Goal: Information Seeking & Learning: Find specific page/section

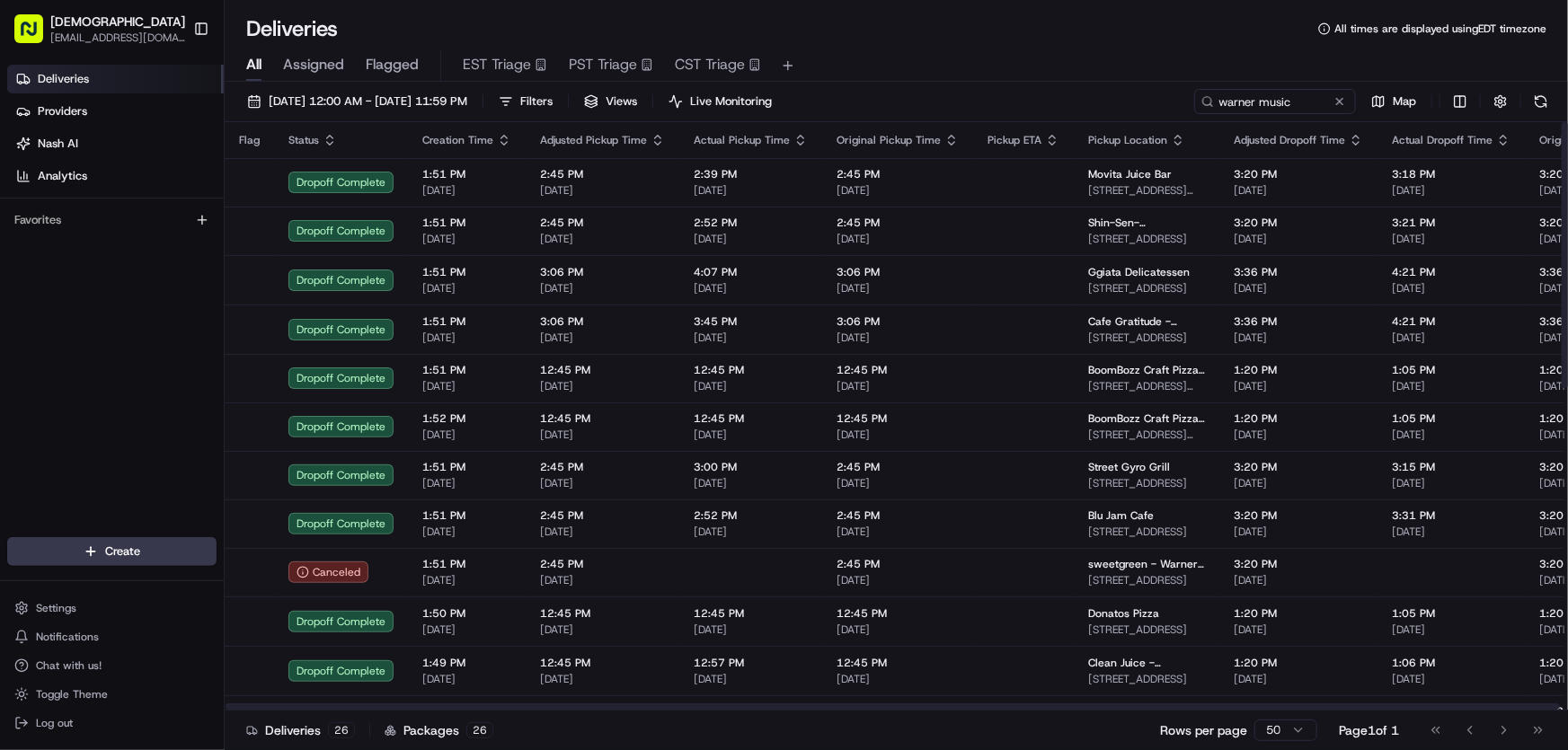
click at [1006, 53] on div "All Assigned Flagged EST Triage PST Triage CST Triage" at bounding box center [896, 66] width 1343 height 32
click at [1262, 100] on input "warner music" at bounding box center [1248, 101] width 215 height 25
drag, startPoint x: 1279, startPoint y: 100, endPoint x: 1117, endPoint y: 107, distance: 162.2
click at [1119, 106] on div "[DATE] 12:00 AM - [DATE] 11:59 PM Filters Views Live Monitoring warner music Map" at bounding box center [896, 106] width 1343 height 34
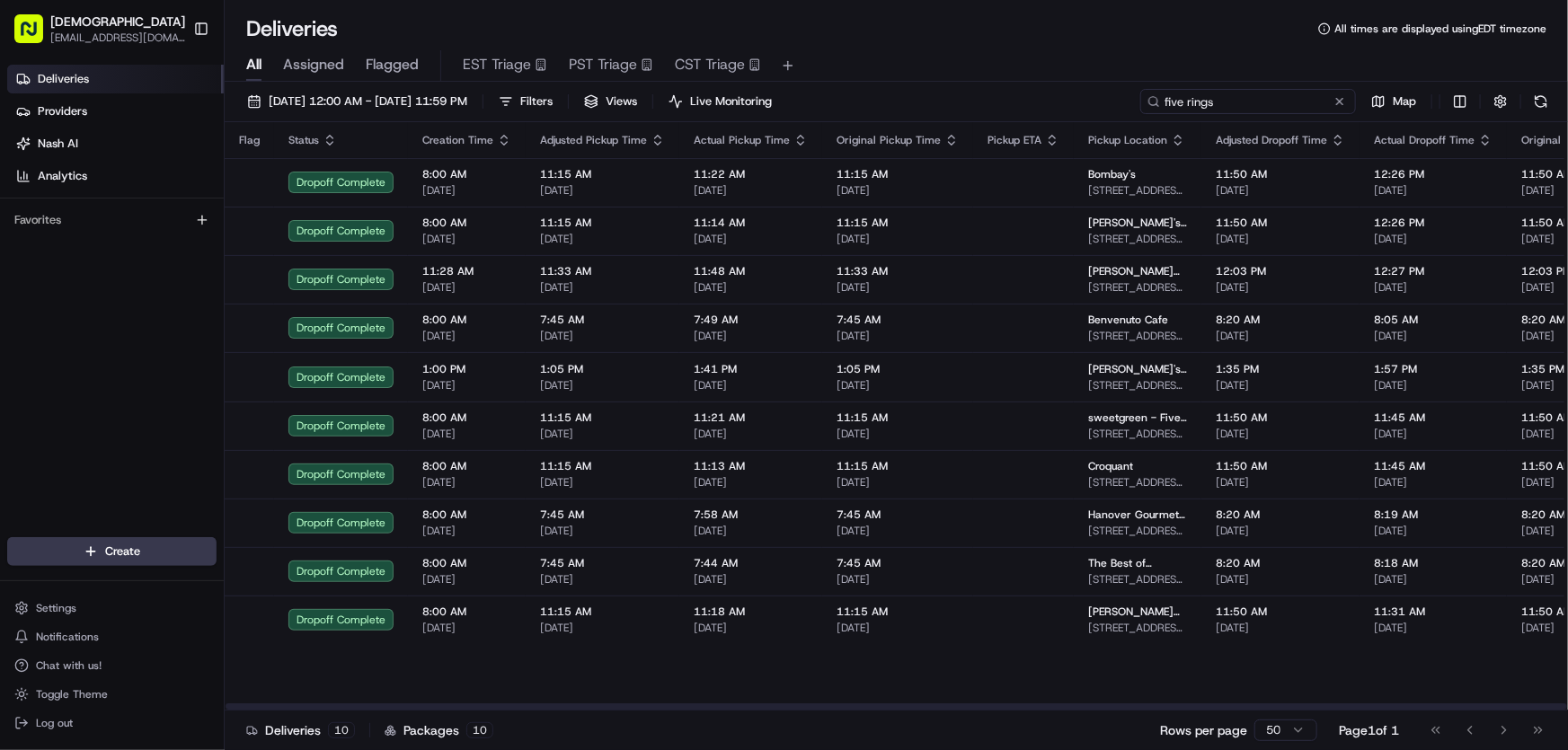
type input "five rings"
click at [370, 108] on span "[DATE] 12:00 AM - [DATE] 11:59 PM" at bounding box center [368, 101] width 198 height 16
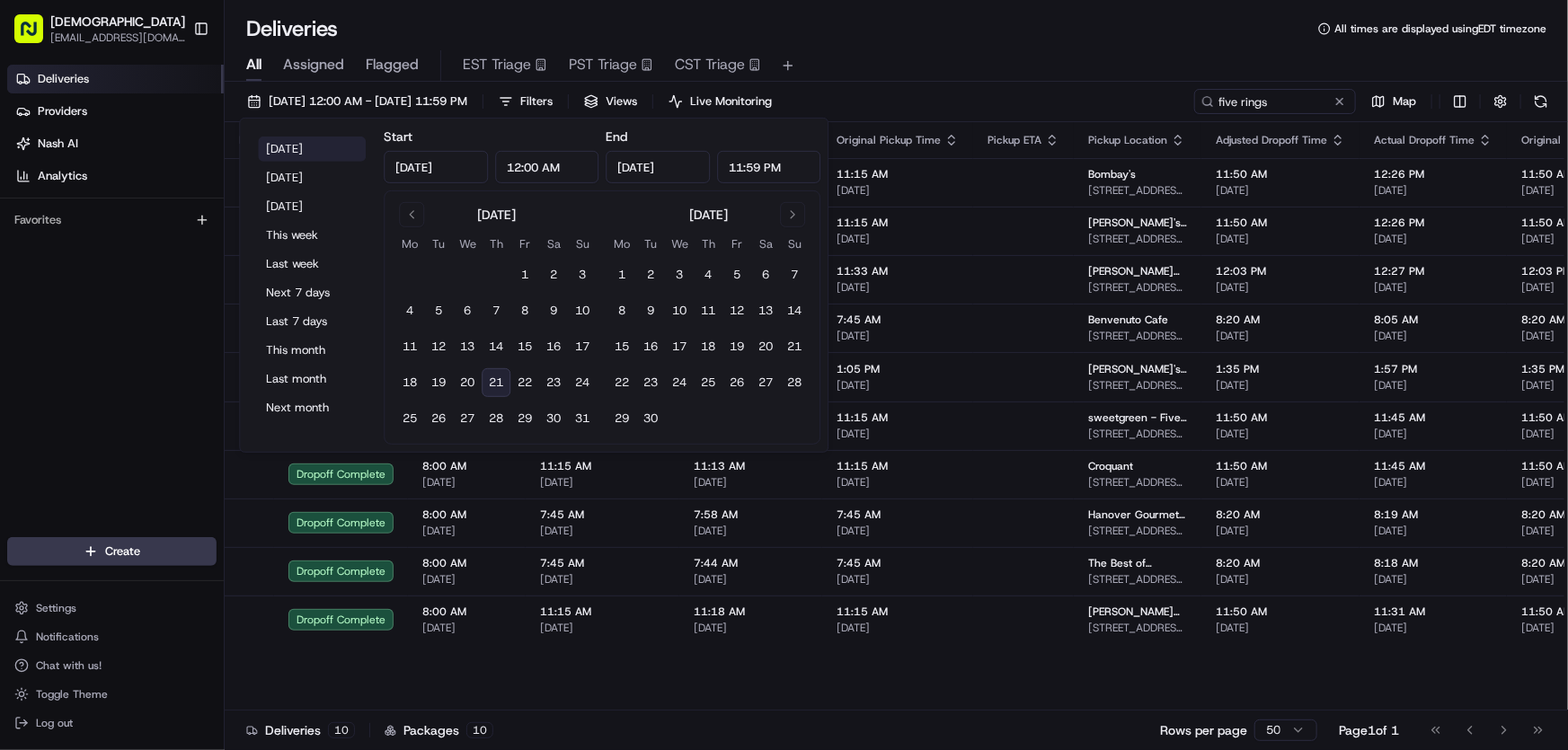
click at [287, 145] on button "[DATE]" at bounding box center [311, 149] width 108 height 25
type input "[DATE]"
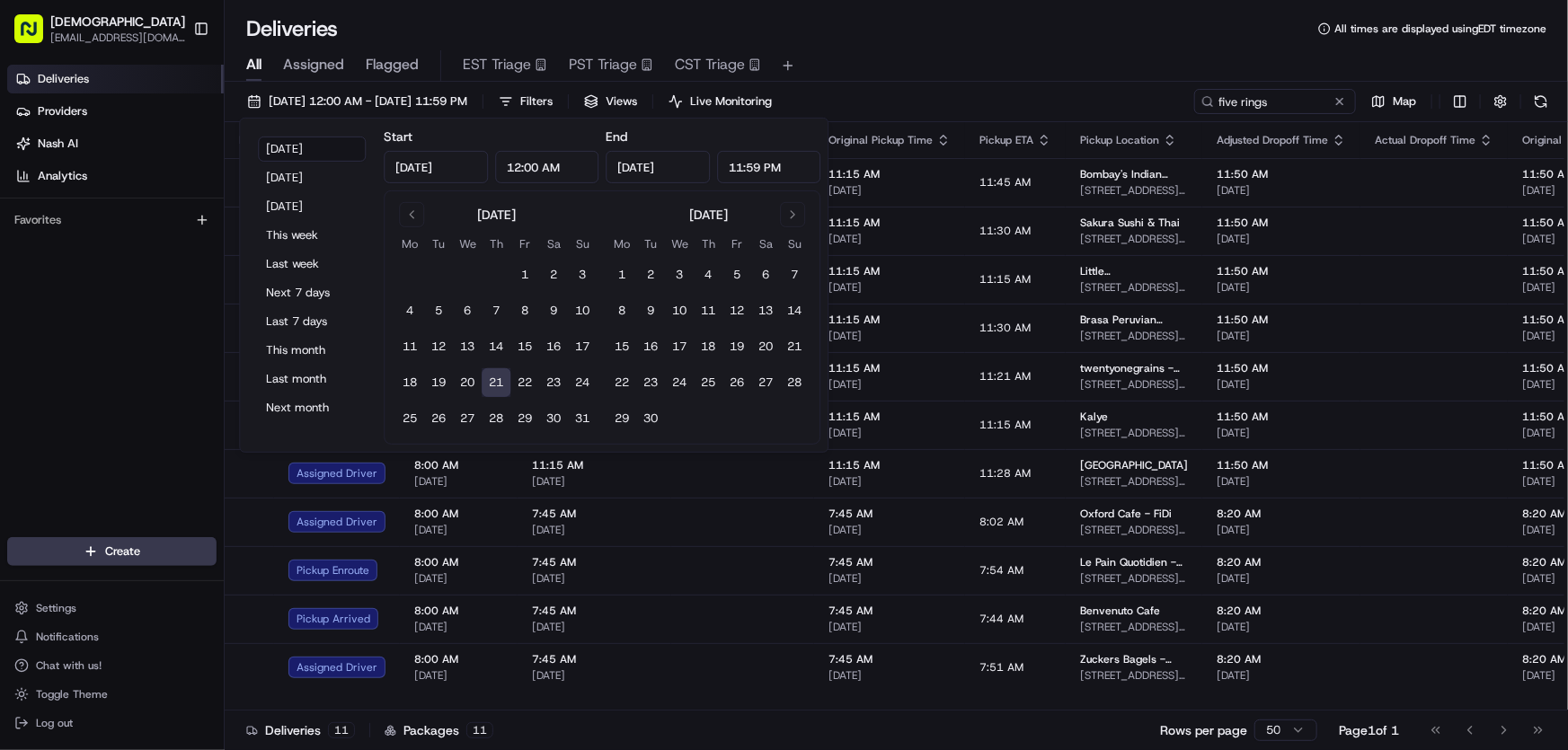
click at [1074, 44] on div "All Assigned Flagged EST Triage PST Triage CST Triage" at bounding box center [896, 62] width 1343 height 38
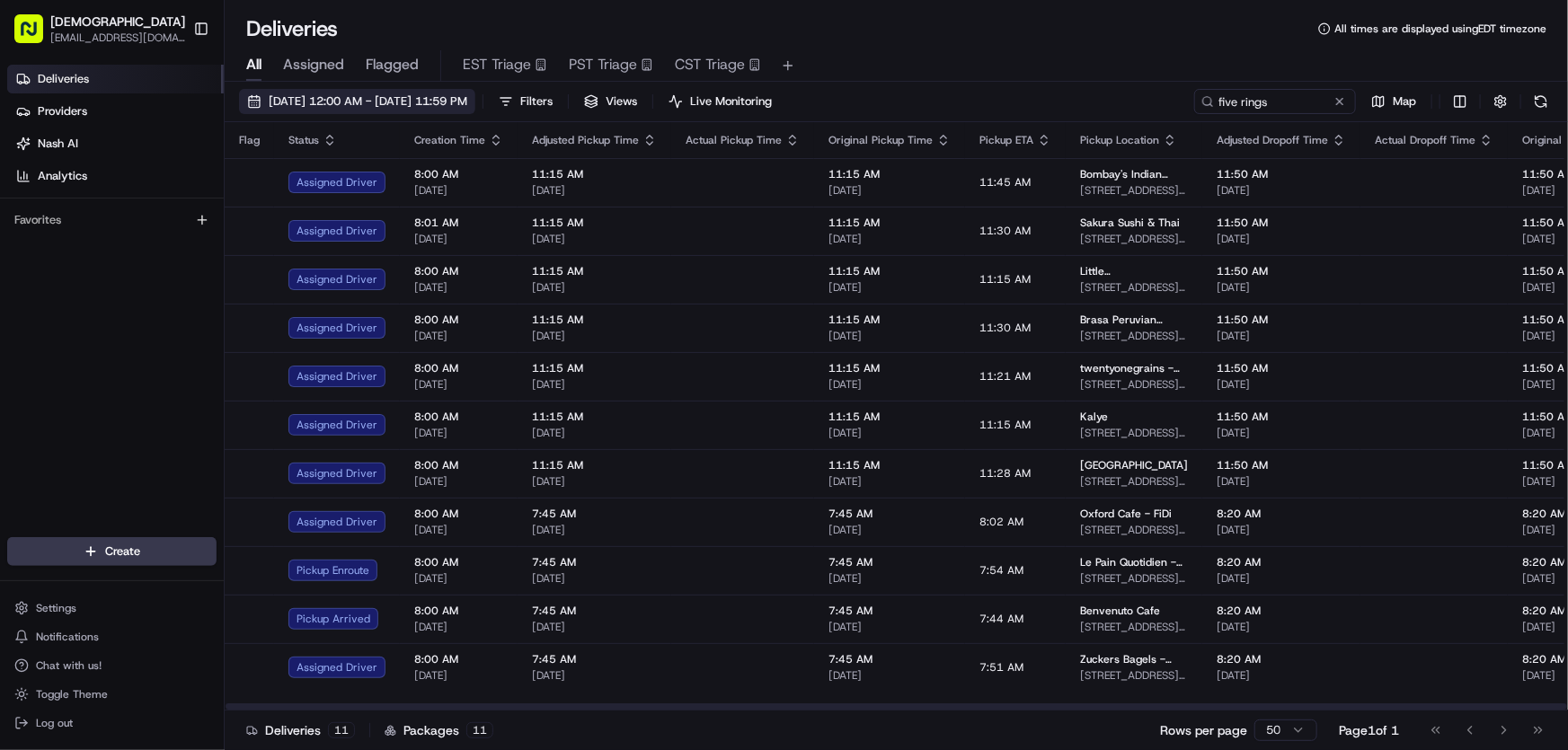
click at [455, 102] on span "[DATE] 12:00 AM - [DATE] 11:59 PM" at bounding box center [368, 101] width 198 height 16
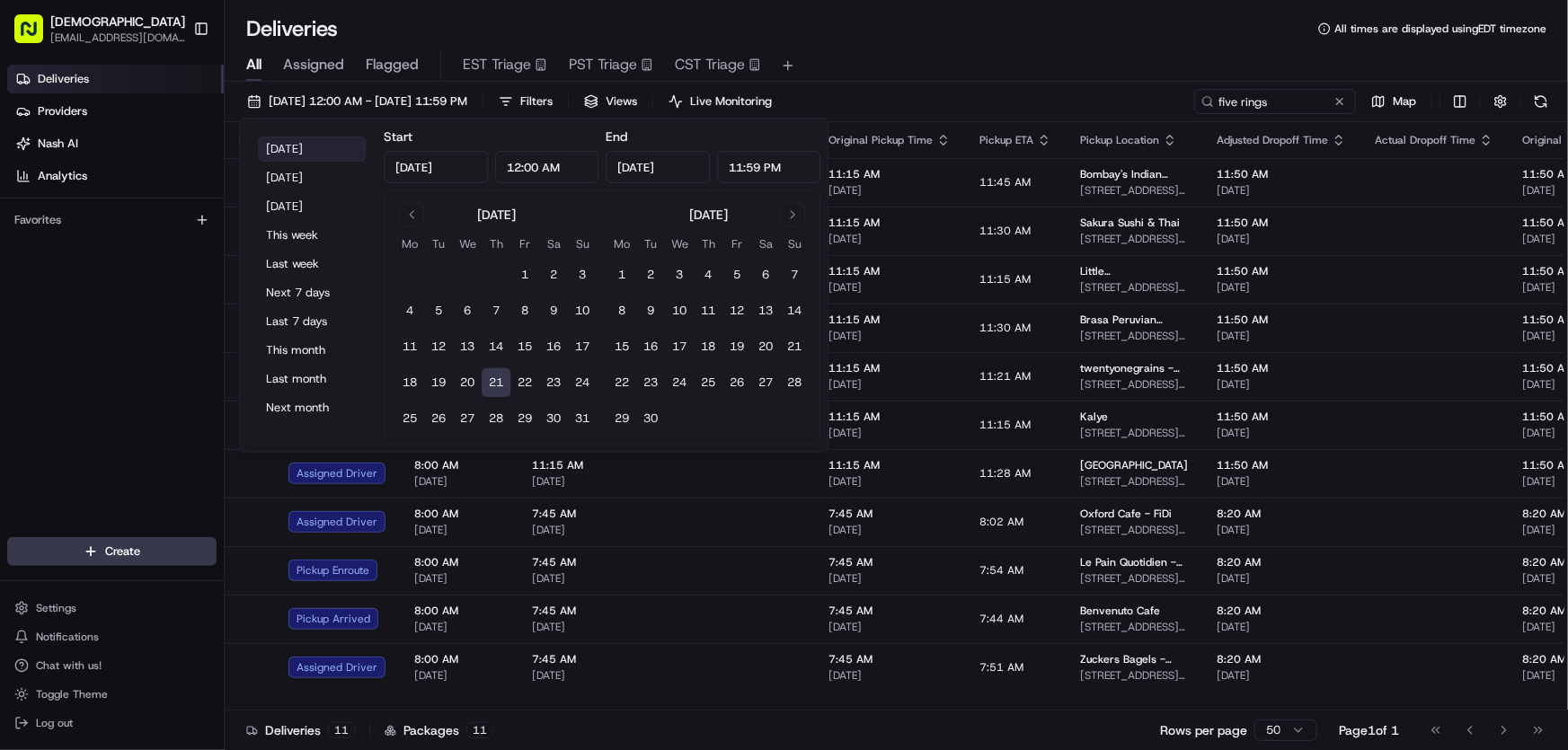
click at [310, 150] on button "[DATE]" at bounding box center [311, 149] width 108 height 25
click at [1085, 37] on div "Deliveries All times are displayed using EDT timezone" at bounding box center [896, 28] width 1343 height 29
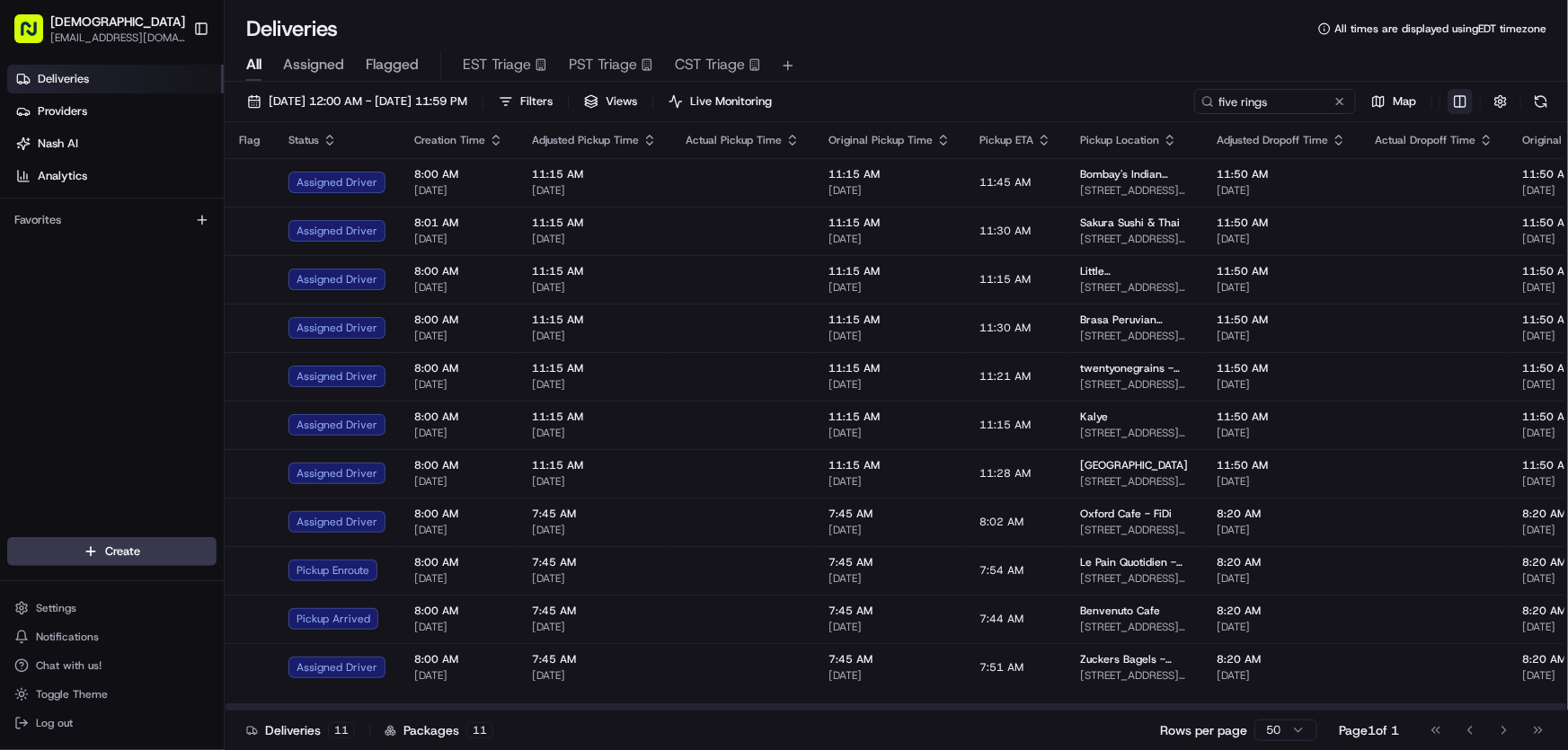
click at [1461, 103] on html "Sharebite rtrinos@sharebite.com Toggle Sidebar Deliveries Providers Nash AI Ana…" at bounding box center [784, 375] width 1568 height 750
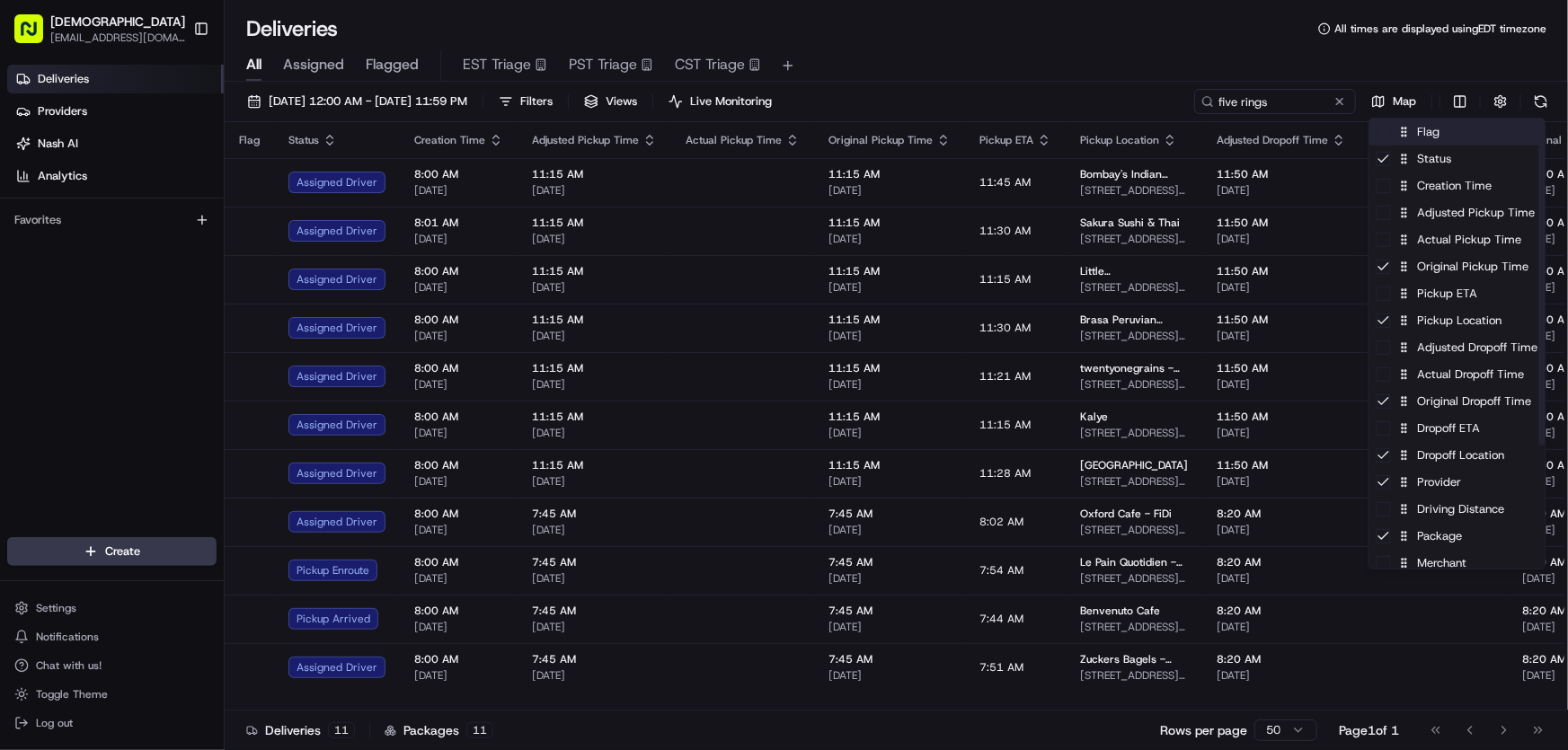
click at [1429, 131] on div "Flag" at bounding box center [1458, 132] width 176 height 27
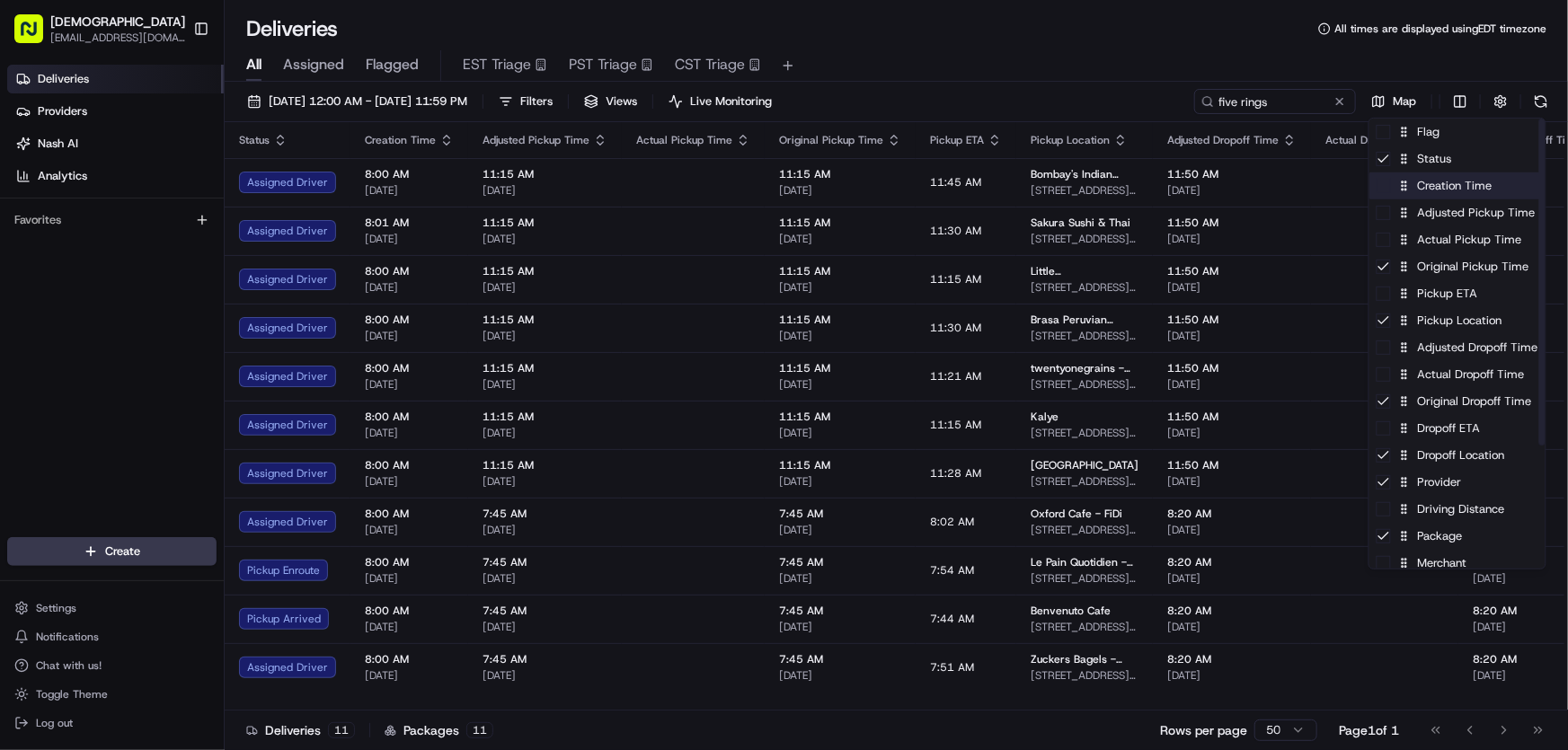
click at [1423, 186] on div "Creation Time" at bounding box center [1458, 185] width 176 height 27
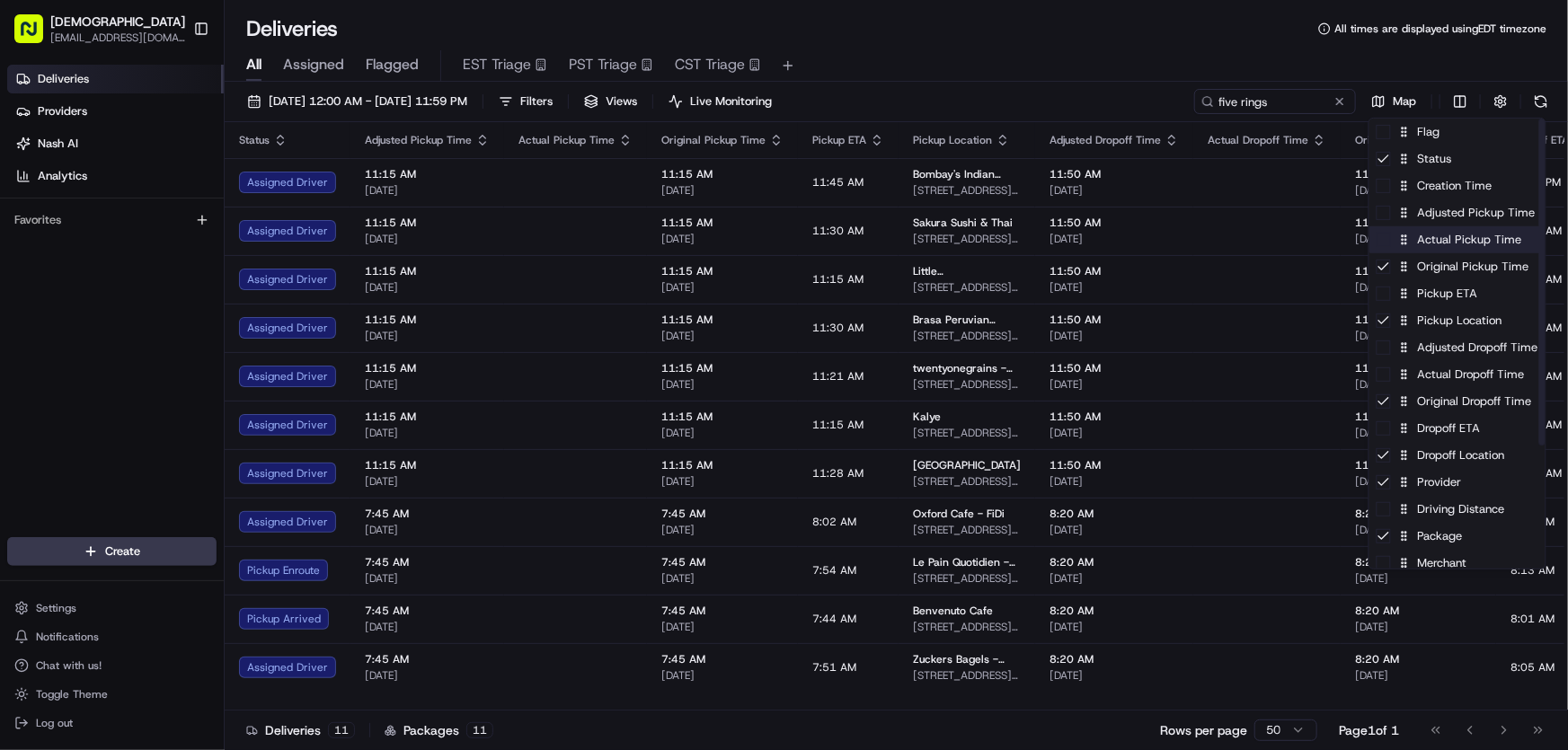
click at [1436, 239] on div "Actual Pickup Time" at bounding box center [1458, 240] width 176 height 27
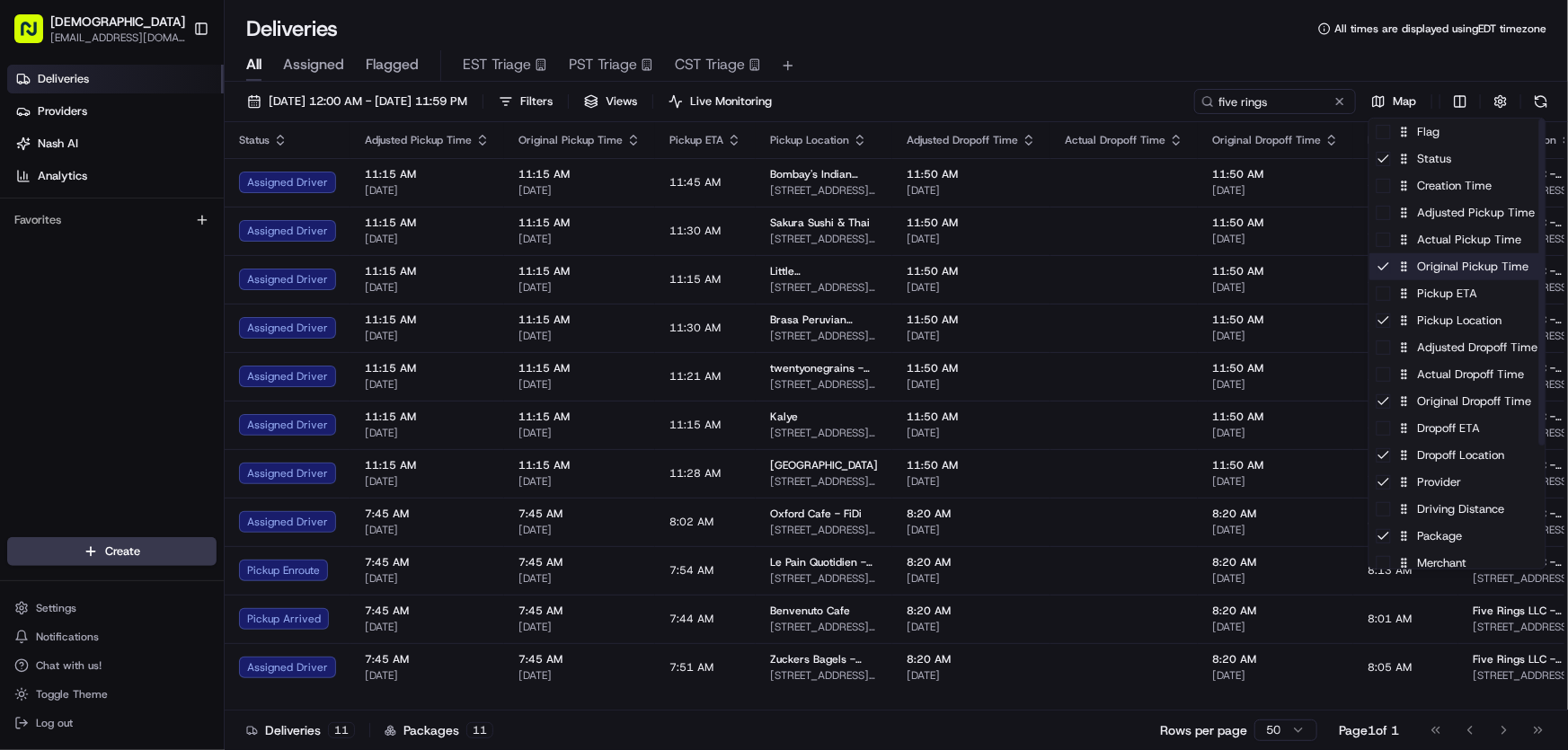
click at [1426, 270] on div "Original Pickup Time" at bounding box center [1458, 267] width 176 height 27
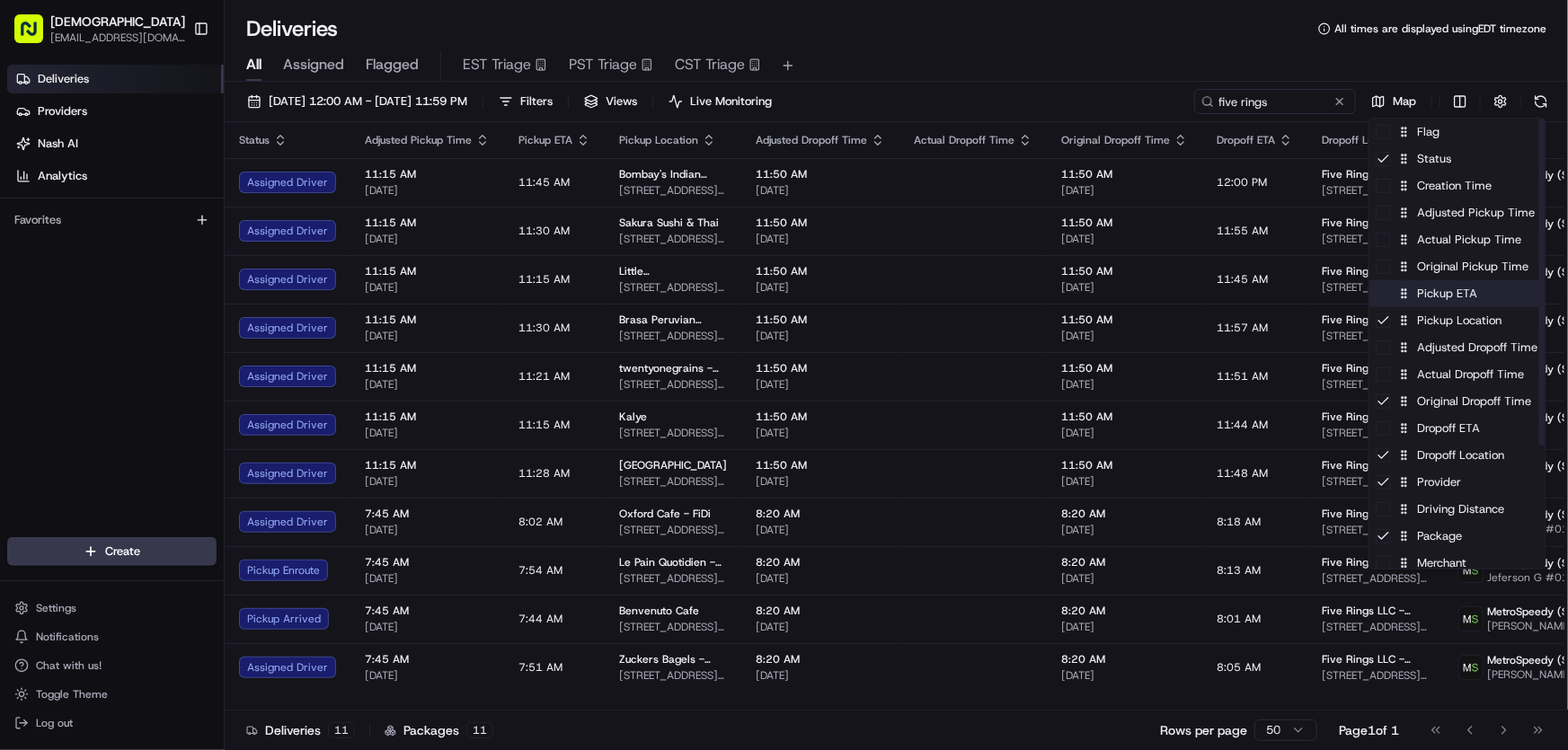
click at [1425, 298] on div "Pickup ETA" at bounding box center [1458, 293] width 176 height 27
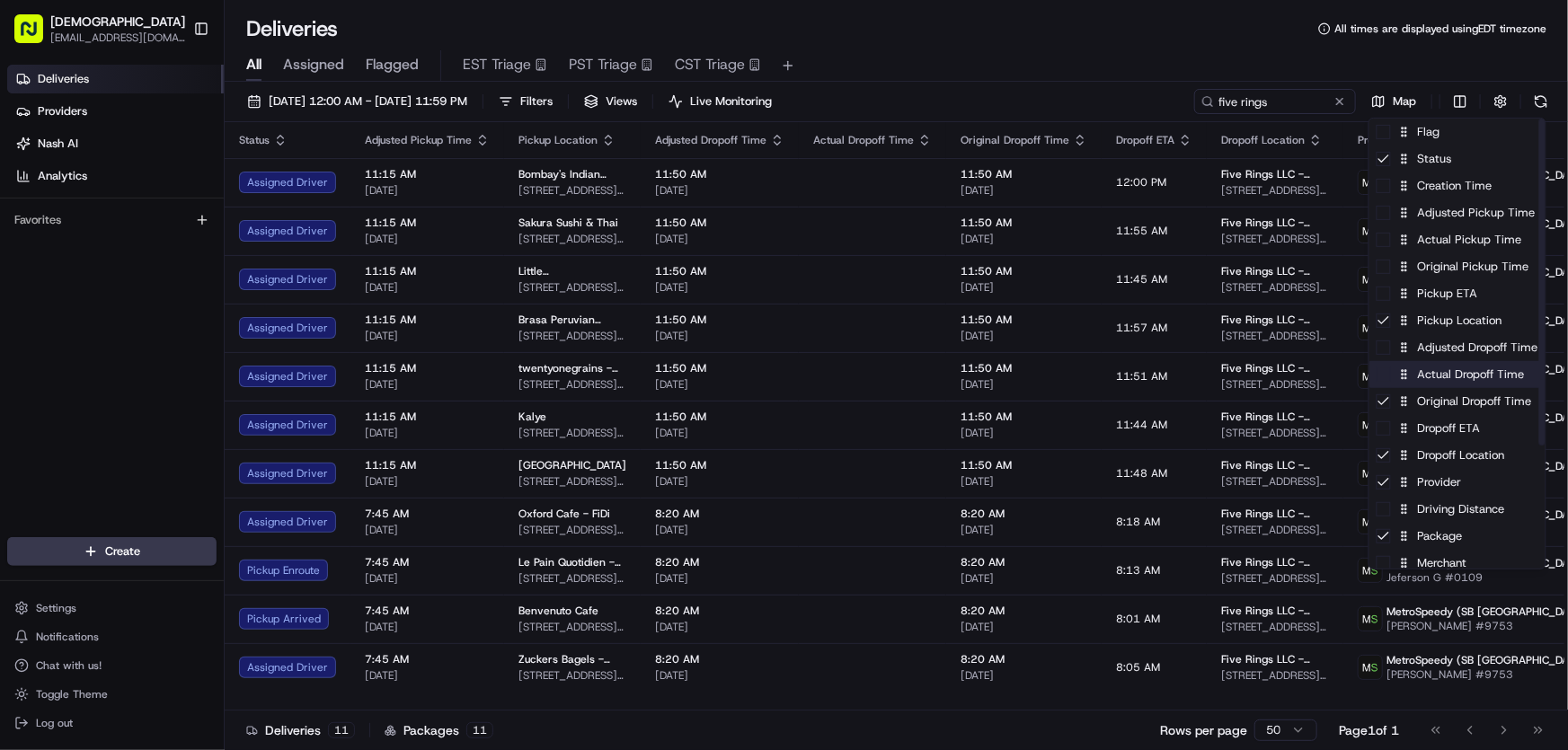
click at [1438, 379] on div "Actual Dropoff Time" at bounding box center [1458, 375] width 176 height 27
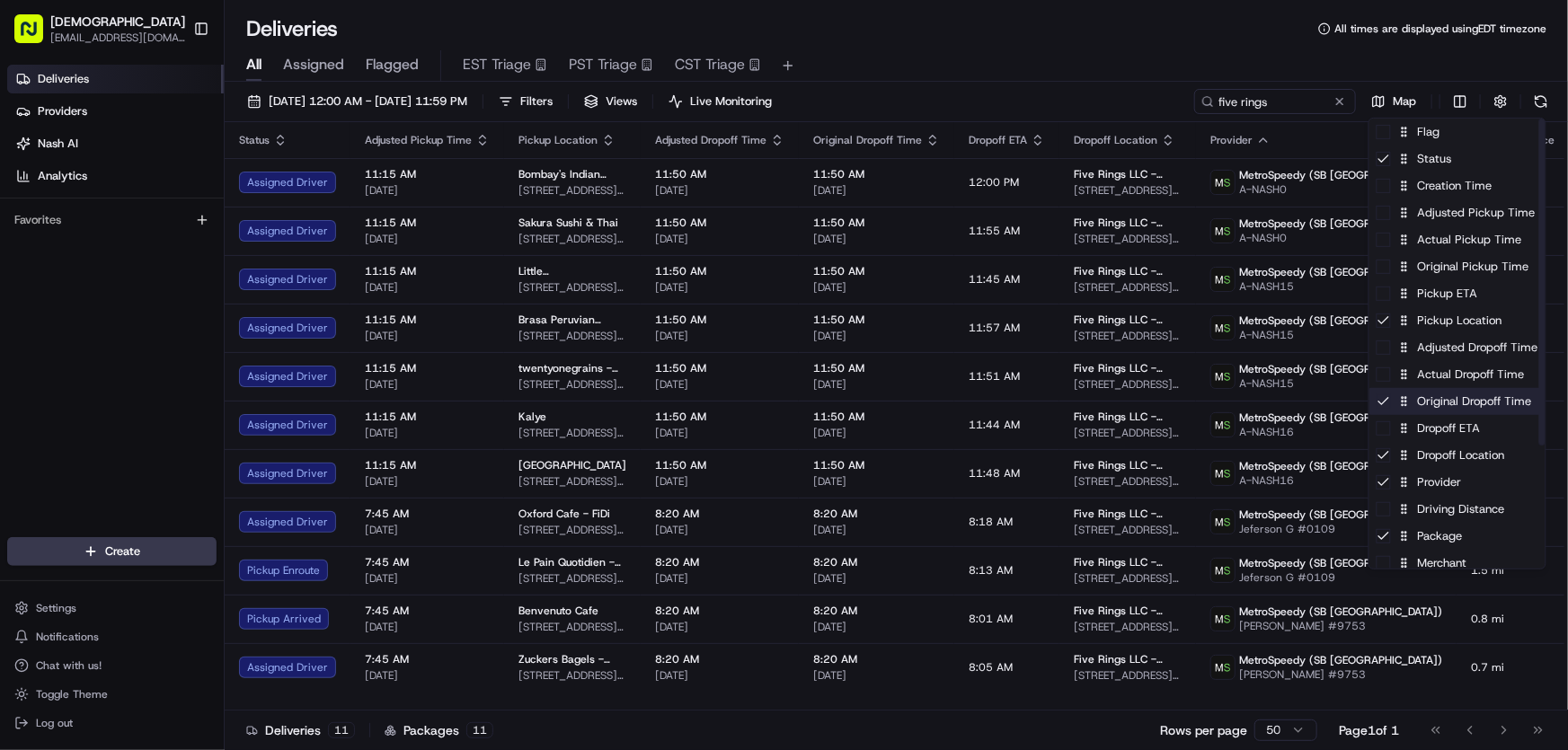
click at [1427, 404] on div "Original Dropoff Time" at bounding box center [1458, 402] width 176 height 27
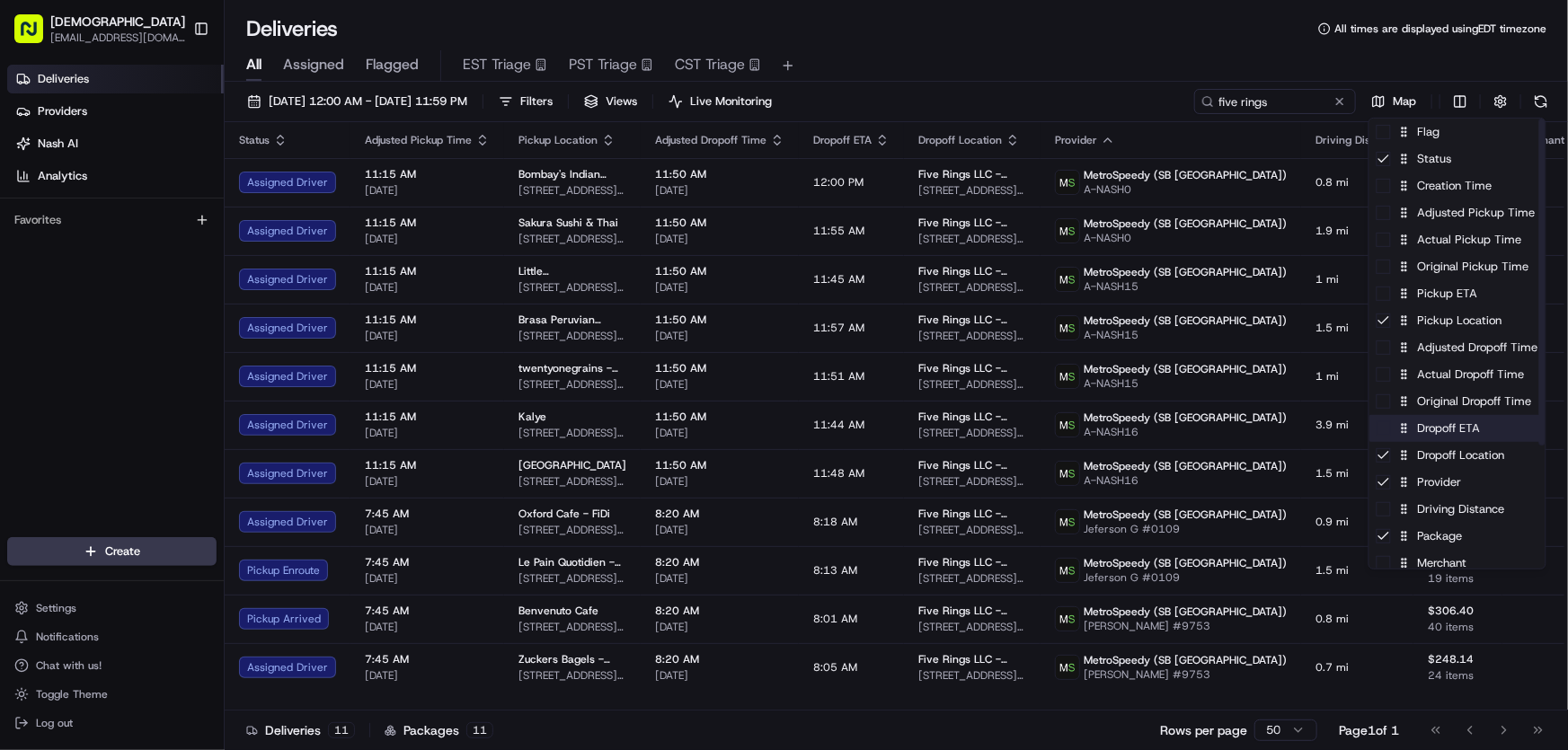
click at [1425, 423] on div "Dropoff ETA" at bounding box center [1458, 428] width 176 height 27
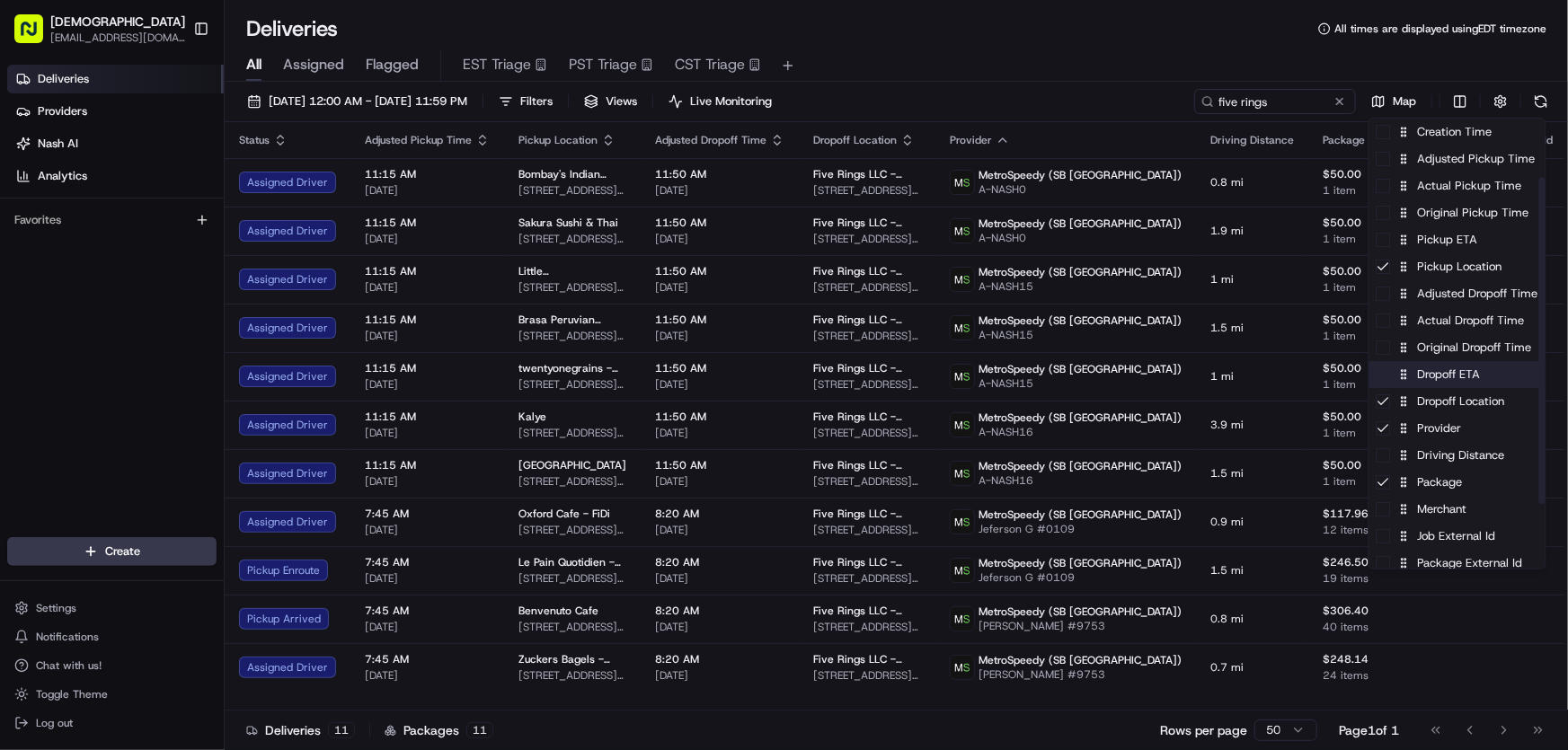
scroll to position [81, 0]
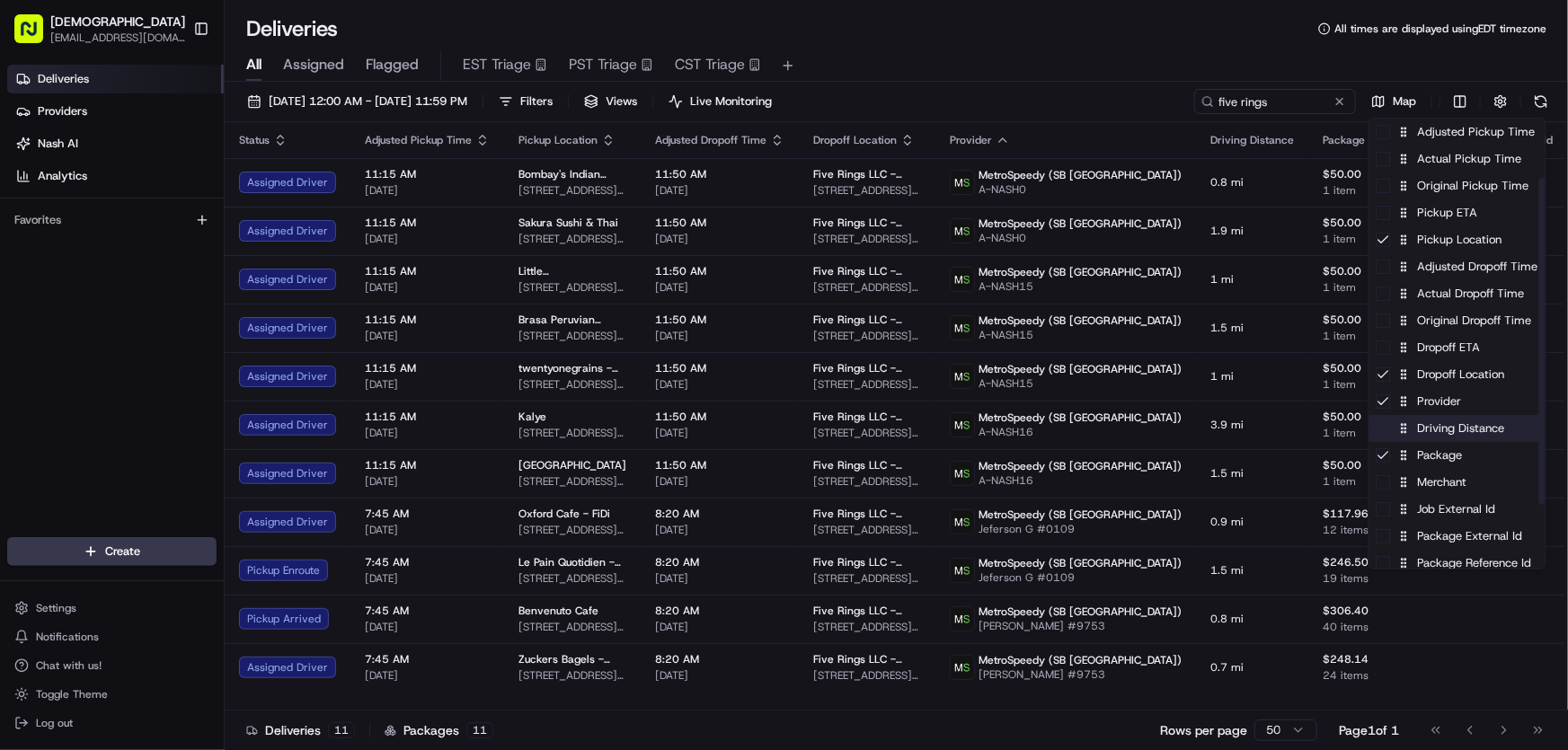
click at [1442, 431] on div "Driving Distance" at bounding box center [1458, 428] width 176 height 27
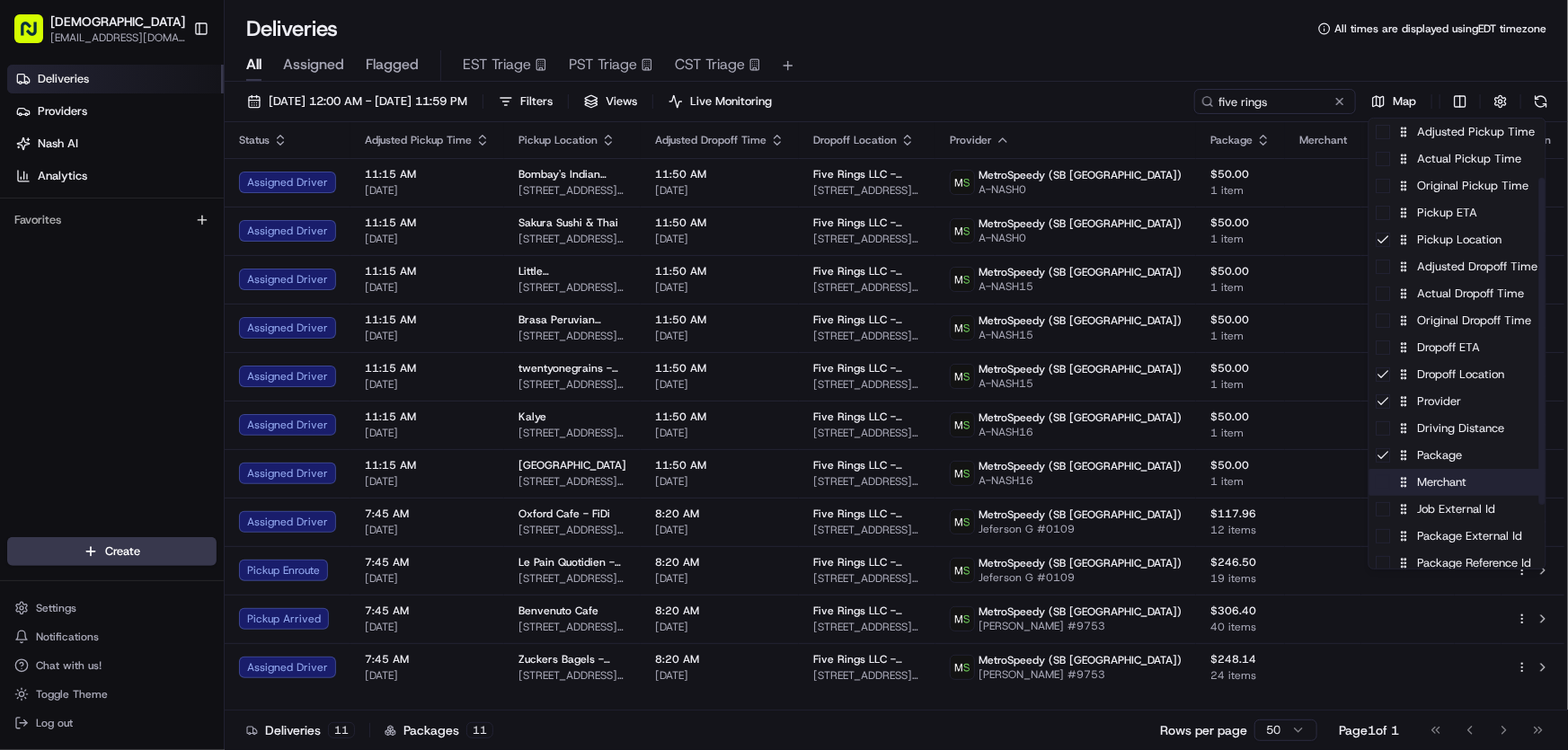
click at [1442, 480] on div "Merchant" at bounding box center [1458, 482] width 176 height 27
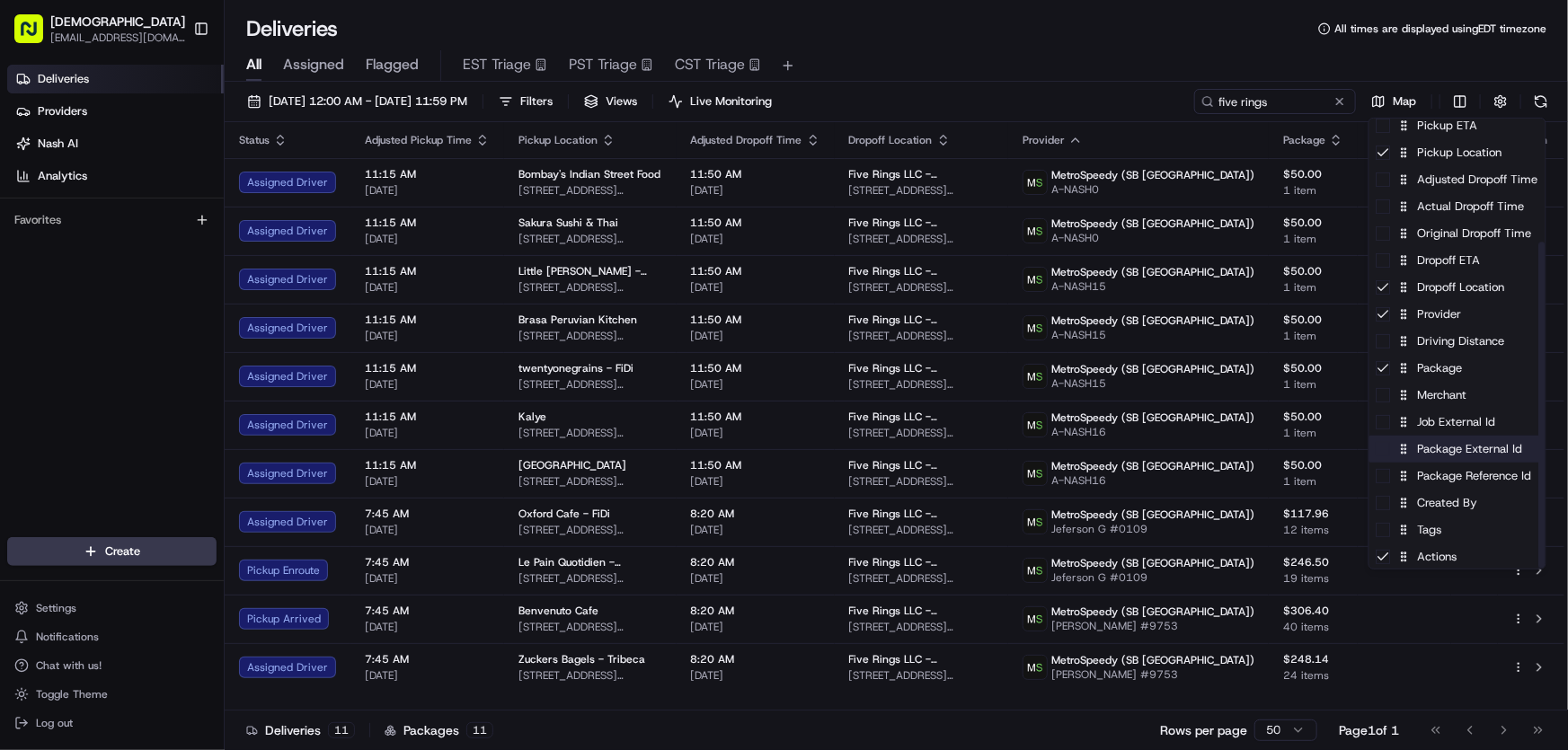
scroll to position [169, 0]
click at [1443, 474] on div "Package Reference Id" at bounding box center [1458, 474] width 176 height 27
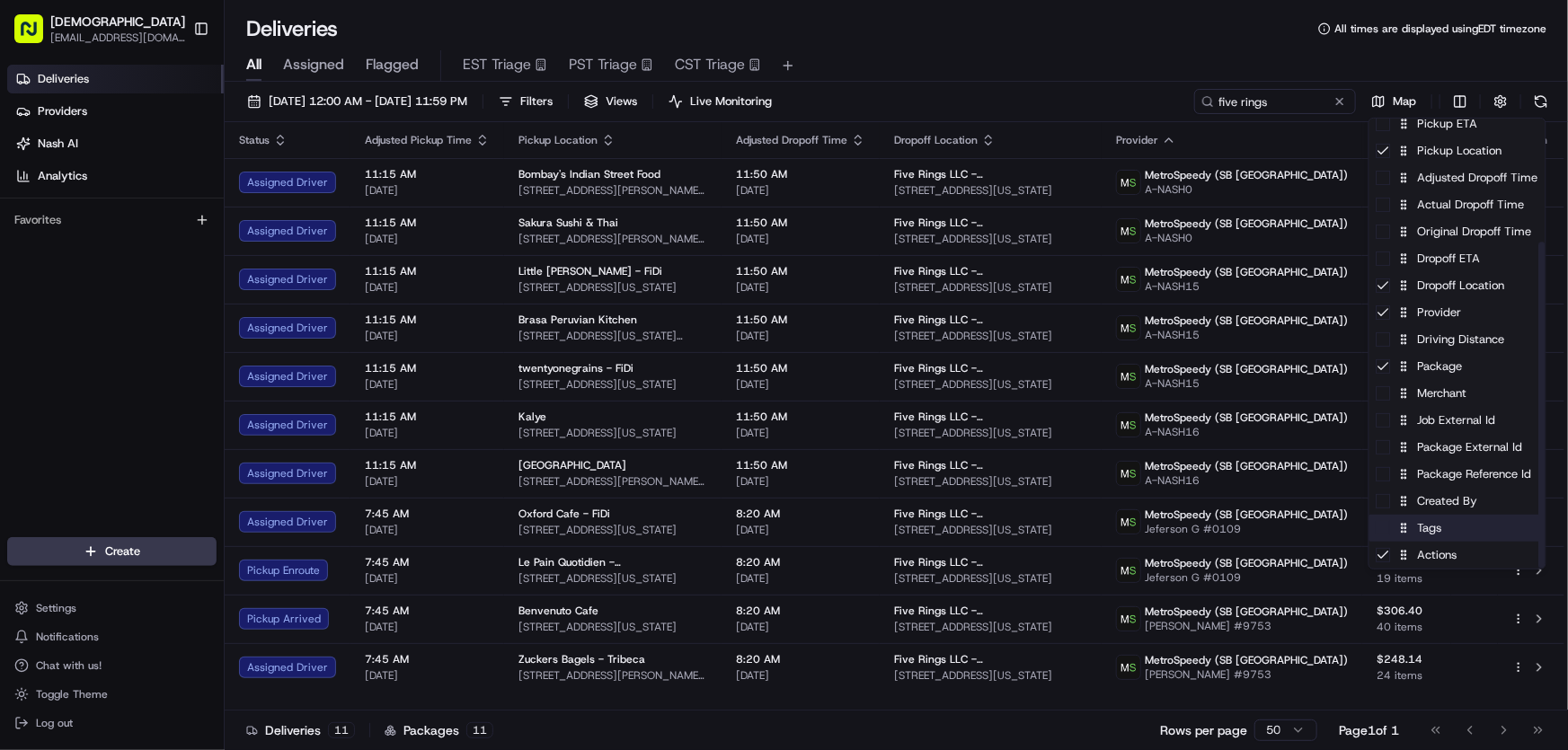
click at [1426, 533] on div "Tags" at bounding box center [1458, 528] width 176 height 27
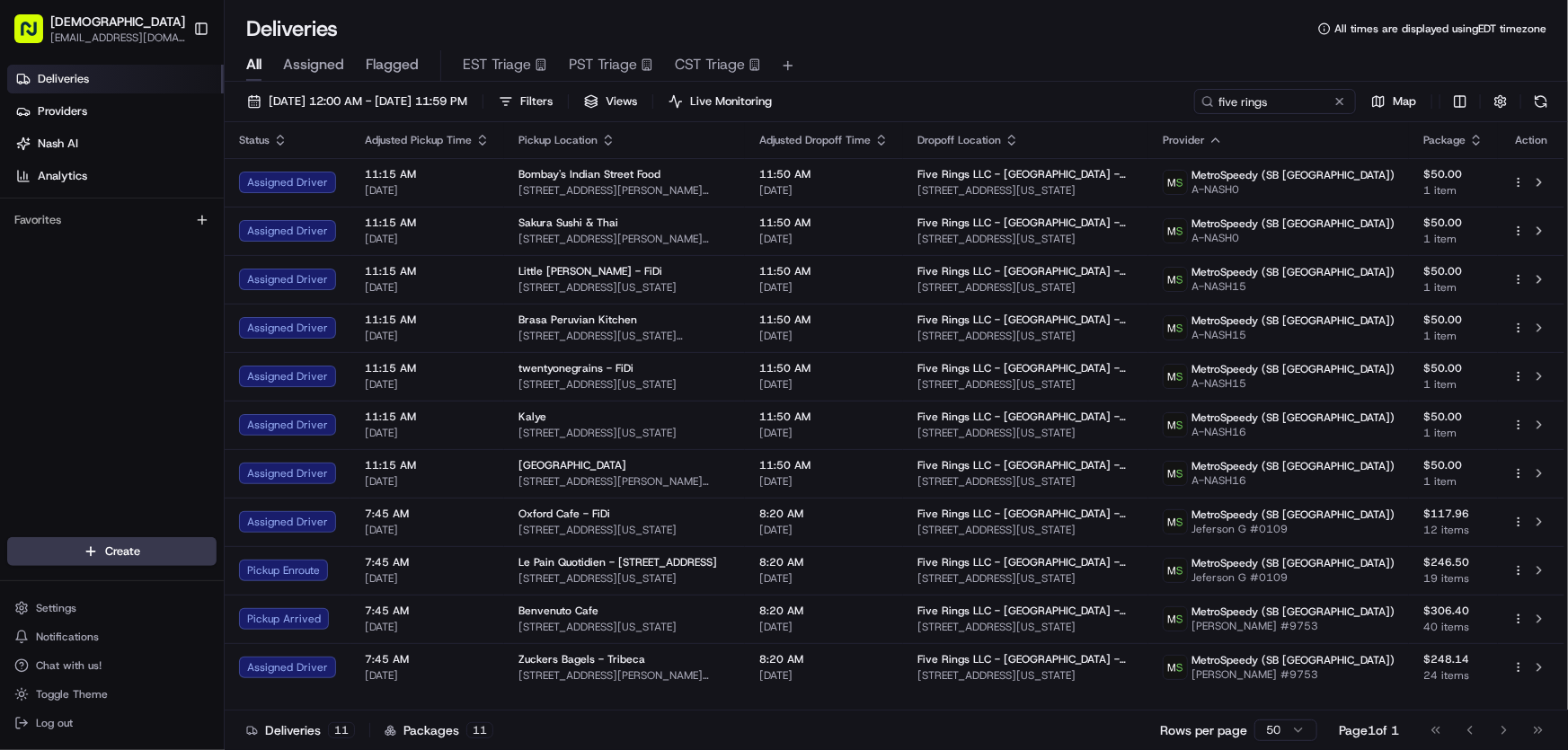
drag, startPoint x: 1118, startPoint y: 33, endPoint x: 1121, endPoint y: 41, distance: 8.5
click at [1118, 34] on html "Sharebite rtrinos@sharebite.com Toggle Sidebar Deliveries Providers Nash AI Ana…" at bounding box center [784, 375] width 1568 height 750
click at [448, 104] on span "08/21/2025 12:00 AM - 08/21/2025 11:59 PM" at bounding box center [368, 101] width 198 height 16
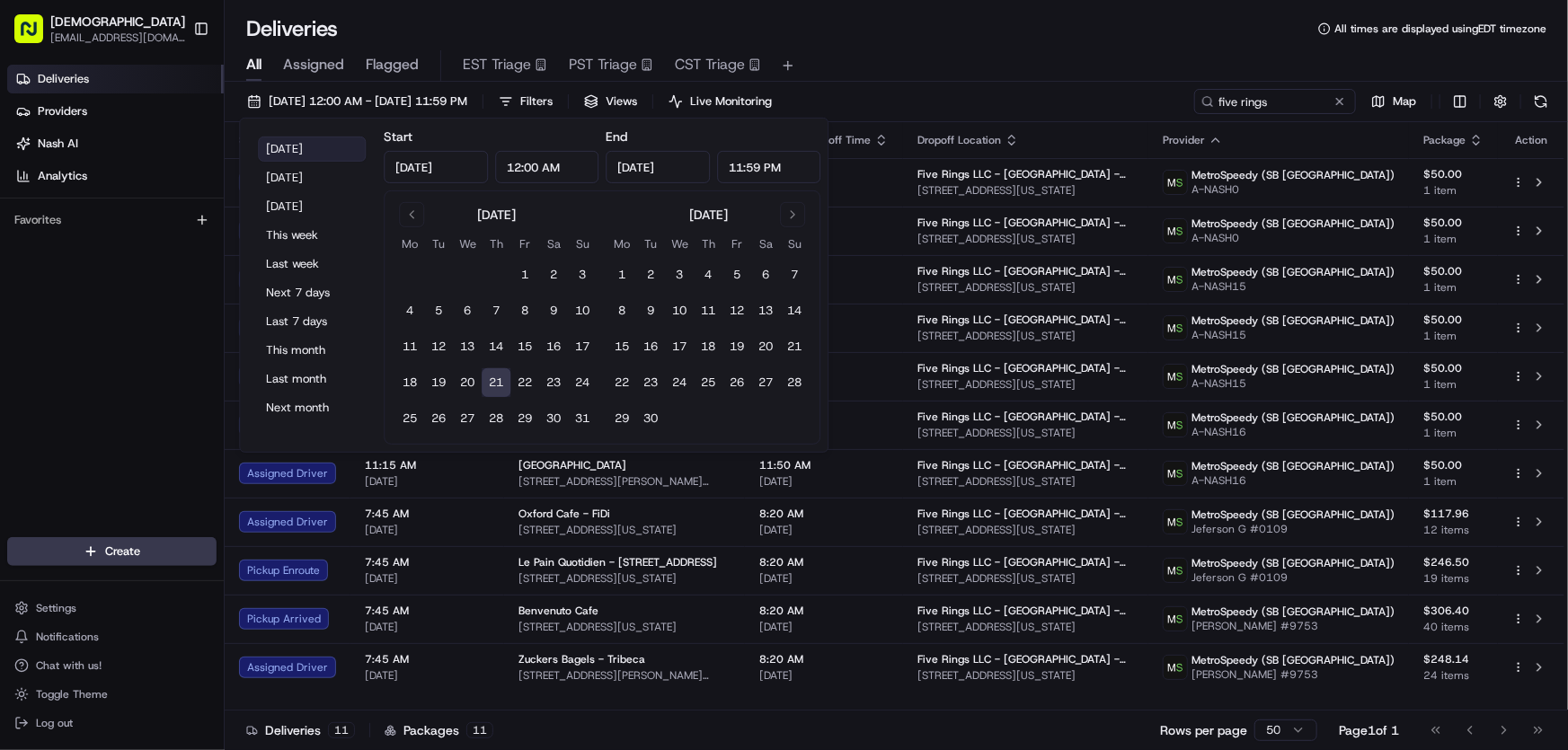
click at [324, 144] on button "Today" at bounding box center [311, 149] width 108 height 25
click at [858, 37] on div "Deliveries All times are displayed using EDT timezone" at bounding box center [896, 28] width 1343 height 29
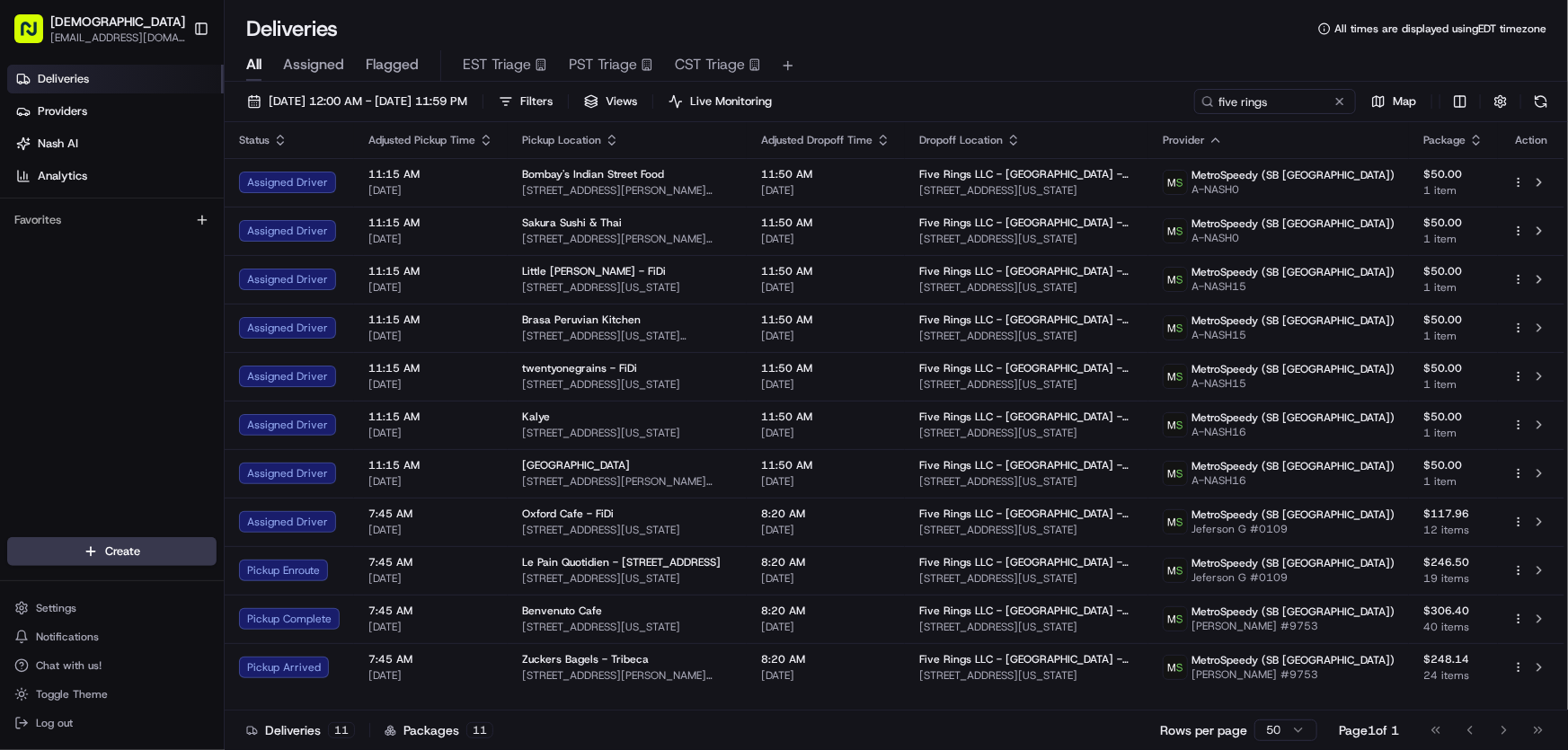
click at [952, 39] on div "Deliveries All times are displayed using EDT timezone" at bounding box center [896, 28] width 1343 height 29
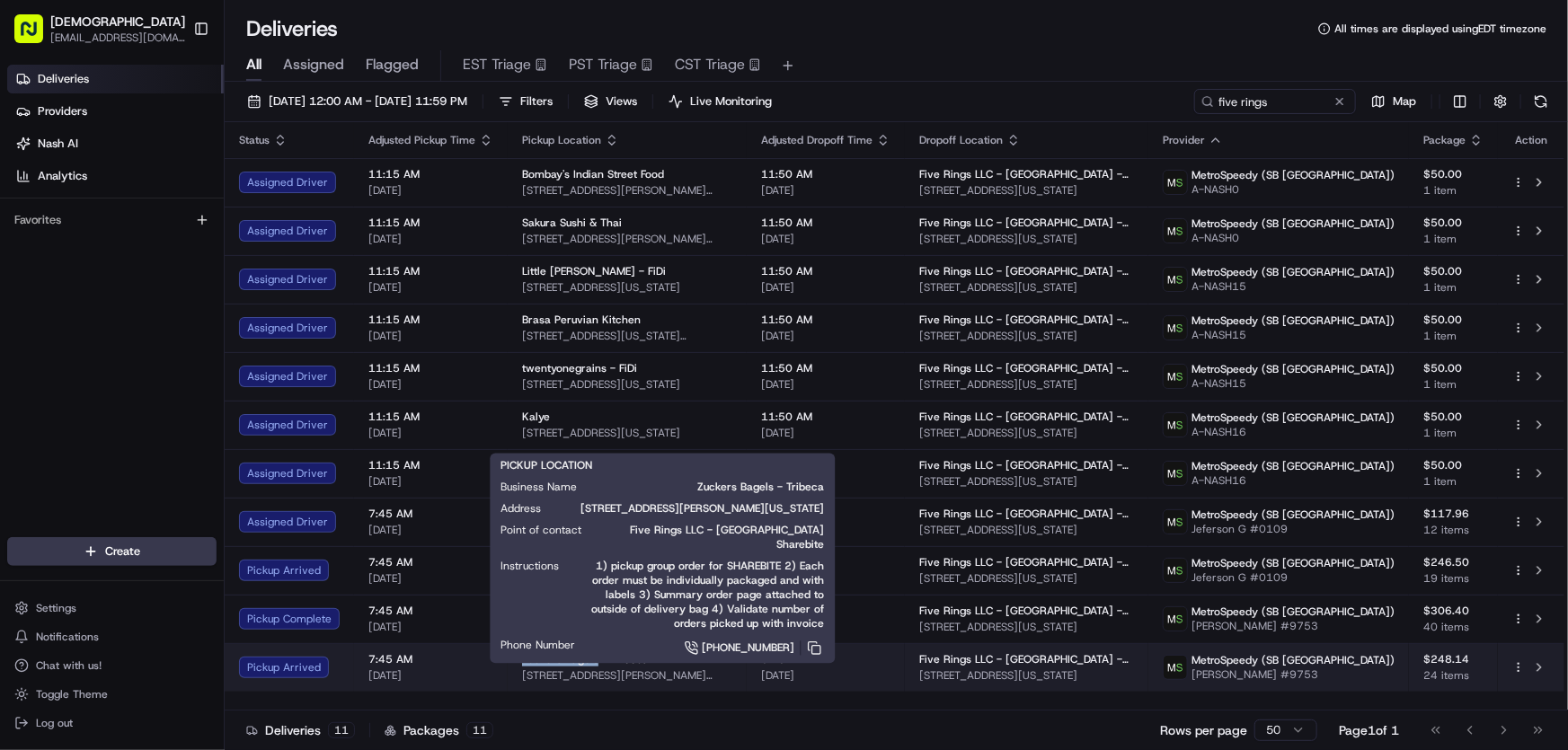
drag, startPoint x: 518, startPoint y: 656, endPoint x: 593, endPoint y: 656, distance: 75.0
click at [593, 656] on td "Zuckers Bagels - Tribeca 143 Chambers St, New York, NY 10007, USA" at bounding box center [626, 668] width 239 height 49
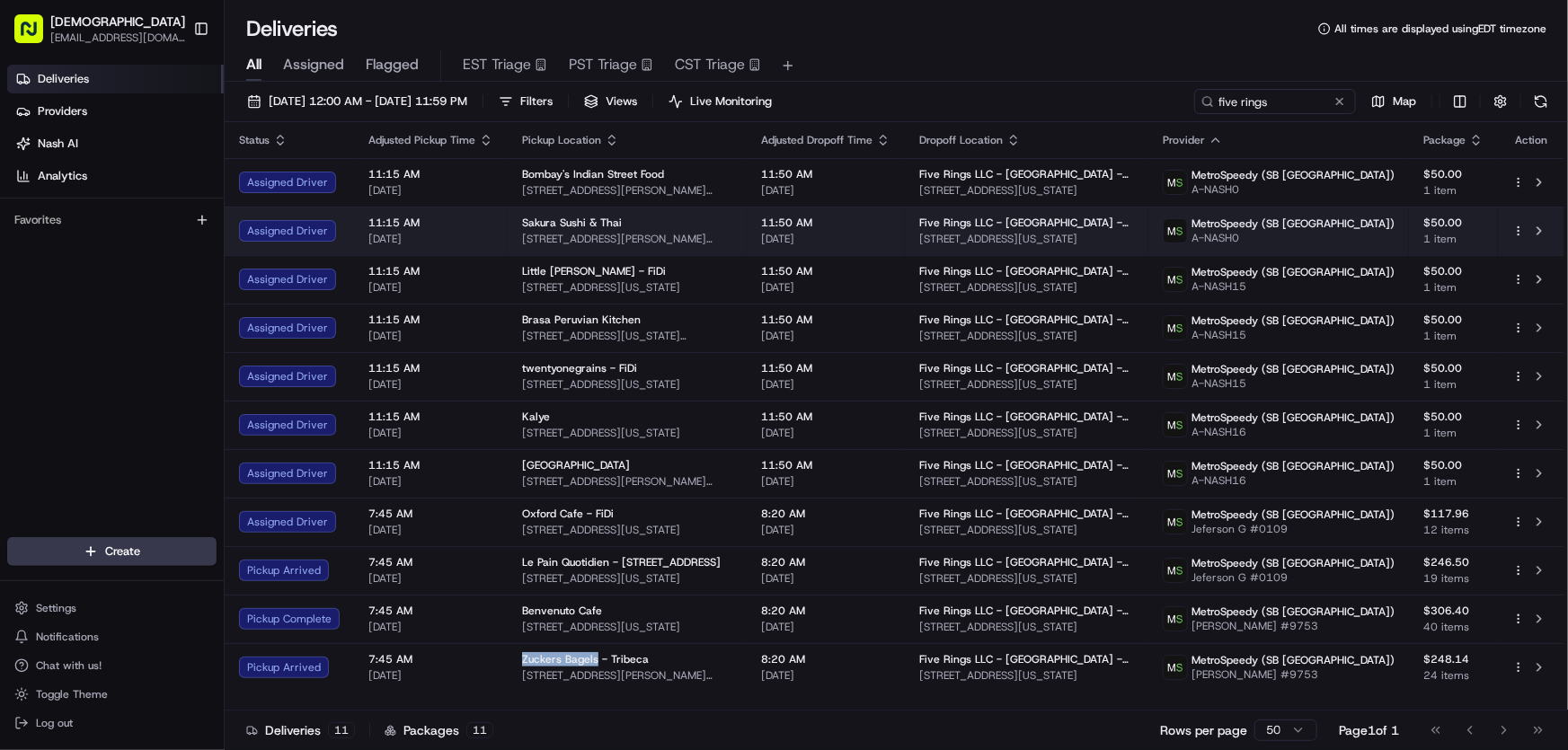
copy span "Zuckers Bagels"
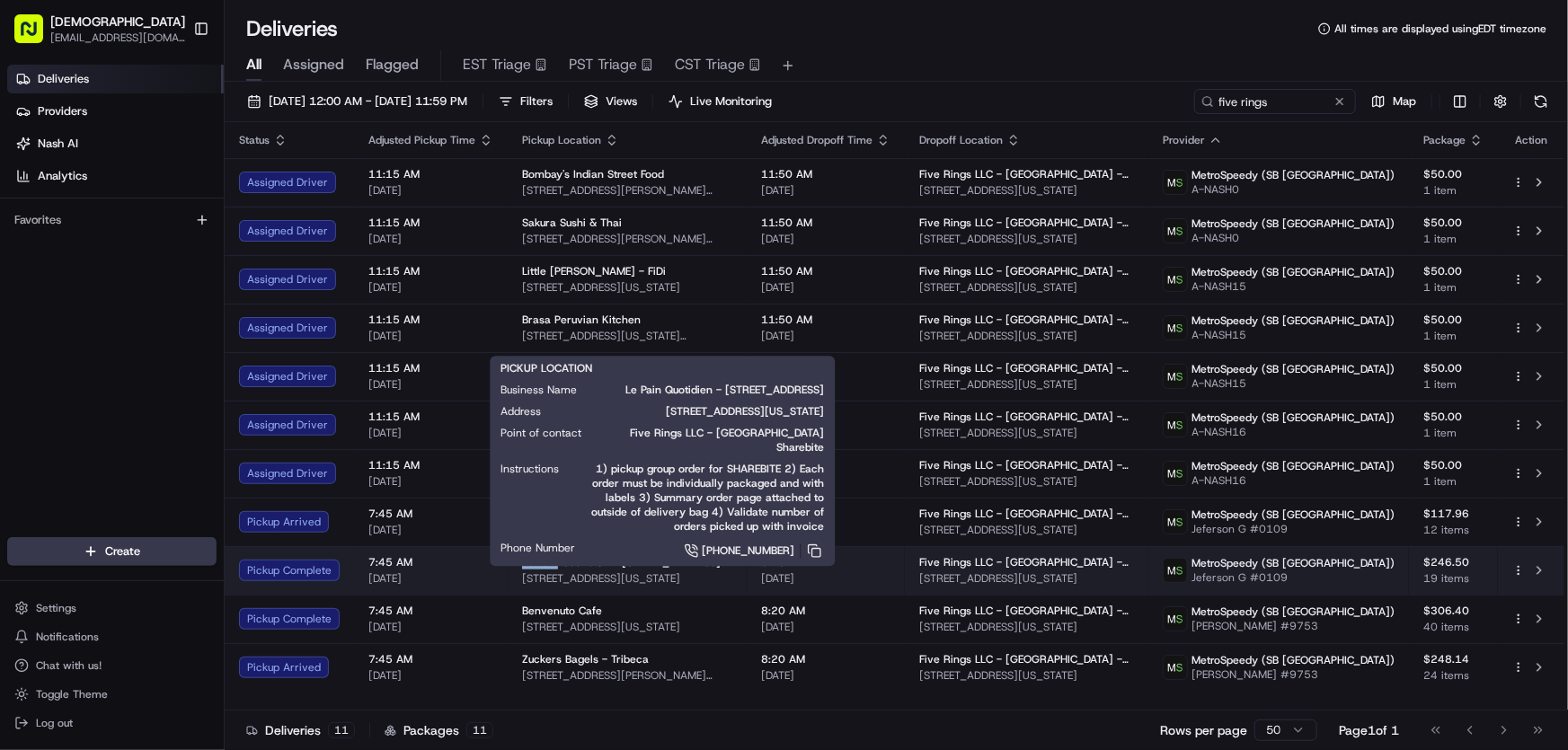
drag, startPoint x: 520, startPoint y: 560, endPoint x: 556, endPoint y: 566, distance: 36.5
click at [556, 566] on span "Le Pain Quotidien - 85 Broad St" at bounding box center [622, 562] width 198 height 14
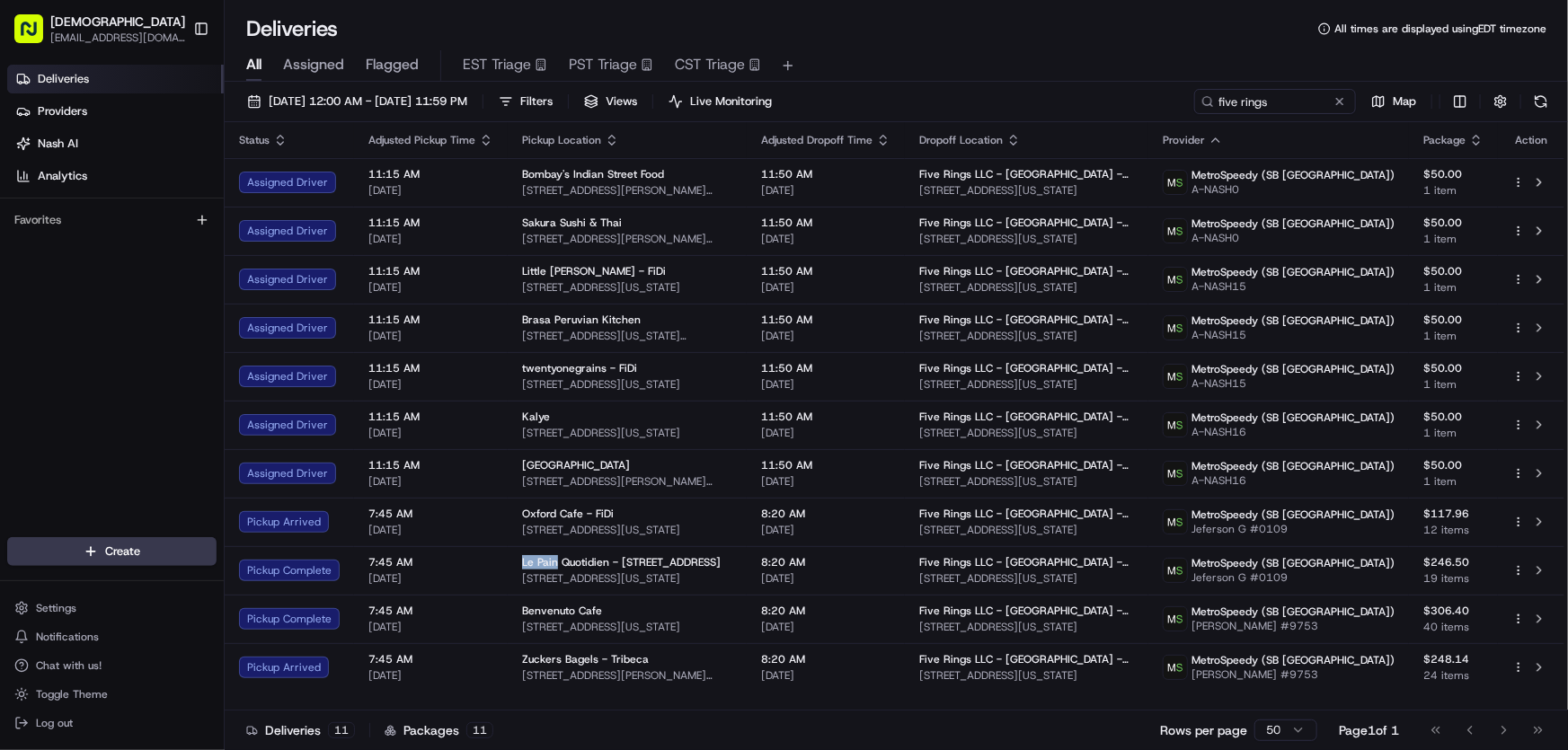
copy span "Le Pain"
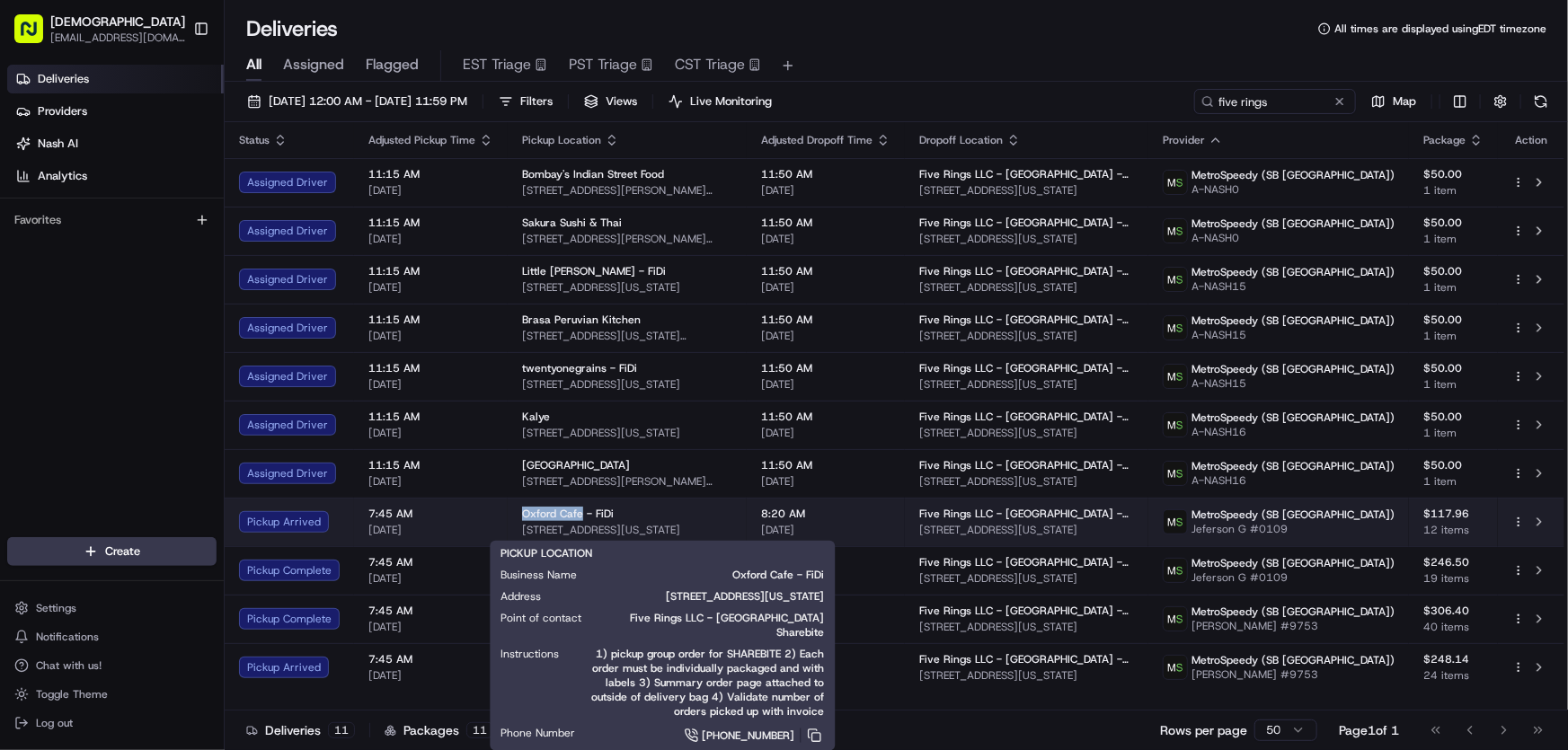
drag, startPoint x: 513, startPoint y: 515, endPoint x: 578, endPoint y: 520, distance: 65.2
click at [578, 520] on td "Oxford Cafe - FiDi 86 Broad St, New York, NY 10004, USA" at bounding box center [626, 522] width 239 height 49
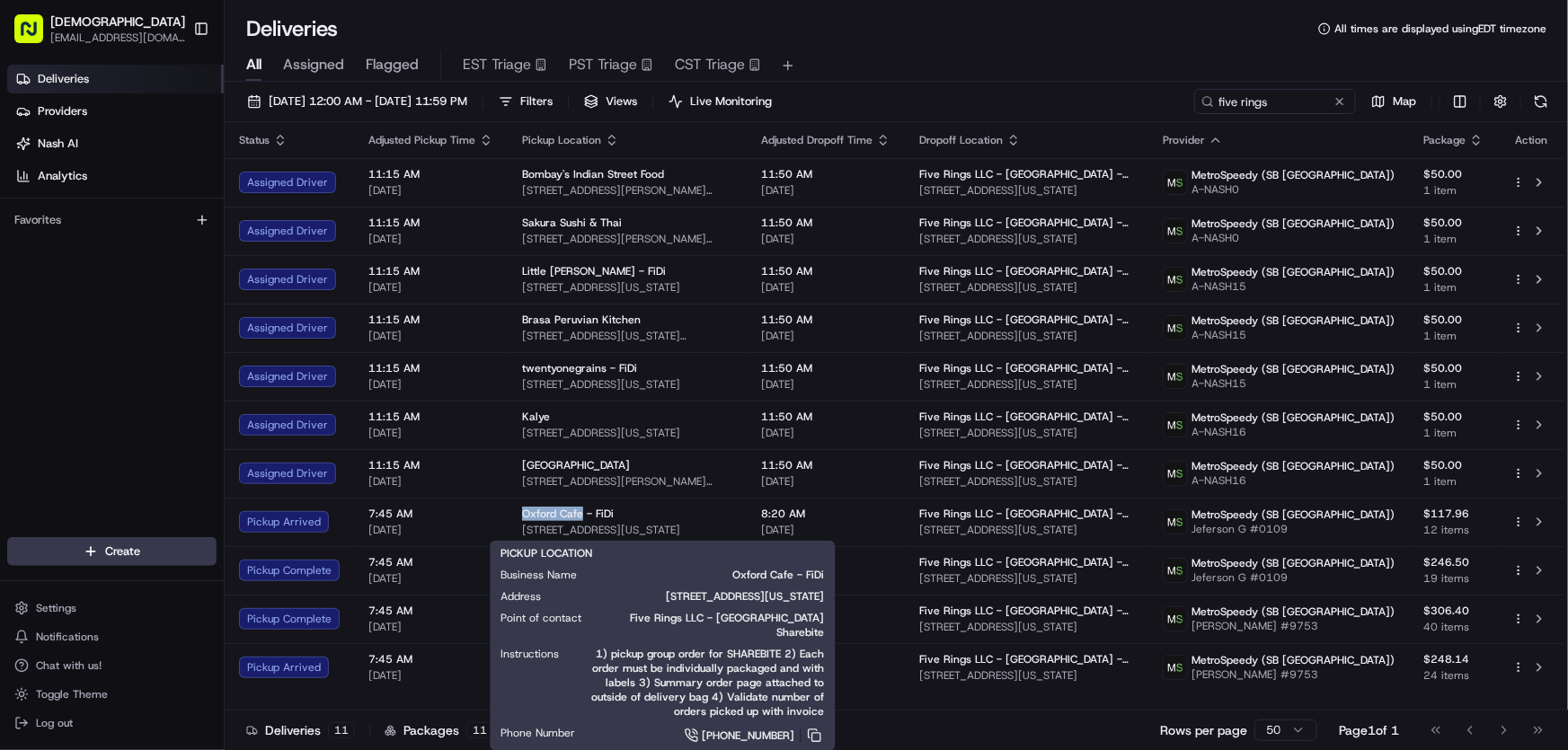
copy span "Oxford Cafe"
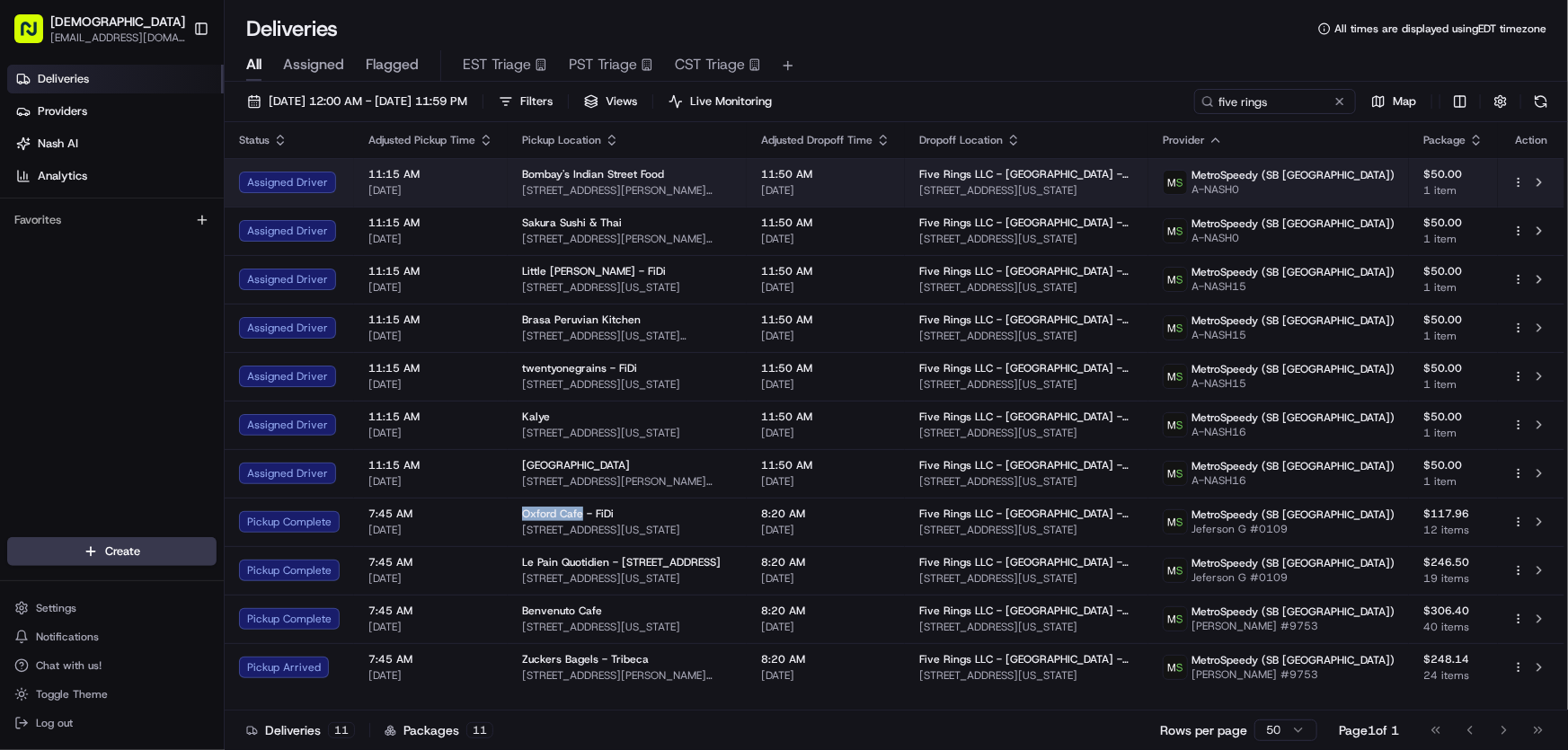
drag, startPoint x: 1203, startPoint y: 187, endPoint x: 989, endPoint y: 197, distance: 214.2
click at [989, 197] on td "Five Rings LLC - NYC - Floor 30 225 Liberty St, New York, NY 10080, USA" at bounding box center [1026, 183] width 243 height 49
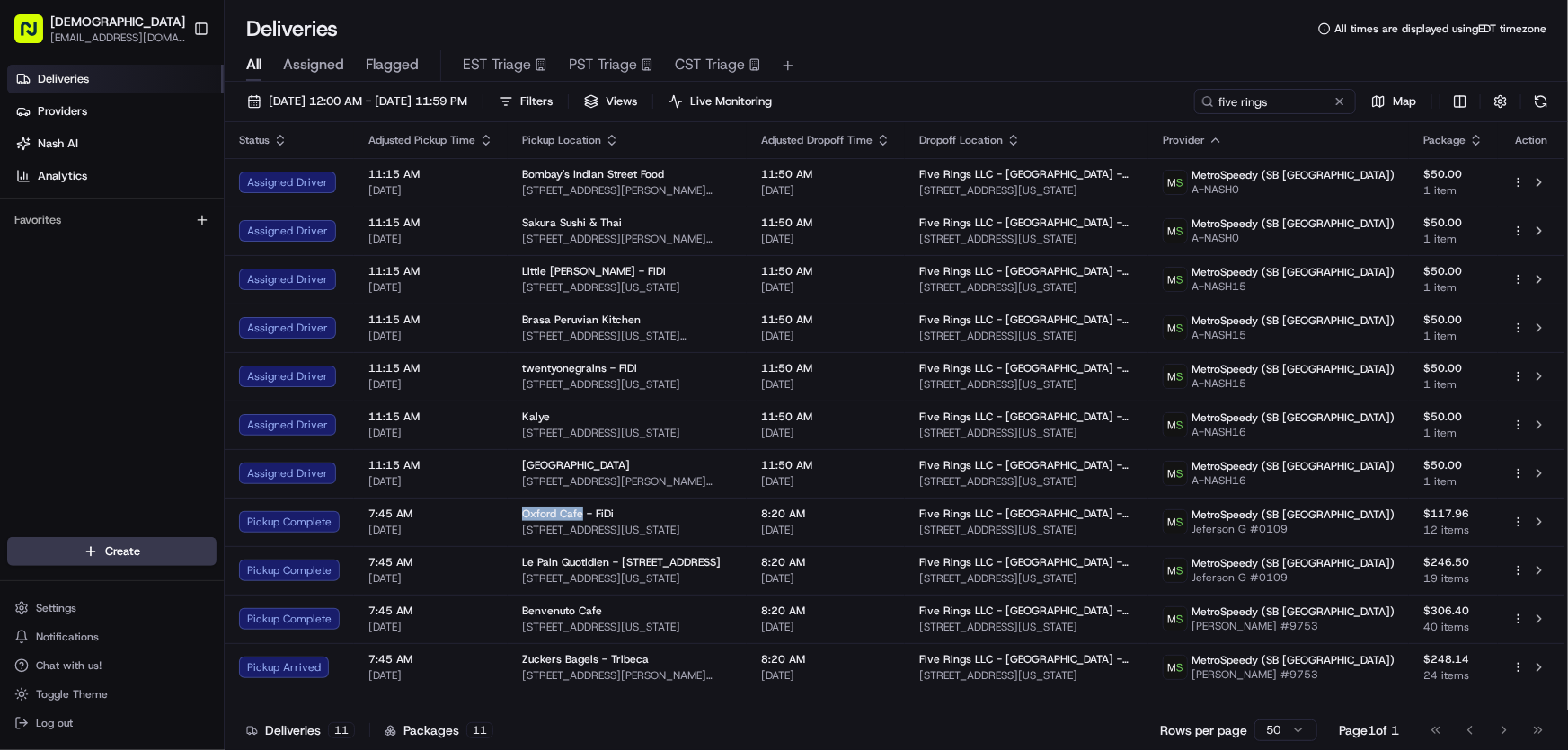
copy span "225 Liberty St, New York, NY 10080, USA"
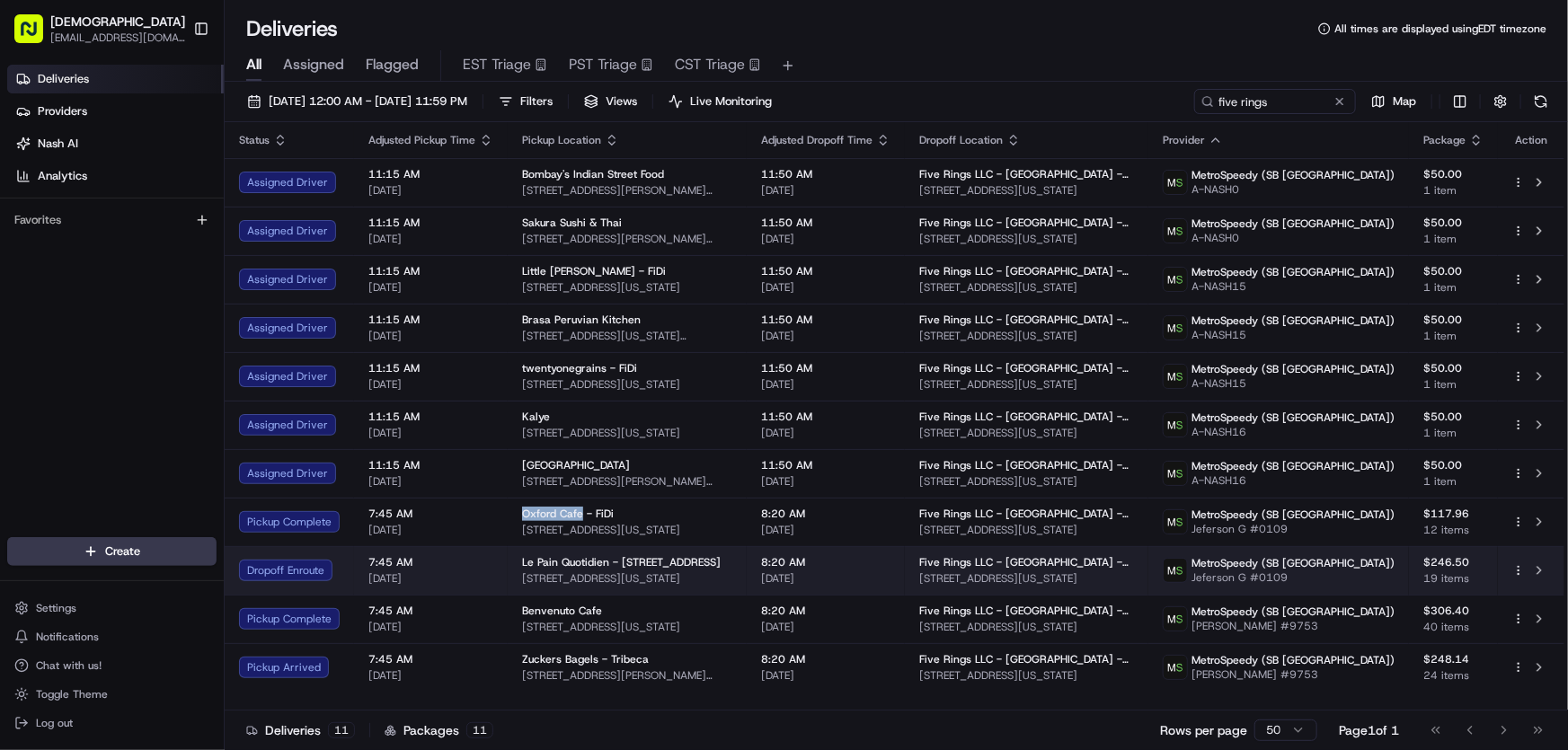
drag, startPoint x: 727, startPoint y: 577, endPoint x: 513, endPoint y: 586, distance: 214.2
click at [513, 586] on td "Le Pain Quotidien - 85 Broad St 85 Broad St, New York, NY 10004, USA" at bounding box center [626, 571] width 239 height 49
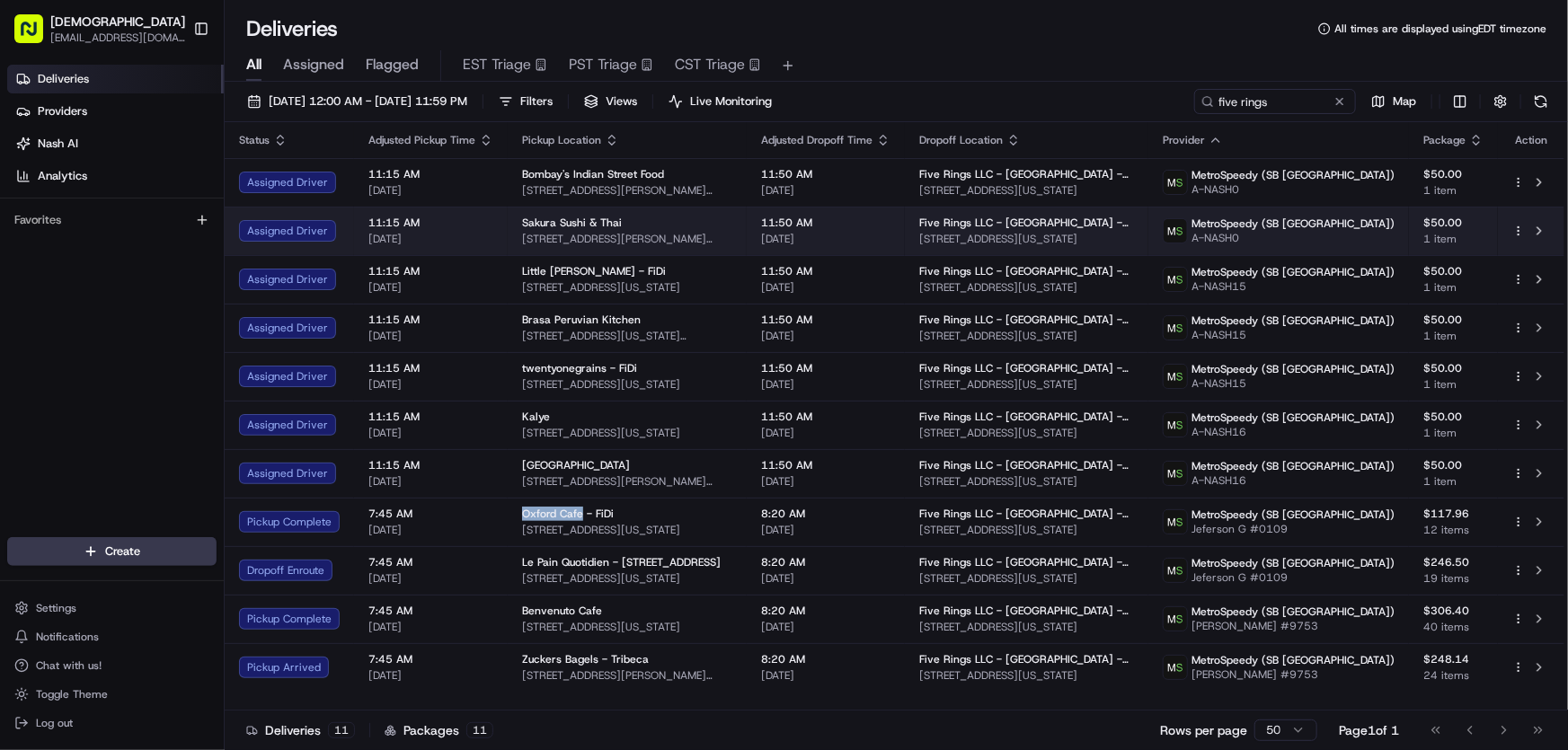
copy span "85 Broad St, New York, NY 10004, USA"
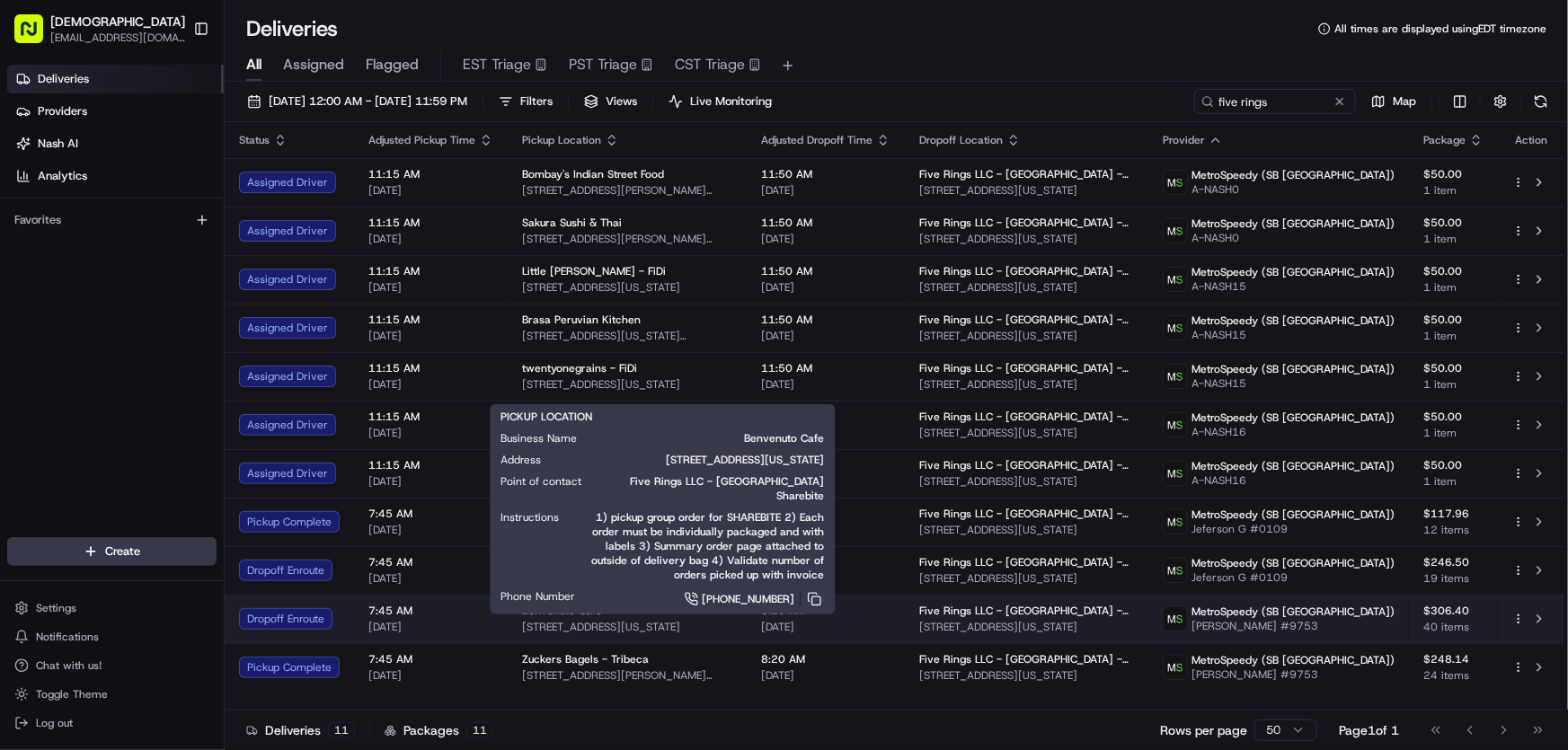
click at [554, 625] on span "369 Greenwich St, New York, NY 10013, USA" at bounding box center [627, 626] width 211 height 14
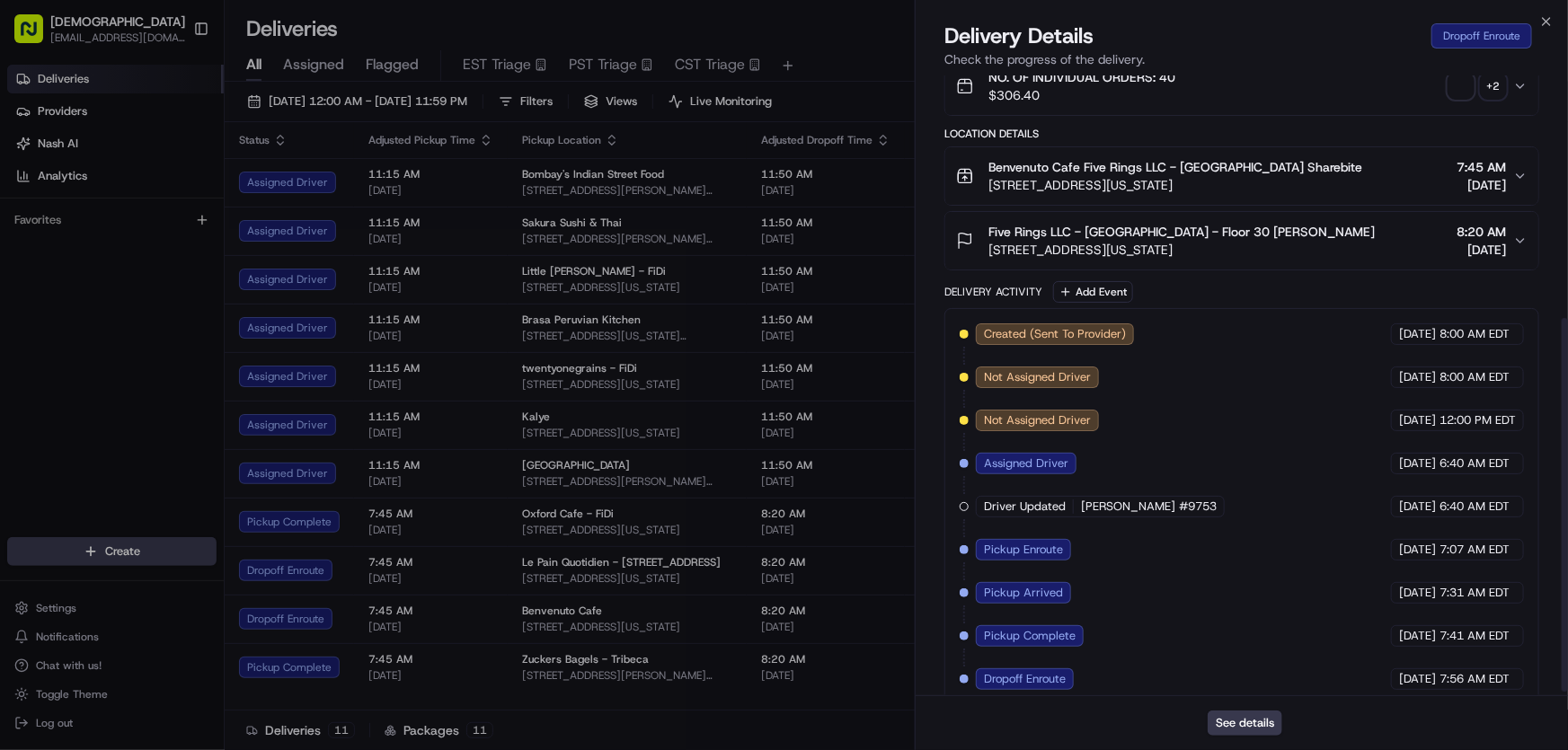
scroll to position [410, 0]
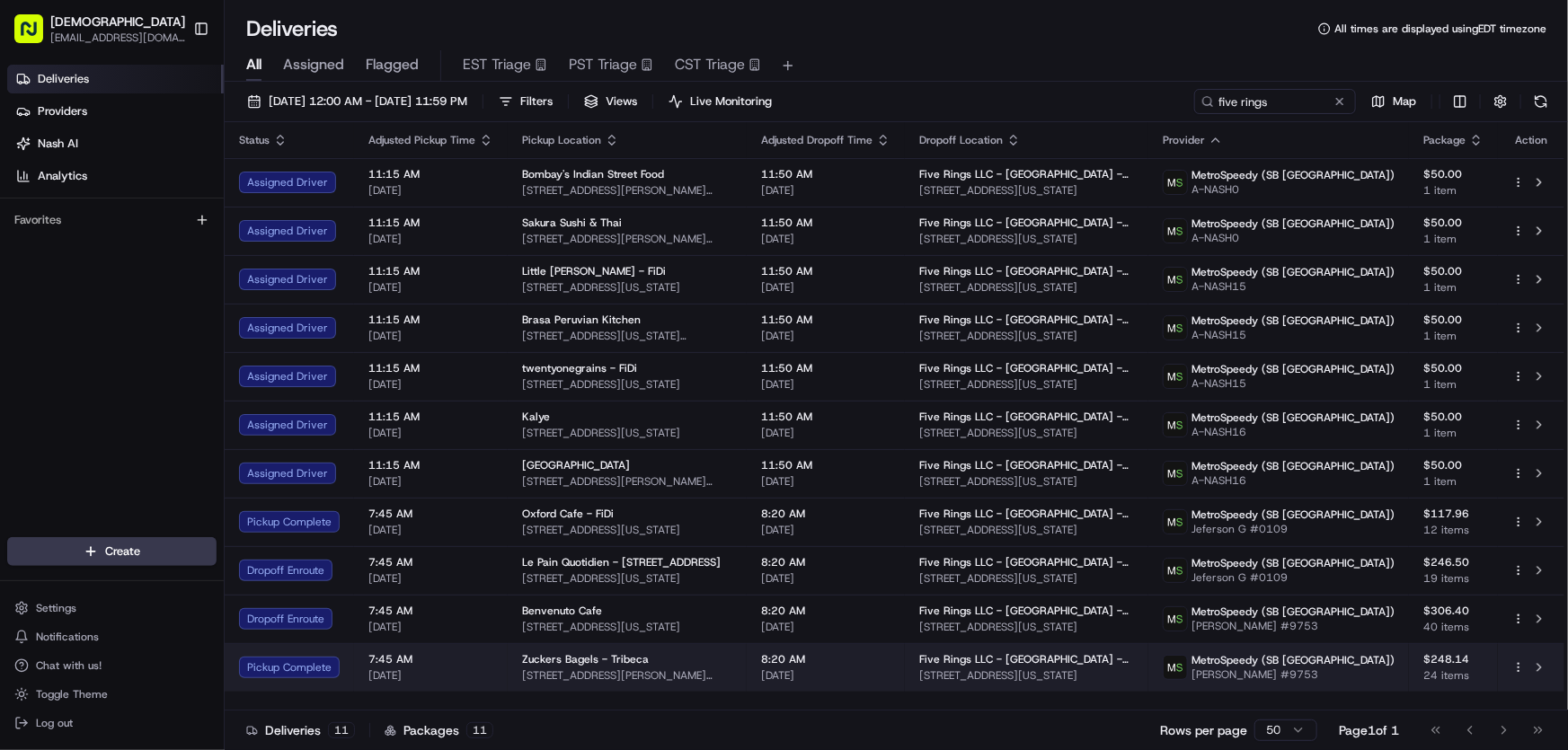
click at [613, 669] on span "143 Chambers St, New York, NY 10007, USA" at bounding box center [627, 675] width 211 height 14
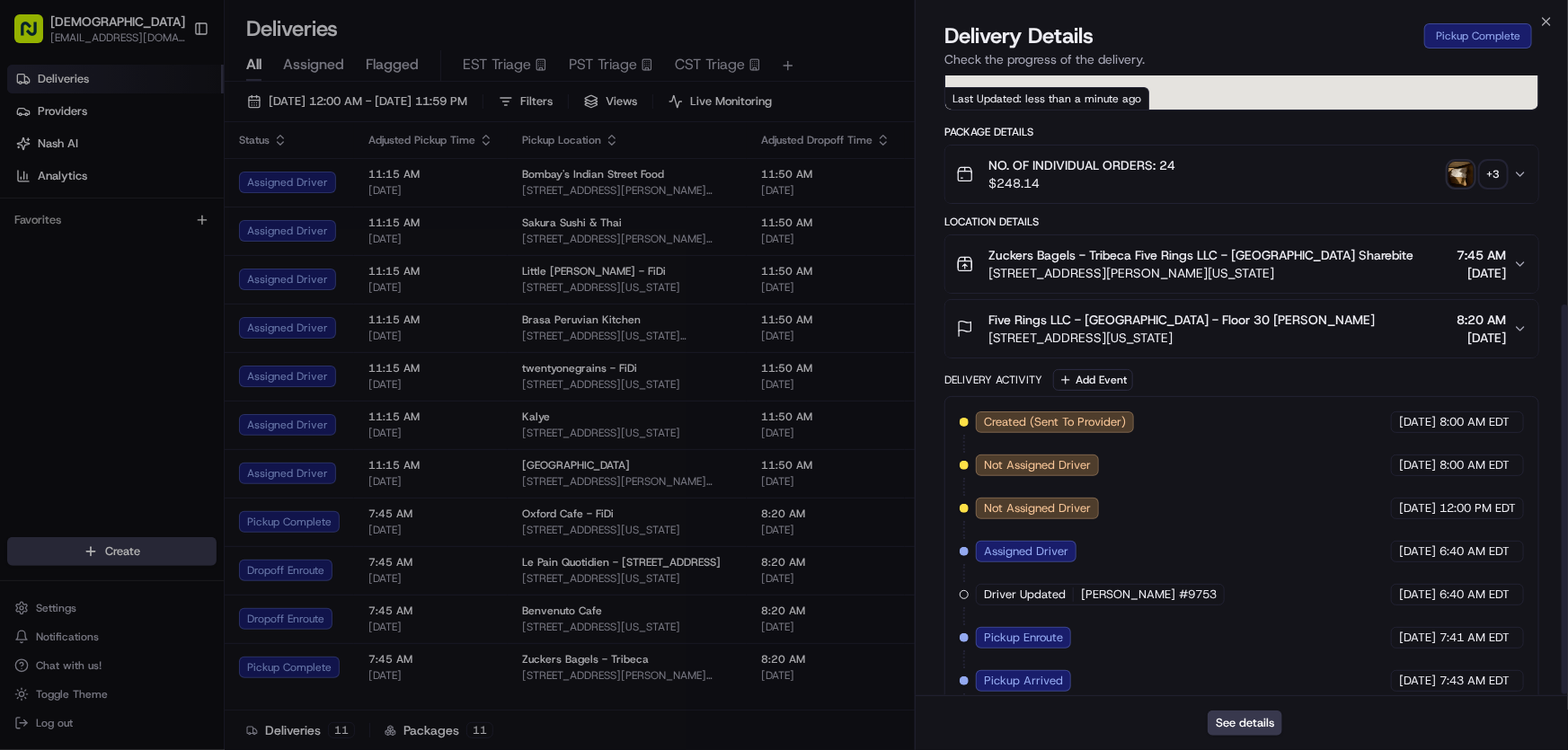
scroll to position [367, 0]
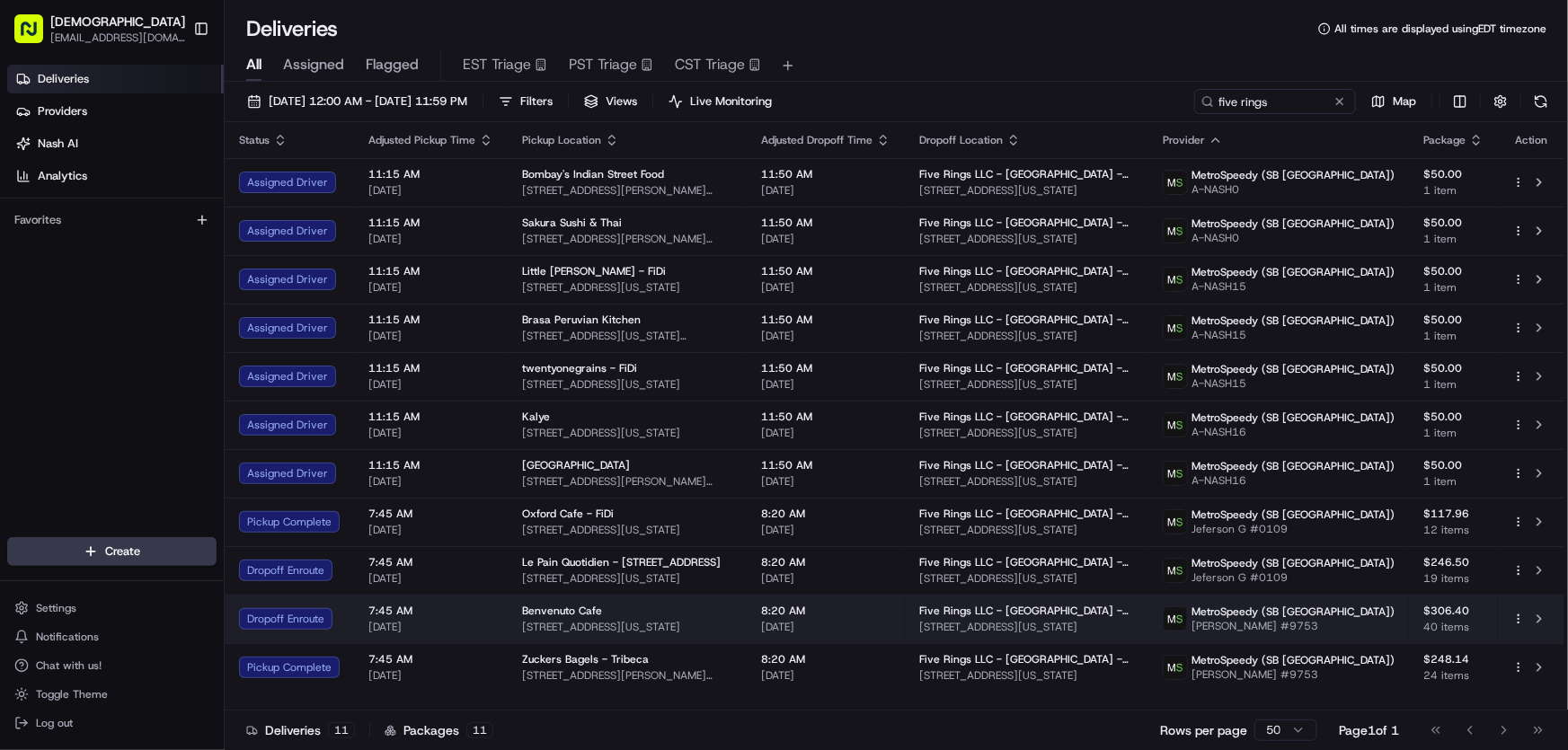
drag, startPoint x: 755, startPoint y: 624, endPoint x: 515, endPoint y: 626, distance: 240.0
click at [515, 626] on td "Benvenuto Cafe 369 Greenwich St, New York, NY 10013, USA" at bounding box center [626, 619] width 239 height 49
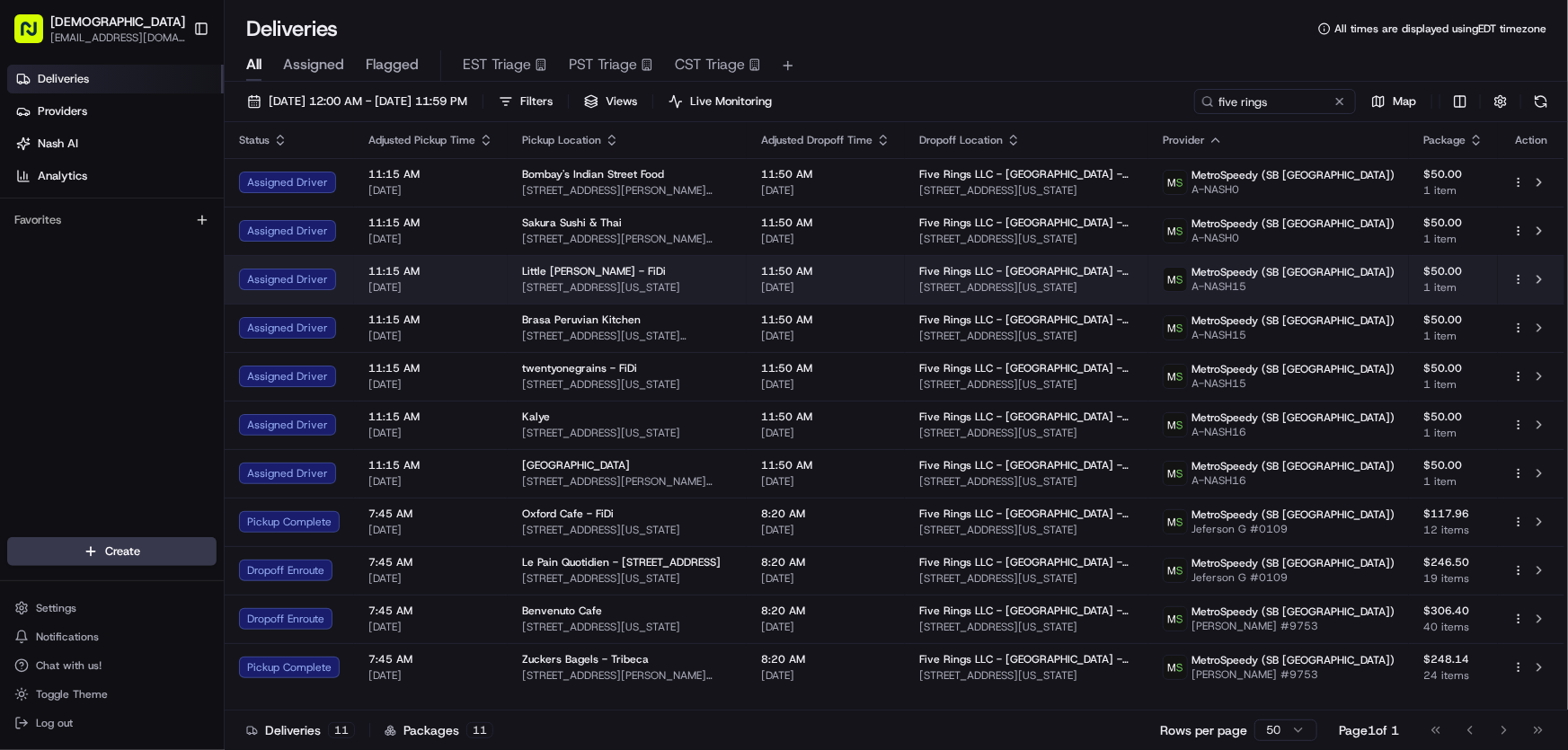
copy span "369 Greenwich St, New York, NY 10013, USA"
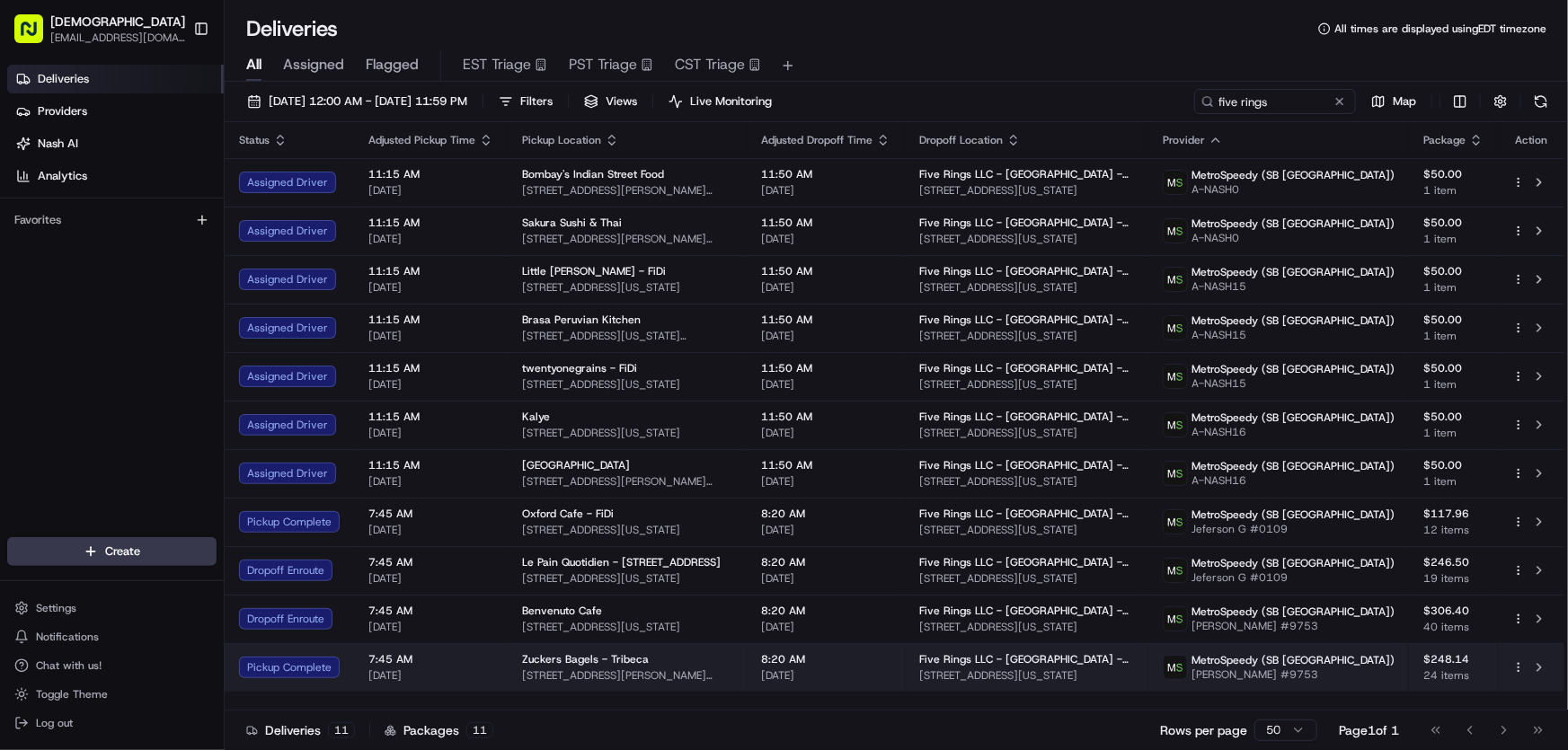
click at [590, 669] on span "143 Chambers St, New York, NY 10007, USA" at bounding box center [627, 675] width 211 height 14
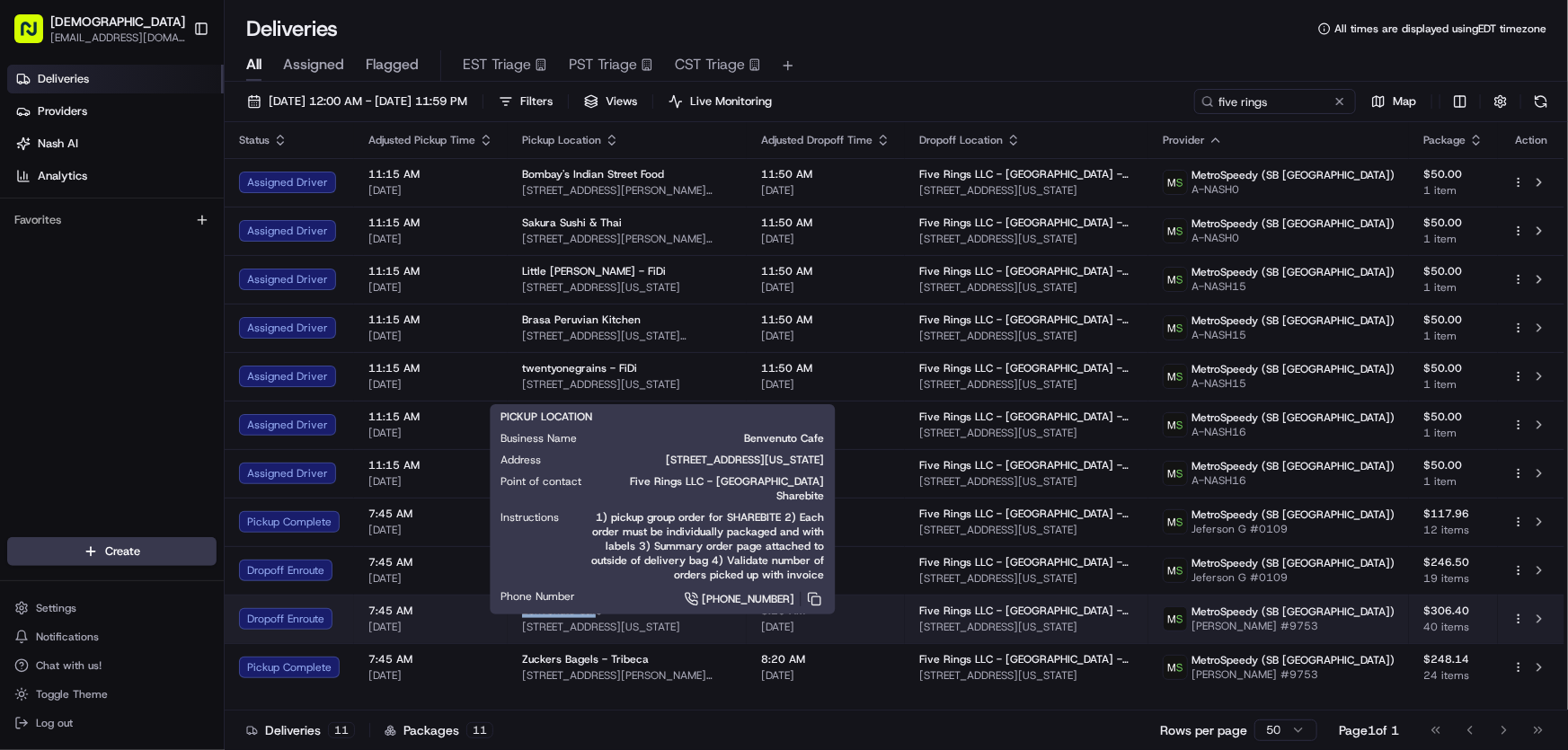
drag, startPoint x: 520, startPoint y: 610, endPoint x: 592, endPoint y: 611, distance: 72.0
click at [592, 611] on span "Benvenuto Cafe" at bounding box center [562, 610] width 80 height 14
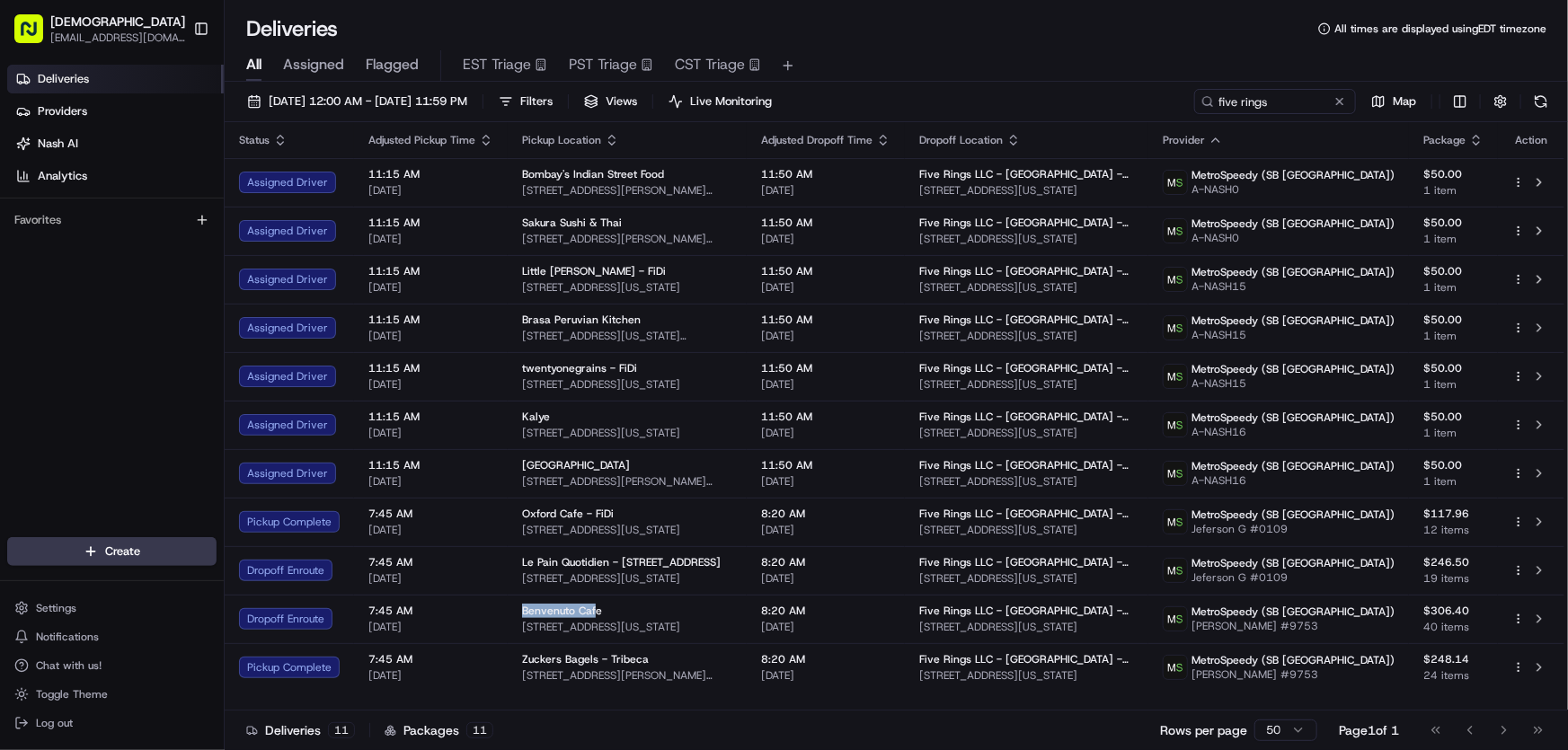
copy span "Benvenuto Caf"
click at [368, 95] on span "08/21/2025 12:00 AM - 08/21/2025 11:59 PM" at bounding box center [368, 101] width 198 height 16
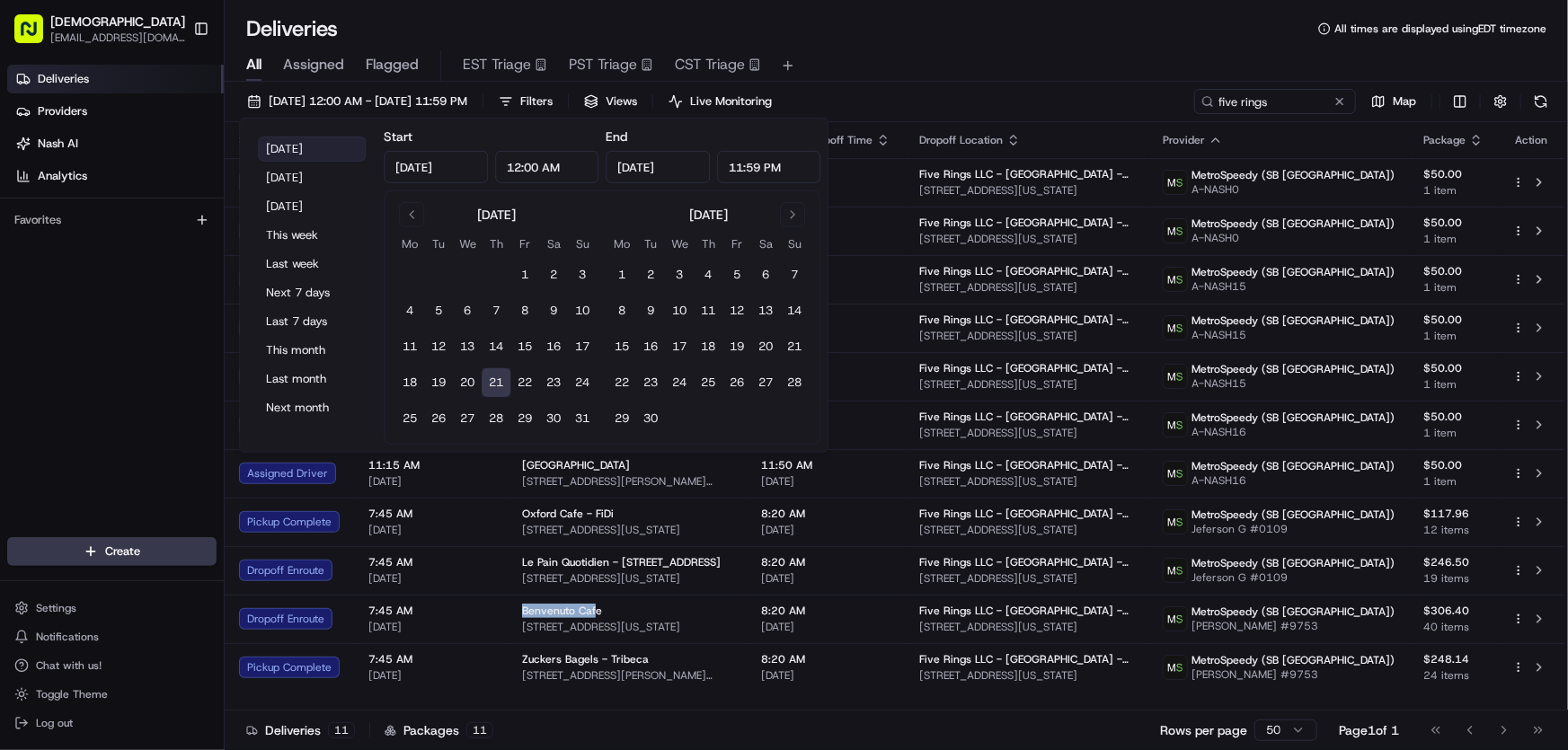
click at [295, 149] on button "Today" at bounding box center [311, 149] width 108 height 25
click at [960, 49] on div "All Assigned Flagged EST Triage PST Triage CST Triage" at bounding box center [896, 62] width 1343 height 38
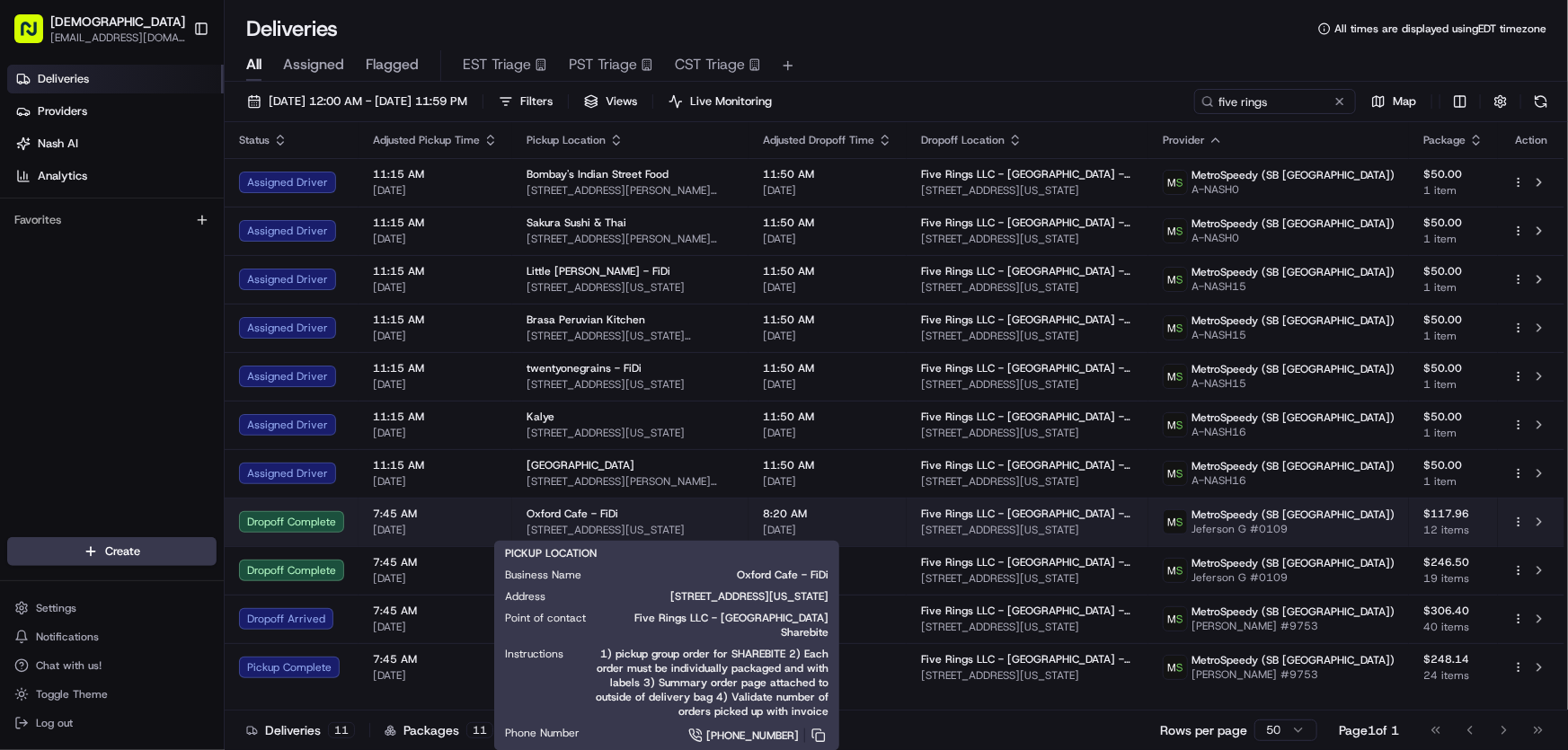
click at [569, 520] on span "Oxford Cafe - FiDi" at bounding box center [572, 513] width 92 height 14
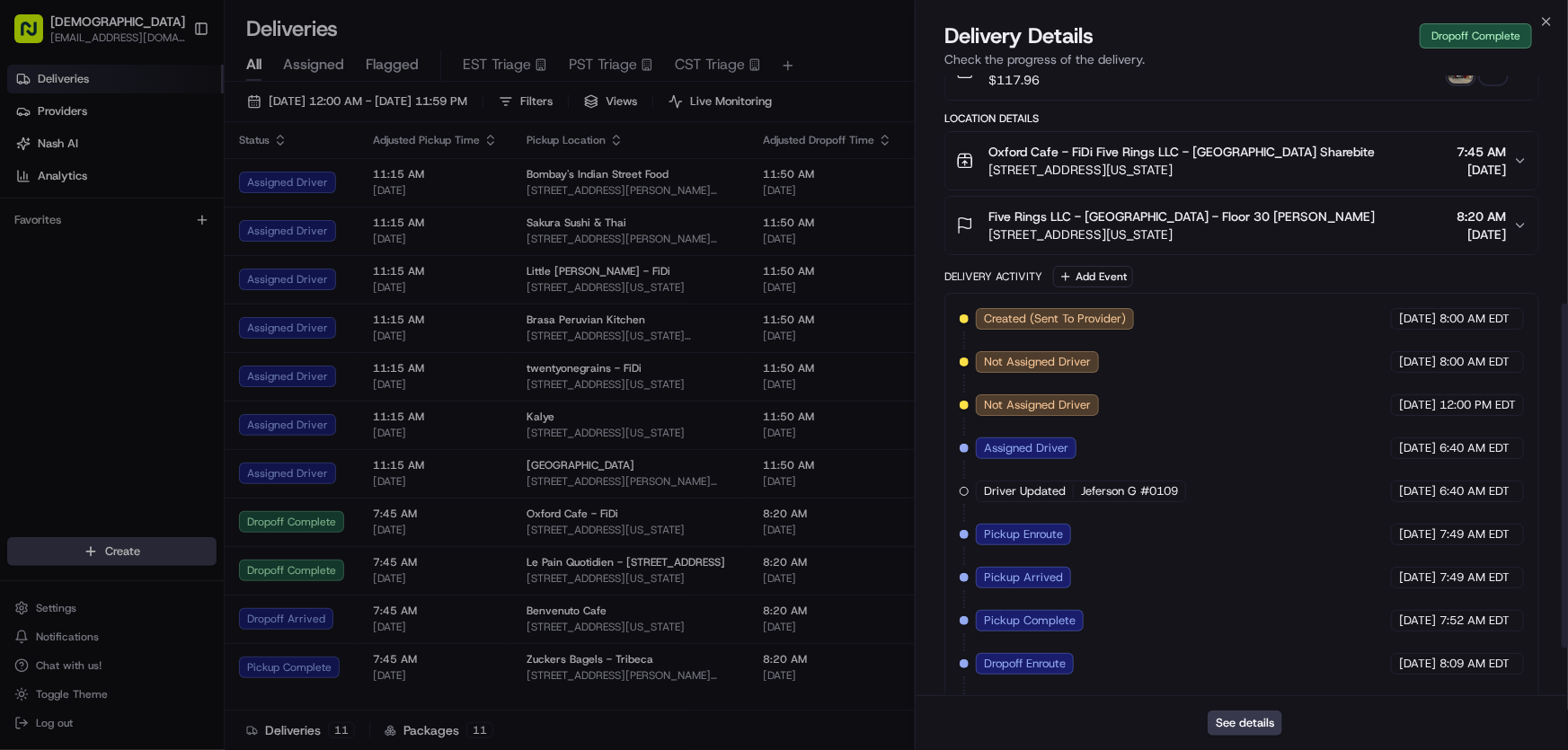
scroll to position [495, 0]
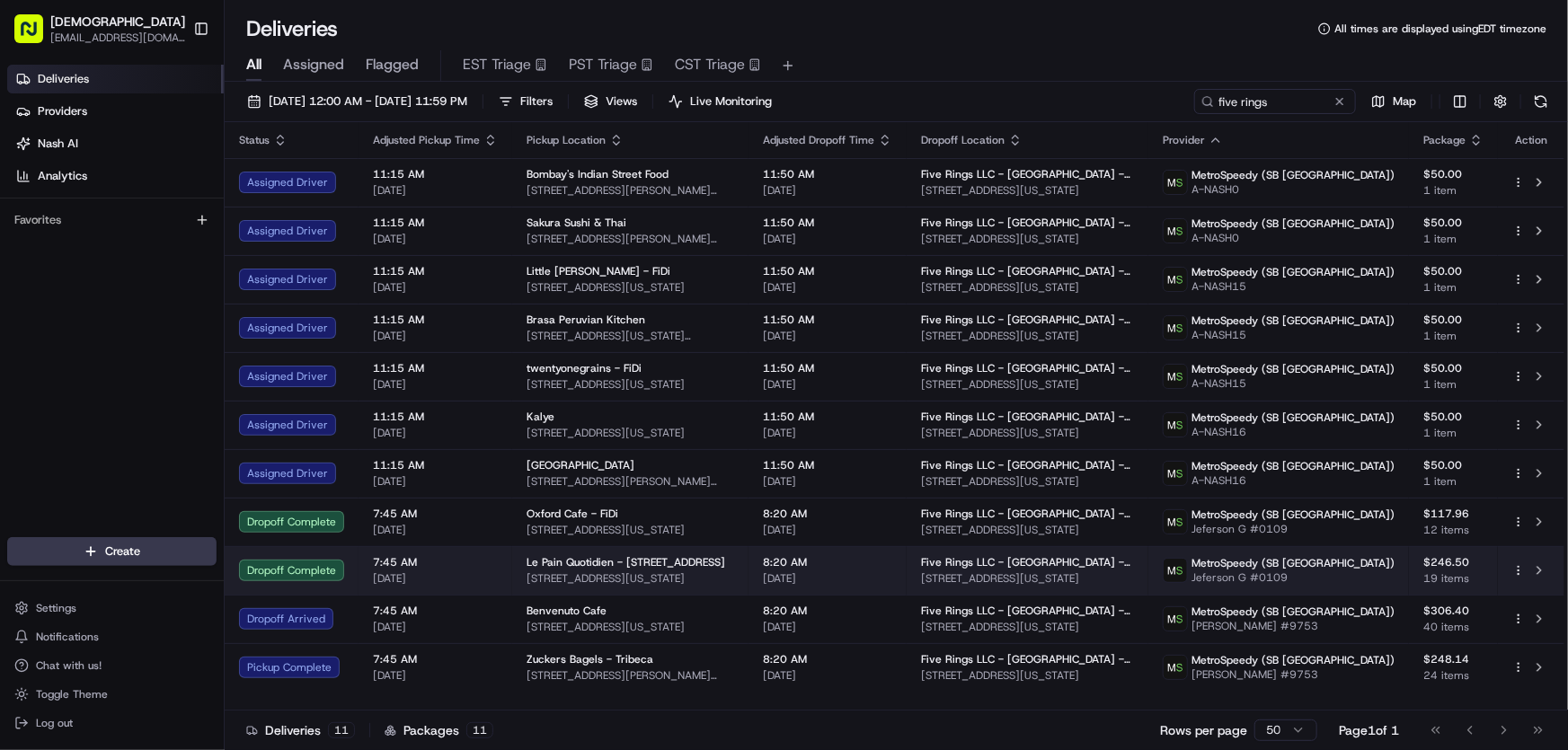
click at [569, 558] on span "Le Pain Quotidien - 85 Broad St" at bounding box center [625, 562] width 198 height 14
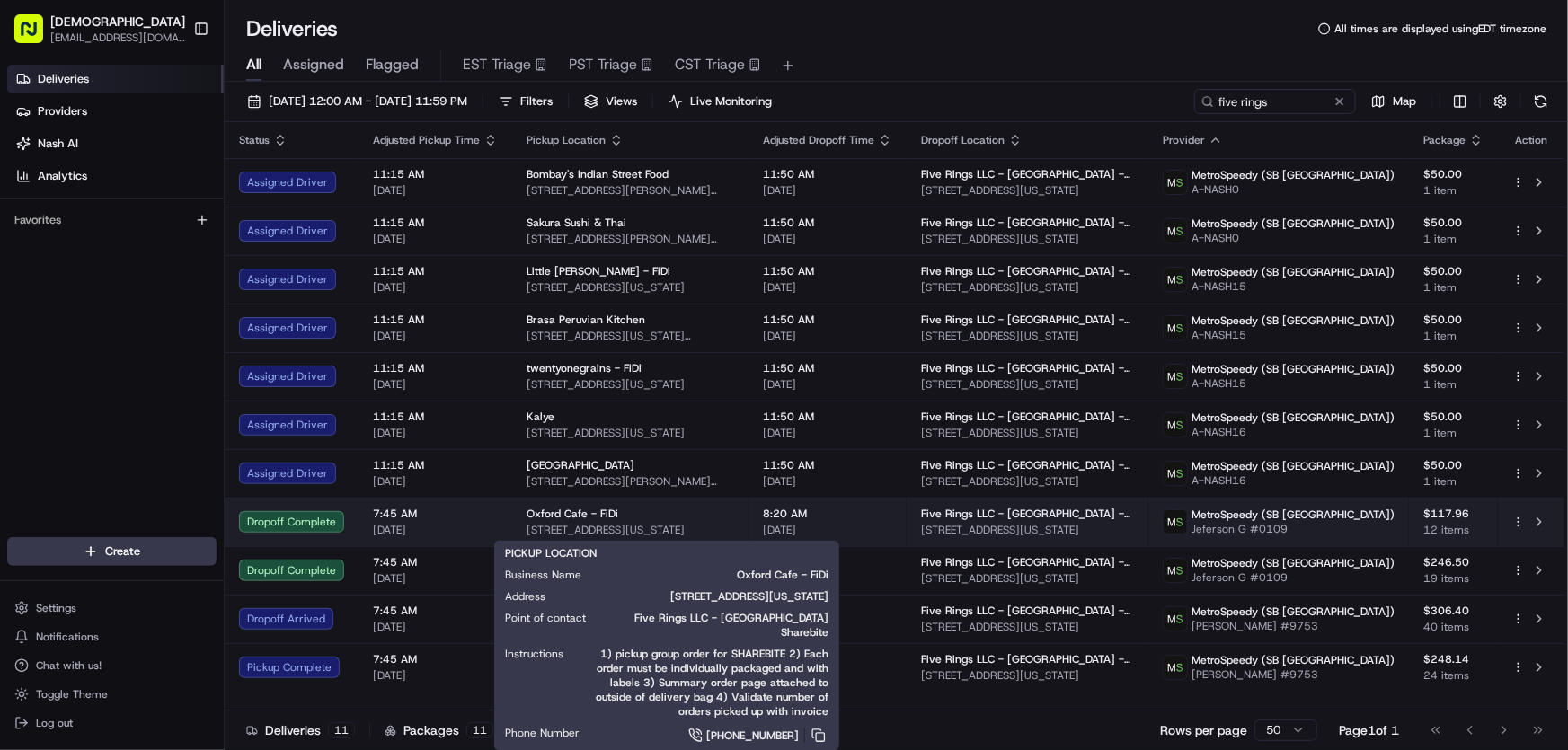
click at [570, 523] on span "86 Broad St, New York, NY 10004, USA" at bounding box center [630, 530] width 208 height 14
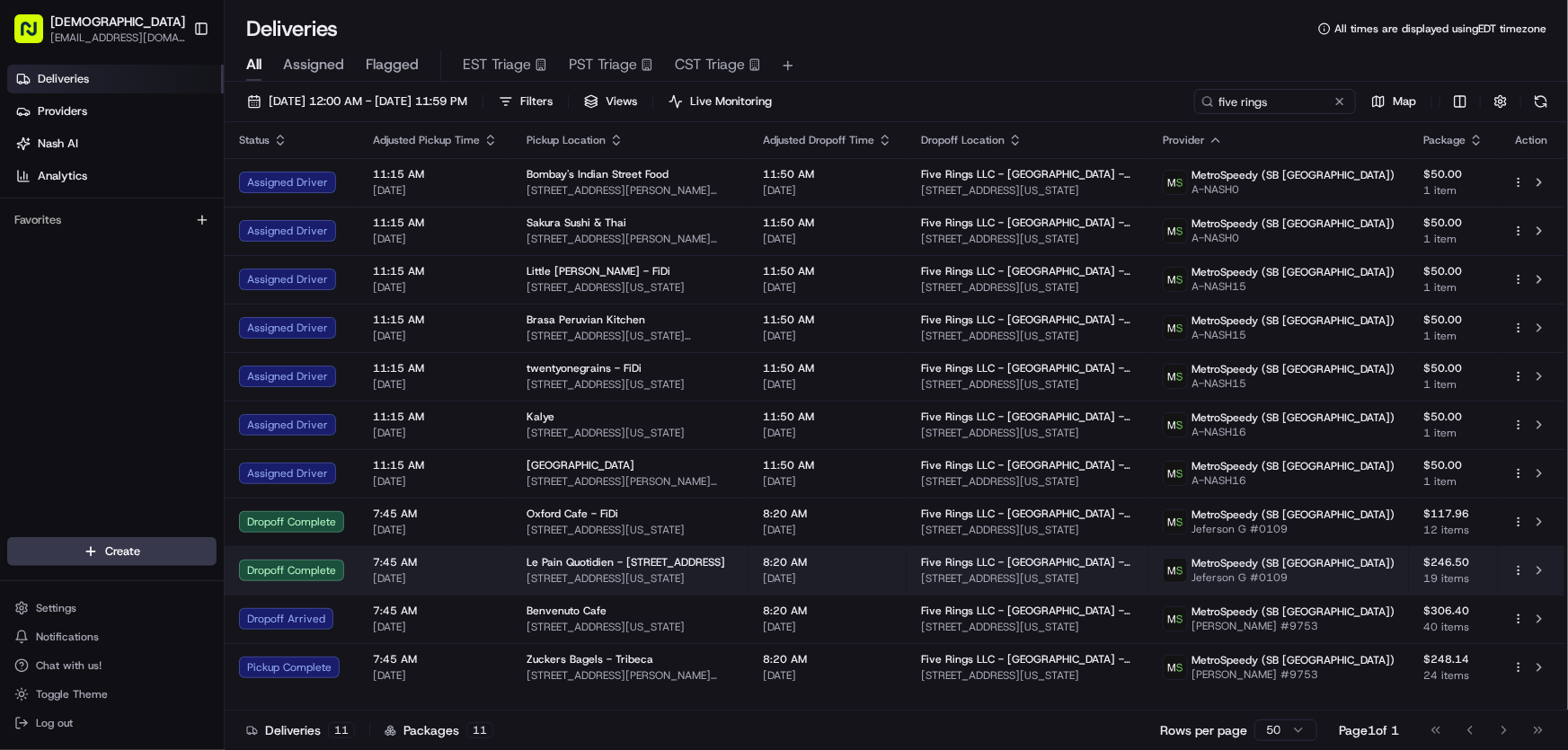
click at [568, 574] on span "85 Broad St, New York, NY 10004, USA" at bounding box center [630, 578] width 208 height 14
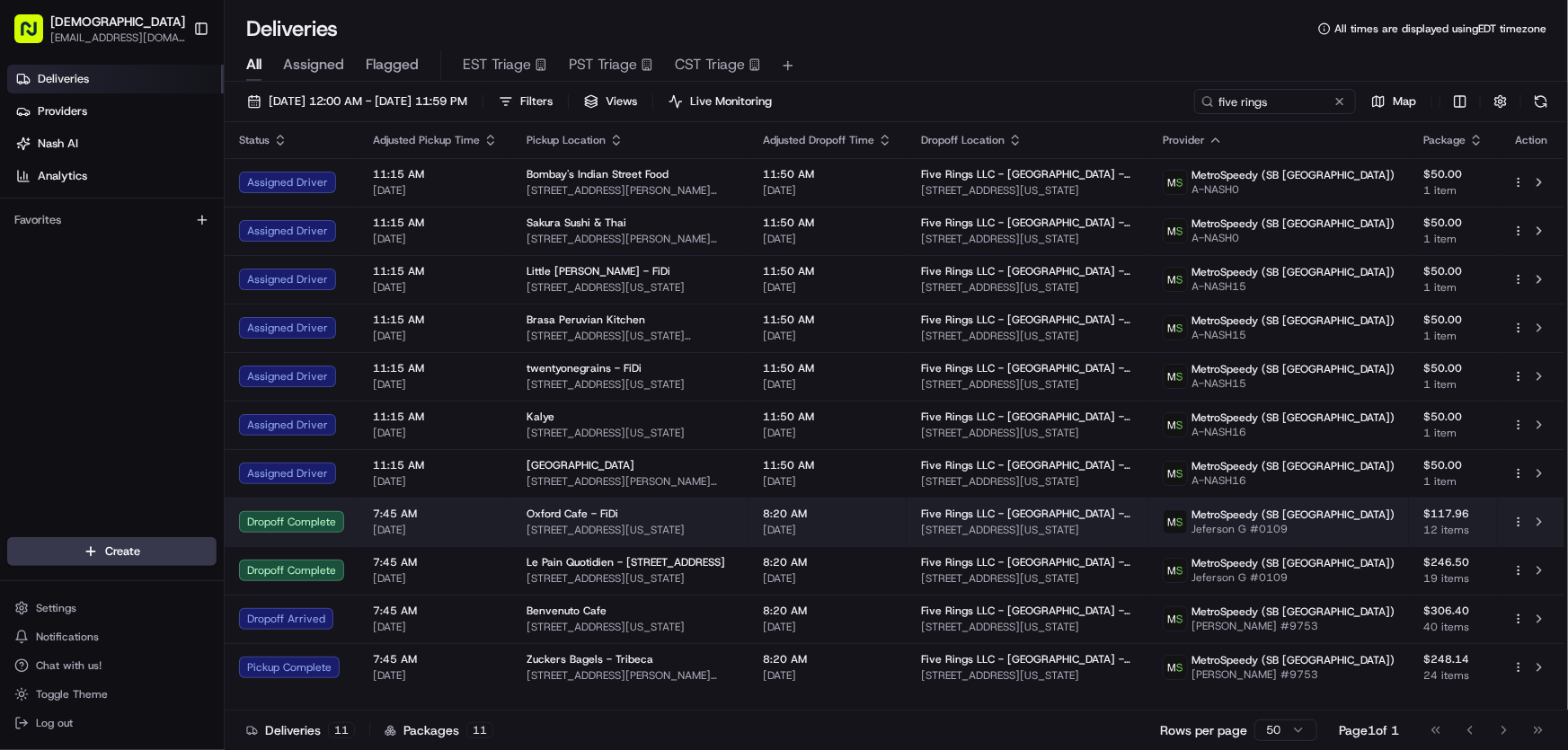
click at [596, 516] on span "Oxford Cafe - FiDi" at bounding box center [572, 513] width 92 height 14
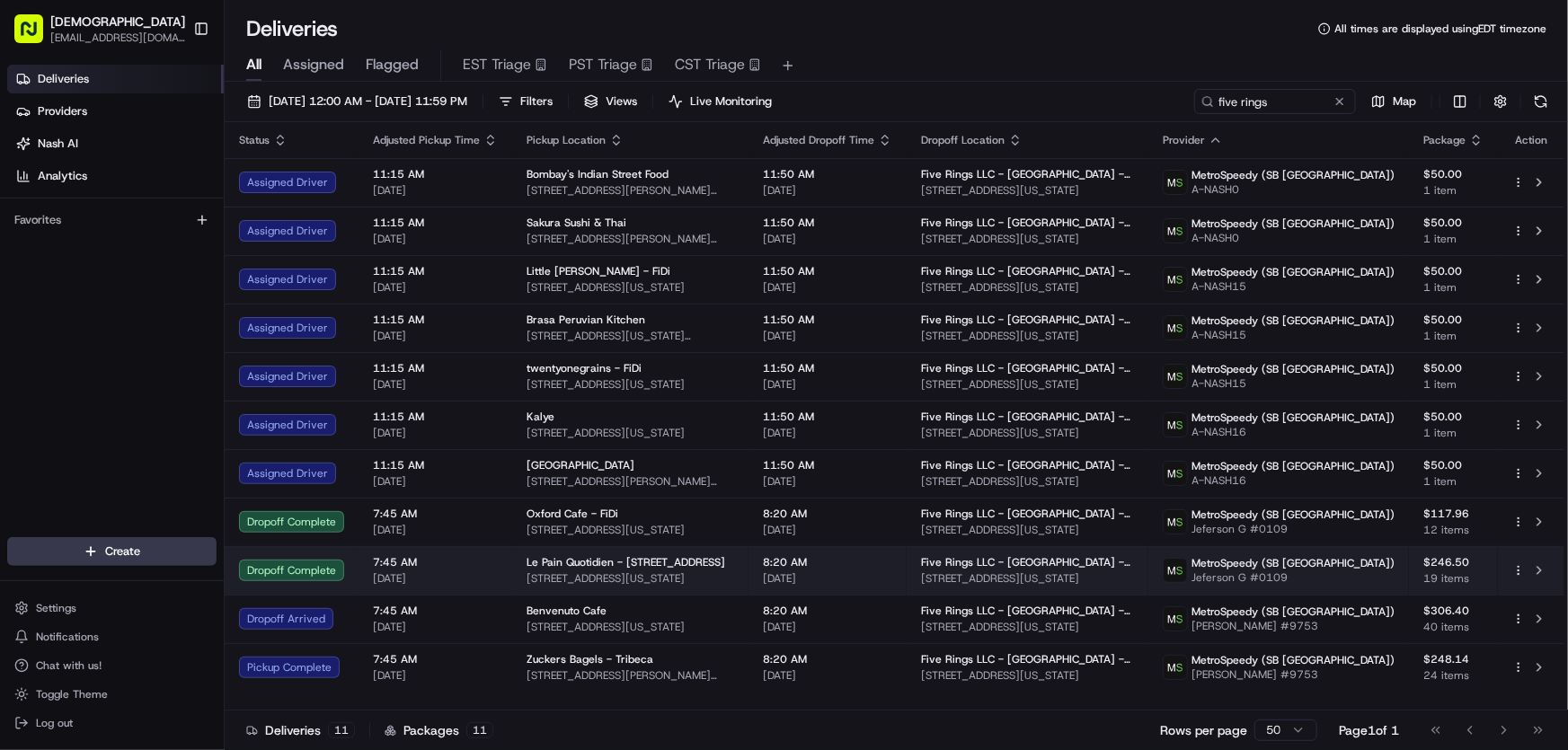
click at [583, 567] on span "Le Pain Quotidien - 85 Broad St" at bounding box center [625, 562] width 198 height 14
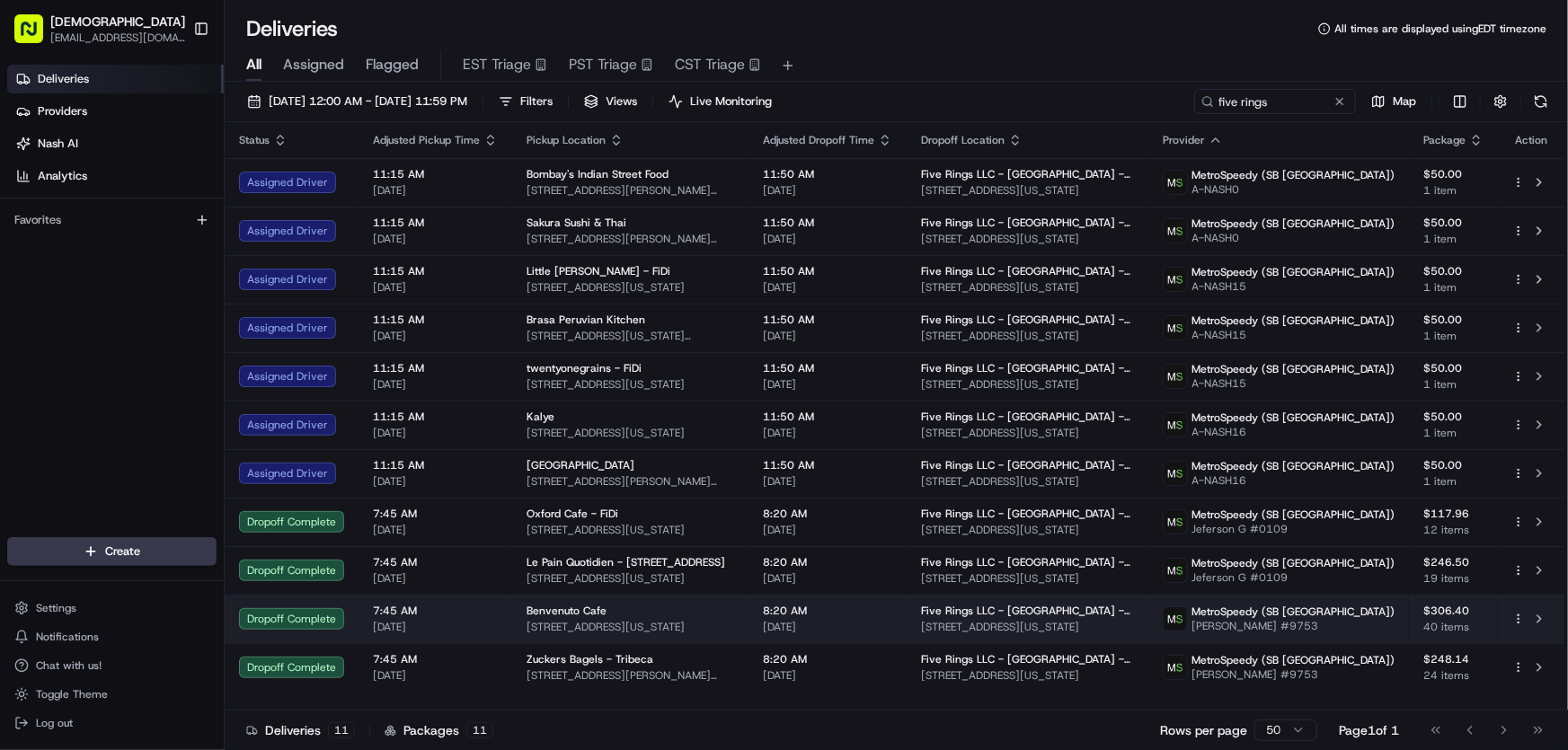
click at [589, 616] on span "Benvenuto Cafe" at bounding box center [565, 610] width 80 height 14
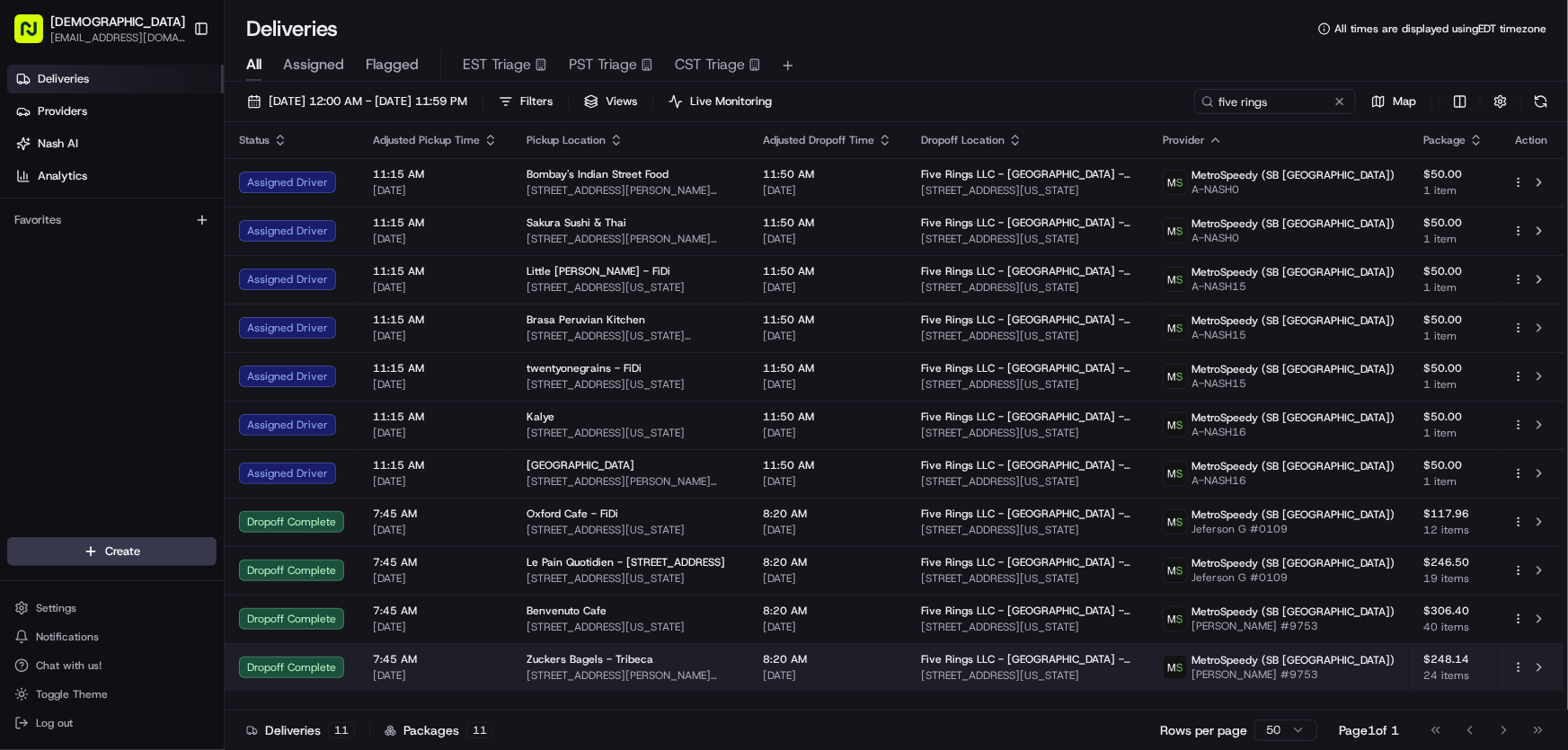
click at [611, 669] on span "143 Chambers St, New York, NY 10007, USA" at bounding box center [630, 675] width 208 height 14
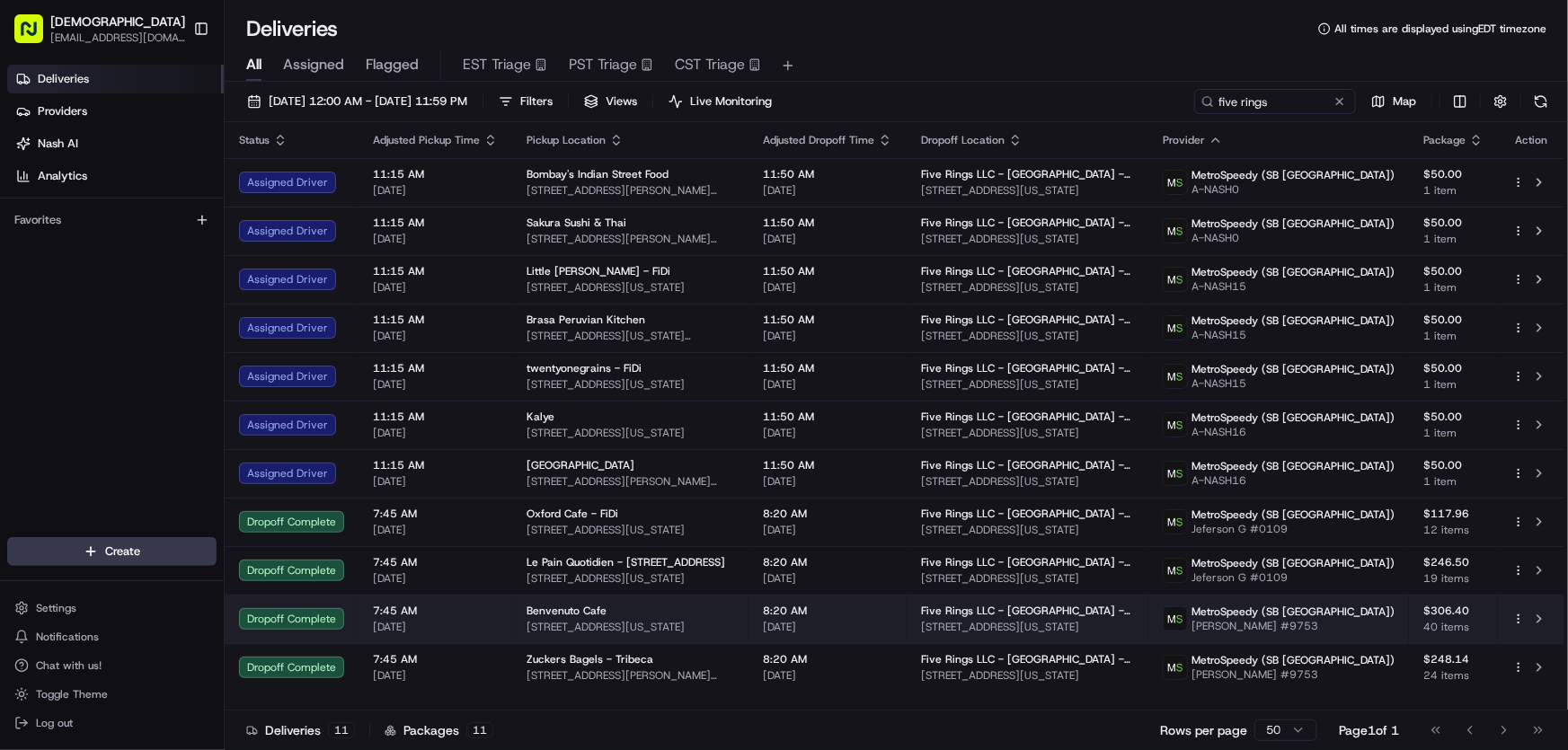
click at [586, 615] on span "Benvenuto Cafe" at bounding box center [565, 610] width 80 height 14
click at [519, 612] on td "Benvenuto Cafe 369 Greenwich St, New York, NY 10013, USA" at bounding box center [630, 619] width 236 height 49
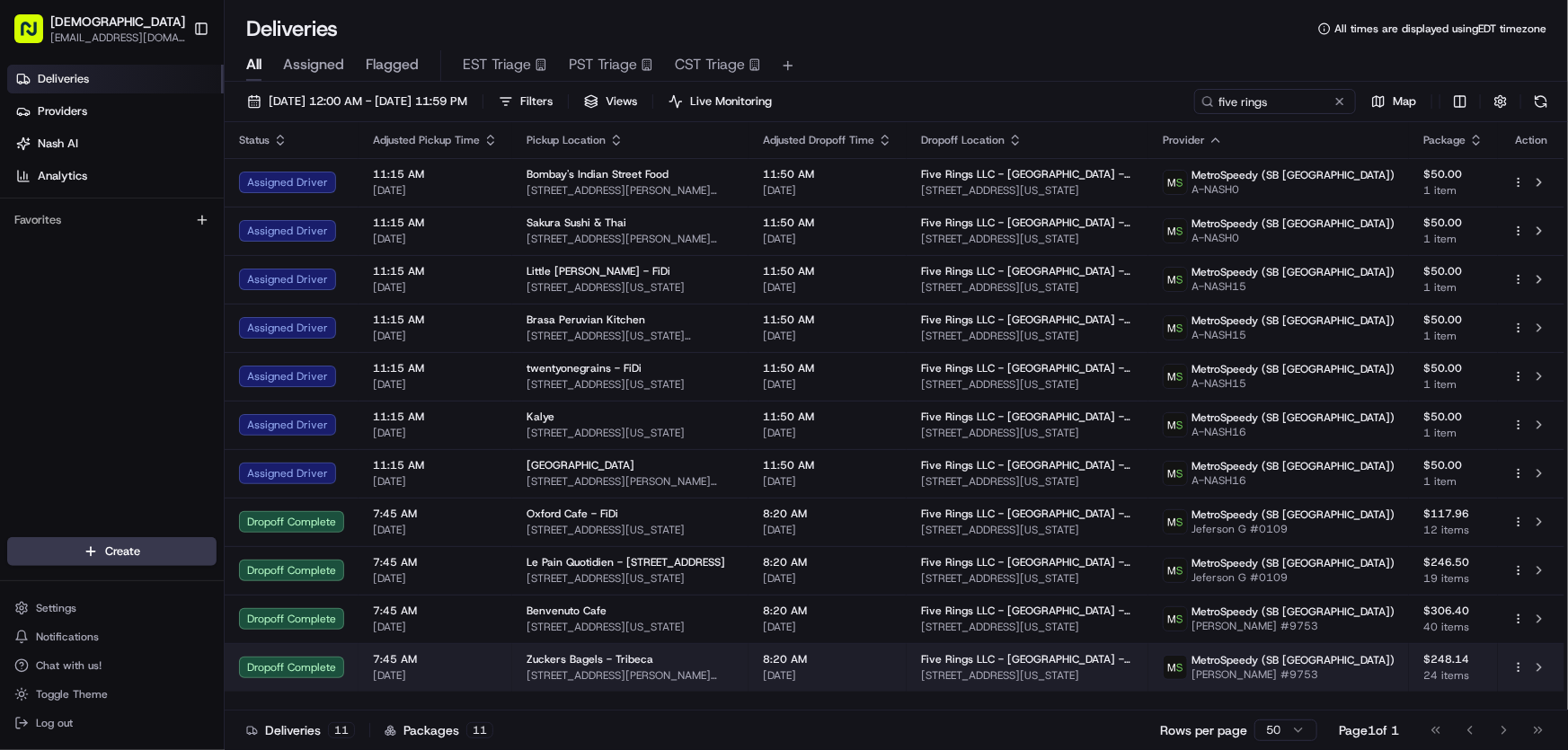
click at [619, 662] on span "Zuckers Bagels - Tribeca" at bounding box center [589, 659] width 126 height 14
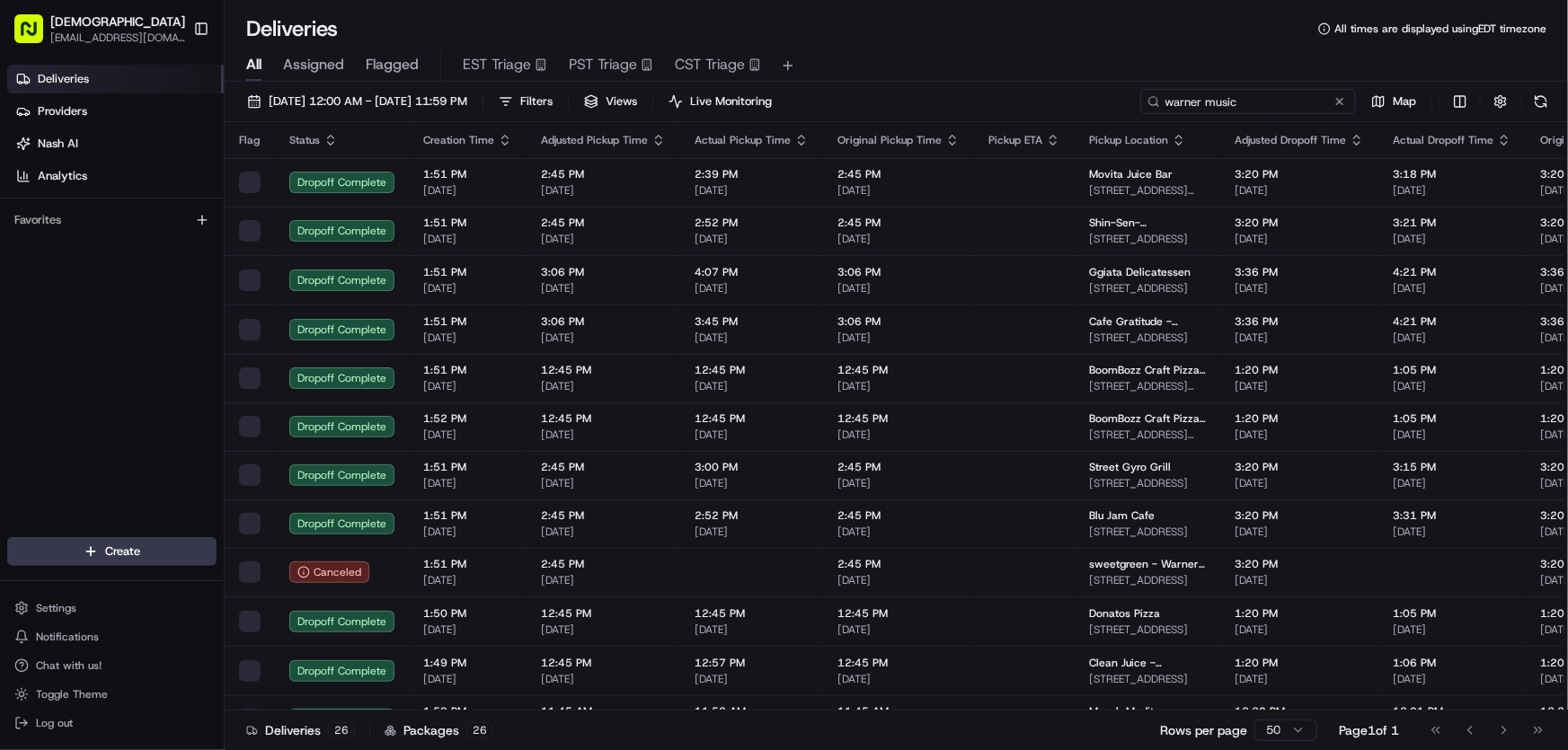
click at [1254, 103] on input "warner music" at bounding box center [1248, 101] width 215 height 25
drag, startPoint x: 1099, startPoint y: 102, endPoint x: 1083, endPoint y: 102, distance: 16.0
click at [1083, 102] on div "[DATE] 12:00 AM - [DATE] 11:59 PM Filters Views Live Monitoring warner music Map" at bounding box center [896, 106] width 1343 height 34
type input "treyarch"
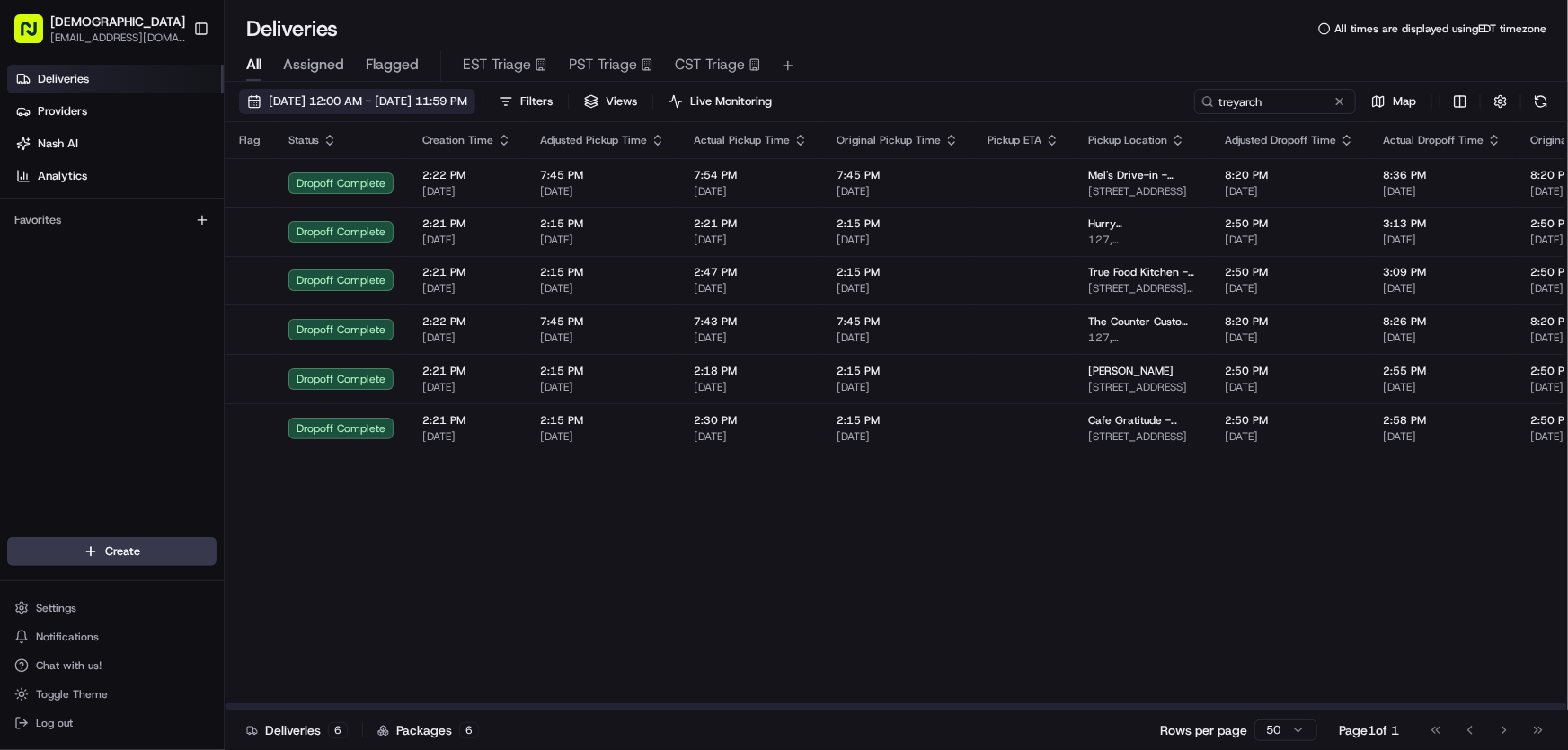
click at [374, 103] on span "[DATE] 12:00 AM - [DATE] 11:59 PM" at bounding box center [368, 101] width 198 height 16
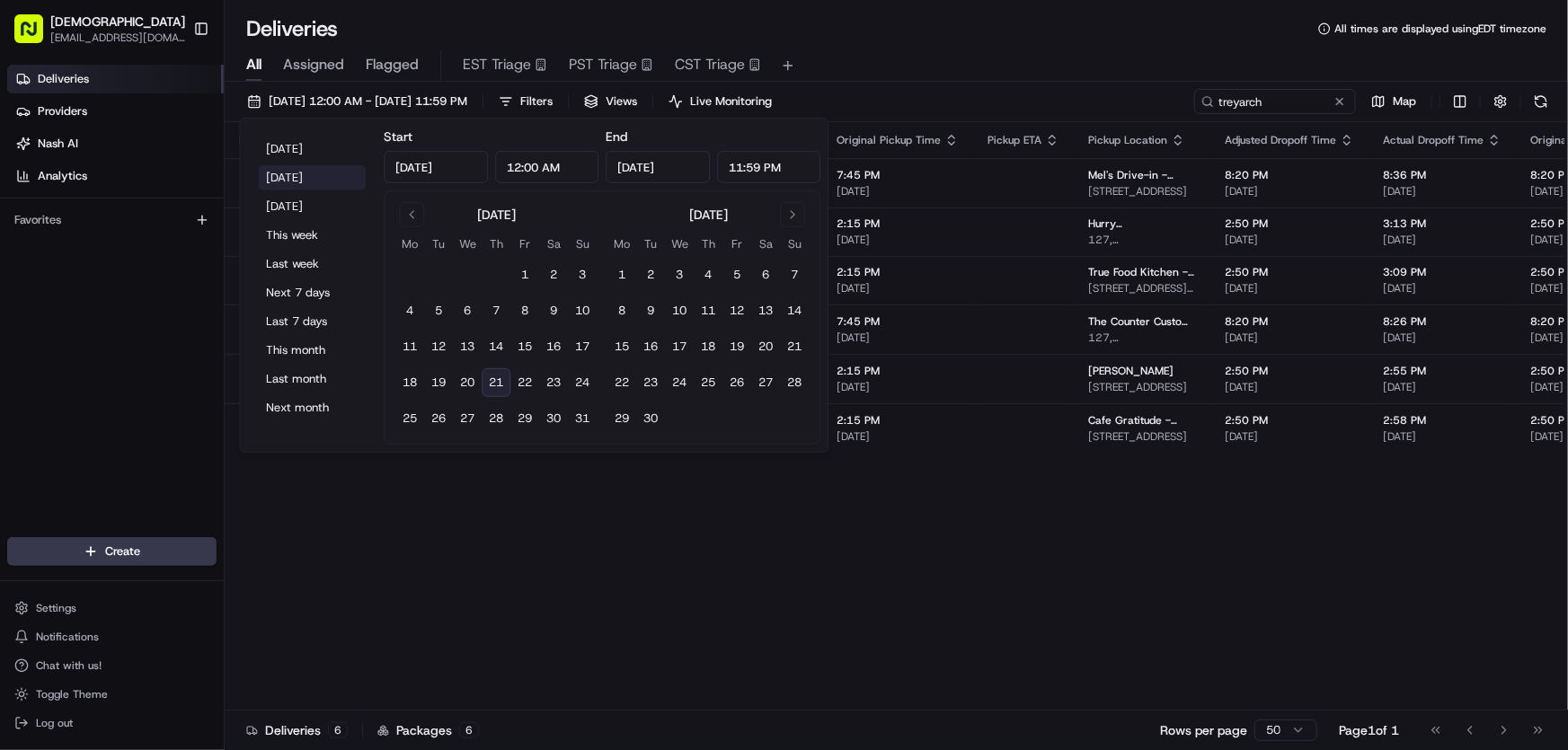
click at [290, 179] on button "[DATE]" at bounding box center [311, 178] width 108 height 25
type input "Aug 20, 2025"
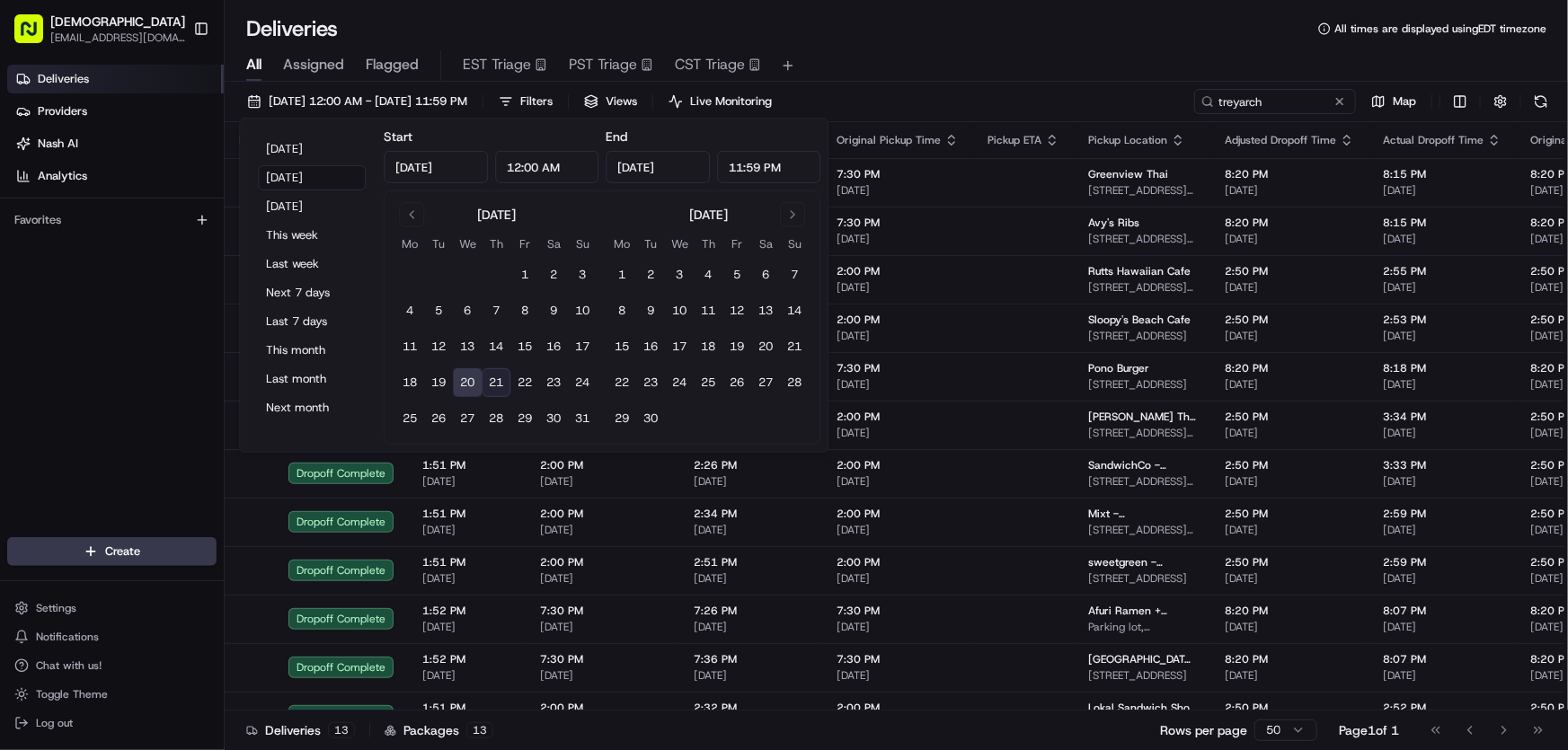
click at [968, 53] on div "All Assigned Flagged EST Triage PST Triage CST Triage" at bounding box center [896, 66] width 1343 height 32
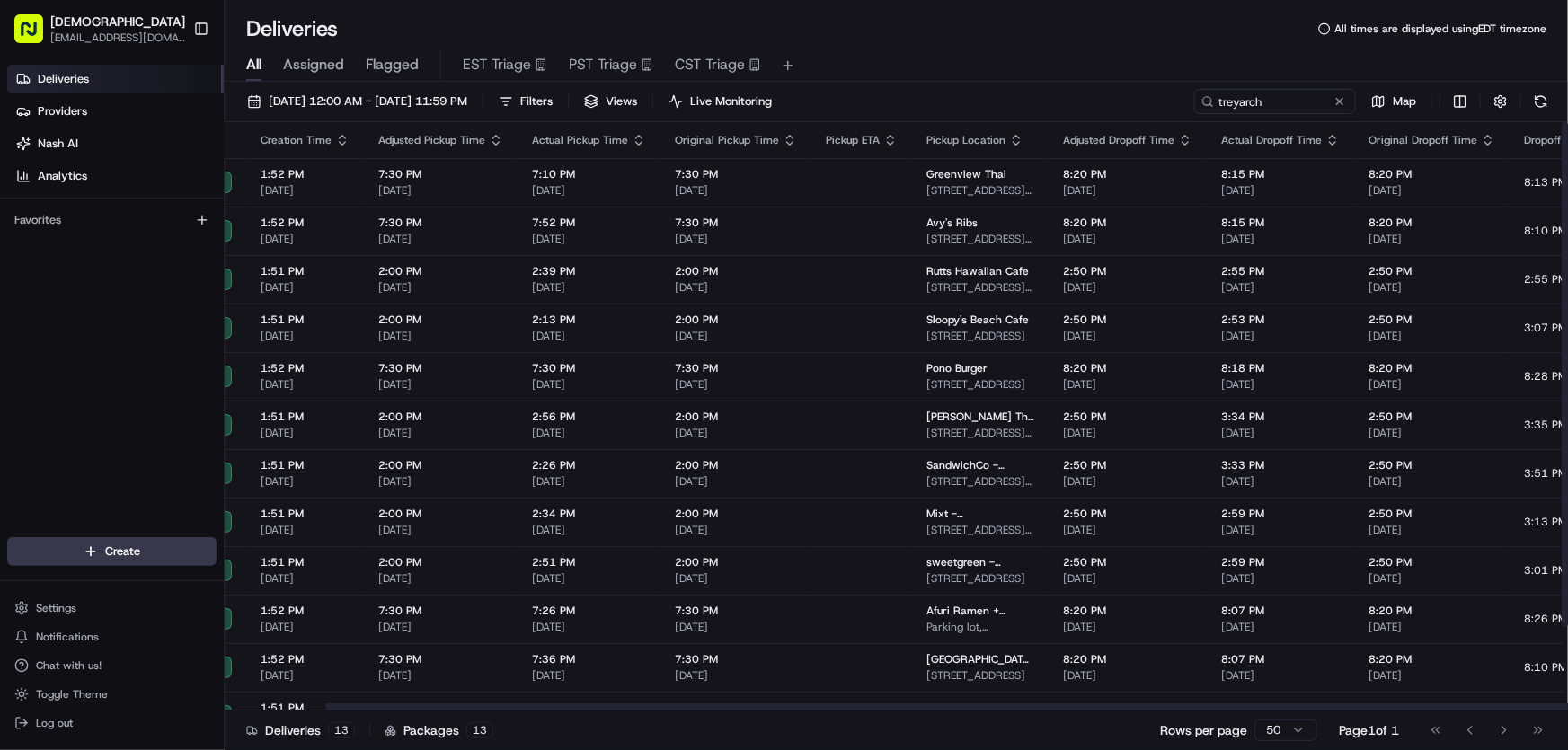
scroll to position [0, 448]
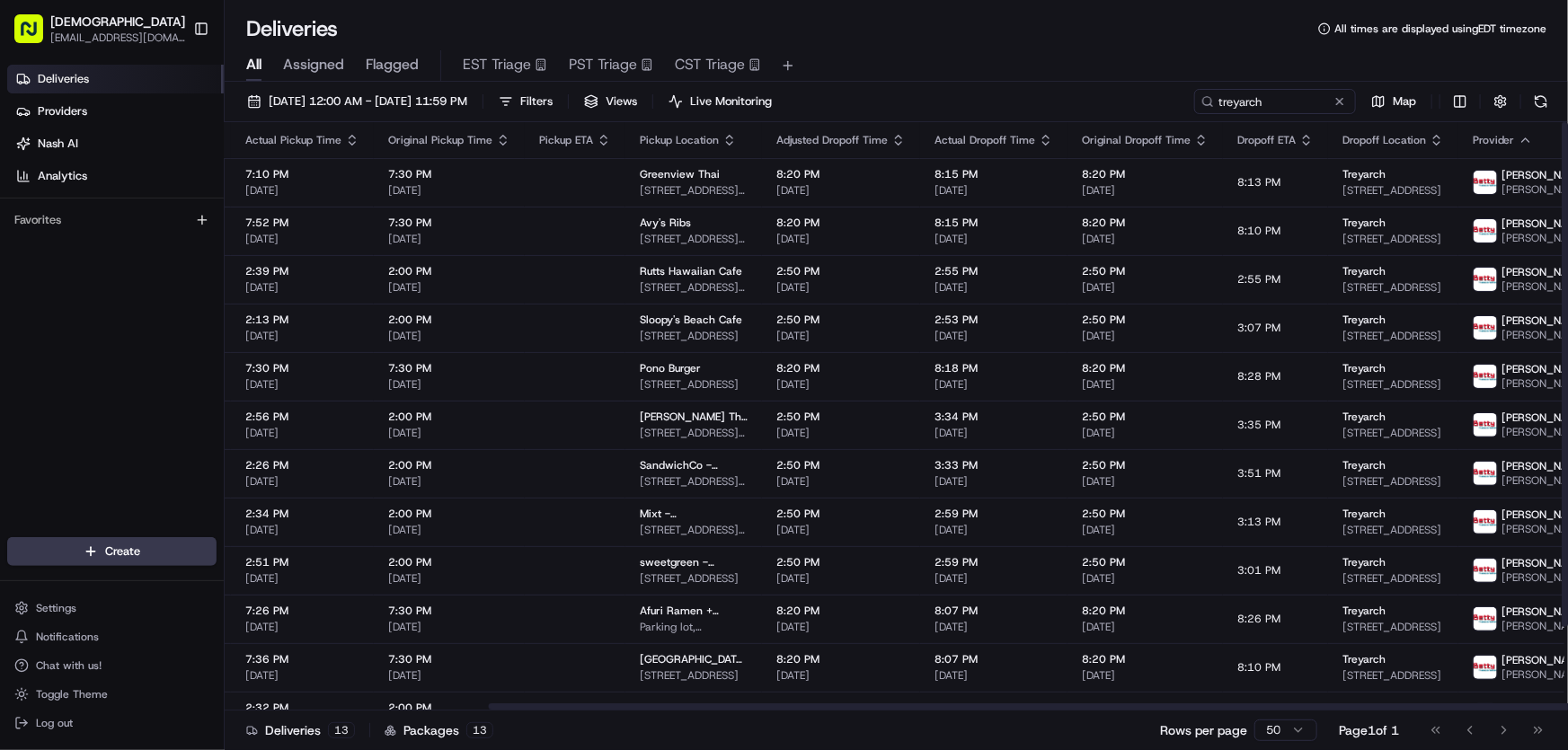
drag, startPoint x: 785, startPoint y: 705, endPoint x: 1048, endPoint y: 705, distance: 263.0
click at [1048, 705] on div at bounding box center [1155, 707] width 1334 height 7
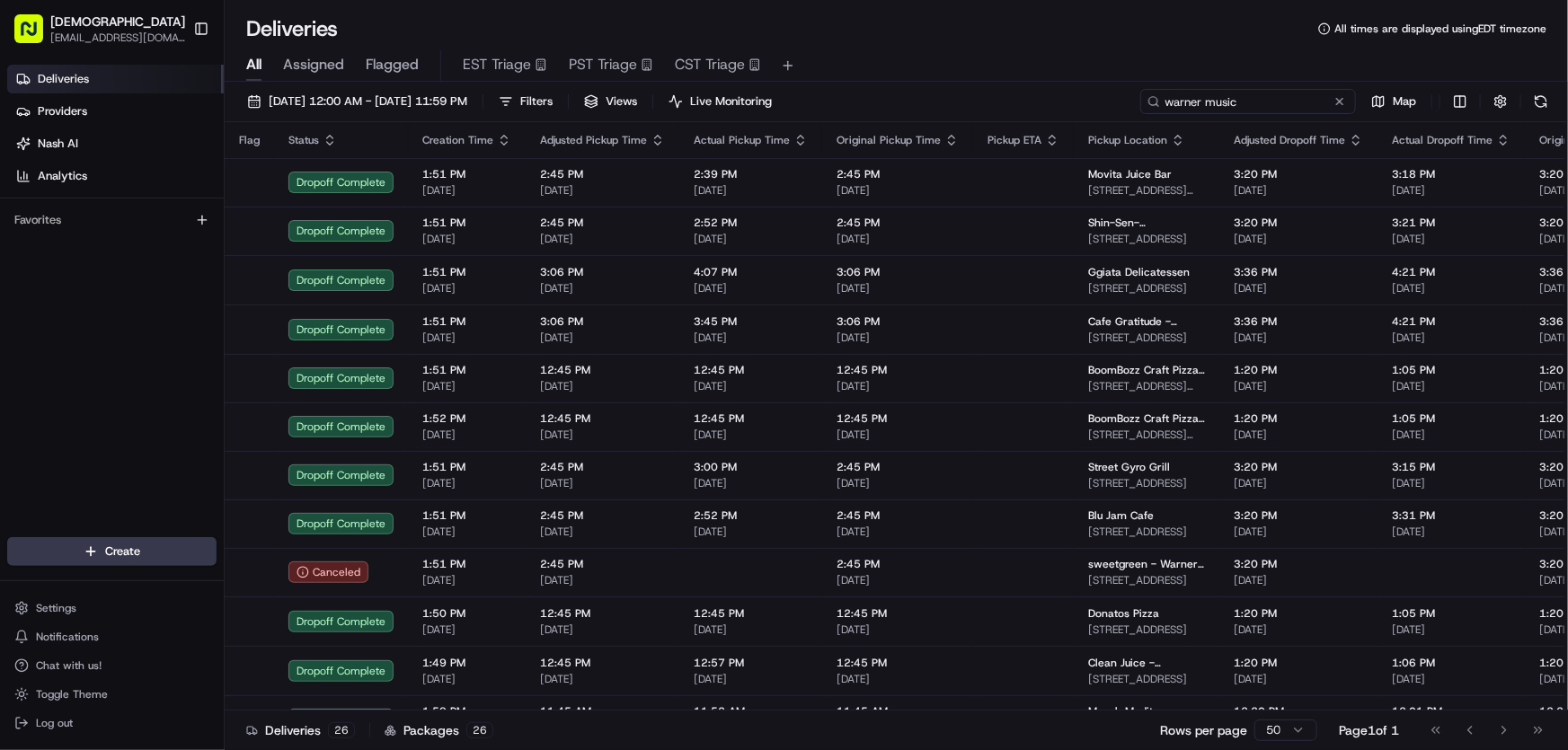
click at [1285, 103] on input "warner music" at bounding box center [1248, 101] width 215 height 25
drag, startPoint x: 1146, startPoint y: 99, endPoint x: 1117, endPoint y: 99, distance: 29.0
click at [1117, 99] on div "[DATE] 12:00 AM - [DATE] 11:59 PM Filters Views Live Monitoring warner music Map" at bounding box center [896, 106] width 1343 height 34
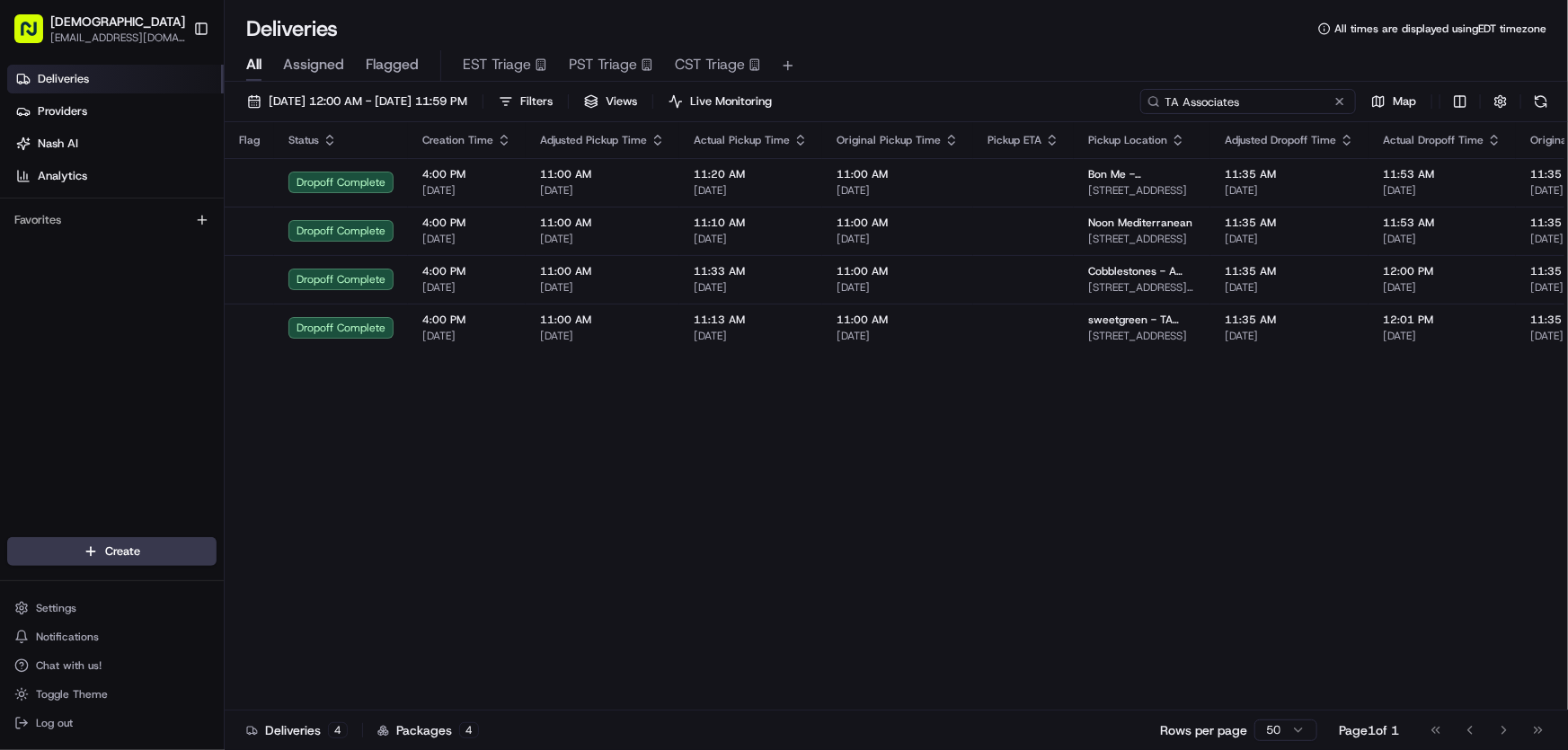
type input "TA Associates"
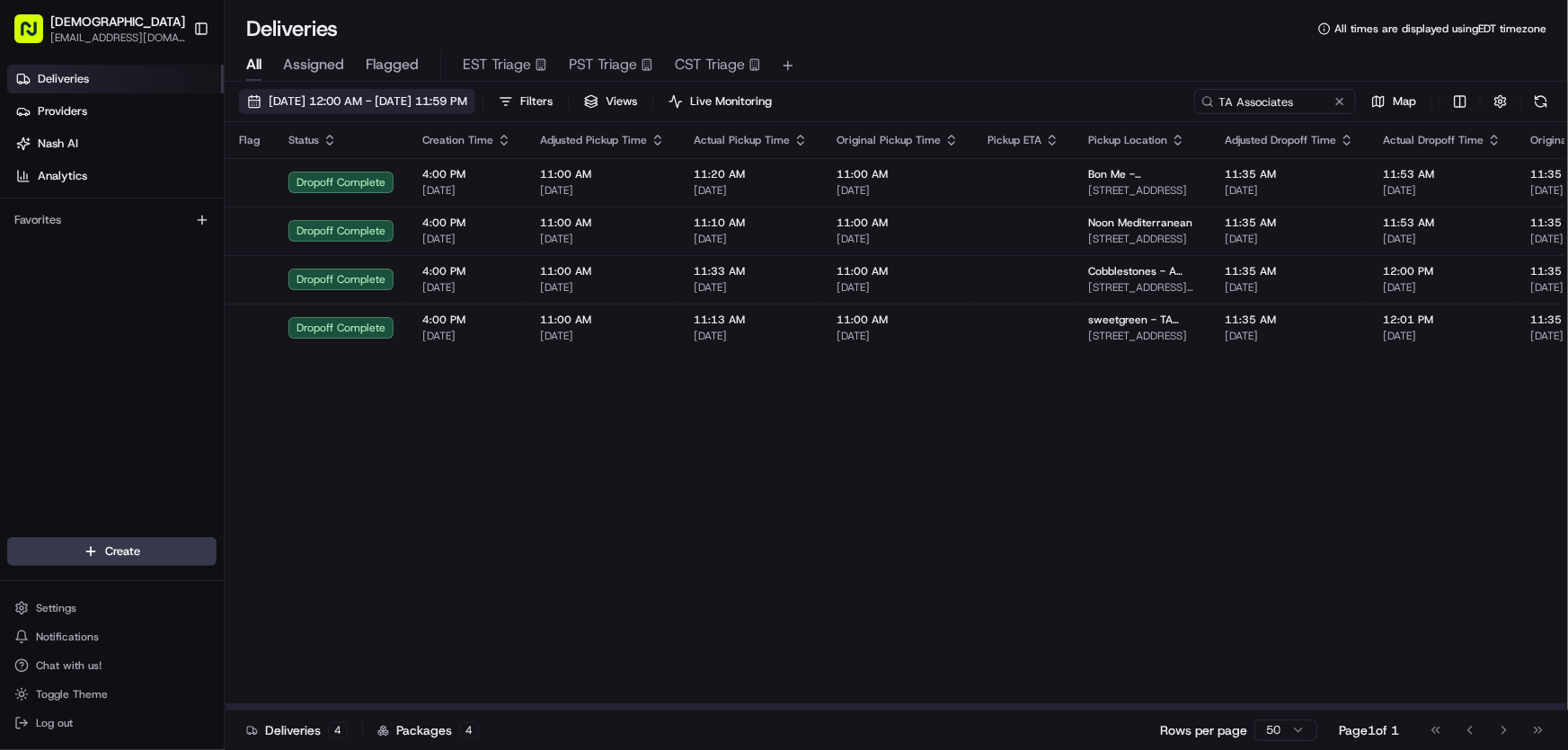
click at [393, 113] on button "[DATE] 12:00 AM - [DATE] 11:59 PM" at bounding box center [357, 101] width 236 height 25
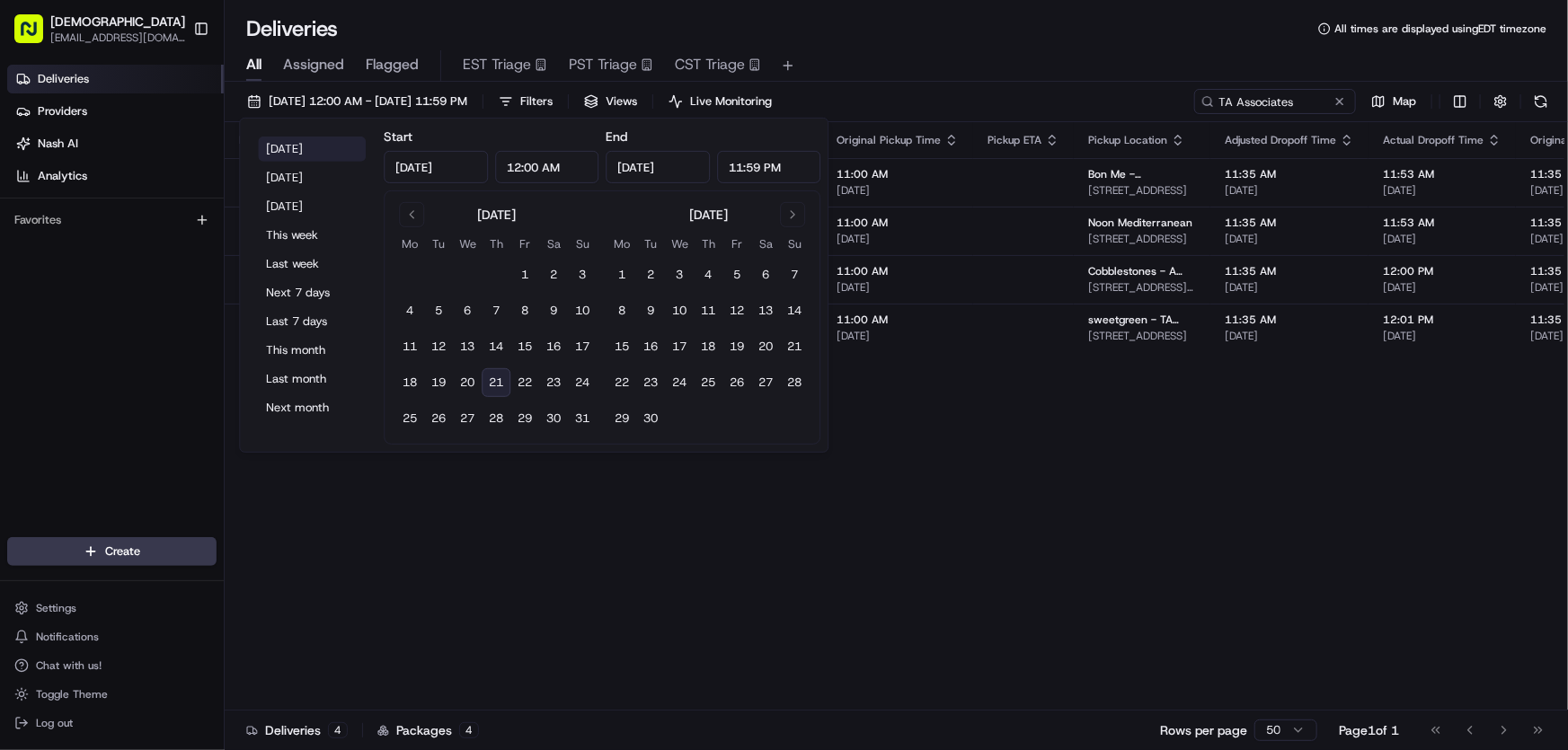
click at [269, 140] on button "[DATE]" at bounding box center [311, 149] width 108 height 25
type input "[DATE]"
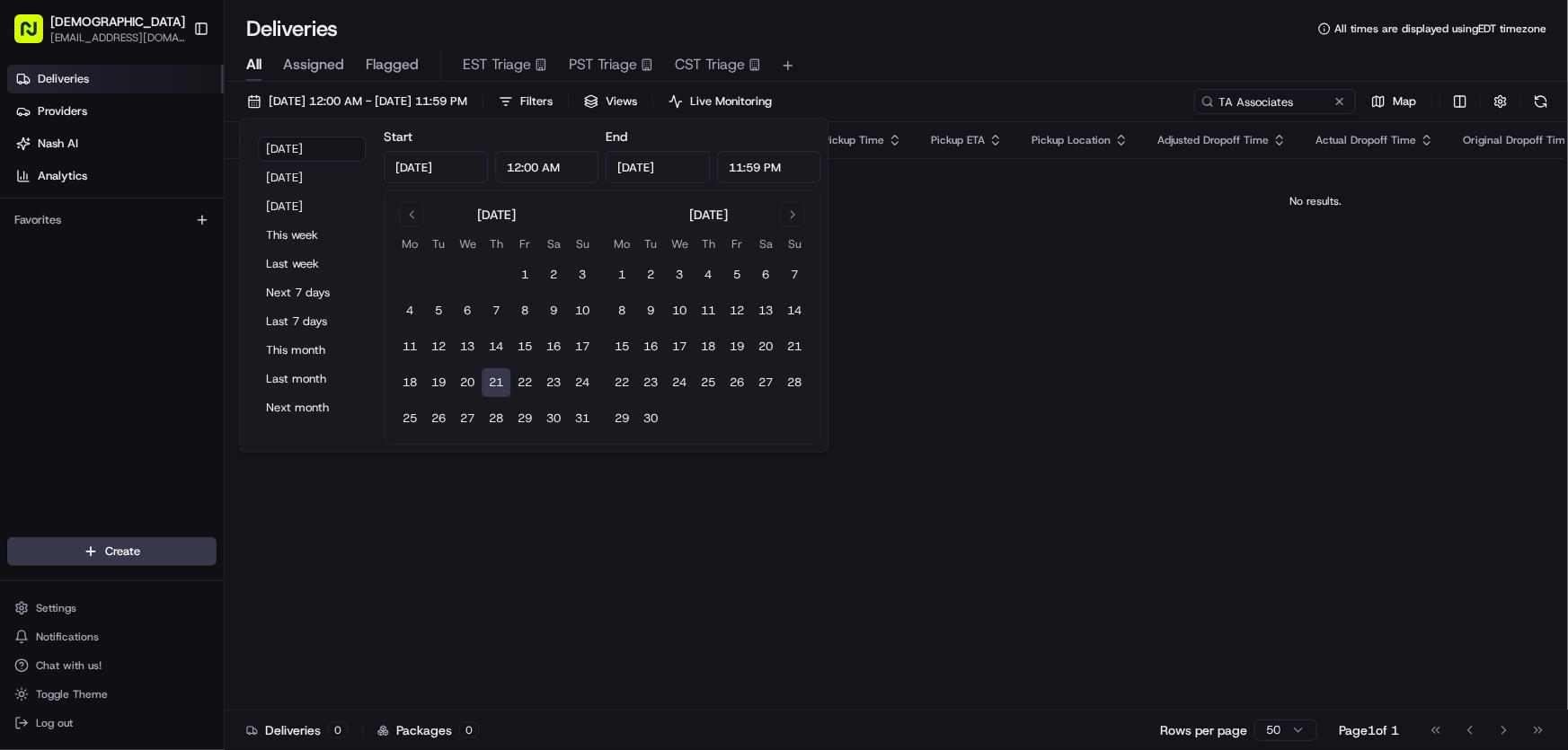
click at [972, 39] on div "Deliveries All times are displayed using EDT timezone" at bounding box center [896, 28] width 1343 height 29
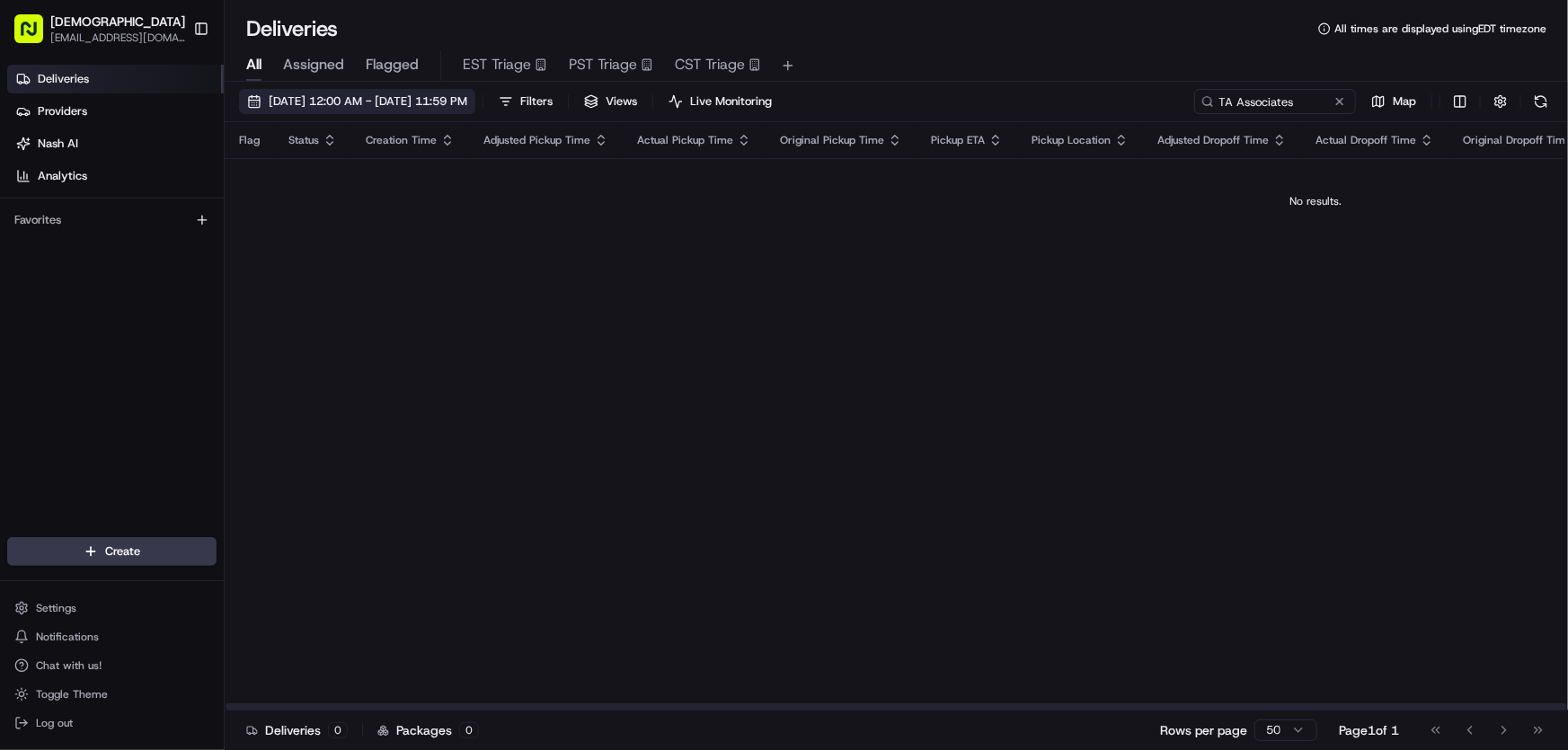
click at [438, 91] on button "[DATE] 12:00 AM - [DATE] 11:59 PM" at bounding box center [357, 101] width 236 height 25
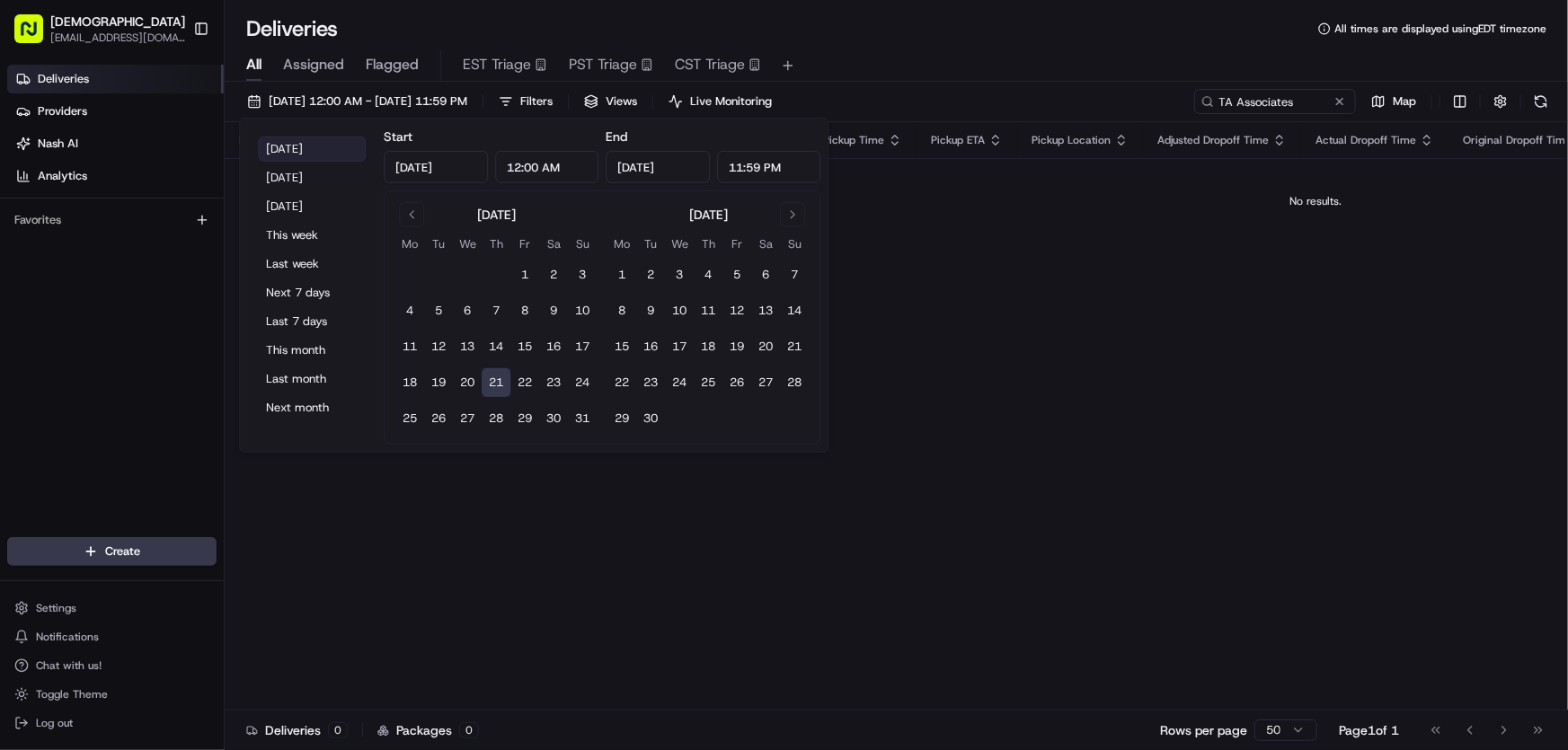
click at [285, 148] on button "[DATE]" at bounding box center [311, 149] width 108 height 25
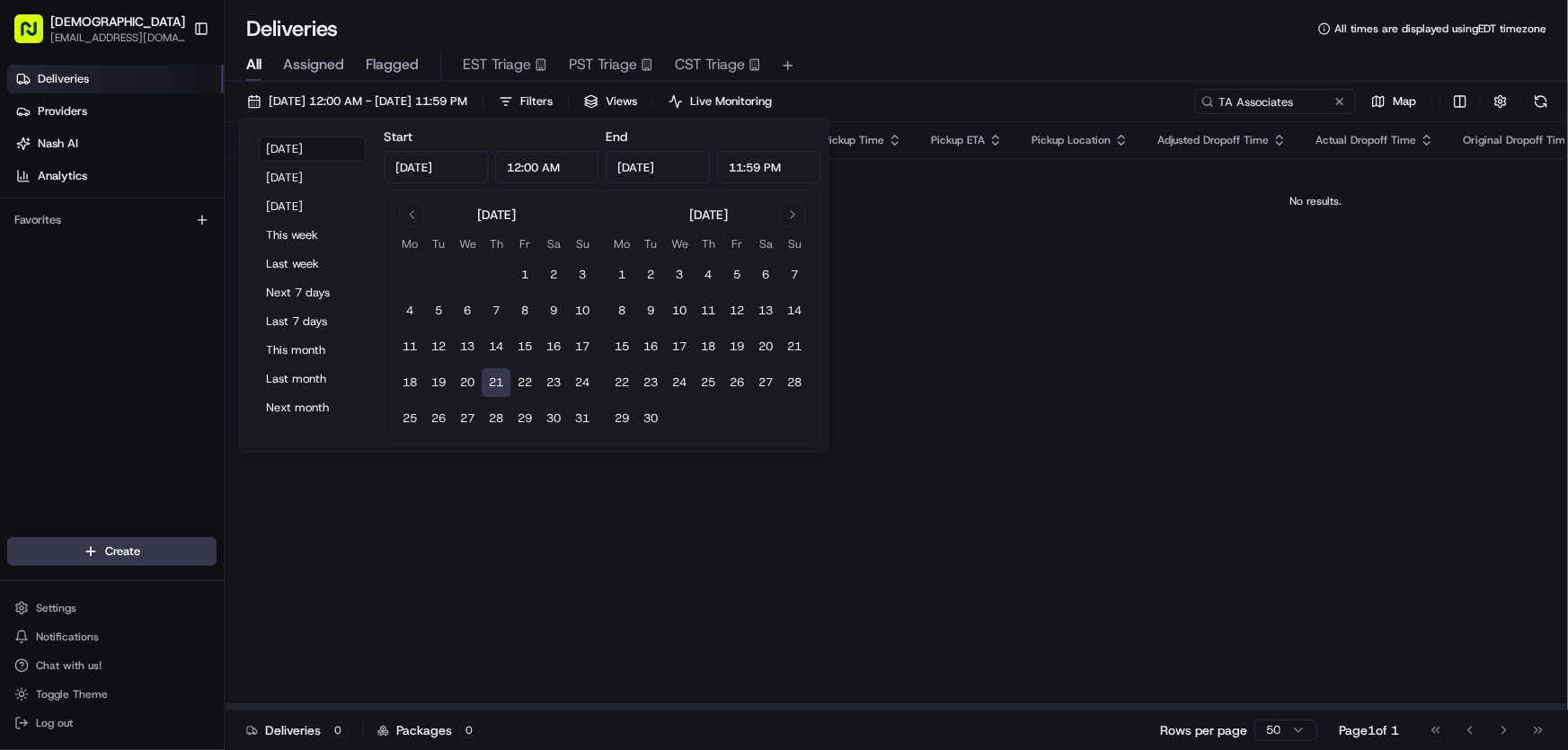
click at [980, 311] on div "Flag Status Creation Time Adjusted Pickup Time Actual Pickup Time Original Pick…" at bounding box center [1315, 417] width 2182 height 589
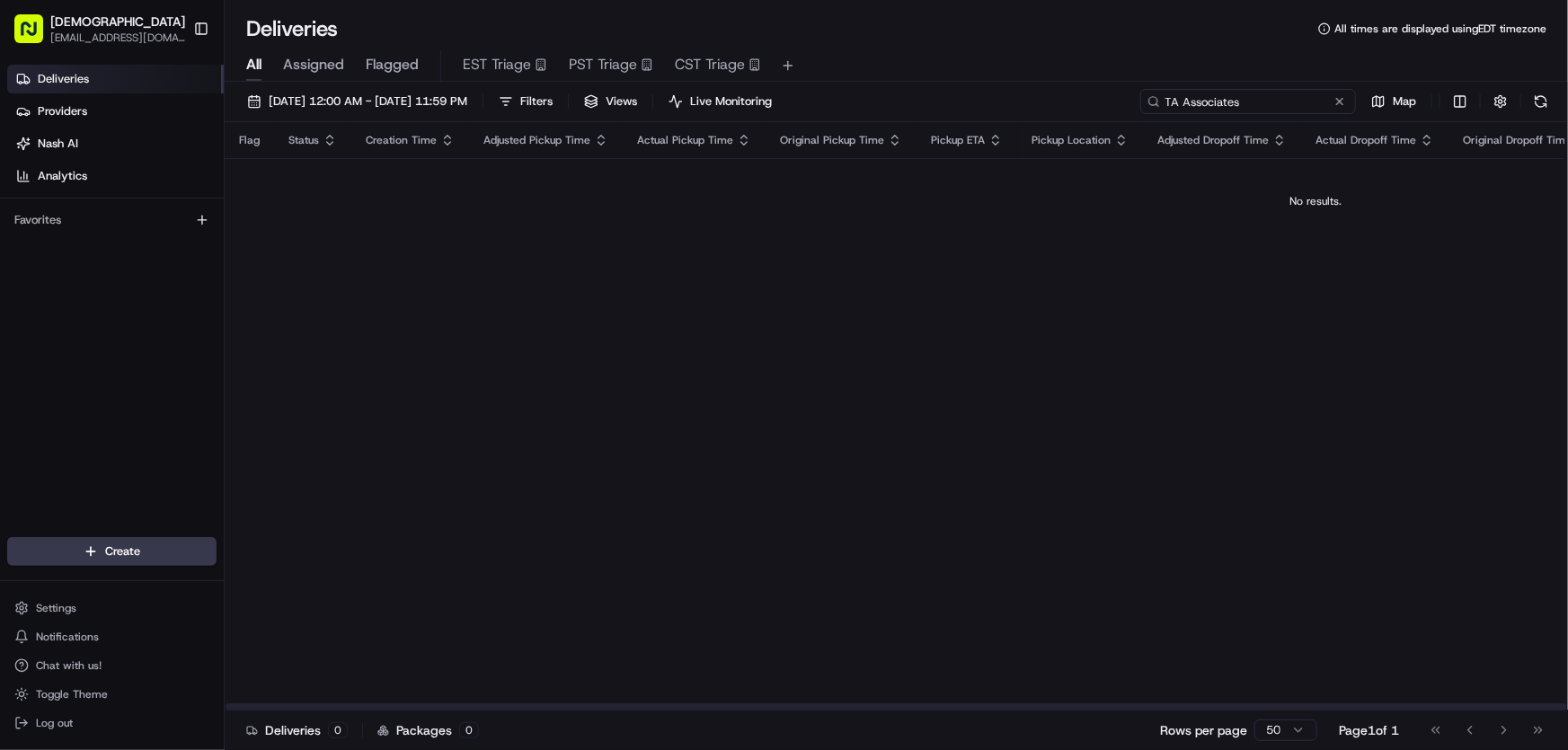
drag, startPoint x: 1307, startPoint y: 103, endPoint x: 1103, endPoint y: 98, distance: 204.1
click at [1103, 98] on div "08/21/2025 12:00 AM - 08/21/2025 11:59 PM Filters Views Live Monitoring TA Asso…" at bounding box center [896, 106] width 1343 height 34
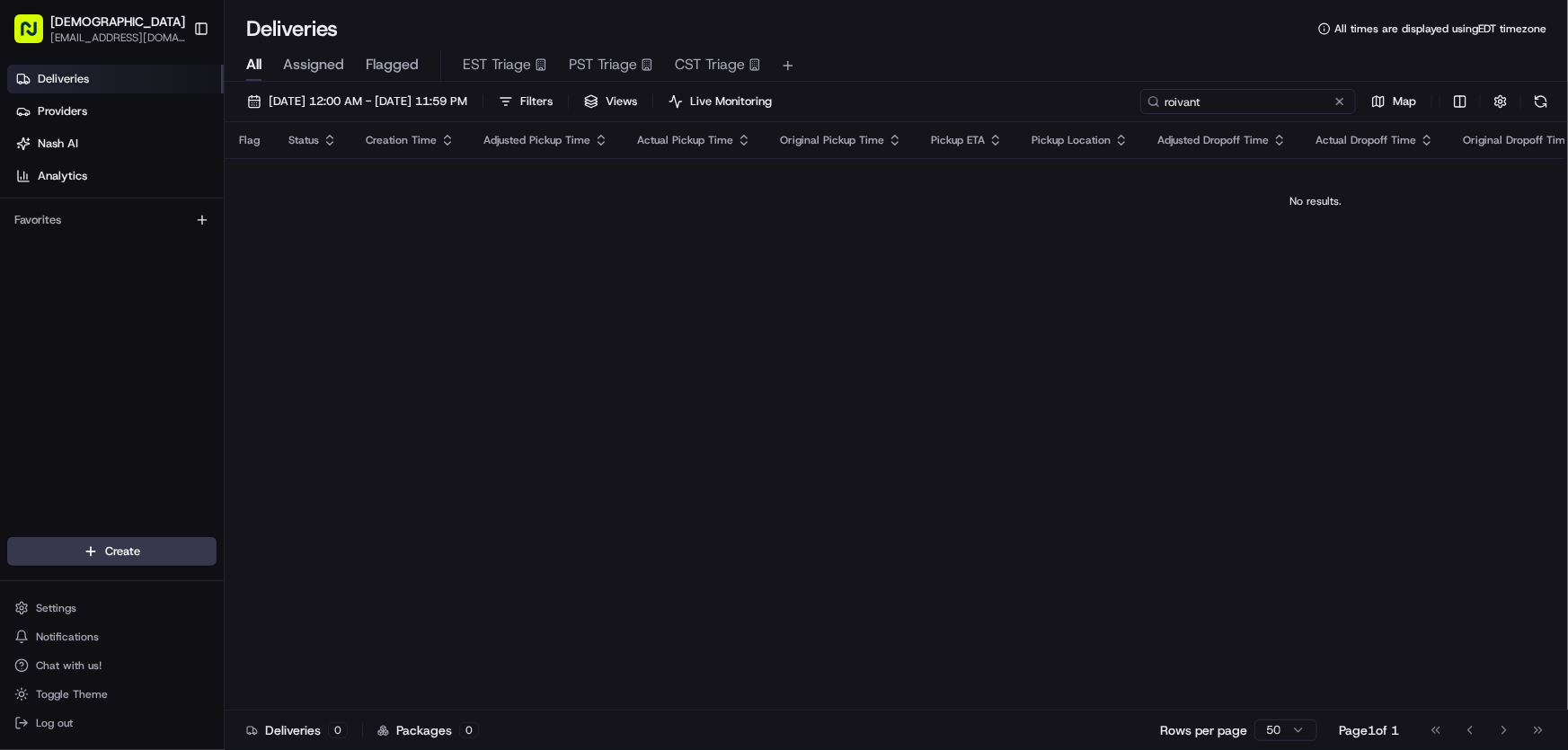
type input "roivant"
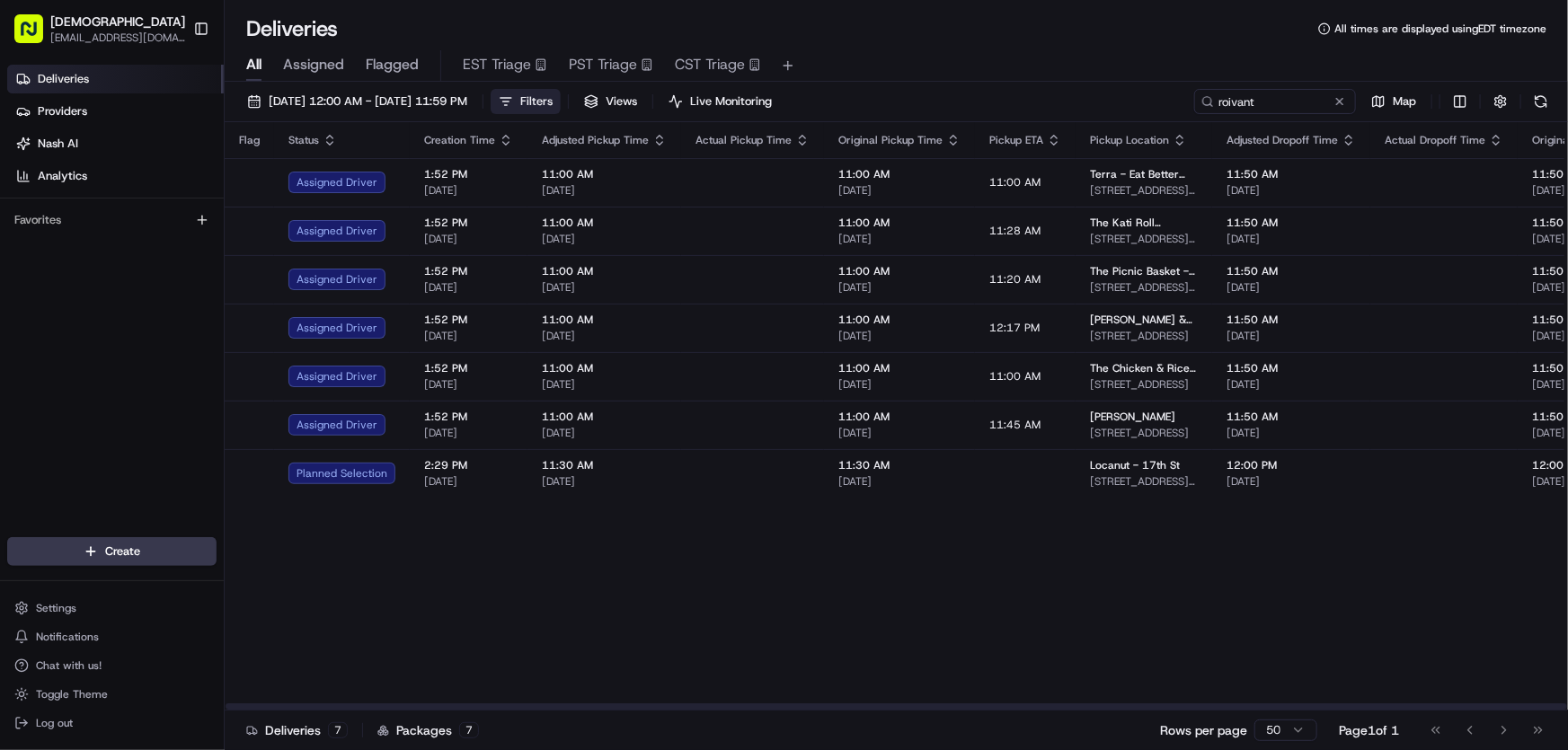
click at [552, 104] on span "Filters" at bounding box center [536, 101] width 33 height 16
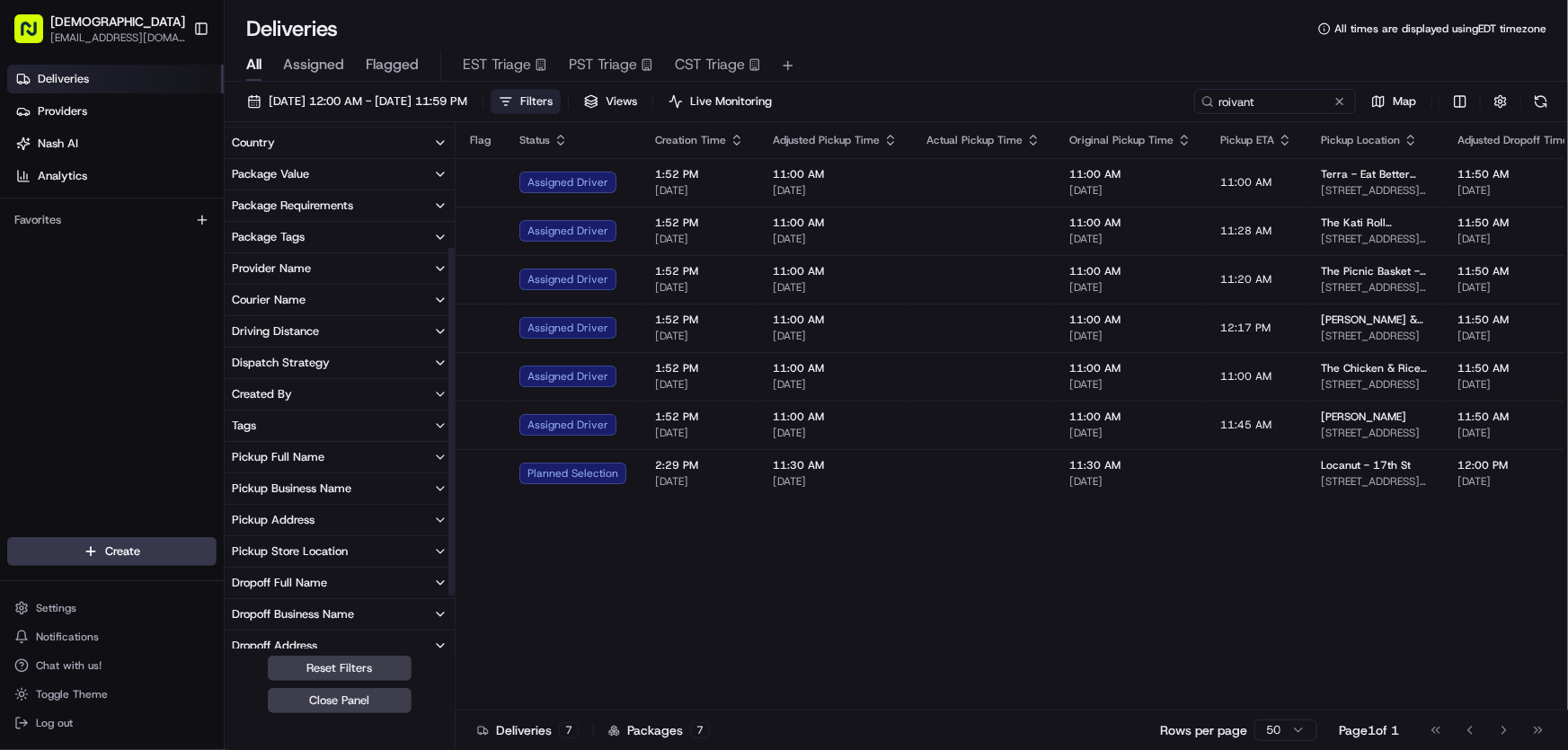
scroll to position [244, 0]
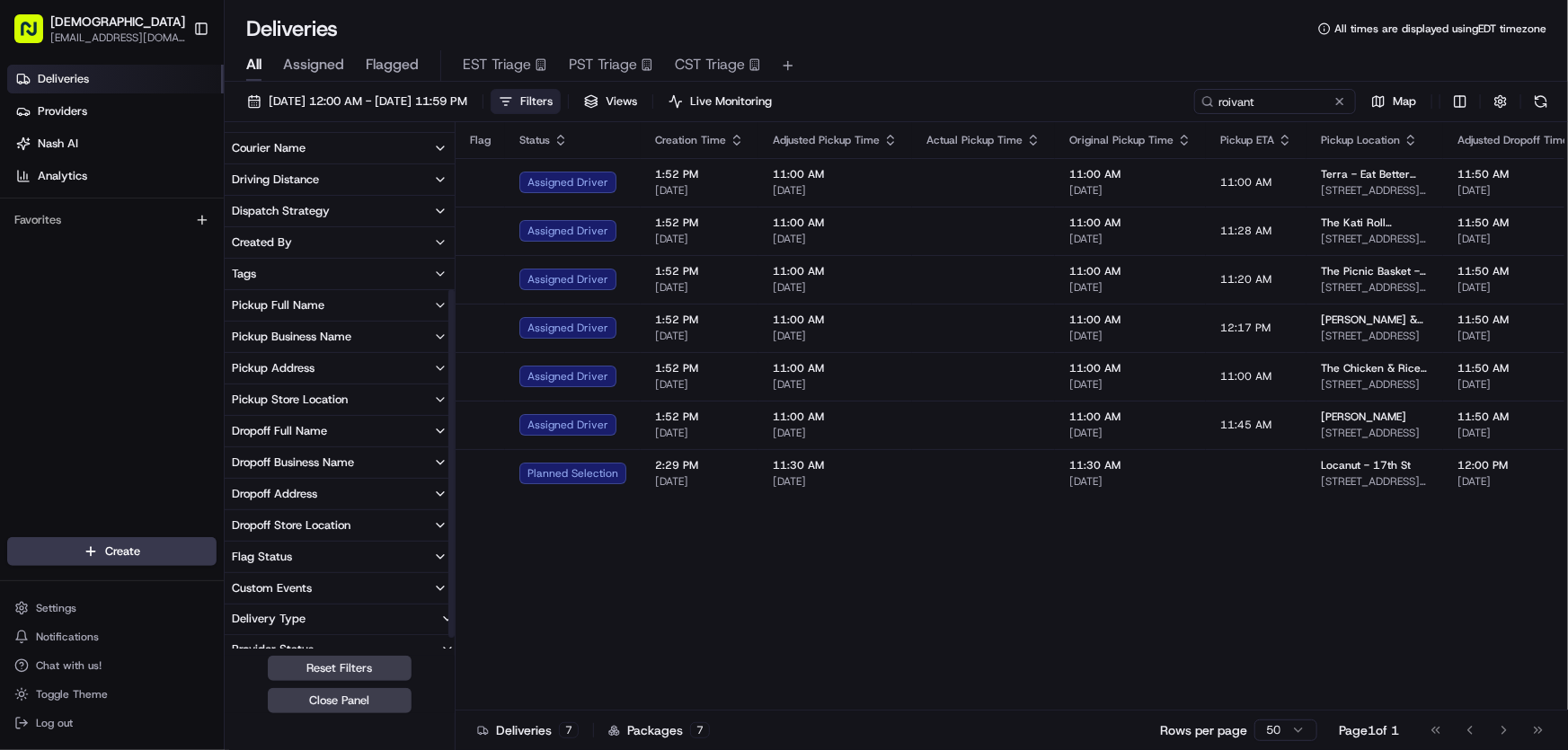
click at [296, 463] on div "Dropoff Business Name" at bounding box center [293, 463] width 123 height 16
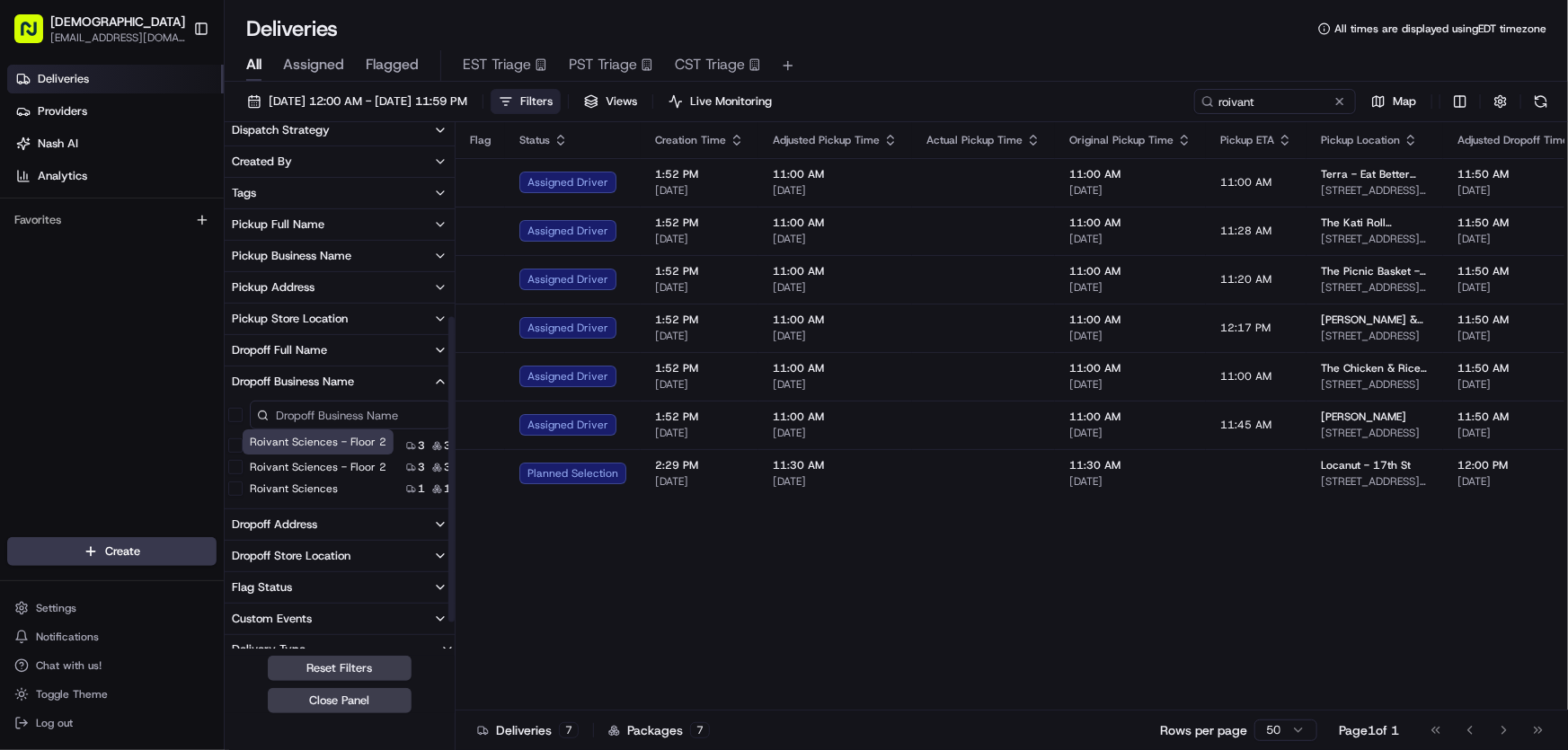
scroll to position [326, 0]
click at [234, 465] on 2 "Roivant Sciences - Floor 2" at bounding box center [235, 465] width 14 height 14
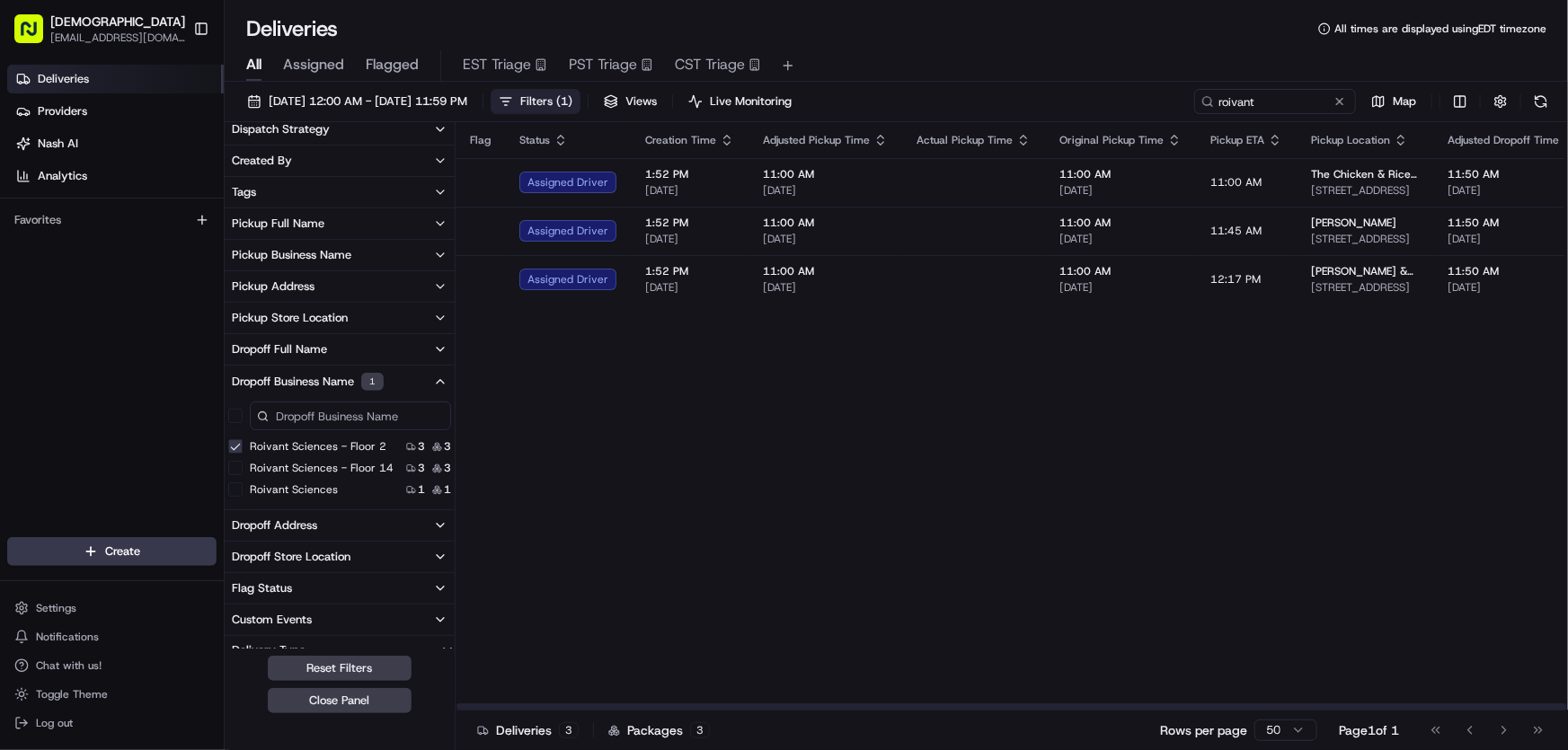
click at [580, 109] on button "Filters ( 1 )" at bounding box center [535, 101] width 90 height 25
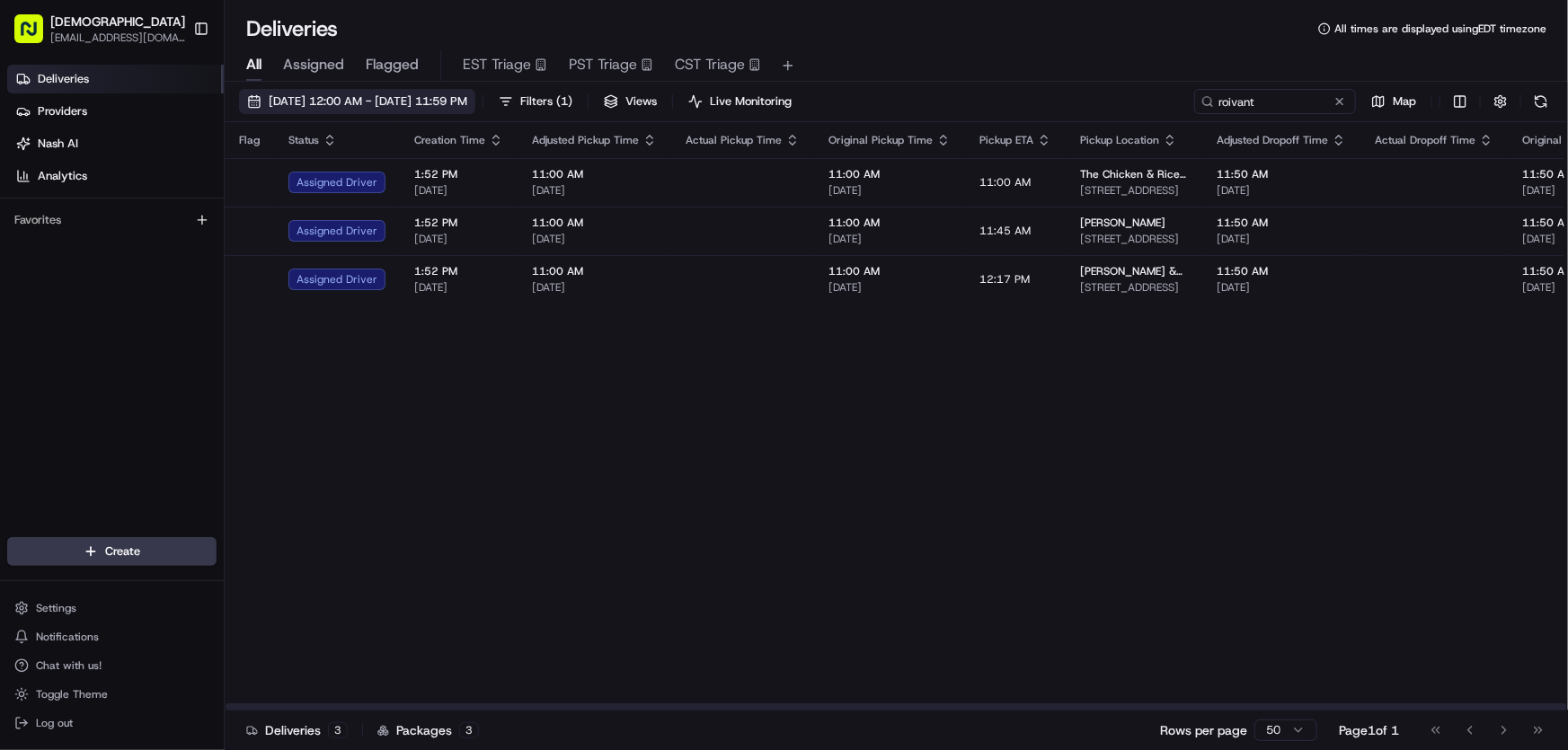
click at [325, 102] on span "[DATE] 12:00 AM - [DATE] 11:59 PM" at bounding box center [368, 101] width 198 height 16
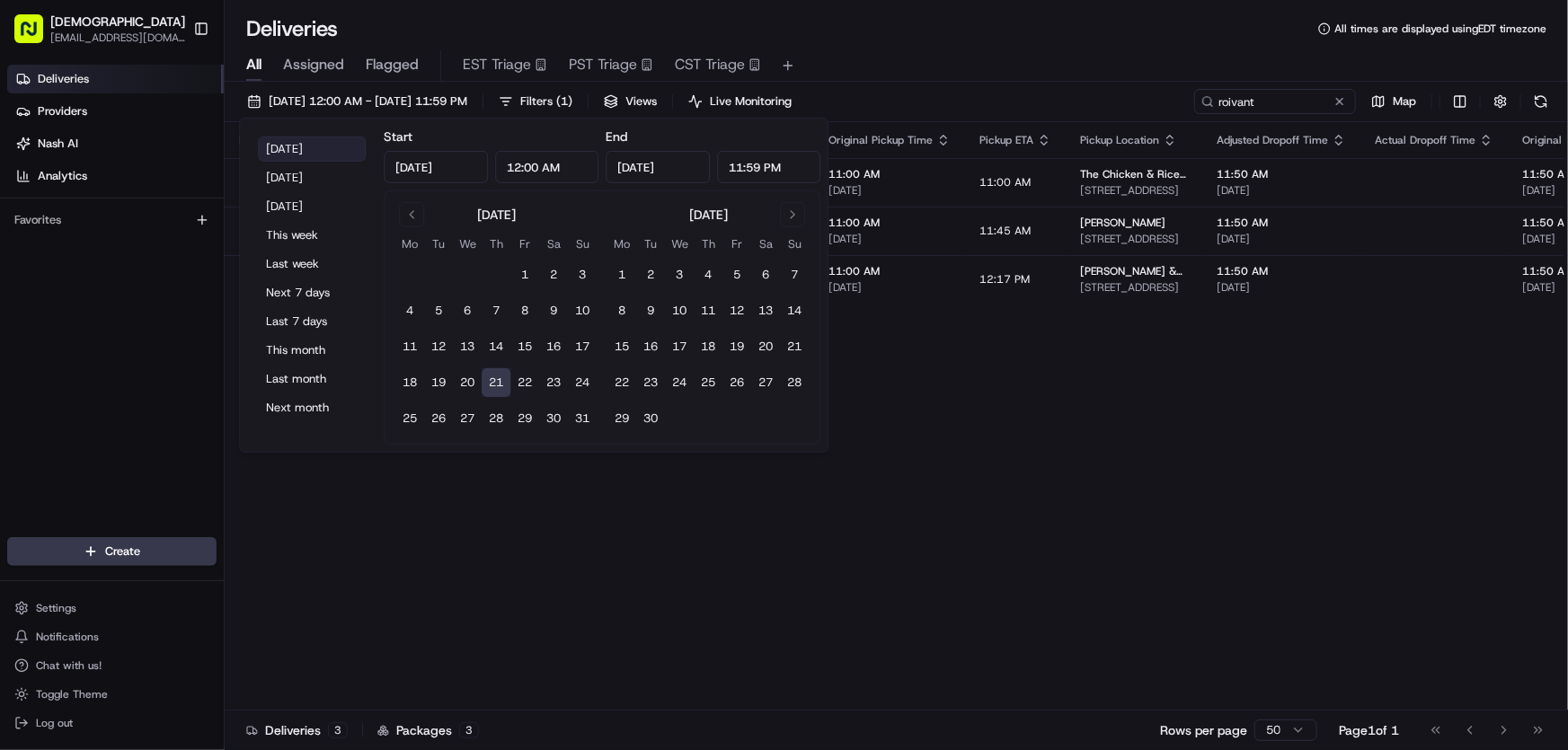
click at [274, 145] on button "[DATE]" at bounding box center [311, 149] width 108 height 25
click at [938, 26] on div "Deliveries All times are displayed using EDT timezone" at bounding box center [896, 28] width 1343 height 29
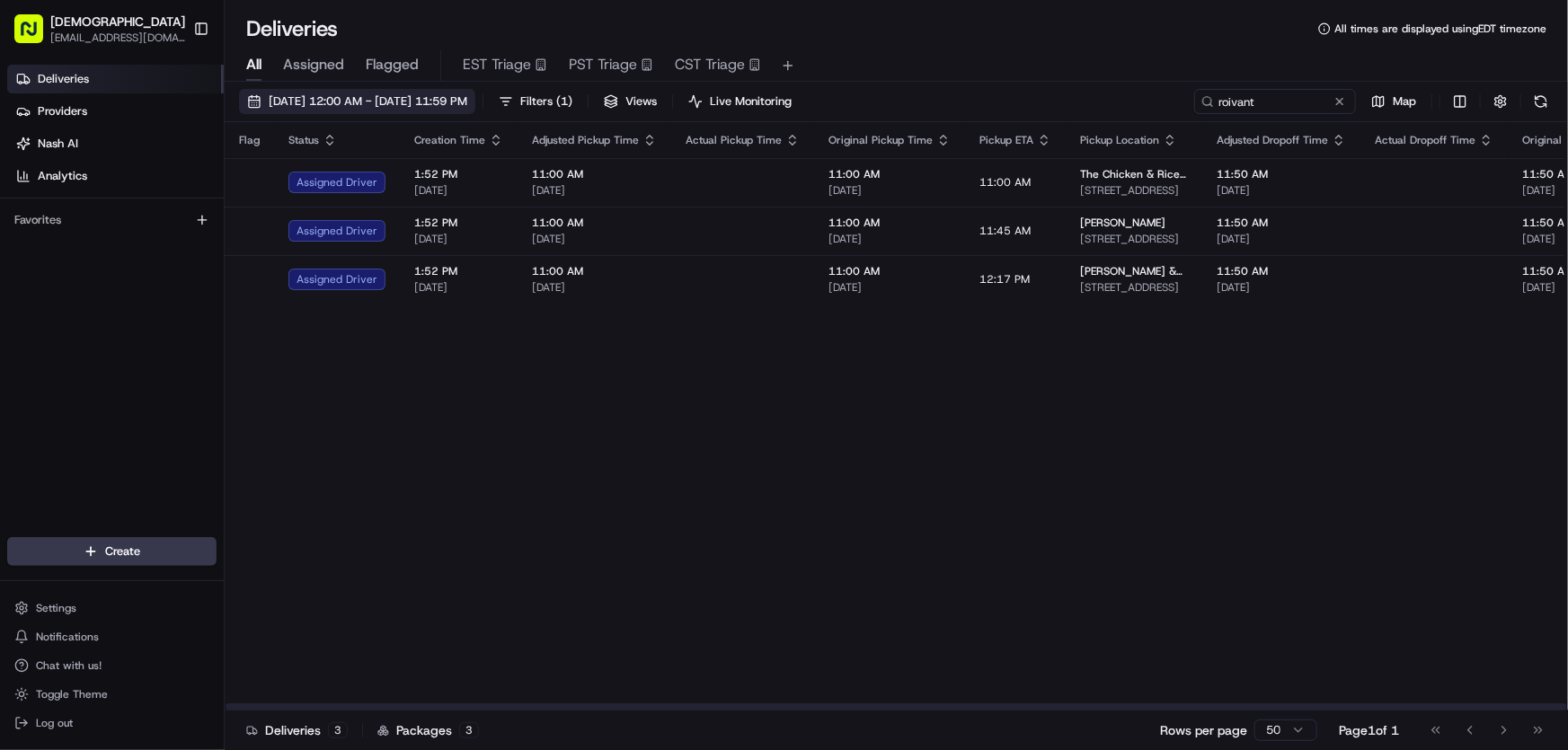
click at [456, 99] on span "[DATE] 12:00 AM - [DATE] 11:59 PM" at bounding box center [368, 101] width 198 height 16
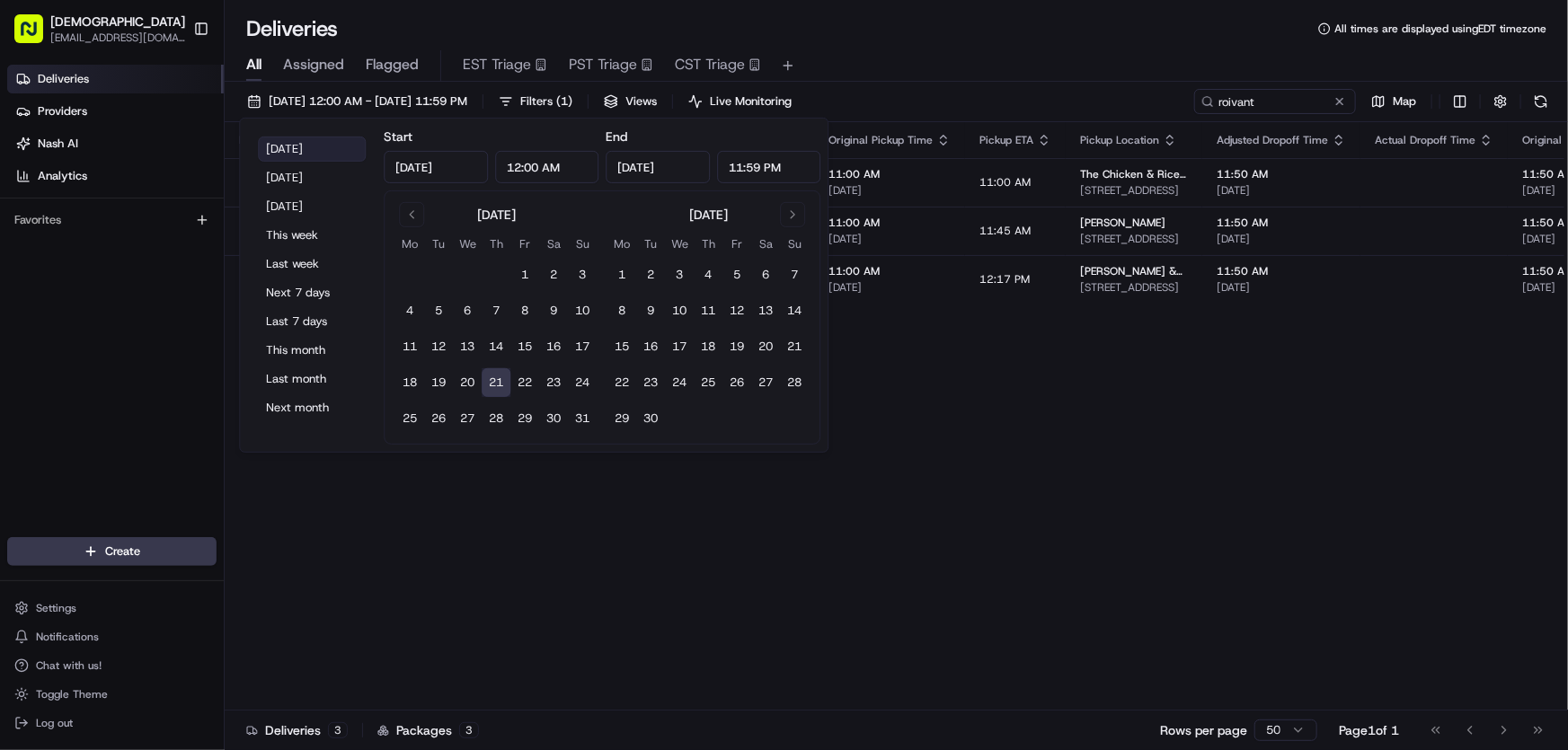
click at [315, 144] on button "[DATE]" at bounding box center [311, 149] width 108 height 25
click at [880, 39] on div "Deliveries All times are displayed using EDT timezone" at bounding box center [896, 28] width 1343 height 29
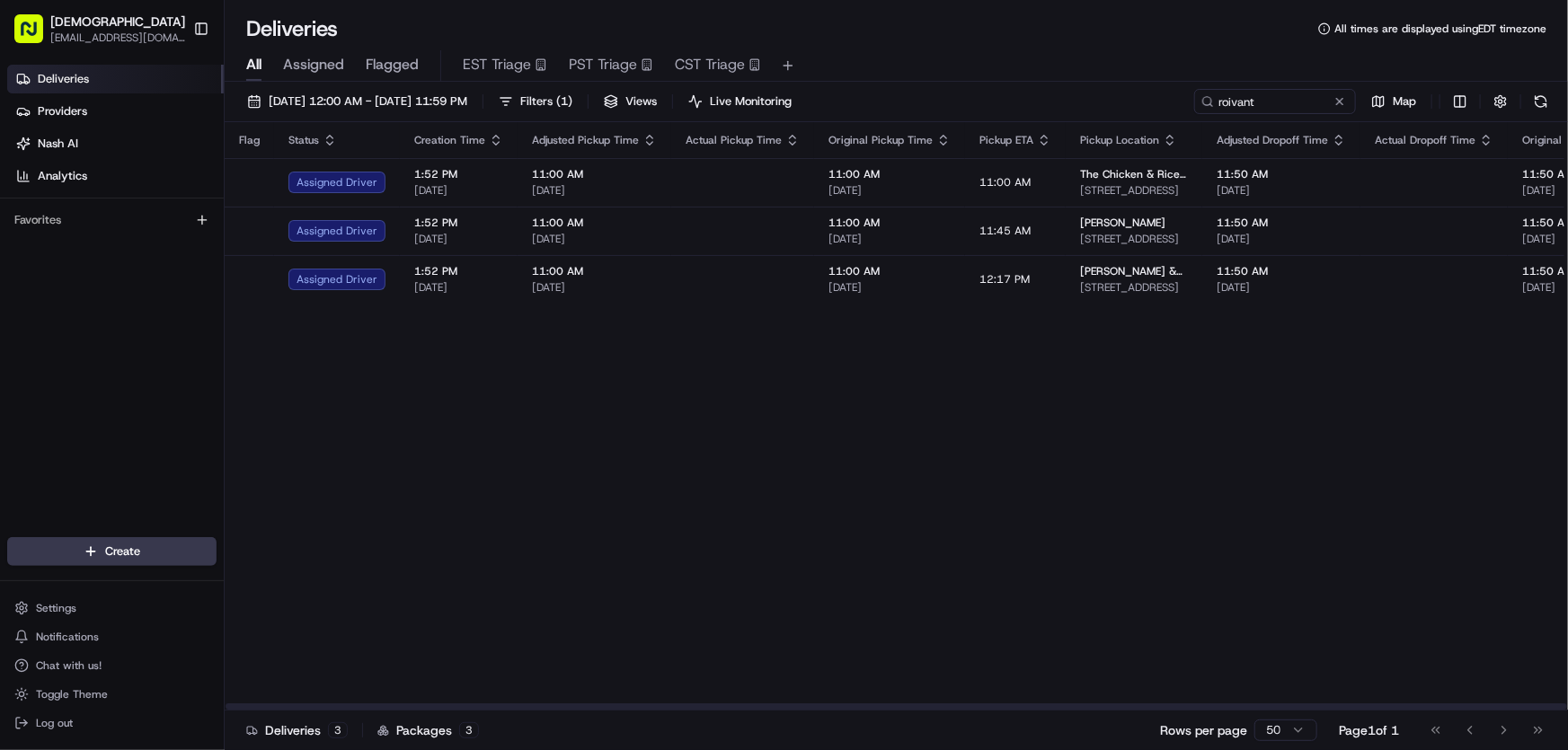
click at [802, 435] on div "Flag Status Creation Time Adjusted Pickup Time Actual Pickup Time Original Pick…" at bounding box center [1428, 417] width 2406 height 589
click at [1457, 100] on html "Sharebite rtrinos@sharebite.com Toggle Sidebar Deliveries Providers Nash AI Ana…" at bounding box center [784, 375] width 1568 height 750
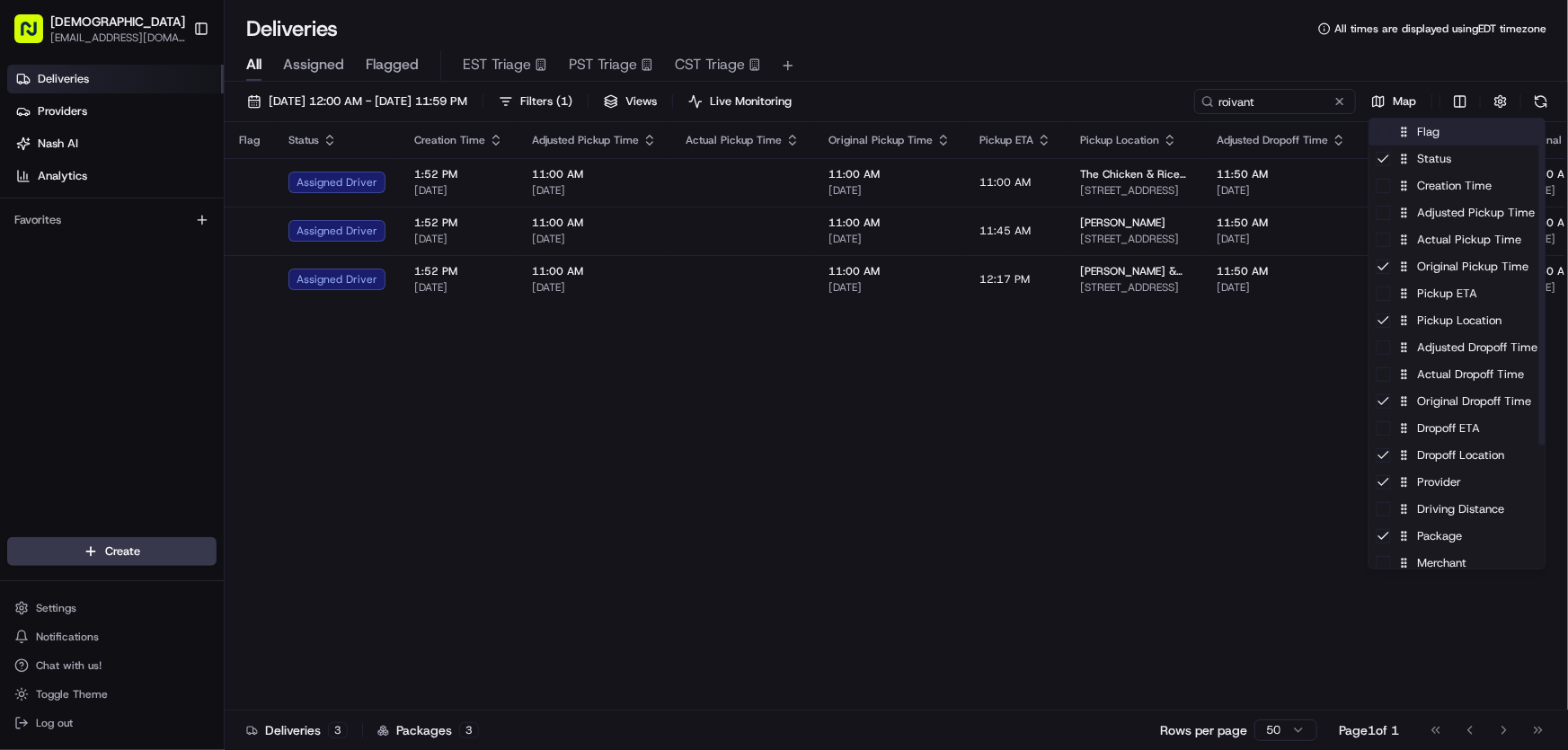
click at [1432, 137] on div "Flag" at bounding box center [1458, 132] width 176 height 27
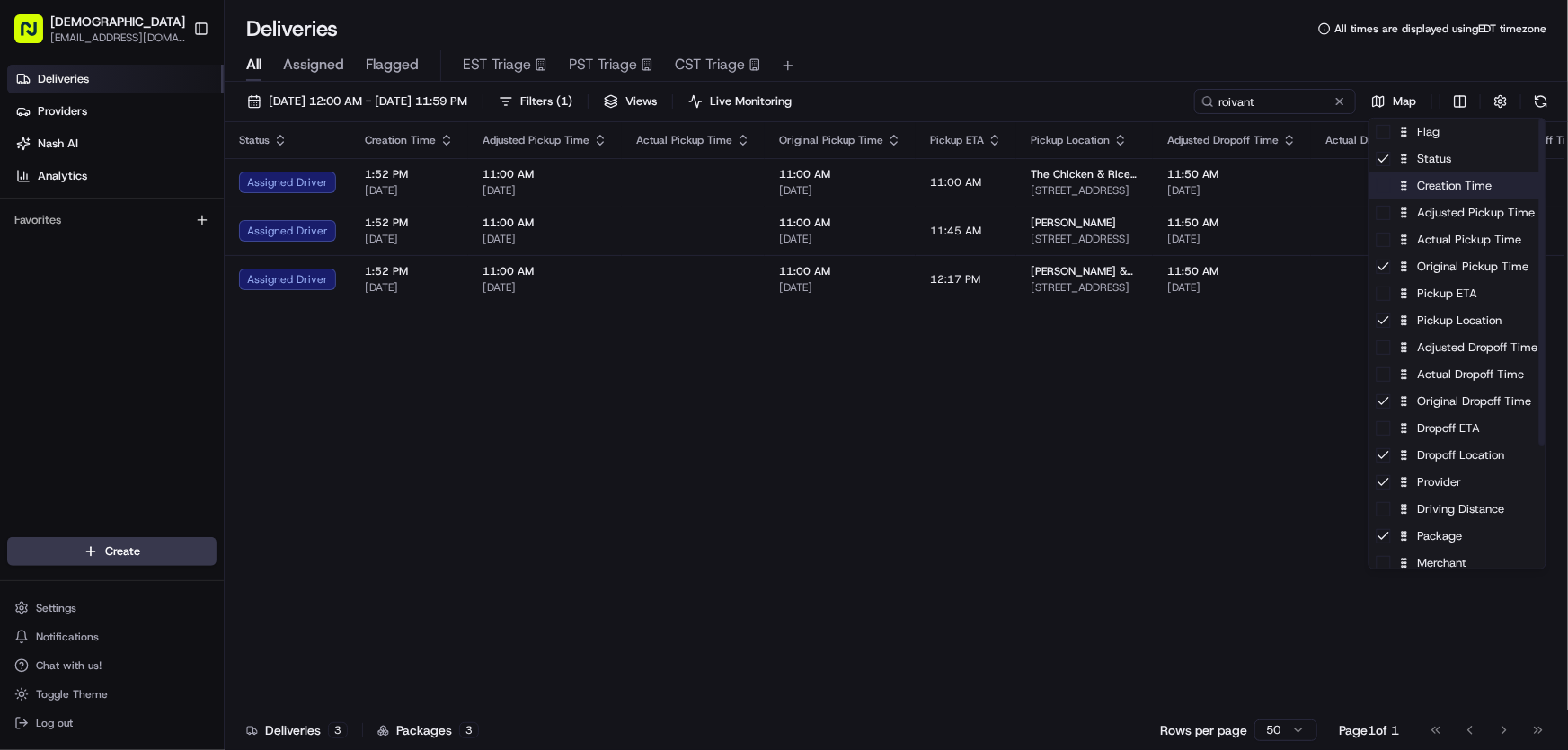
click at [1425, 190] on div "Creation Time" at bounding box center [1458, 185] width 176 height 27
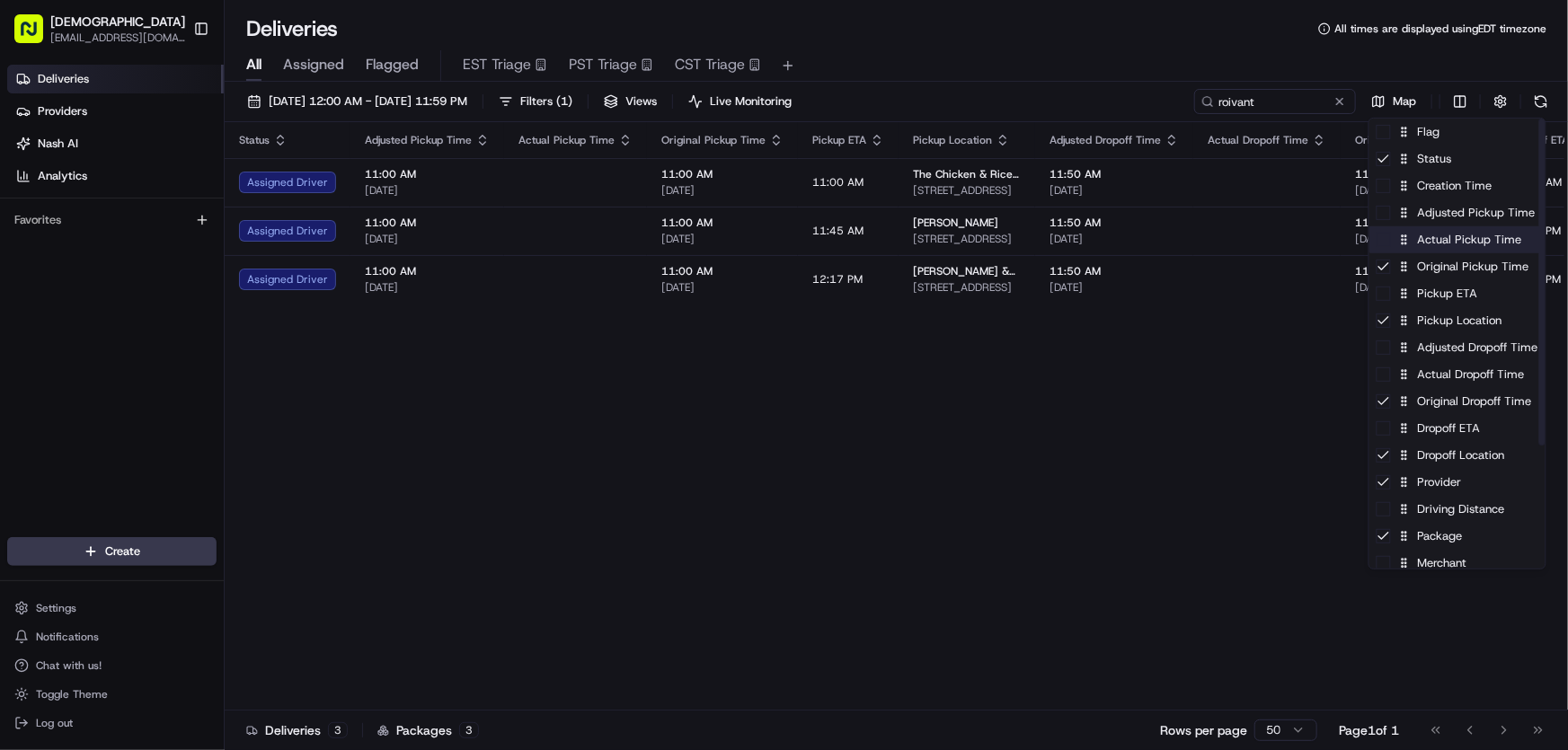
click at [1438, 243] on div "Actual Pickup Time" at bounding box center [1458, 240] width 176 height 27
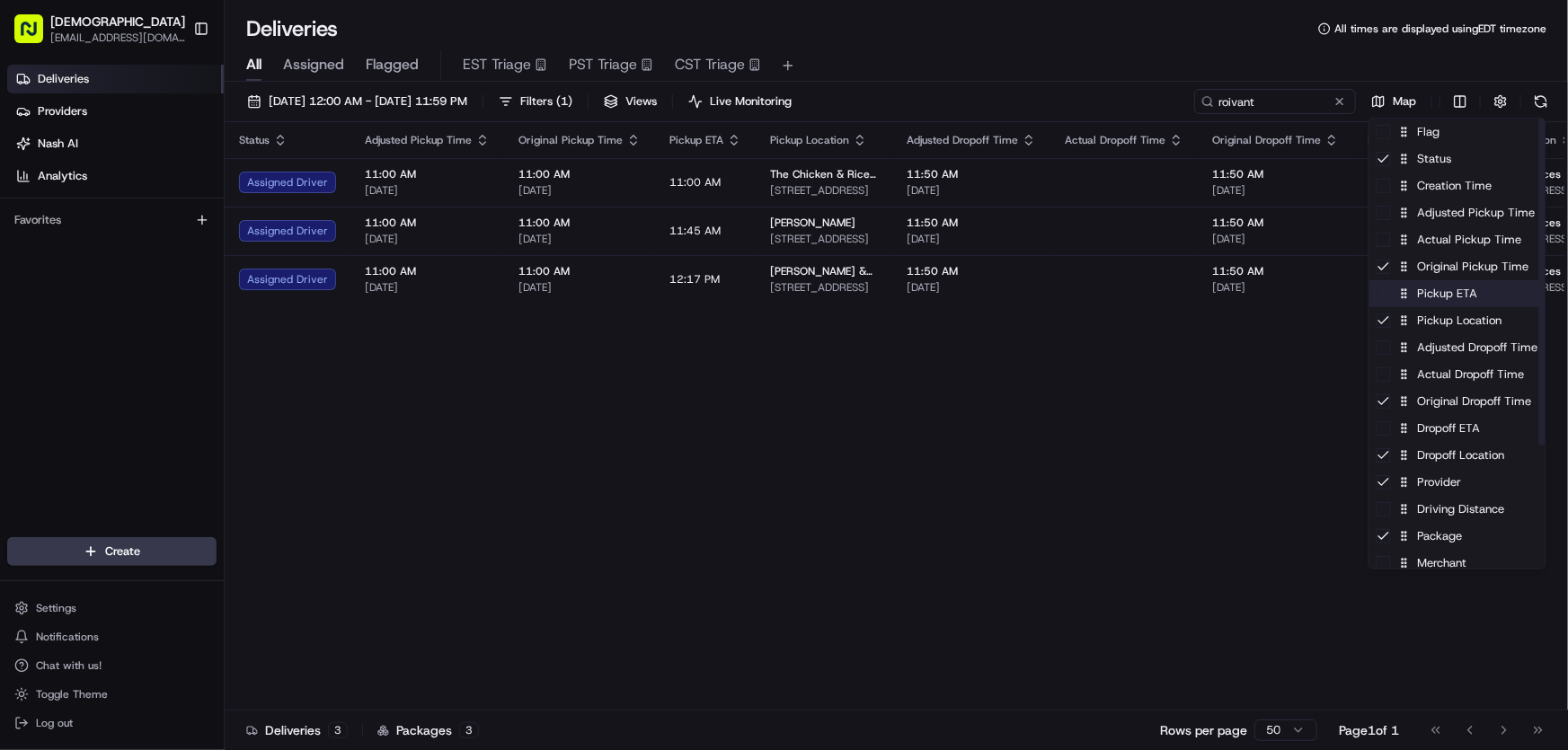
click at [1423, 280] on div "Pickup ETA" at bounding box center [1458, 293] width 176 height 27
click at [1419, 296] on div "Pickup ETA" at bounding box center [1458, 293] width 176 height 27
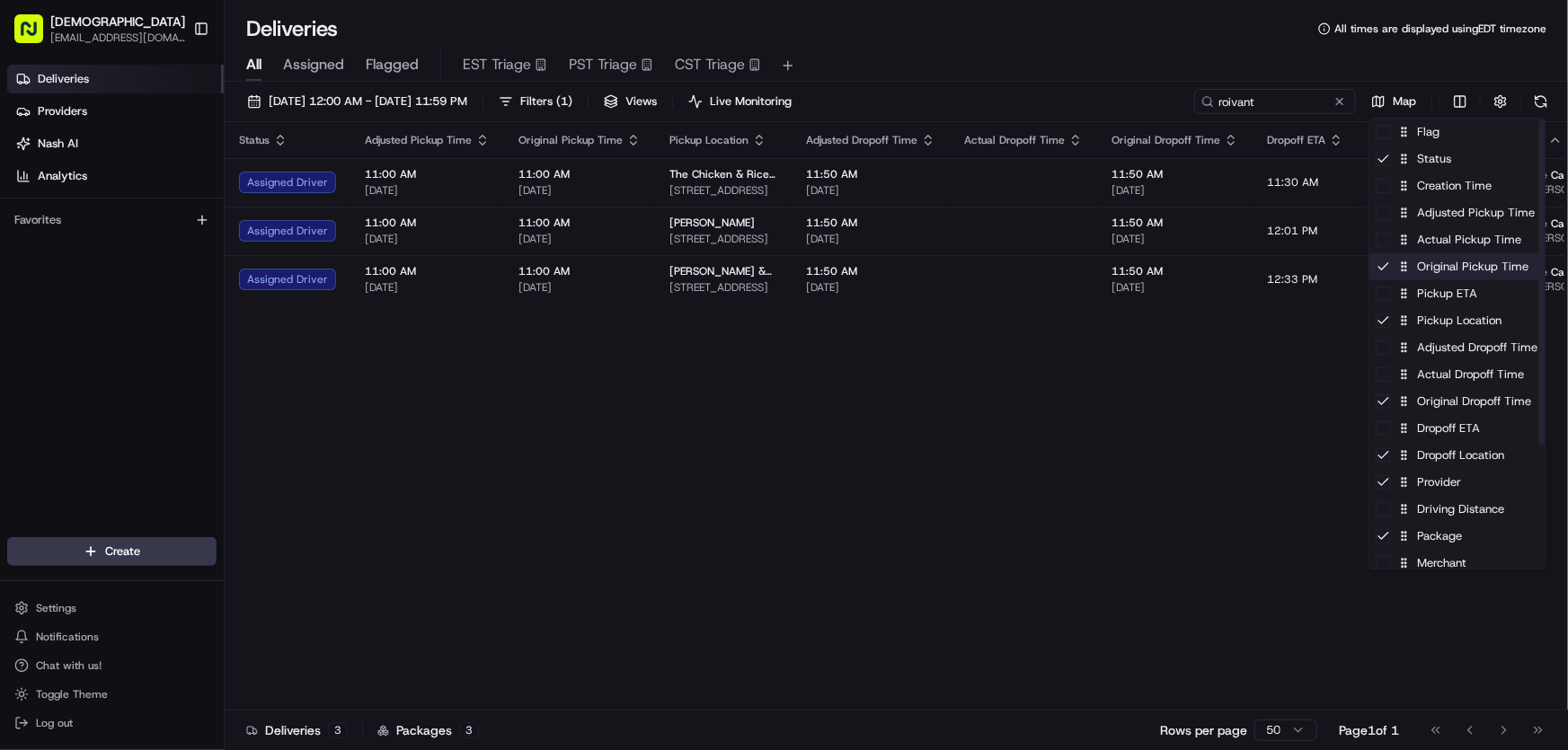
click at [1427, 279] on div "Original Pickup Time" at bounding box center [1458, 267] width 176 height 27
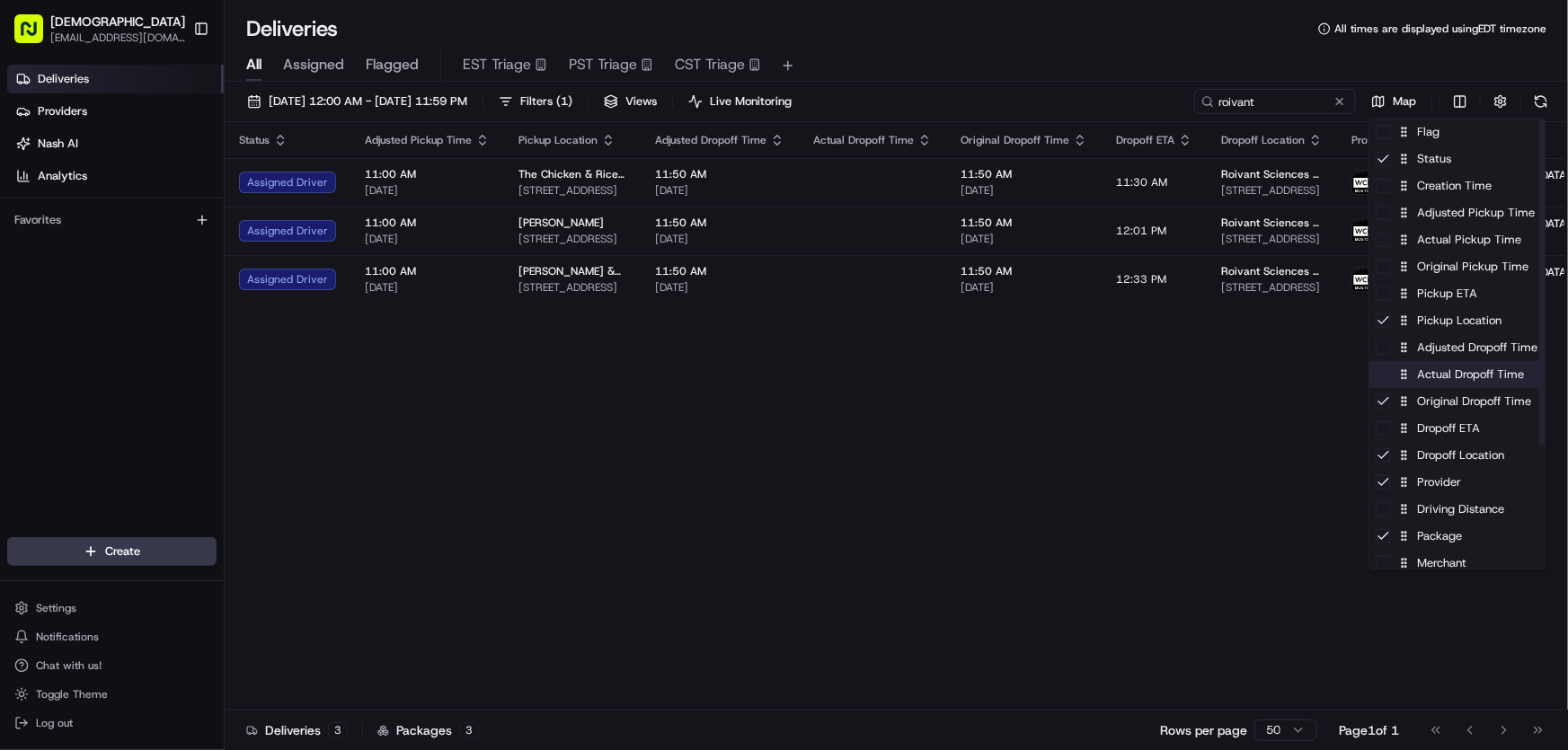
click at [1429, 373] on div "Actual Dropoff Time" at bounding box center [1458, 375] width 176 height 27
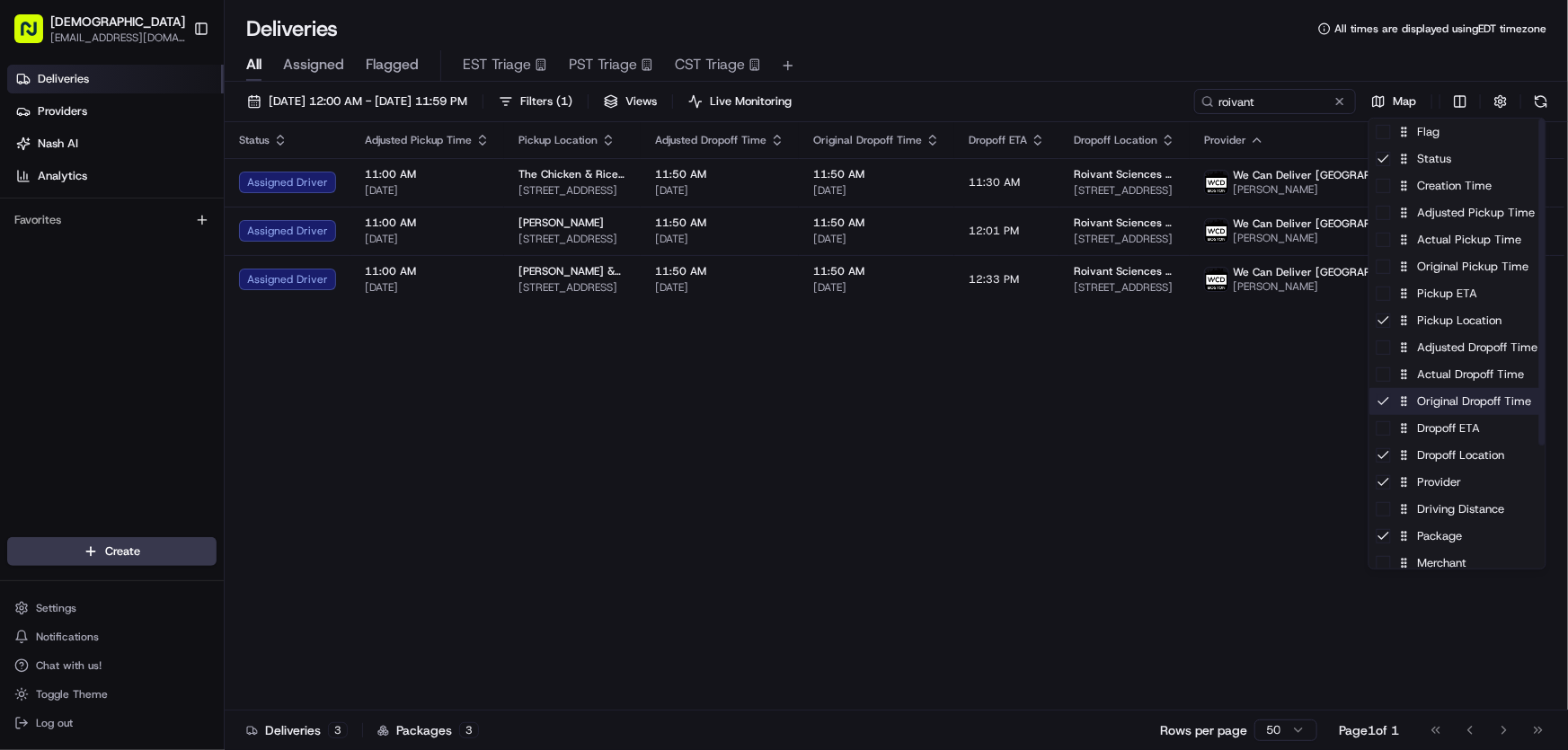
click at [1418, 406] on div "Original Dropoff Time" at bounding box center [1458, 402] width 176 height 27
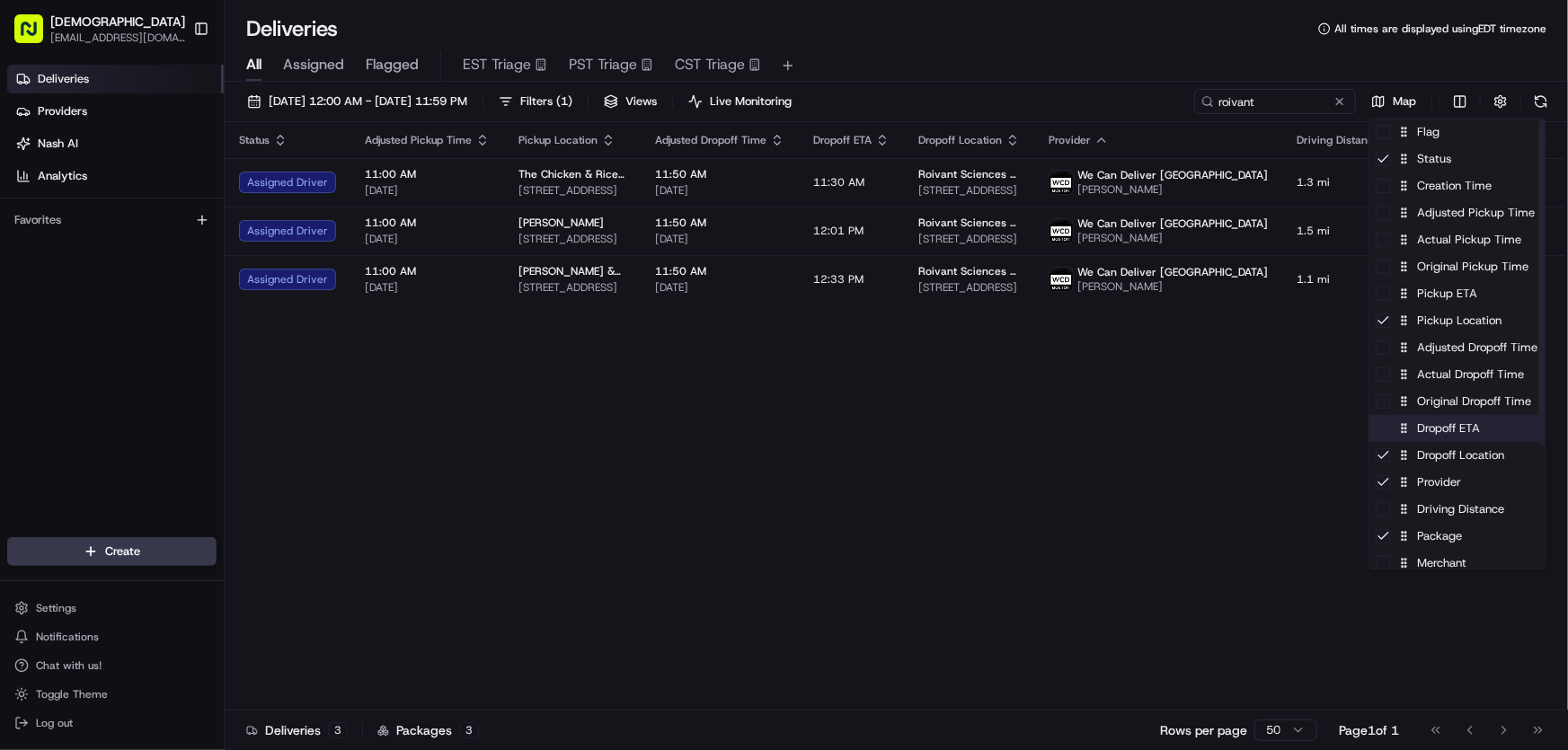
click at [1425, 436] on div "Dropoff ETA" at bounding box center [1458, 428] width 176 height 27
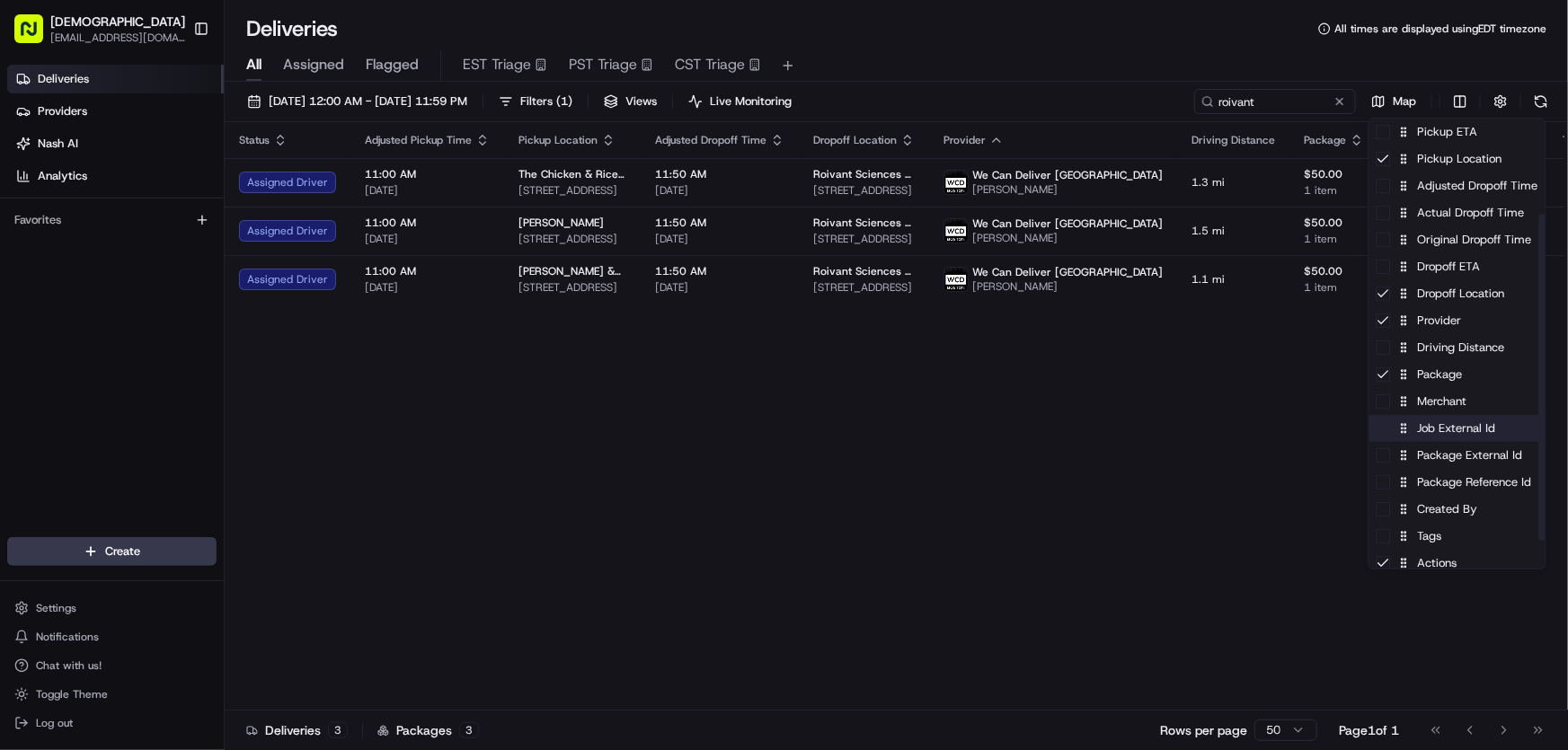
scroll to position [163, 0]
click at [1448, 346] on div "Driving Distance" at bounding box center [1458, 346] width 176 height 27
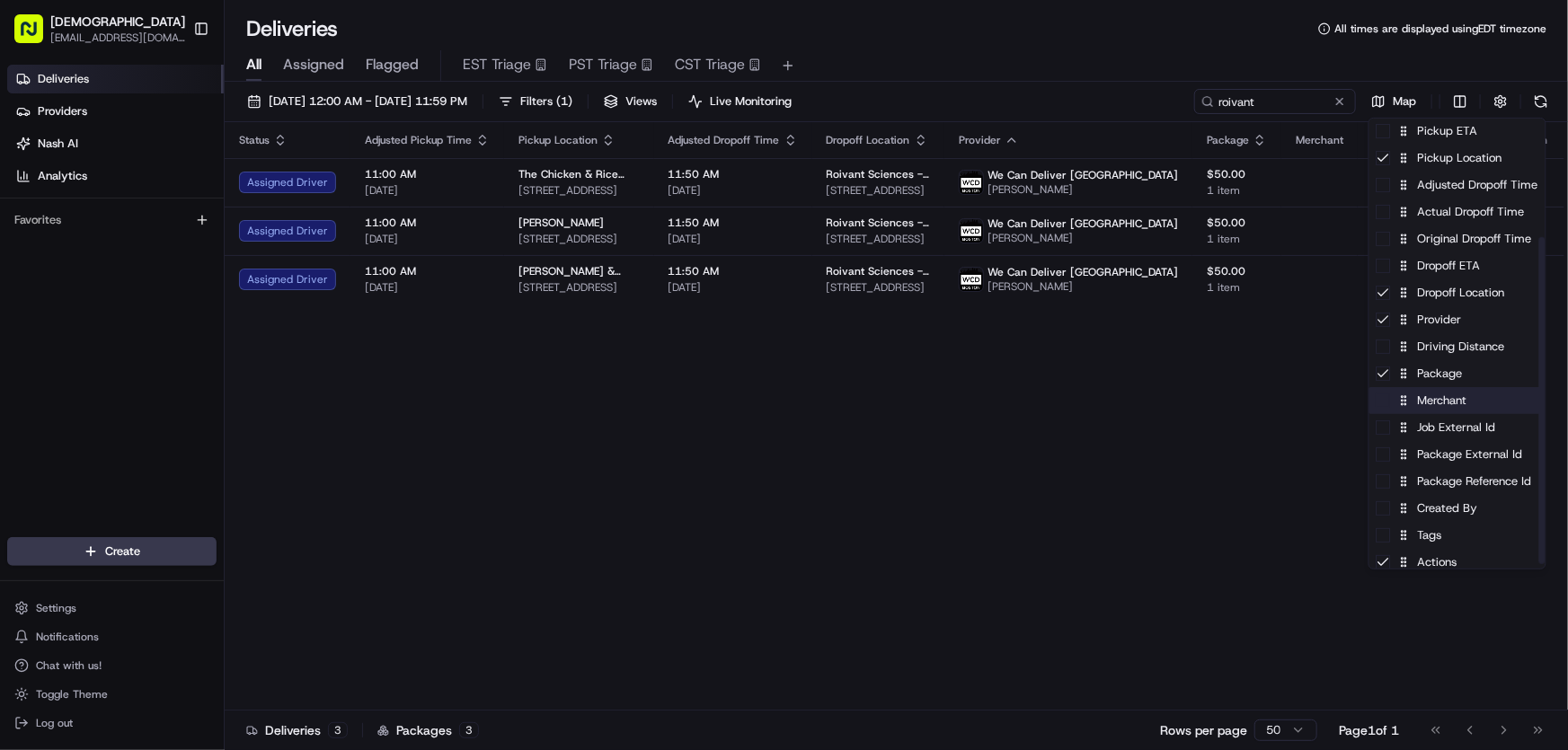
click at [1438, 405] on div "Merchant" at bounding box center [1458, 401] width 176 height 27
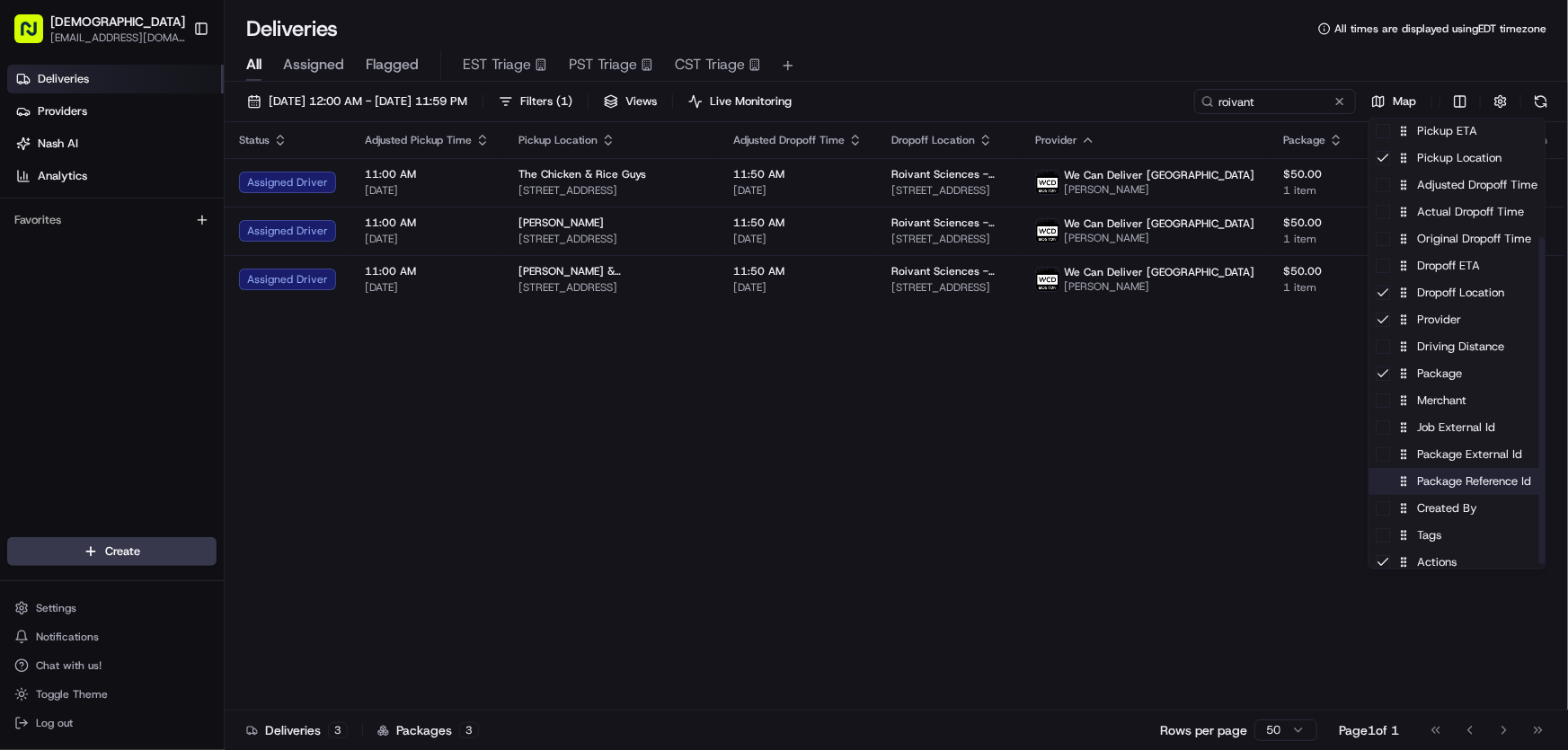
click at [1431, 486] on div "Package Reference Id" at bounding box center [1458, 481] width 176 height 27
click at [1432, 485] on div "Package Reference Id" at bounding box center [1458, 481] width 176 height 27
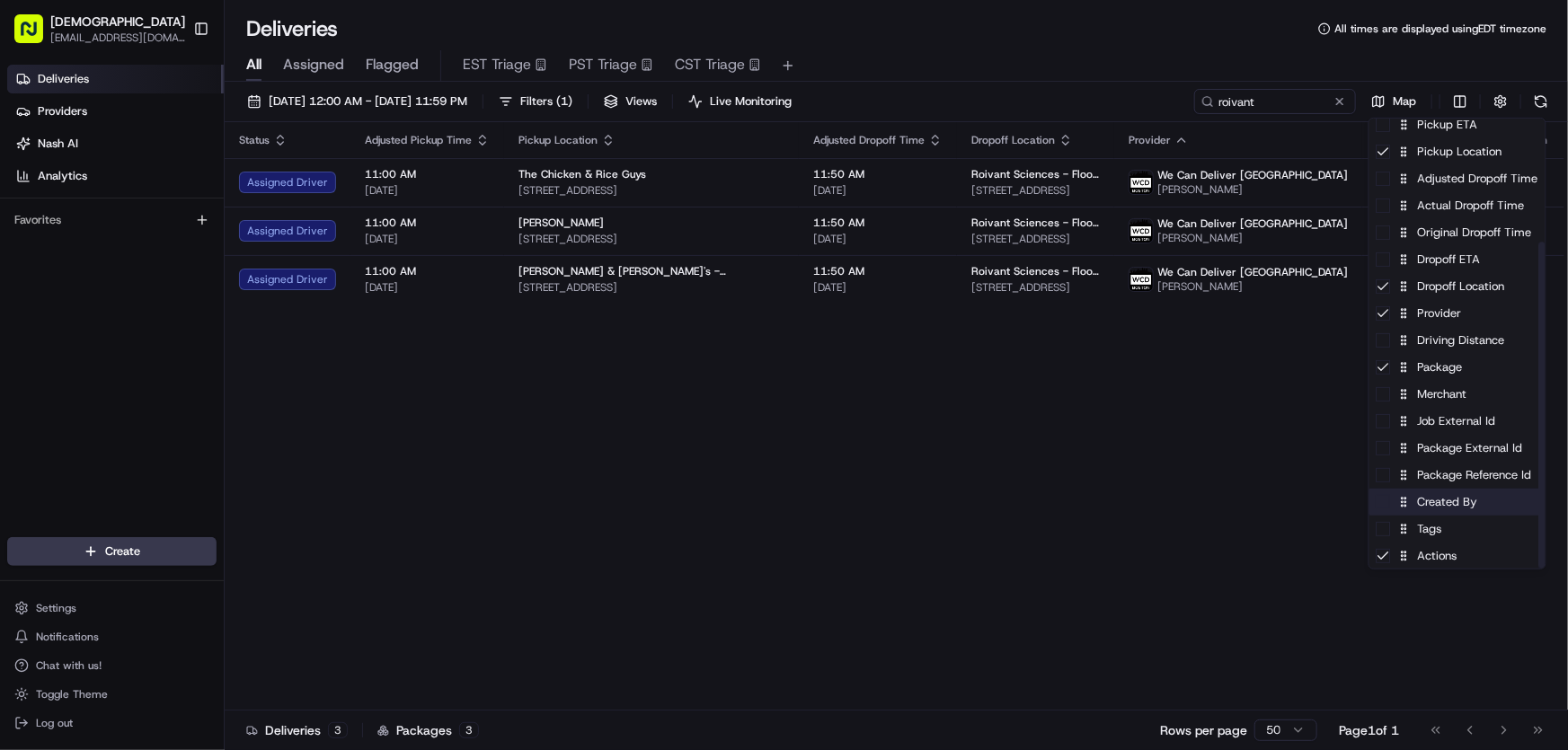
scroll to position [169, 0]
click at [1437, 536] on div "Tags" at bounding box center [1458, 528] width 176 height 27
click at [1438, 537] on div "Tags" at bounding box center [1458, 528] width 176 height 27
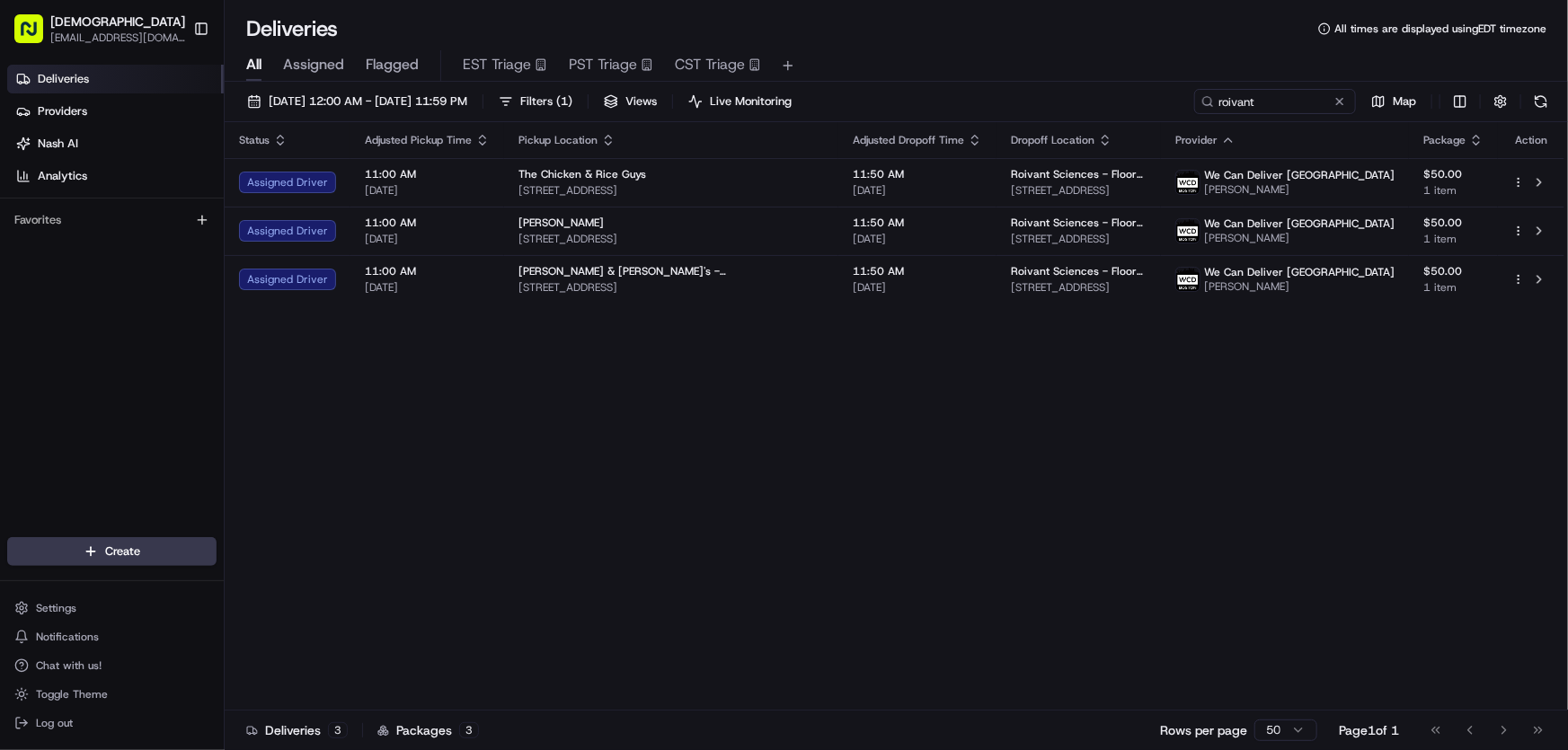
click at [1122, 446] on html "Sharebite rtrinos@sharebite.com Toggle Sidebar Deliveries Providers Nash AI Ana…" at bounding box center [784, 375] width 1568 height 750
click at [413, 96] on span "[DATE] 12:00 AM - [DATE] 11:59 PM" at bounding box center [368, 101] width 198 height 16
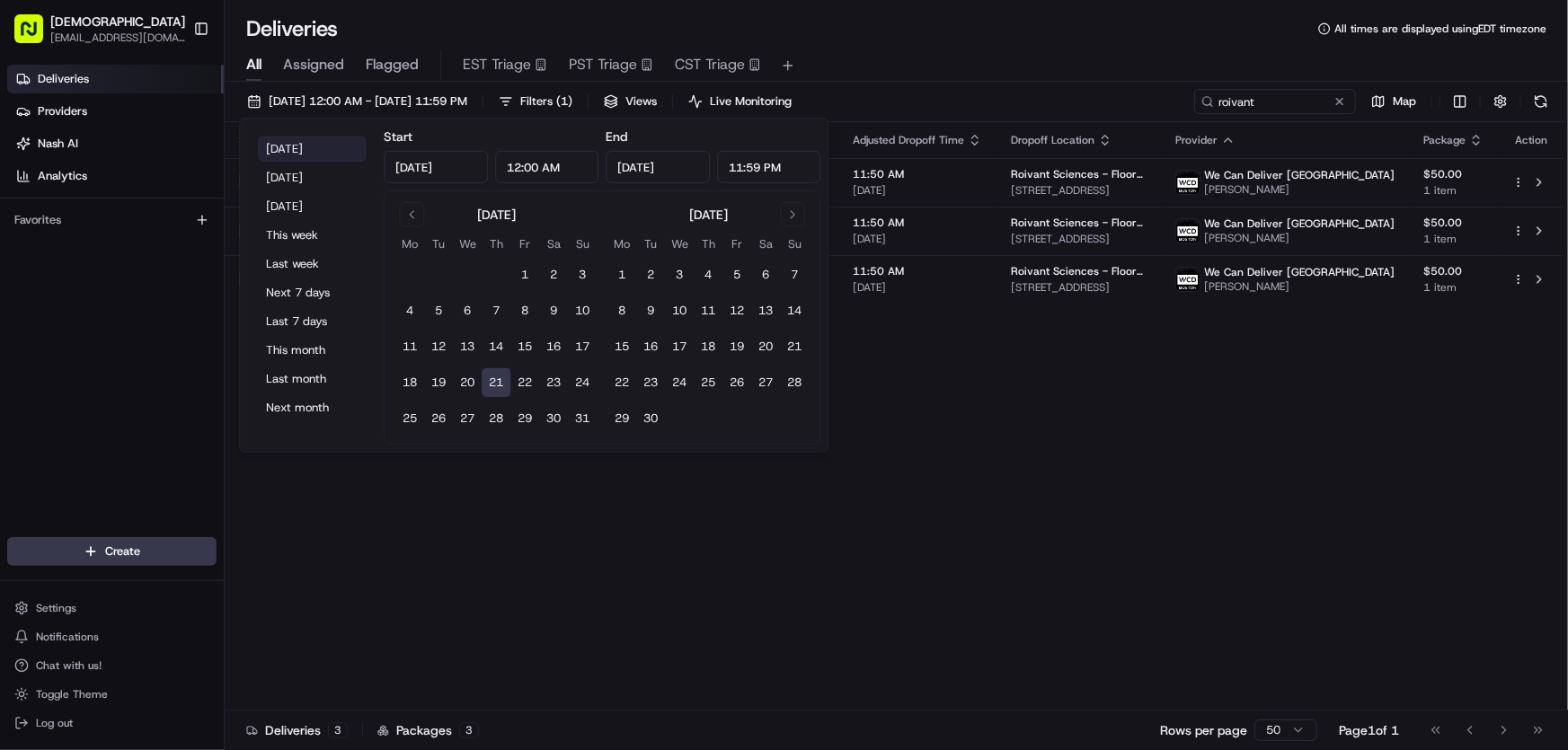
click at [298, 141] on button "[DATE]" at bounding box center [311, 149] width 108 height 25
click at [947, 429] on div "Status Adjusted Pickup Time Pickup Location Adjusted Dropoff Time Dropoff Locat…" at bounding box center [894, 417] width 1340 height 589
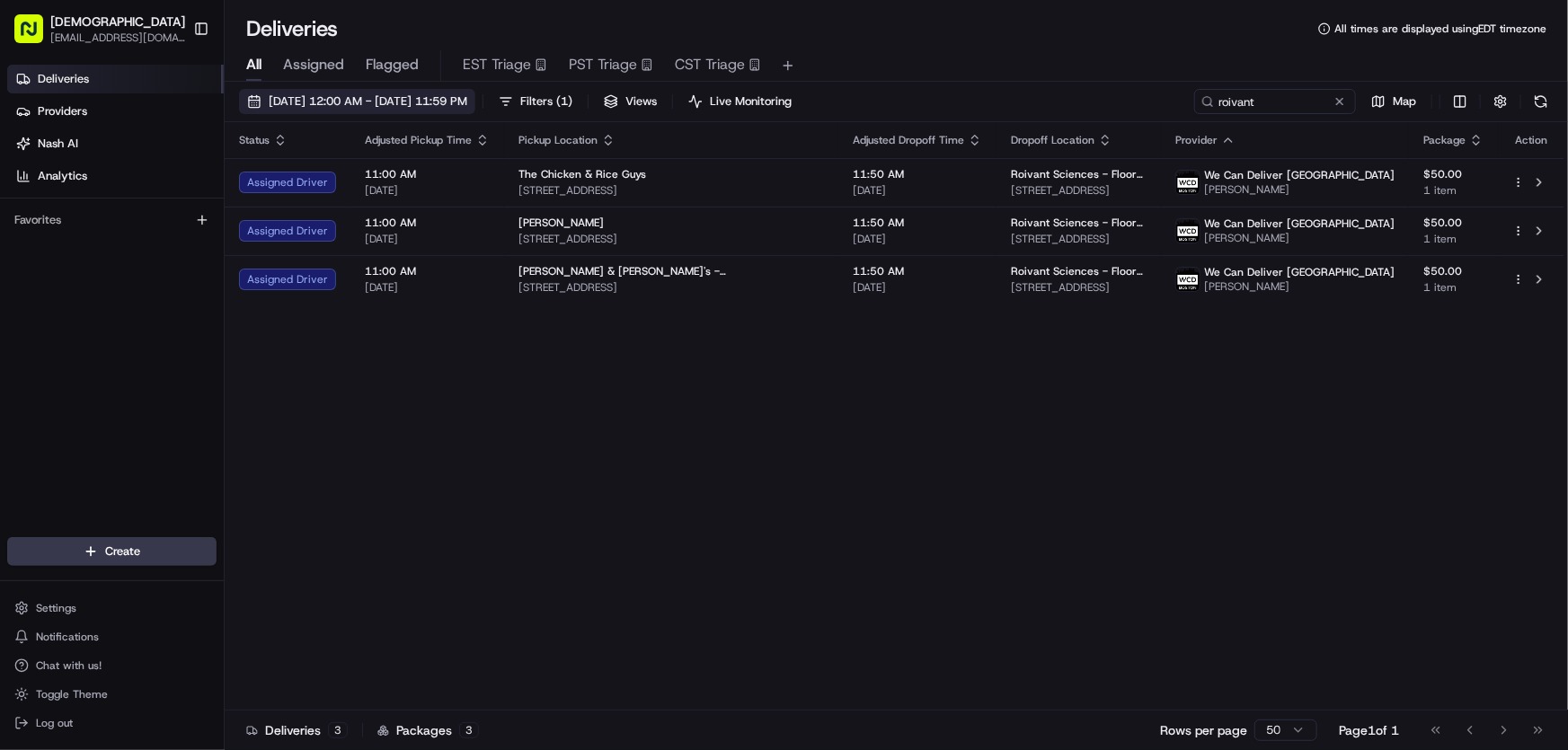
click at [413, 99] on span "[DATE] 12:00 AM - [DATE] 11:59 PM" at bounding box center [368, 101] width 198 height 16
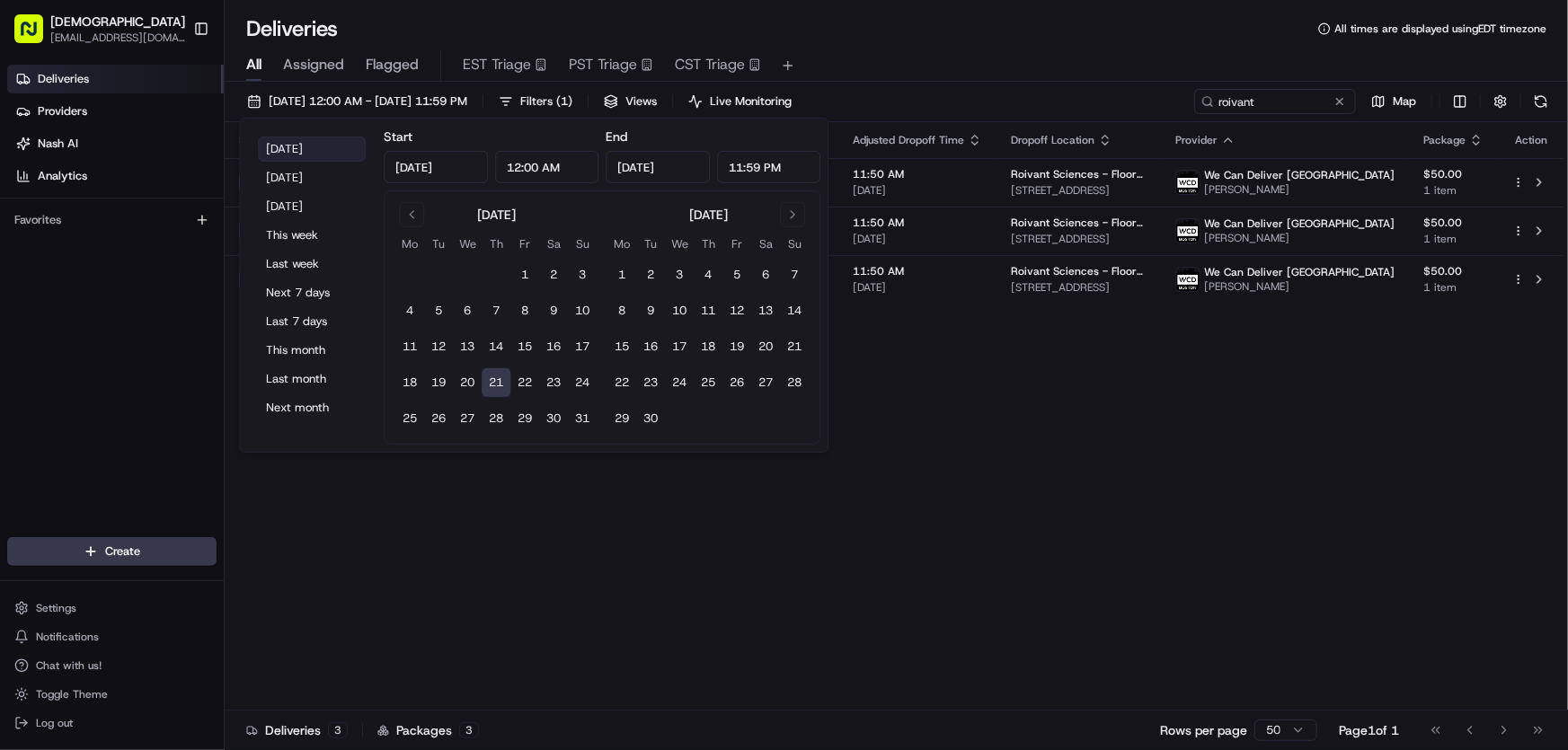
click at [296, 147] on button "[DATE]" at bounding box center [311, 149] width 108 height 25
click at [928, 407] on div "Status Adjusted Pickup Time Pickup Location Adjusted Dropoff Time Dropoff Locat…" at bounding box center [894, 417] width 1340 height 589
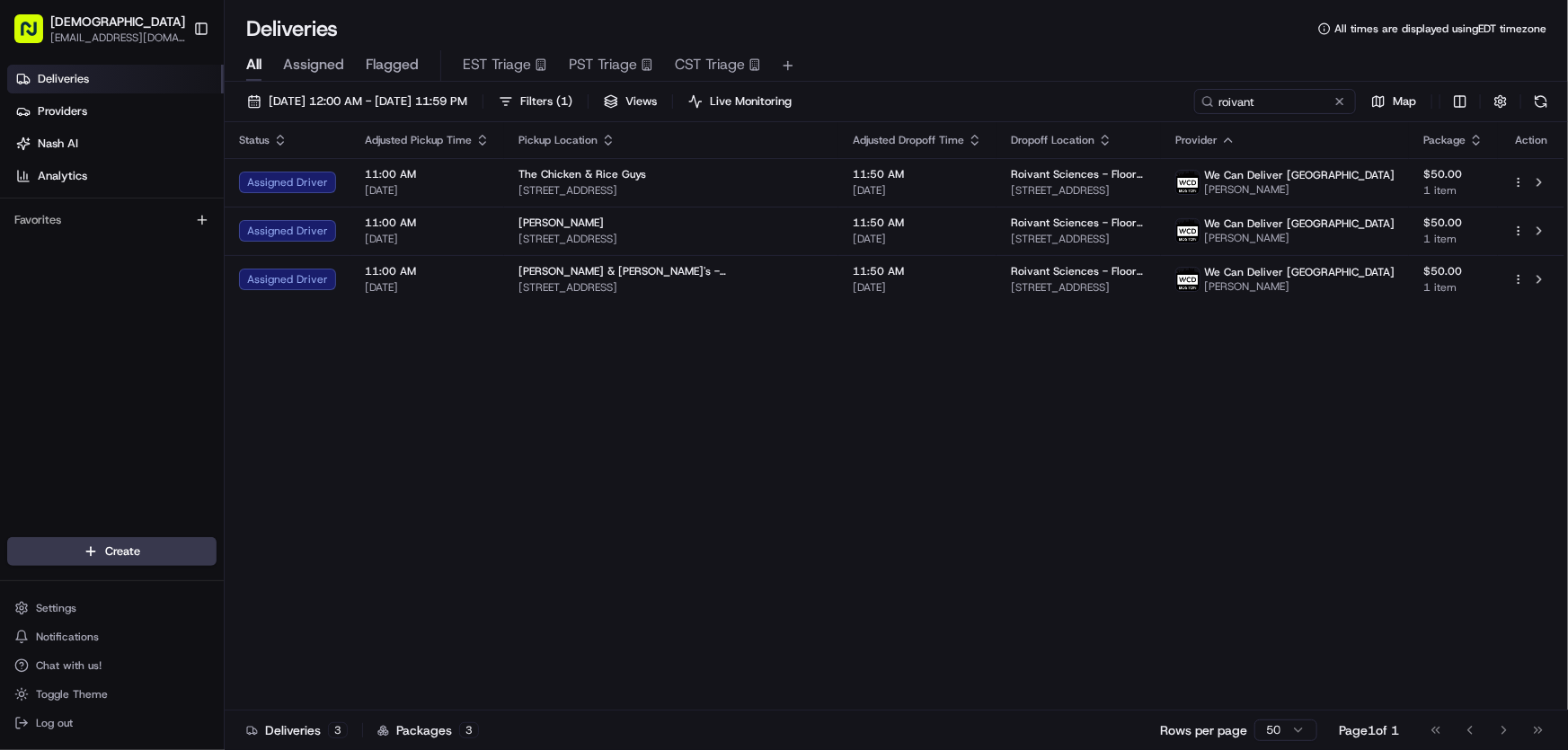
click at [912, 383] on div "Status Adjusted Pickup Time Pickup Location Adjusted Dropoff Time Dropoff Locat…" at bounding box center [894, 417] width 1340 height 589
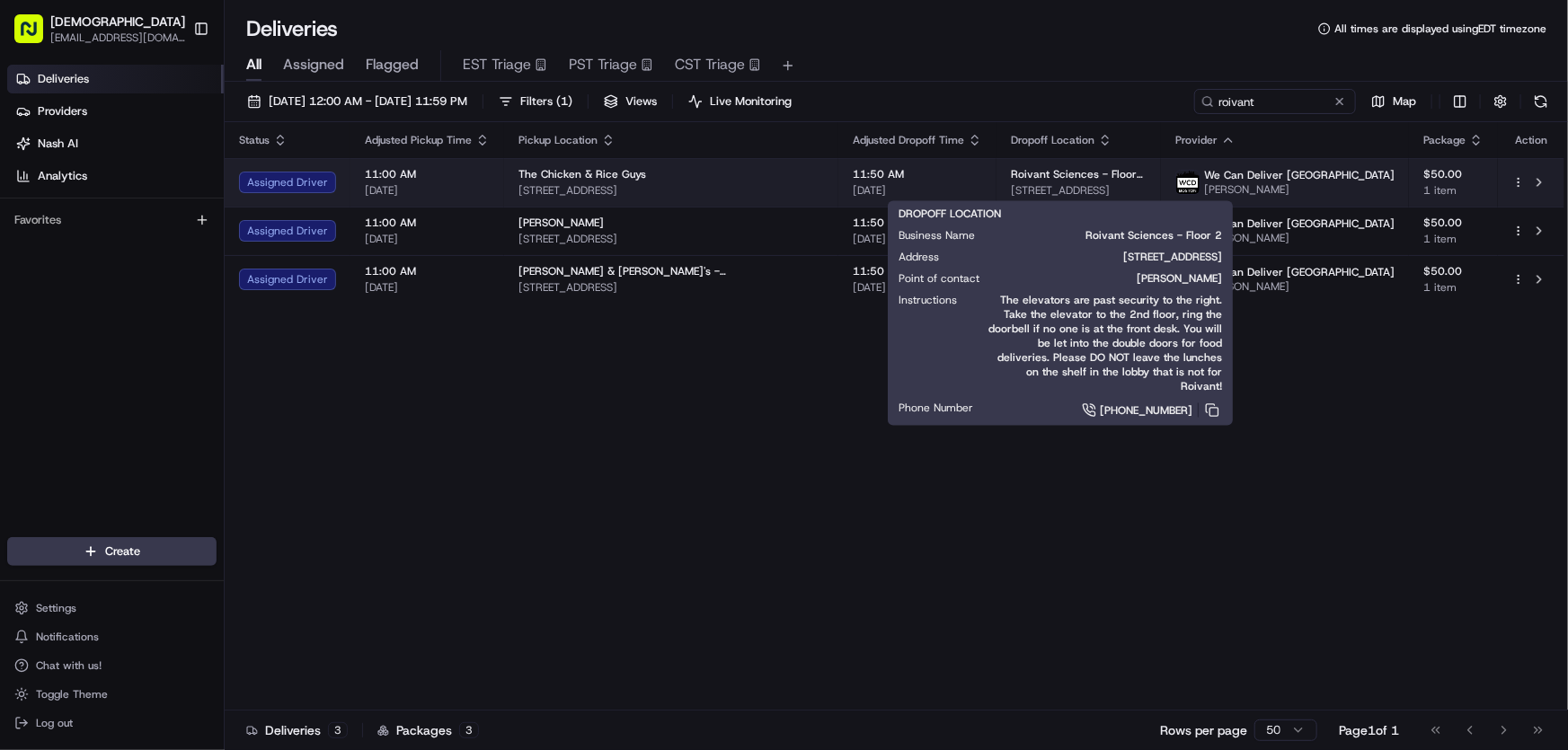
drag, startPoint x: 1133, startPoint y: 184, endPoint x: 946, endPoint y: 185, distance: 187.0
click at [1011, 185] on span "70 Fargo St, Boston, MA 02210, USA" at bounding box center [1078, 190] width 136 height 14
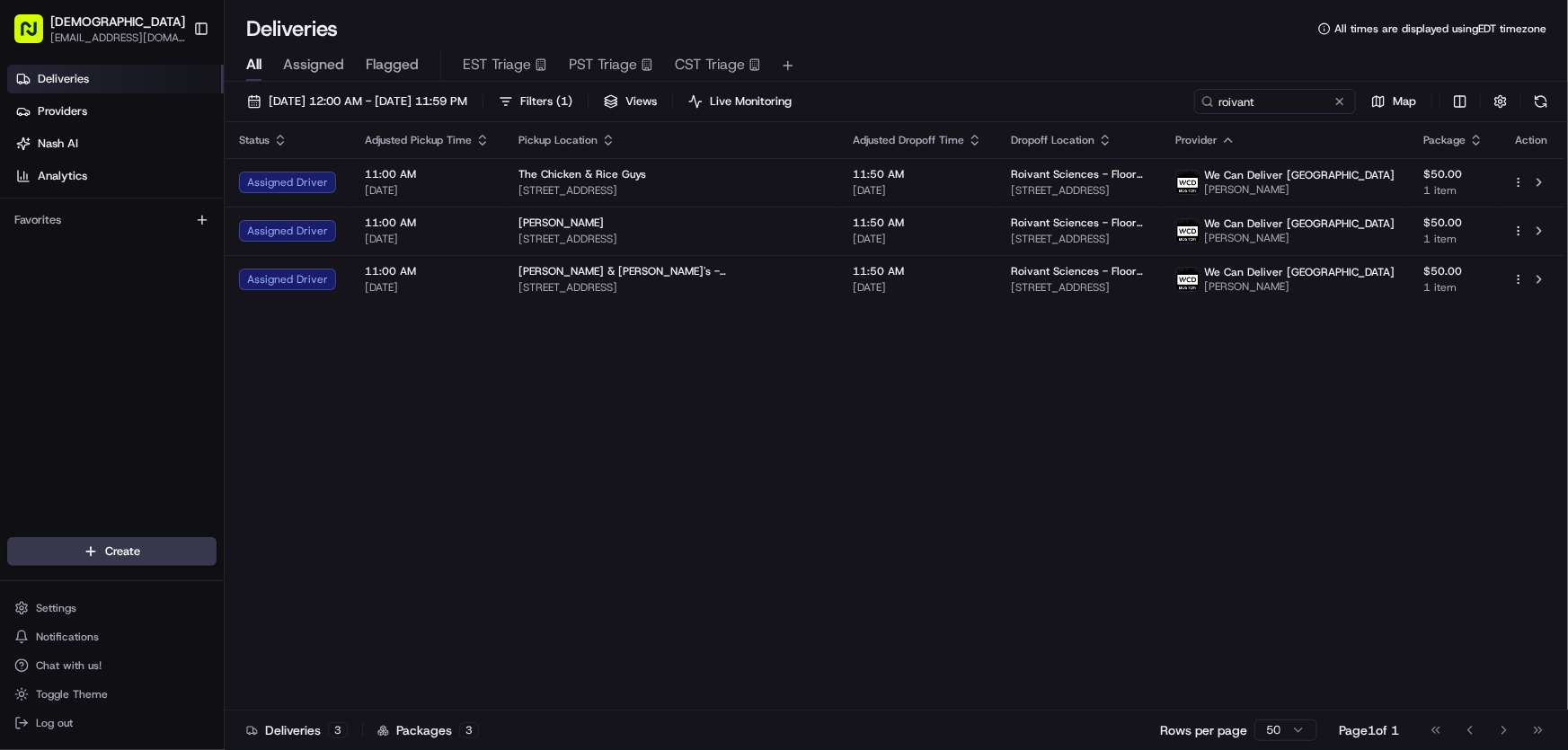
copy span "70 Fargo St, Boston, MA 02210, USA"
click at [681, 454] on div "Status Adjusted Pickup Time Pickup Location Adjusted Dropoff Time Dropoff Locat…" at bounding box center [894, 417] width 1340 height 589
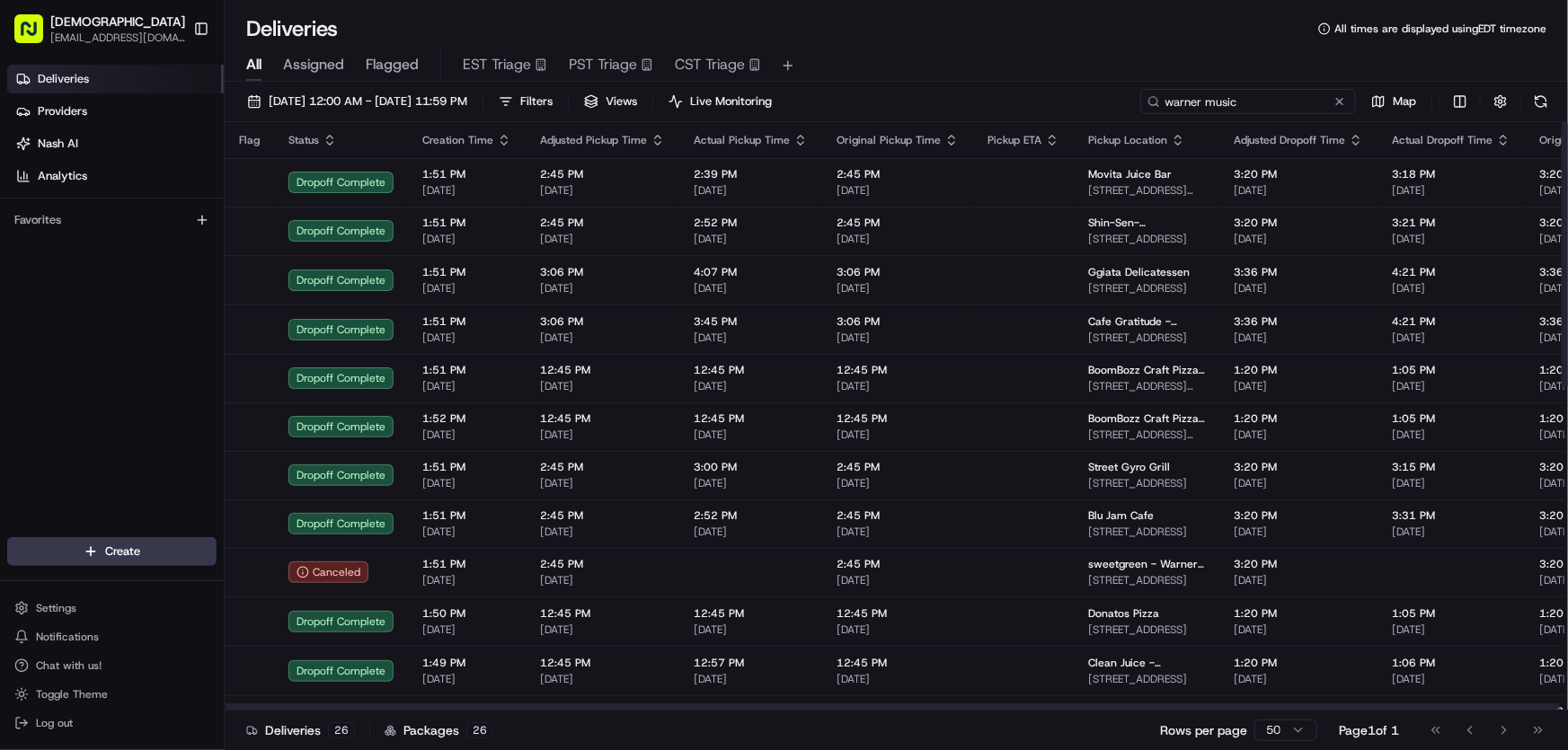
click at [1255, 94] on input "warner music" at bounding box center [1248, 101] width 215 height 25
drag, startPoint x: 1268, startPoint y: 98, endPoint x: 1077, endPoint y: 105, distance: 191.1
click at [1078, 103] on div "[DATE] 12:00 AM - [DATE] 11:59 PM Filters Views Live Monitoring warner music Map" at bounding box center [896, 106] width 1343 height 34
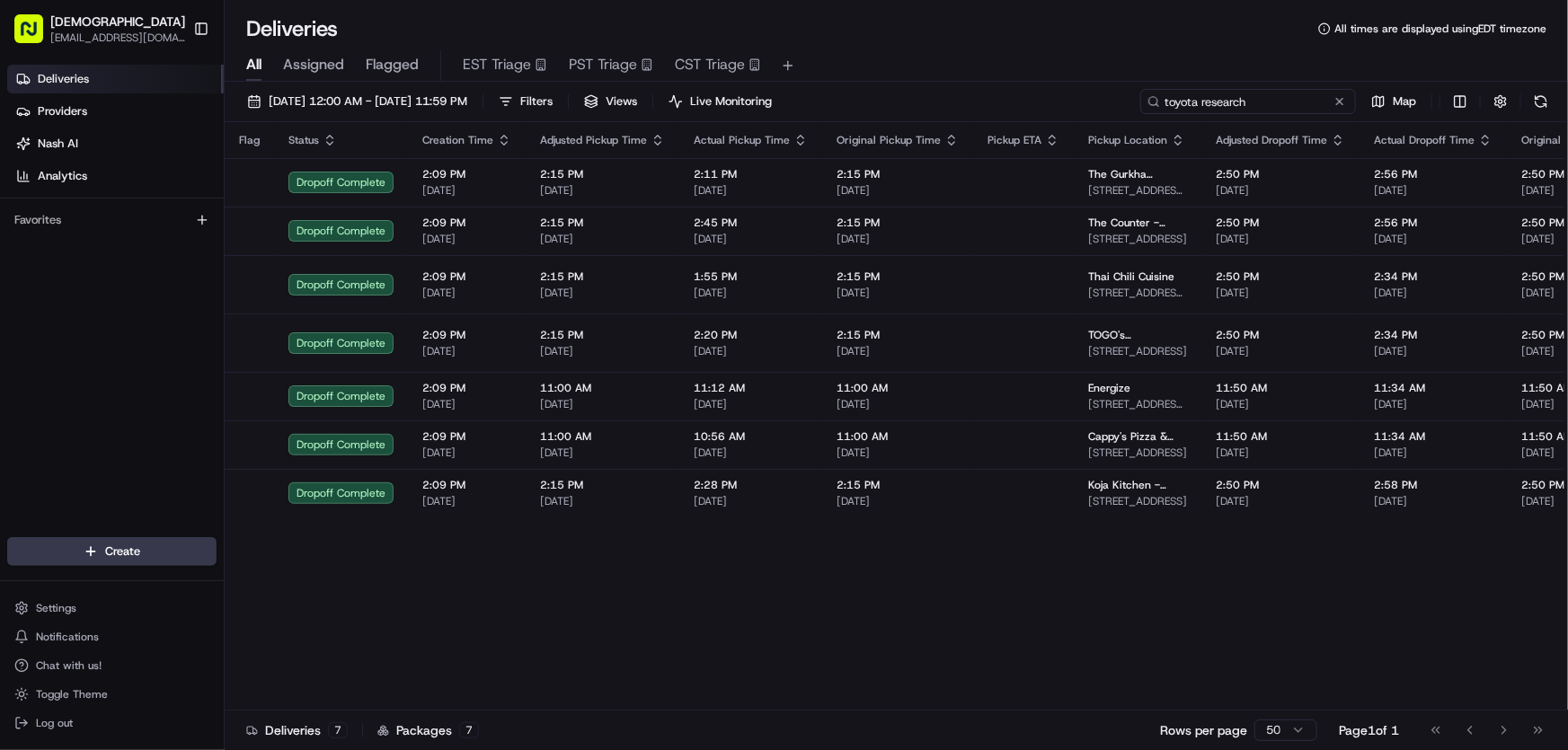
type input "toyota research"
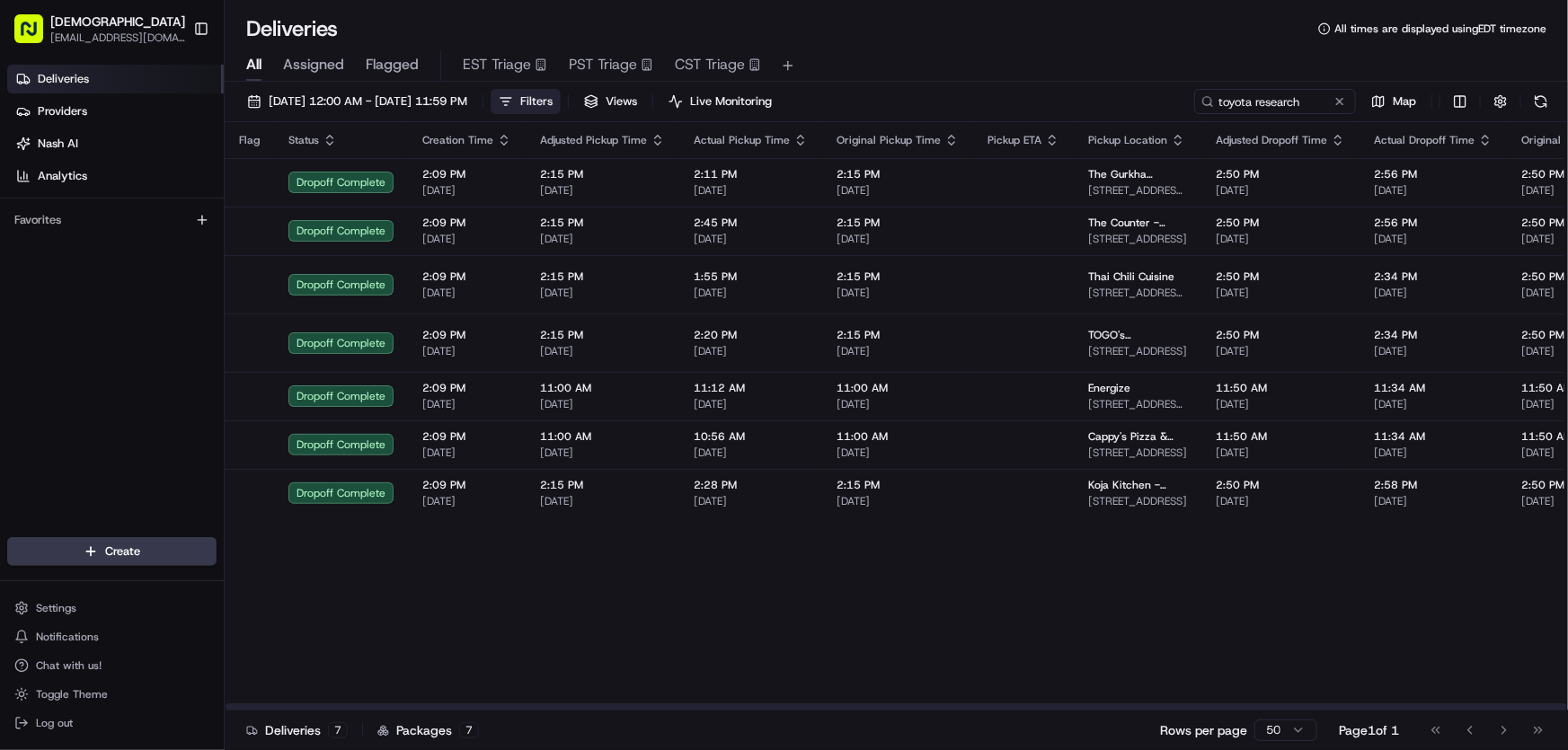
click at [561, 100] on button "Filters" at bounding box center [525, 101] width 70 height 25
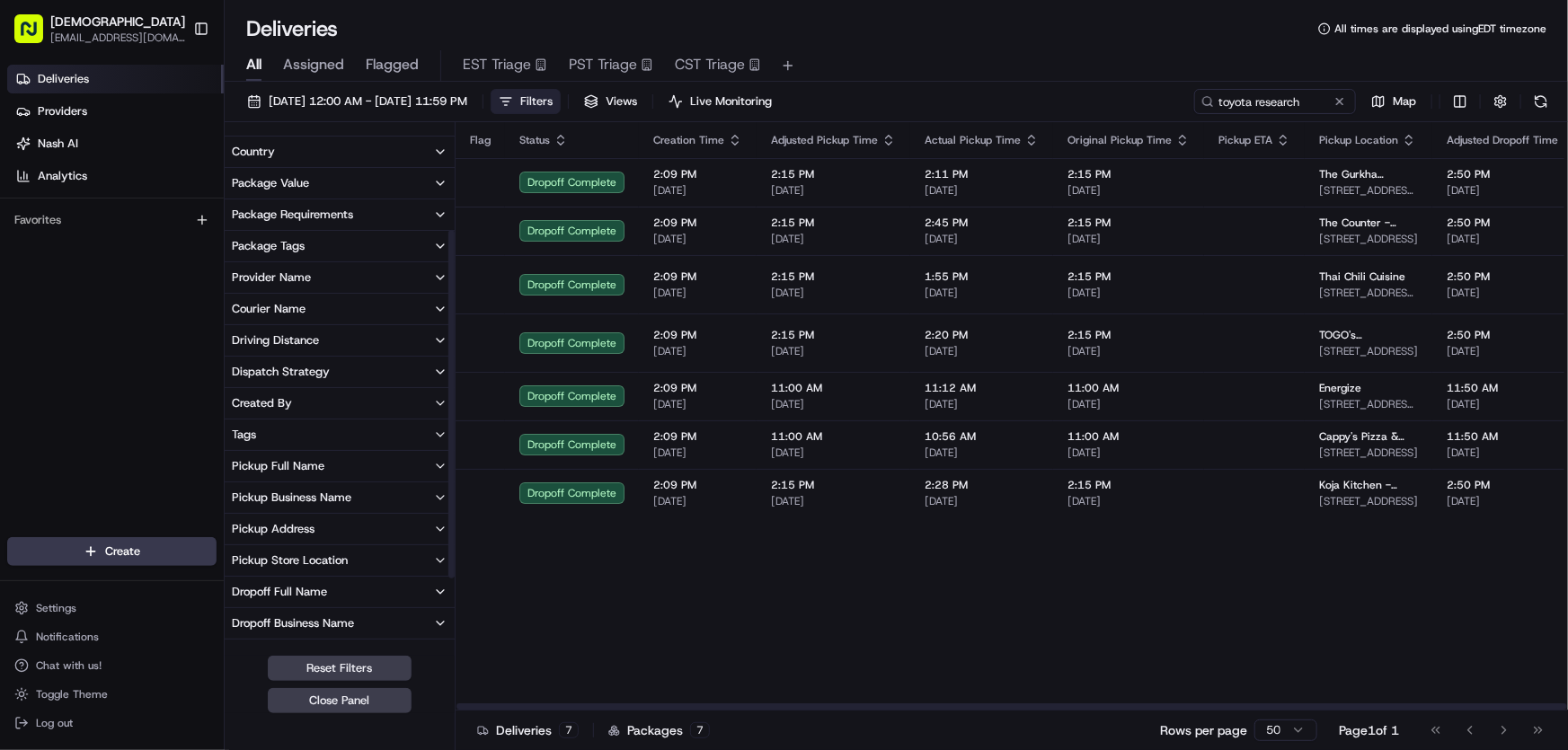
scroll to position [163, 0]
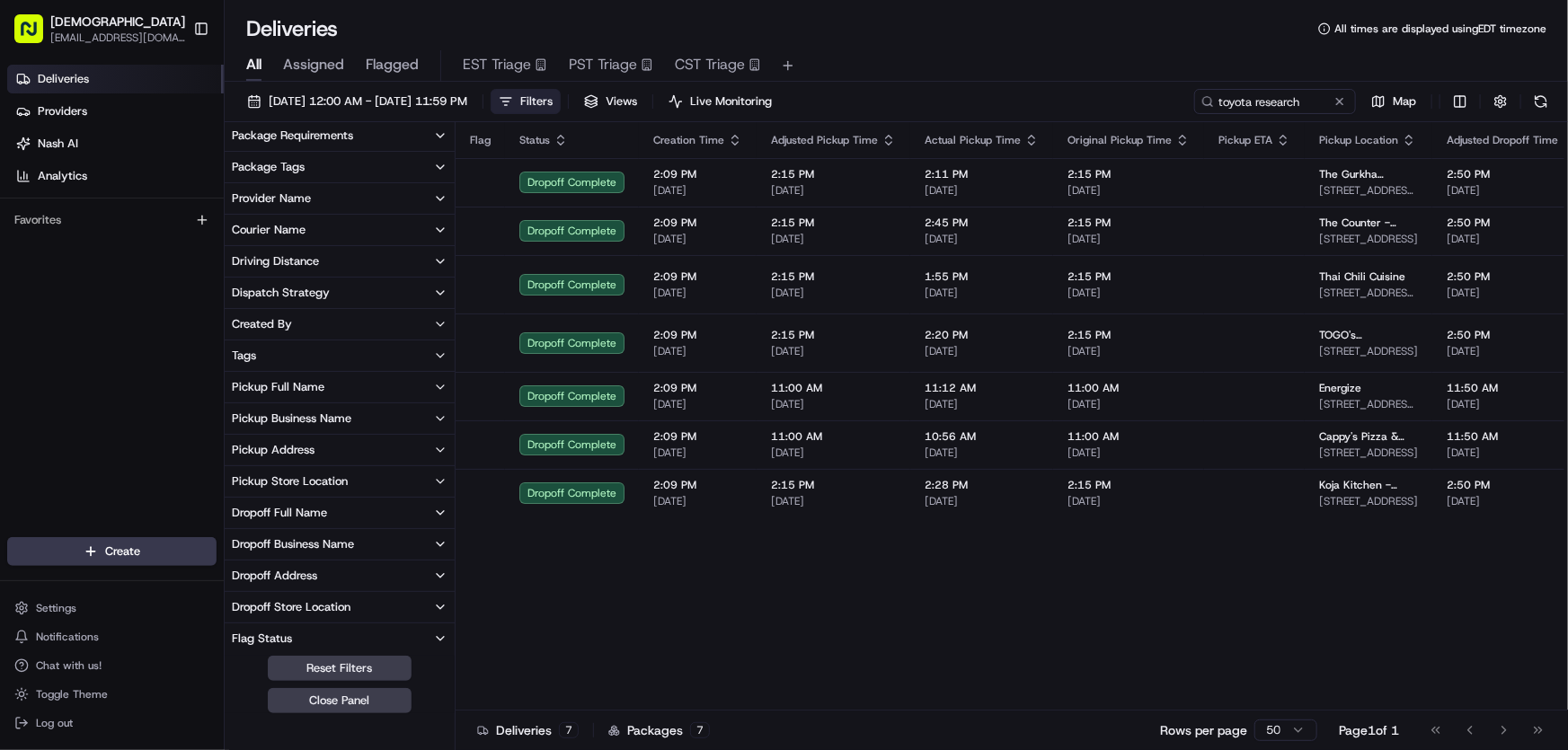
click at [300, 543] on div "Dropoff Business Name" at bounding box center [293, 544] width 123 height 16
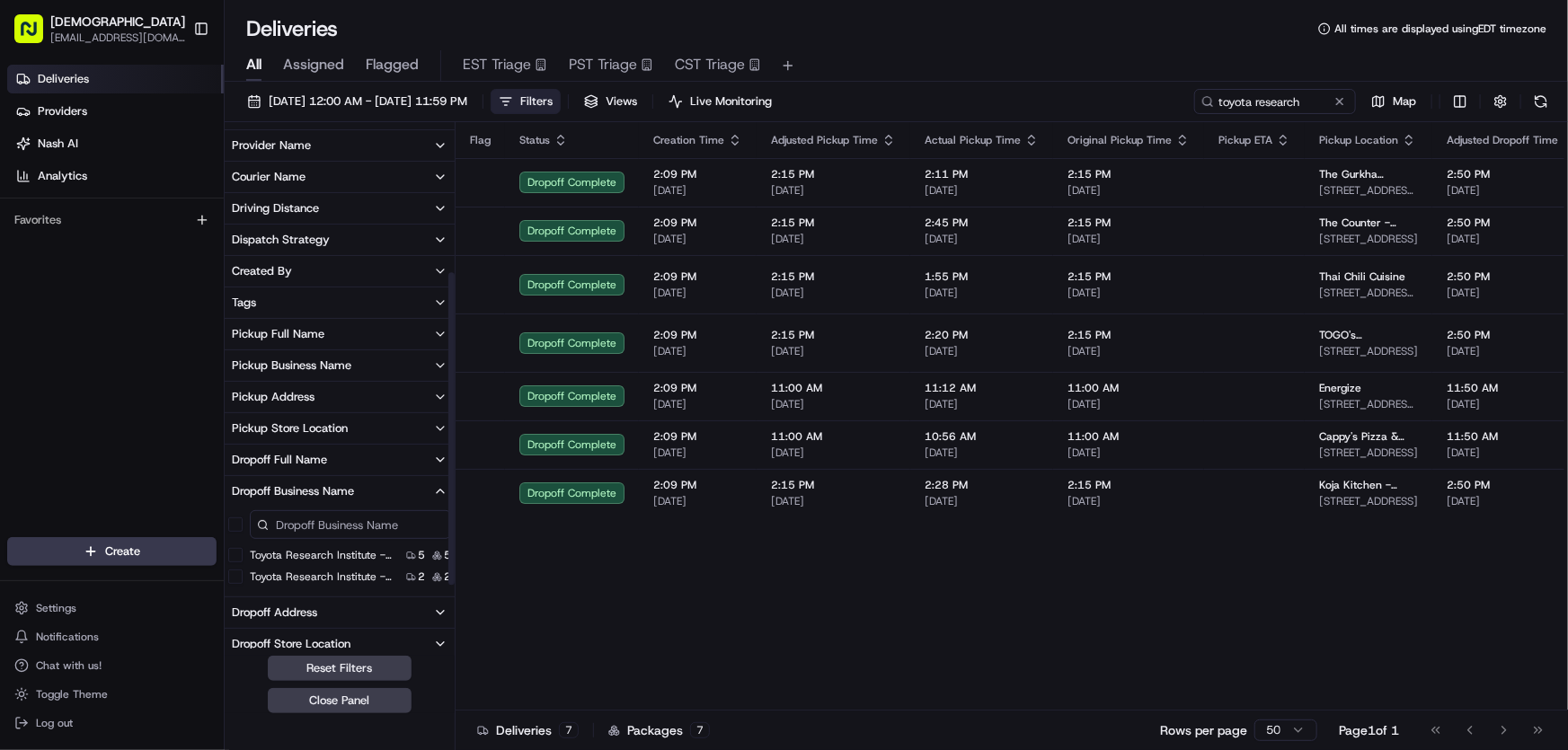
scroll to position [244, 0]
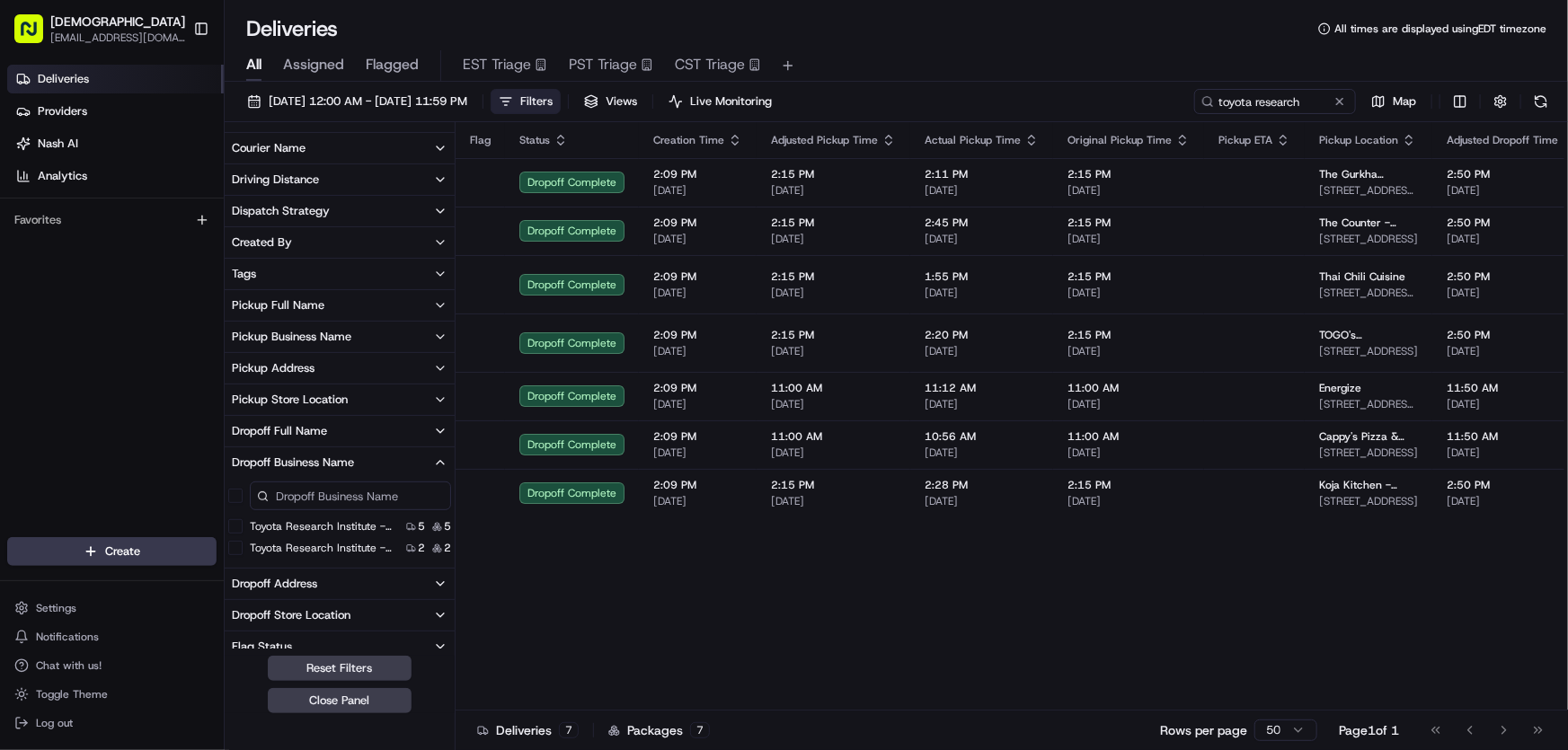
click at [231, 544] on 6-501 "Toyota Research Institute - TRI - Floor 600/700, Suite 6-501" at bounding box center [235, 548] width 14 height 14
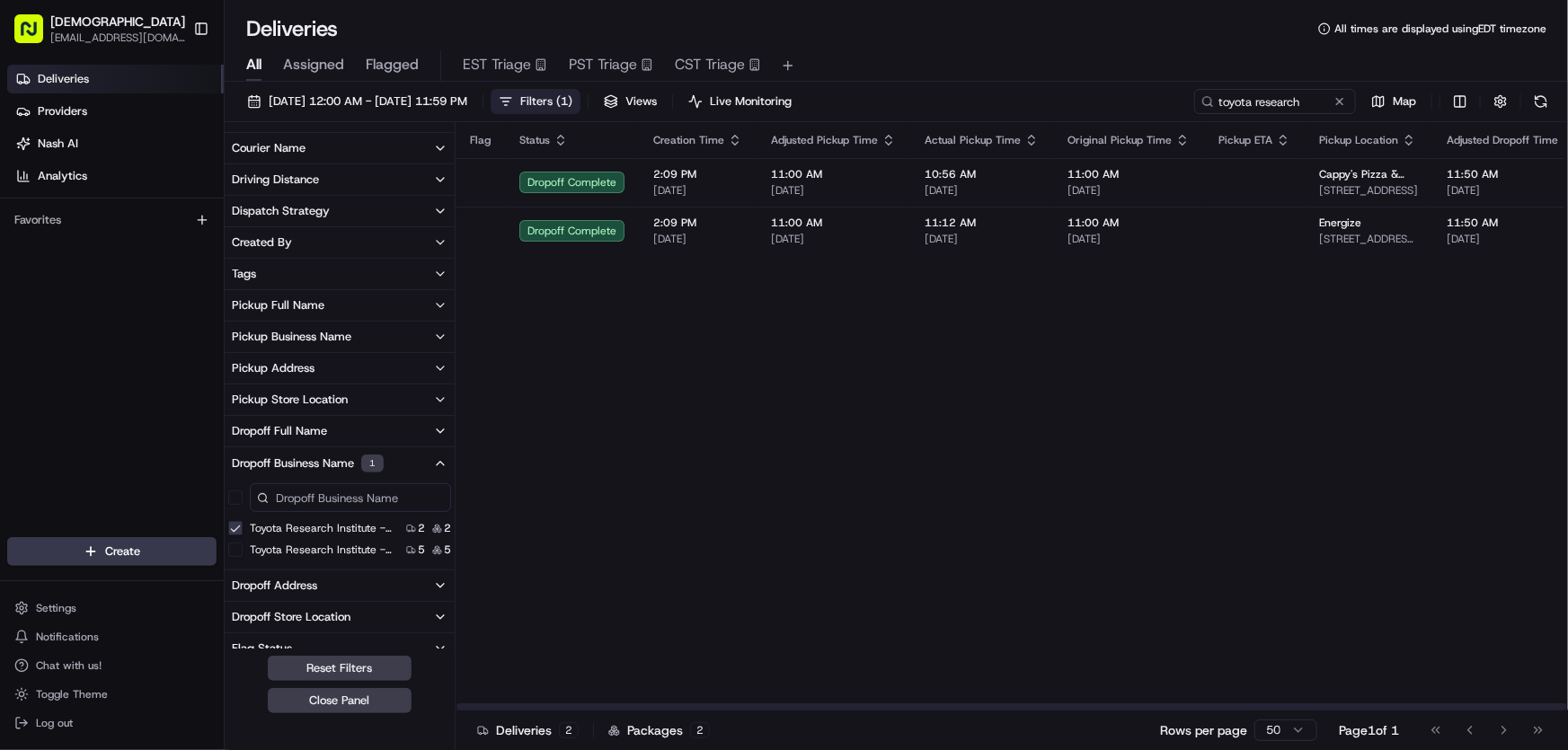
click at [572, 97] on span "Filters ( 1 )" at bounding box center [547, 101] width 52 height 16
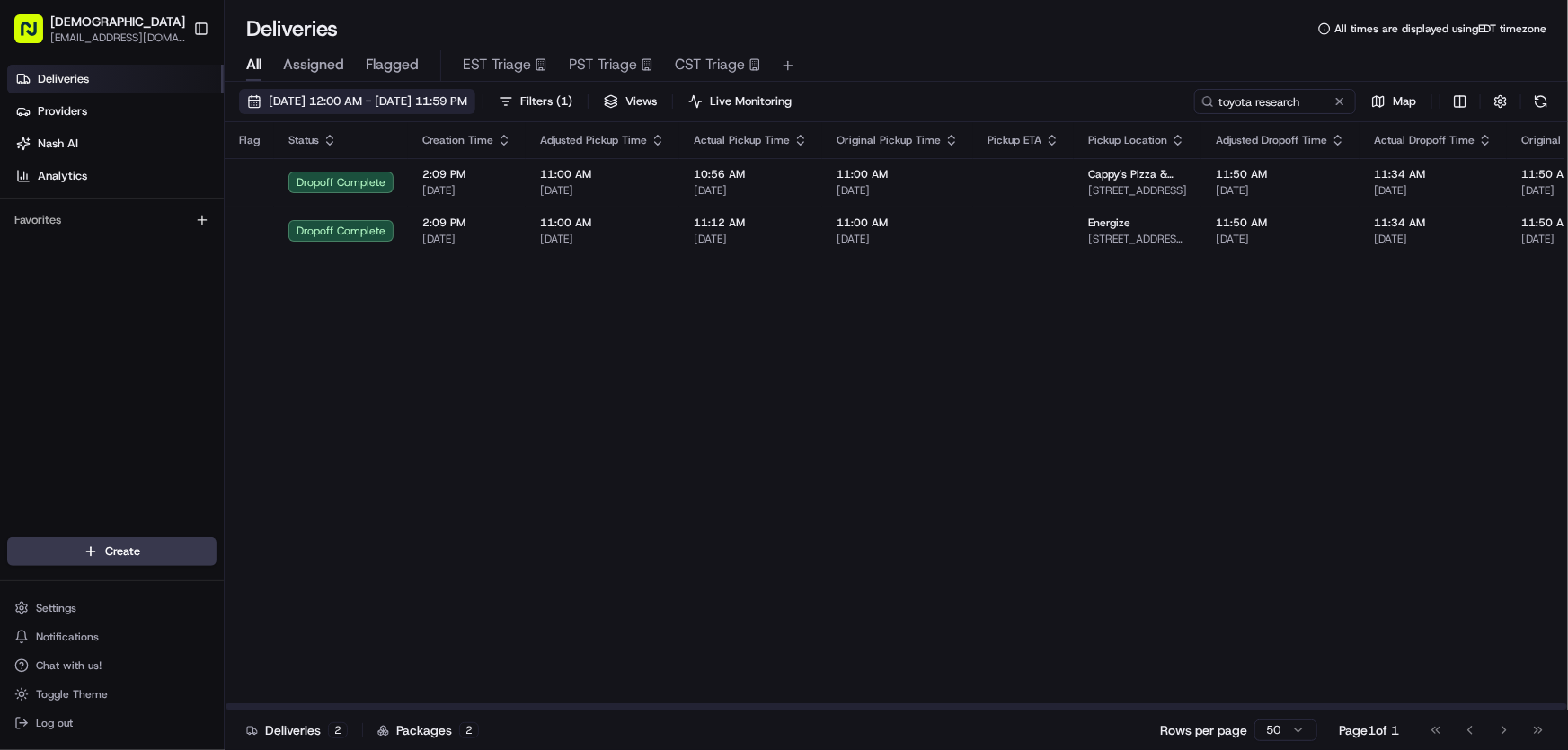
click at [394, 92] on button "[DATE] 12:00 AM - [DATE] 11:59 PM" at bounding box center [357, 101] width 236 height 25
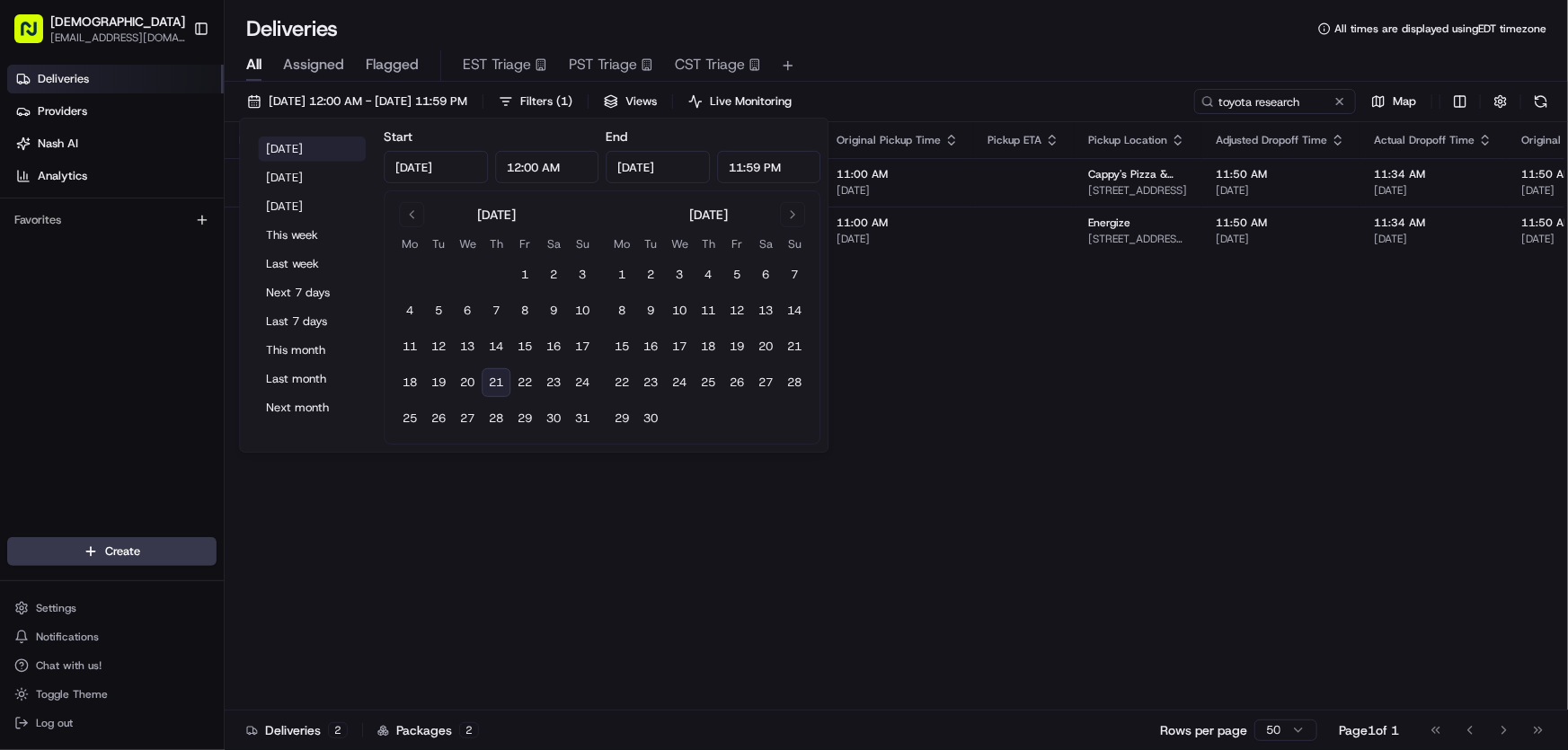
click at [300, 145] on button "[DATE]" at bounding box center [311, 149] width 108 height 25
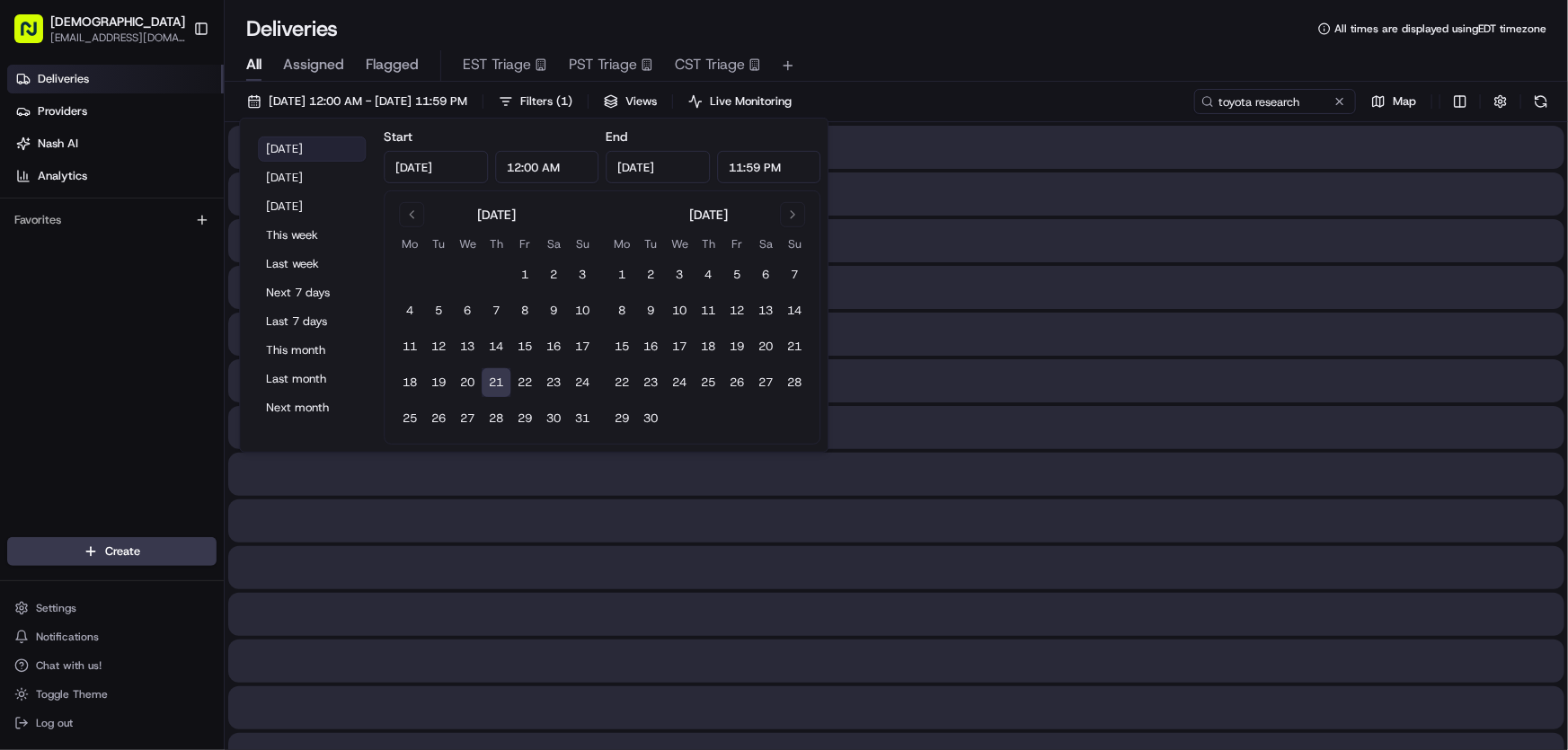
type input "[DATE]"
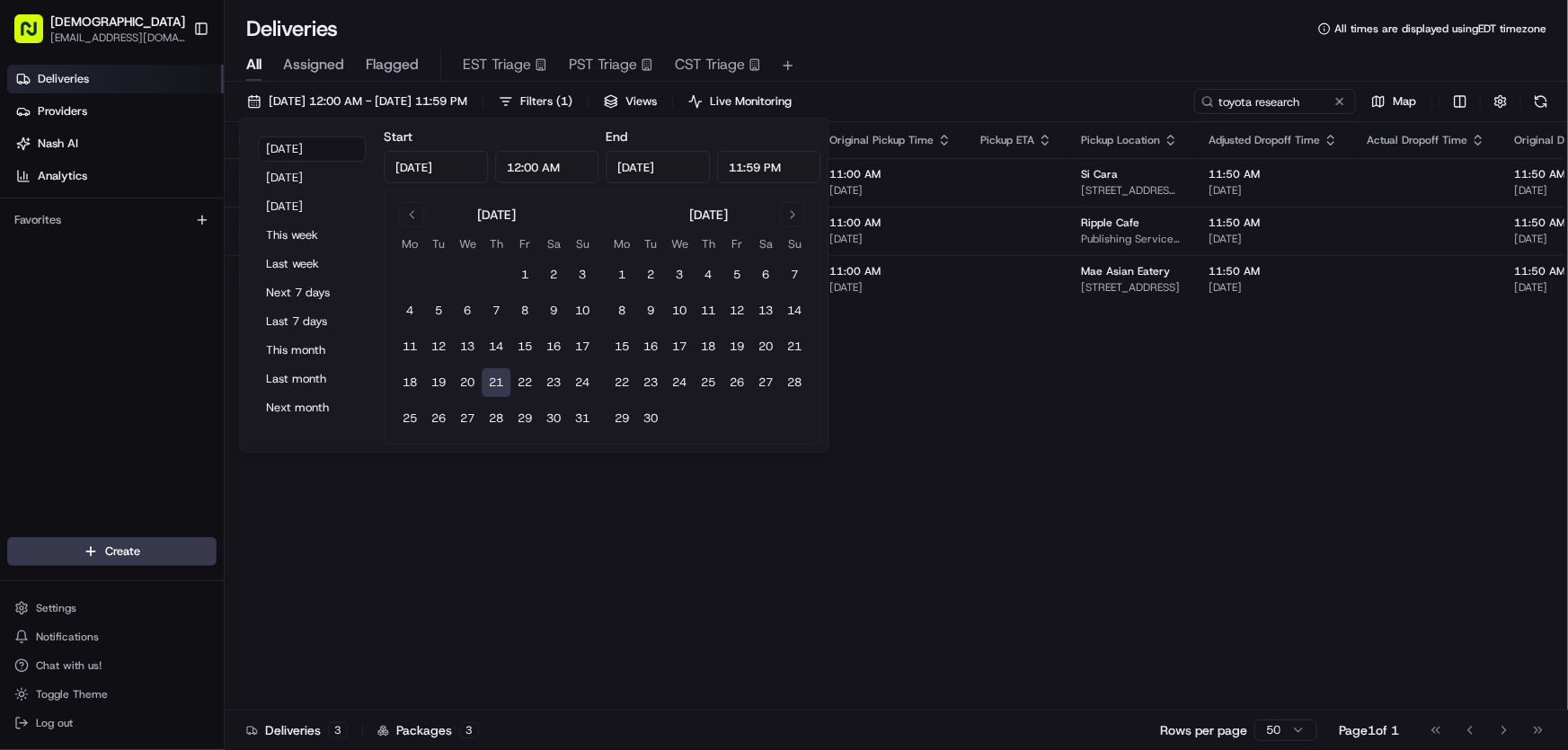
click at [1070, 48] on div "All Assigned Flagged EST Triage PST Triage CST Triage" at bounding box center [896, 62] width 1343 height 38
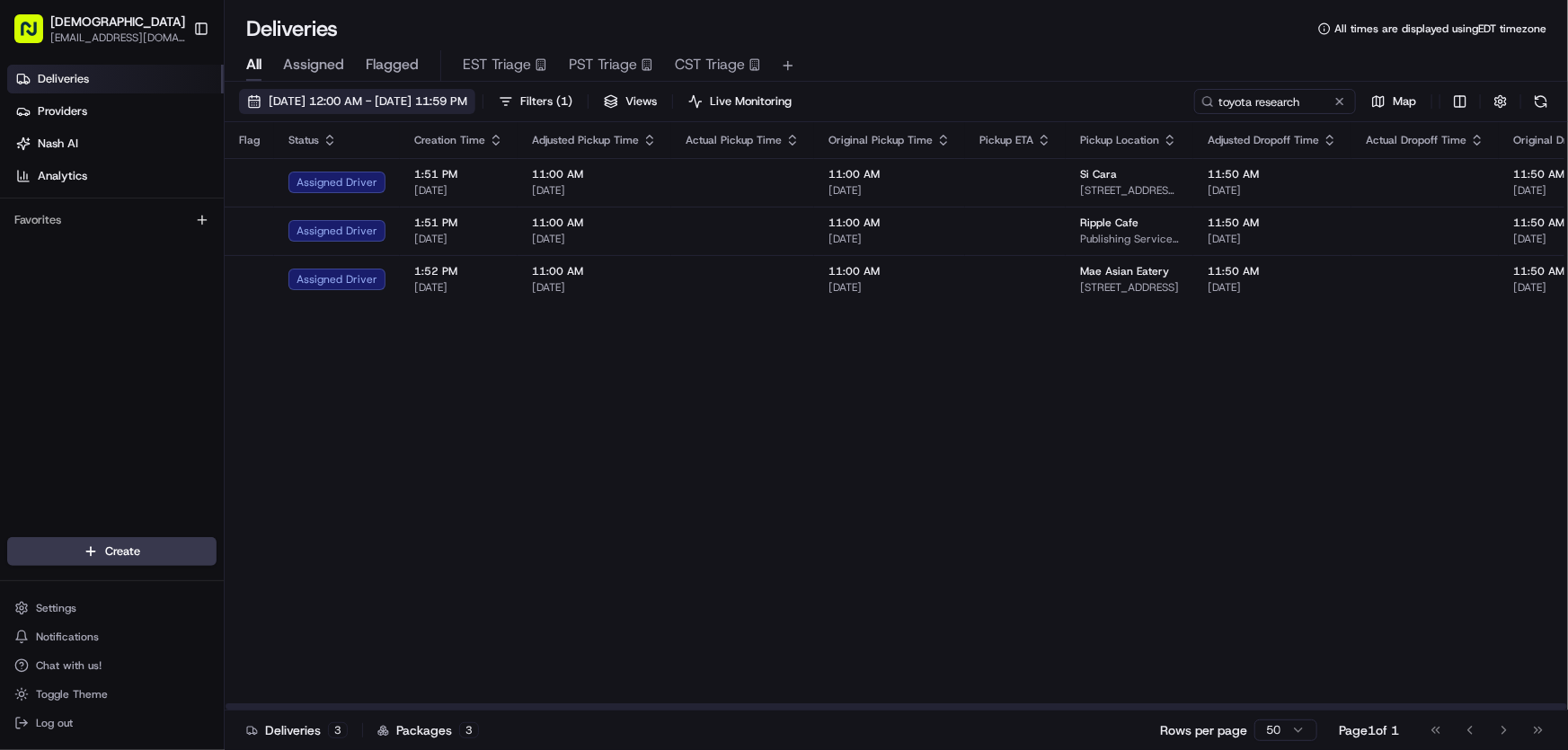
click at [444, 106] on span "[DATE] 12:00 AM - [DATE] 11:59 PM" at bounding box center [368, 101] width 198 height 16
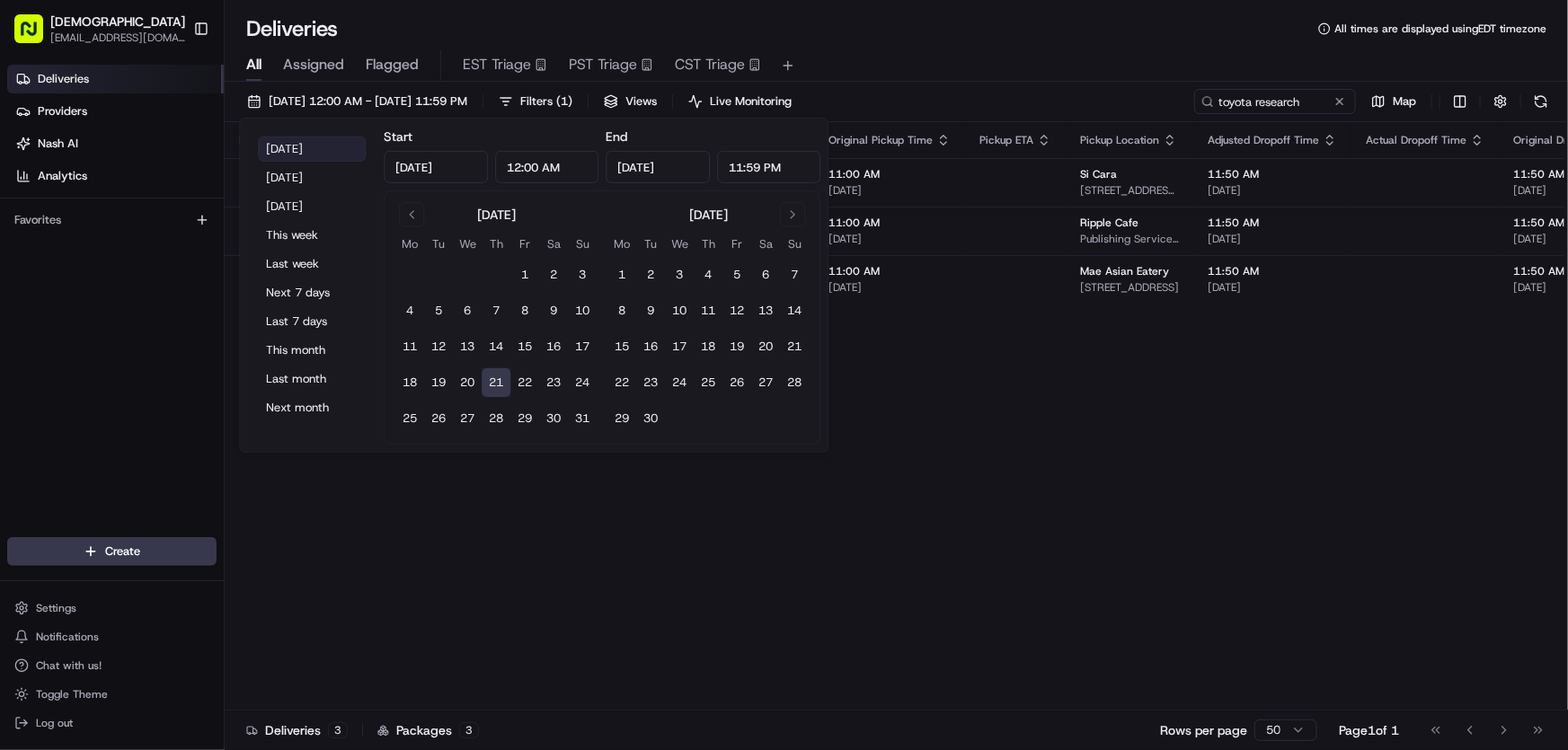
click at [304, 148] on button "[DATE]" at bounding box center [311, 149] width 108 height 25
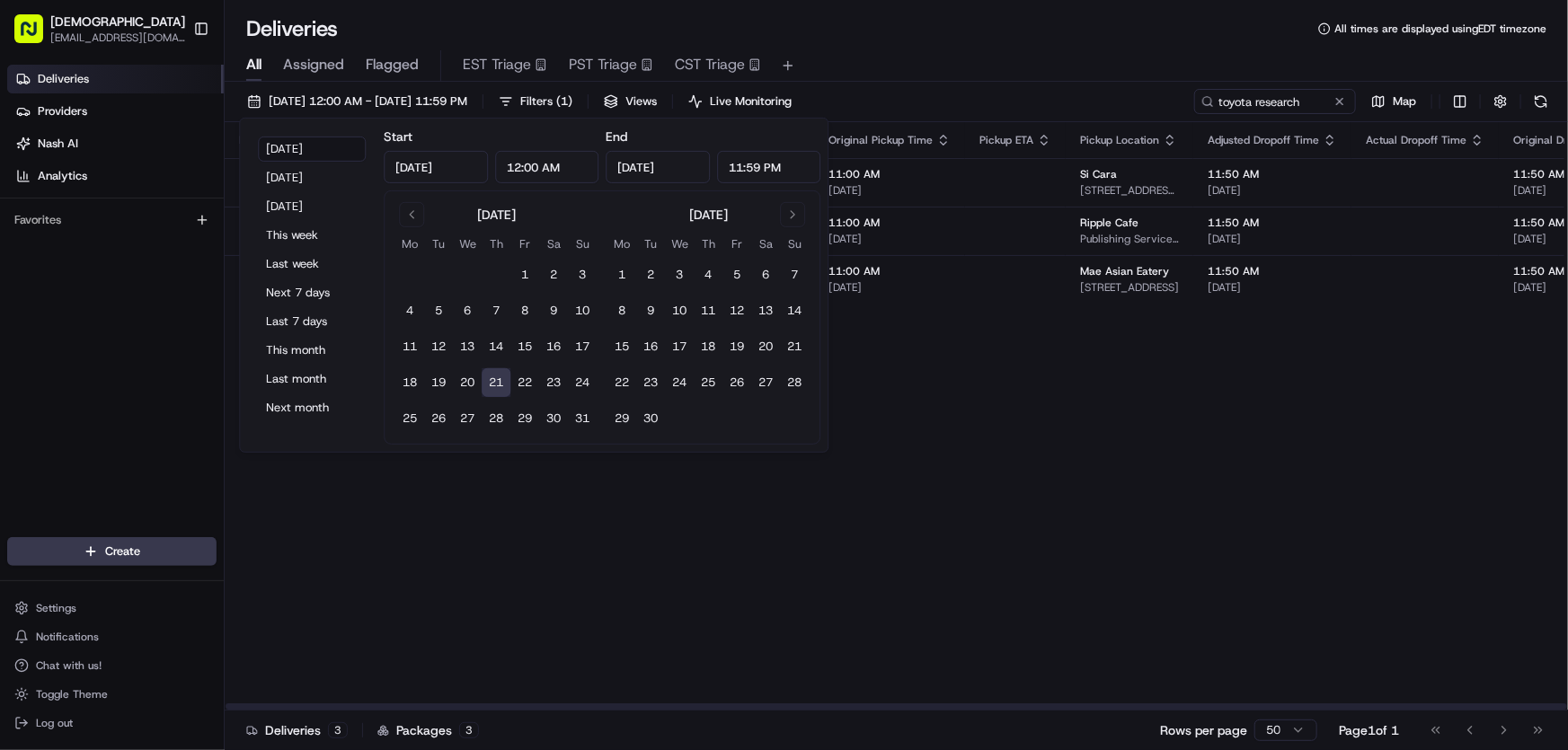
click at [1017, 448] on div "Flag Status Creation Time Adjusted Pickup Time Actual Pickup Time Original Pick…" at bounding box center [1373, 417] width 2298 height 589
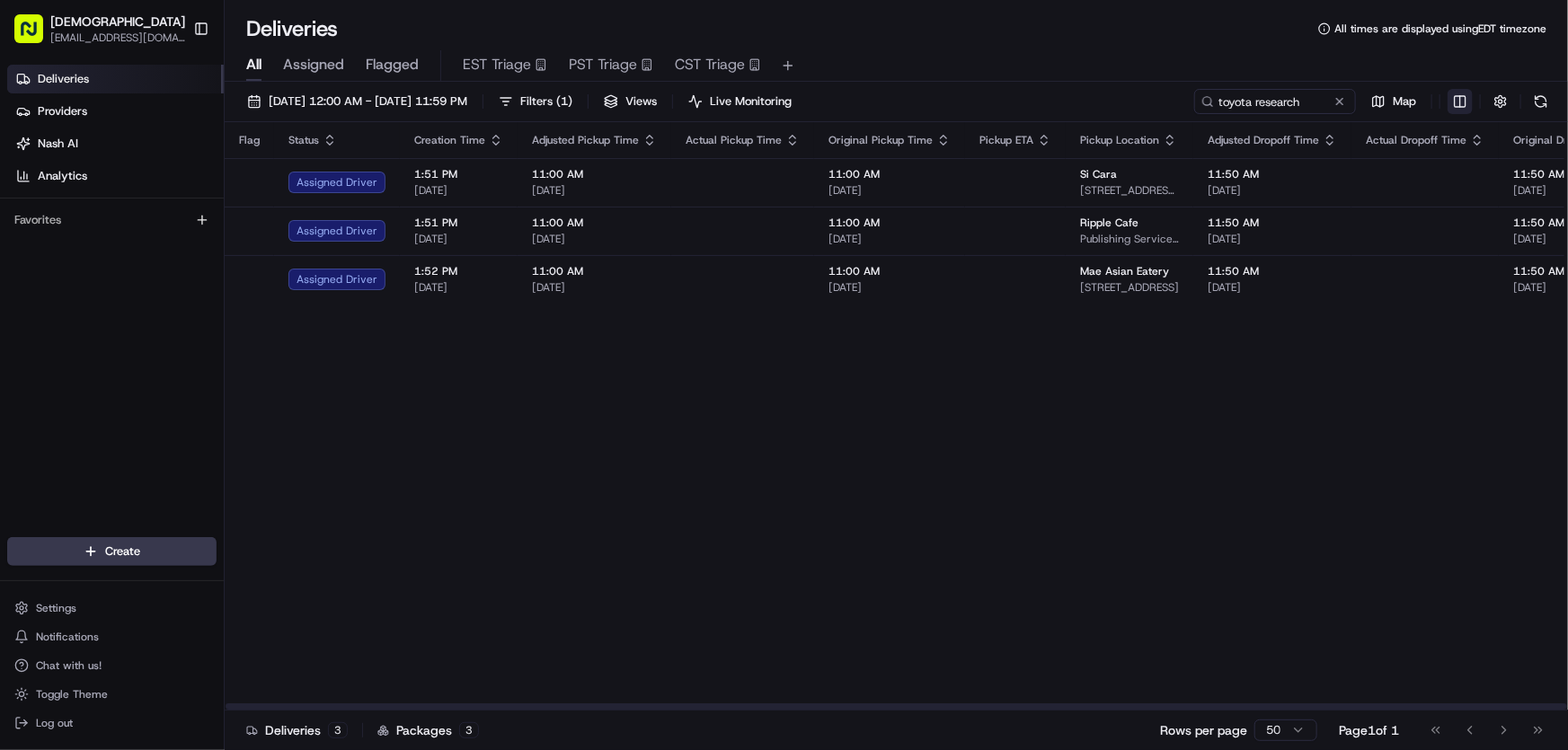
click at [1462, 91] on html "Sharebite rtrinos@sharebite.com Toggle Sidebar Deliveries Providers Nash AI Ana…" at bounding box center [784, 375] width 1568 height 750
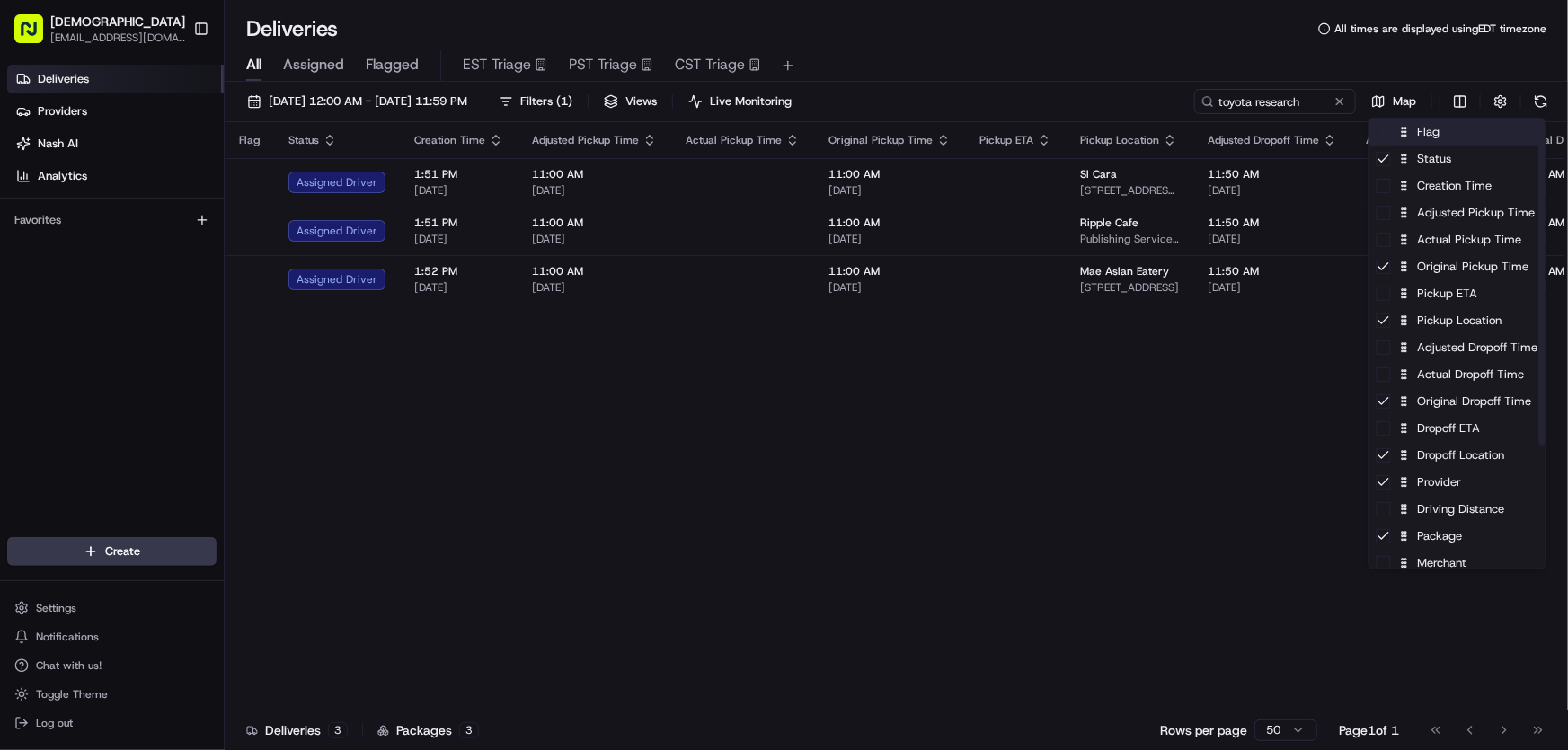
click at [1431, 134] on div "Flag" at bounding box center [1458, 132] width 176 height 27
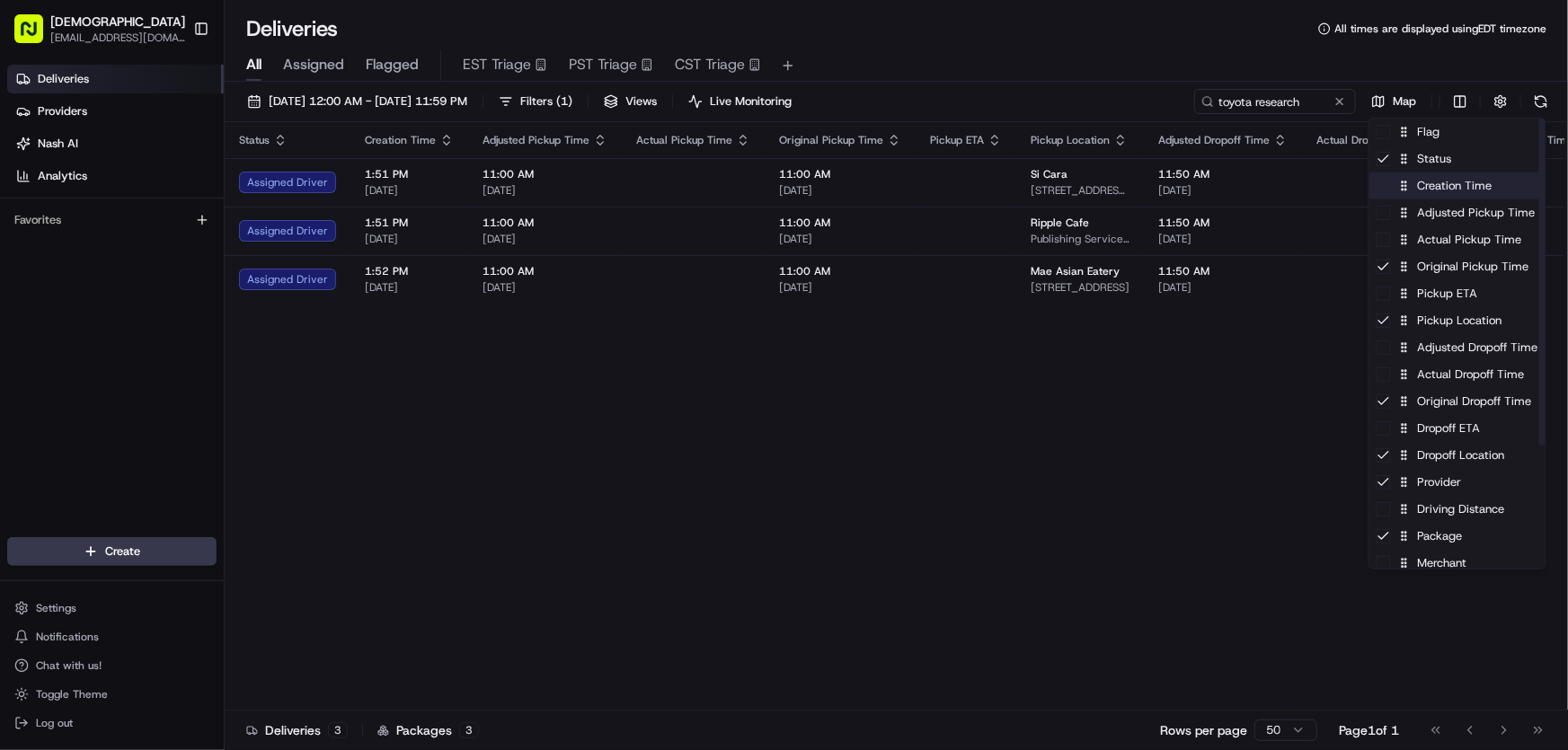
click at [1426, 189] on div "Creation Time" at bounding box center [1458, 185] width 176 height 27
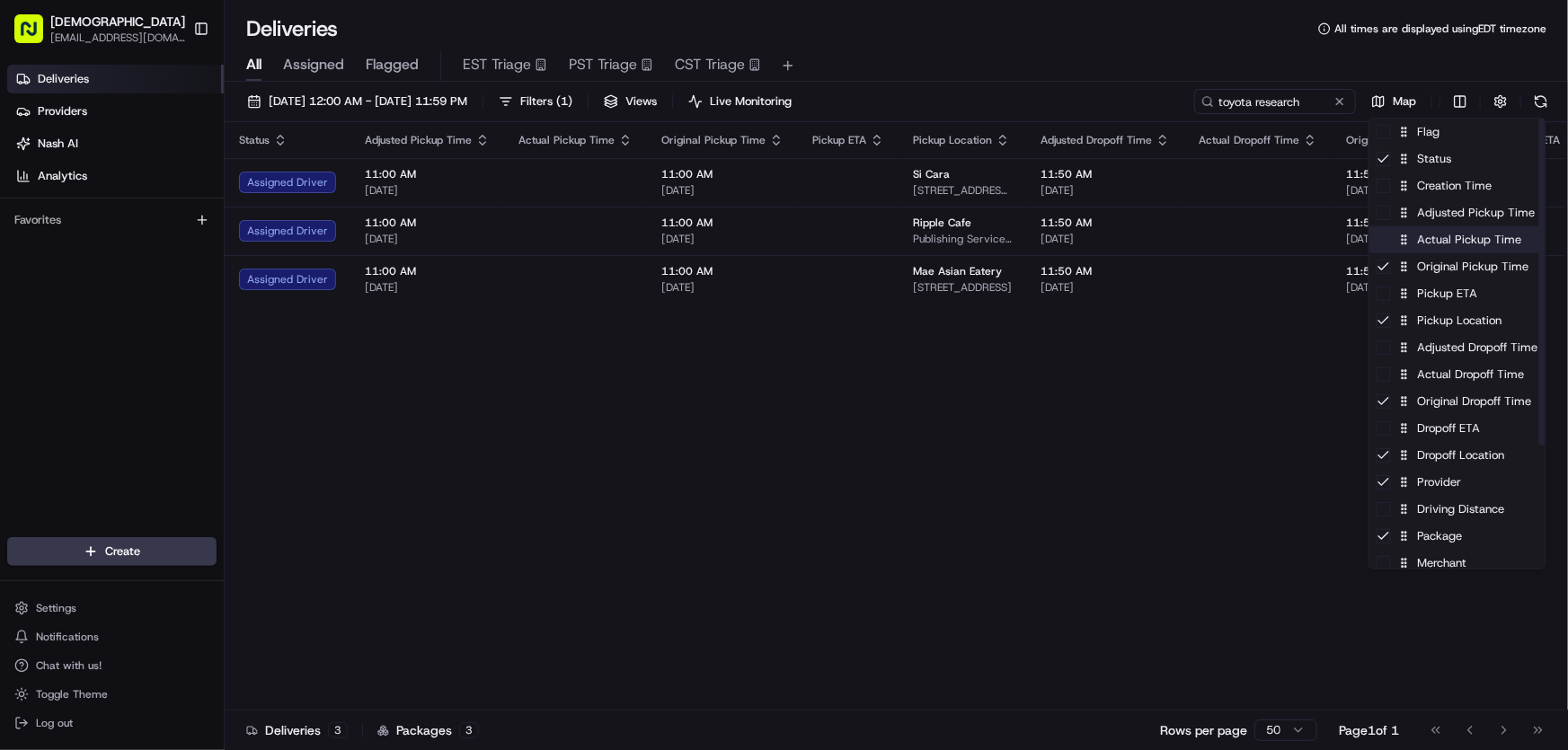
click at [1433, 244] on div "Actual Pickup Time" at bounding box center [1458, 240] width 176 height 27
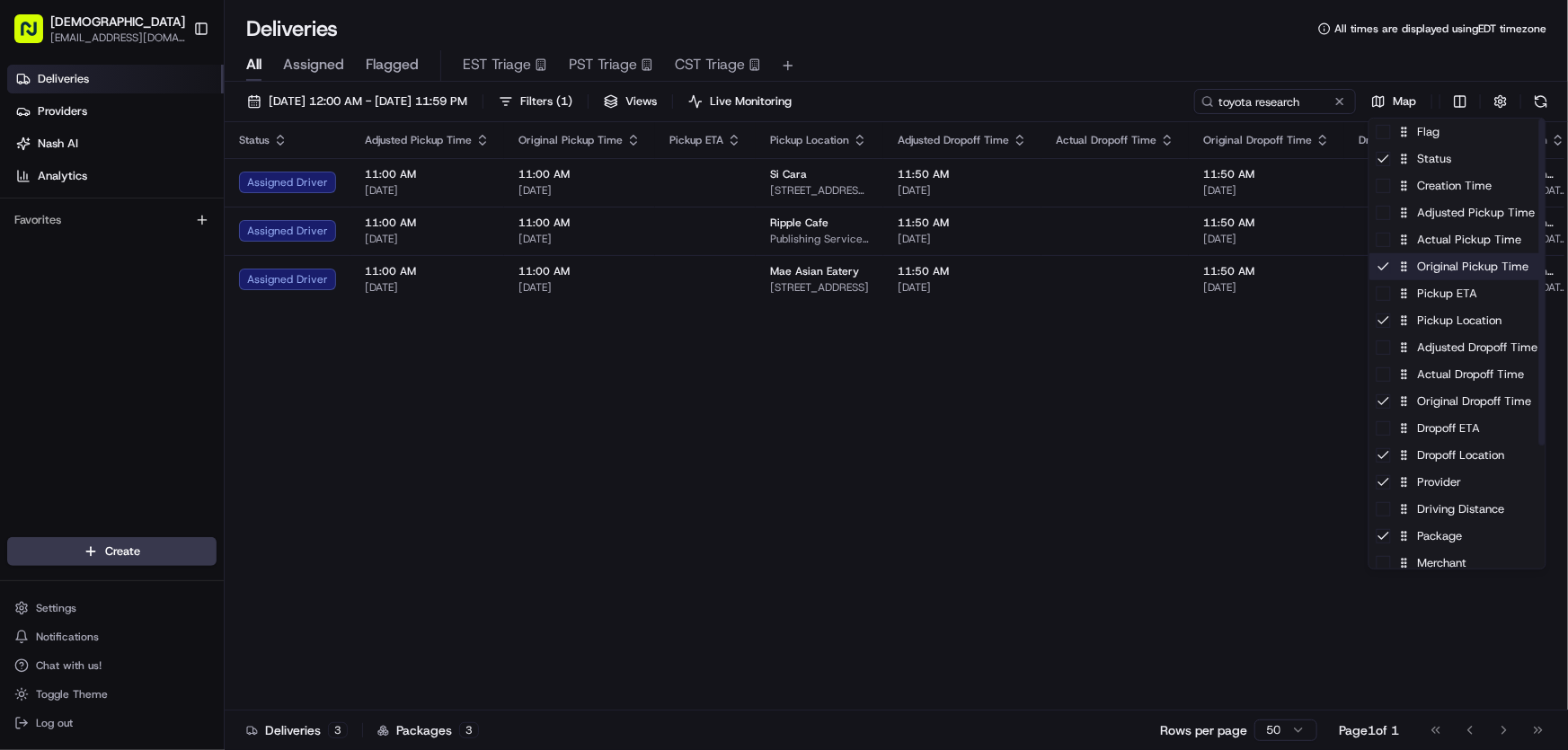
click at [1428, 272] on div "Original Pickup Time" at bounding box center [1458, 267] width 176 height 27
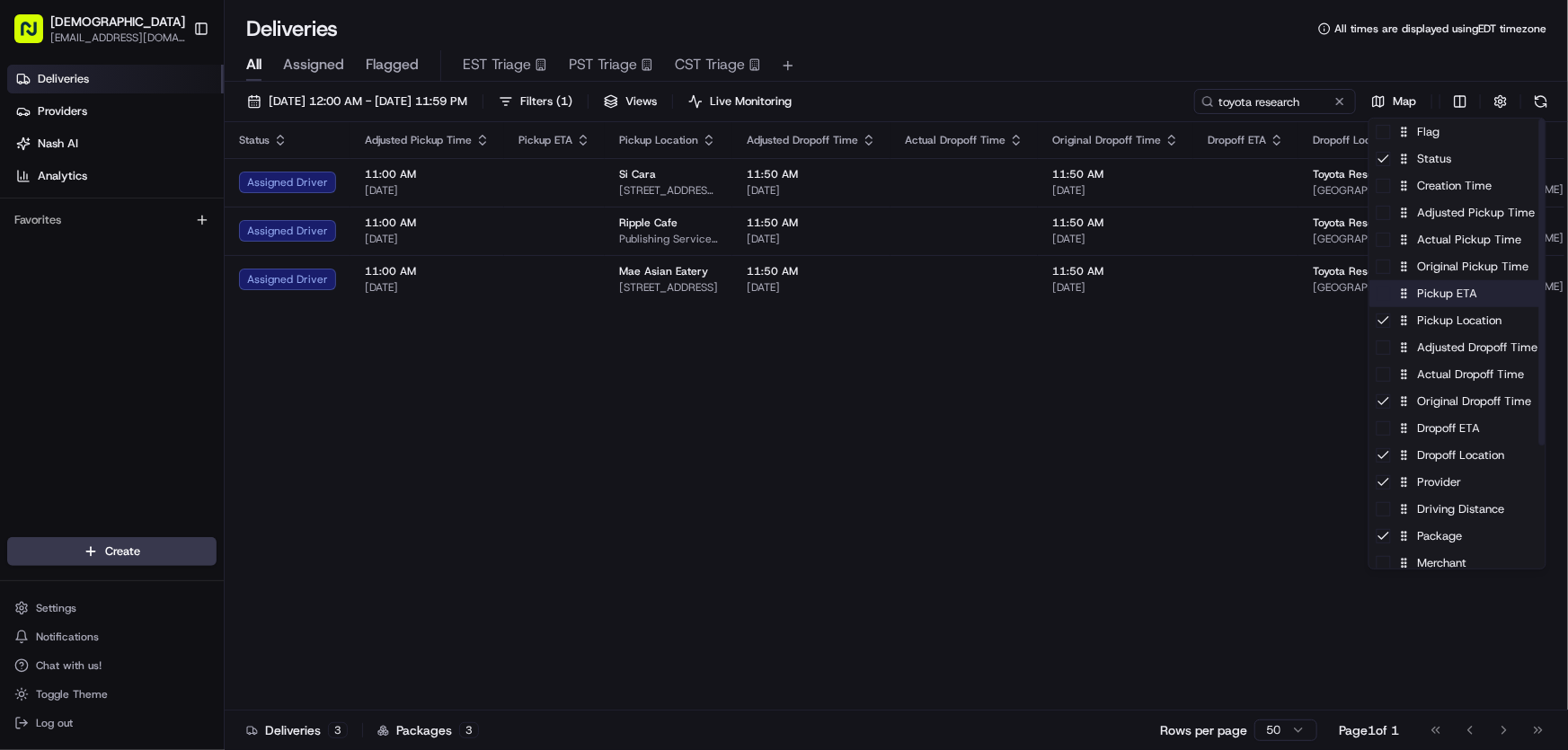
click at [1428, 303] on div "Pickup ETA" at bounding box center [1458, 293] width 176 height 27
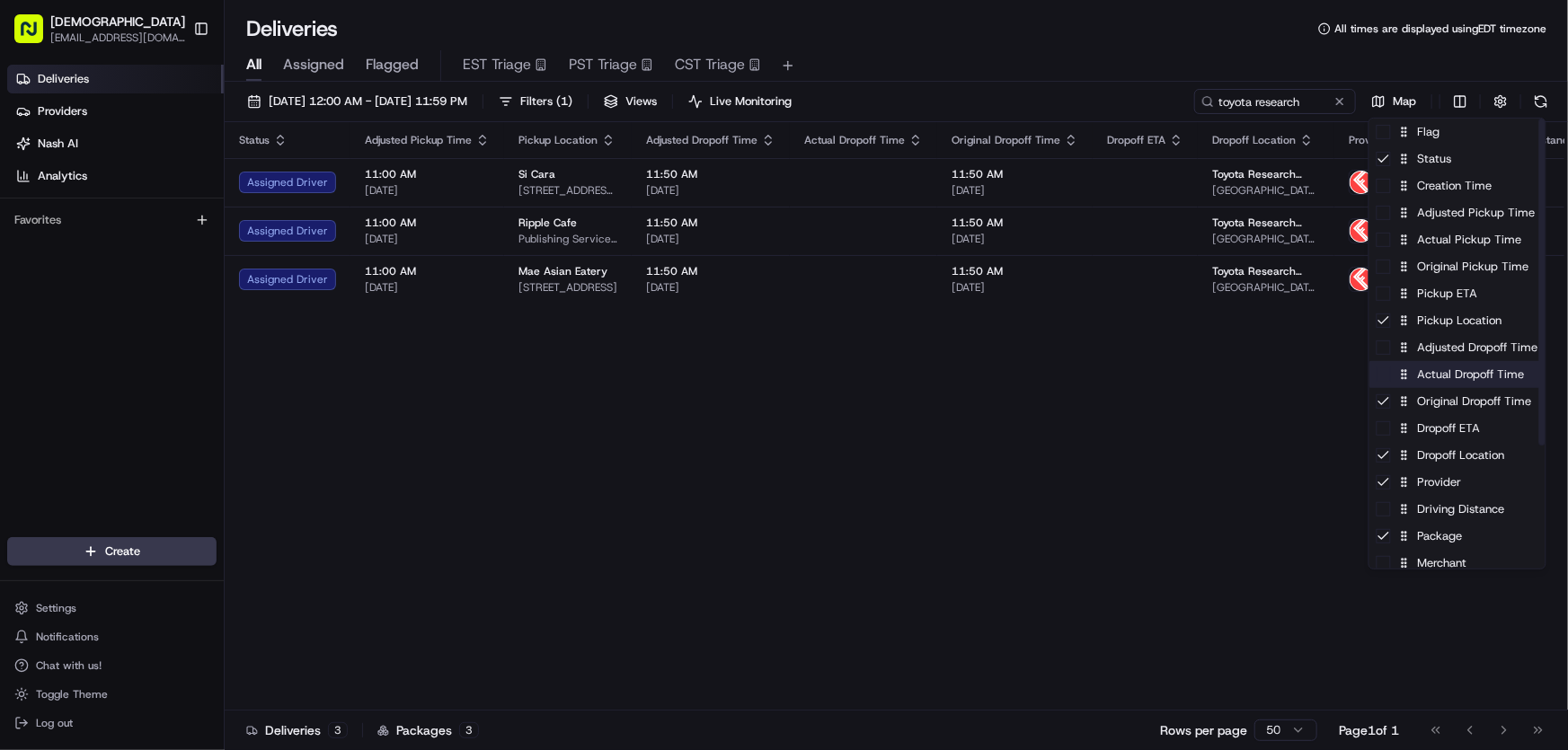
click at [1440, 378] on div "Actual Dropoff Time" at bounding box center [1458, 375] width 176 height 27
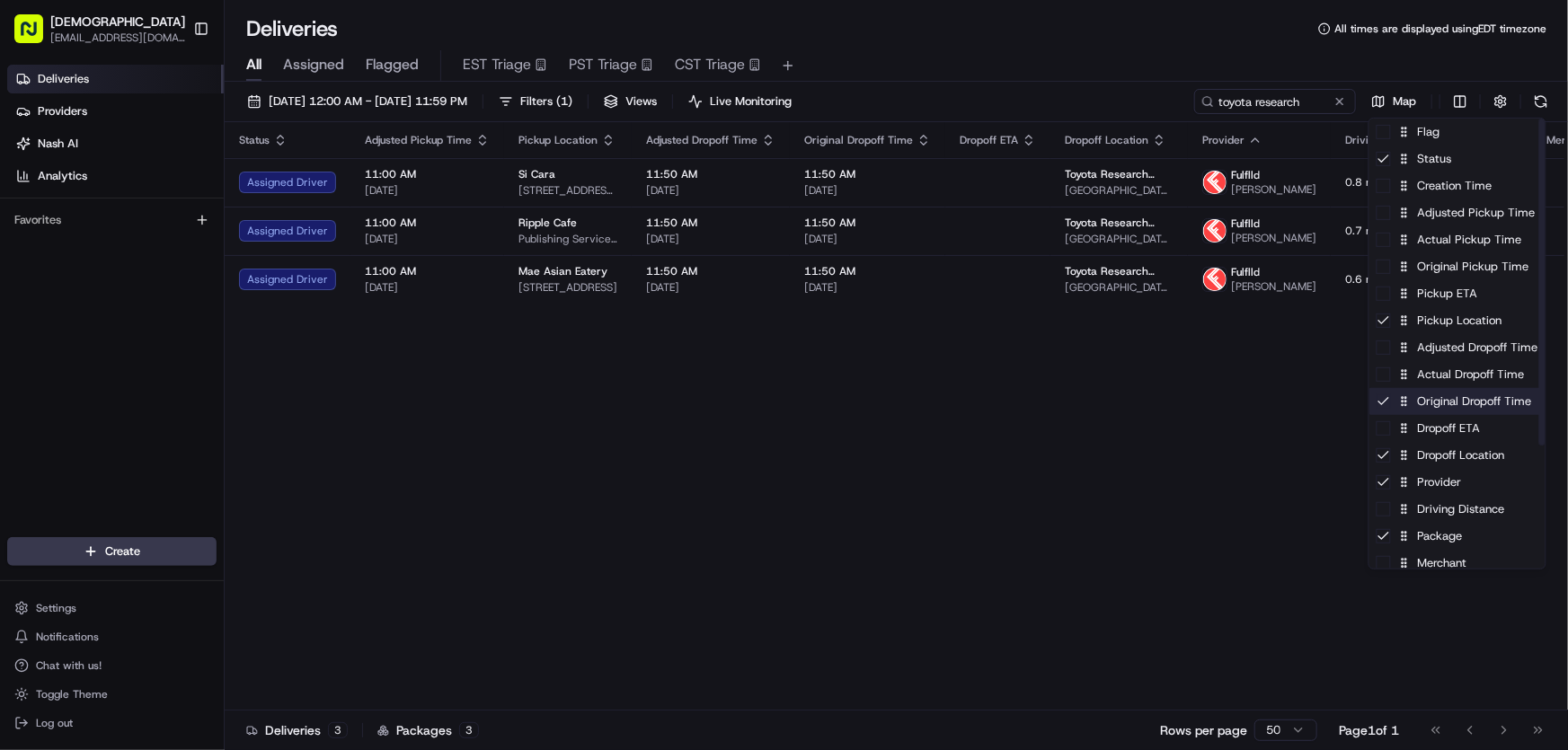
click at [1433, 400] on div "Original Dropoff Time" at bounding box center [1458, 402] width 176 height 27
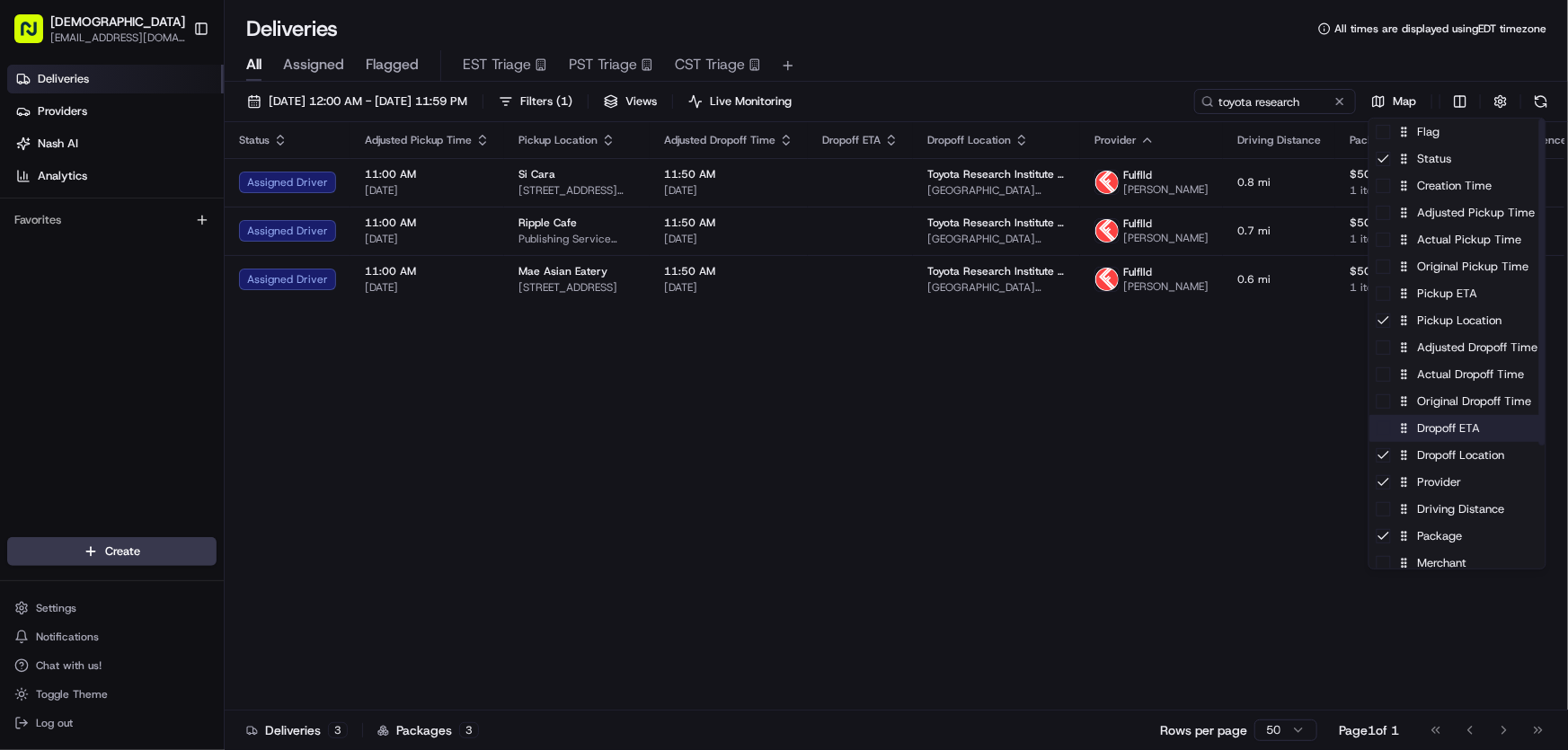
click at [1431, 434] on div "Dropoff ETA" at bounding box center [1458, 428] width 176 height 27
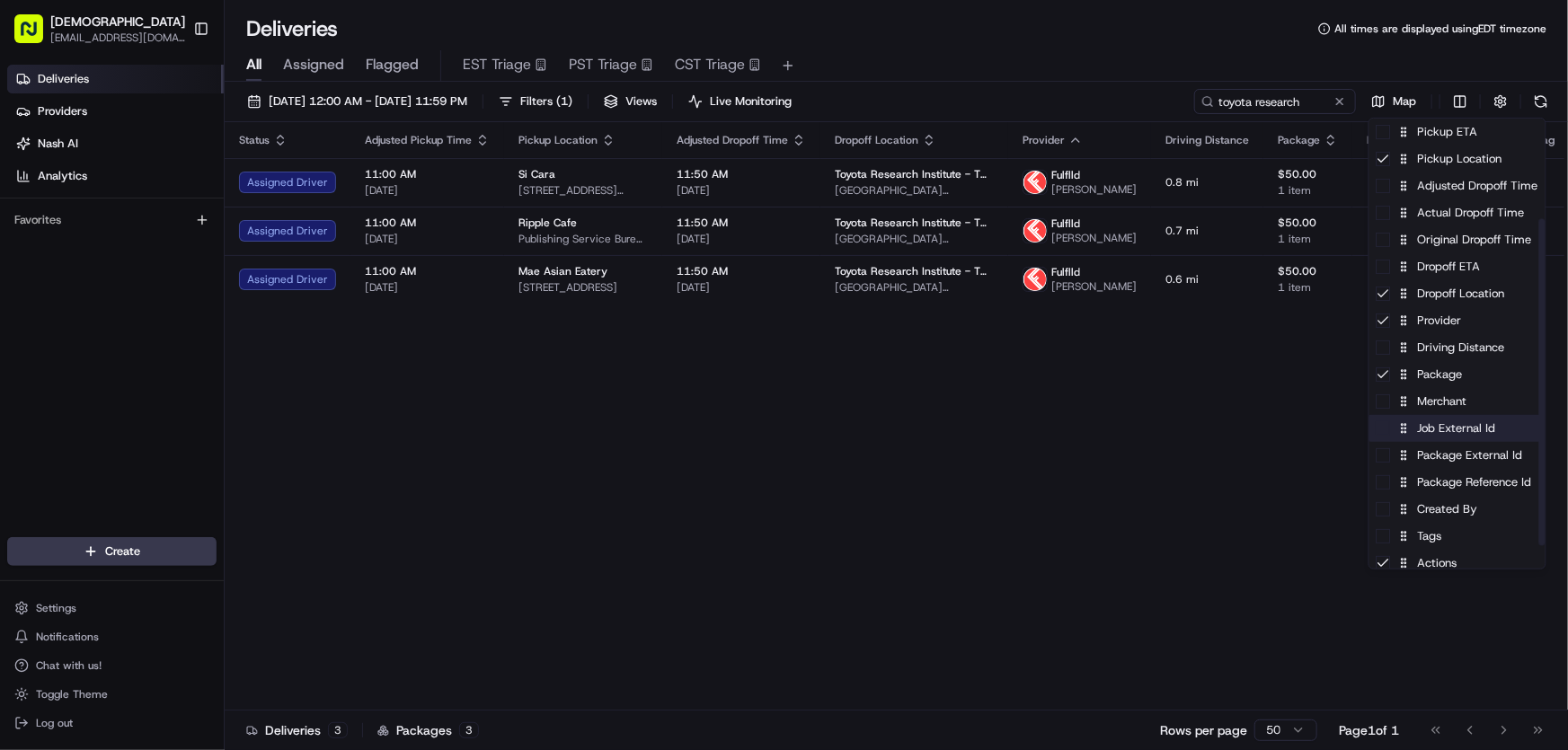
scroll to position [163, 0]
click at [1445, 346] on div "Driving Distance" at bounding box center [1458, 346] width 176 height 27
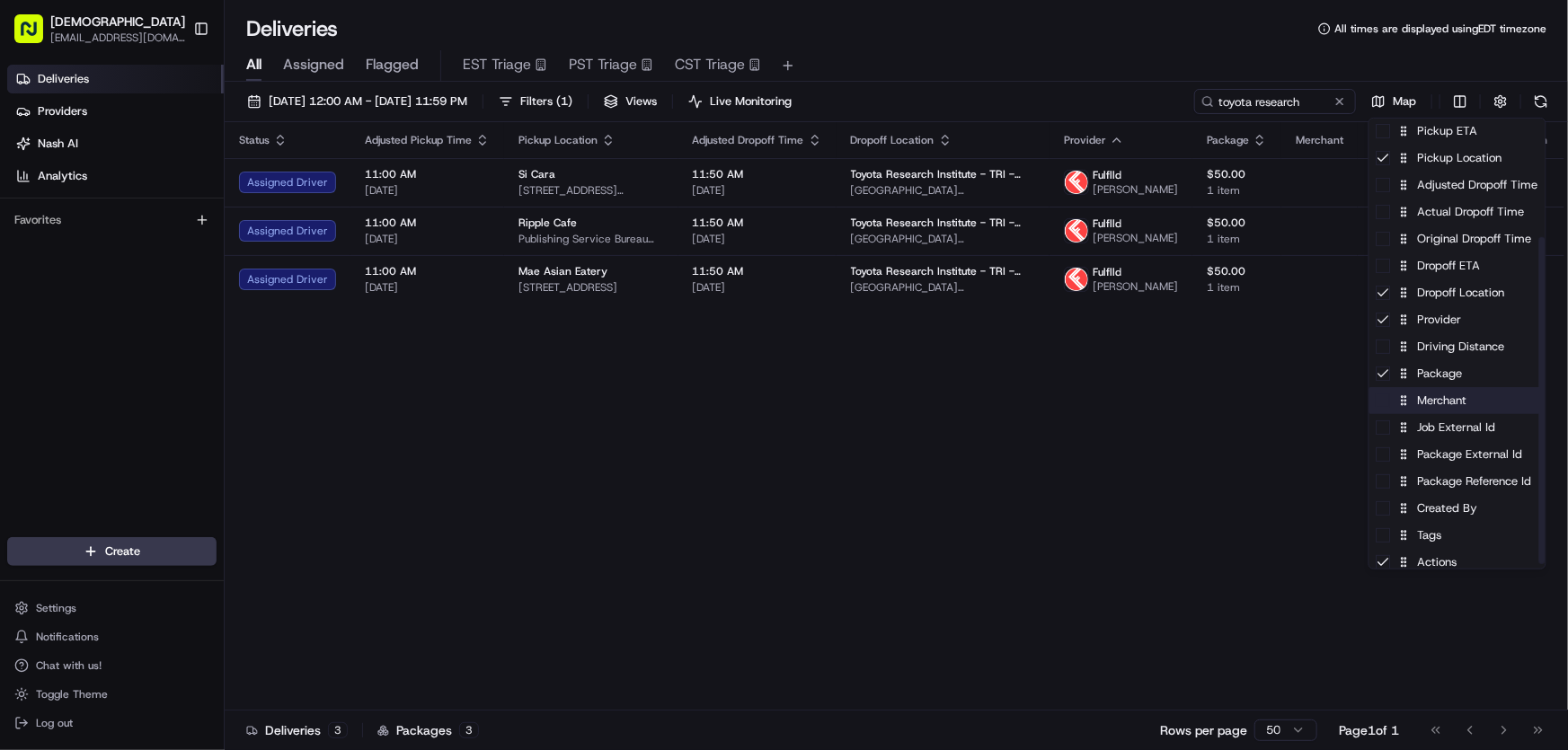
click at [1433, 401] on div "Merchant" at bounding box center [1458, 401] width 176 height 27
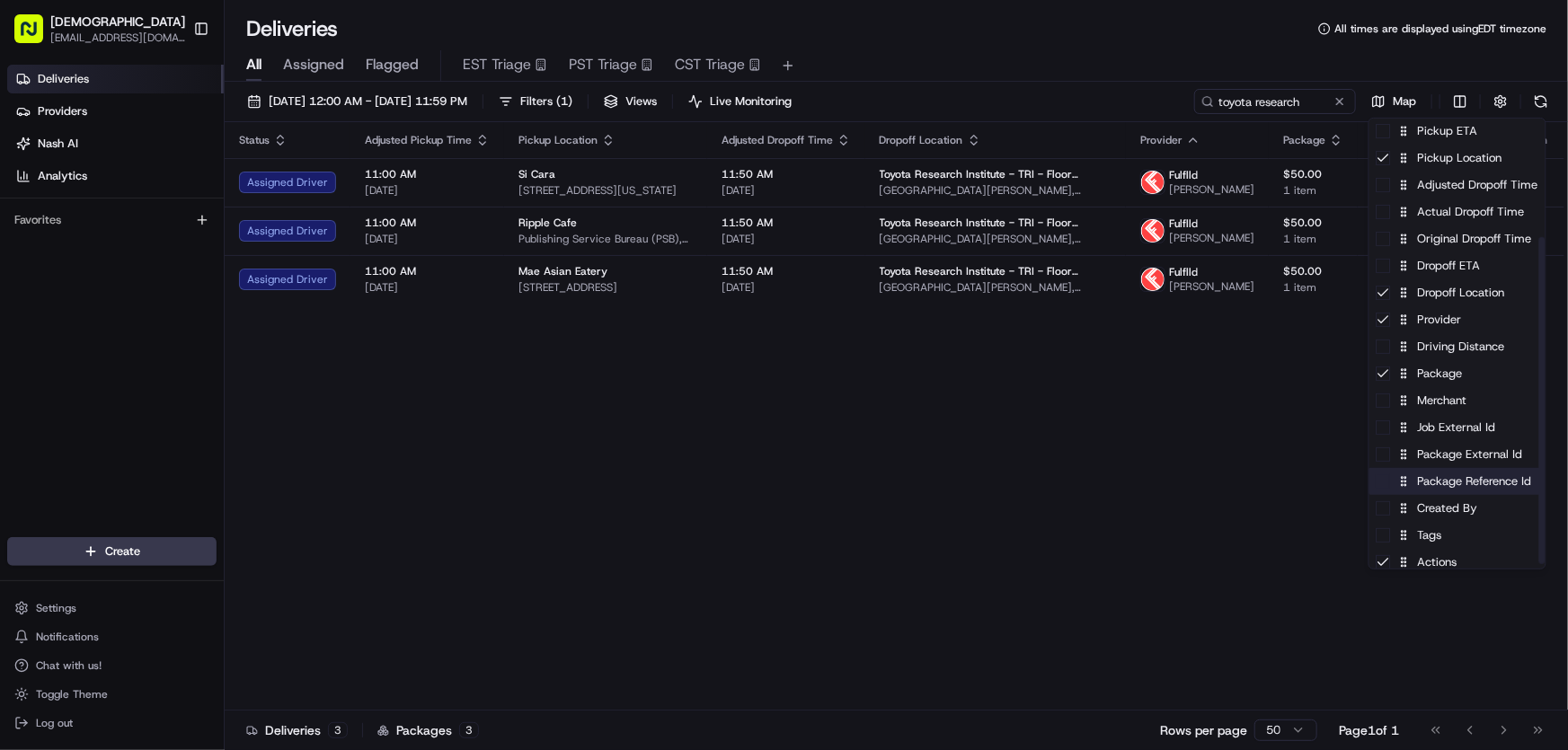
click at [1437, 484] on div "Package Reference Id" at bounding box center [1458, 481] width 176 height 27
click at [1436, 484] on div "Package Reference Id" at bounding box center [1458, 481] width 176 height 27
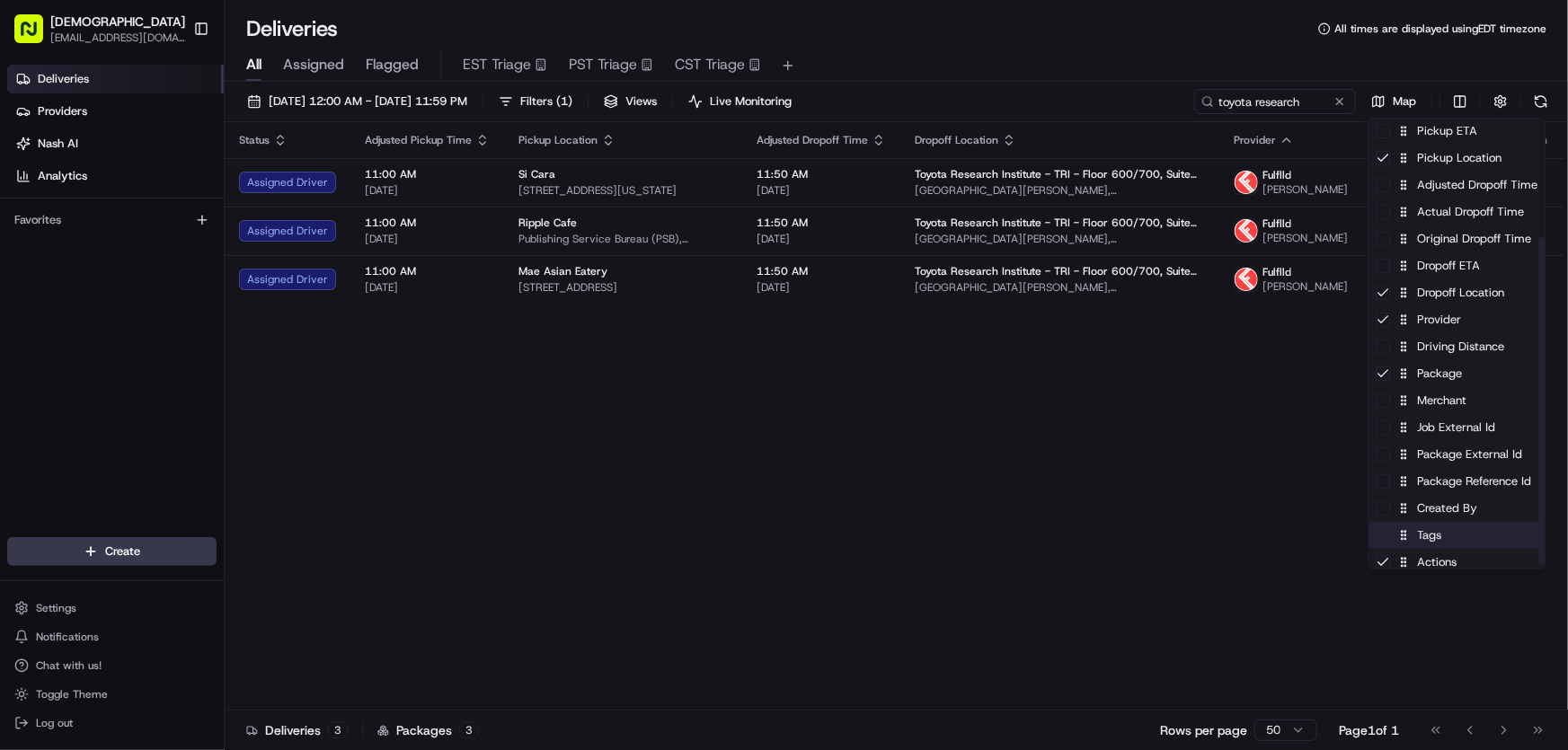
click at [1429, 541] on div "Tags" at bounding box center [1458, 536] width 176 height 27
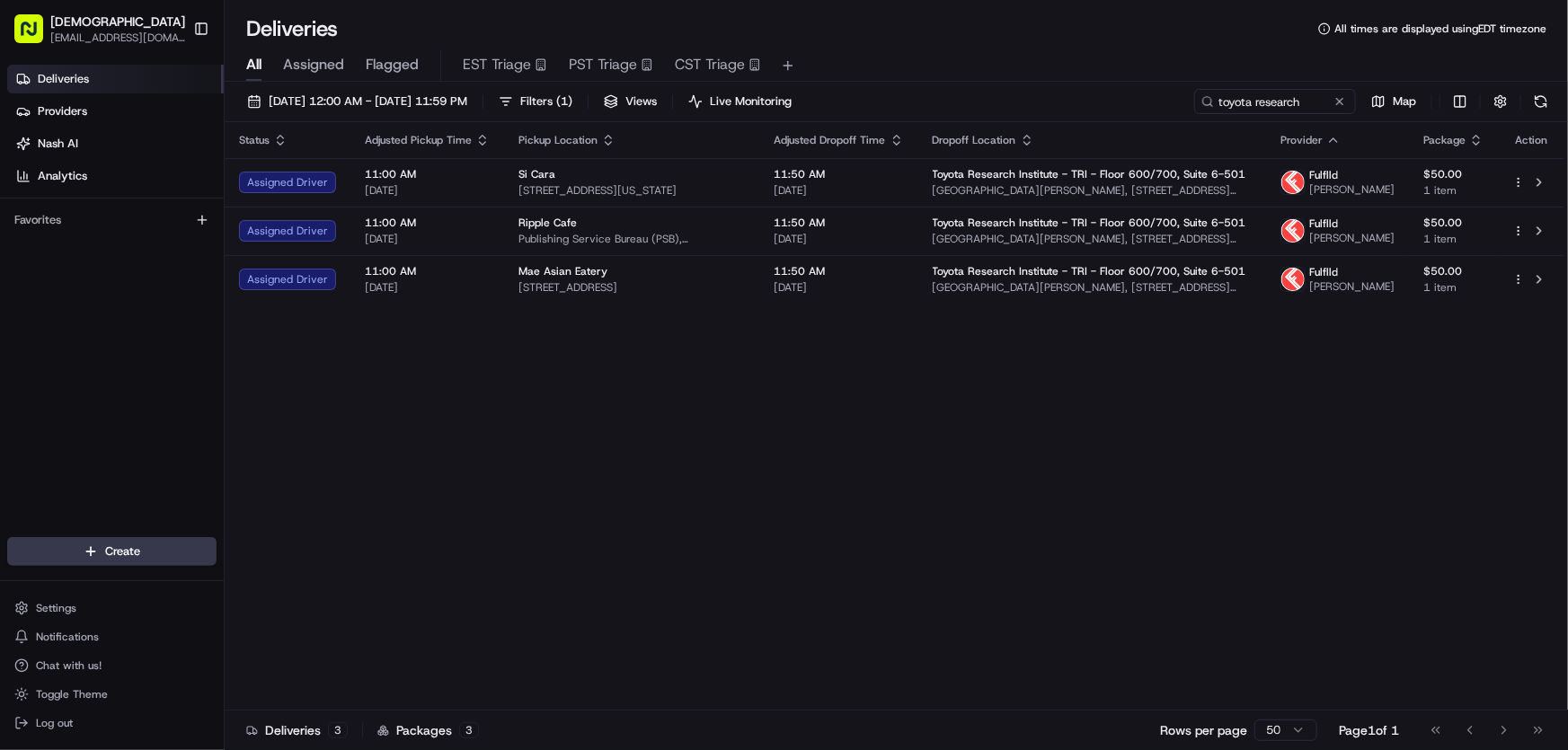
click at [1125, 478] on html "Sharebite rtrinos@sharebite.com Toggle Sidebar Deliveries Providers Nash AI Ana…" at bounding box center [784, 375] width 1568 height 750
click at [322, 92] on button "[DATE] 12:00 AM - [DATE] 11:59 PM" at bounding box center [357, 101] width 236 height 25
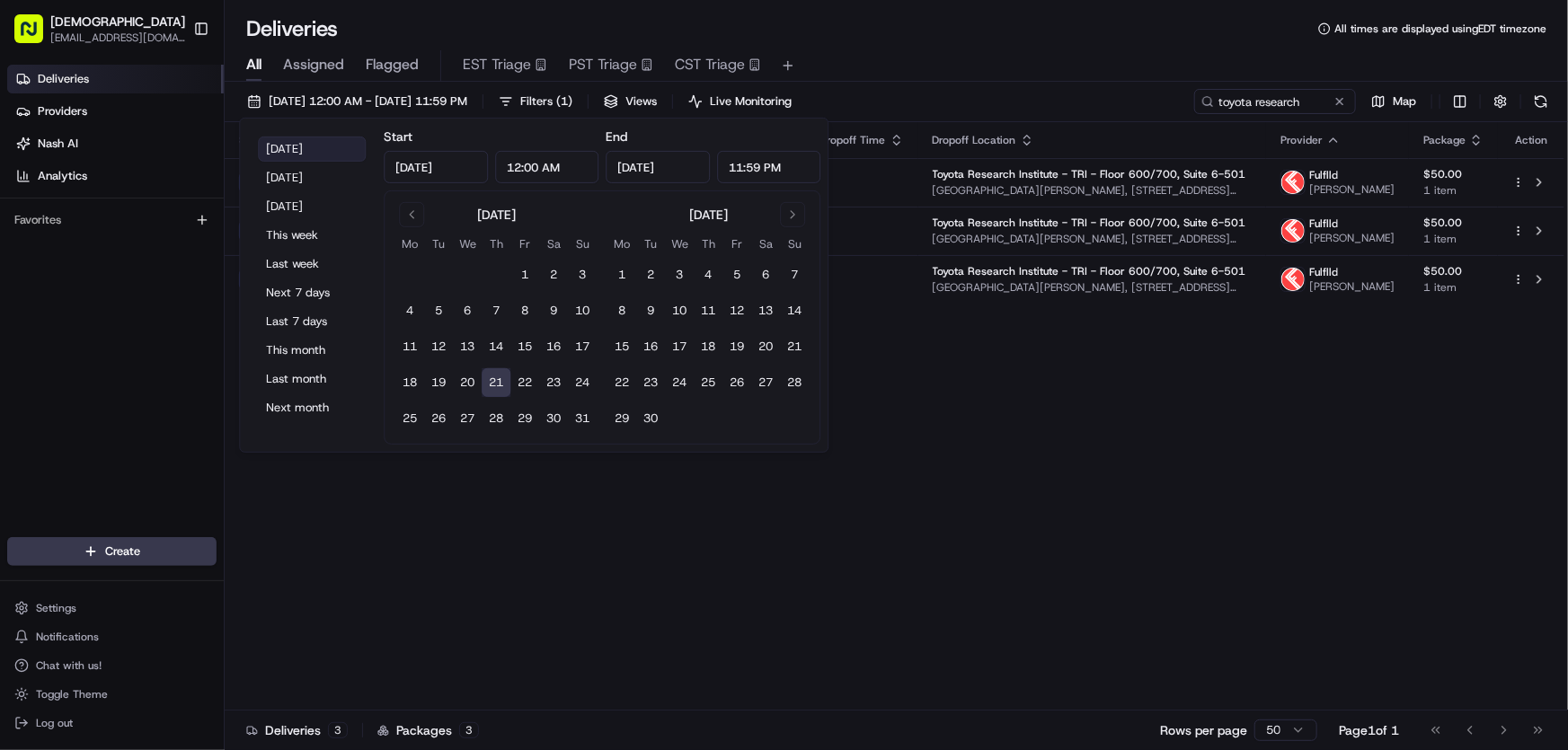
click at [312, 144] on button "[DATE]" at bounding box center [311, 149] width 108 height 25
click at [993, 444] on div "Status Adjusted Pickup Time Pickup Location Adjusted Dropoff Time Dropoff Locat…" at bounding box center [894, 417] width 1340 height 589
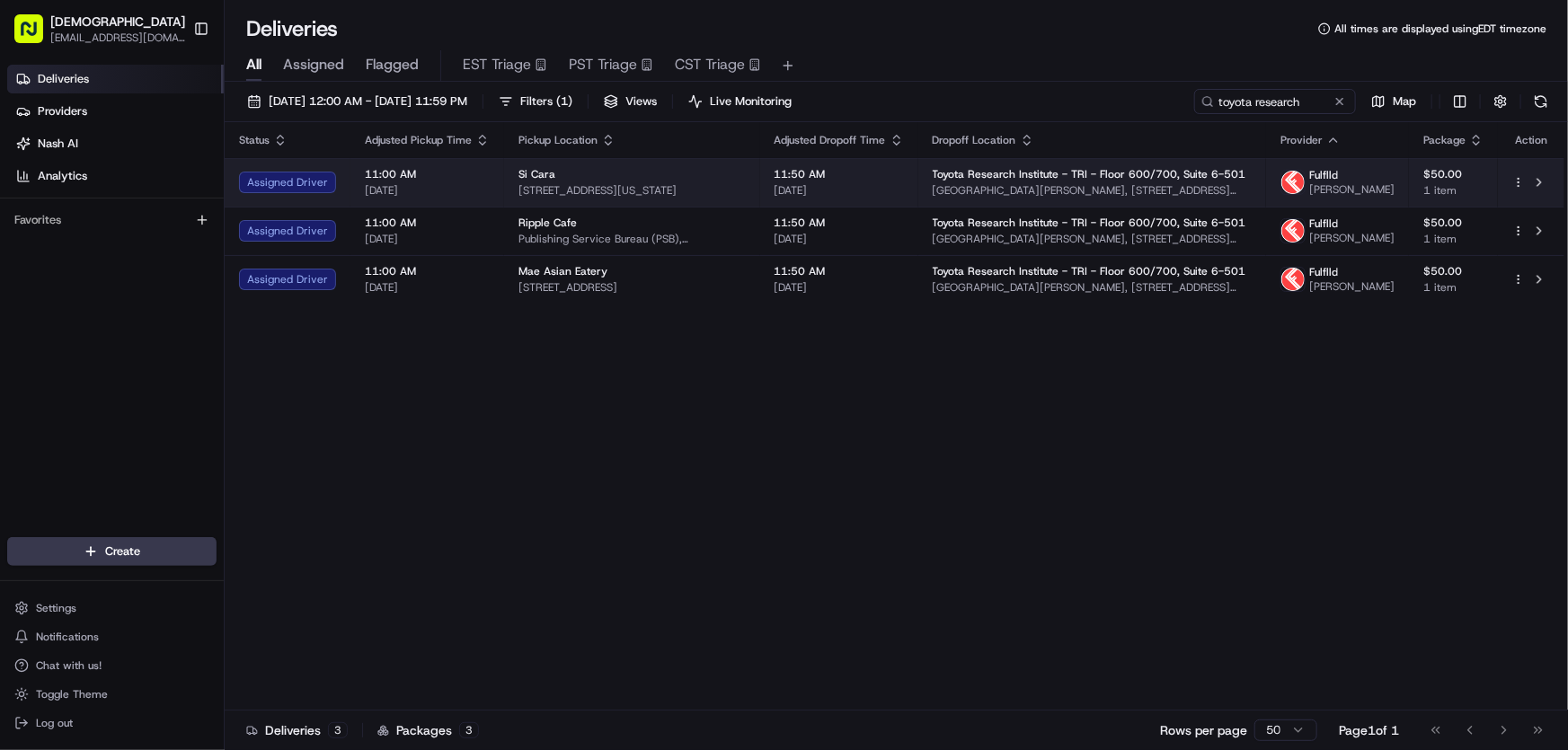
click at [1088, 198] on span "One Kendall Square, 1 Kendall Square, Cambridge, MA 02139, USA" at bounding box center [1092, 190] width 319 height 14
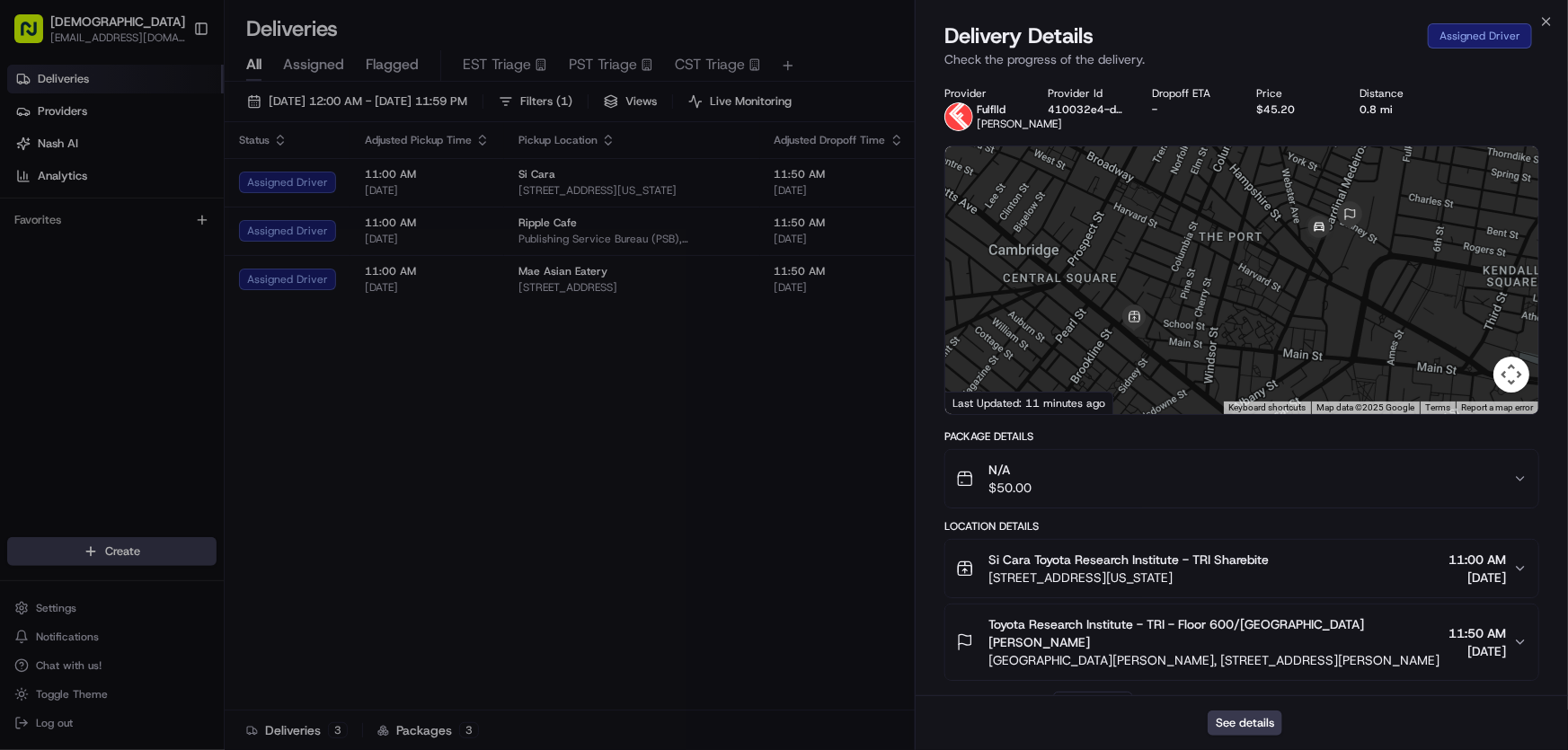
drag, startPoint x: 1377, startPoint y: 654, endPoint x: 989, endPoint y: 651, distance: 388.0
click at [989, 652] on span "One Kendall Square, 1 Kendall Square, Cambridge, MA 02139, USA" at bounding box center [1215, 660] width 453 height 18
copy span "One Kendall Square, 1 Kendall Square, Cambridge, MA 02139, USA"
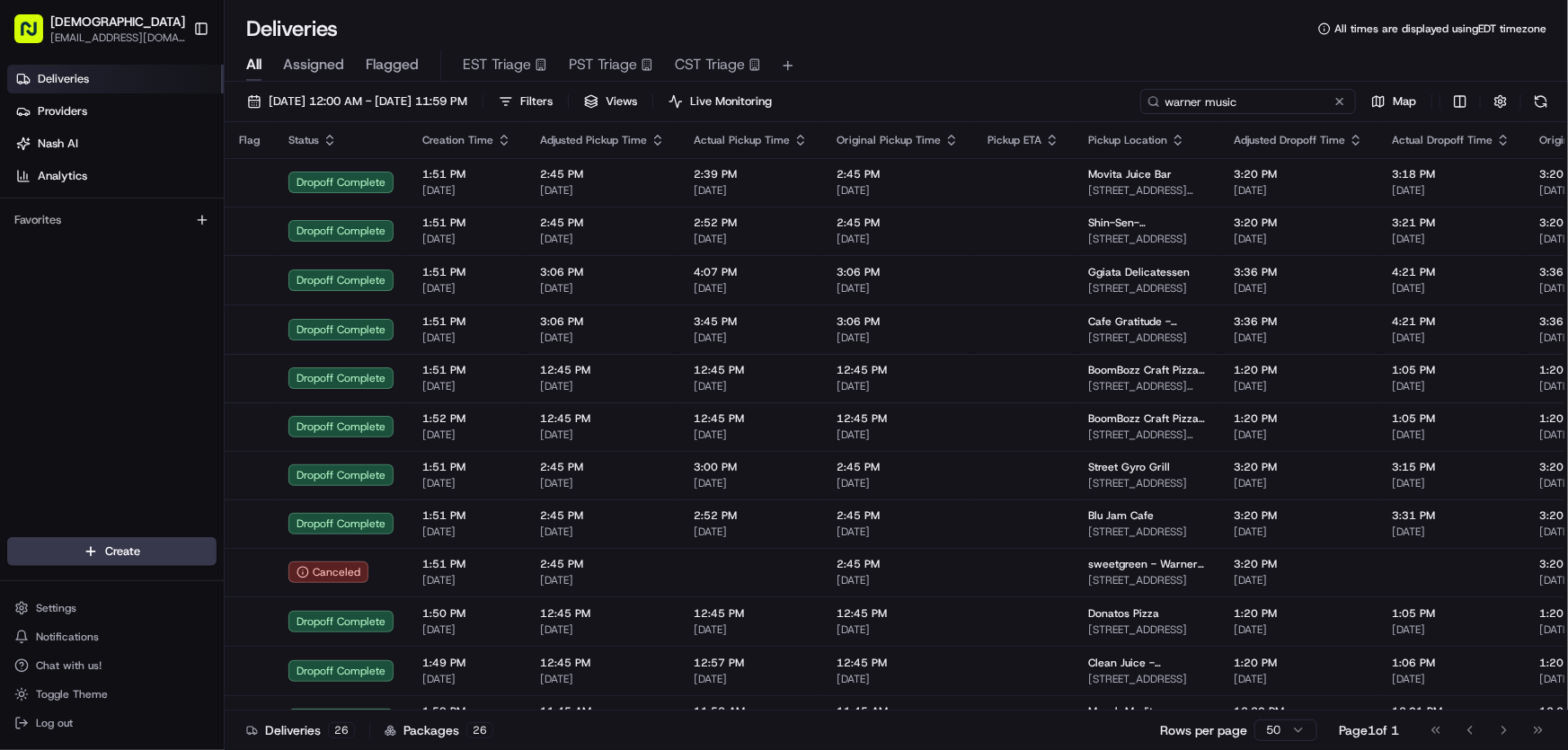
click at [1258, 98] on input "warner music" at bounding box center [1248, 101] width 215 height 25
click at [1082, 100] on div "[DATE] 12:00 AM - [DATE] 11:59 PM Filters Views Live Monitoring warner music Map" at bounding box center [896, 106] width 1343 height 34
type input "mersana"
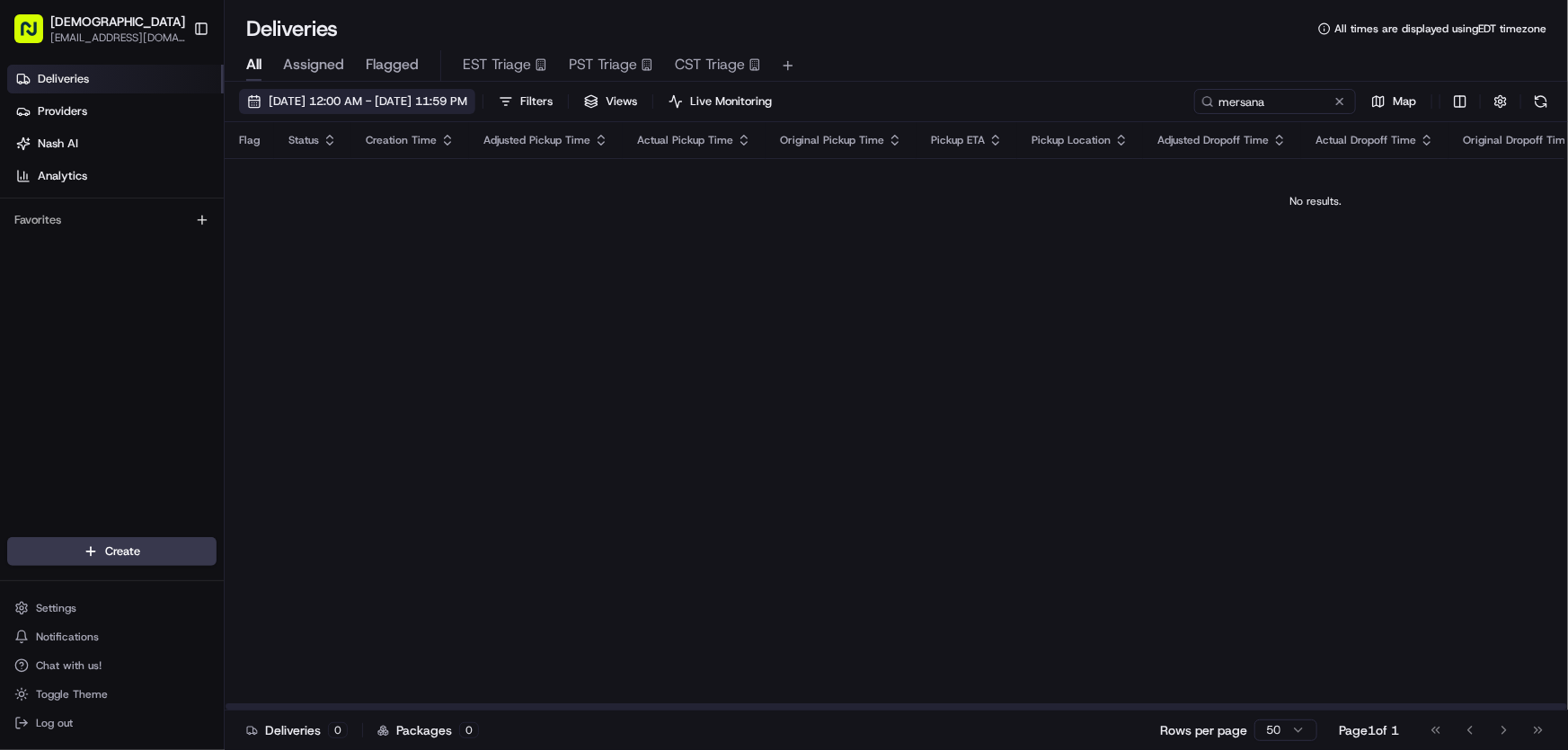
click at [387, 97] on span "[DATE] 12:00 AM - [DATE] 11:59 PM" at bounding box center [368, 101] width 198 height 16
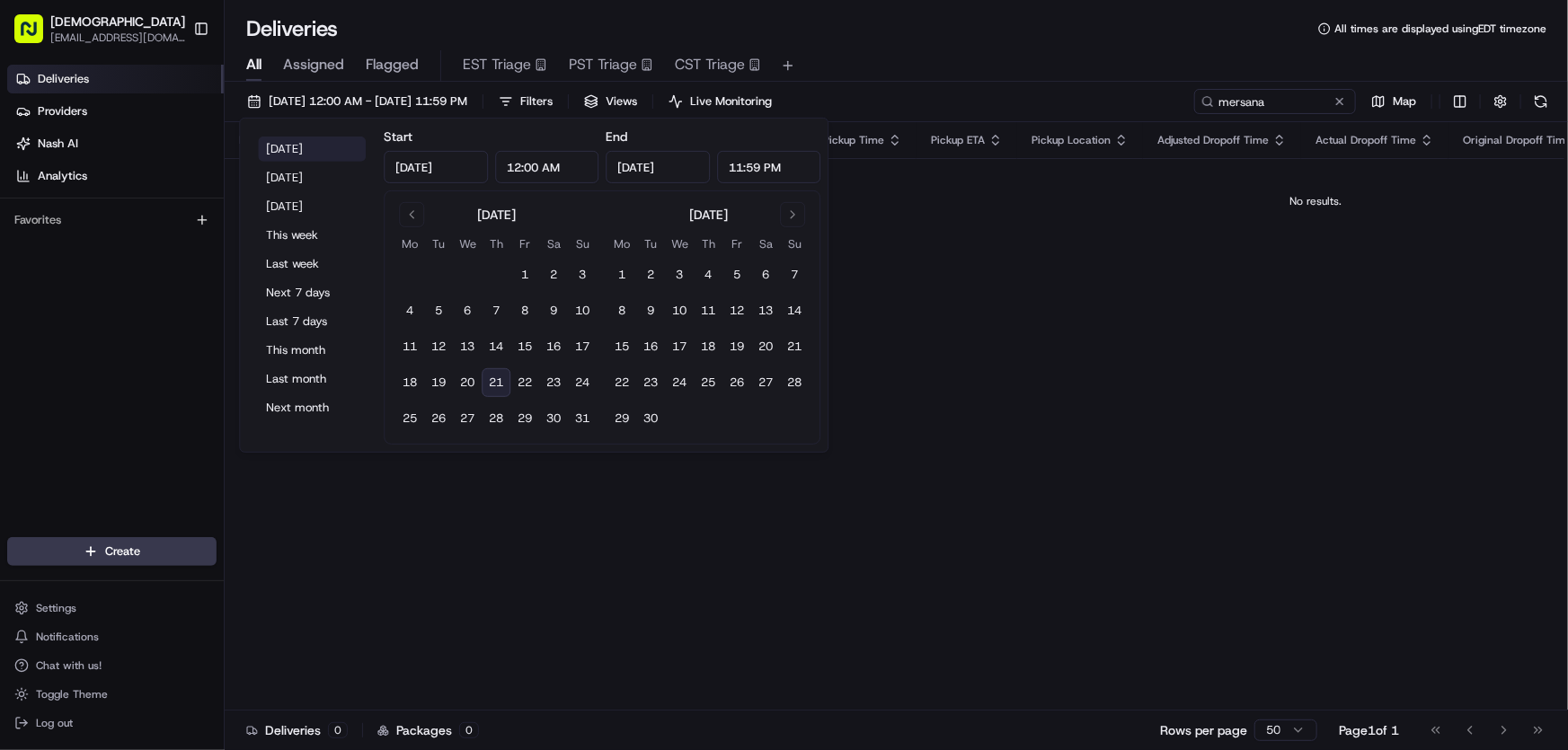
click at [283, 142] on button "[DATE]" at bounding box center [311, 149] width 108 height 25
type input "[DATE]"
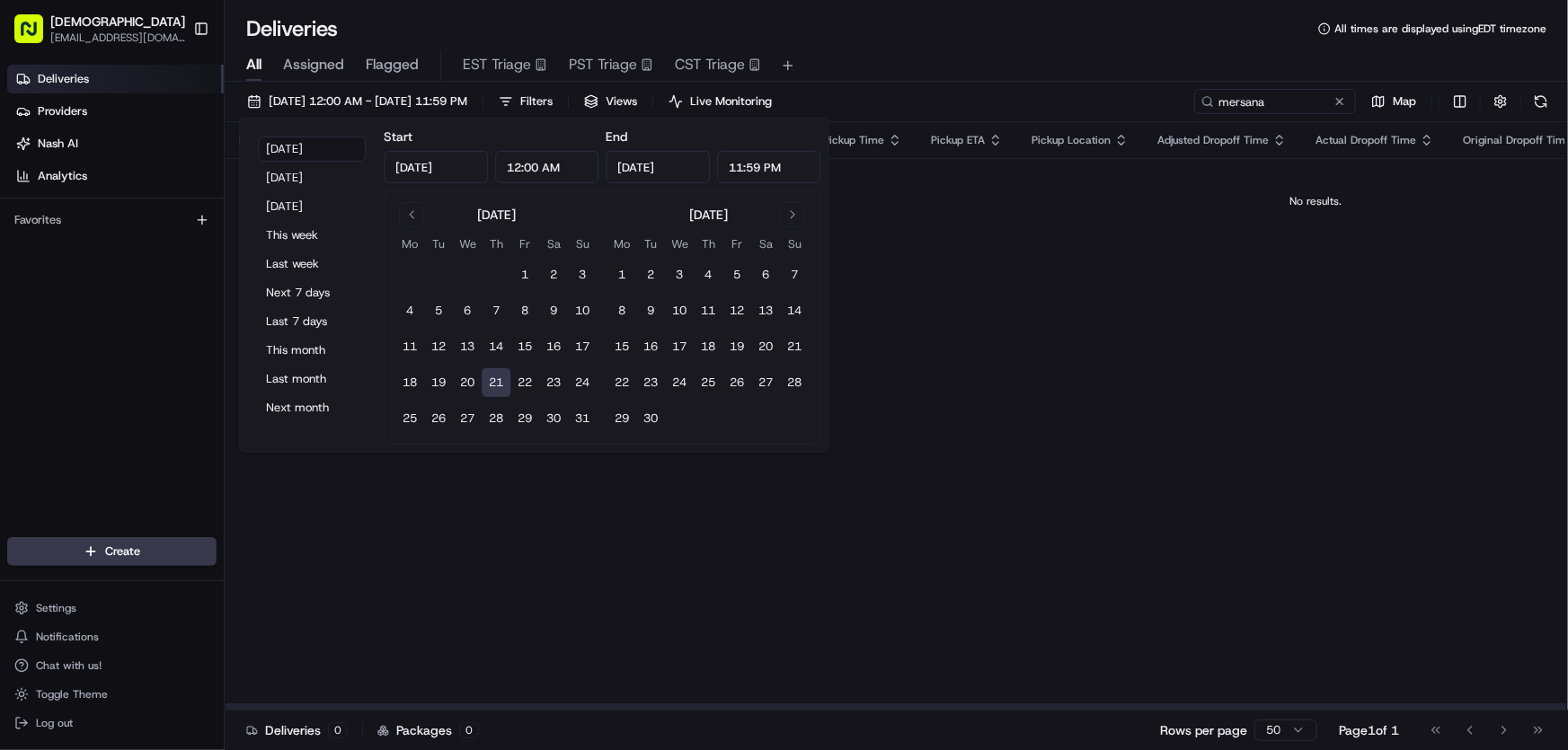
click at [1003, 41] on div "Deliveries All times are displayed using EDT timezone" at bounding box center [896, 28] width 1343 height 29
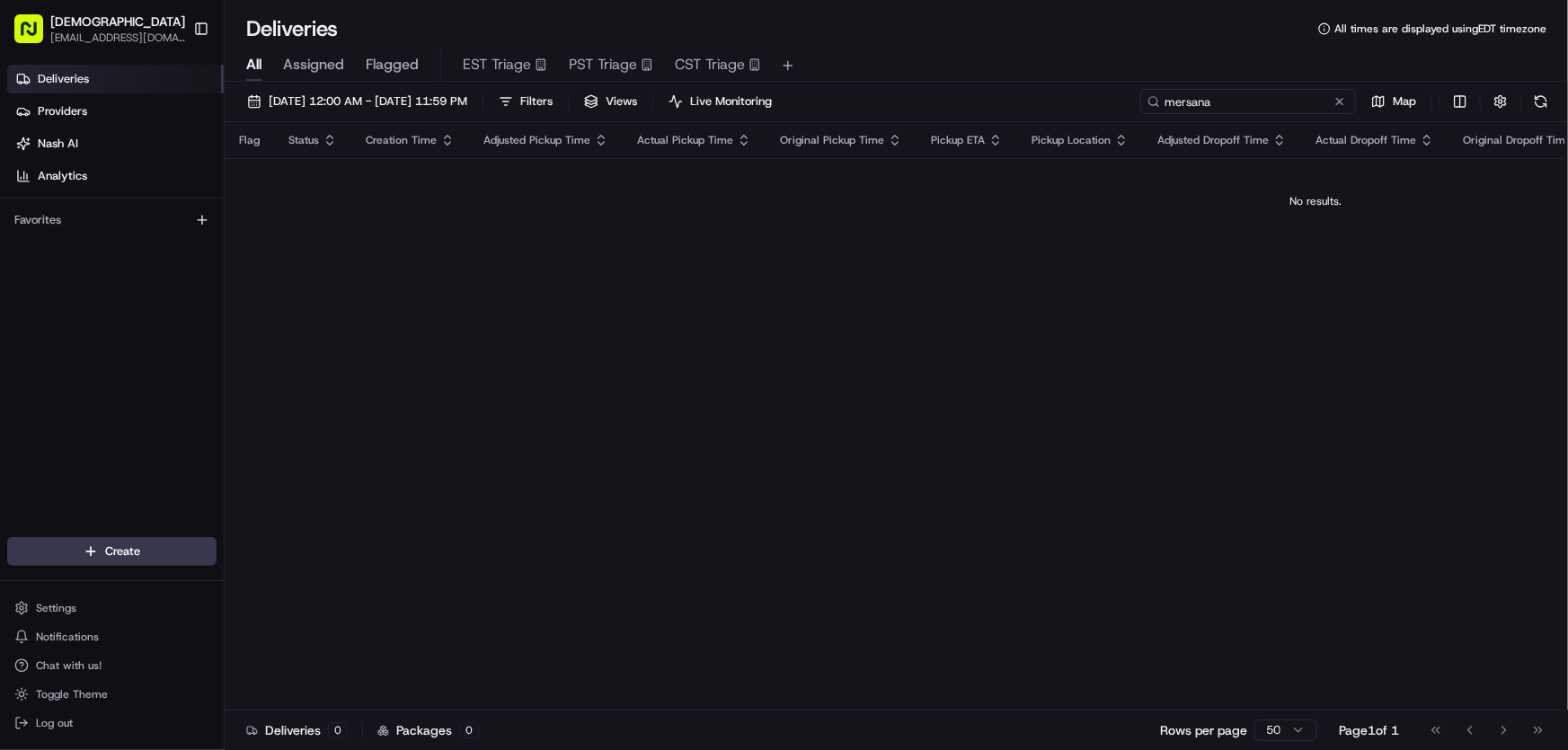
drag, startPoint x: 1270, startPoint y: 104, endPoint x: 1071, endPoint y: 103, distance: 199.0
click at [1071, 103] on div "[DATE] 12:00 AM - [DATE] 11:59 PM Filters Views Live Monitoring mersana Map" at bounding box center [896, 106] width 1343 height 34
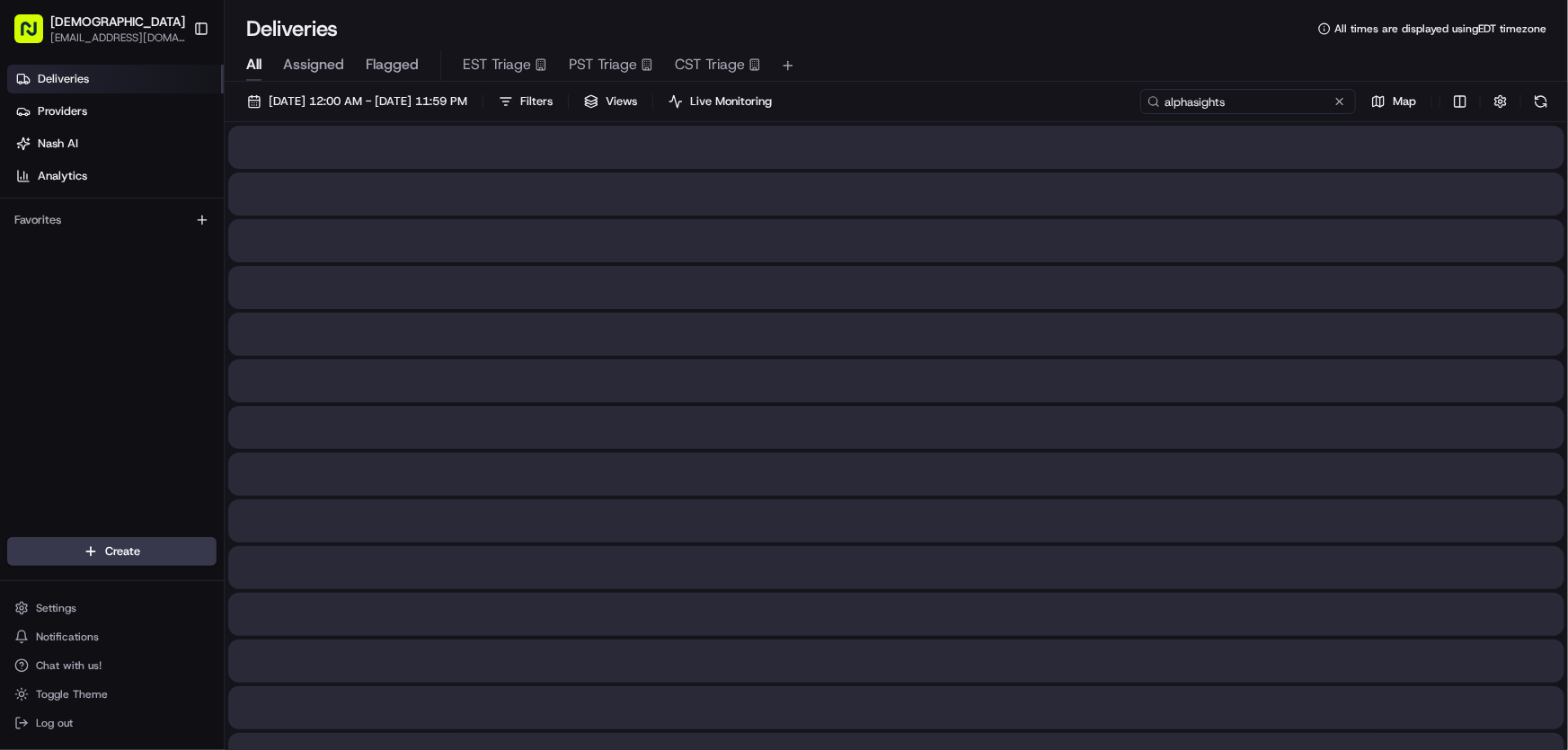
type input "alphasights"
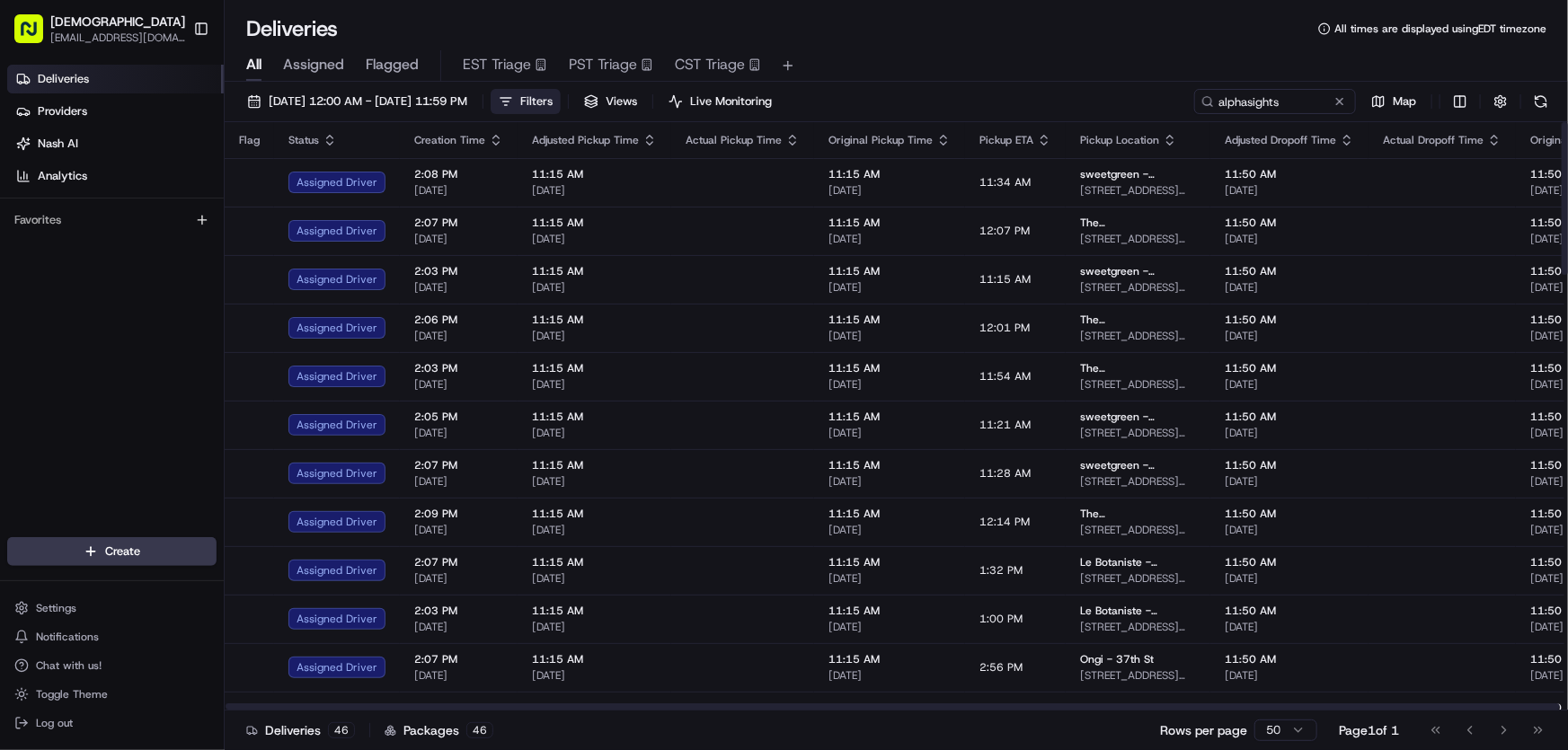
click at [561, 98] on button "Filters" at bounding box center [525, 101] width 70 height 25
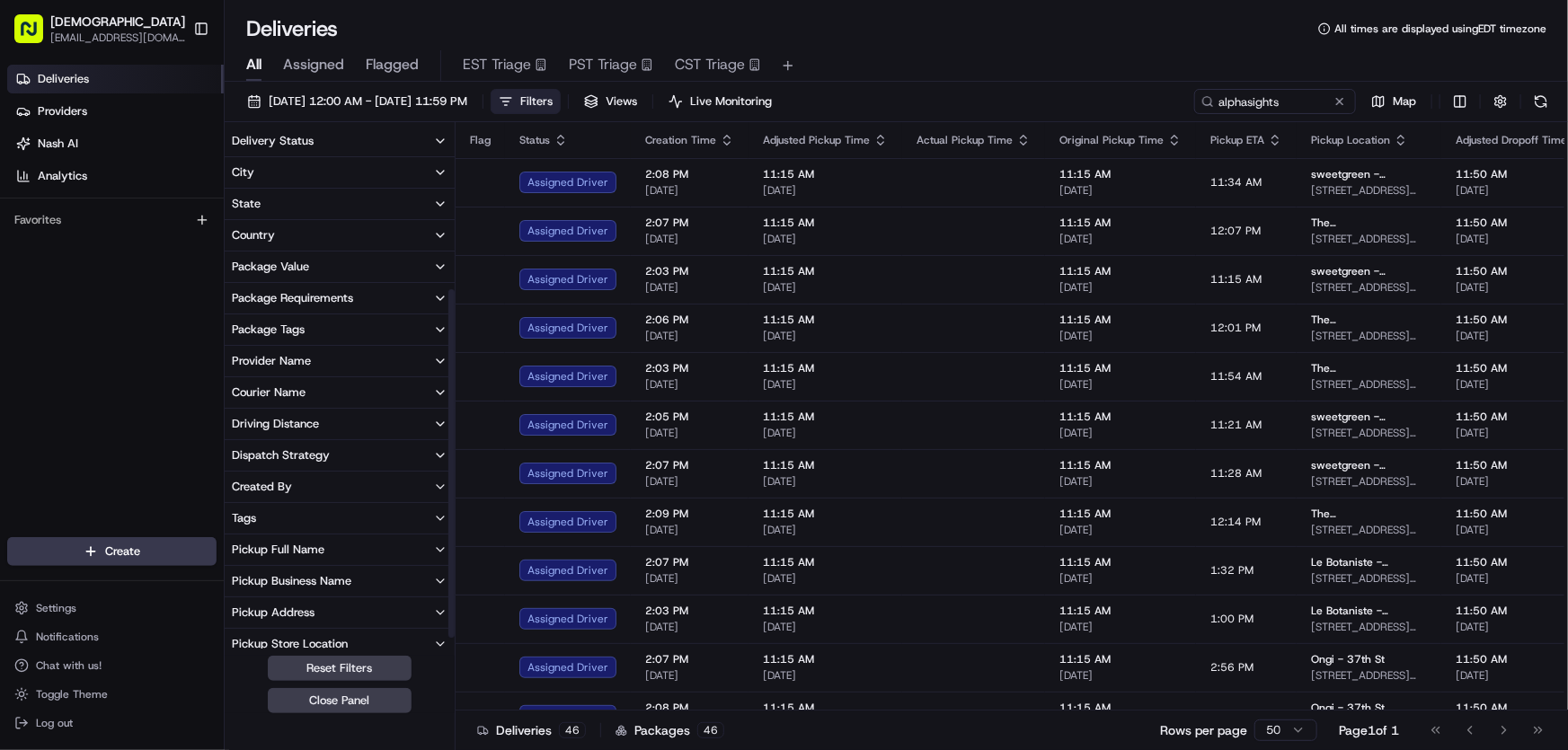
scroll to position [244, 0]
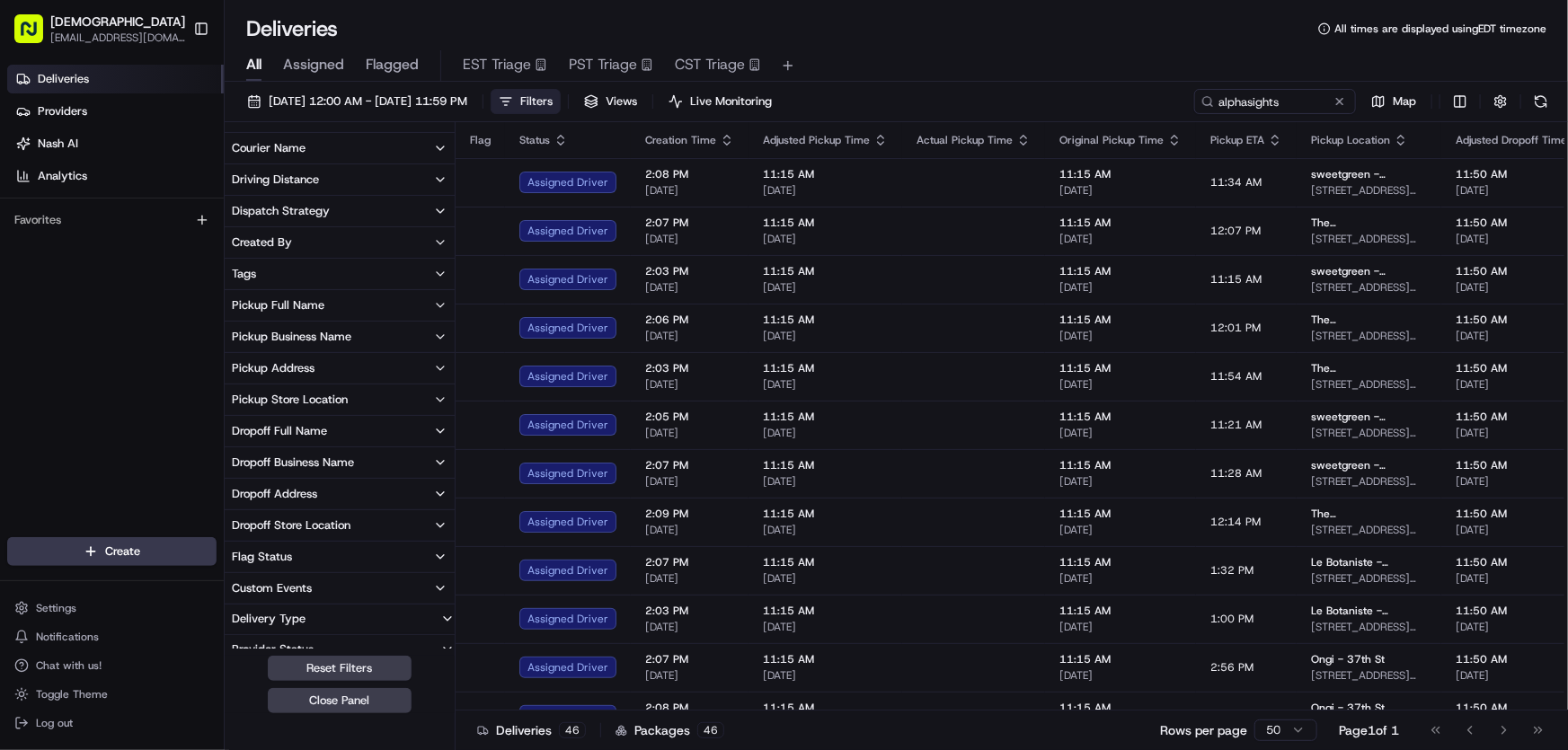
click at [301, 458] on div "Dropoff Business Name" at bounding box center [293, 463] width 123 height 16
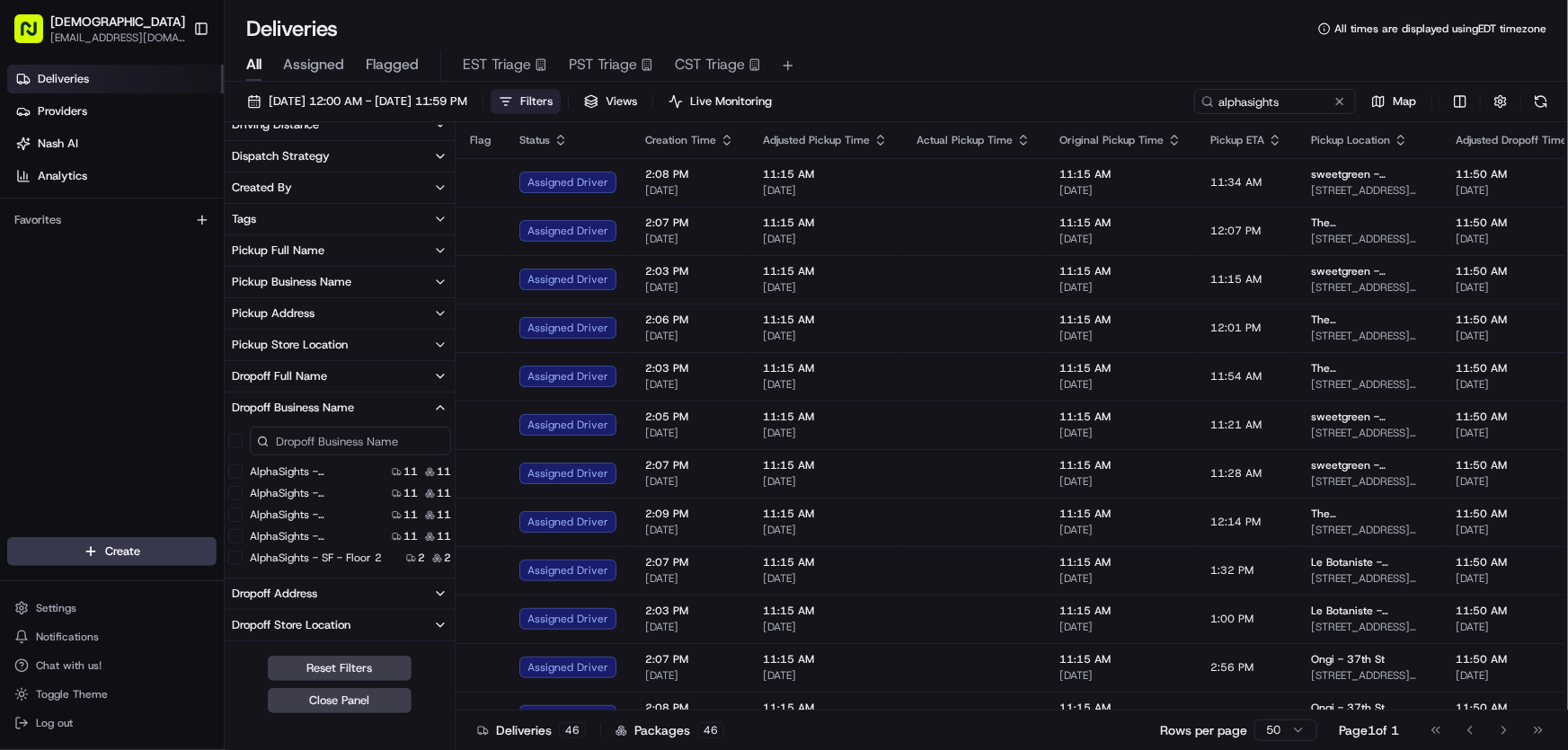
scroll to position [326, 0]
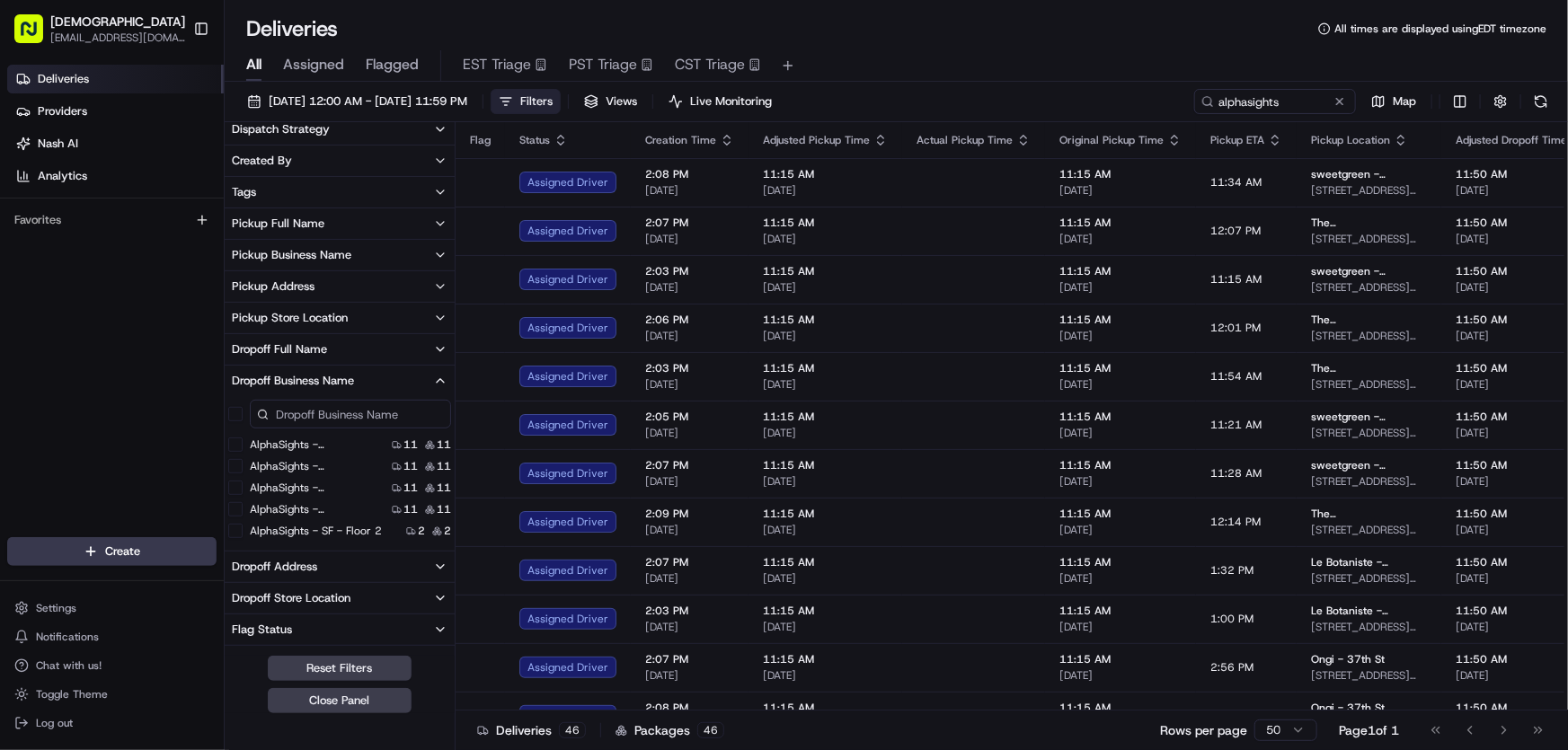
click at [232, 446] on 11 "AlphaSights - [GEOGRAPHIC_DATA] - Floor 11" at bounding box center [235, 444] width 14 height 14
click at [240, 465] on 12 "AlphaSights - [GEOGRAPHIC_DATA] - Floor 12" at bounding box center [235, 467] width 14 height 14
click at [235, 489] on 13 "AlphaSights - [GEOGRAPHIC_DATA] - Floor 13" at bounding box center [235, 489] width 14 height 14
click at [234, 511] on 14 "AlphaSights - [GEOGRAPHIC_DATA] - Floor 14" at bounding box center [235, 510] width 14 height 14
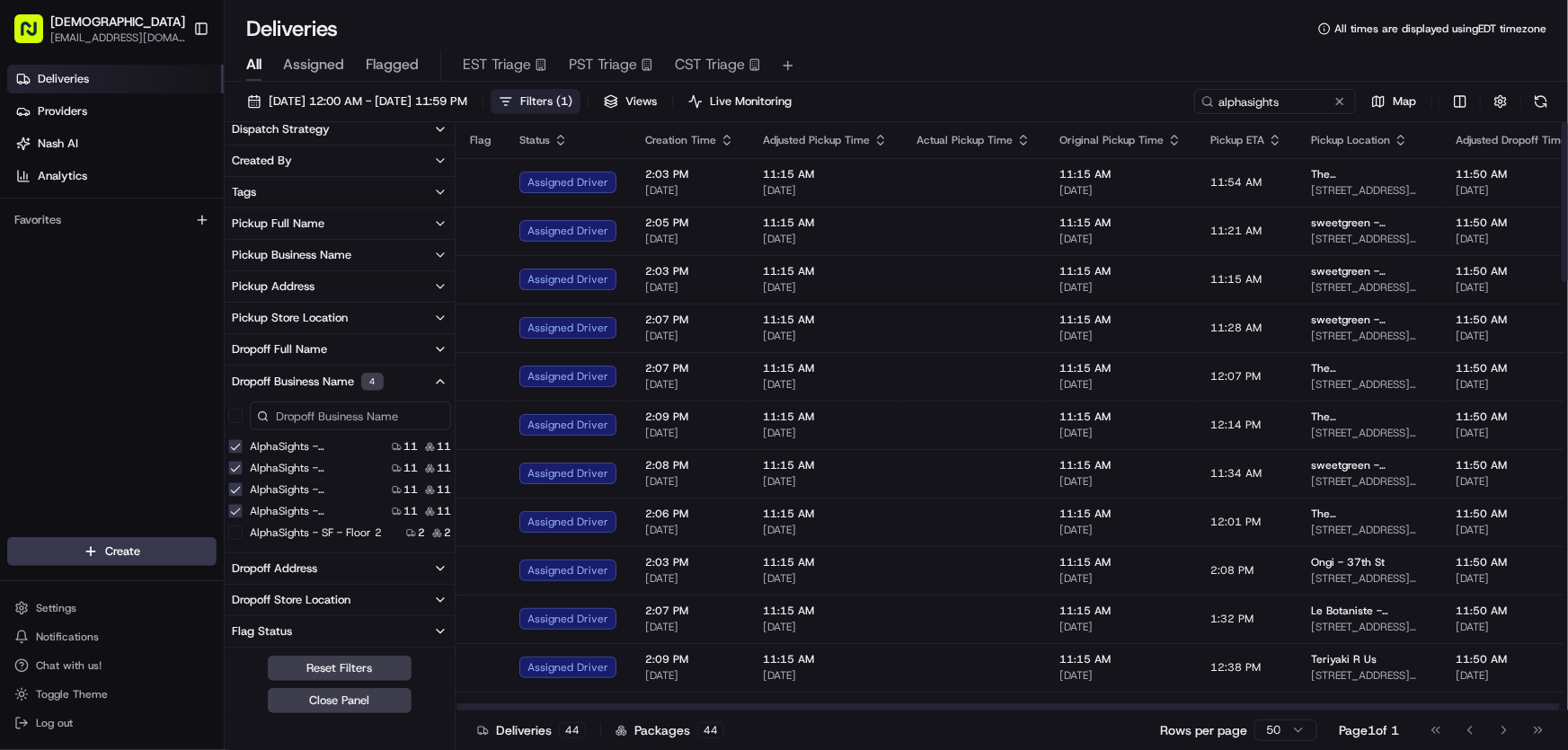
click at [572, 100] on span "Filters ( 1 )" at bounding box center [547, 101] width 52 height 16
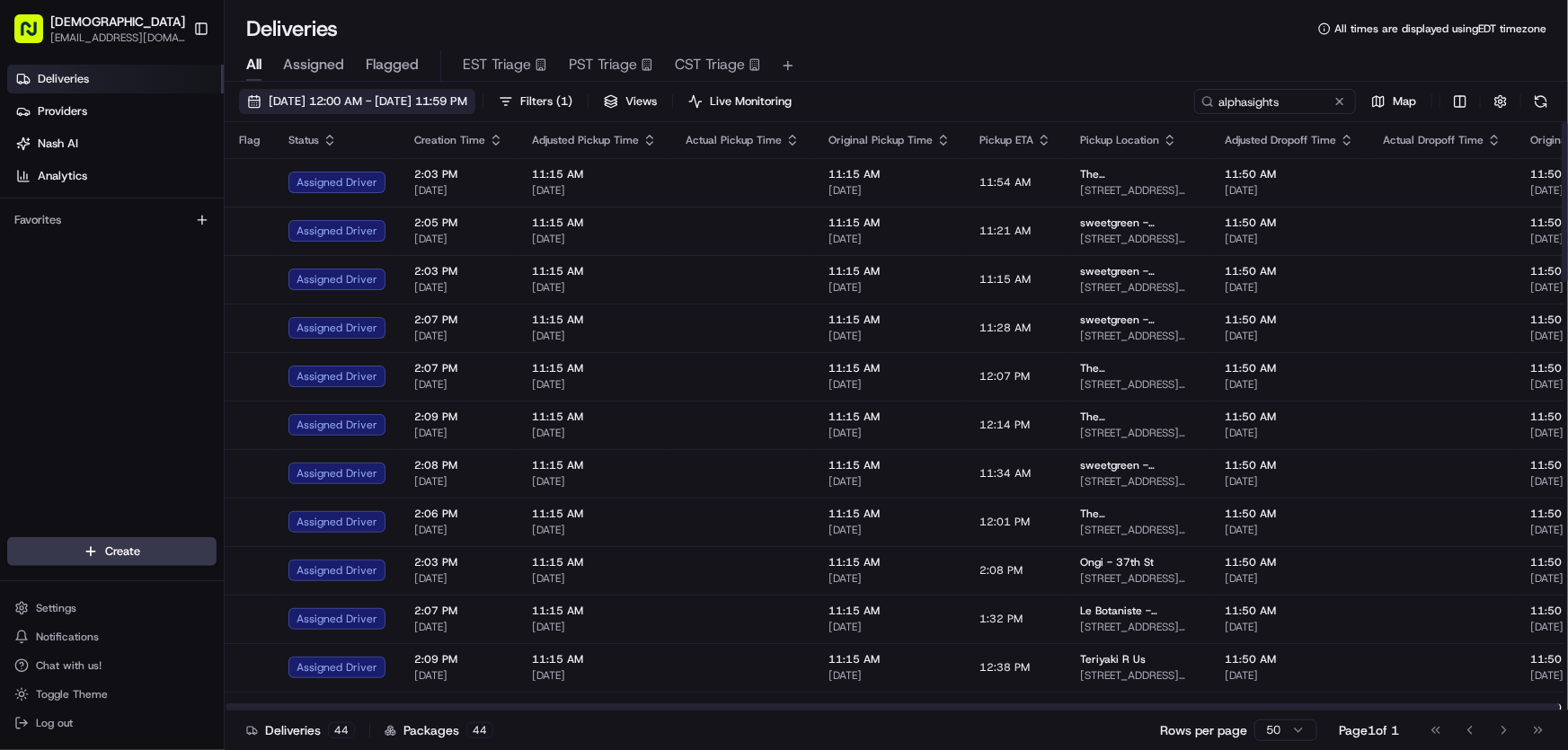
click at [409, 101] on span "[DATE] 12:00 AM - [DATE] 11:59 PM" at bounding box center [368, 101] width 198 height 16
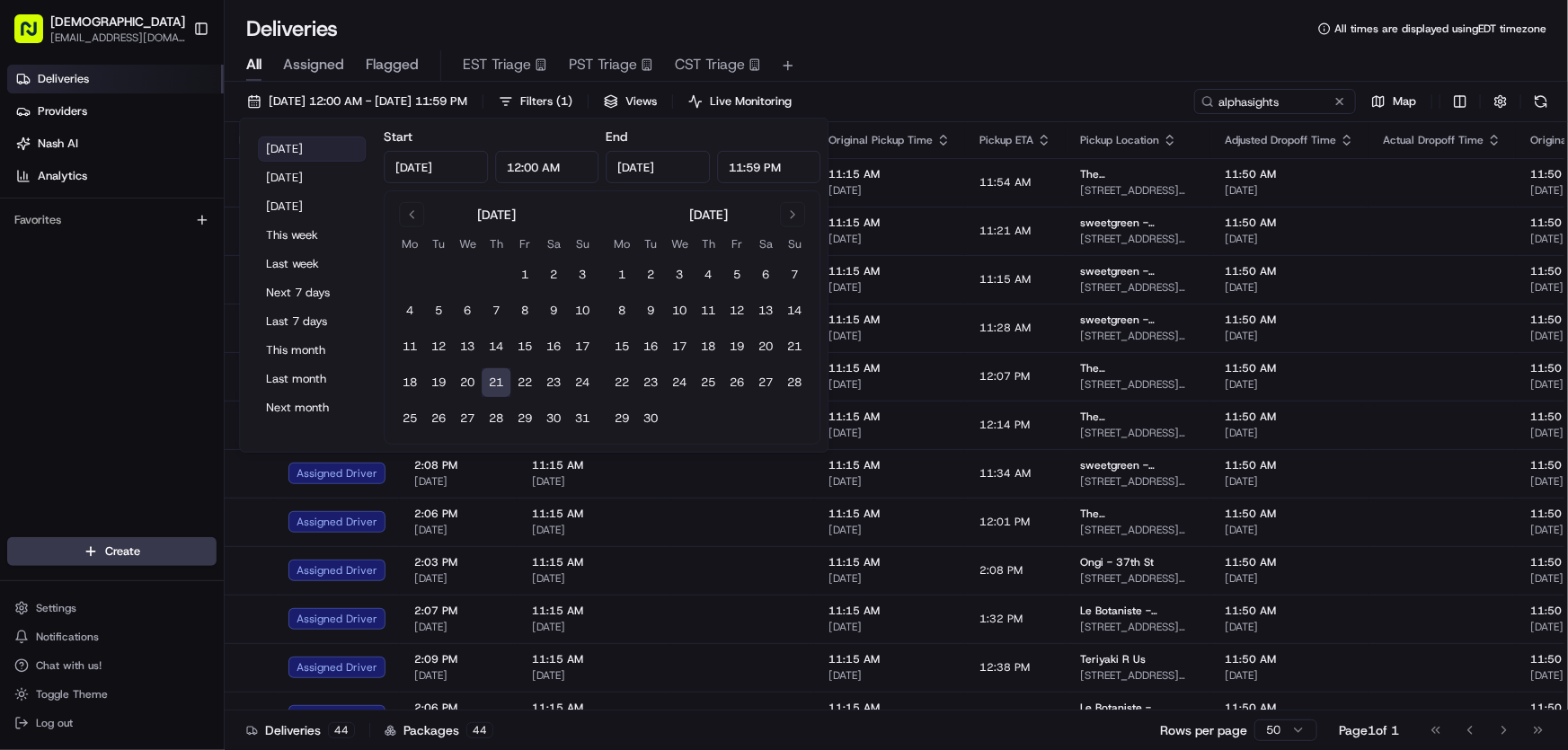
click at [292, 148] on button "[DATE]" at bounding box center [311, 149] width 108 height 25
click at [937, 49] on div "All Assigned Flagged EST Triage PST Triage CST Triage" at bounding box center [896, 62] width 1343 height 38
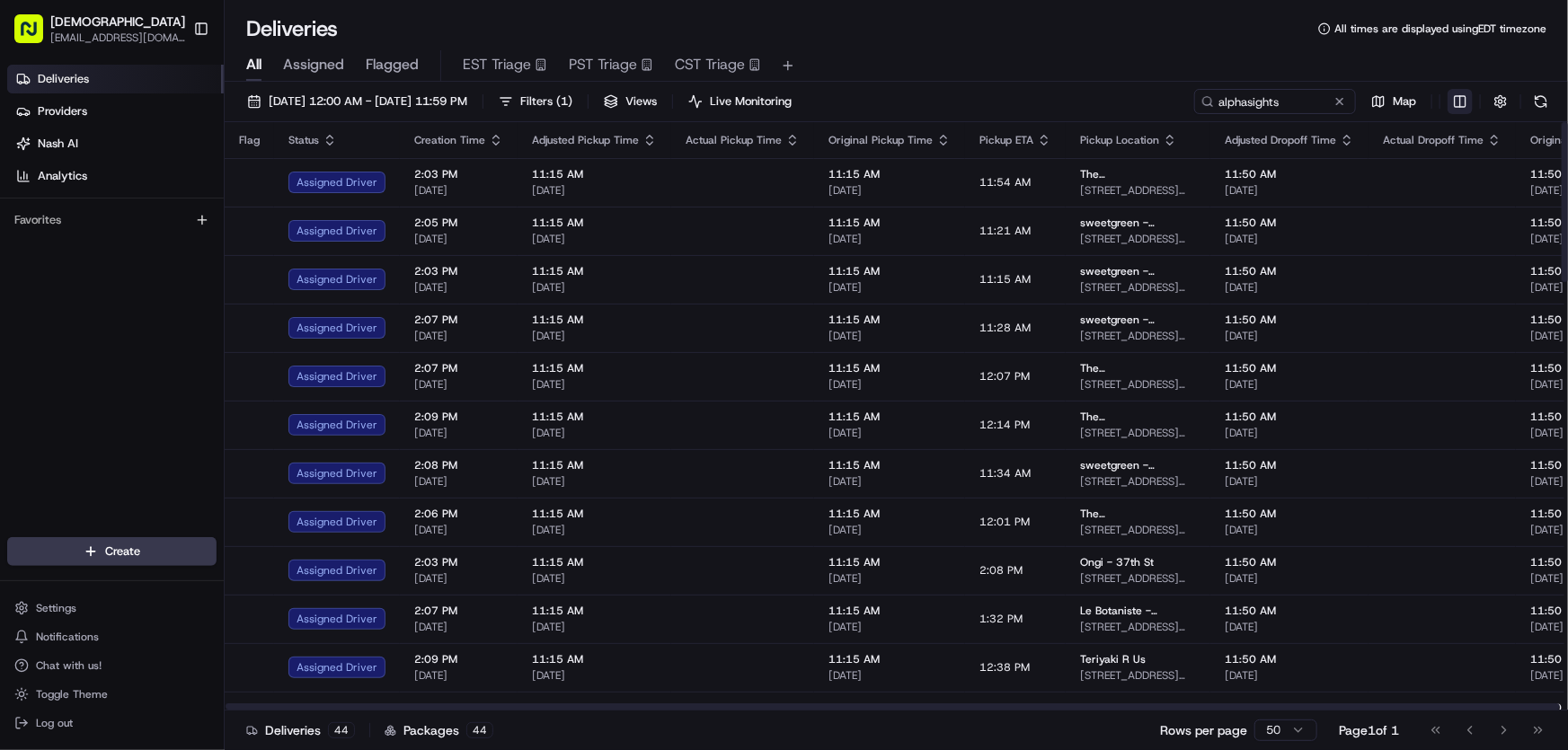
click at [1463, 101] on html "Sharebite [EMAIL_ADDRESS][DOMAIN_NAME] Toggle Sidebar Deliveries Providers [PER…" at bounding box center [784, 375] width 1568 height 750
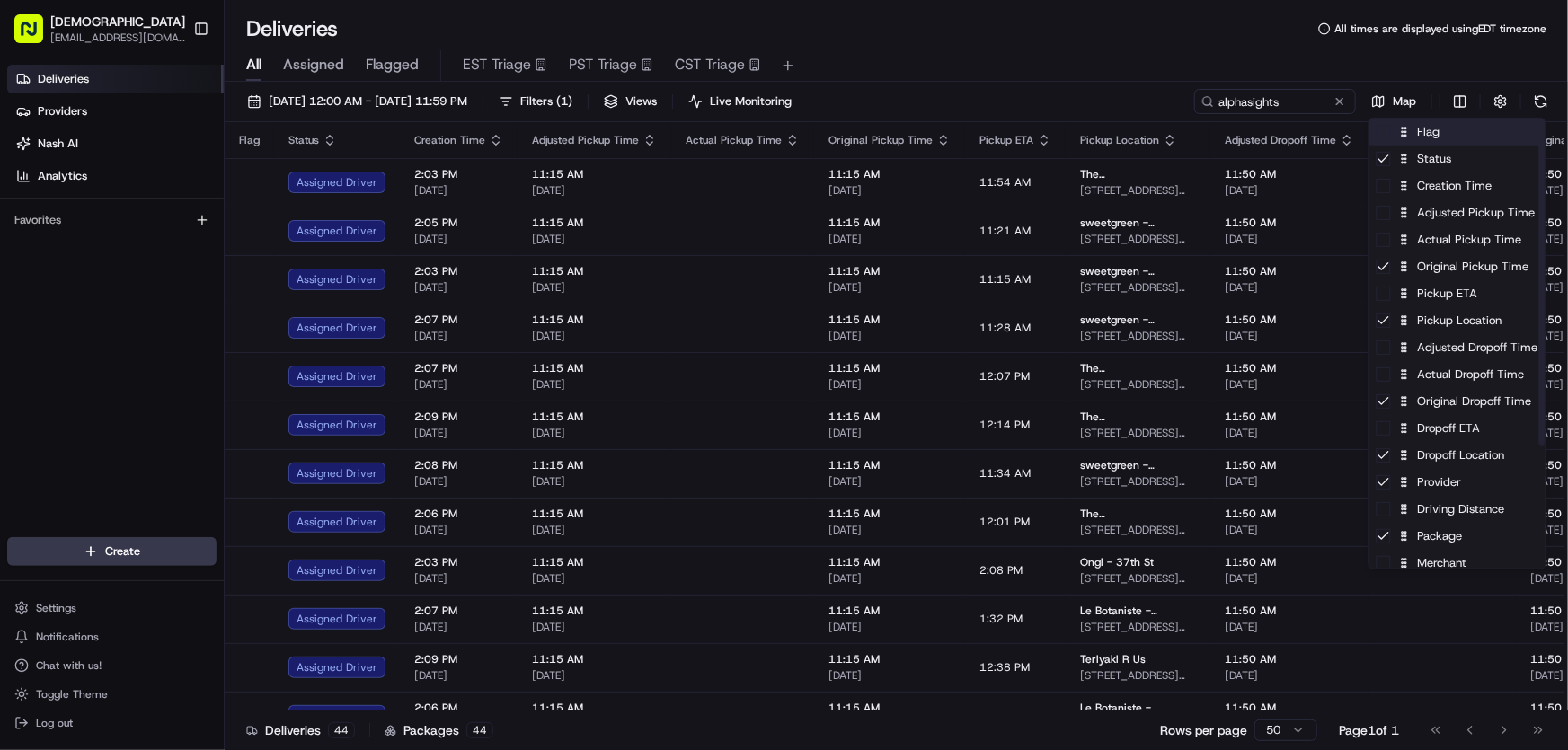
click at [1429, 126] on div "Flag" at bounding box center [1458, 132] width 176 height 27
click at [1429, 135] on div "Flag" at bounding box center [1458, 132] width 176 height 27
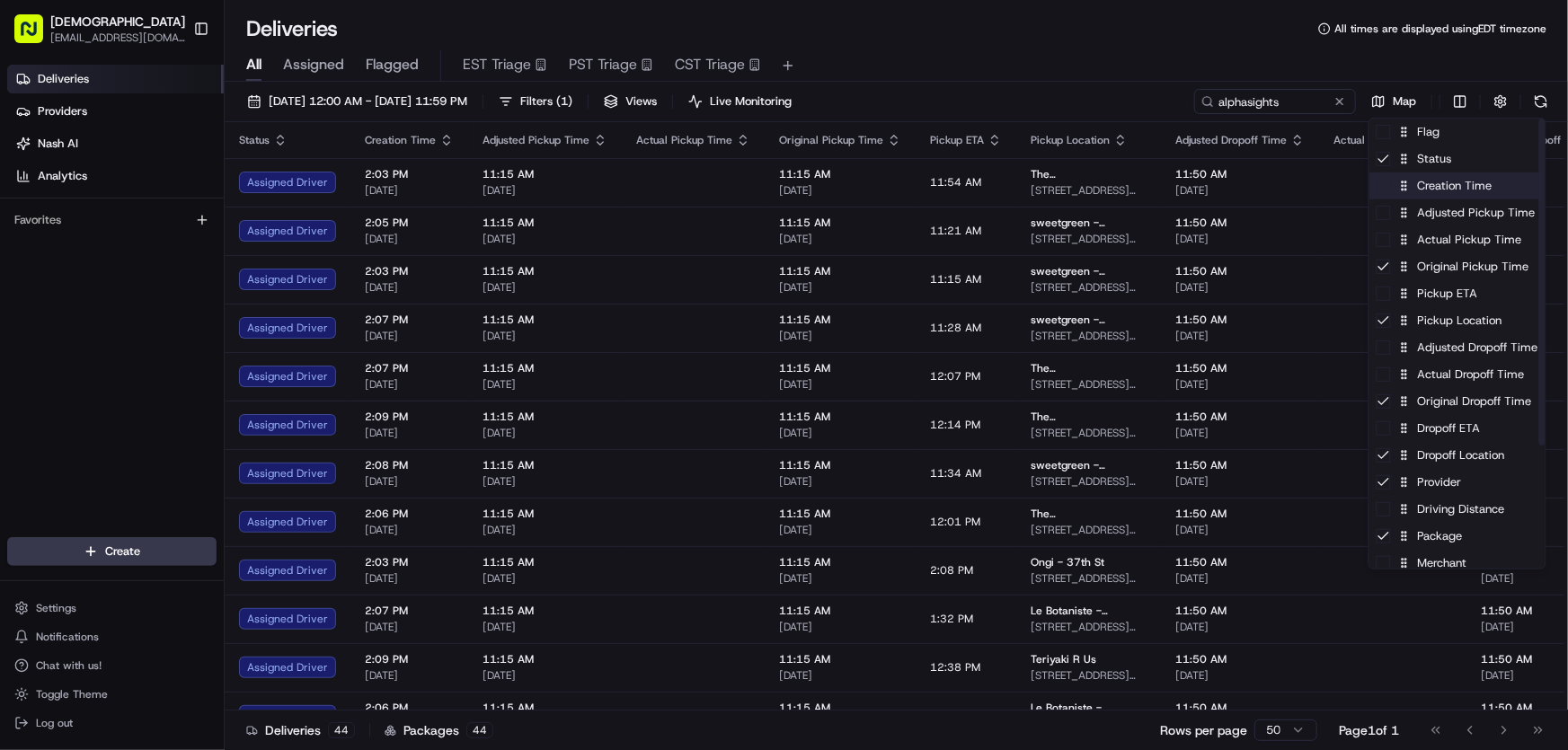
click at [1423, 193] on div "Creation Time" at bounding box center [1458, 185] width 176 height 27
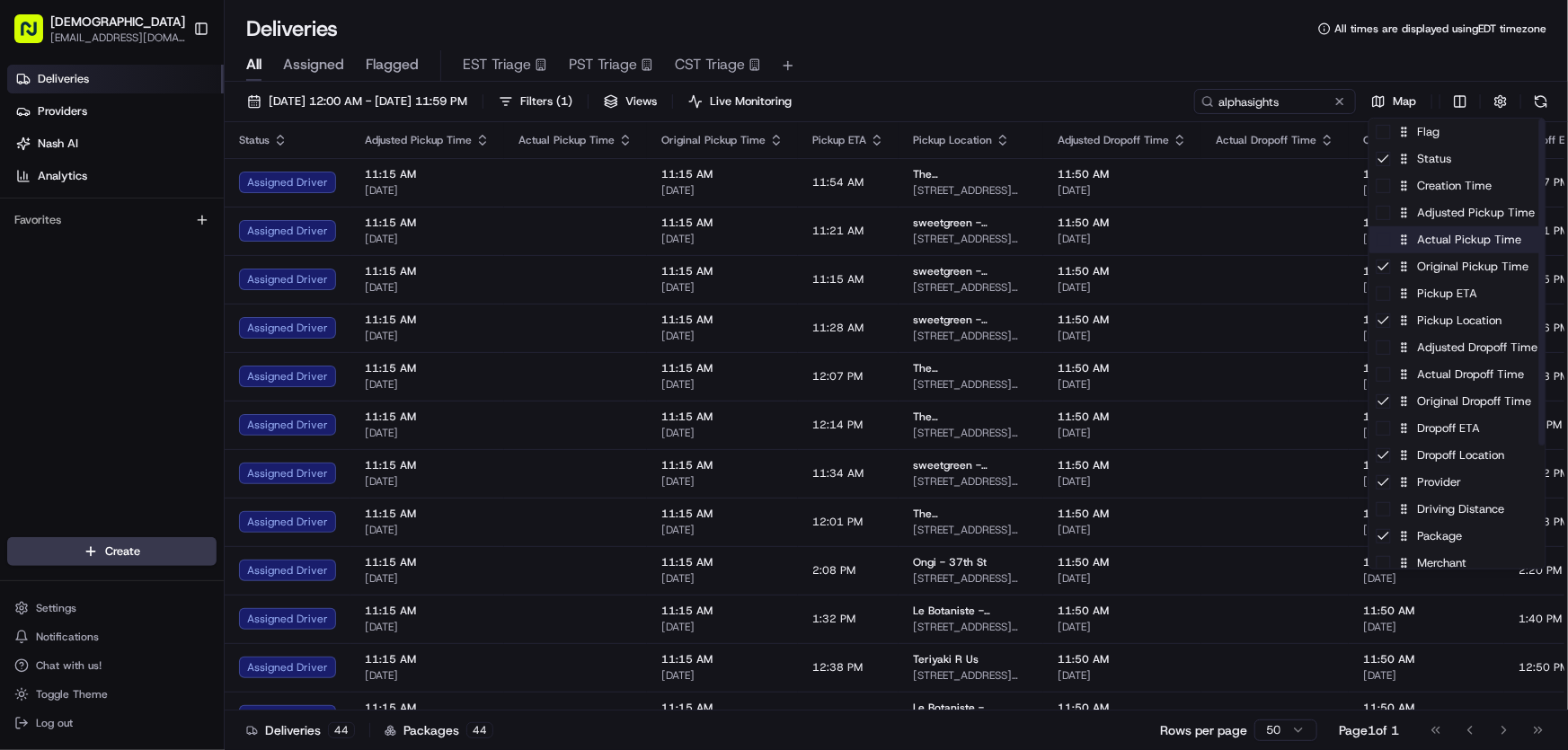
click at [1424, 251] on div "Actual Pickup Time" at bounding box center [1458, 240] width 176 height 27
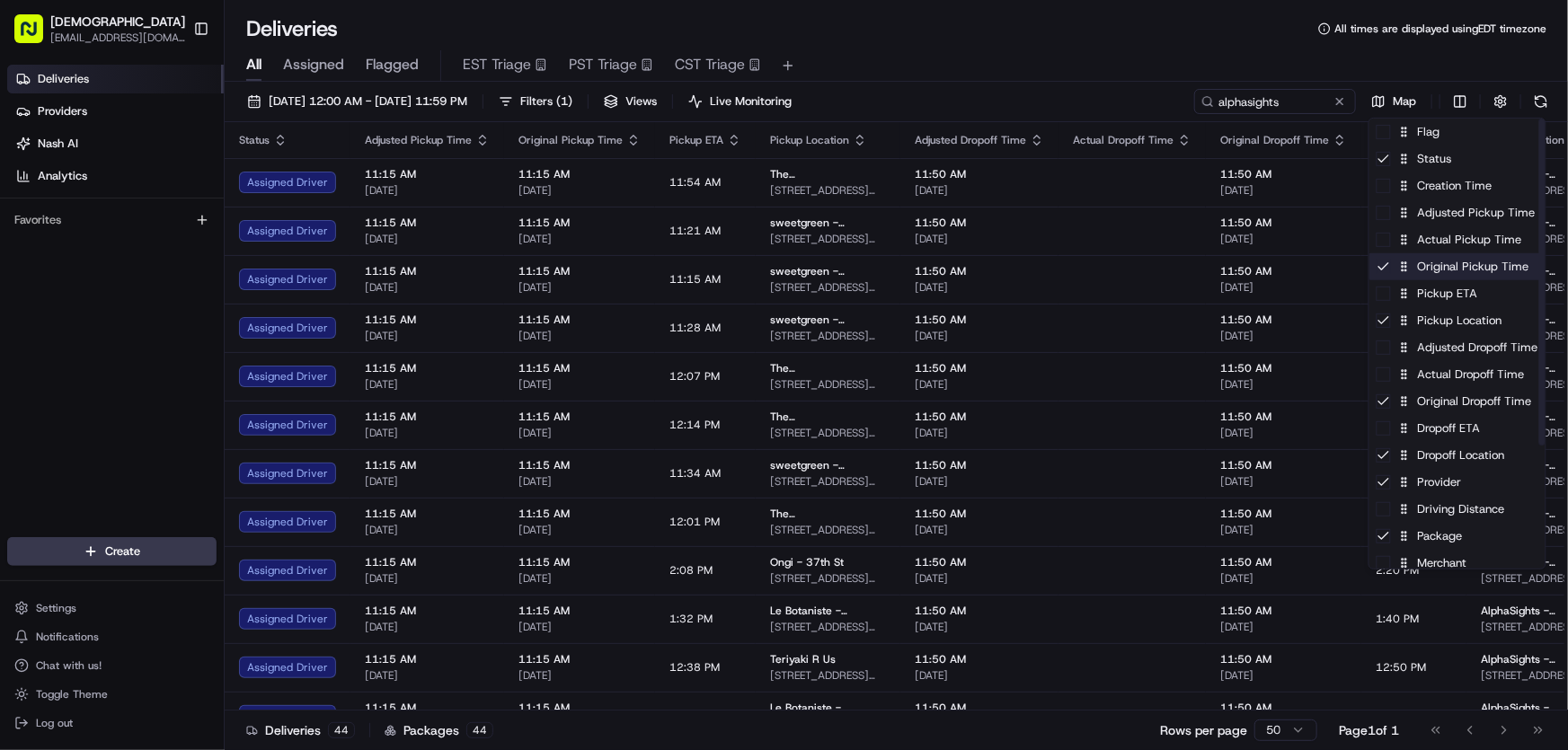
click at [1422, 276] on div "Original Pickup Time" at bounding box center [1458, 267] width 176 height 27
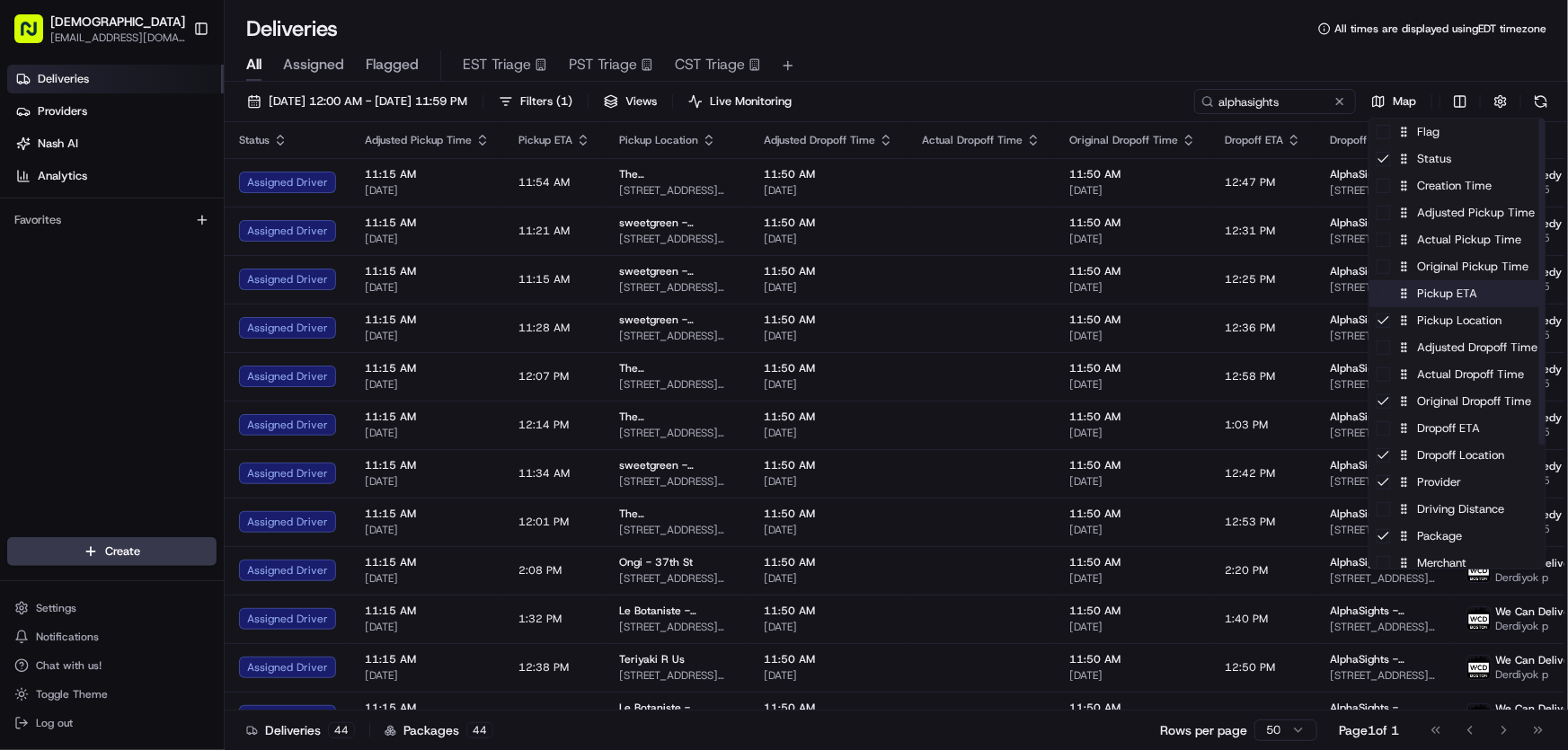
click at [1426, 292] on div "Pickup ETA" at bounding box center [1458, 293] width 176 height 27
click at [1427, 292] on div "Pickup ETA" at bounding box center [1458, 293] width 176 height 27
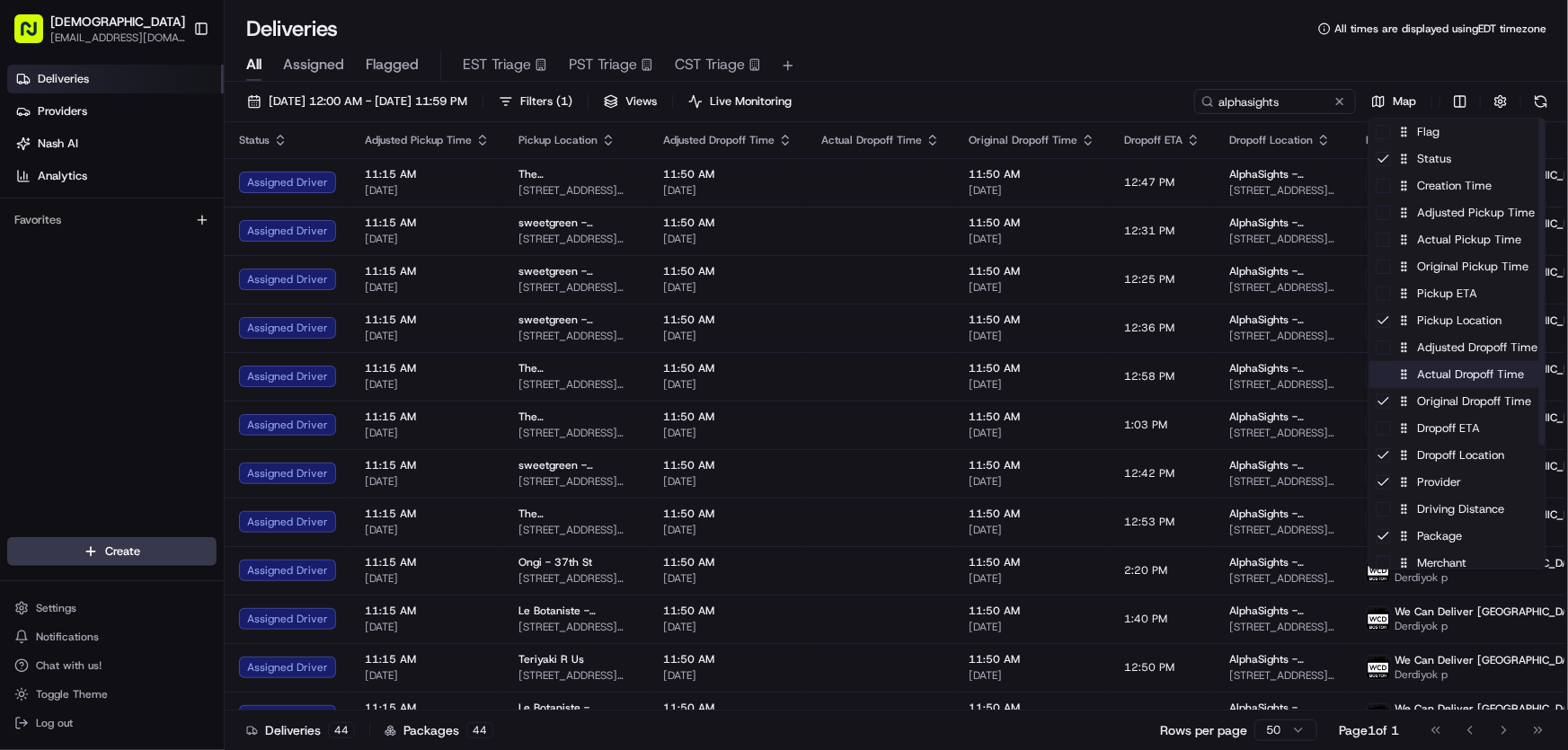
click at [1429, 374] on div "Actual Dropoff Time" at bounding box center [1458, 375] width 176 height 27
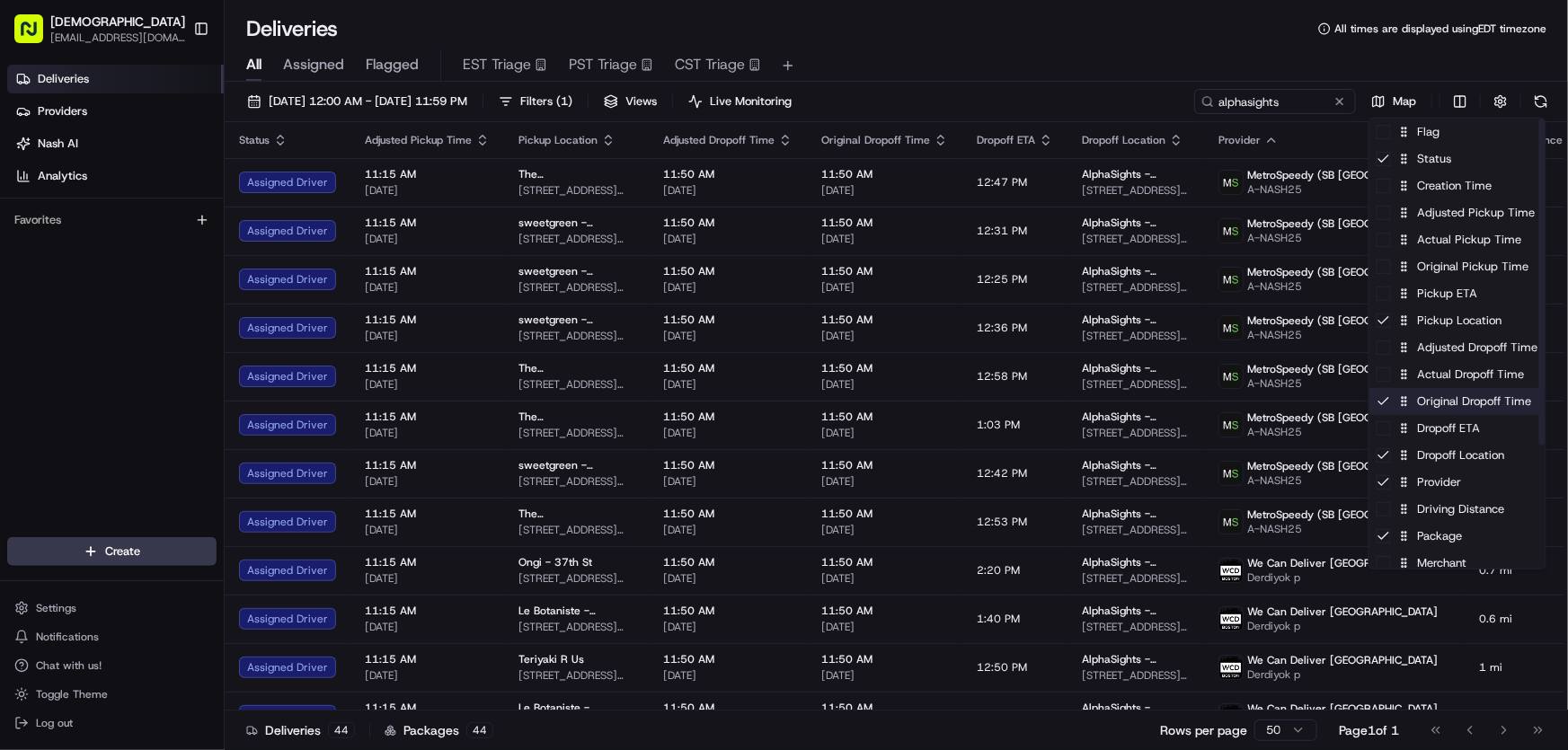
click at [1429, 402] on div "Original Dropoff Time" at bounding box center [1458, 402] width 176 height 27
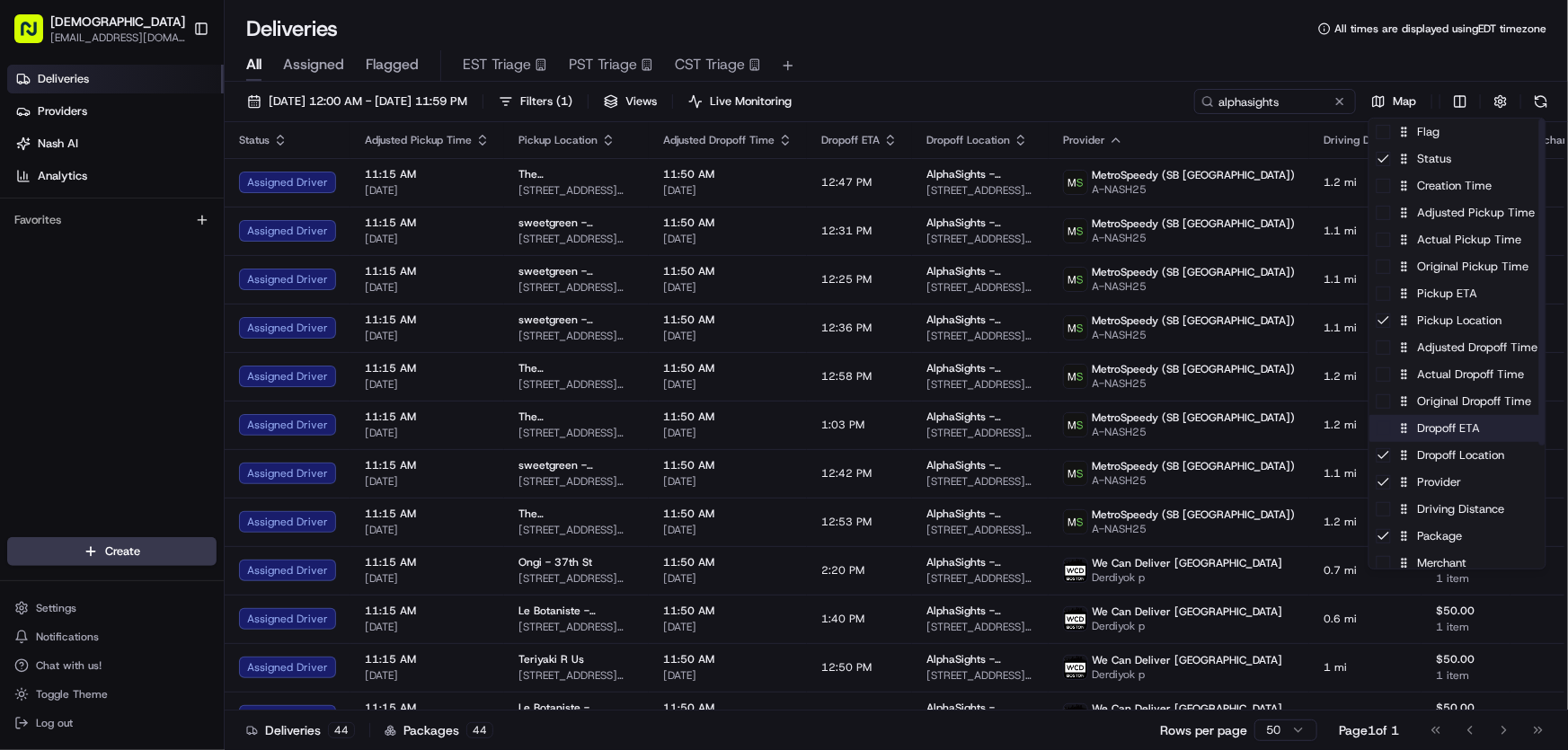
click at [1429, 428] on div "Dropoff ETA" at bounding box center [1458, 428] width 176 height 27
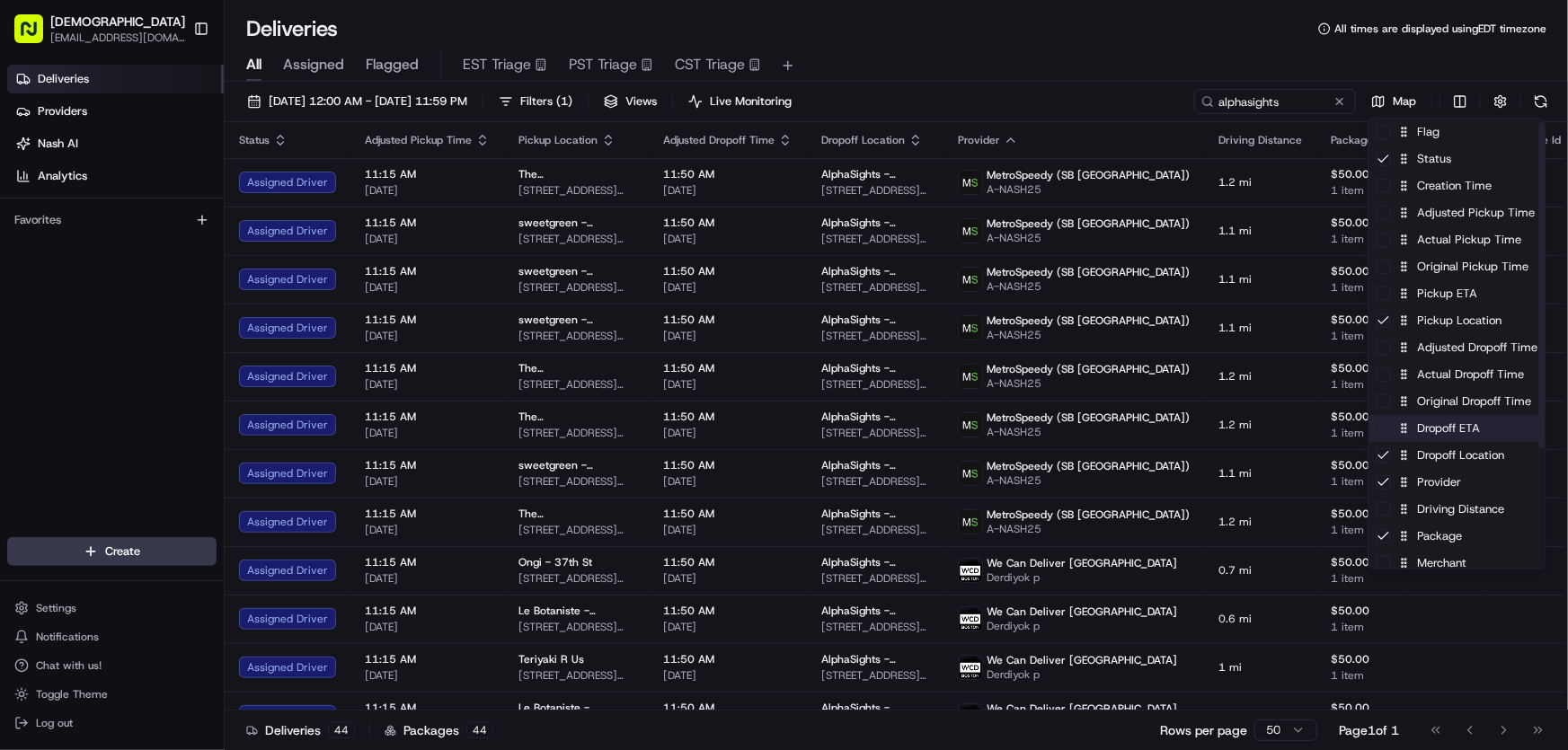
scroll to position [81, 0]
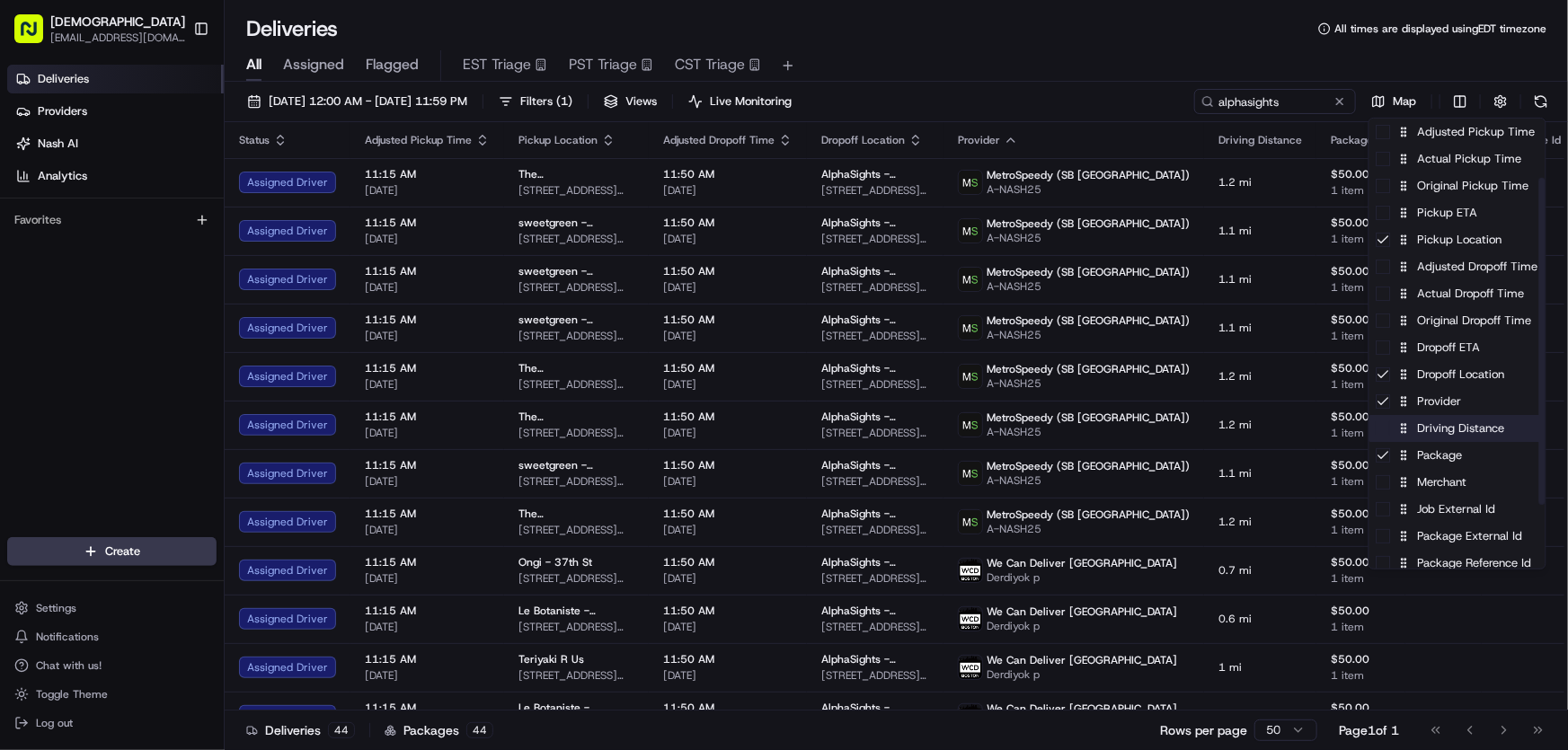
click at [1437, 434] on div "Driving Distance" at bounding box center [1458, 428] width 176 height 27
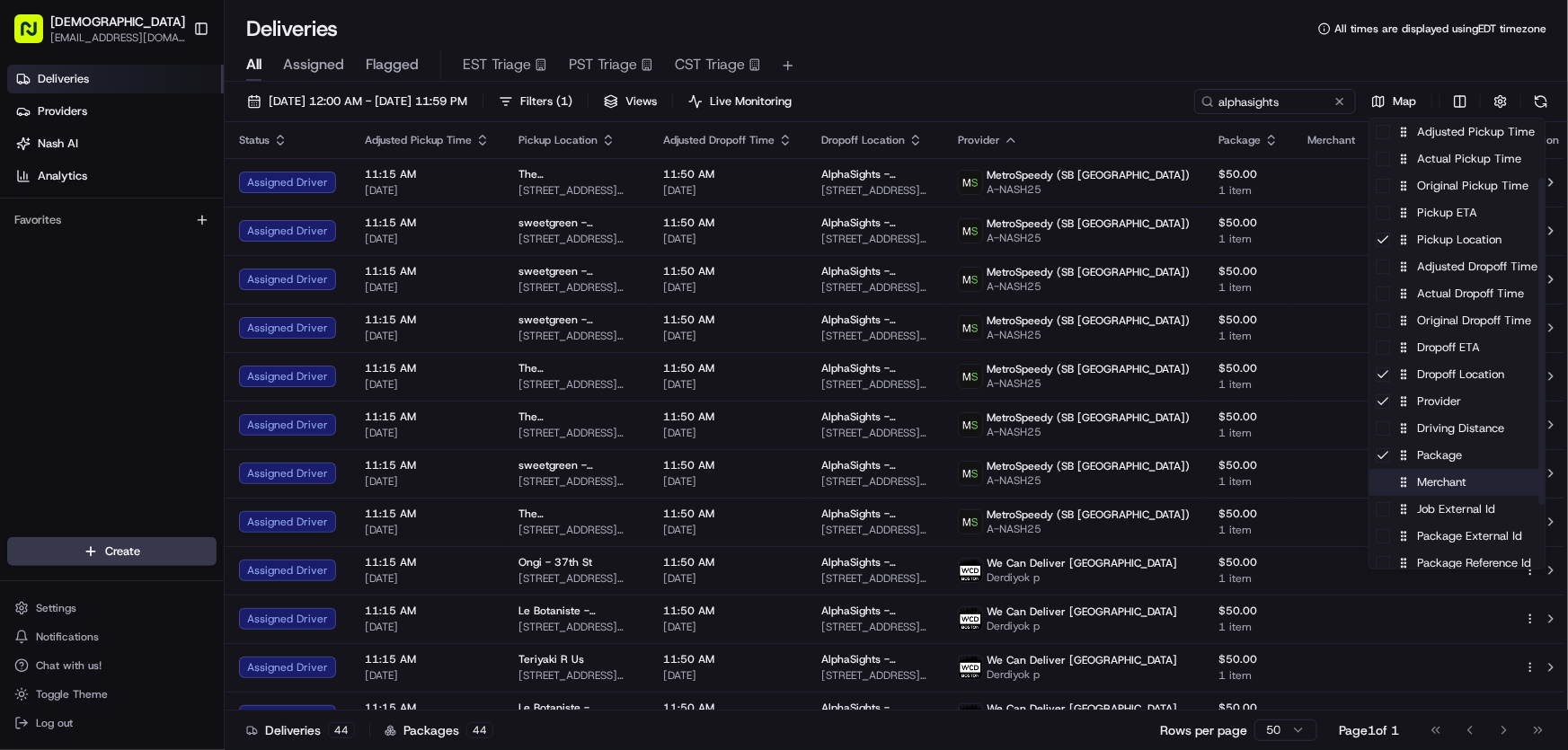
click at [1429, 479] on div "Merchant" at bounding box center [1458, 482] width 176 height 27
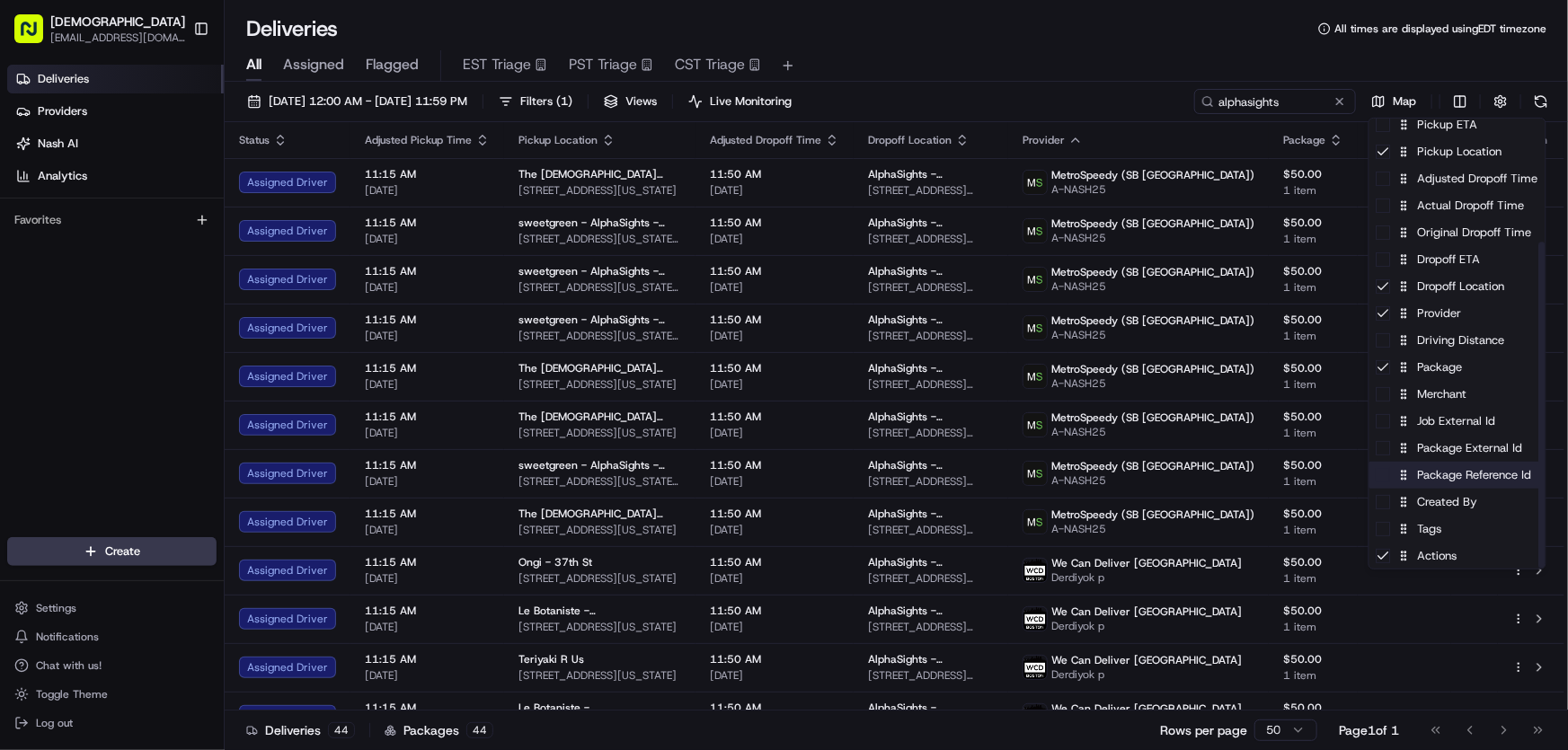
scroll to position [169, 0]
click at [1437, 477] on div "Package Reference Id" at bounding box center [1458, 474] width 176 height 27
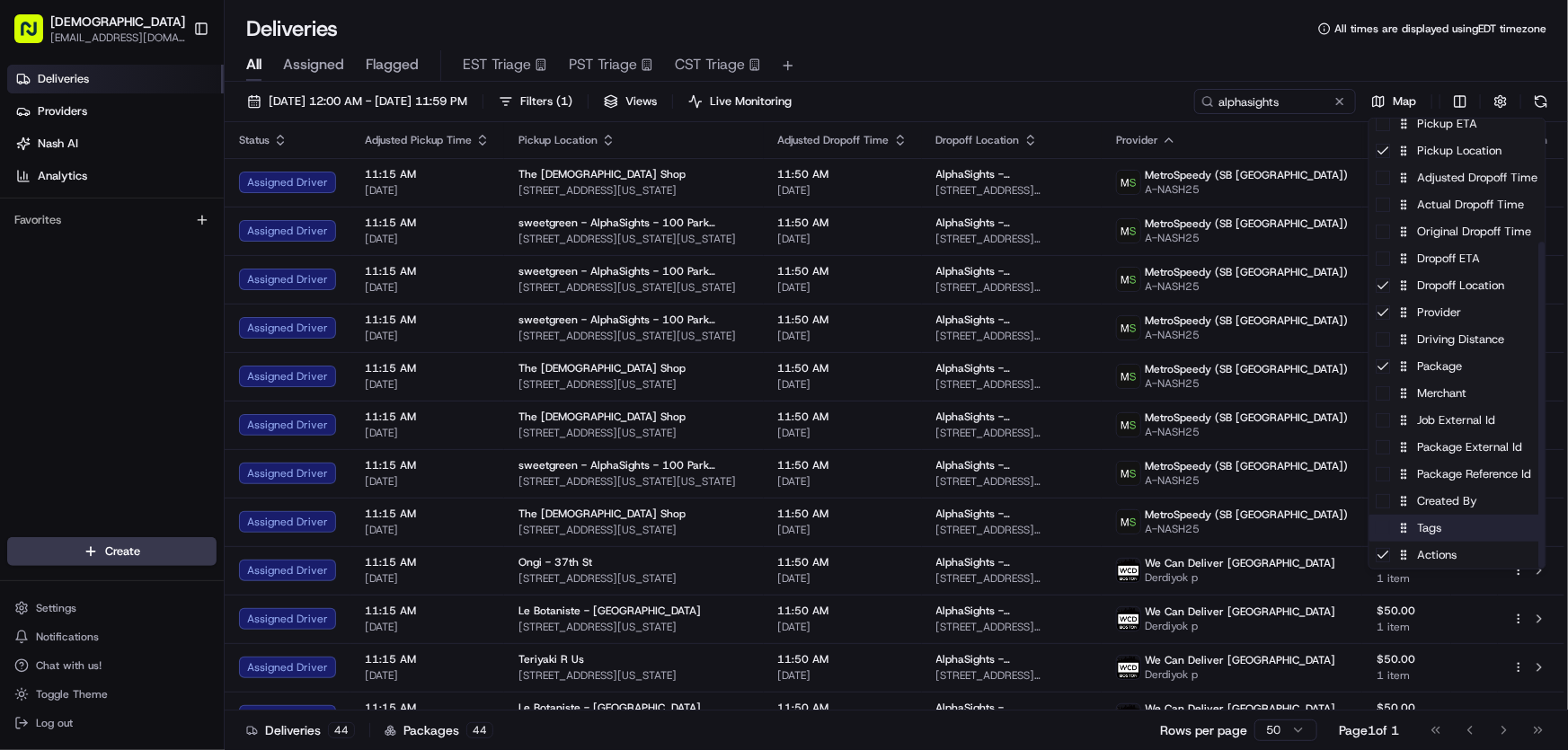
click at [1430, 533] on div "Tags" at bounding box center [1458, 528] width 176 height 27
click at [1429, 533] on div "Tags" at bounding box center [1458, 528] width 176 height 27
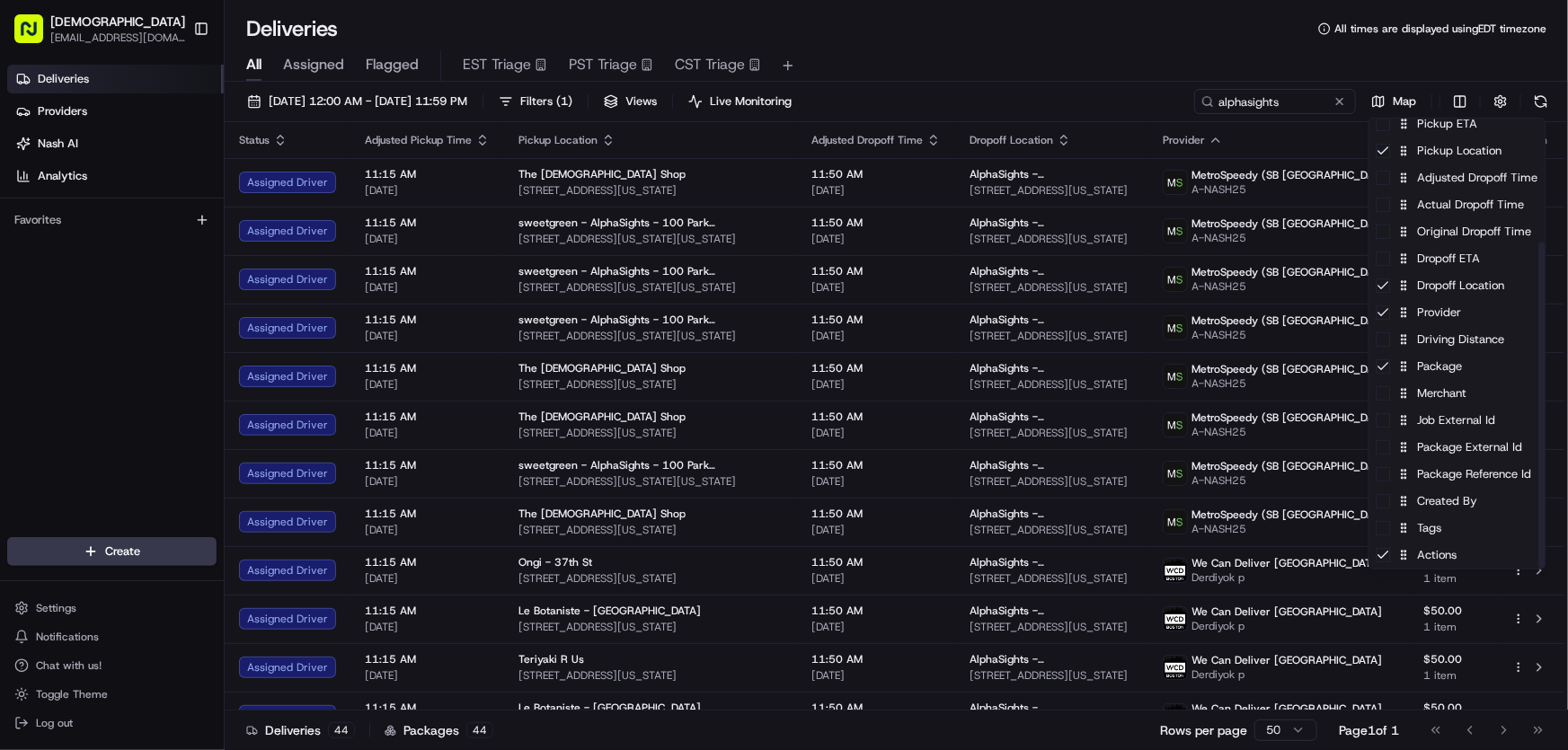
click at [990, 34] on html "Sharebite rtrinos@sharebite.com Toggle Sidebar Deliveries Providers Nash AI Ana…" at bounding box center [784, 375] width 1568 height 750
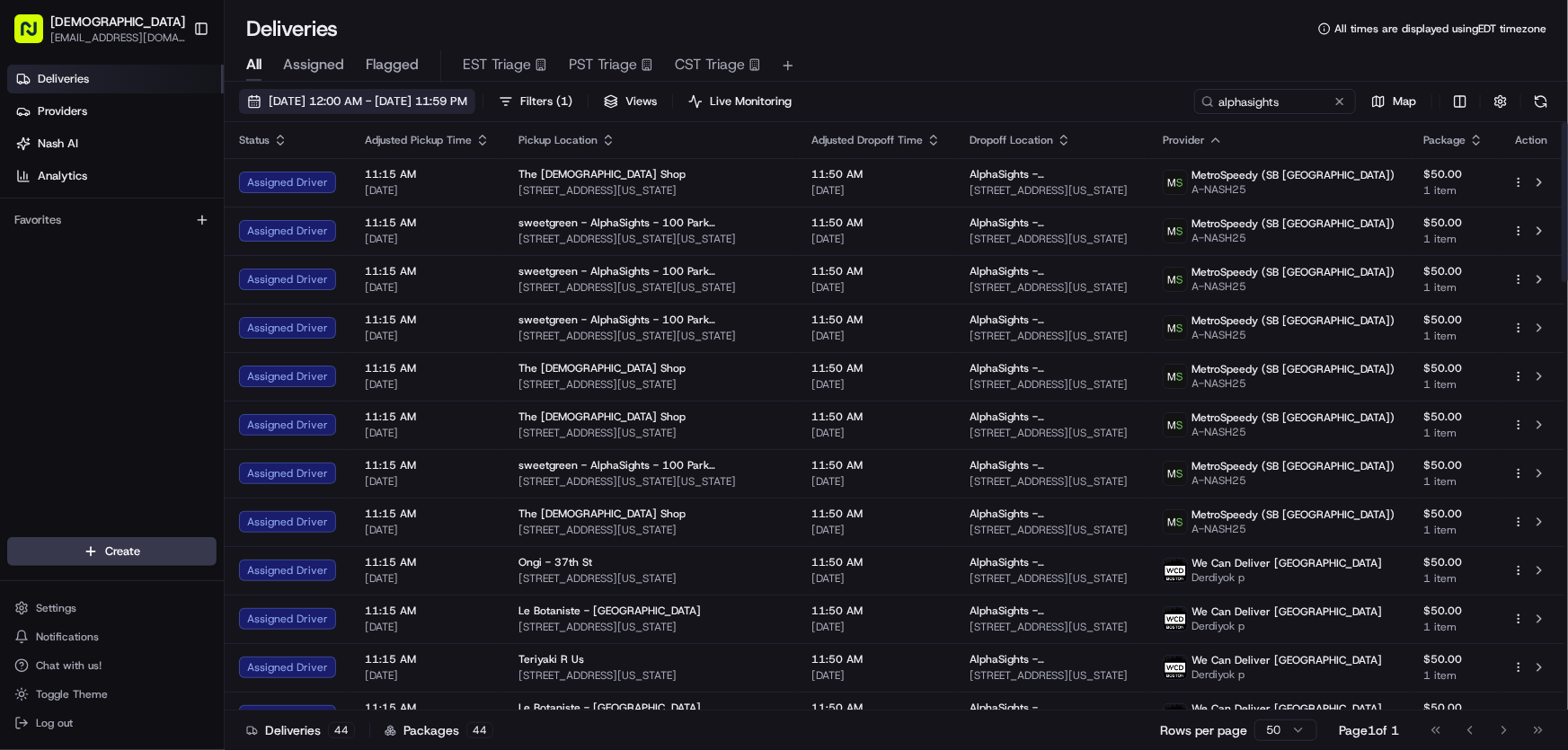
click at [358, 105] on span "08/21/2025 12:00 AM - 08/21/2025 11:59 PM" at bounding box center [368, 101] width 198 height 16
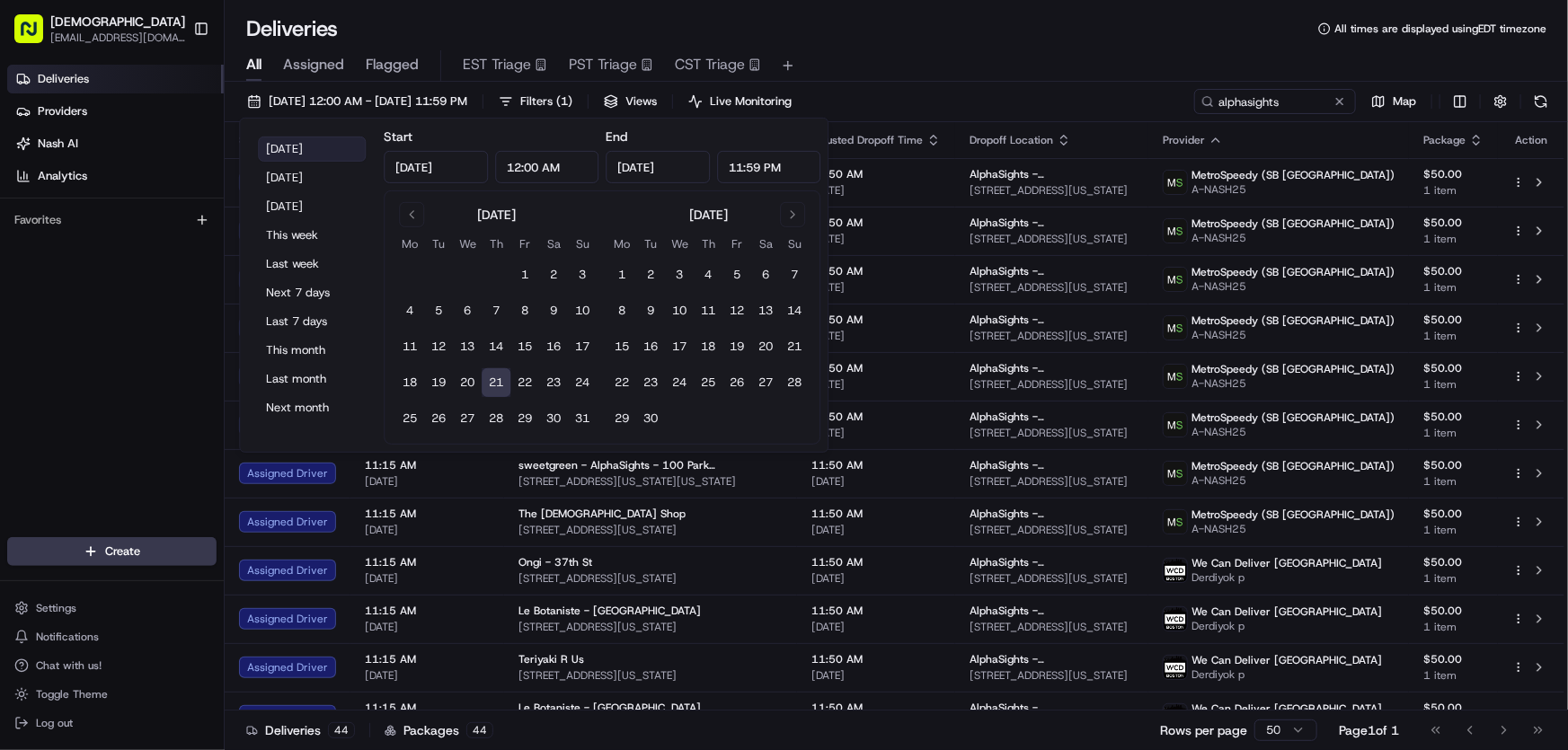
click at [286, 144] on button "Today" at bounding box center [311, 149] width 108 height 25
click at [961, 49] on div "All Assigned Flagged EST Triage PST Triage CST Triage" at bounding box center [896, 62] width 1343 height 38
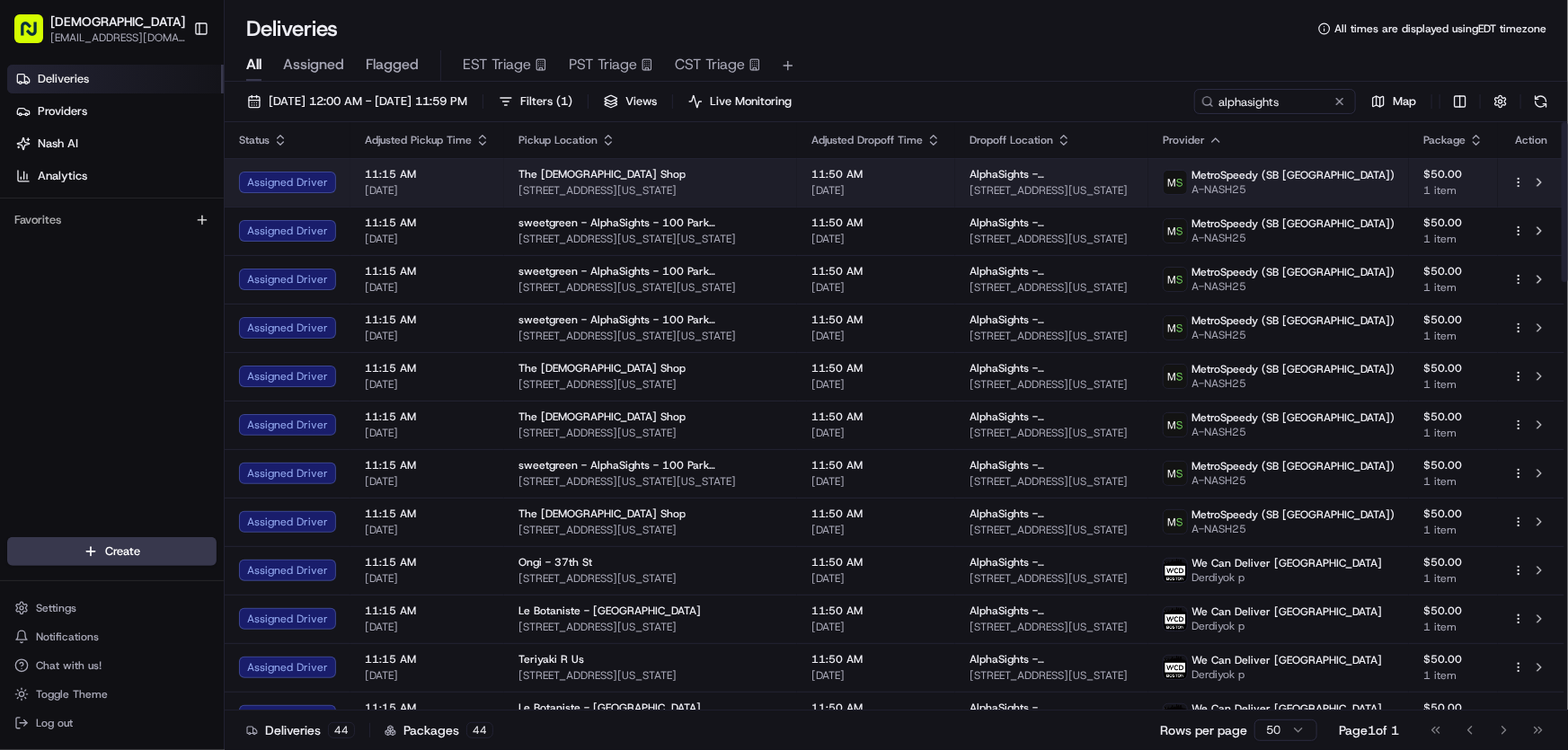
drag, startPoint x: 1177, startPoint y: 185, endPoint x: 955, endPoint y: 196, distance: 222.3
click at [955, 196] on td "AlphaSights - NYC - Floor 11 100 Park Ave, New York, NY 10017, USA" at bounding box center [1051, 183] width 193 height 49
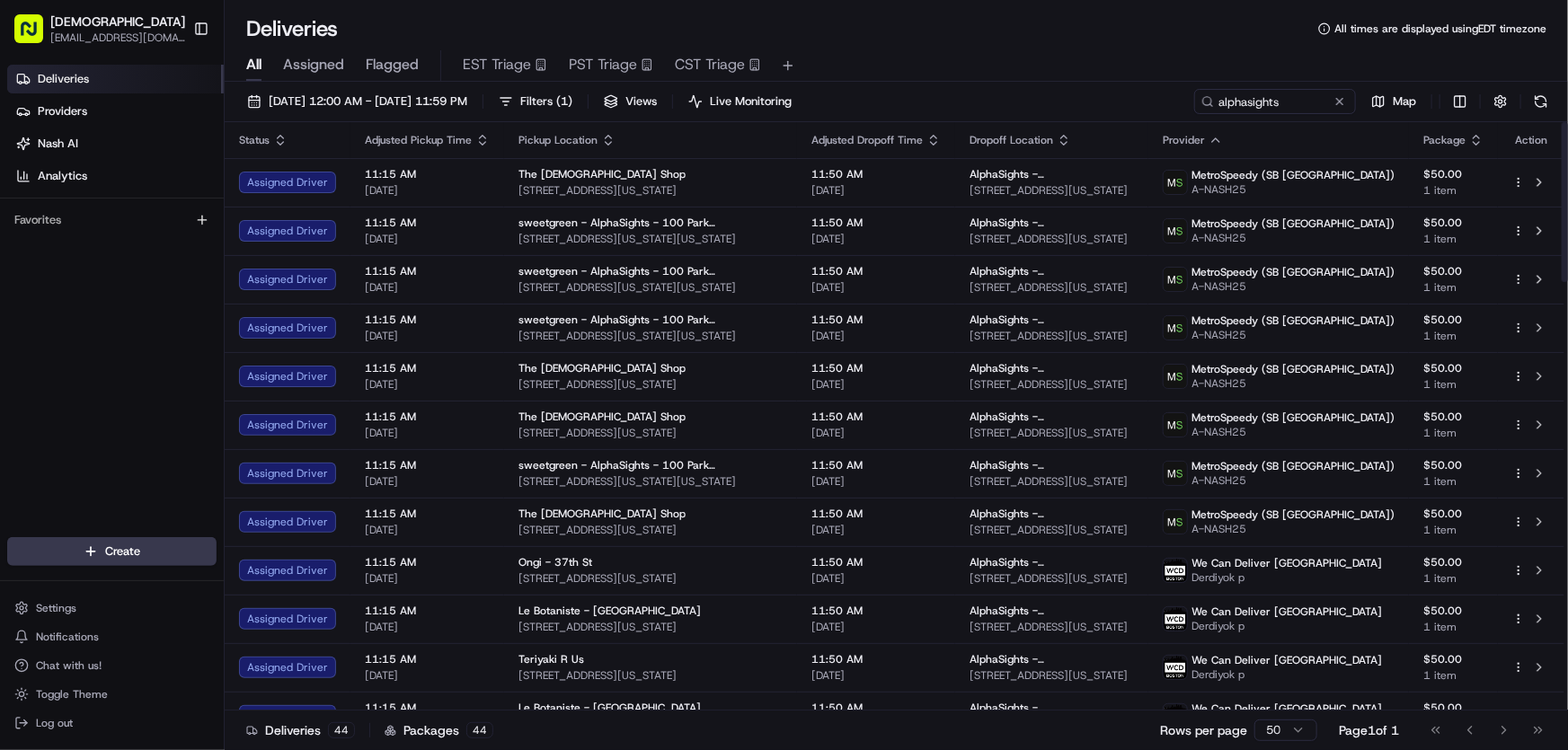
copy span "100 Park Ave, New York, NY 10017, USA"
click at [1023, 40] on div "Deliveries All times are displayed using EDT timezone" at bounding box center [896, 28] width 1343 height 29
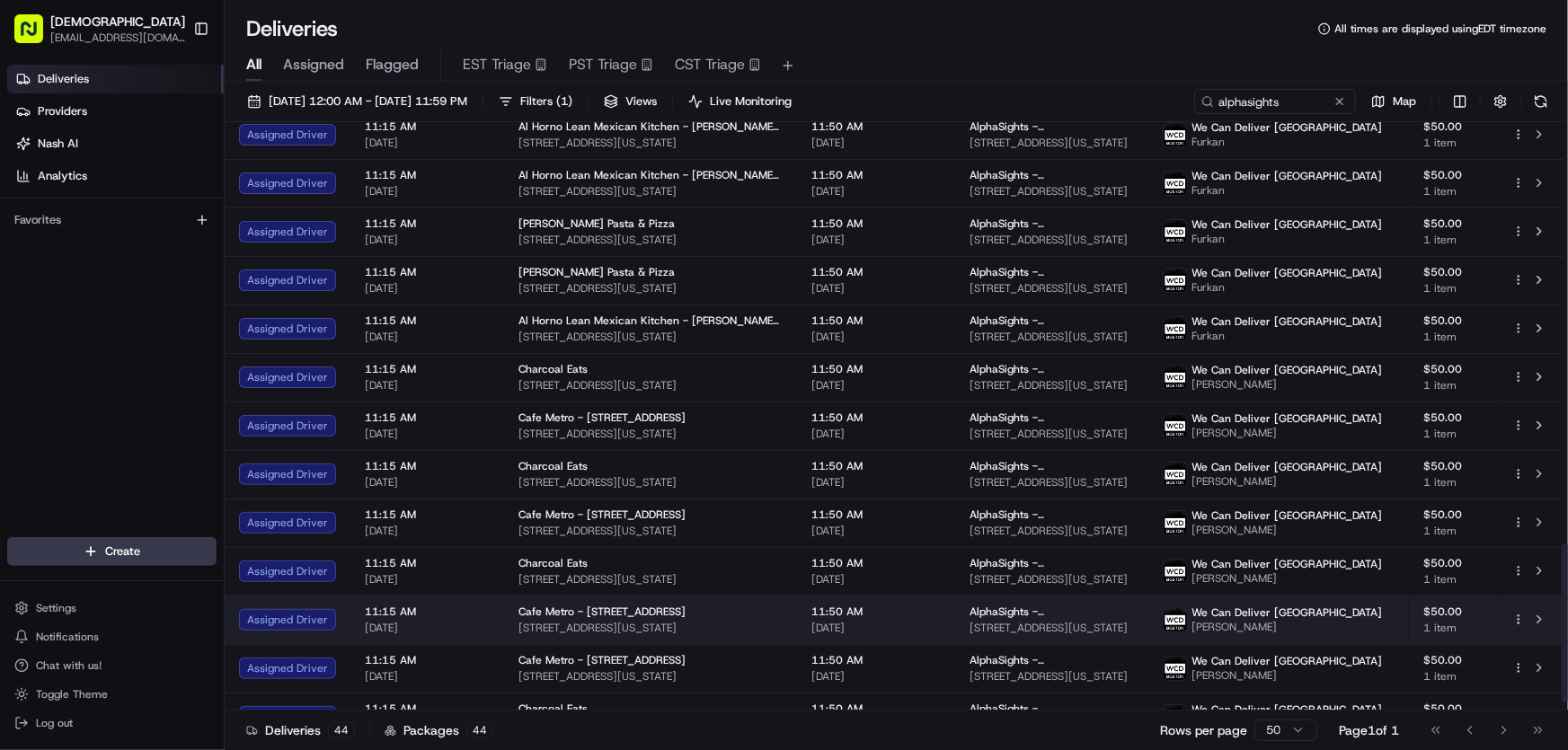
scroll to position [1581, 0]
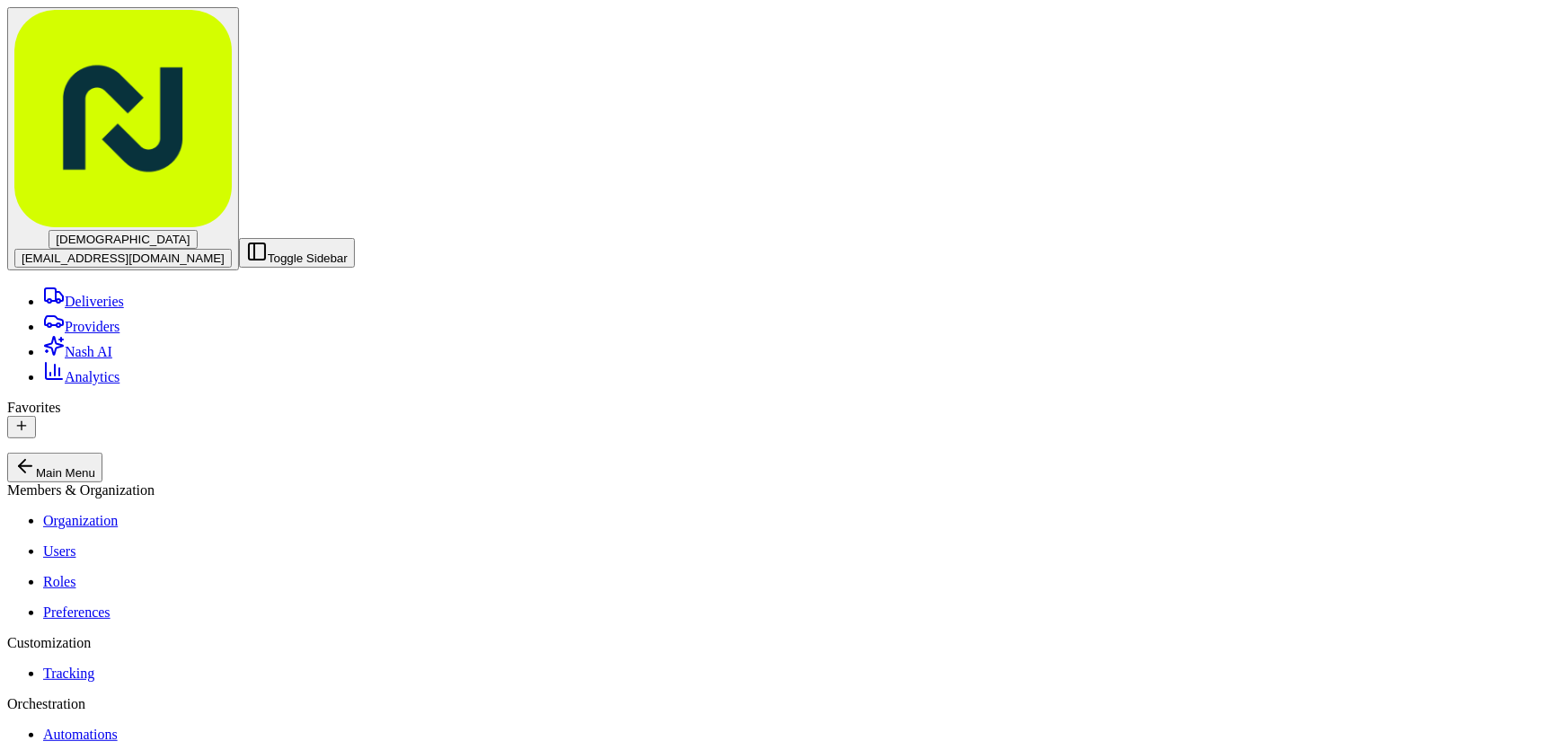
drag, startPoint x: 1267, startPoint y: 100, endPoint x: 1062, endPoint y: 97, distance: 205.0
type input "webull"
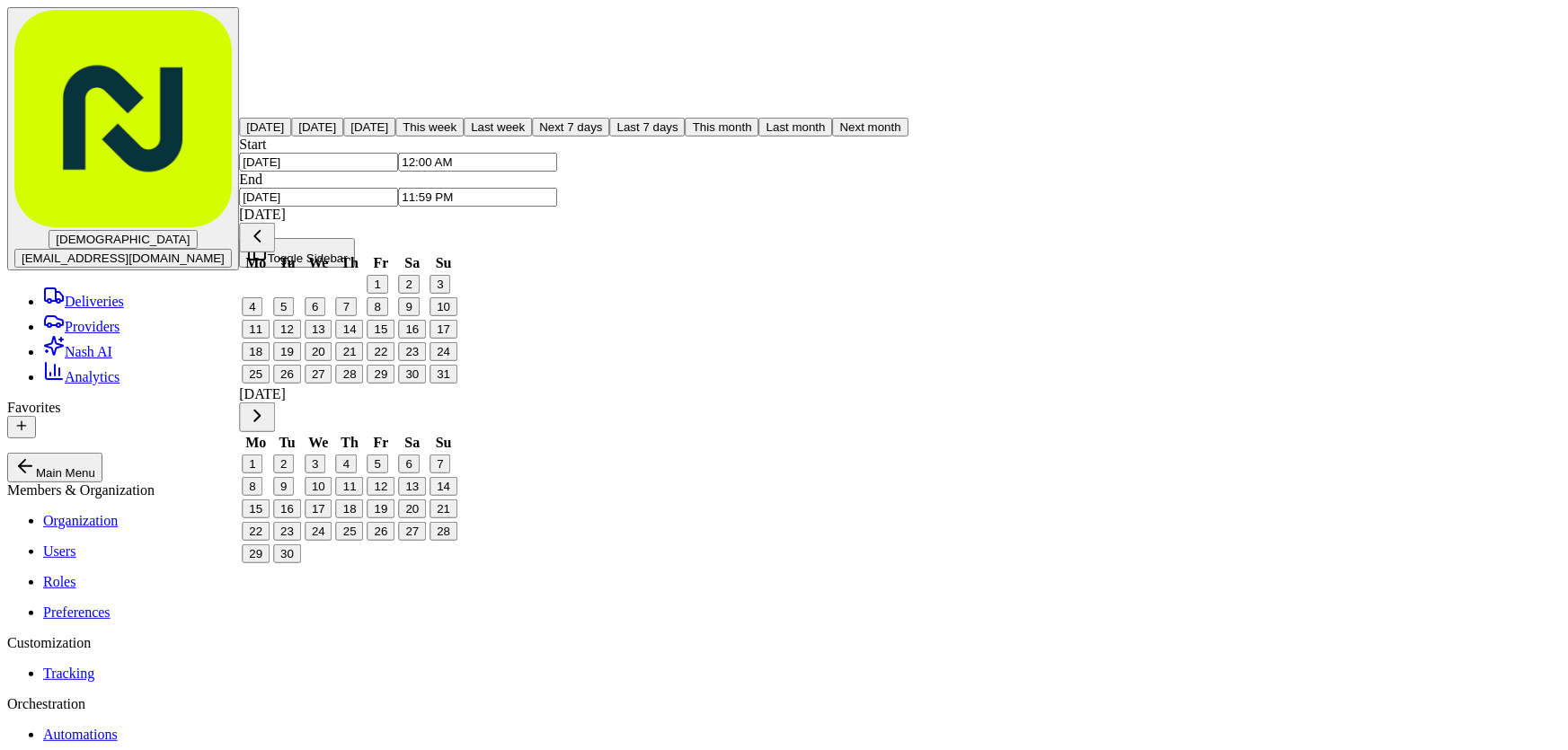
click at [287, 137] on button "[DATE]" at bounding box center [265, 127] width 52 height 19
type input "[DATE]"
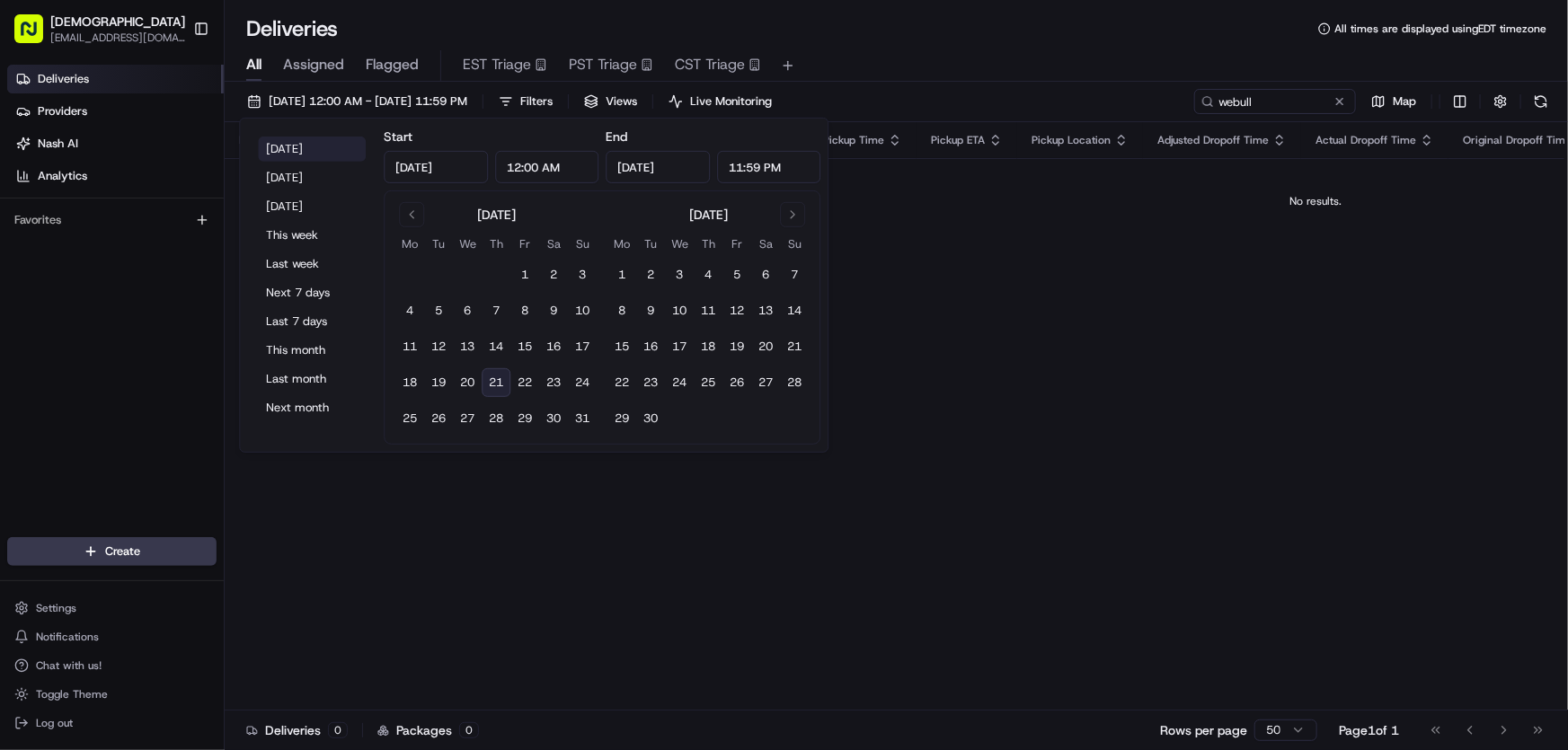
type input "[DATE]"
click at [950, 48] on div "All Assigned Flagged EST Triage PST Triage CST Triage" at bounding box center [896, 62] width 1343 height 38
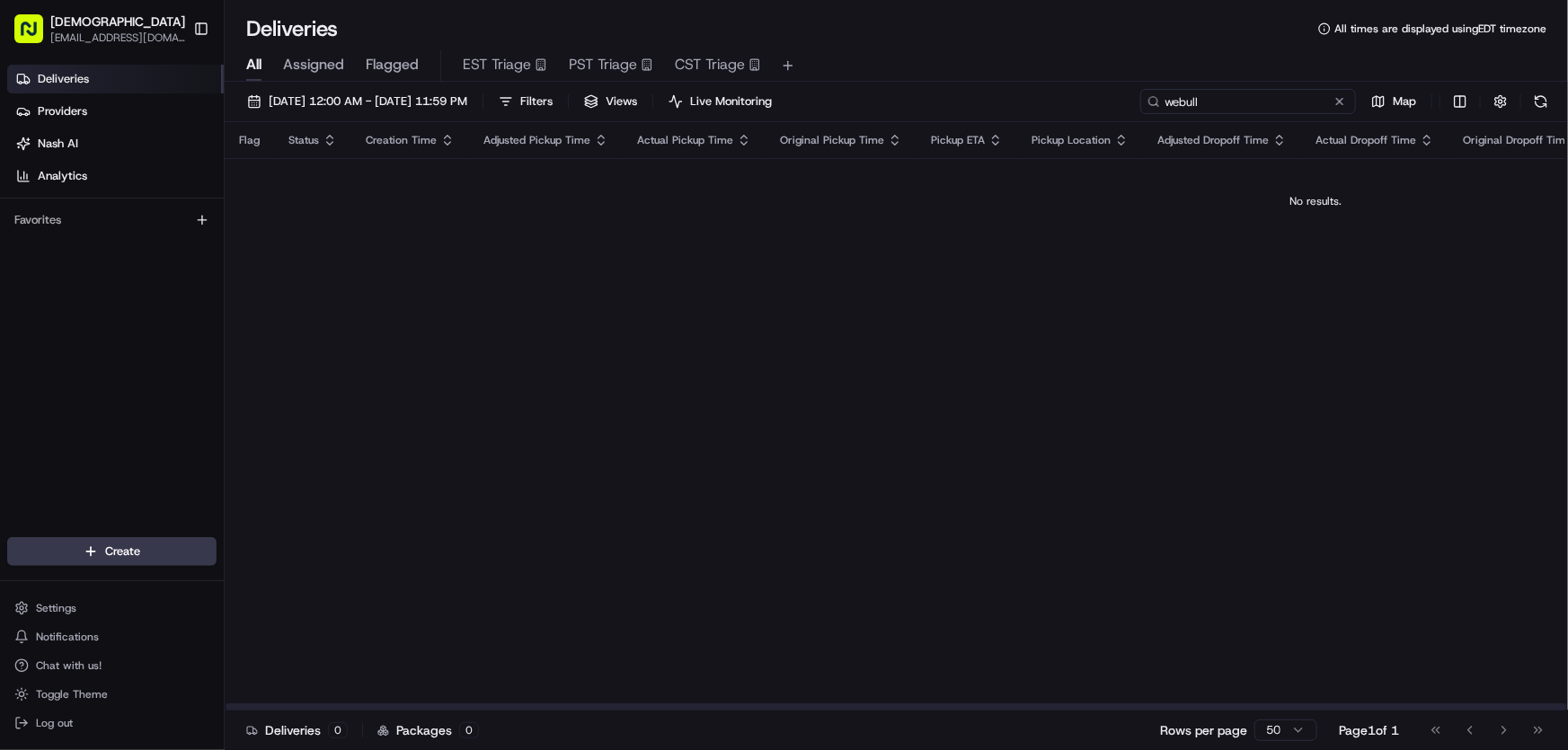
drag, startPoint x: 1276, startPoint y: 100, endPoint x: 1116, endPoint y: 101, distance: 160.0
click at [1116, 101] on div "[DATE] 12:00 AM - [DATE] 11:59 PM Filters Views Live Monitoring webull Map" at bounding box center [896, 106] width 1343 height 34
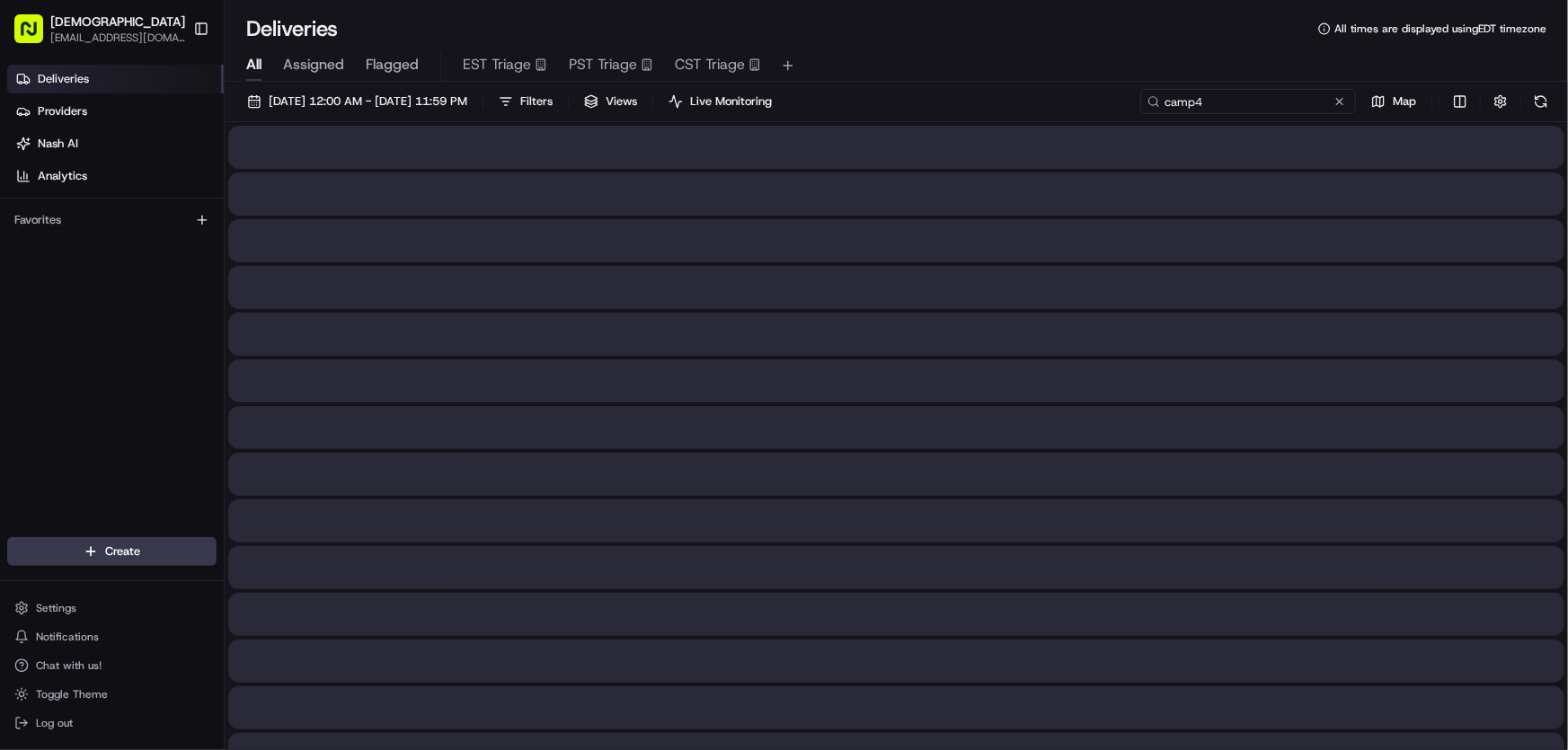
type input "camp4"
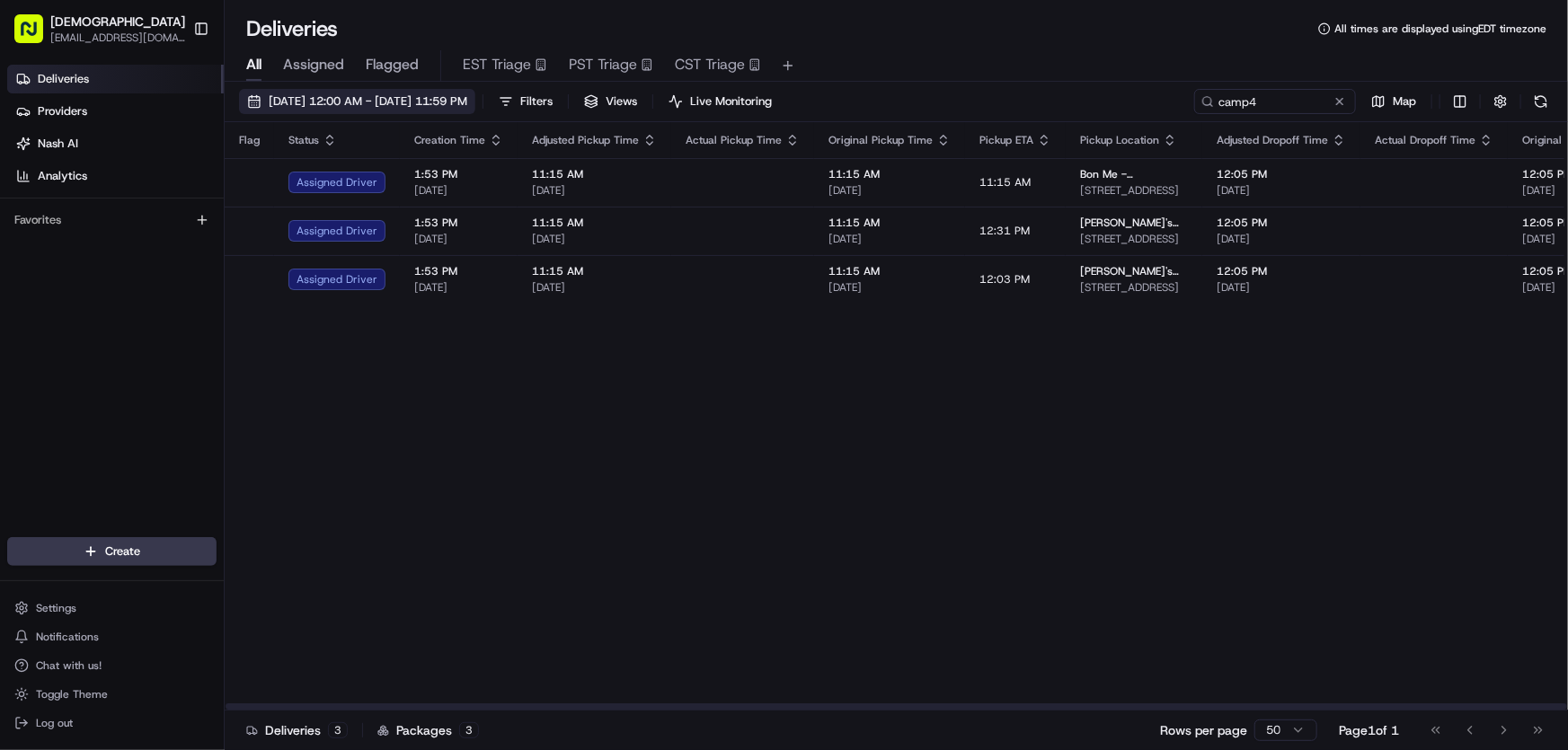
click at [403, 91] on button "[DATE] 12:00 AM - [DATE] 11:59 PM" at bounding box center [357, 101] width 236 height 25
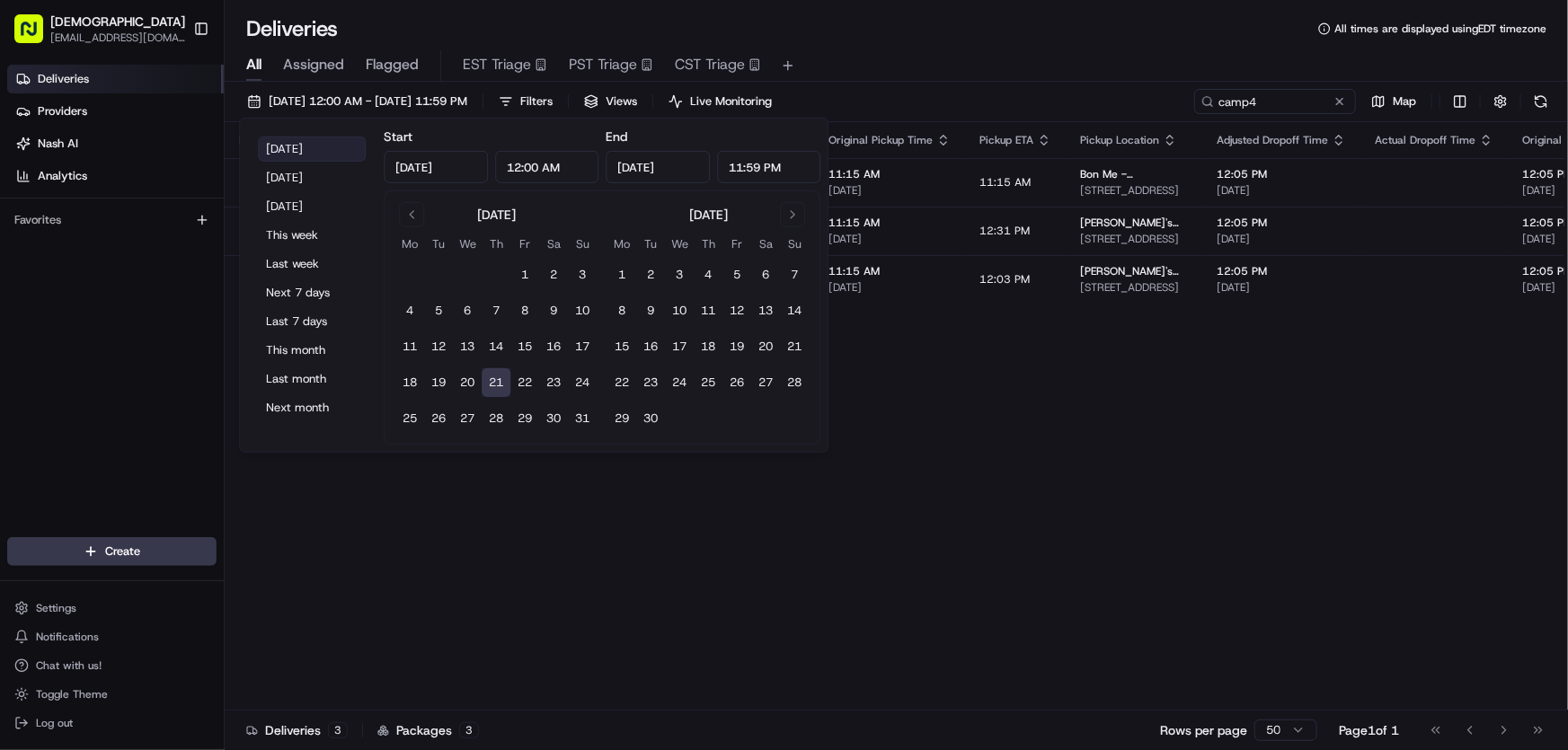
click at [284, 143] on button "[DATE]" at bounding box center [311, 149] width 108 height 25
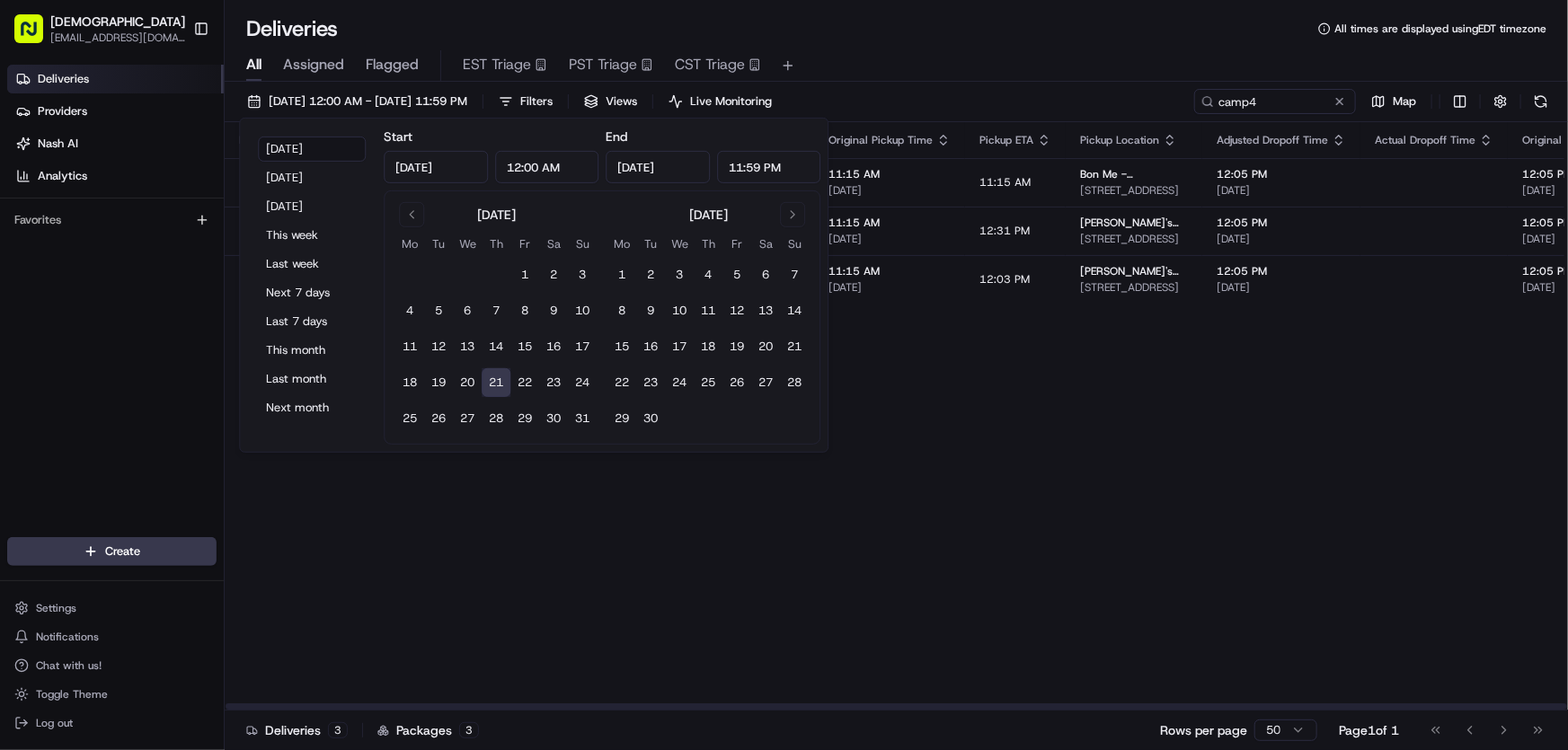
click at [970, 413] on div "Flag Status Creation Time Adjusted Pickup Time Actual Pickup Time Original Pick…" at bounding box center [1428, 417] width 2406 height 589
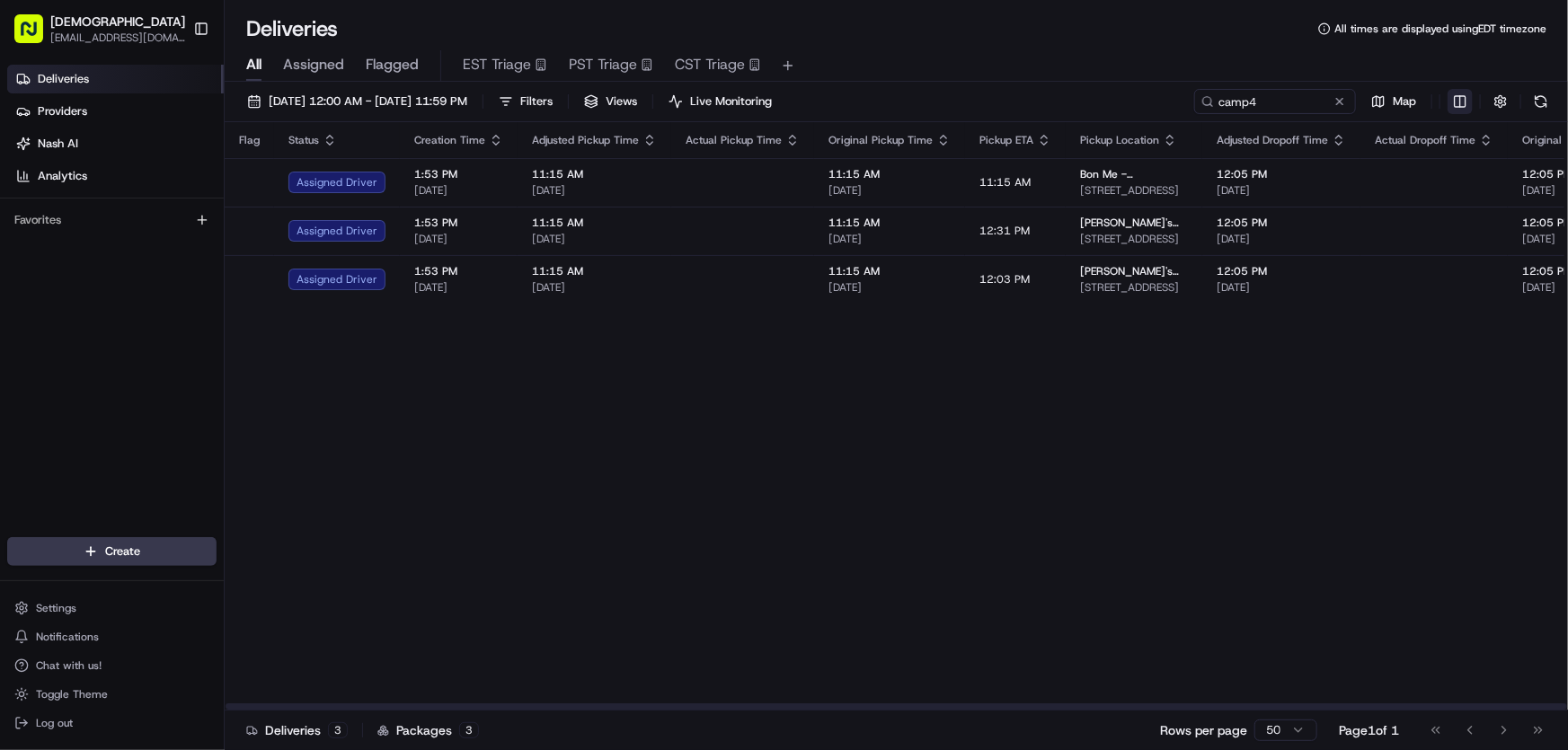
click at [1464, 101] on html "Sharebite [EMAIL_ADDRESS][DOMAIN_NAME] Toggle Sidebar Deliveries Providers [PER…" at bounding box center [784, 375] width 1568 height 750
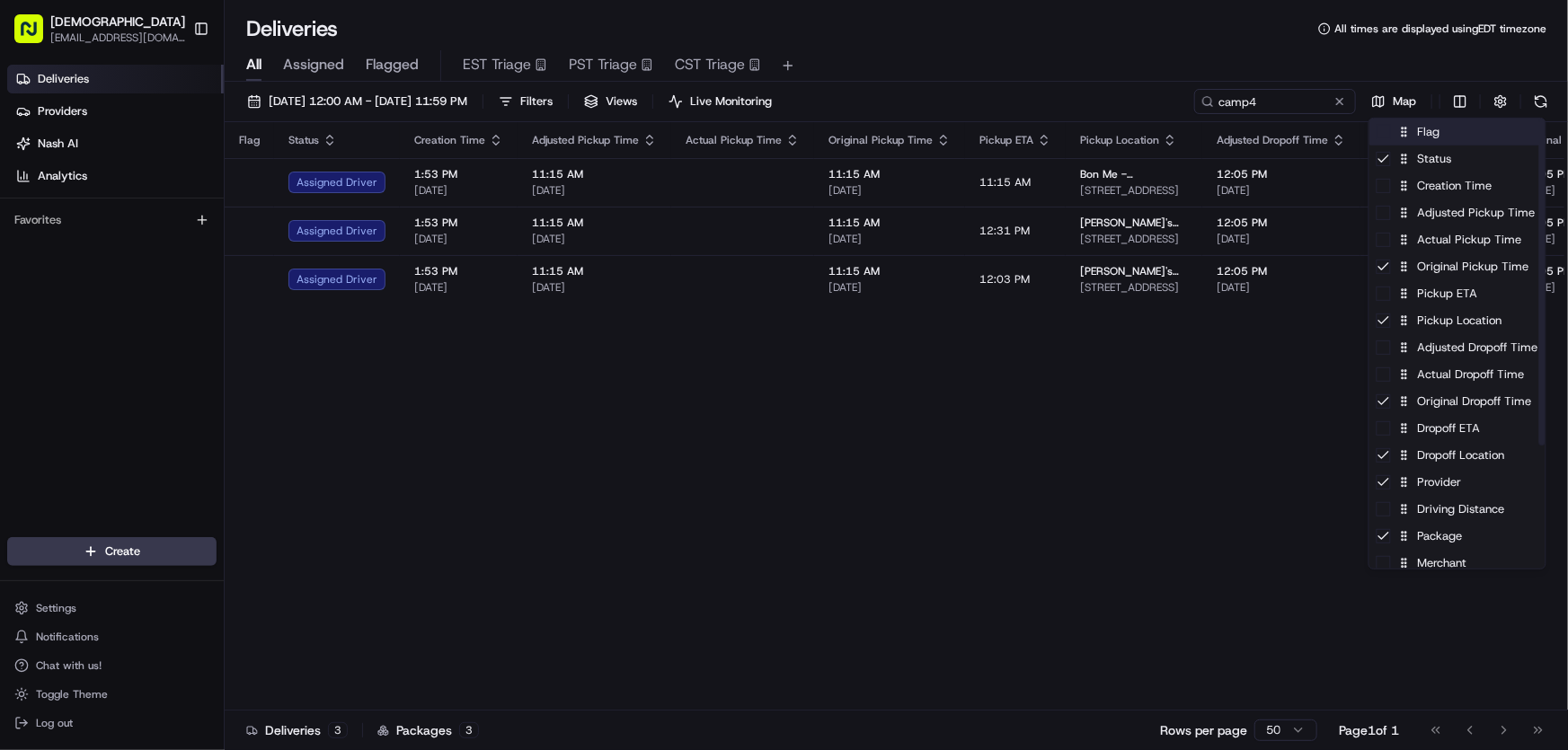
click at [1446, 134] on div "Flag" at bounding box center [1458, 132] width 176 height 27
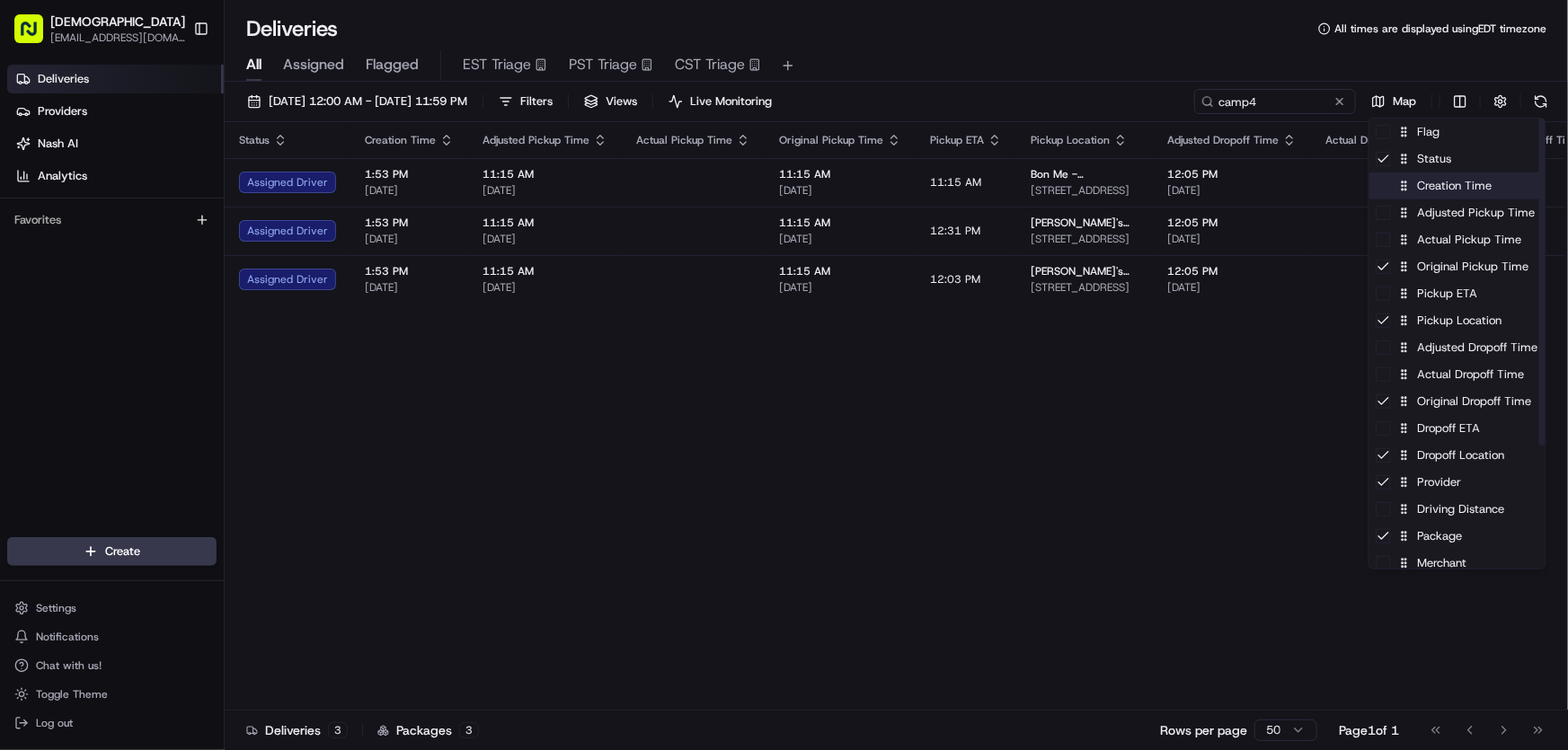
click at [1438, 197] on div "Creation Time" at bounding box center [1458, 185] width 176 height 27
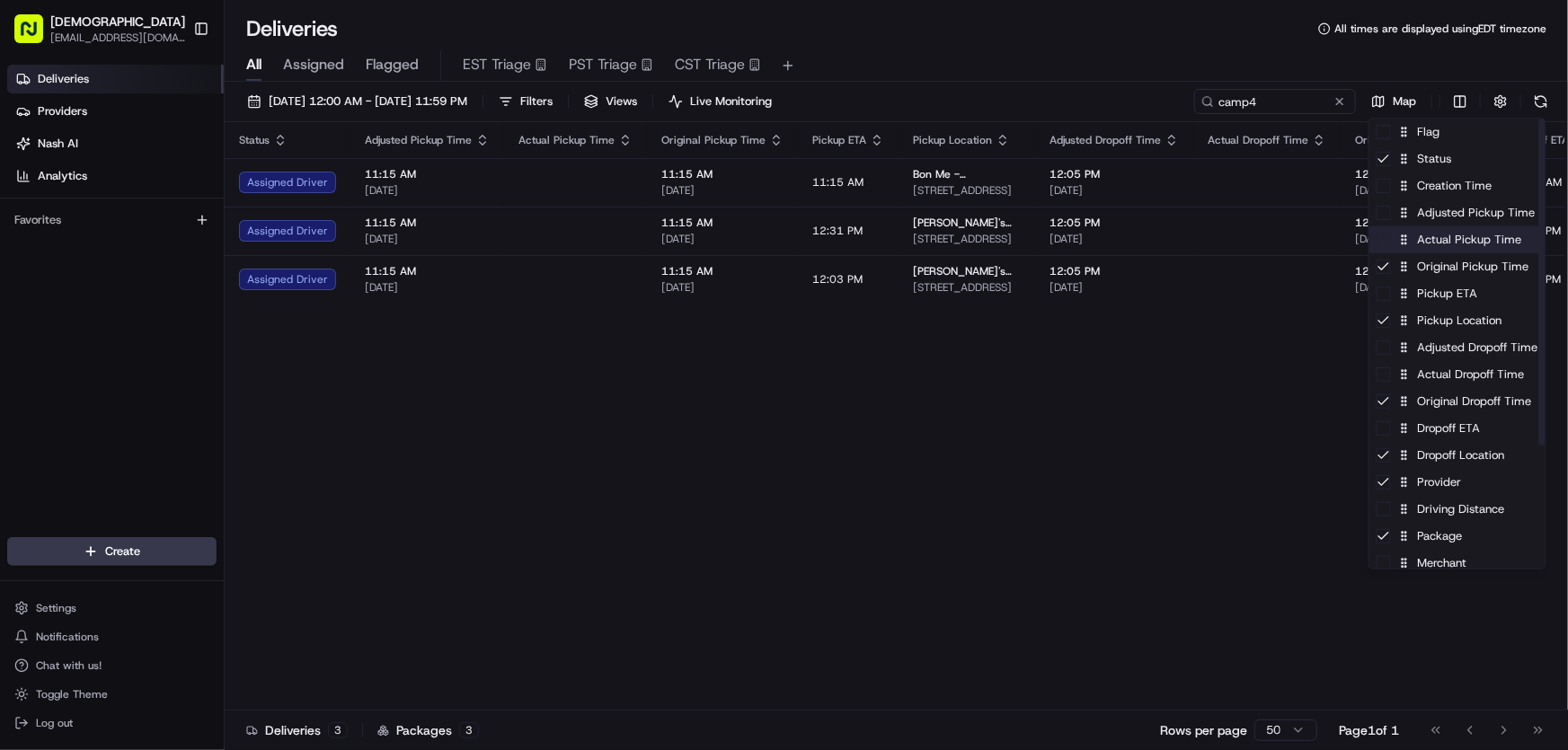
click at [1442, 245] on div "Actual Pickup Time" at bounding box center [1458, 240] width 176 height 27
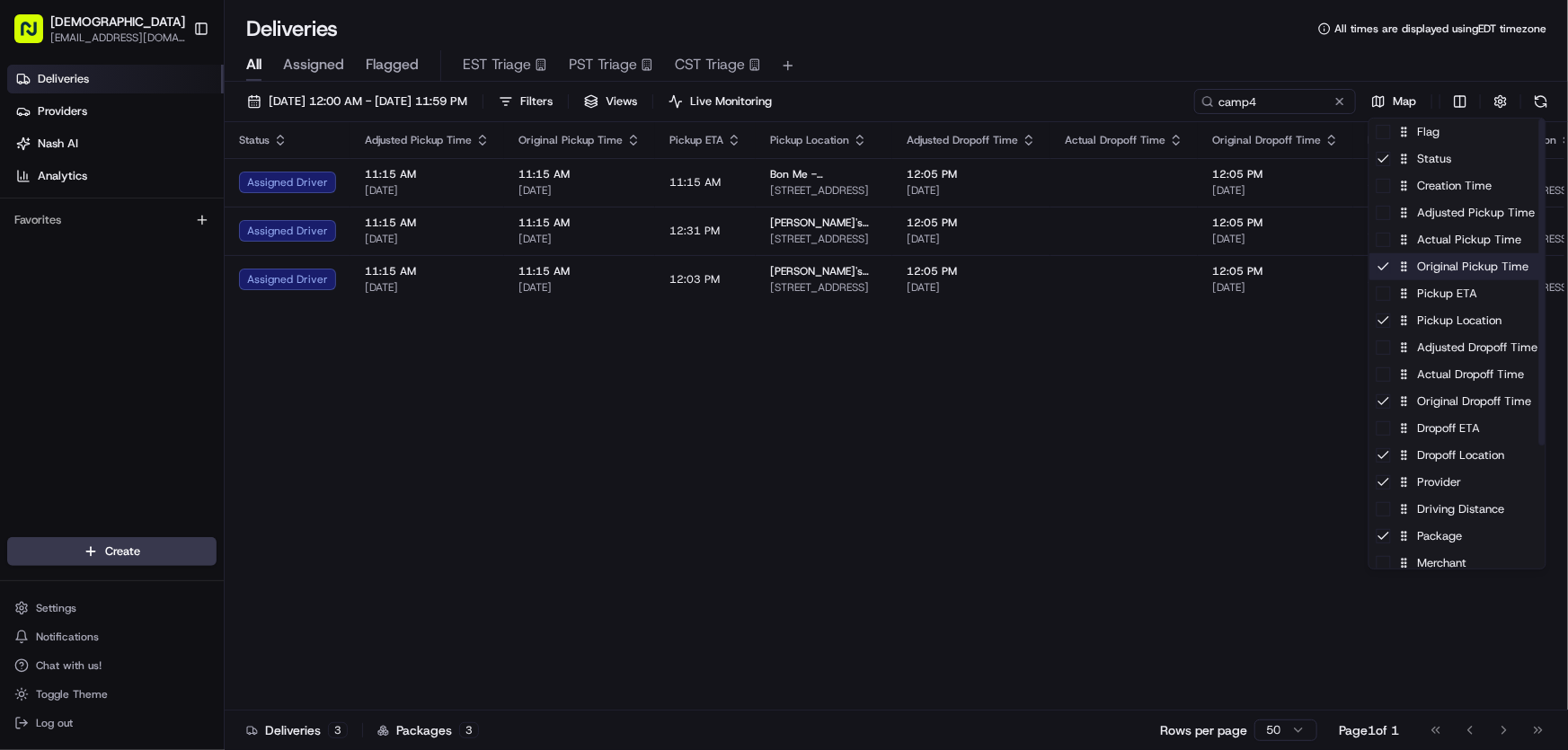
click at [1438, 276] on div "Original Pickup Time" at bounding box center [1458, 267] width 176 height 27
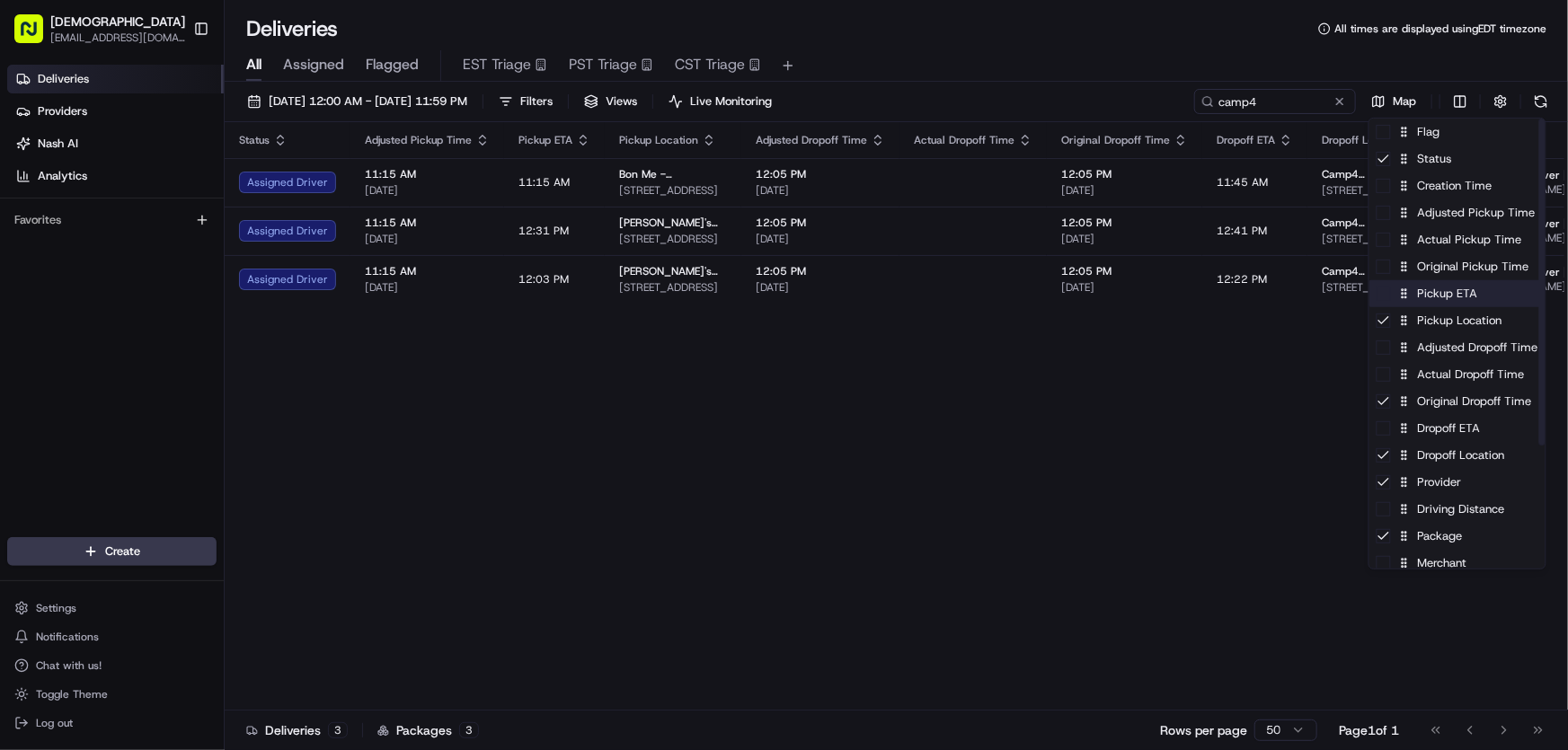
click at [1431, 294] on div "Pickup ETA" at bounding box center [1458, 293] width 176 height 27
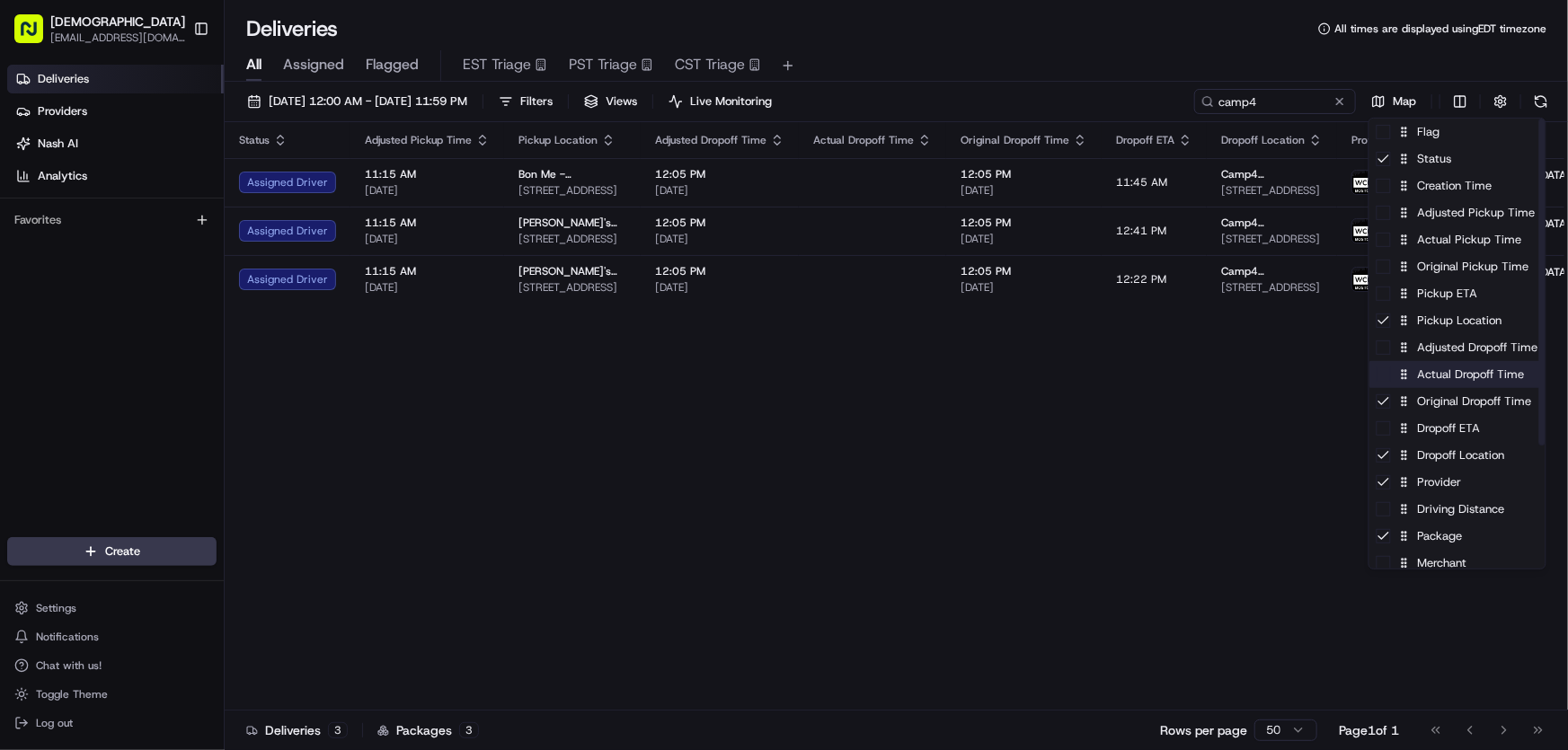
click at [1441, 383] on div "Actual Dropoff Time" at bounding box center [1458, 375] width 176 height 27
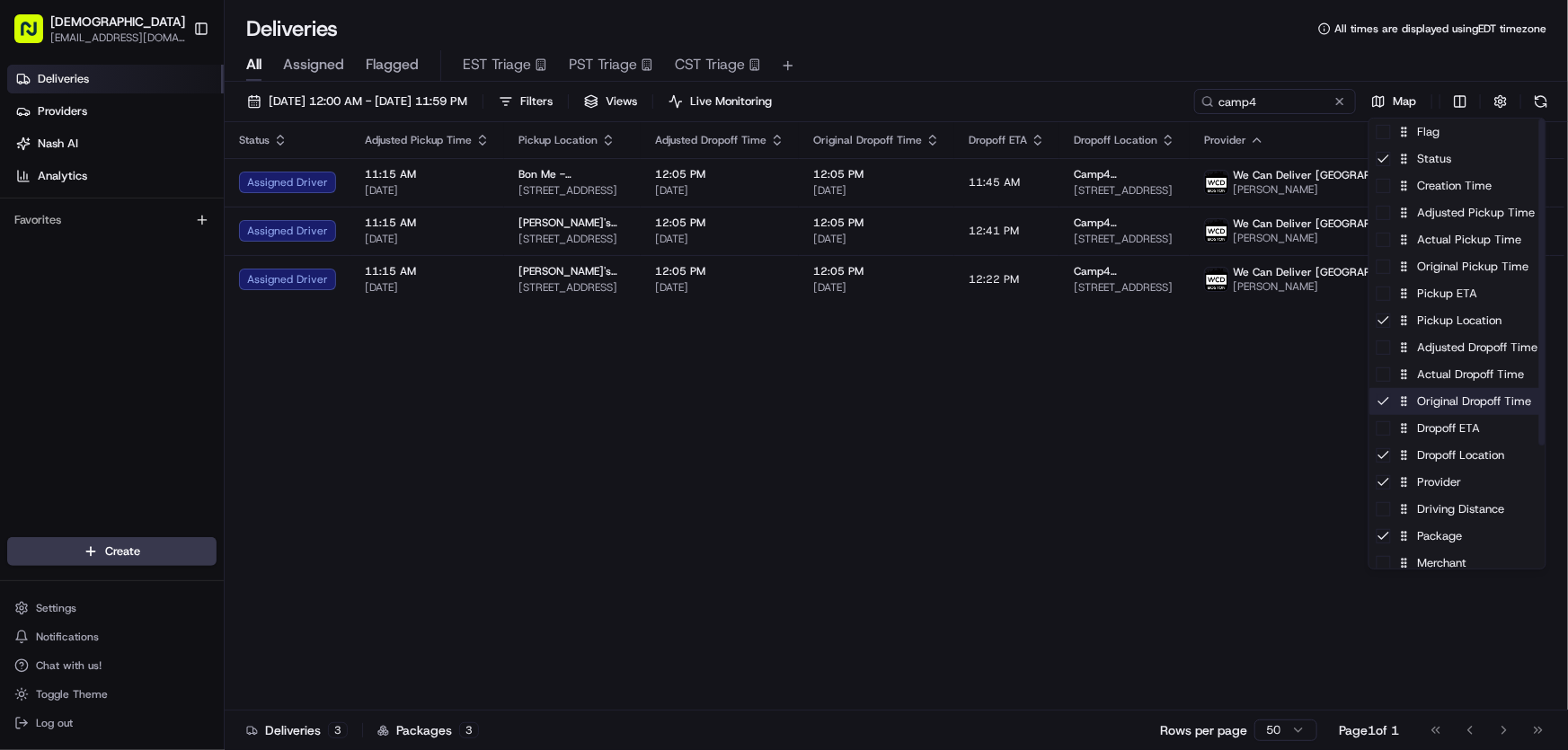
click at [1419, 404] on div "Original Dropoff Time" at bounding box center [1458, 402] width 176 height 27
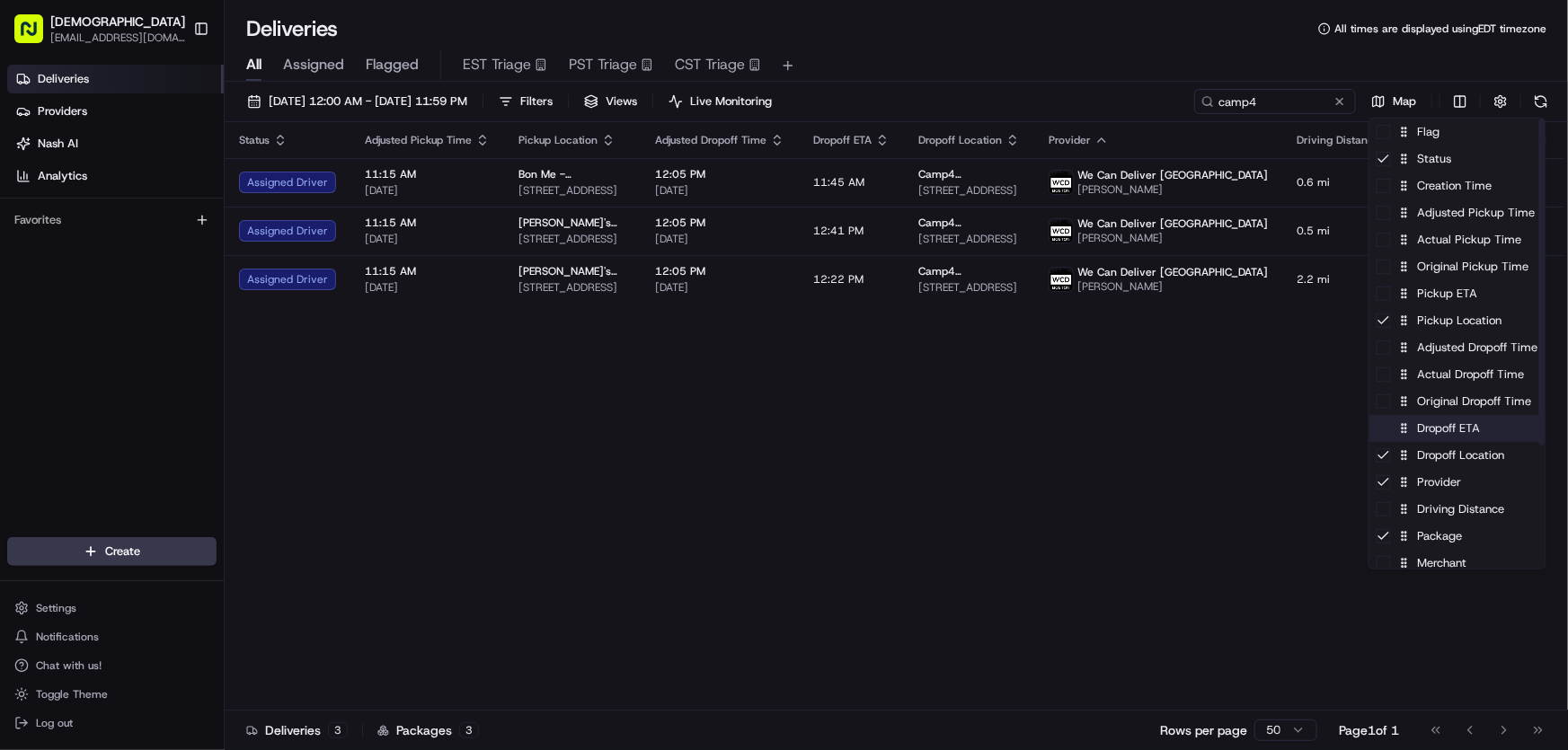
click at [1432, 428] on div "Dropoff ETA" at bounding box center [1458, 428] width 176 height 27
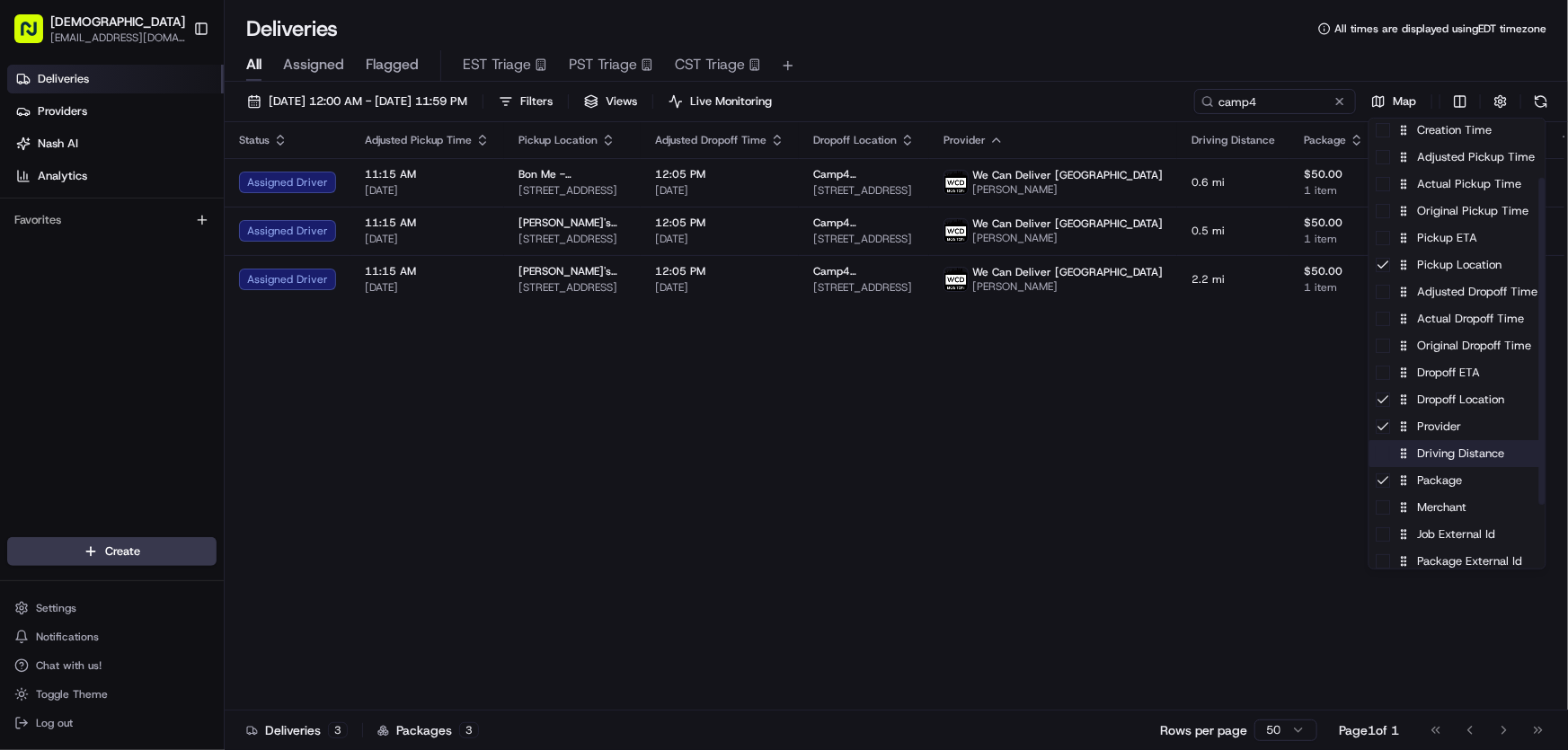
scroll to position [81, 0]
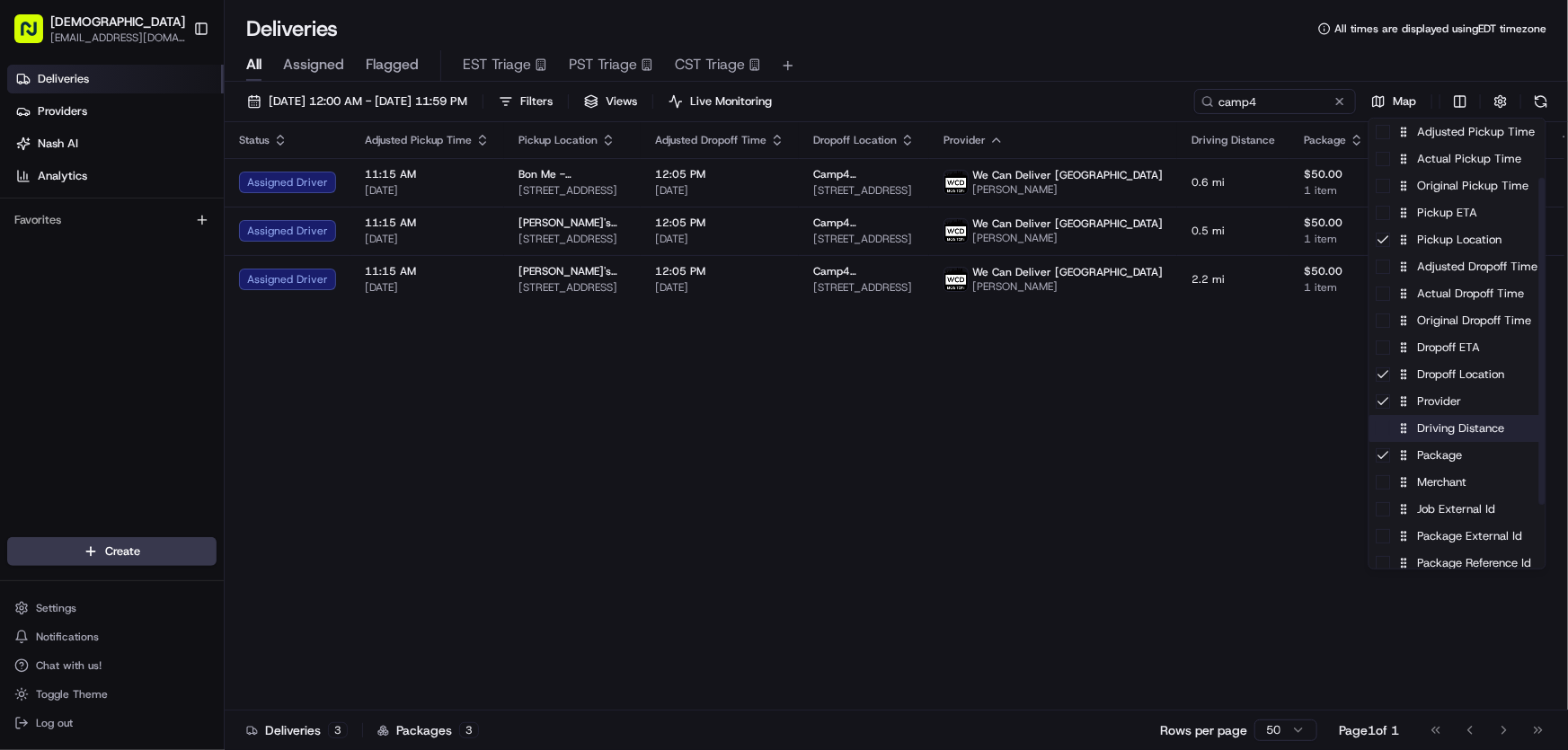
click at [1442, 429] on div "Driving Distance" at bounding box center [1458, 428] width 176 height 27
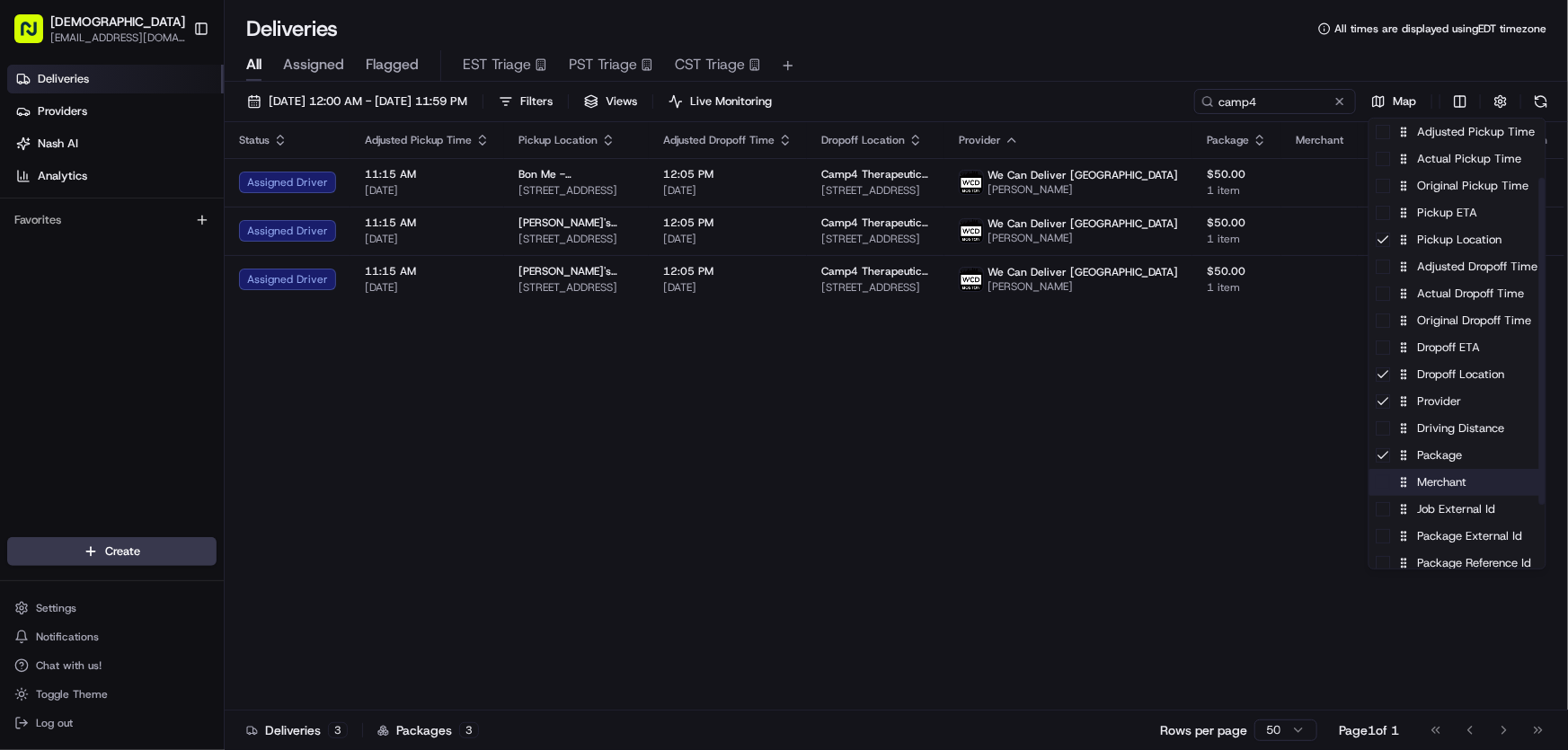
click at [1438, 485] on div "Merchant" at bounding box center [1458, 482] width 176 height 27
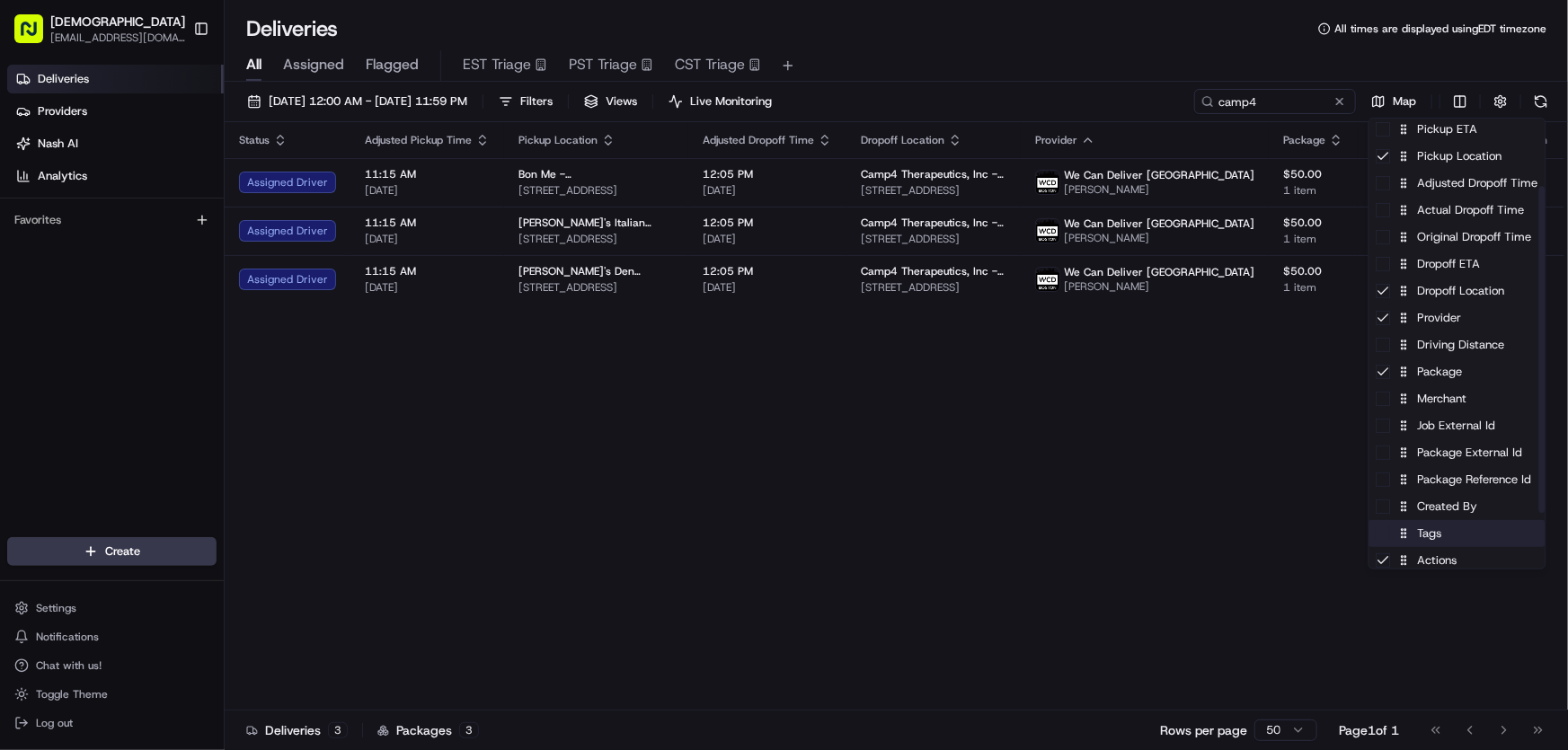
scroll to position [169, 0]
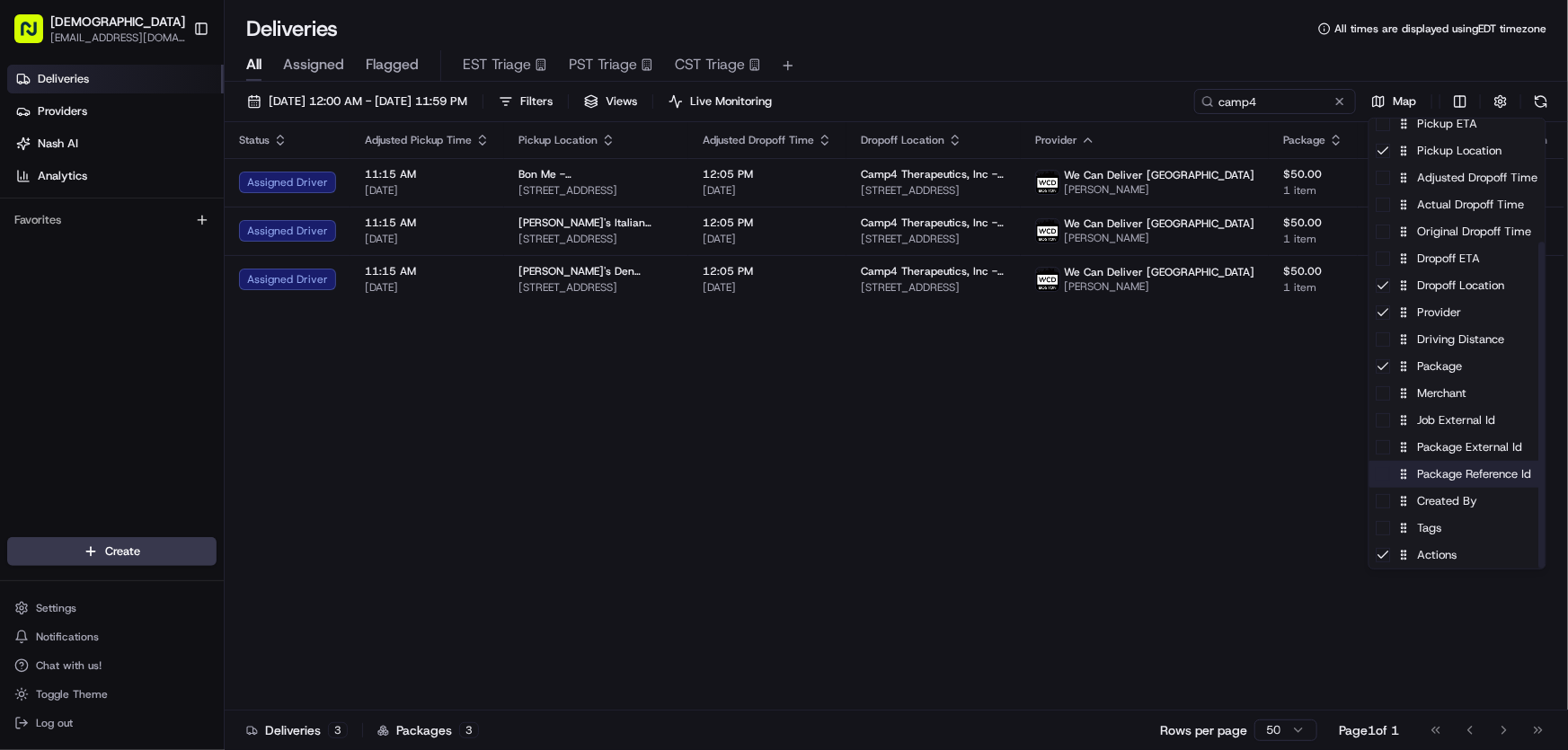
click at [1449, 478] on div "Package Reference Id" at bounding box center [1458, 474] width 176 height 27
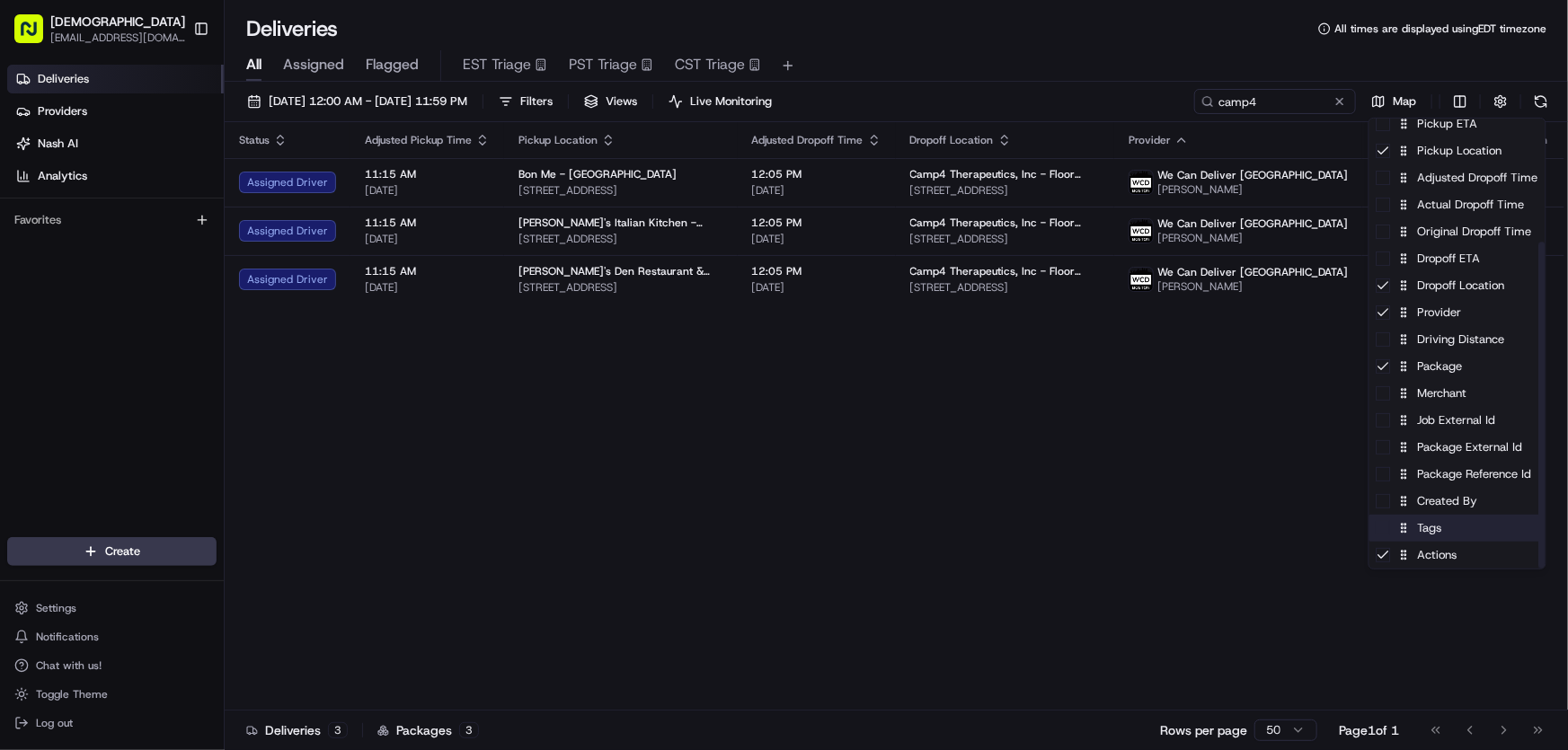
click at [1429, 535] on div "Tags" at bounding box center [1458, 528] width 176 height 27
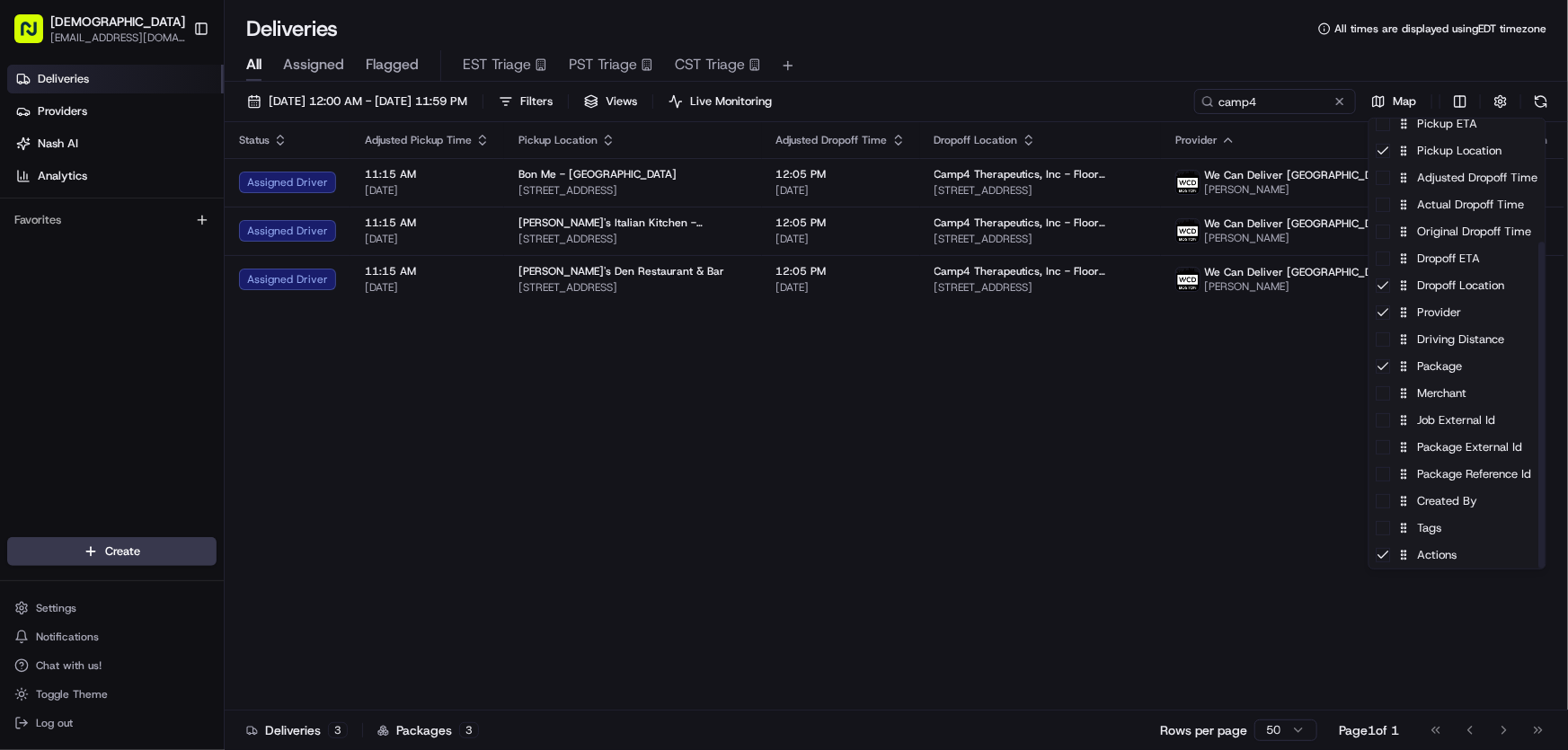
click at [1003, 448] on html "Sharebite rtrinos@sharebite.com Toggle Sidebar Deliveries Providers Nash AI Ana…" at bounding box center [784, 375] width 1568 height 750
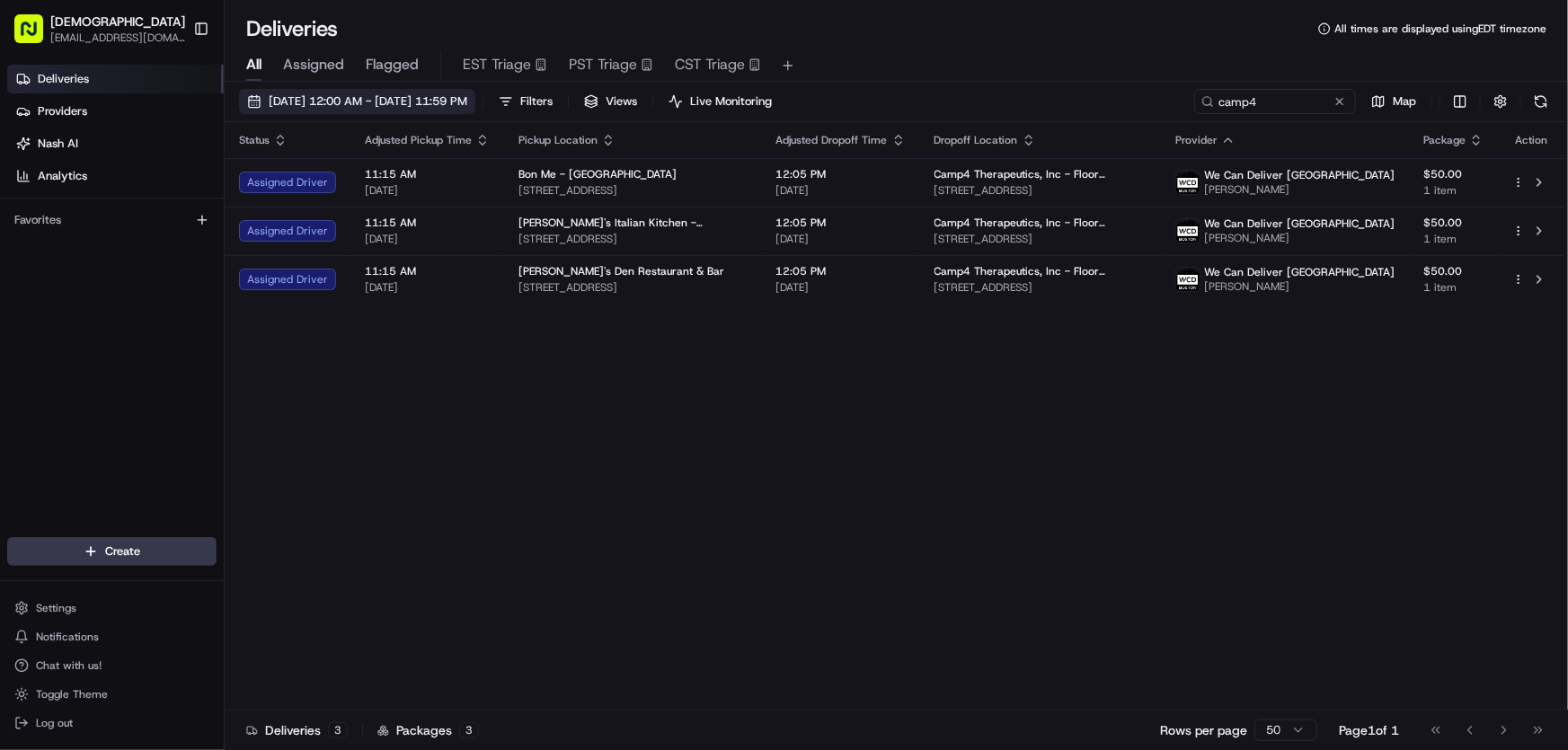
drag, startPoint x: 323, startPoint y: 100, endPoint x: 331, endPoint y: 110, distance: 12.8
click at [324, 99] on span "[DATE] 12:00 AM - [DATE] 11:59 PM" at bounding box center [368, 101] width 198 height 16
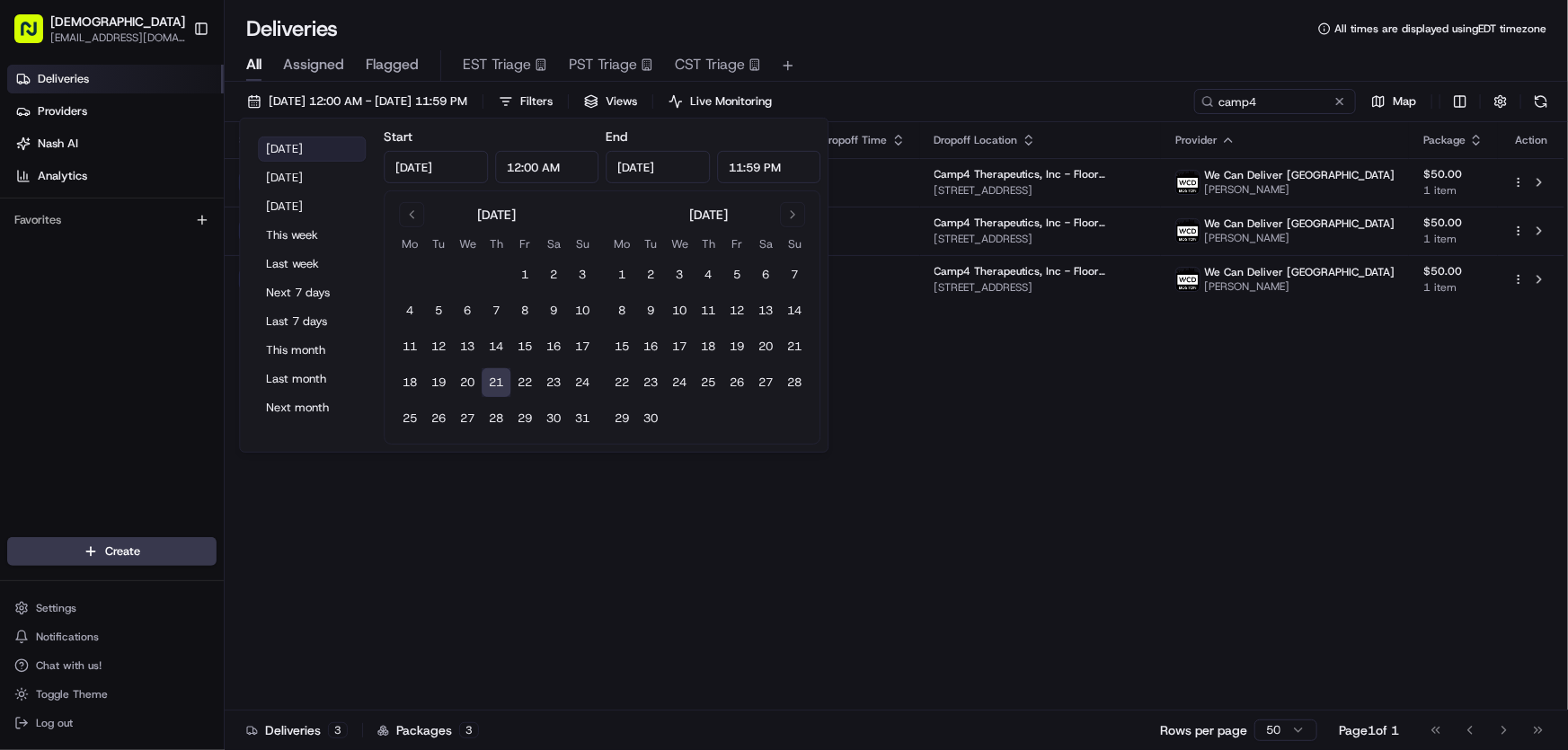
click at [304, 147] on button "[DATE]" at bounding box center [311, 149] width 108 height 25
click at [975, 374] on div "Status Adjusted Pickup Time Pickup Location Adjusted Dropoff Time Dropoff Locat…" at bounding box center [894, 417] width 1340 height 589
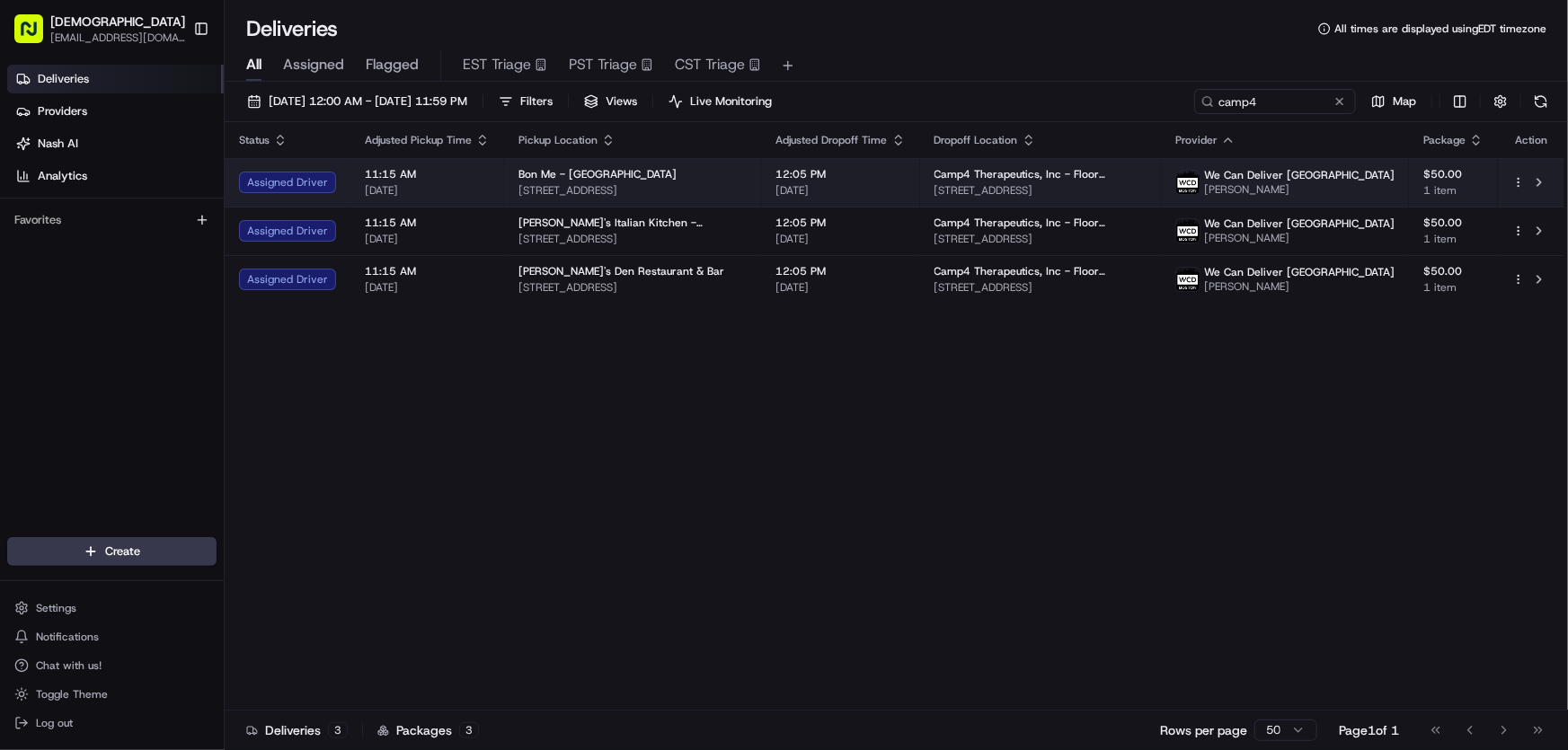
drag, startPoint x: 1180, startPoint y: 195, endPoint x: 949, endPoint y: 199, distance: 231.0
click at [949, 199] on td "Camp4 Therapeutics, Inc - Floor 1400 W, 3rd floor 389 Binney St, Cambridge, MA …" at bounding box center [1040, 183] width 241 height 49
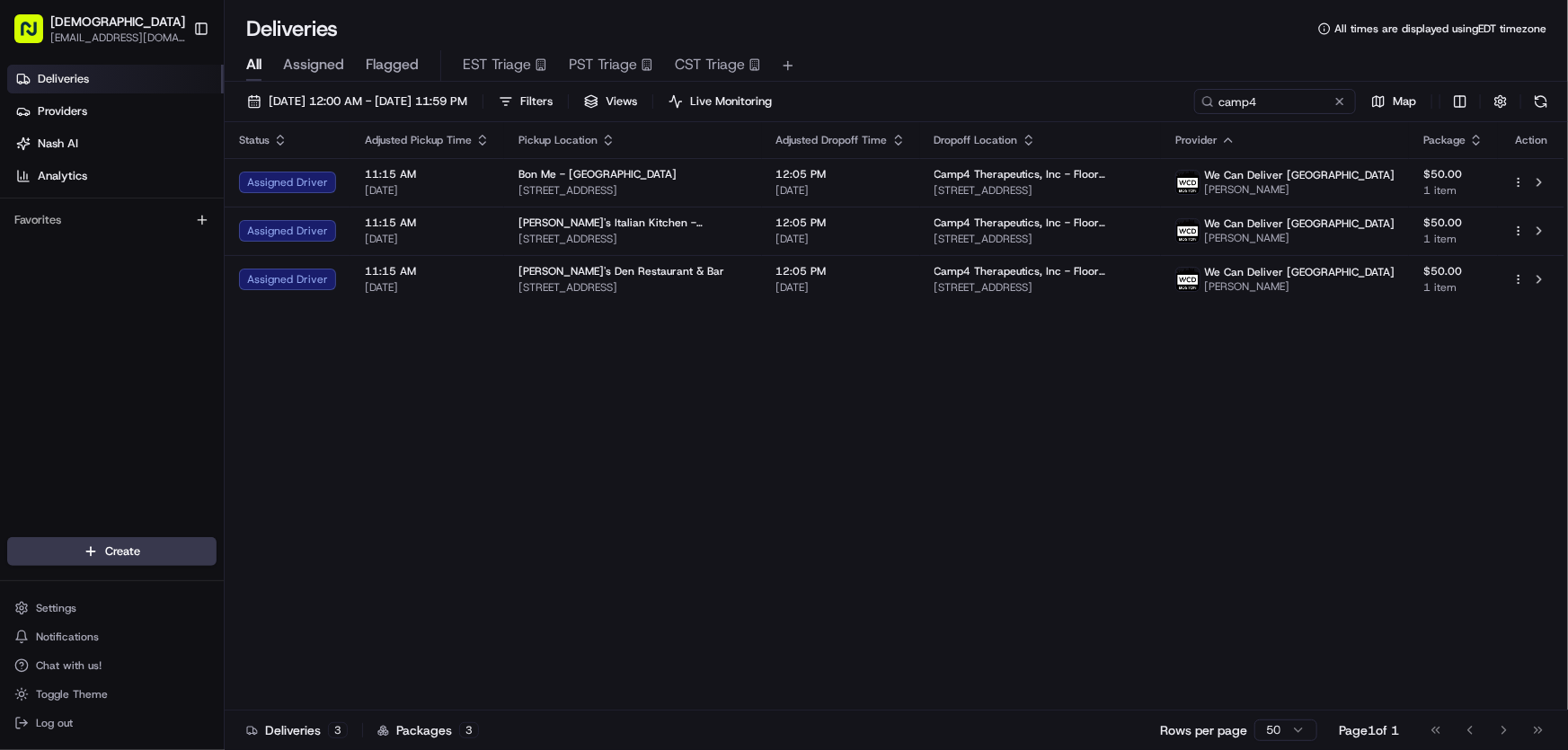
copy span "389 Binney St, Cambridge, MA 02142, USA"
drag, startPoint x: 778, startPoint y: 458, endPoint x: 749, endPoint y: 390, distance: 73.9
click at [777, 458] on div "Status Adjusted Pickup Time Pickup Location Adjusted Dropoff Time Dropoff Locat…" at bounding box center [894, 417] width 1340 height 589
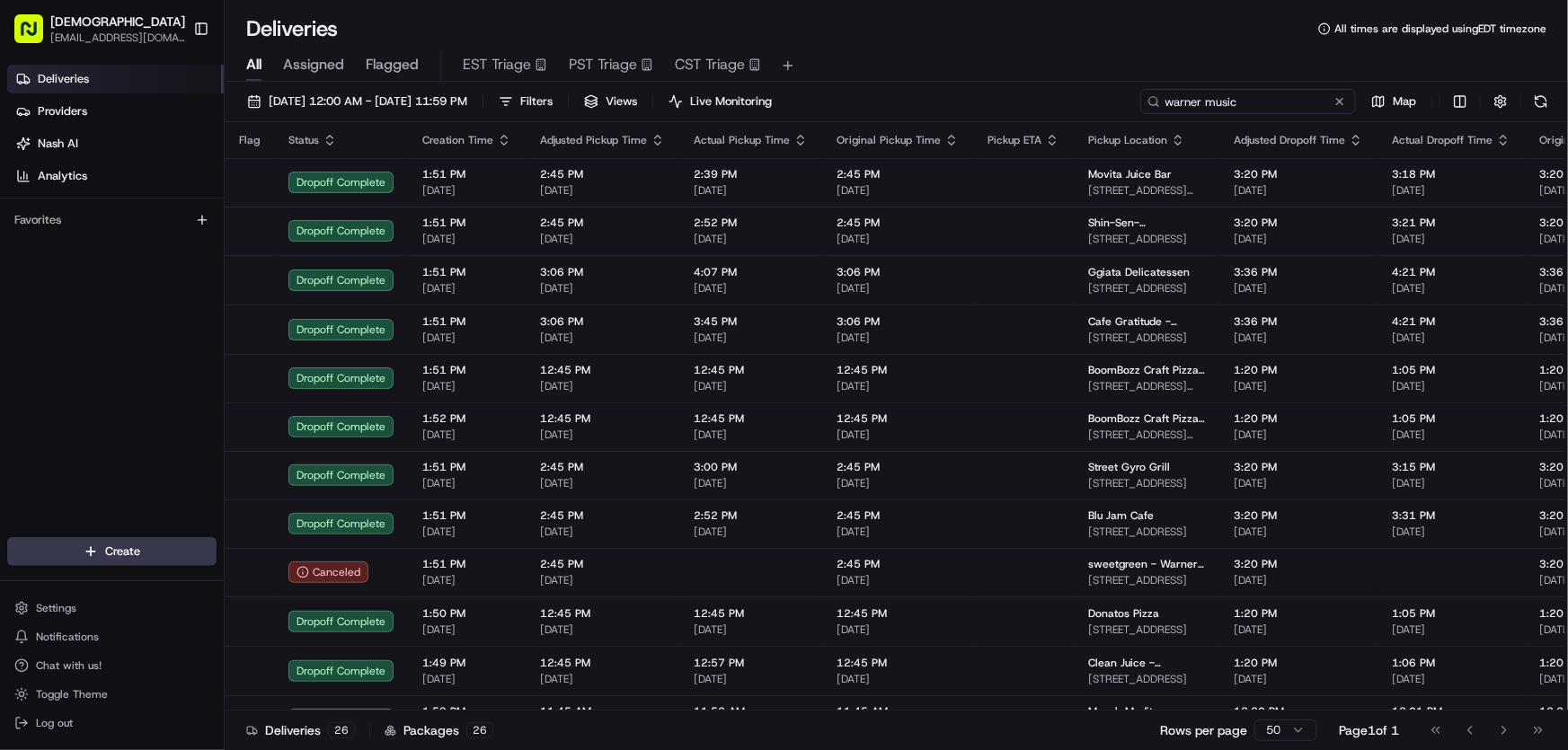
click at [1238, 95] on input "warner music" at bounding box center [1248, 101] width 215 height 25
click at [1072, 107] on div "[DATE] 12:00 AM - [DATE] 11:59 PM Filters Views Live Monitoring warner music Map" at bounding box center [896, 106] width 1343 height 34
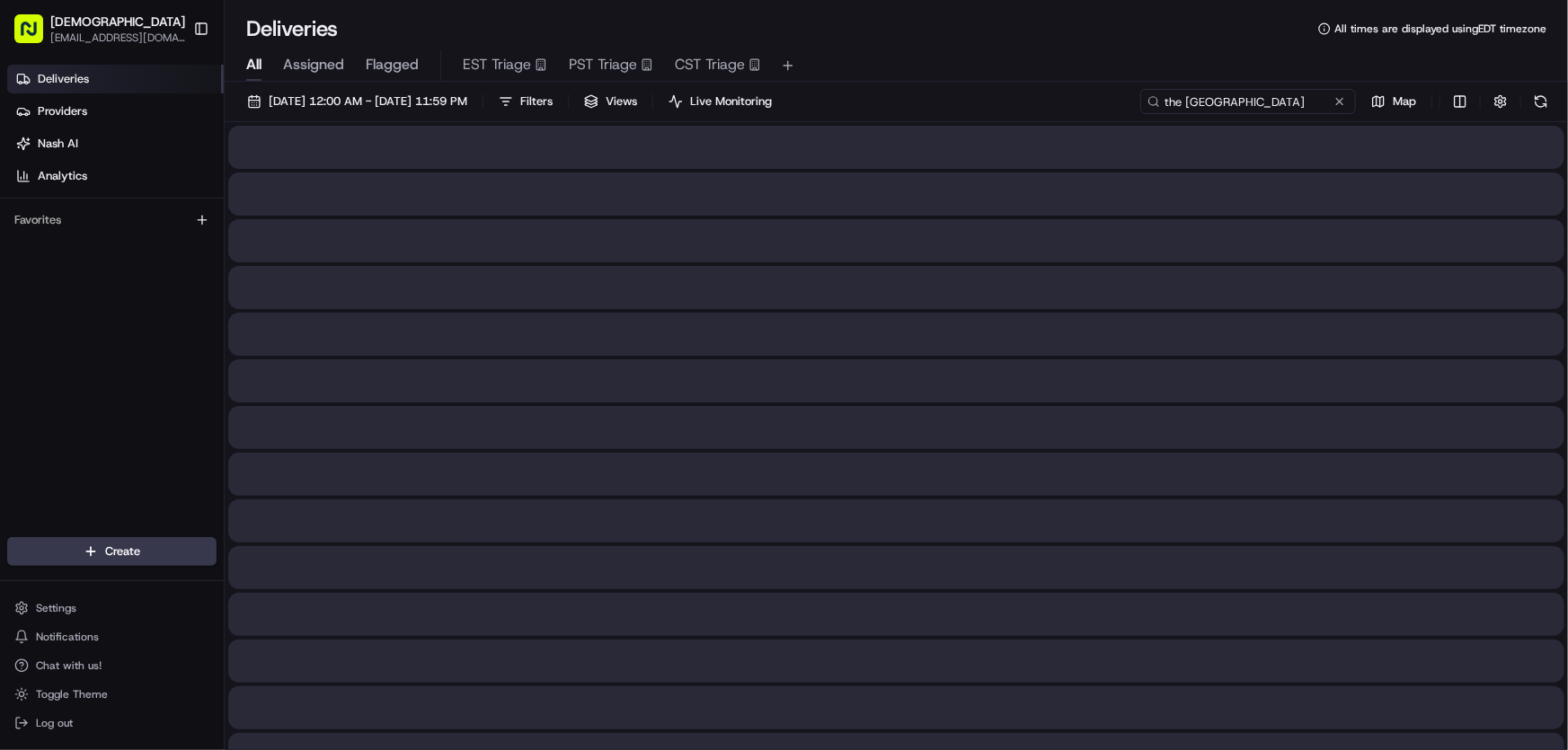
type input "the [GEOGRAPHIC_DATA]"
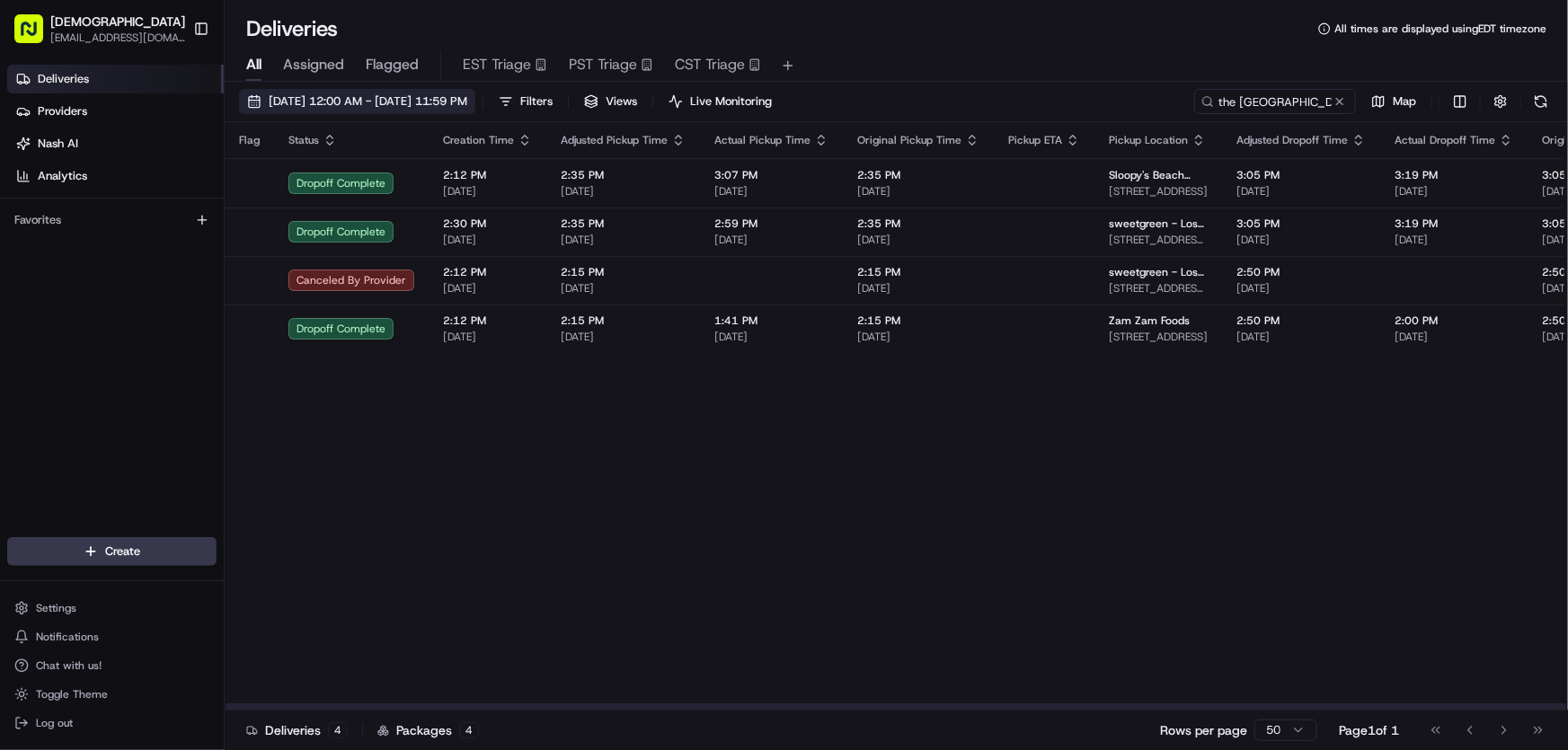
click at [393, 106] on span "[DATE] 12:00 AM - [DATE] 11:59 PM" at bounding box center [368, 101] width 198 height 16
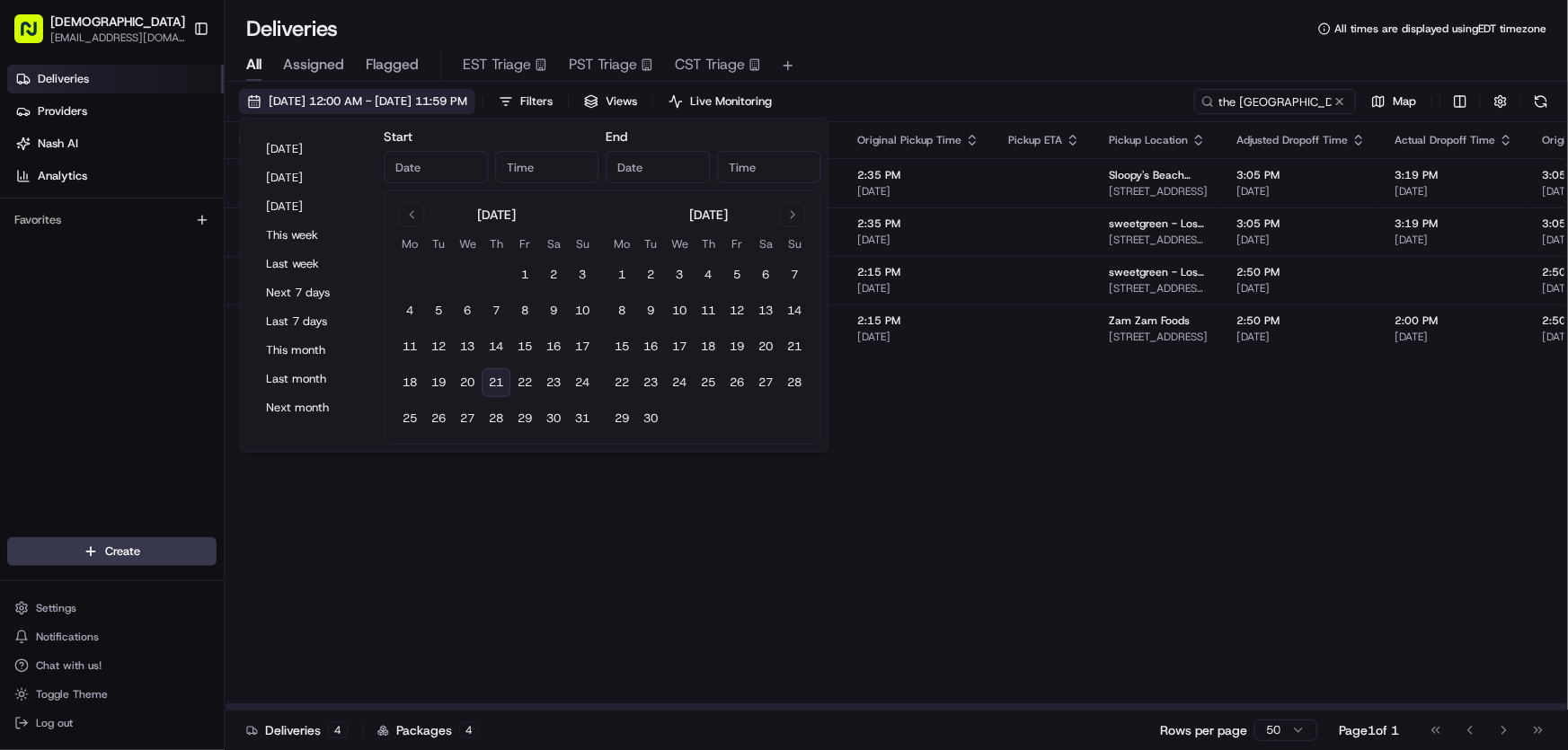
type input "[DATE]"
type input "12:00 AM"
type input "[DATE]"
type input "11:59 PM"
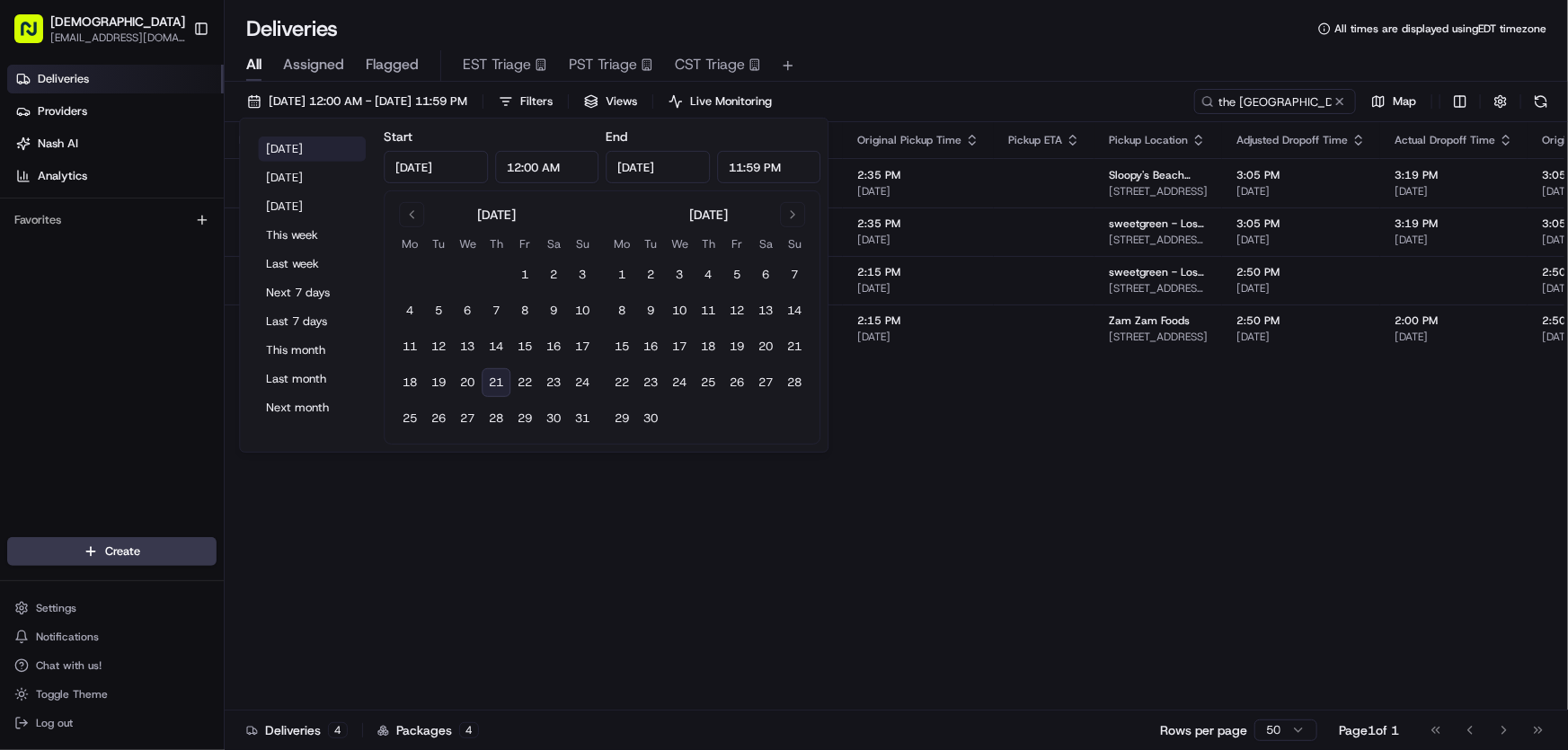
click at [299, 145] on button "[DATE]" at bounding box center [311, 149] width 108 height 25
type input "[DATE]"
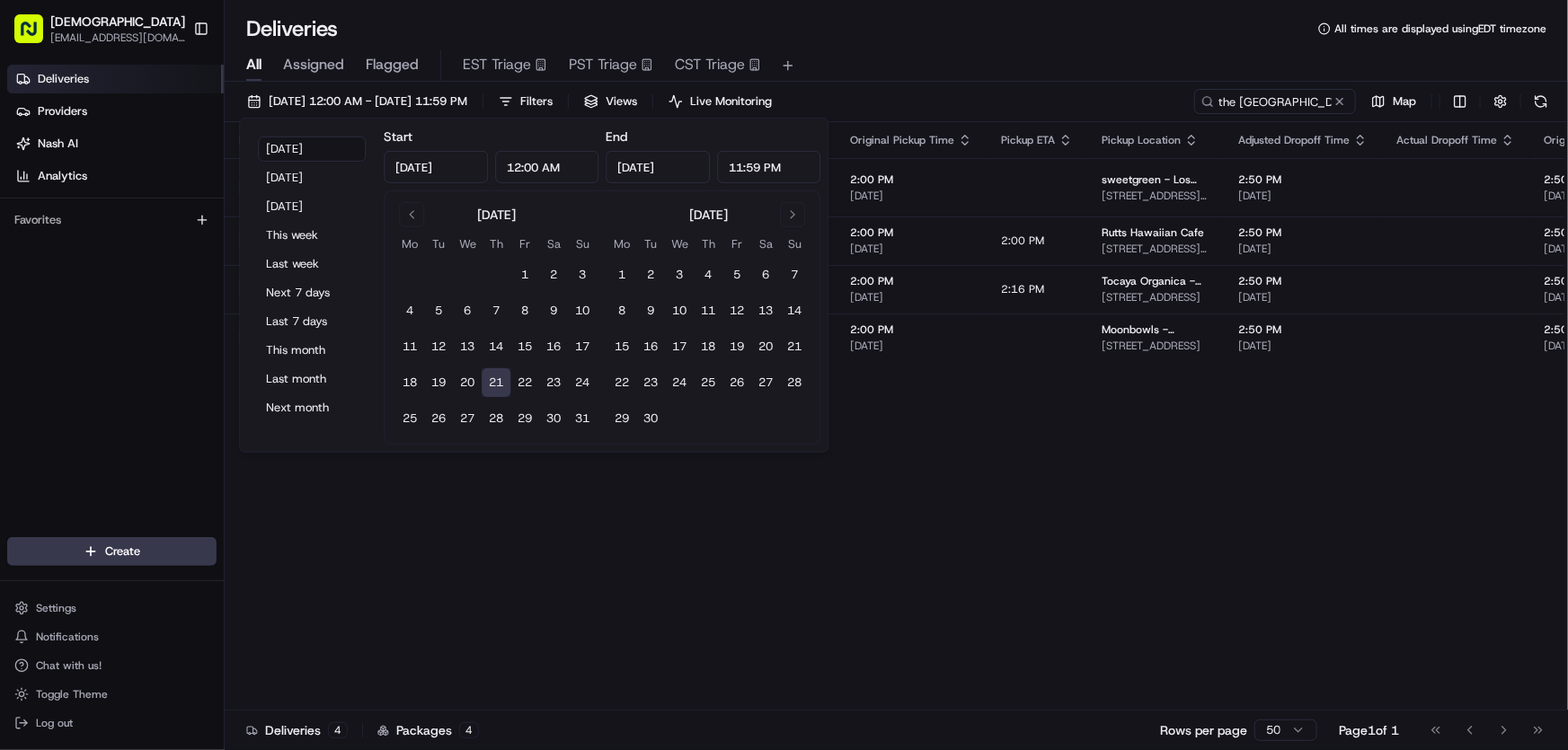
click at [1033, 51] on div "All Assigned Flagged EST Triage PST Triage CST Triage" at bounding box center [896, 66] width 1343 height 32
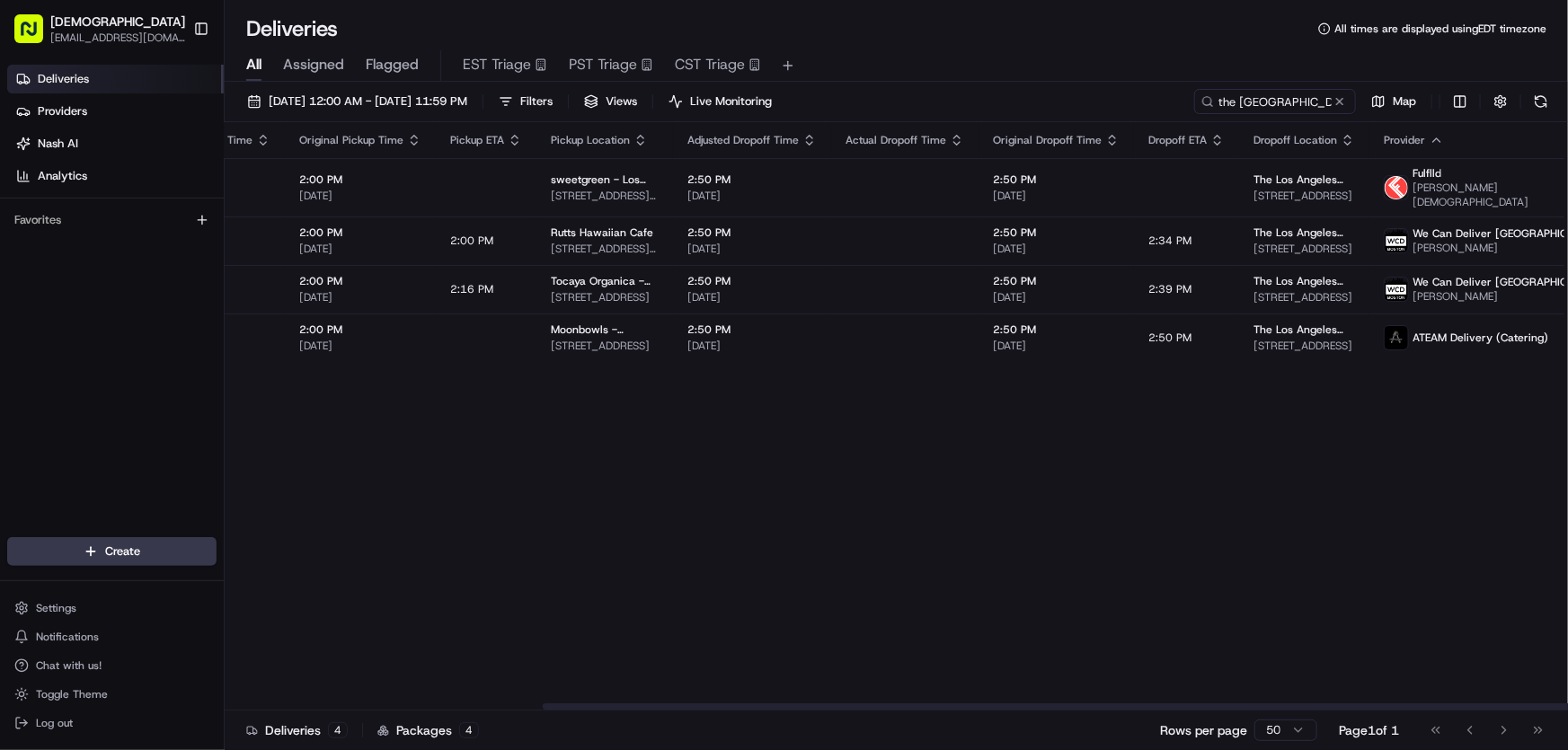
drag, startPoint x: 859, startPoint y: 703, endPoint x: 1183, endPoint y: 704, distance: 324.0
click at [1183, 704] on div at bounding box center [1213, 707] width 1341 height 7
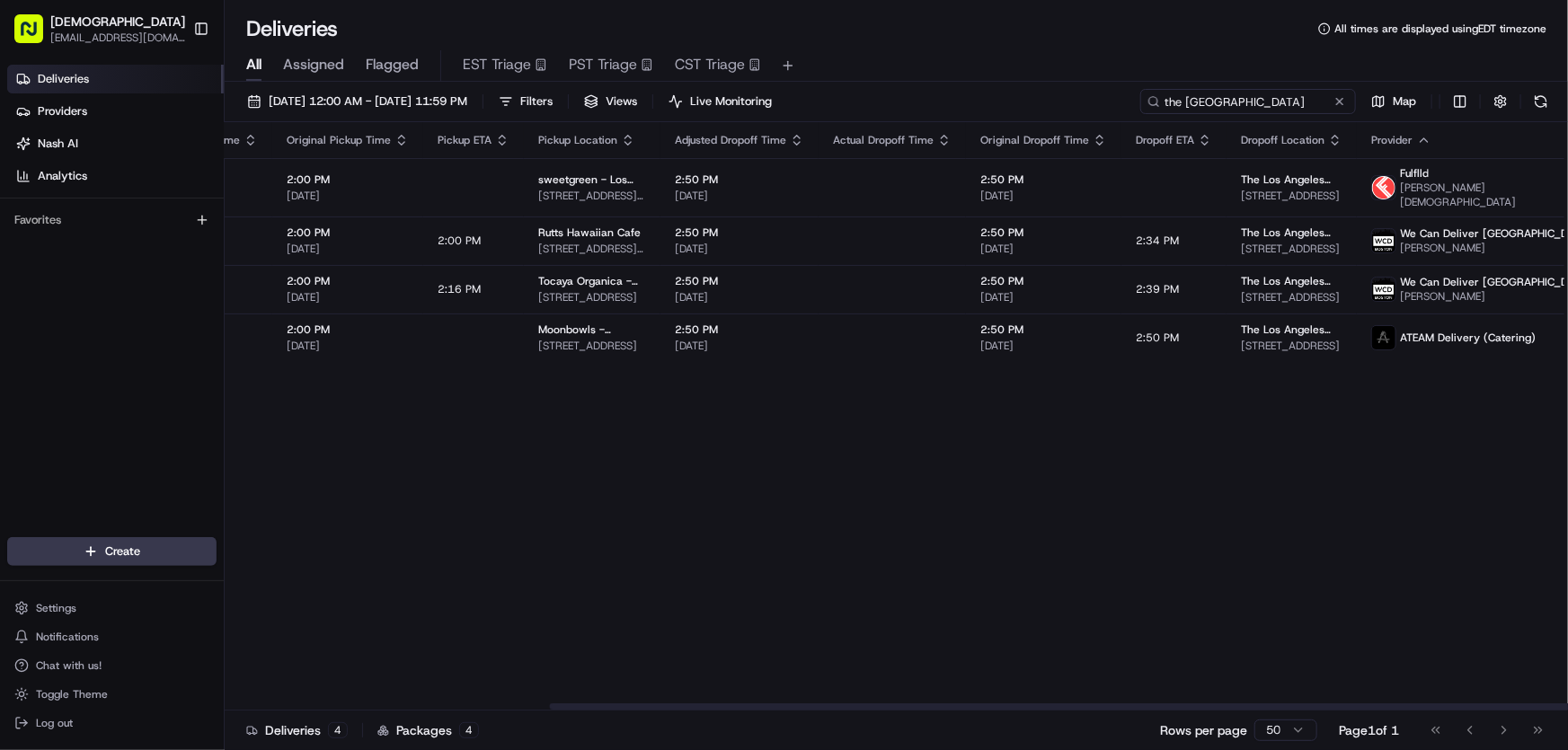
drag, startPoint x: 1213, startPoint y: 101, endPoint x: 1106, endPoint y: 110, distance: 107.4
click at [1106, 110] on div "[DATE] 12:00 AM - [DATE] 11:59 PM Filters Views Live Monitoring the [GEOGRAPHIC…" at bounding box center [896, 106] width 1343 height 34
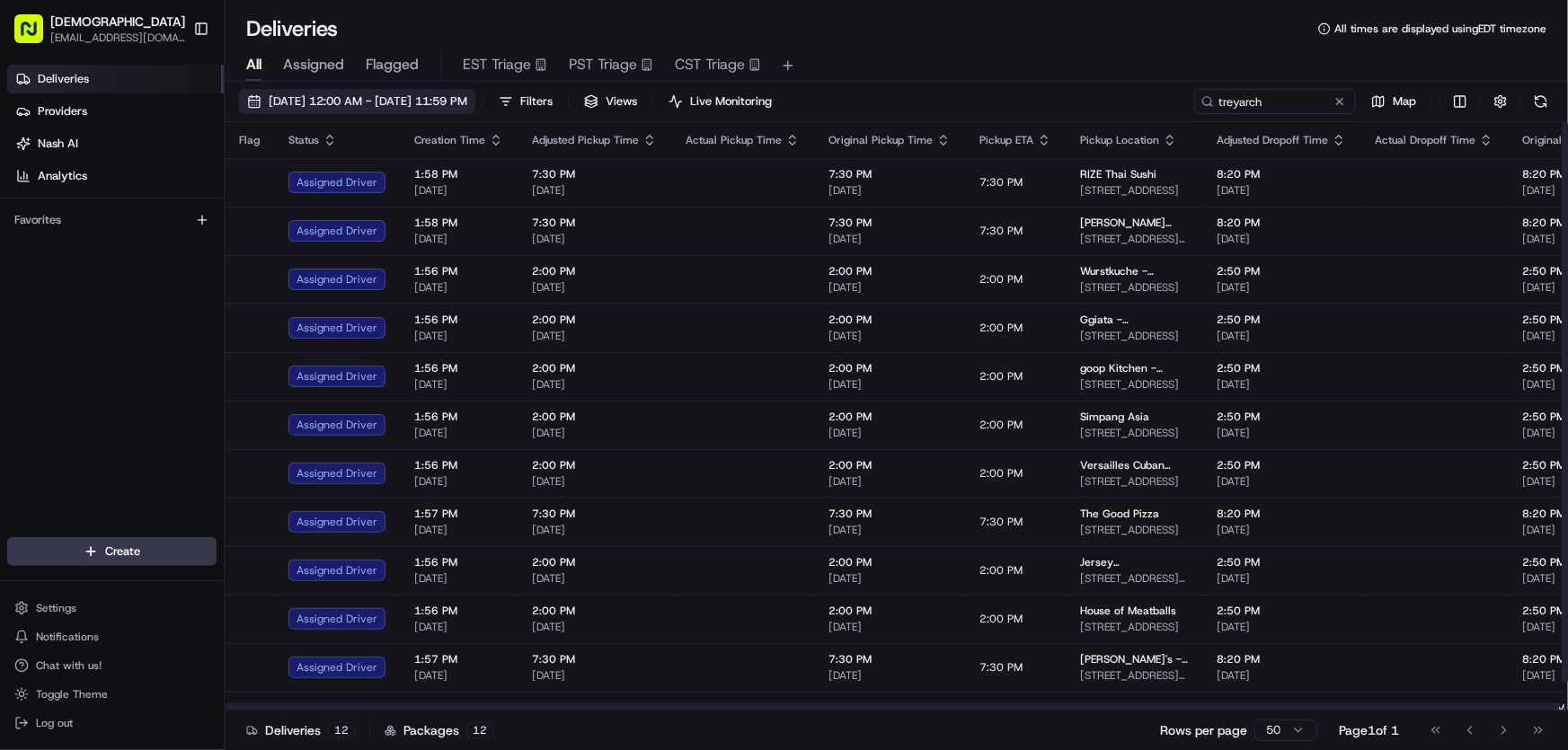
click at [391, 99] on span "[DATE] 12:00 AM - [DATE] 11:59 PM" at bounding box center [368, 101] width 198 height 16
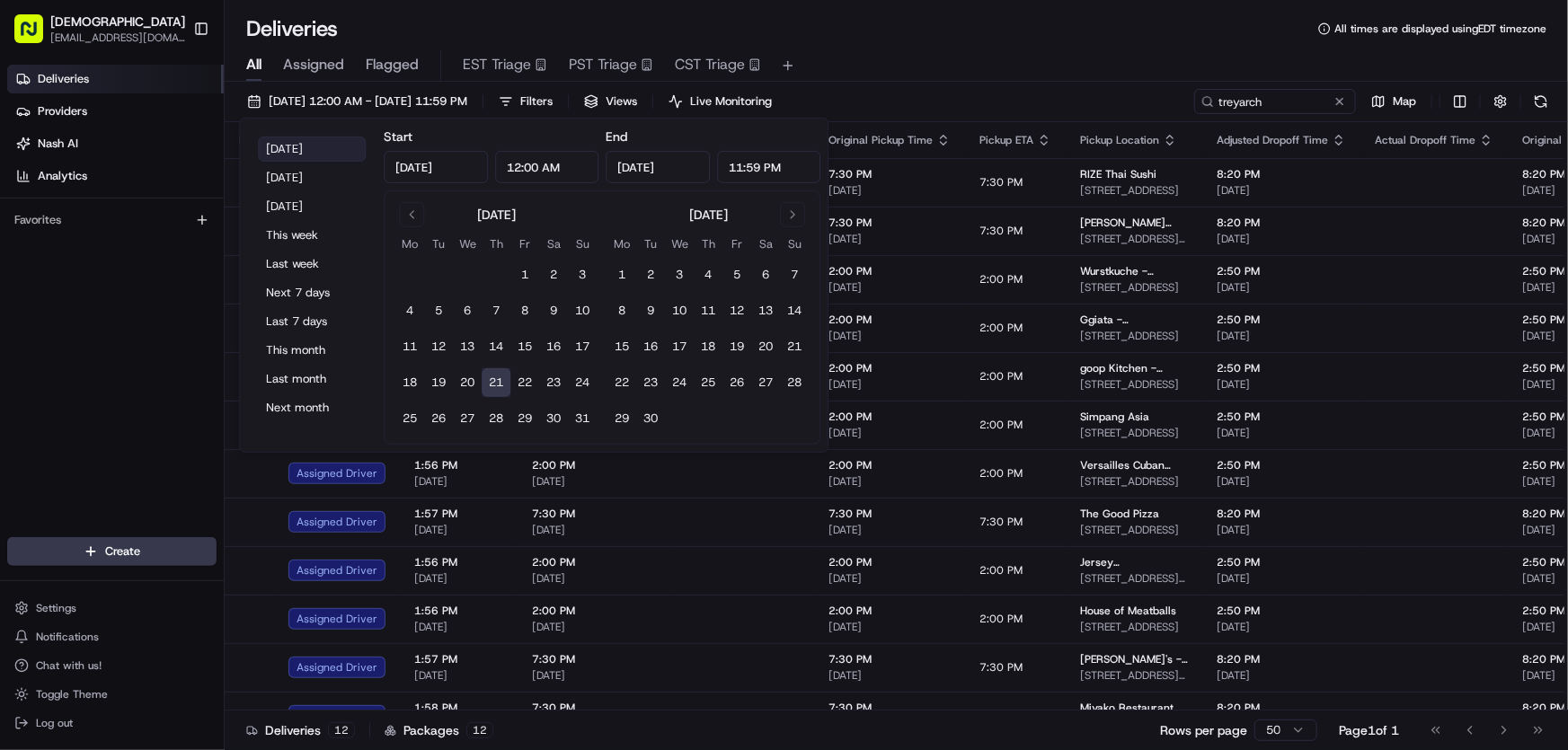
click at [314, 155] on button "[DATE]" at bounding box center [311, 149] width 108 height 25
click at [924, 52] on div "All Assigned Flagged EST Triage PST Triage CST Triage" at bounding box center [896, 66] width 1343 height 32
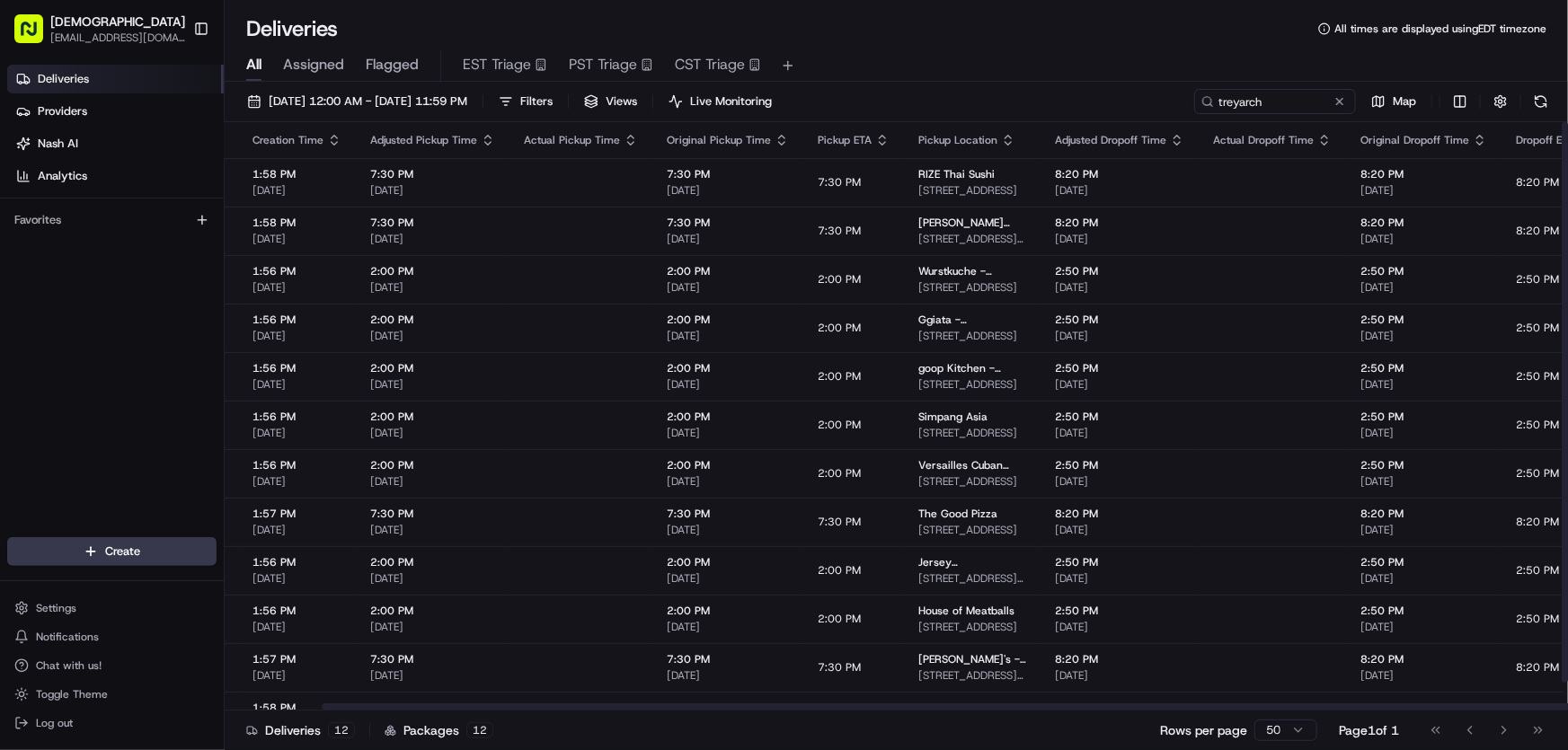
scroll to position [0, 167]
drag, startPoint x: 975, startPoint y: 708, endPoint x: 1074, endPoint y: 707, distance: 99.0
click at [1074, 707] on div at bounding box center [989, 707] width 1334 height 7
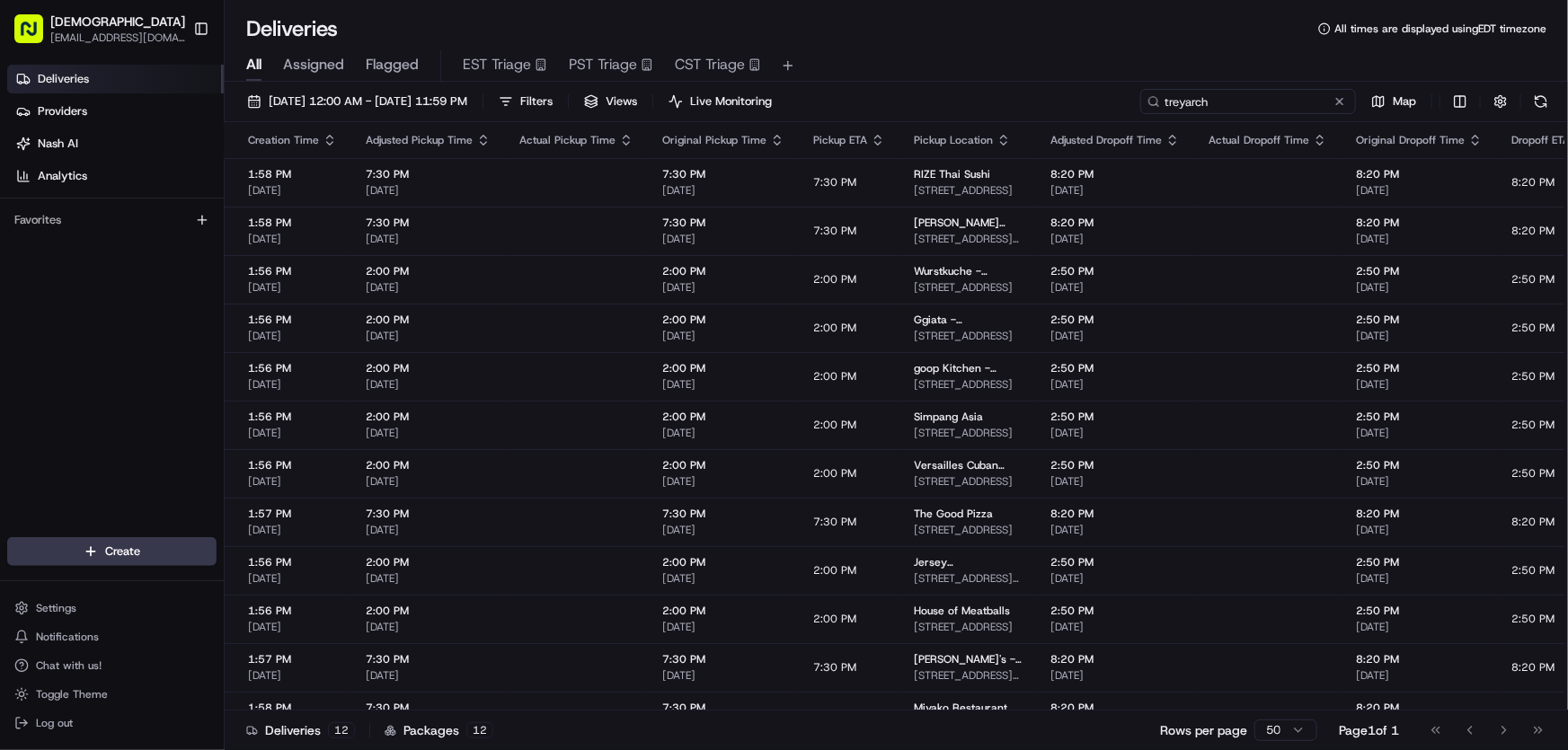
drag, startPoint x: 1276, startPoint y: 97, endPoint x: 1104, endPoint y: 140, distance: 177.3
click at [1085, 110] on div "[DATE] 12:00 AM - [DATE] 11:59 PM Filters Views Live Monitoring treyarch Map" at bounding box center [896, 106] width 1343 height 34
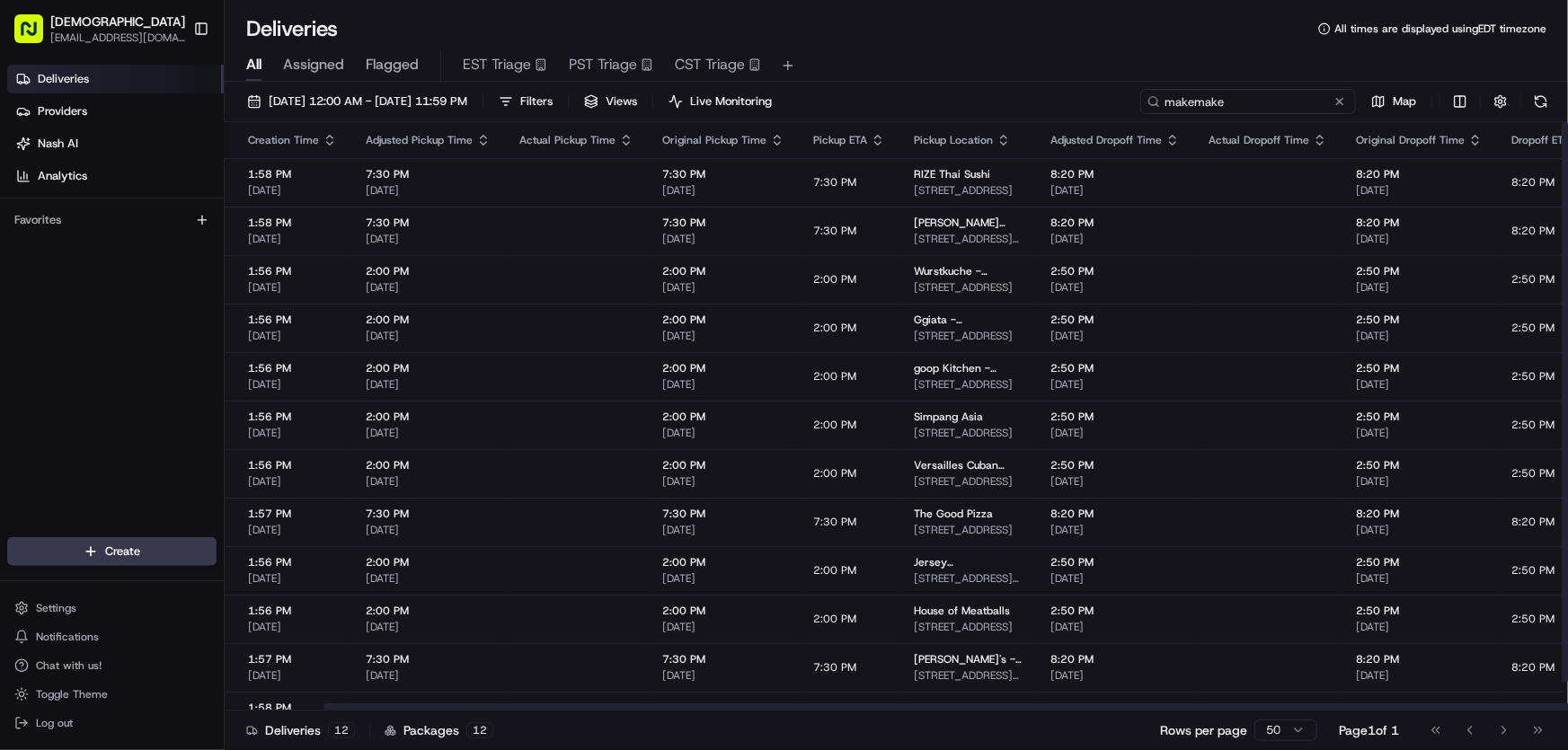
type input "makemake"
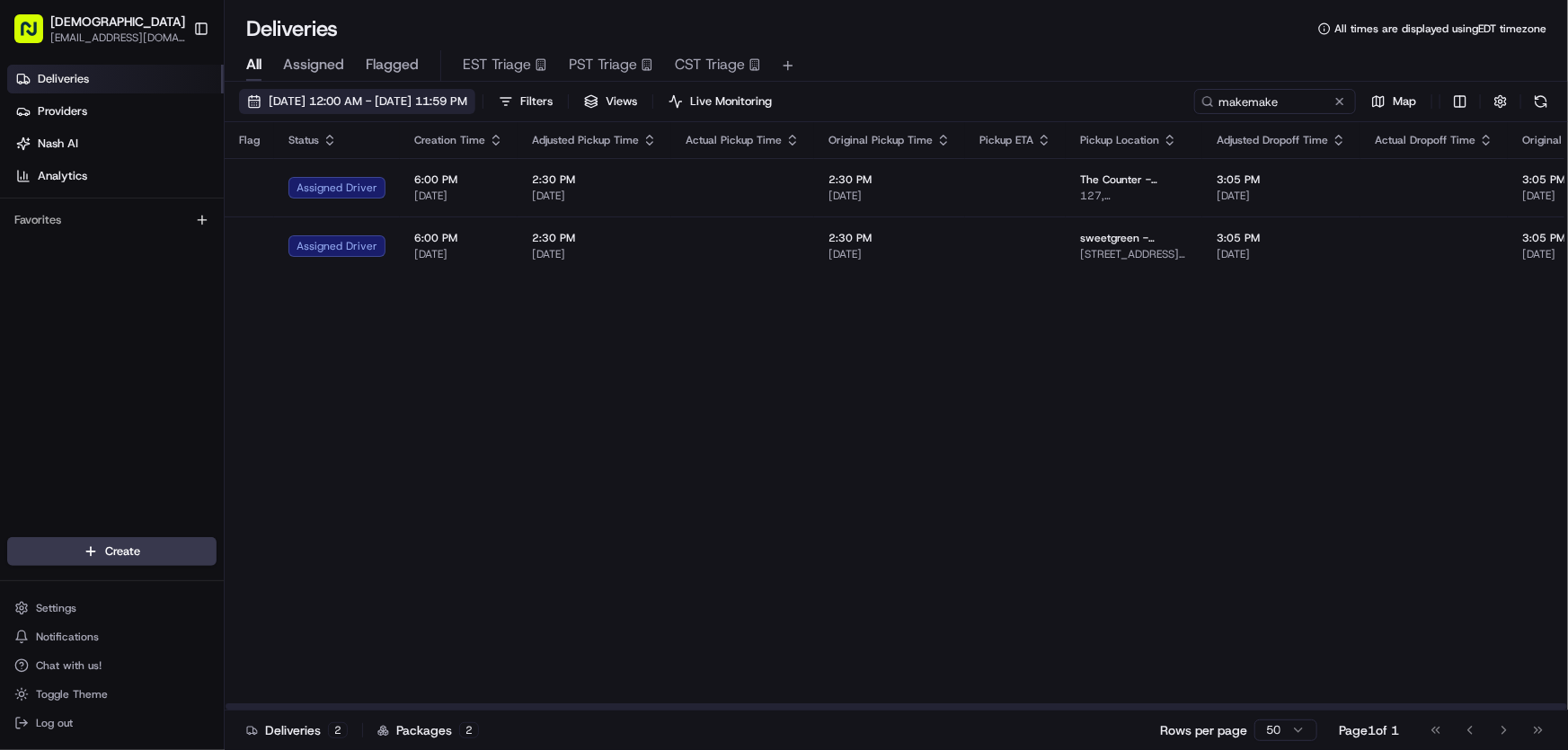
click at [414, 101] on span "[DATE] 12:00 AM - [DATE] 11:59 PM" at bounding box center [368, 101] width 198 height 16
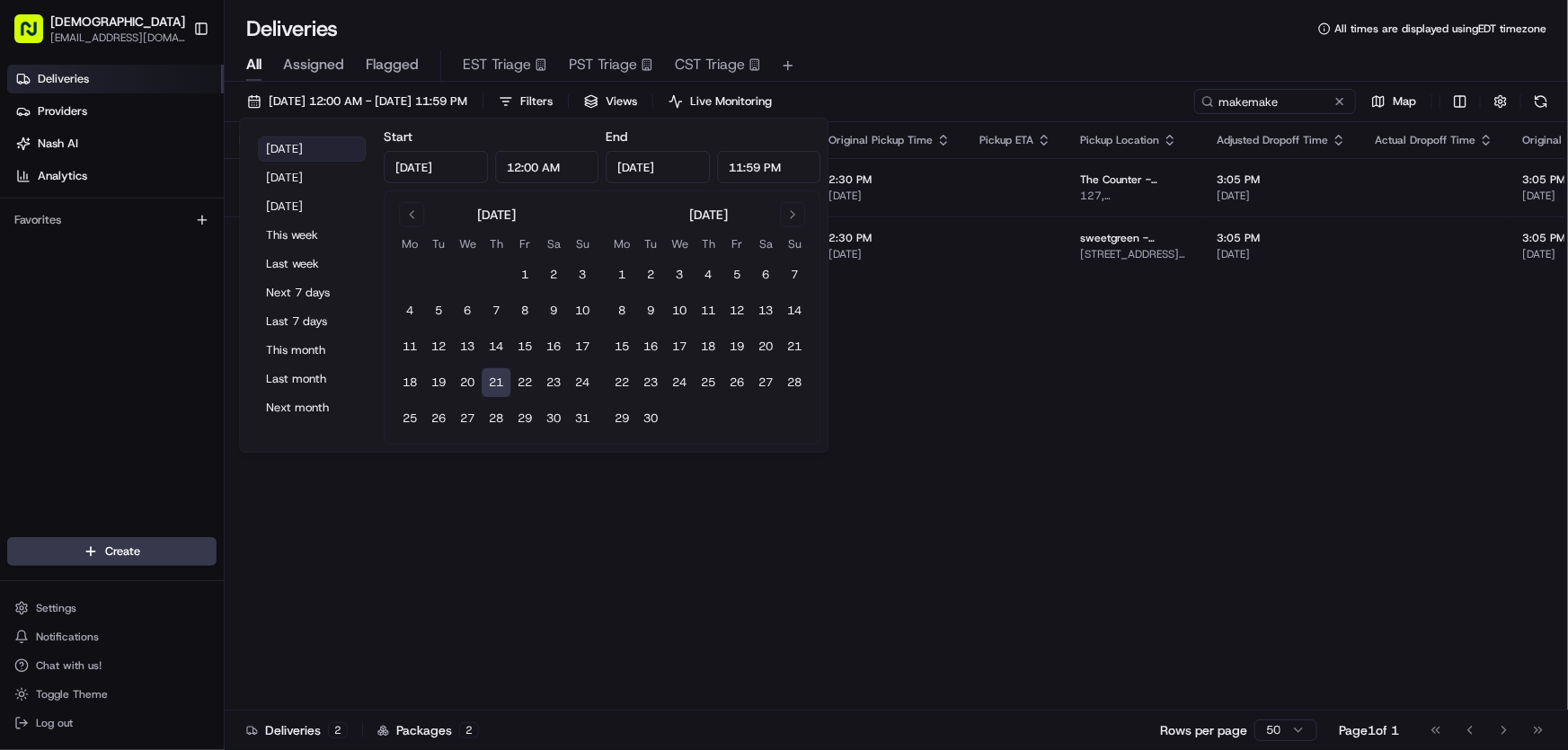
click at [301, 143] on button "[DATE]" at bounding box center [311, 149] width 108 height 25
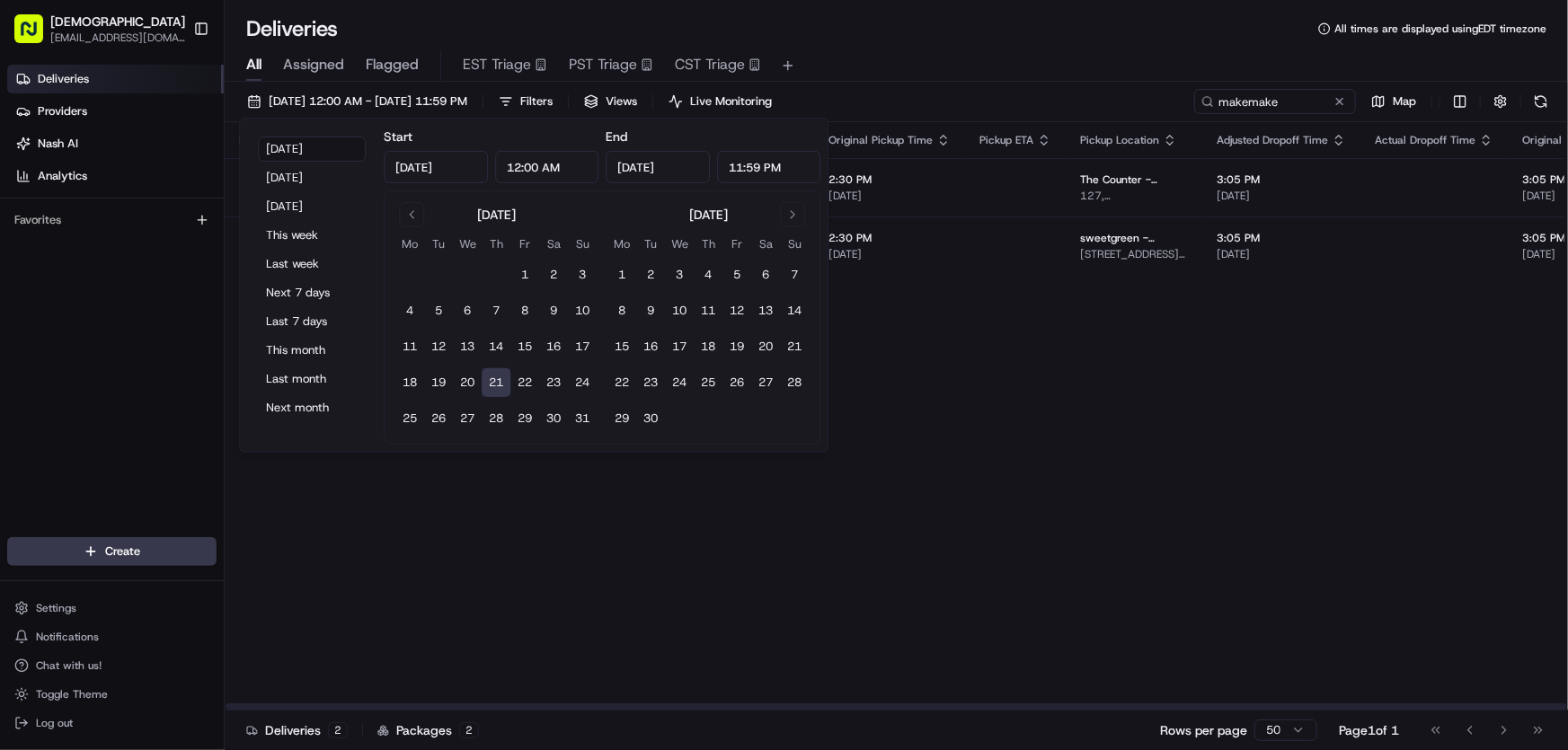
click at [984, 480] on div "Flag Status Creation Time Adjusted Pickup Time Actual Pickup Time Original Pick…" at bounding box center [1378, 417] width 2308 height 589
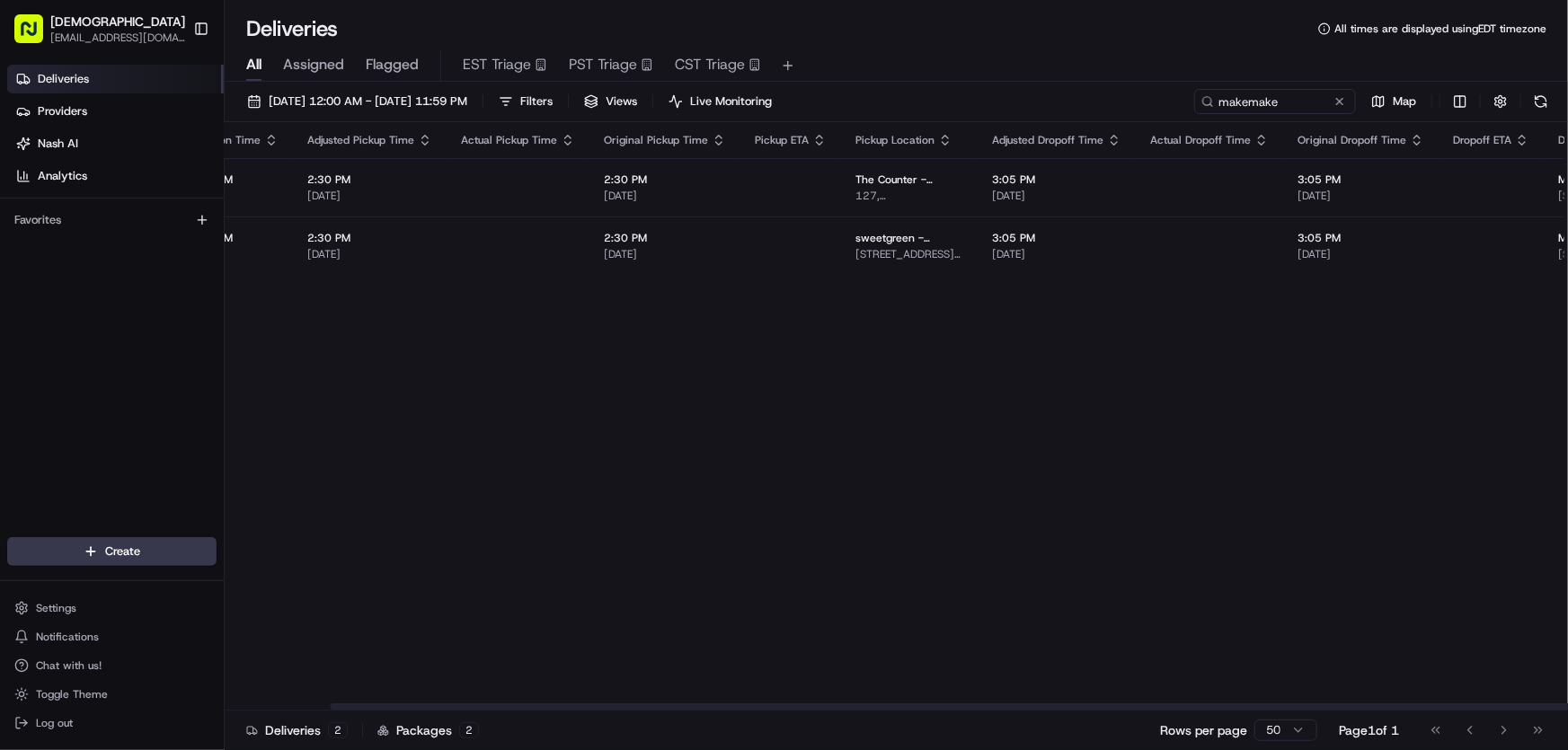
scroll to position [0, 227]
drag, startPoint x: 992, startPoint y: 707, endPoint x: 1128, endPoint y: 702, distance: 136.1
click at [1128, 704] on div at bounding box center [1033, 707] width 1341 height 7
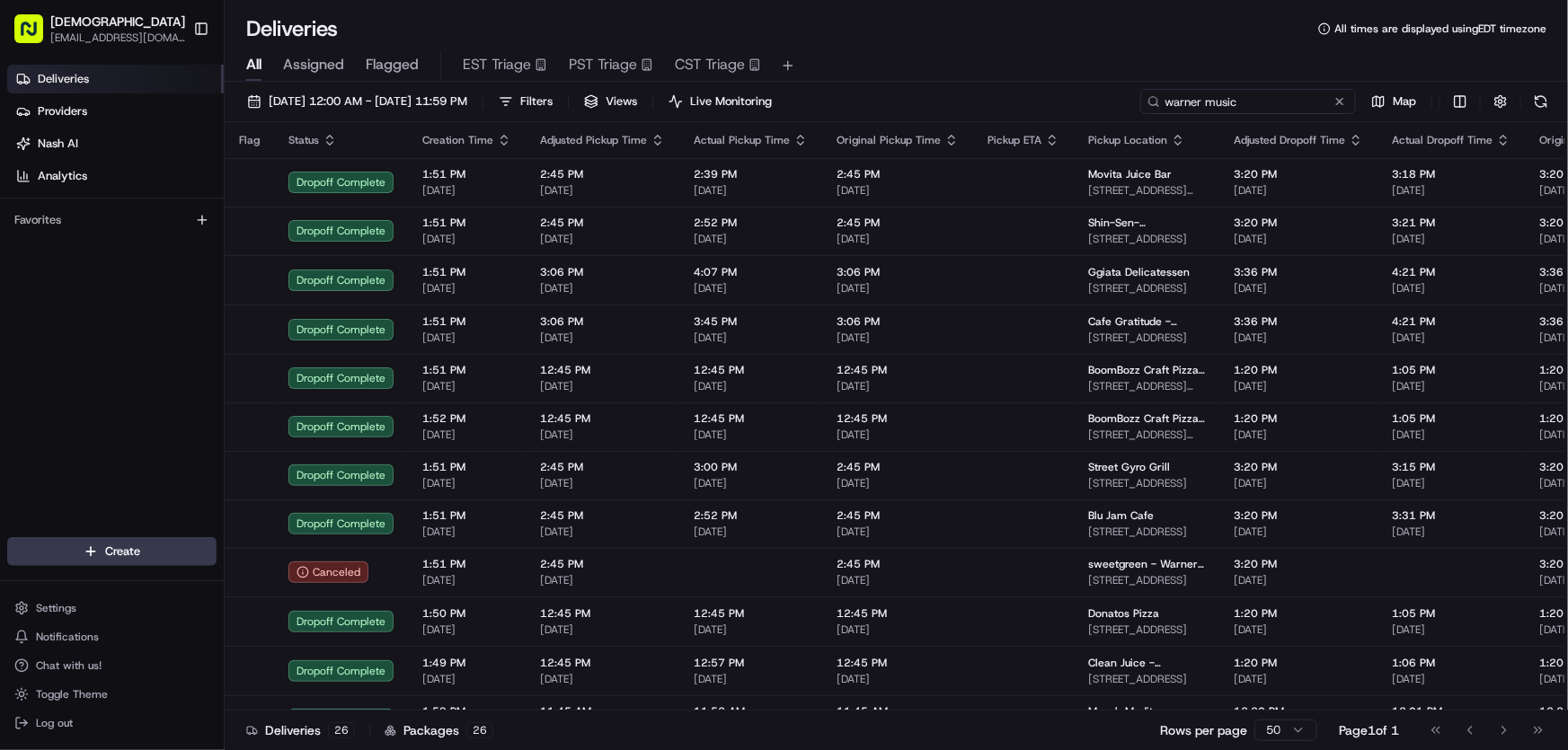
click at [1244, 100] on input "warner music" at bounding box center [1248, 101] width 215 height 25
drag, startPoint x: 1174, startPoint y: 104, endPoint x: 1073, endPoint y: 104, distance: 101.0
click at [1073, 104] on div "08/29/2023 12:00 AM - 08/29/2023 11:59 PM Filters Views Live Monitoring warner …" at bounding box center [896, 106] width 1343 height 34
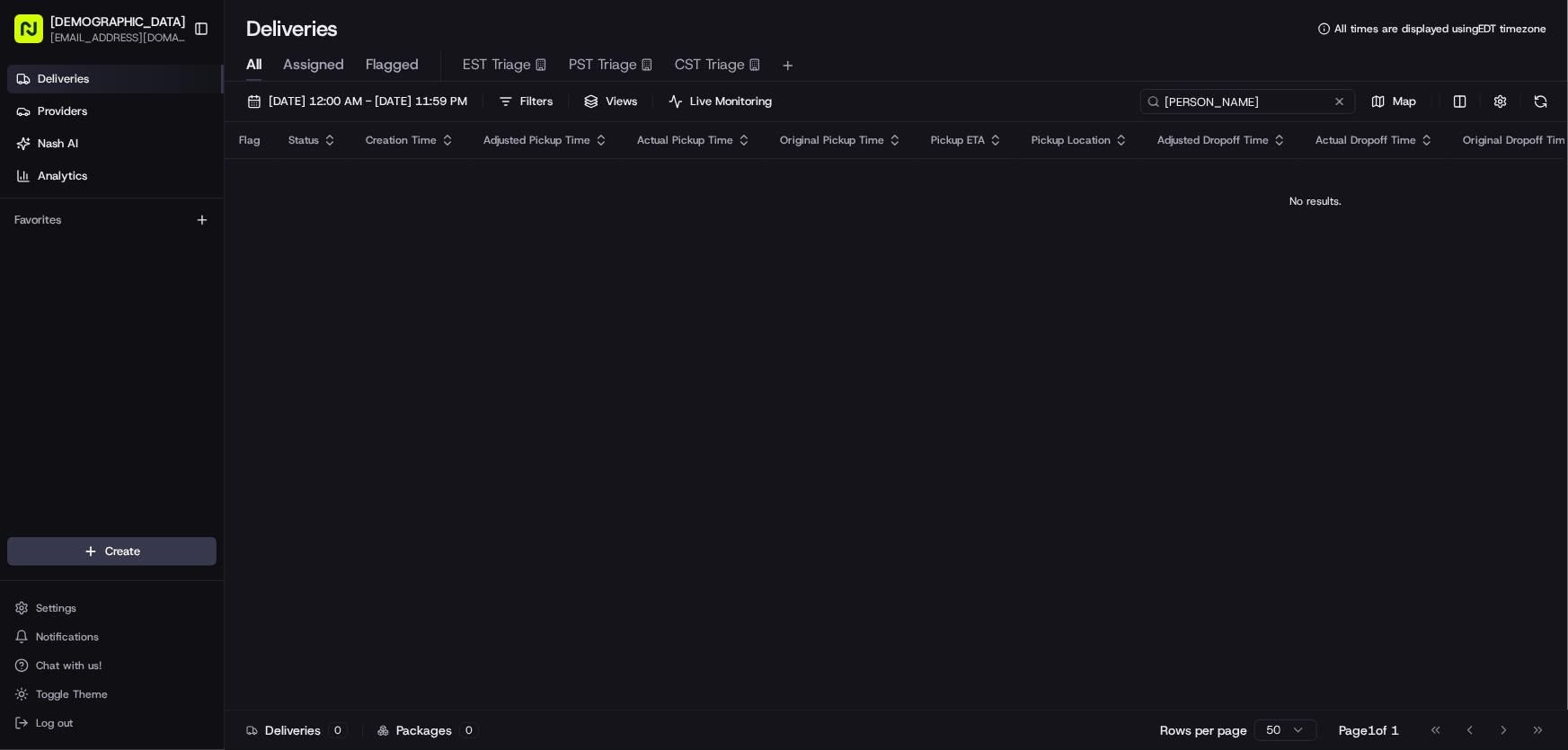
type input "simpson thacher"
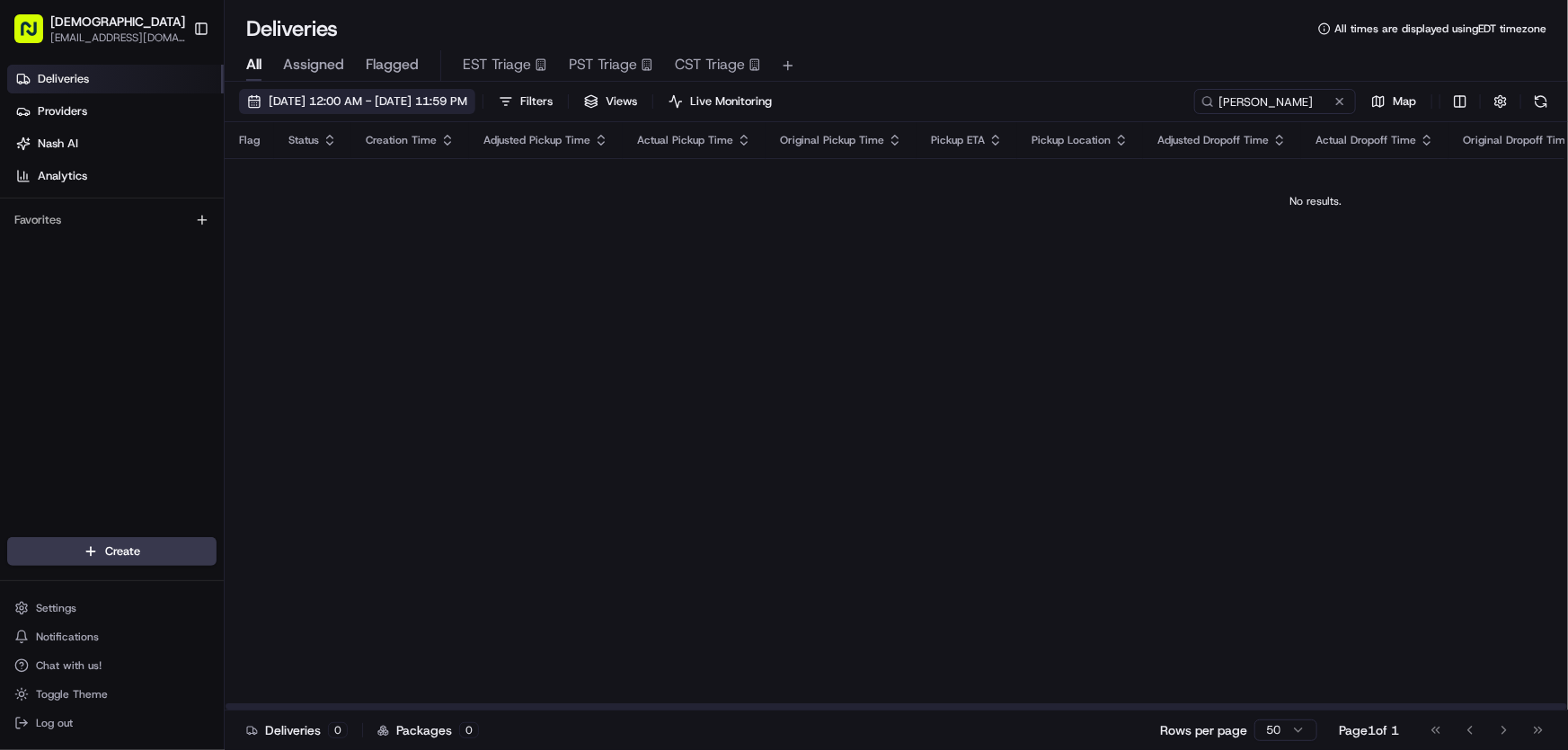
click at [335, 110] on button "[DATE] 12:00 AM - [DATE] 11:59 PM" at bounding box center [357, 101] width 236 height 25
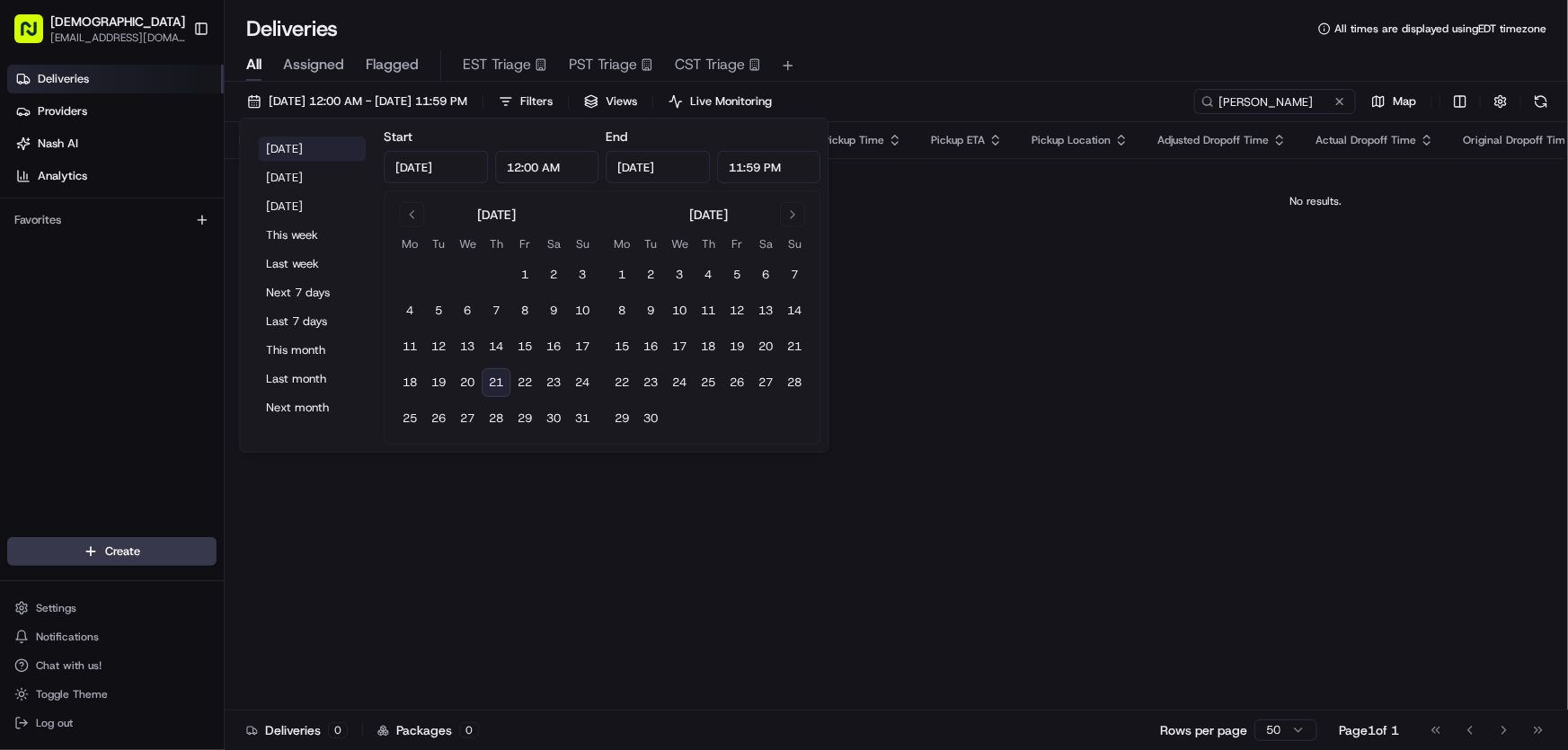
click at [287, 141] on button "Today" at bounding box center [311, 149] width 108 height 25
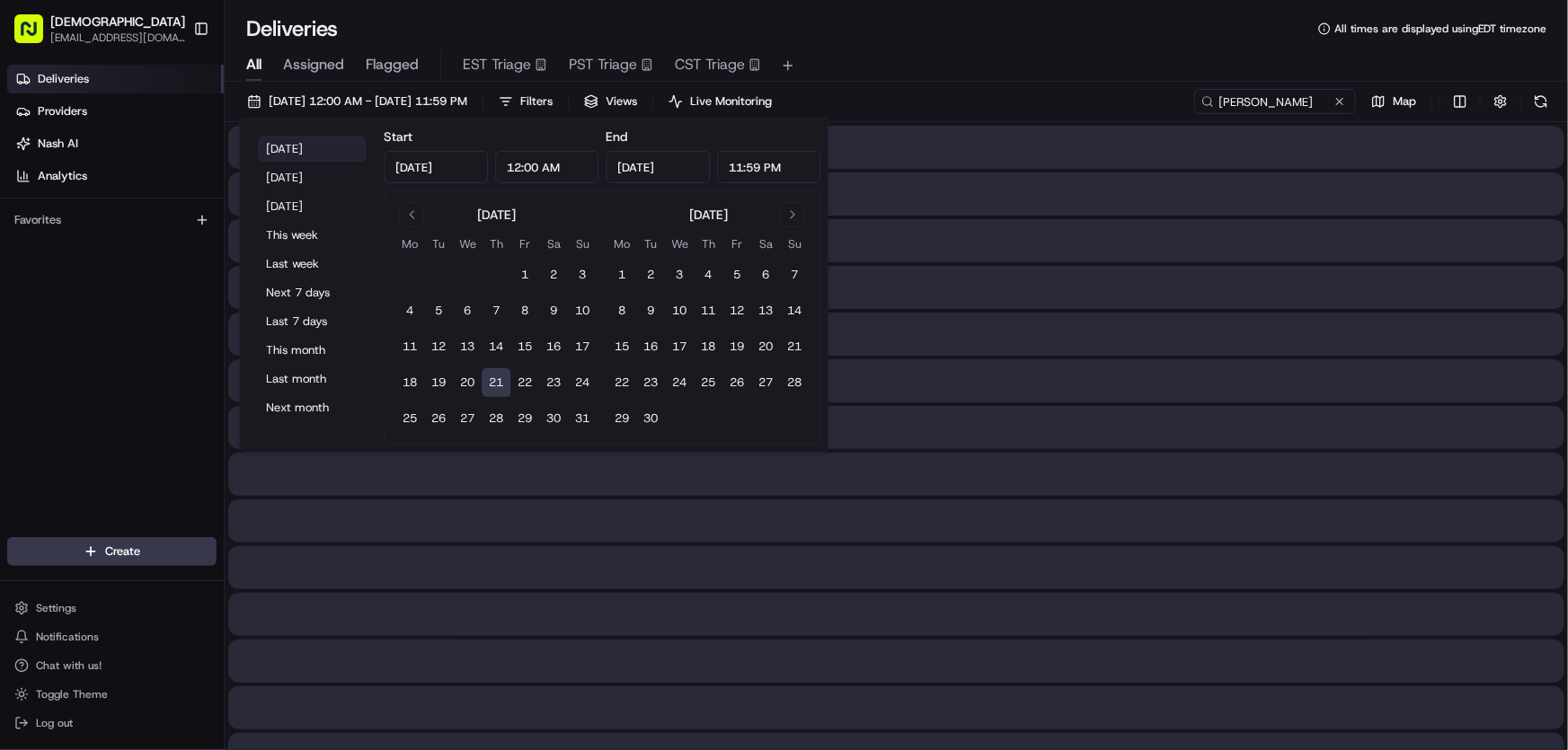
type input "Aug 21, 2025"
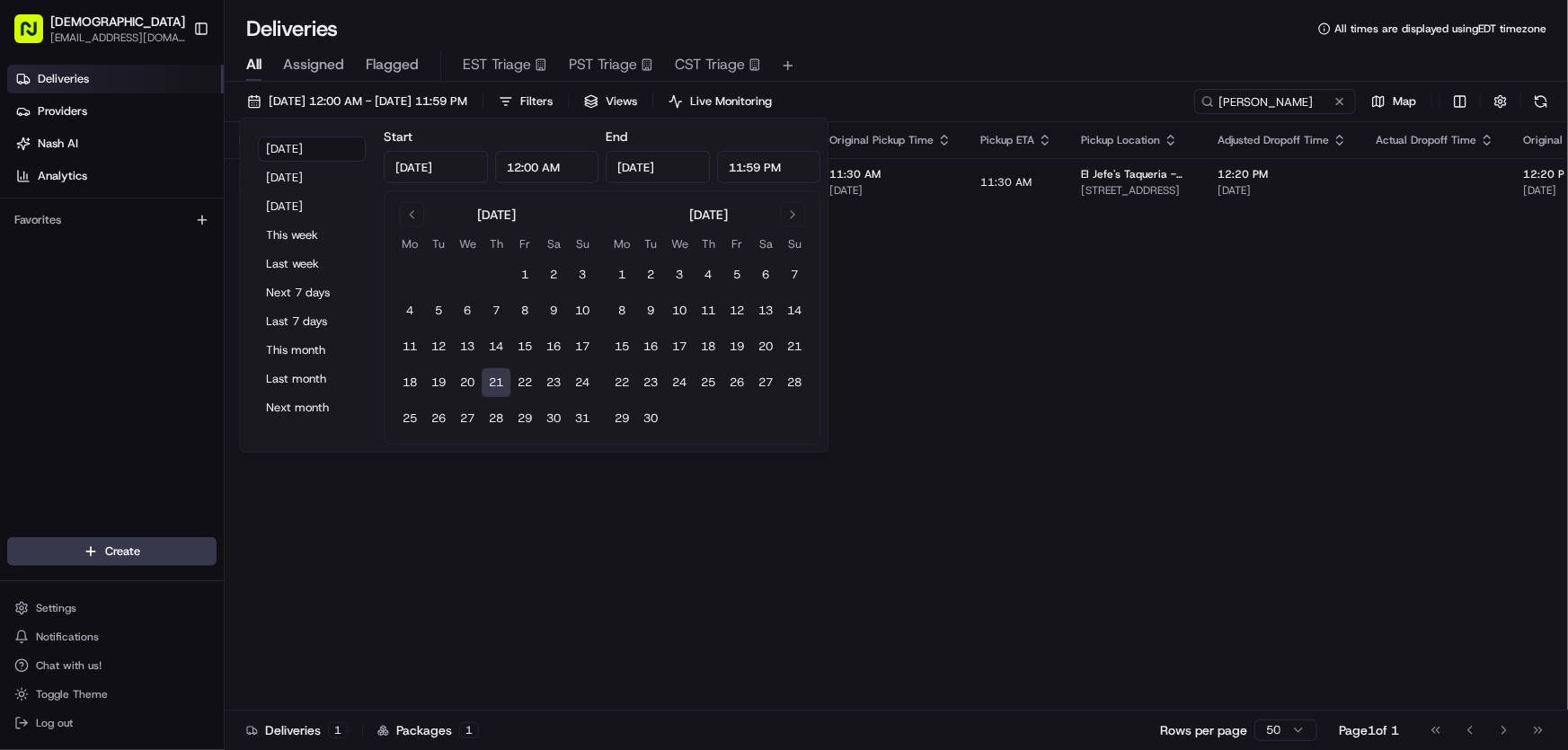
click at [882, 36] on div "Deliveries All times are displayed using EDT timezone" at bounding box center [896, 28] width 1343 height 29
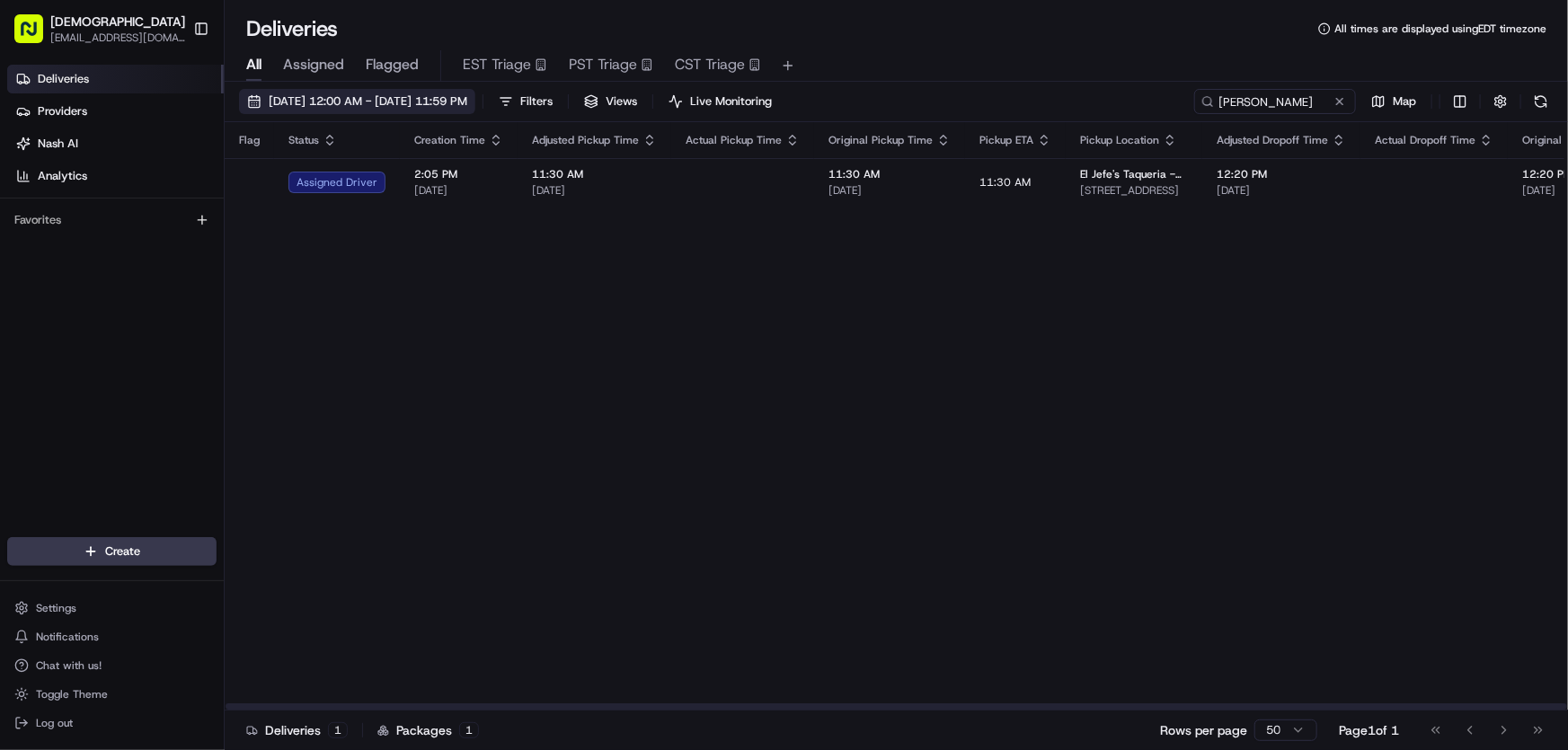
click at [388, 94] on span "08/21/2025 12:00 AM - 08/21/2025 11:59 PM" at bounding box center [368, 101] width 198 height 16
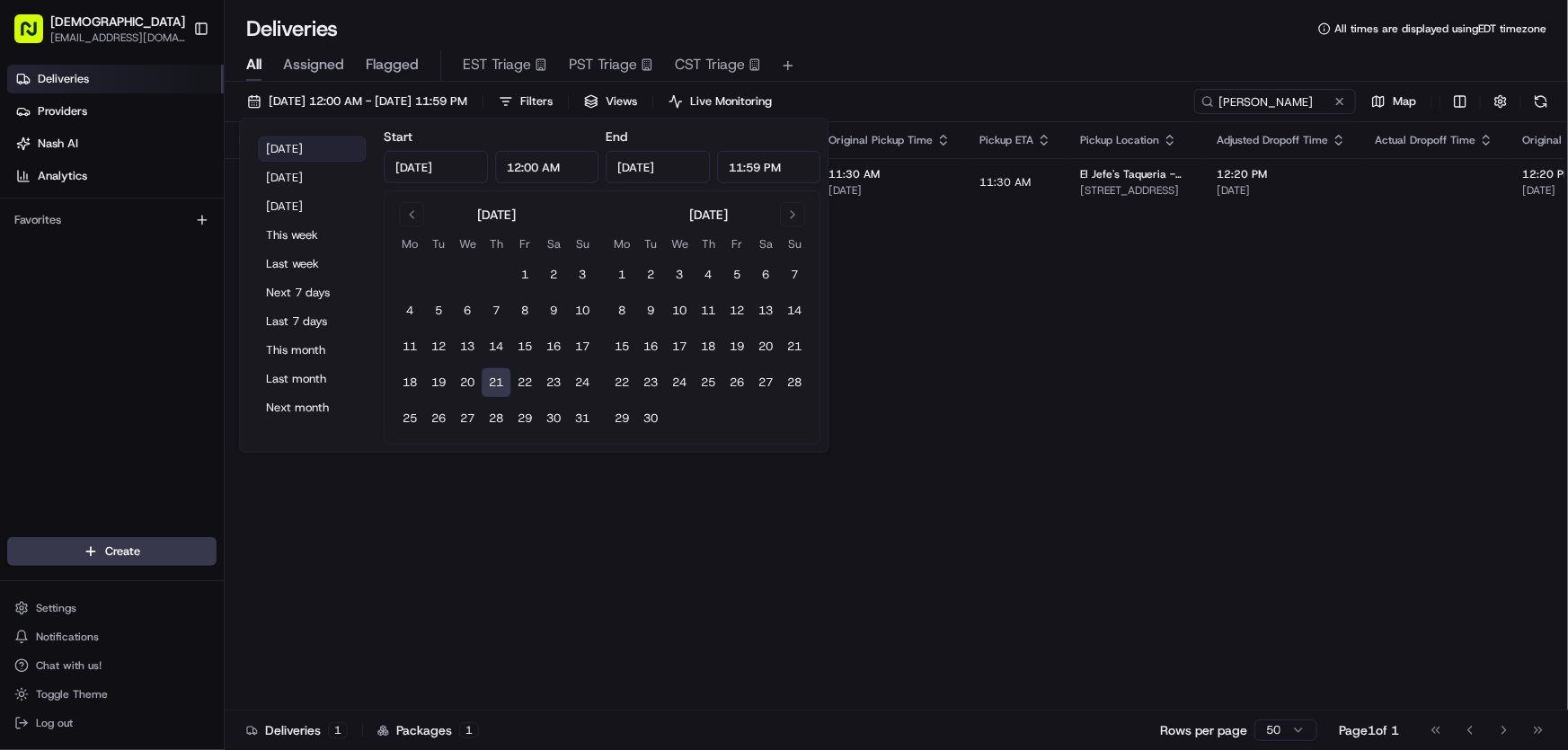
click at [303, 144] on button "Today" at bounding box center [311, 149] width 108 height 25
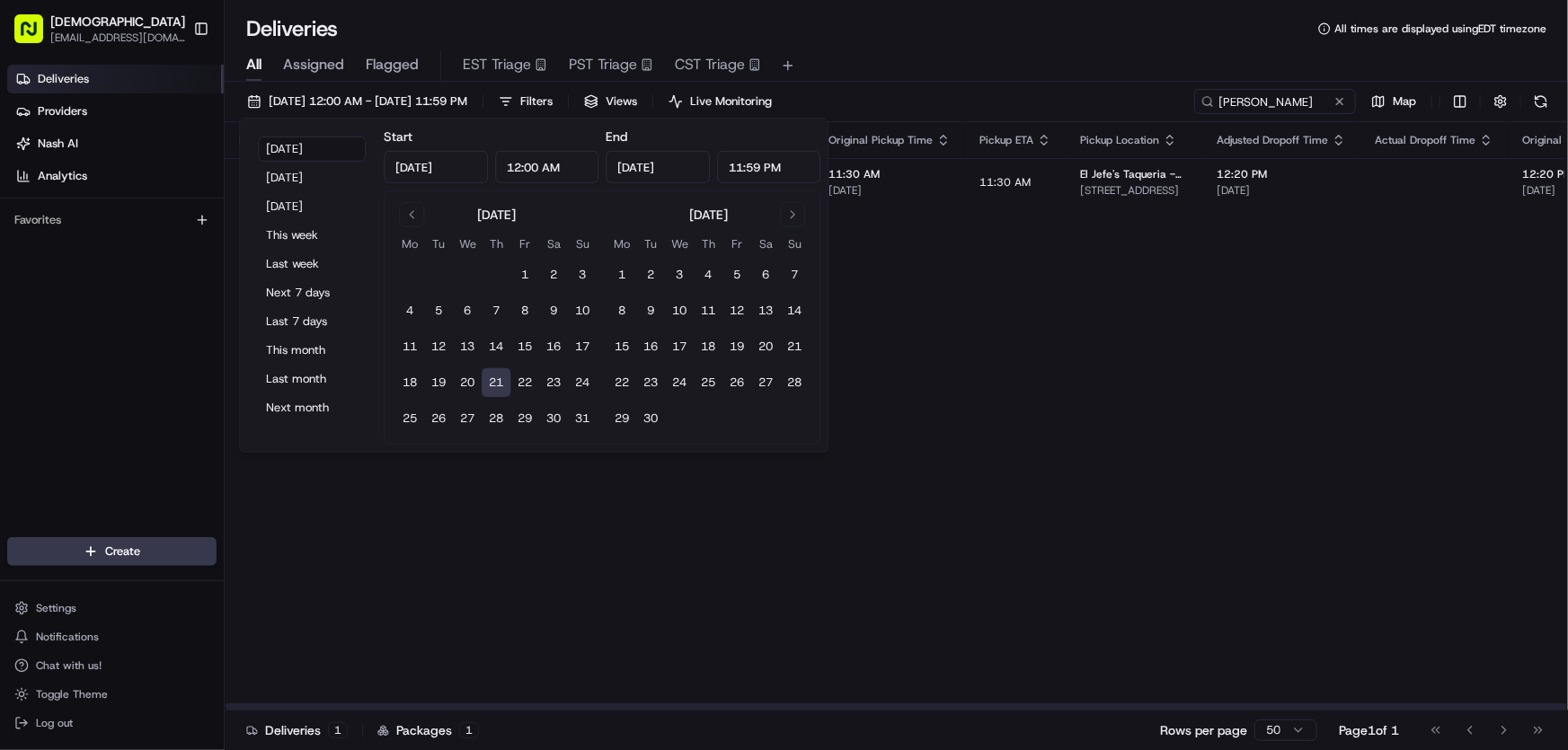
click at [999, 345] on div "Flag Status Creation Time Adjusted Pickup Time Actual Pickup Time Original Pick…" at bounding box center [1363, 417] width 2278 height 589
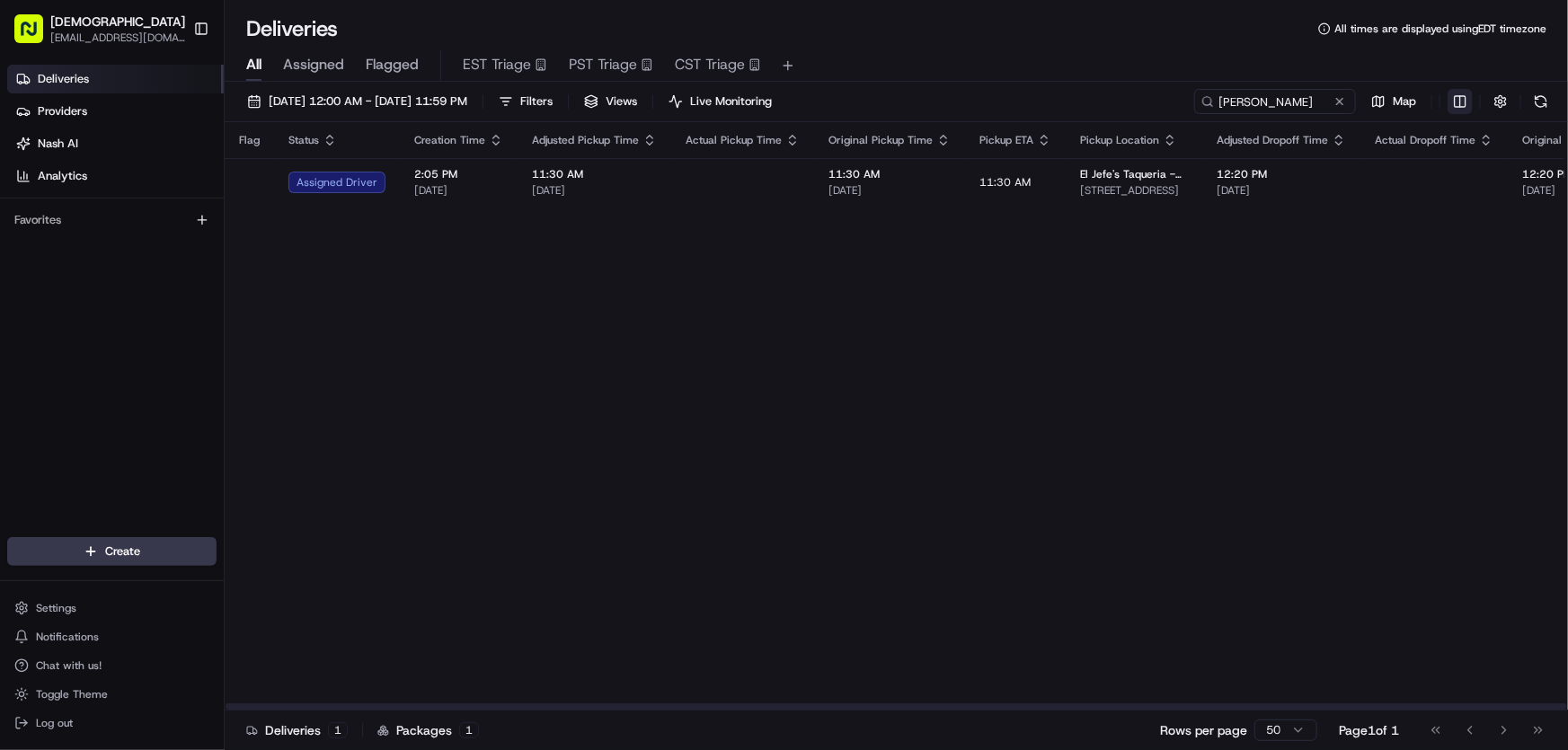
click at [1456, 101] on html "Sharebite rtrinos@sharebite.com Toggle Sidebar Deliveries Providers Nash AI Ana…" at bounding box center [784, 375] width 1568 height 750
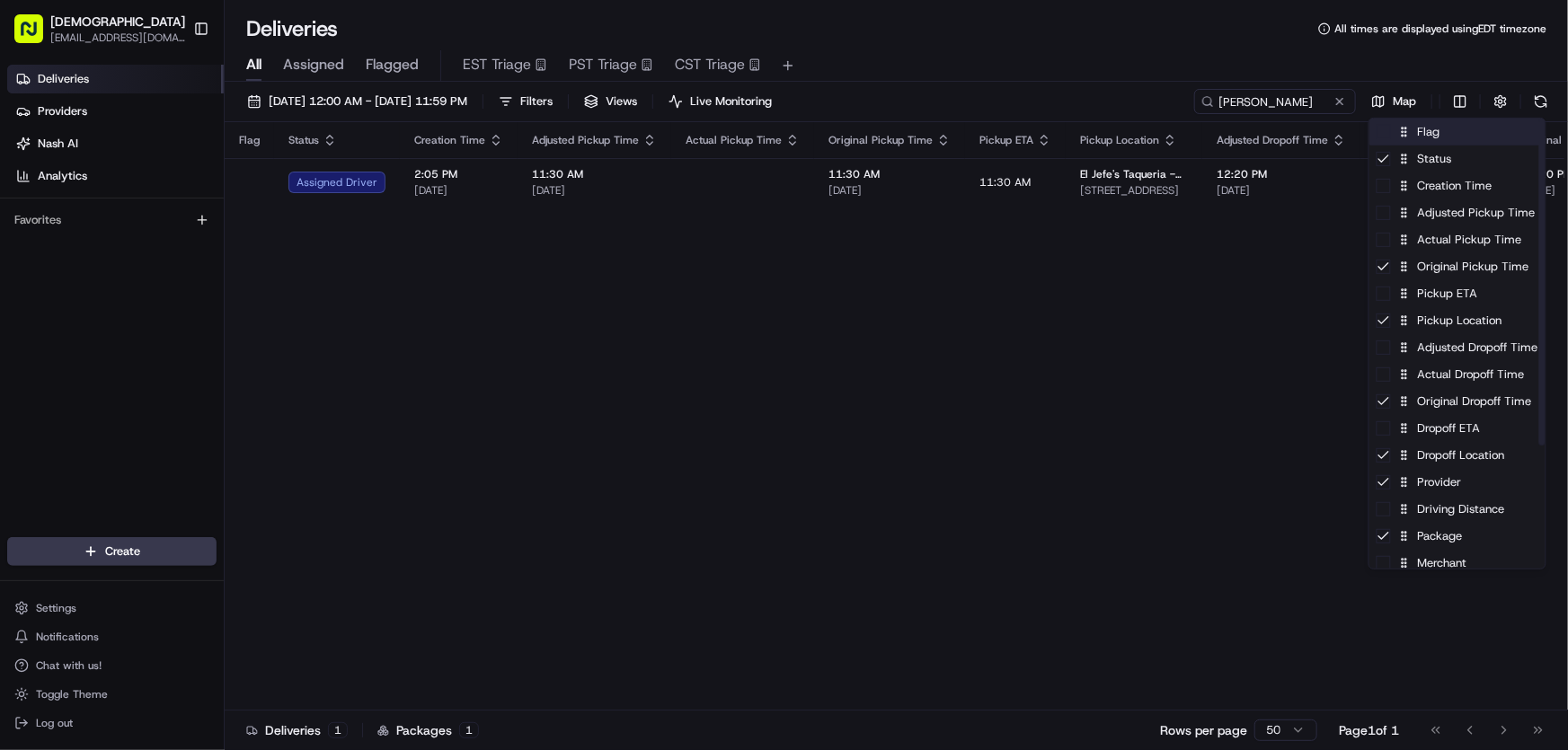
click at [1445, 138] on div "Flag" at bounding box center [1458, 132] width 176 height 27
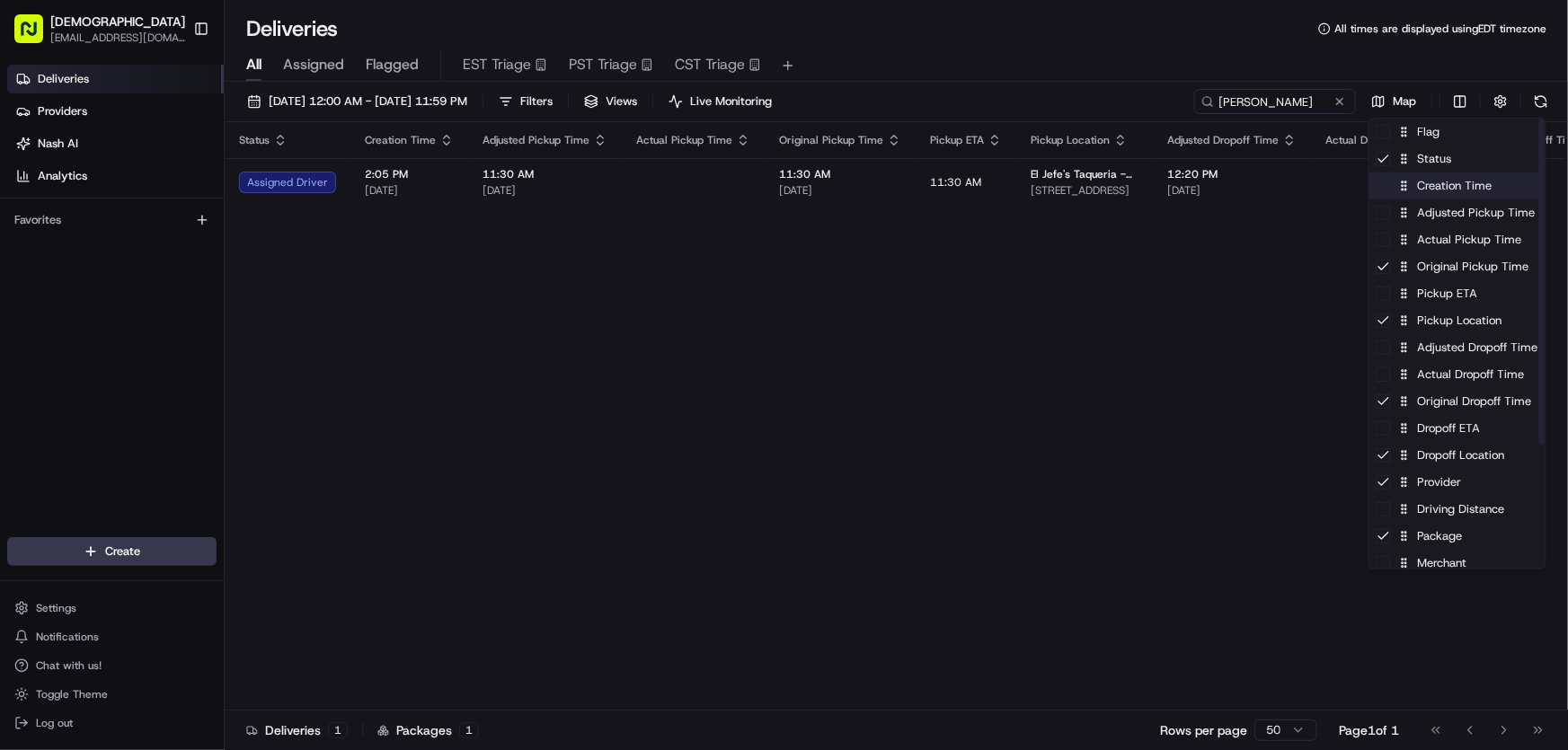
click at [1443, 194] on div "Creation Time" at bounding box center [1458, 185] width 176 height 27
click at [1444, 193] on div "Creation Time" at bounding box center [1458, 185] width 176 height 27
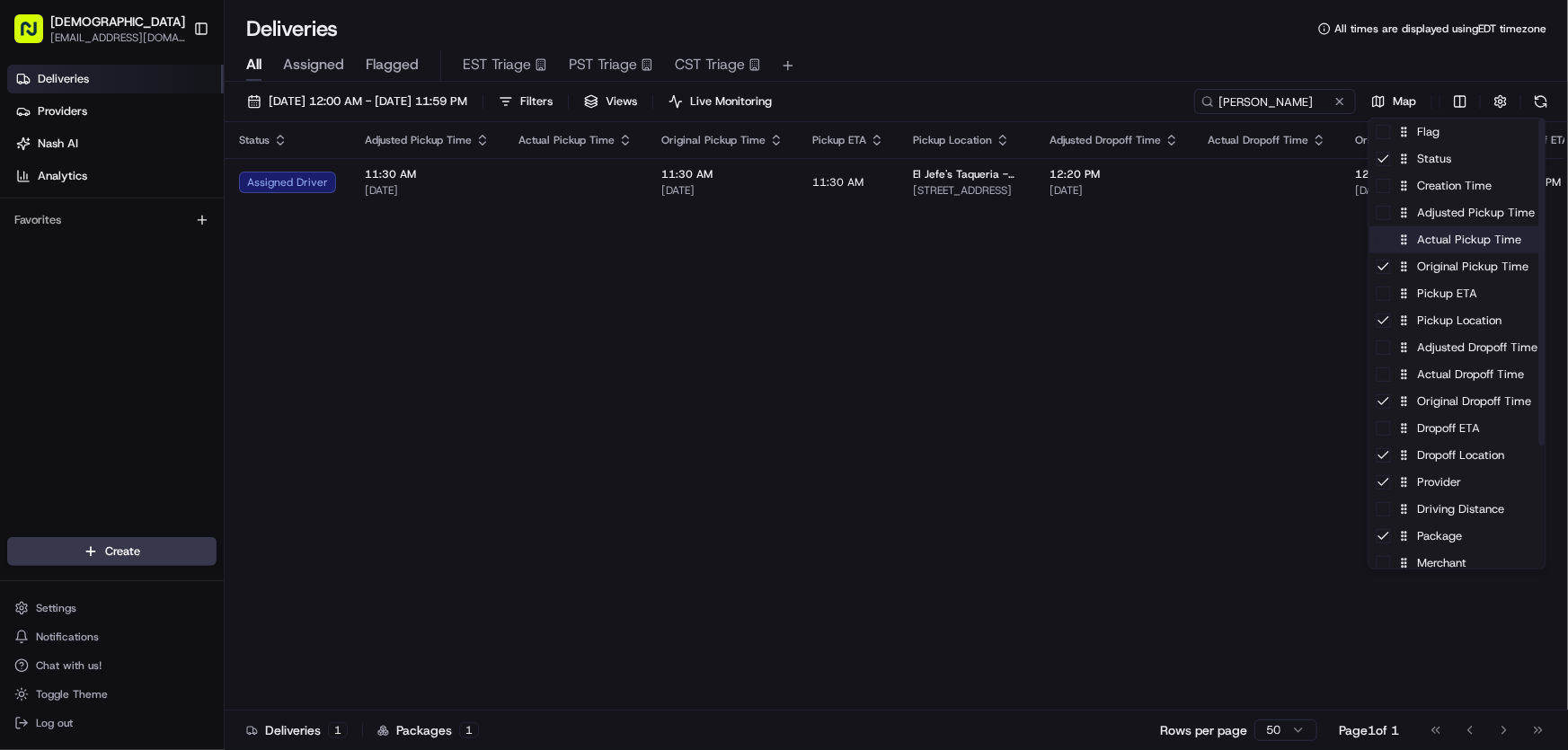
click at [1441, 248] on div "Actual Pickup Time" at bounding box center [1458, 240] width 176 height 27
drag, startPoint x: 1441, startPoint y: 248, endPoint x: 1438, endPoint y: 272, distance: 24.2
click at [1442, 248] on div "Actual Pickup Time" at bounding box center [1458, 240] width 176 height 27
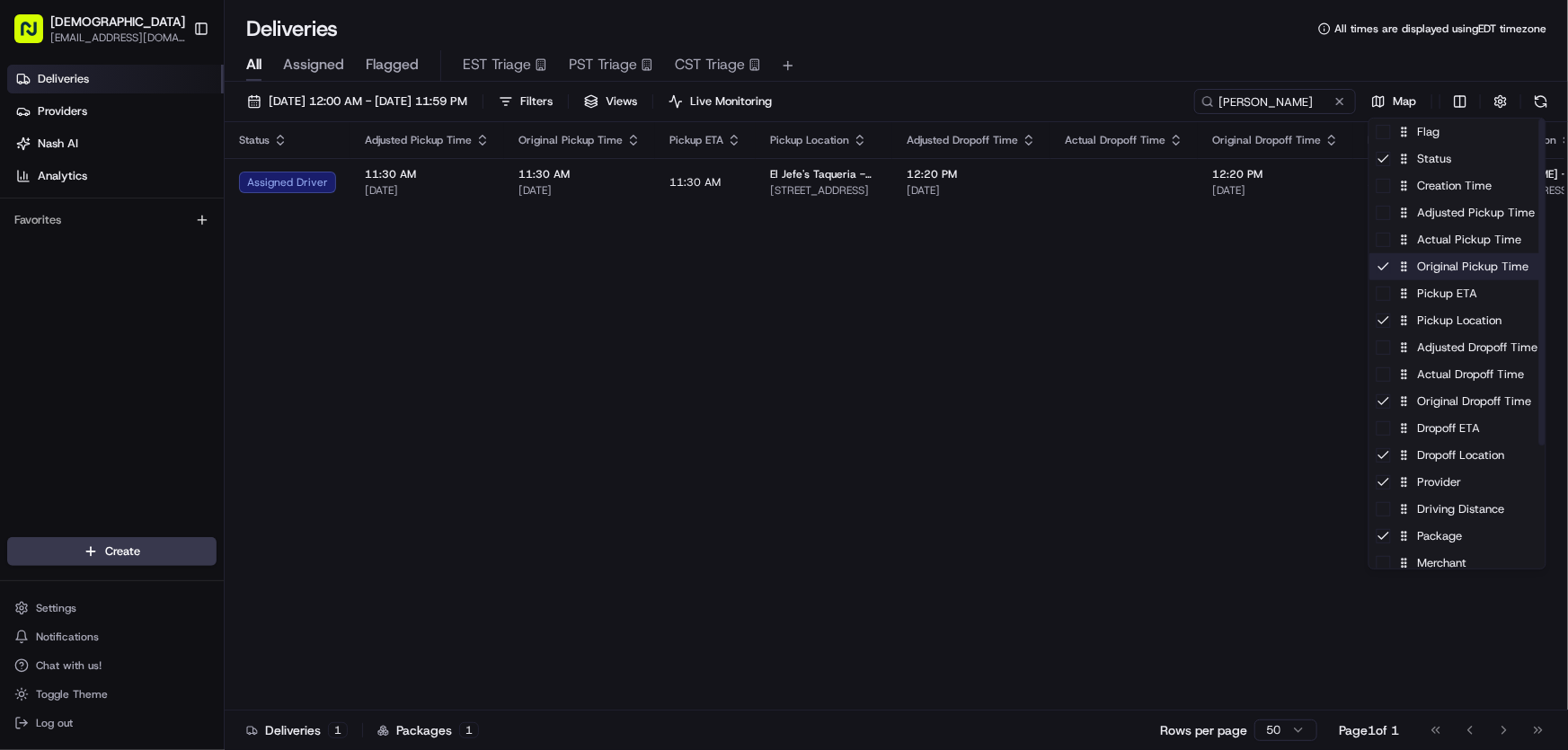
click at [1435, 274] on div "Original Pickup Time" at bounding box center [1458, 267] width 176 height 27
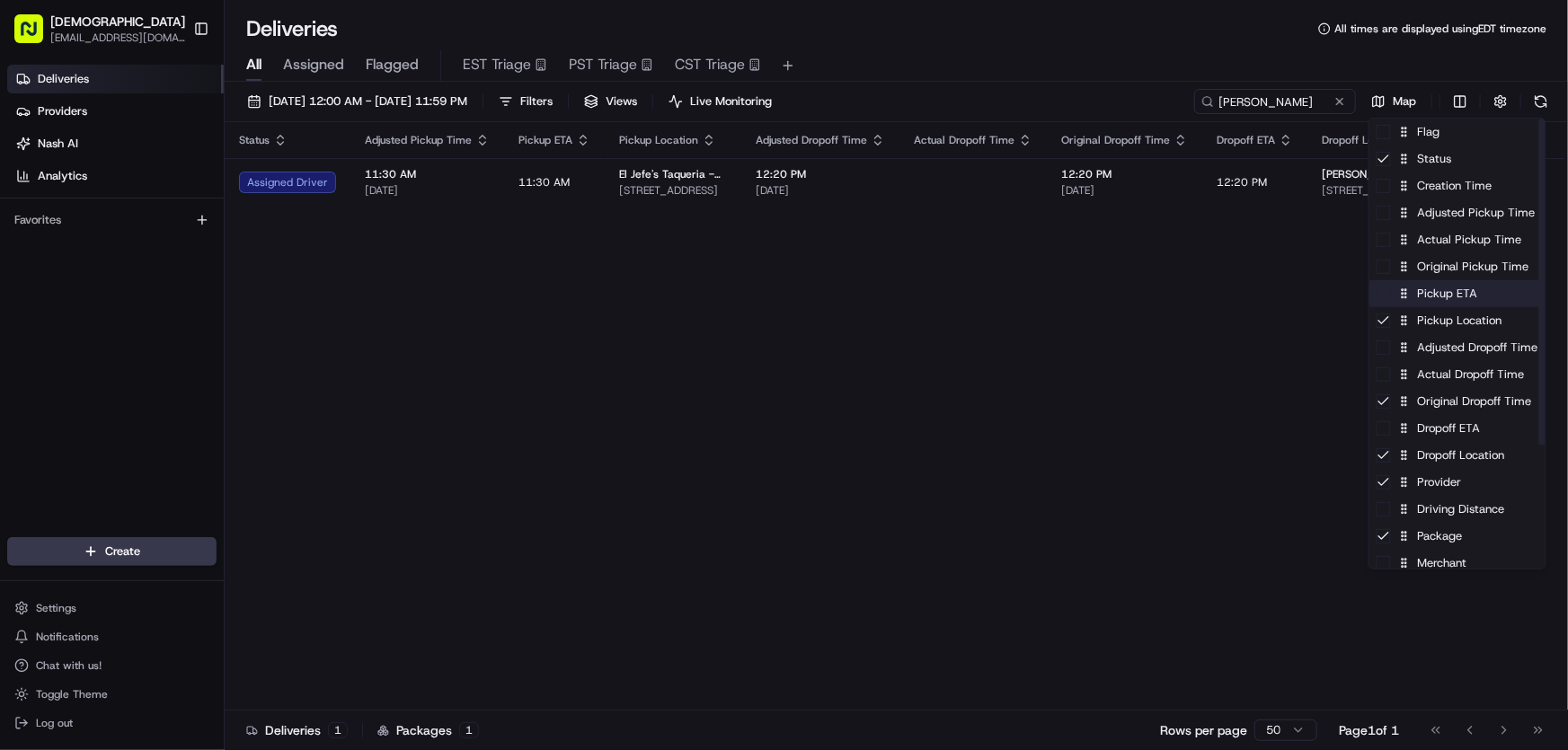
click at [1432, 296] on div "Pickup ETA" at bounding box center [1458, 293] width 176 height 27
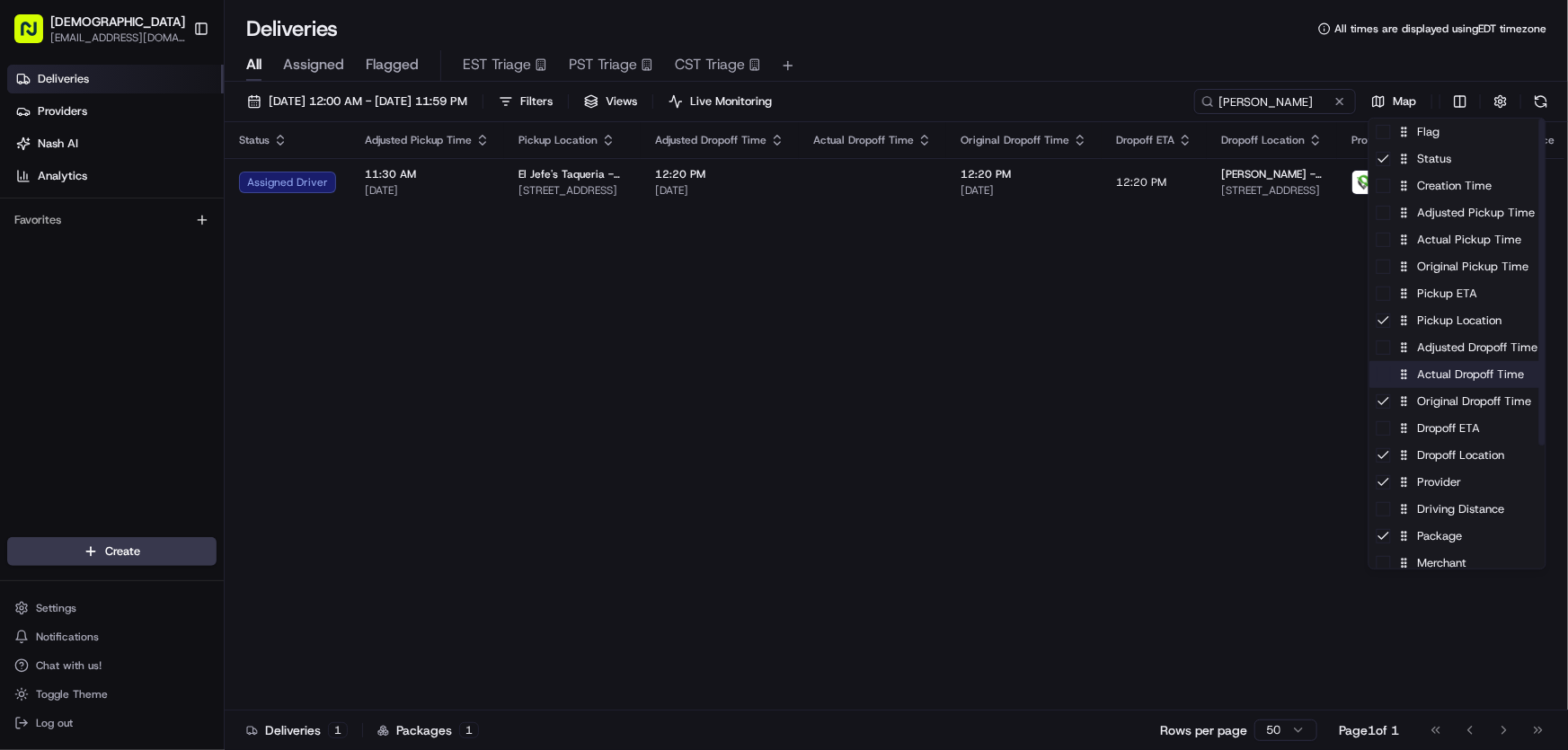
click at [1448, 376] on div "Actual Dropoff Time" at bounding box center [1458, 375] width 176 height 27
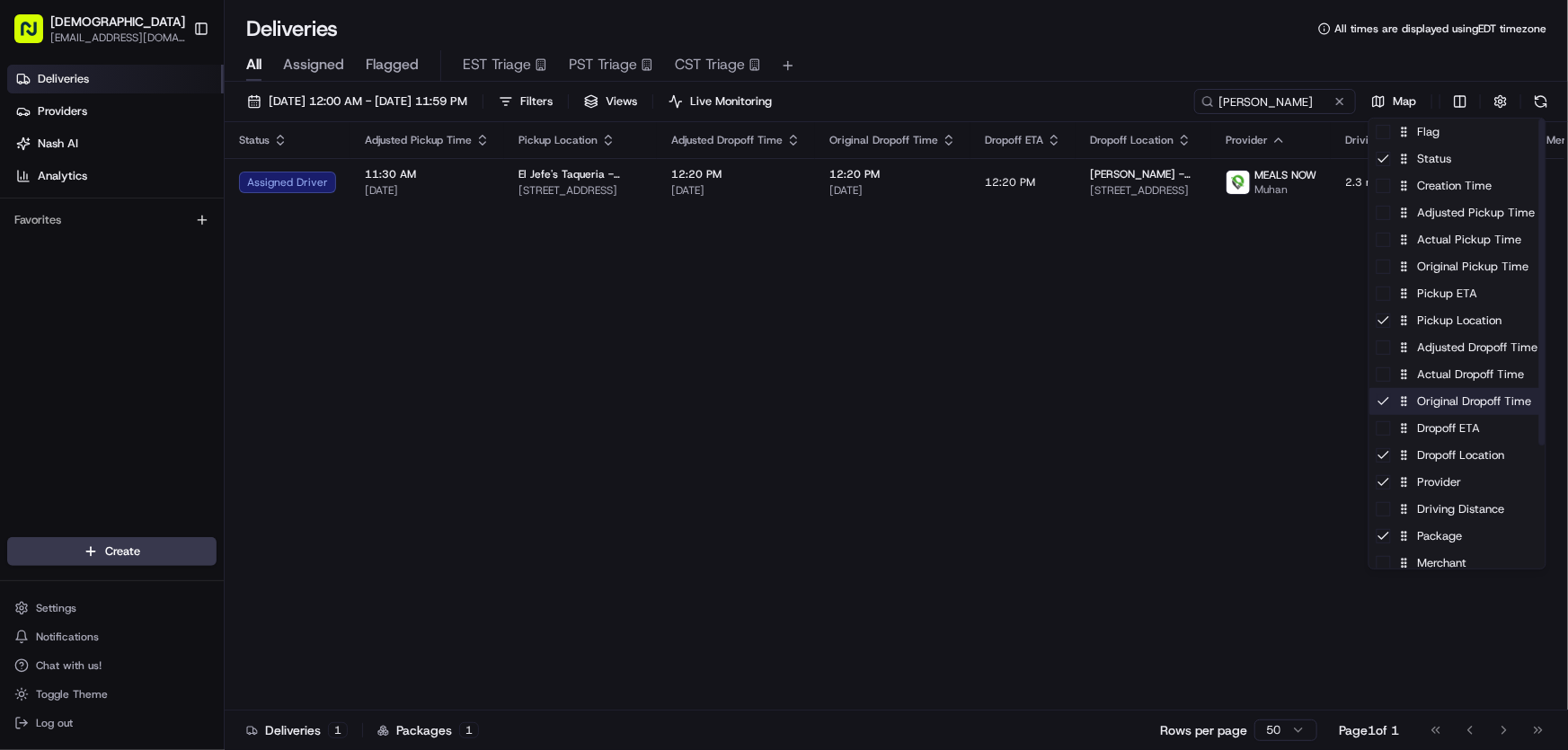
click at [1437, 400] on div "Original Dropoff Time" at bounding box center [1458, 402] width 176 height 27
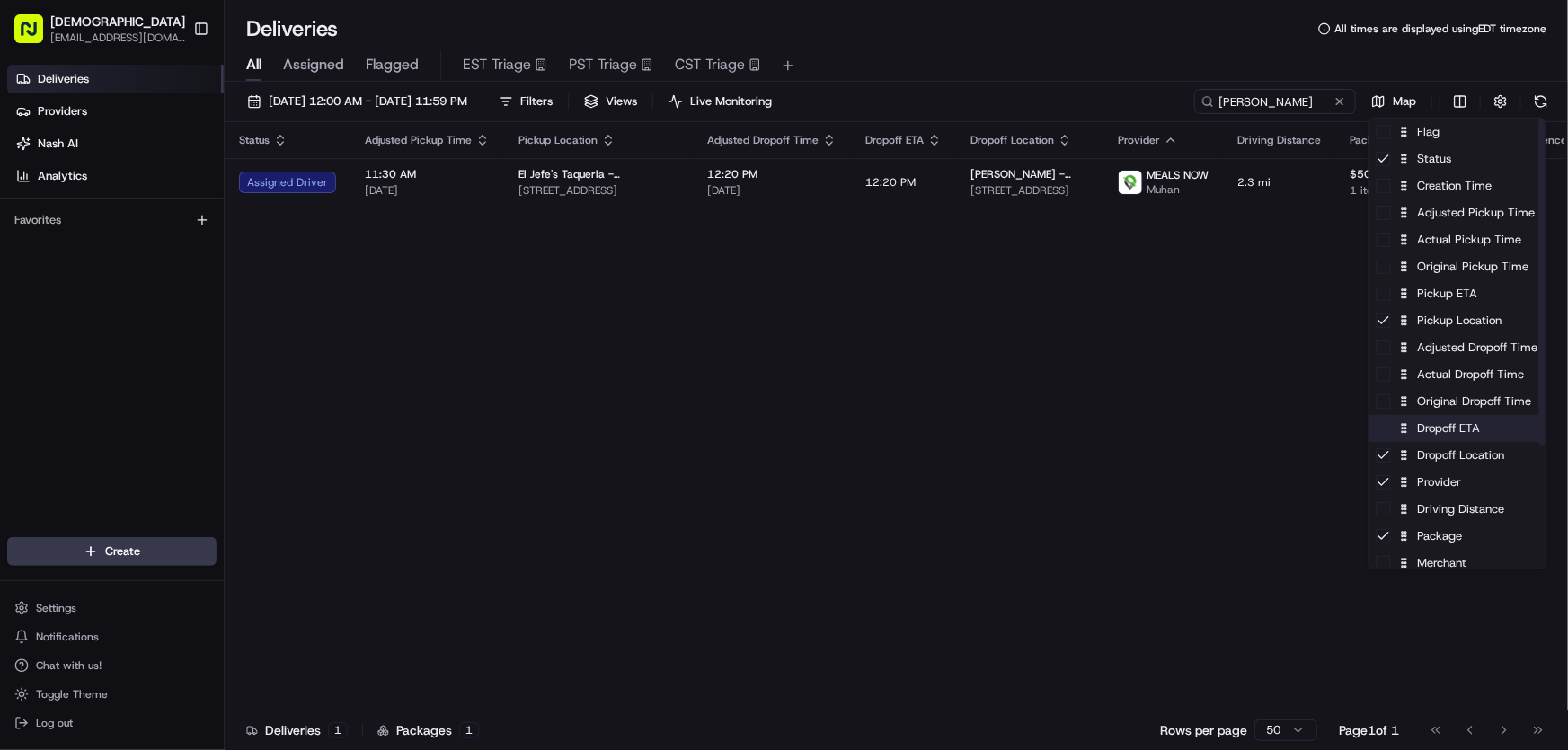
click at [1436, 431] on div "Dropoff ETA" at bounding box center [1458, 428] width 176 height 27
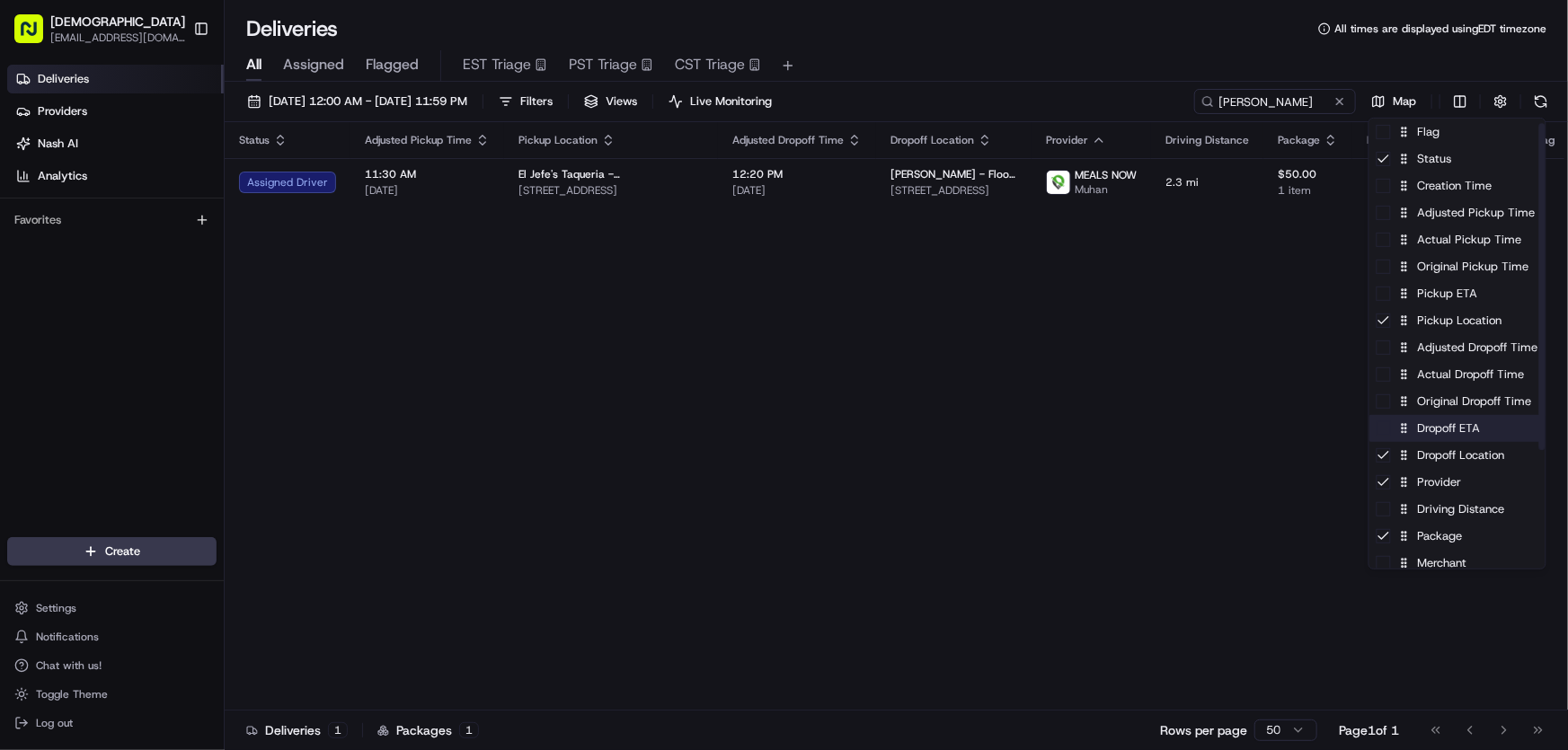
scroll to position [81, 0]
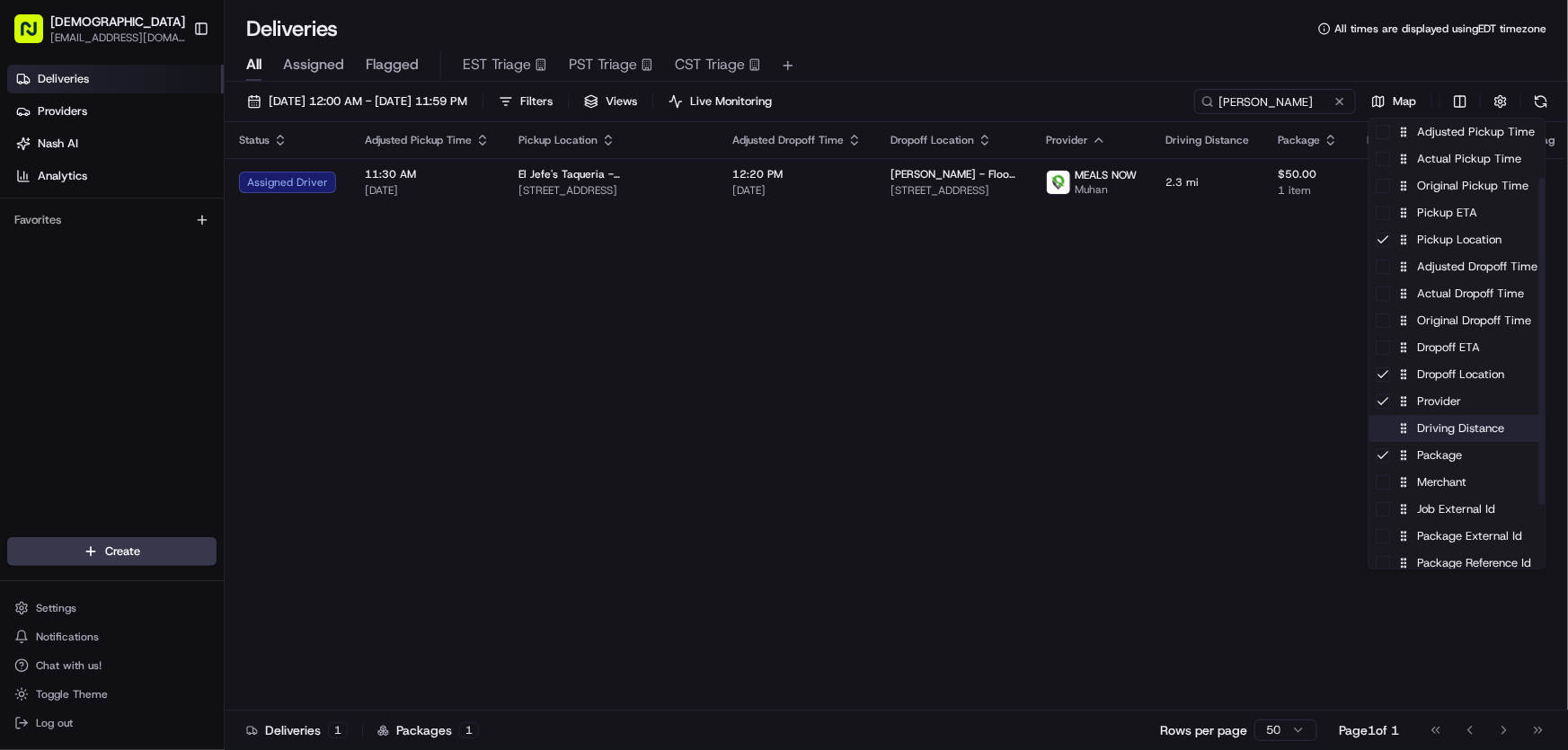
click at [1445, 430] on div "Driving Distance" at bounding box center [1458, 428] width 176 height 27
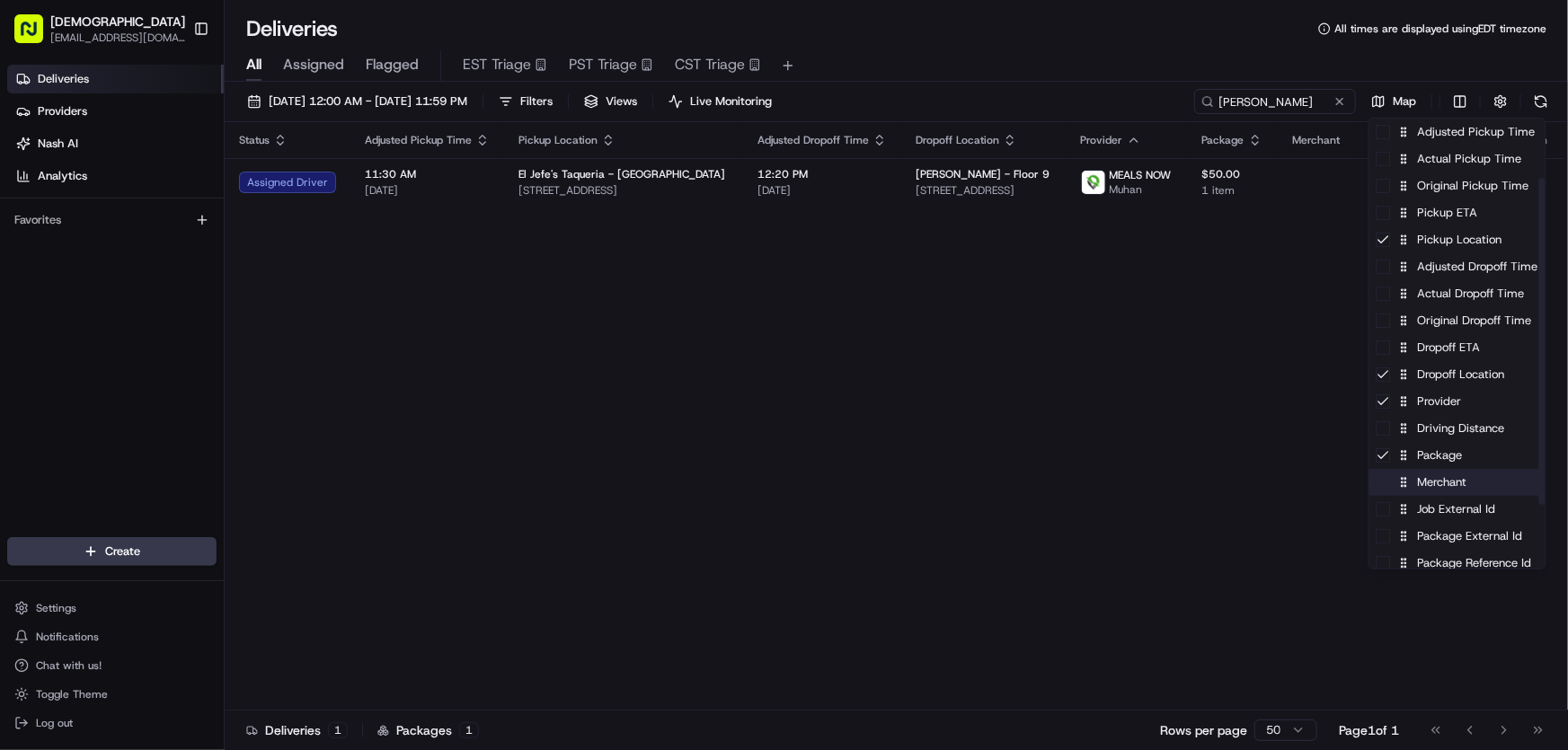
click at [1424, 478] on div "Merchant" at bounding box center [1458, 482] width 176 height 27
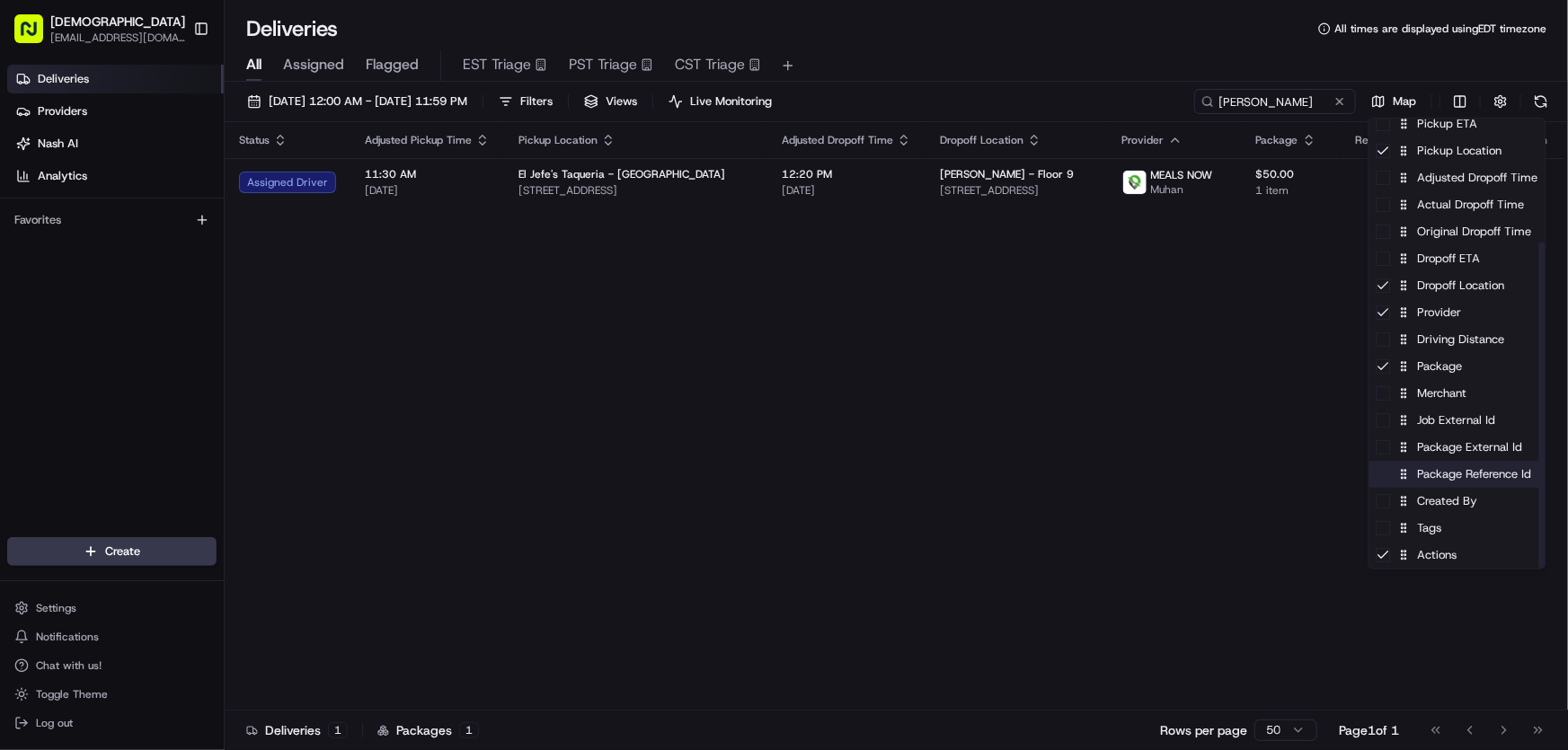
click at [1436, 473] on div "Package Reference Id" at bounding box center [1458, 474] width 176 height 27
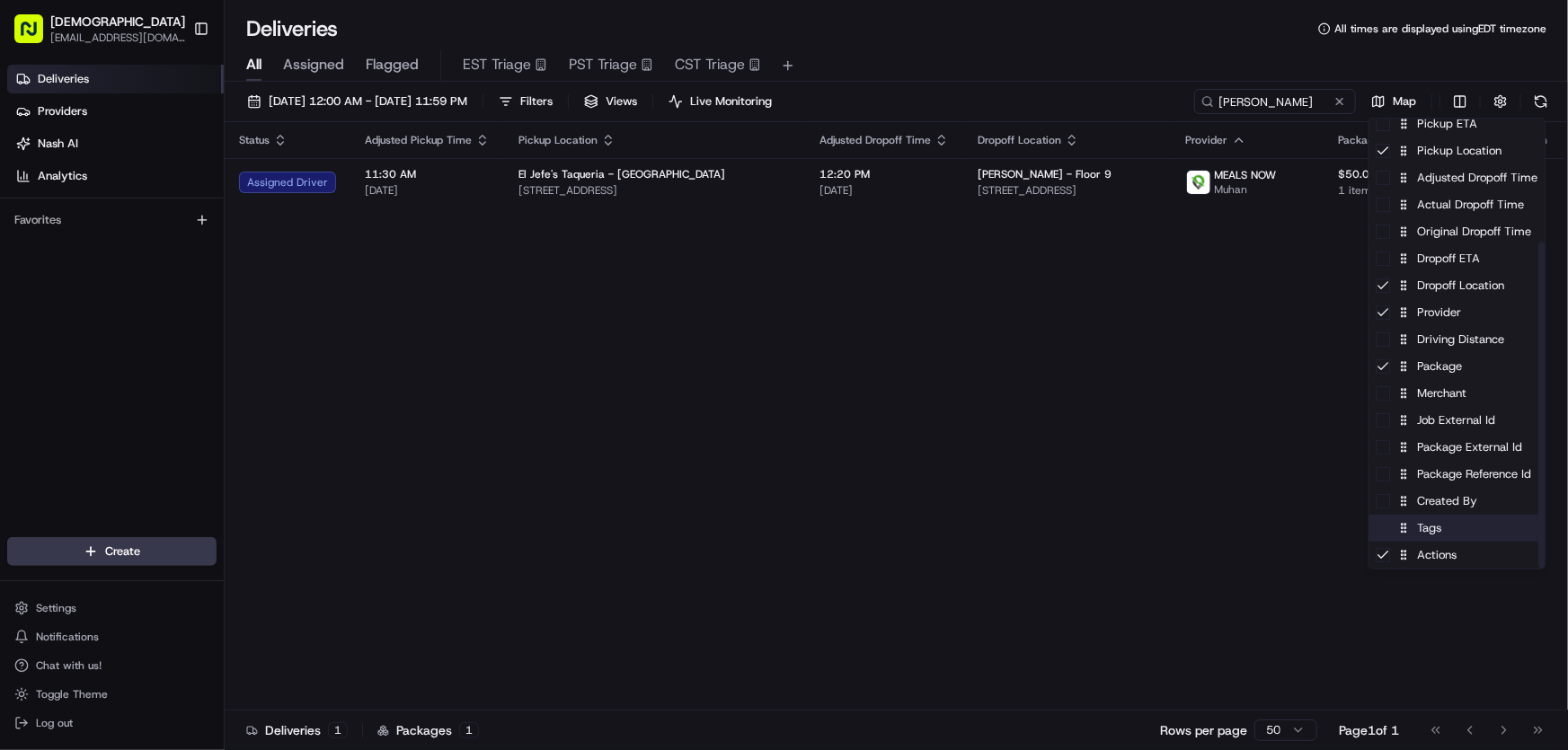
click at [1430, 535] on div "Tags" at bounding box center [1458, 528] width 176 height 27
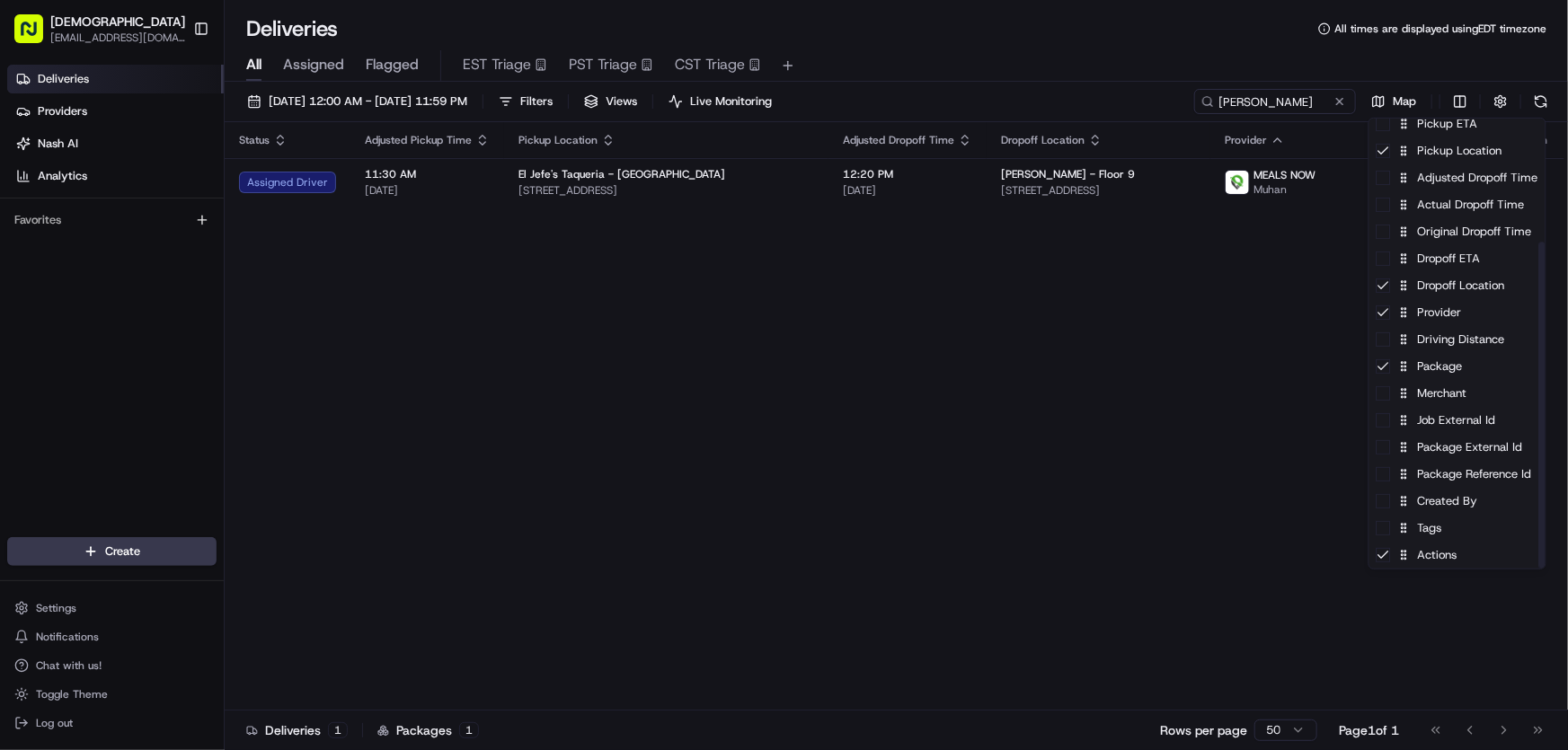
click at [1030, 442] on html "Sharebite rtrinos@sharebite.com Toggle Sidebar Deliveries Providers Nash AI Ana…" at bounding box center [784, 375] width 1568 height 750
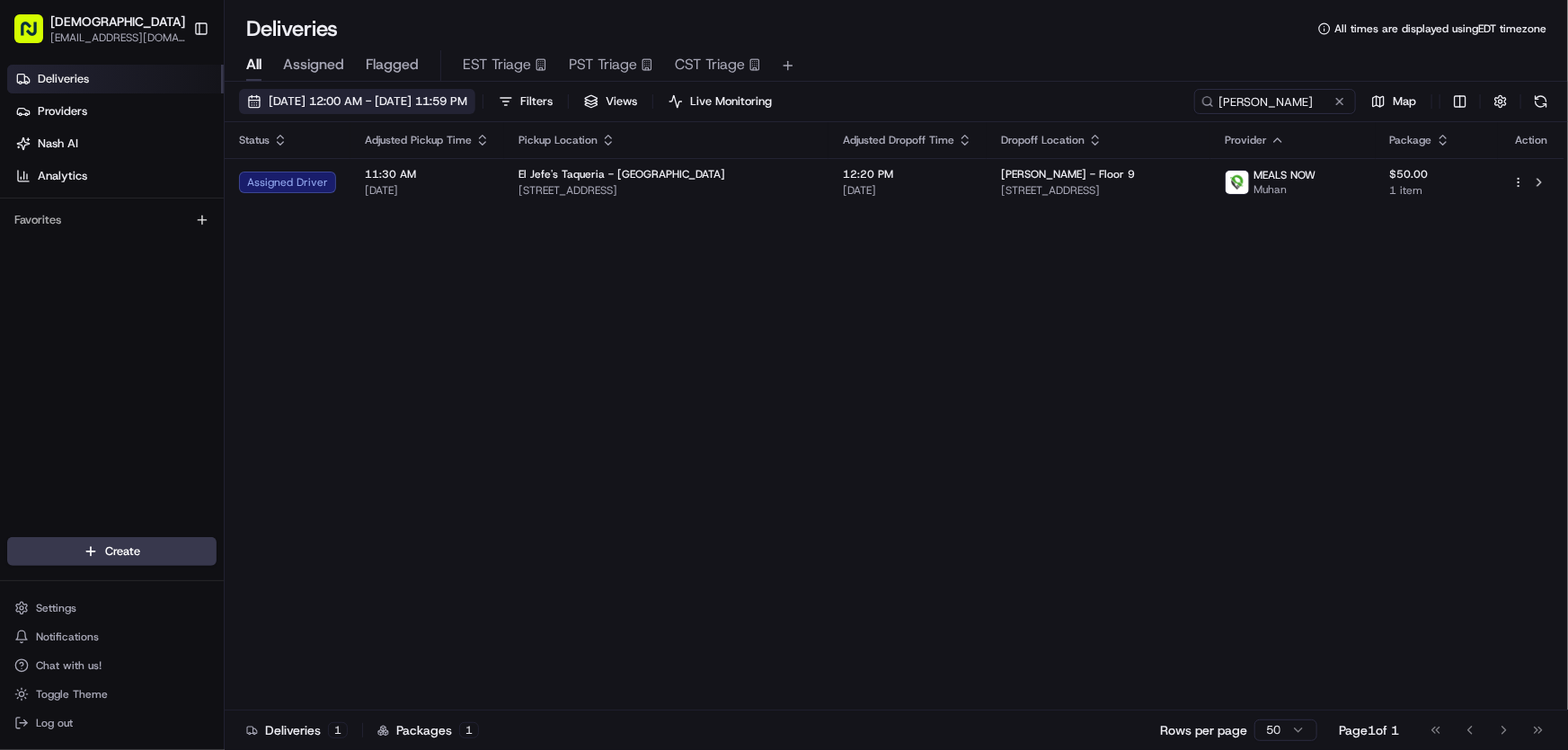
click at [342, 99] on span "08/21/2025 12:00 AM - 08/21/2025 11:59 PM" at bounding box center [368, 101] width 198 height 16
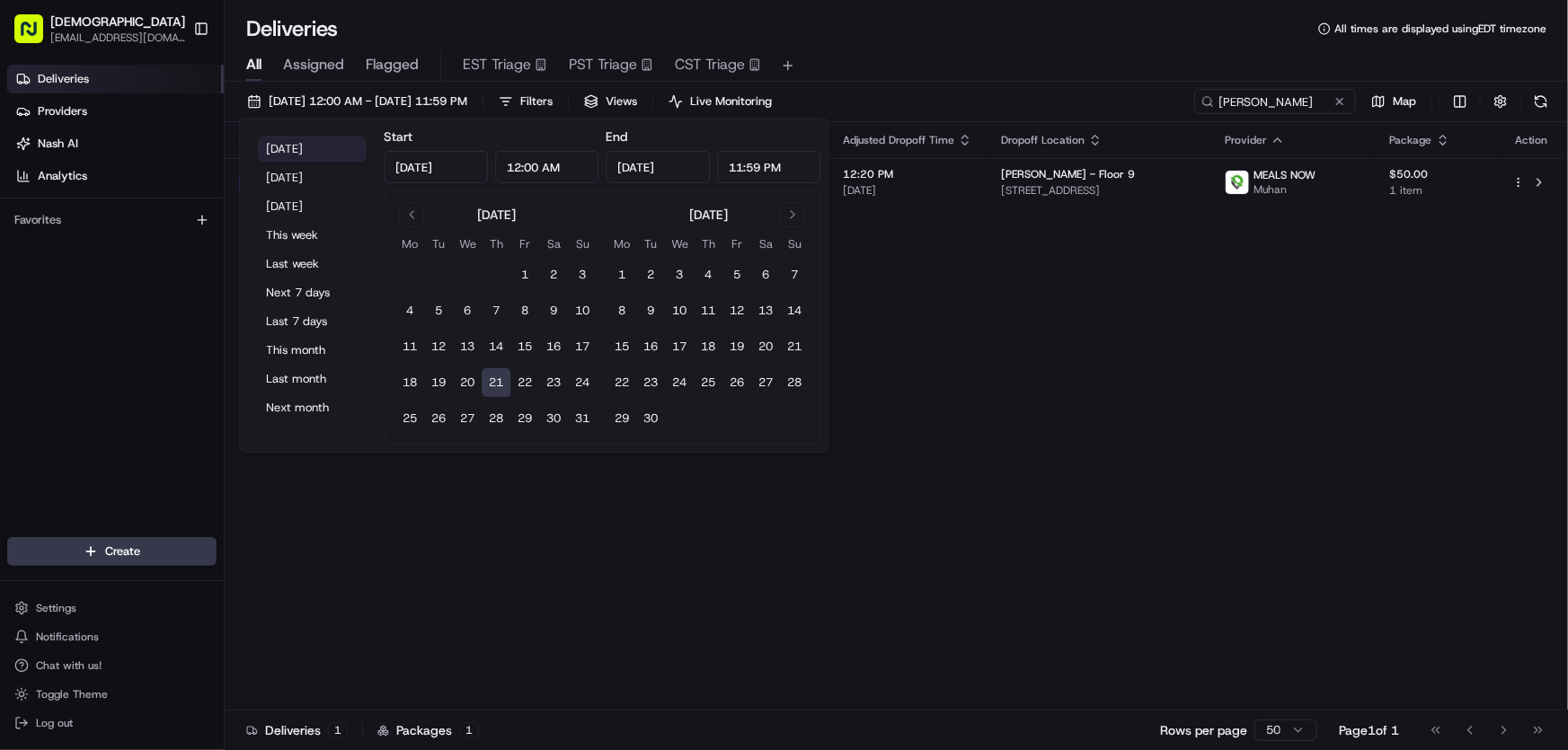
click at [300, 149] on button "Today" at bounding box center [311, 149] width 108 height 25
click at [1085, 386] on div "Status Adjusted Pickup Time Pickup Location Adjusted Dropoff Time Dropoff Locat…" at bounding box center [894, 417] width 1340 height 589
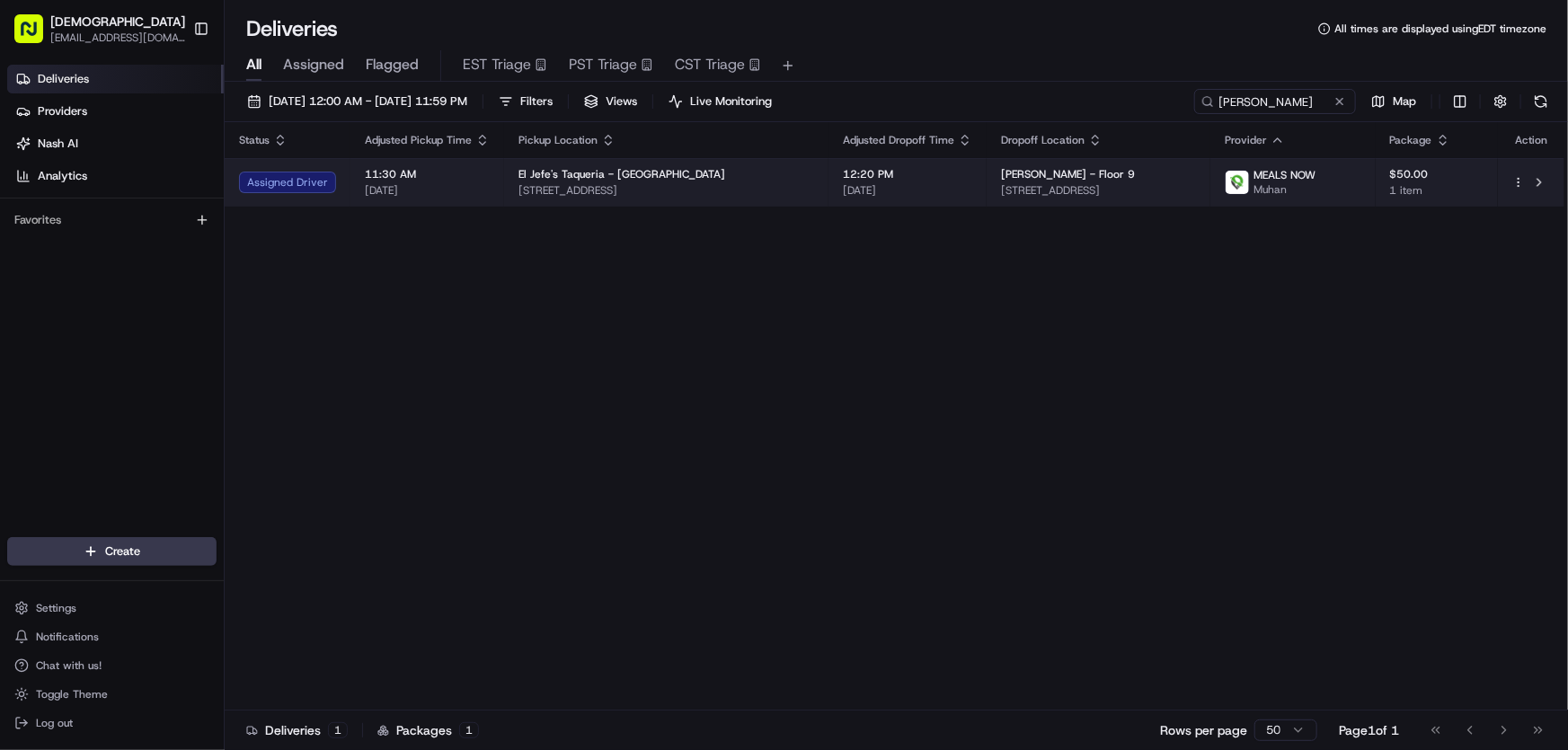
drag, startPoint x: 1204, startPoint y: 188, endPoint x: 997, endPoint y: 197, distance: 207.2
click at [997, 197] on td "Simpson Thacher - Floor 9 855 Boylston St, Boston, MA 02116, USA" at bounding box center [1098, 183] width 224 height 49
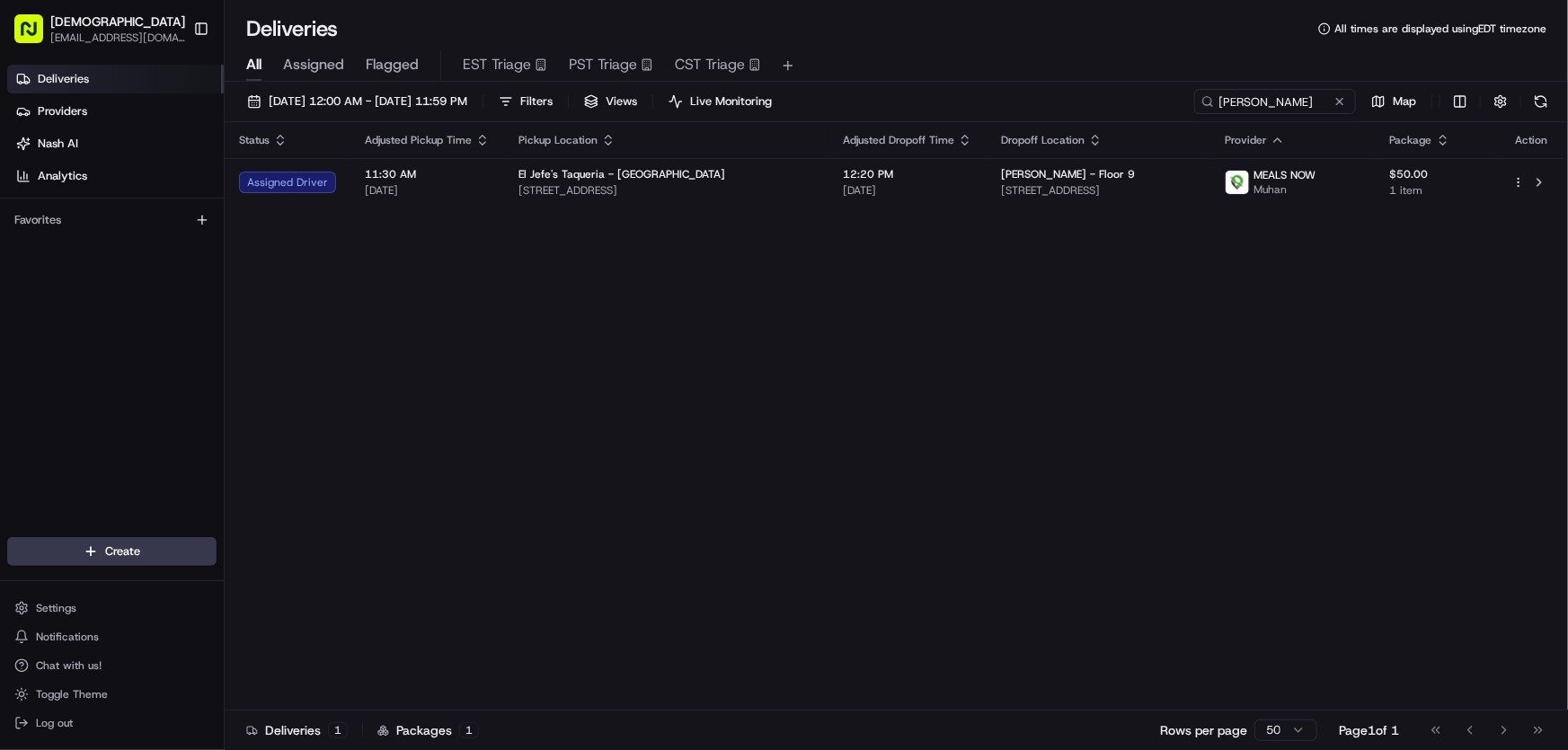
copy span "855 Boylston St, Boston, MA 02116, USA"
click at [904, 310] on div "Status Adjusted Pickup Time Pickup Location Adjusted Dropoff Time Dropoff Locat…" at bounding box center [894, 417] width 1340 height 589
